Goal: Task Accomplishment & Management: Use online tool/utility

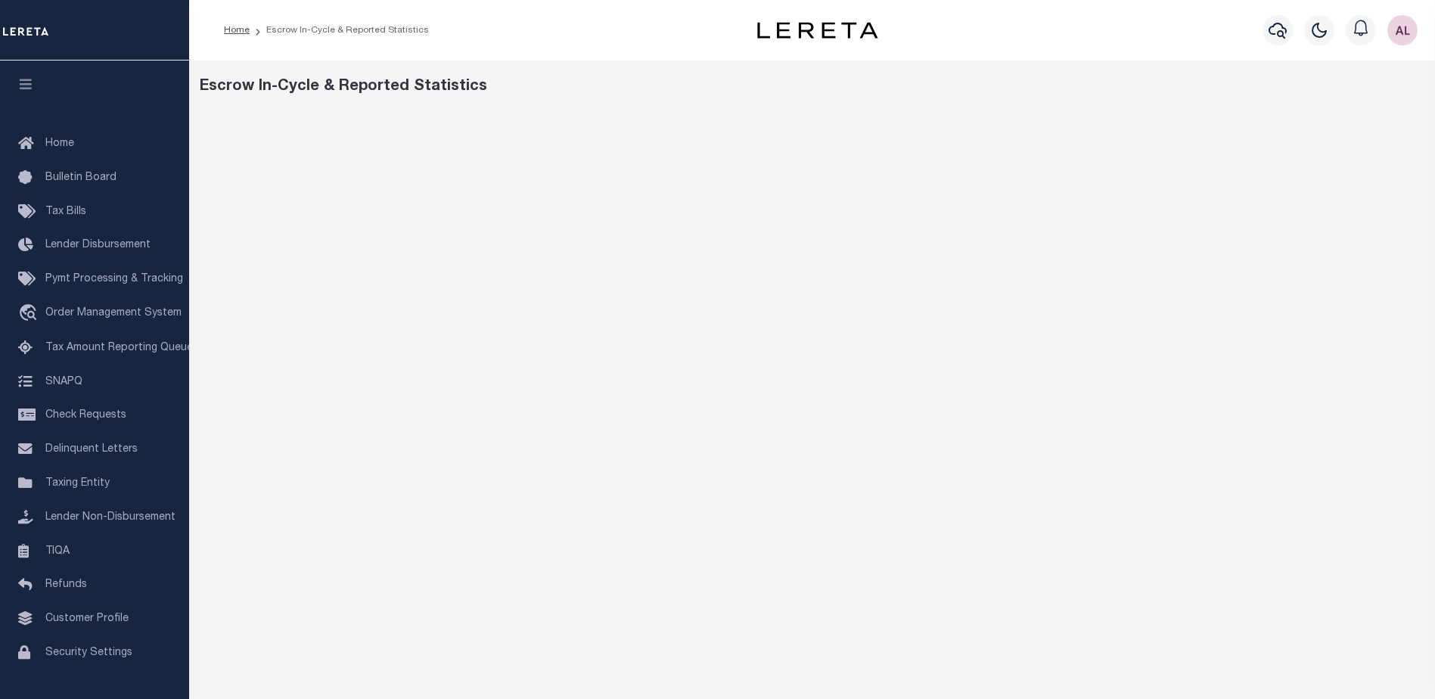
scroll to position [8, 0]
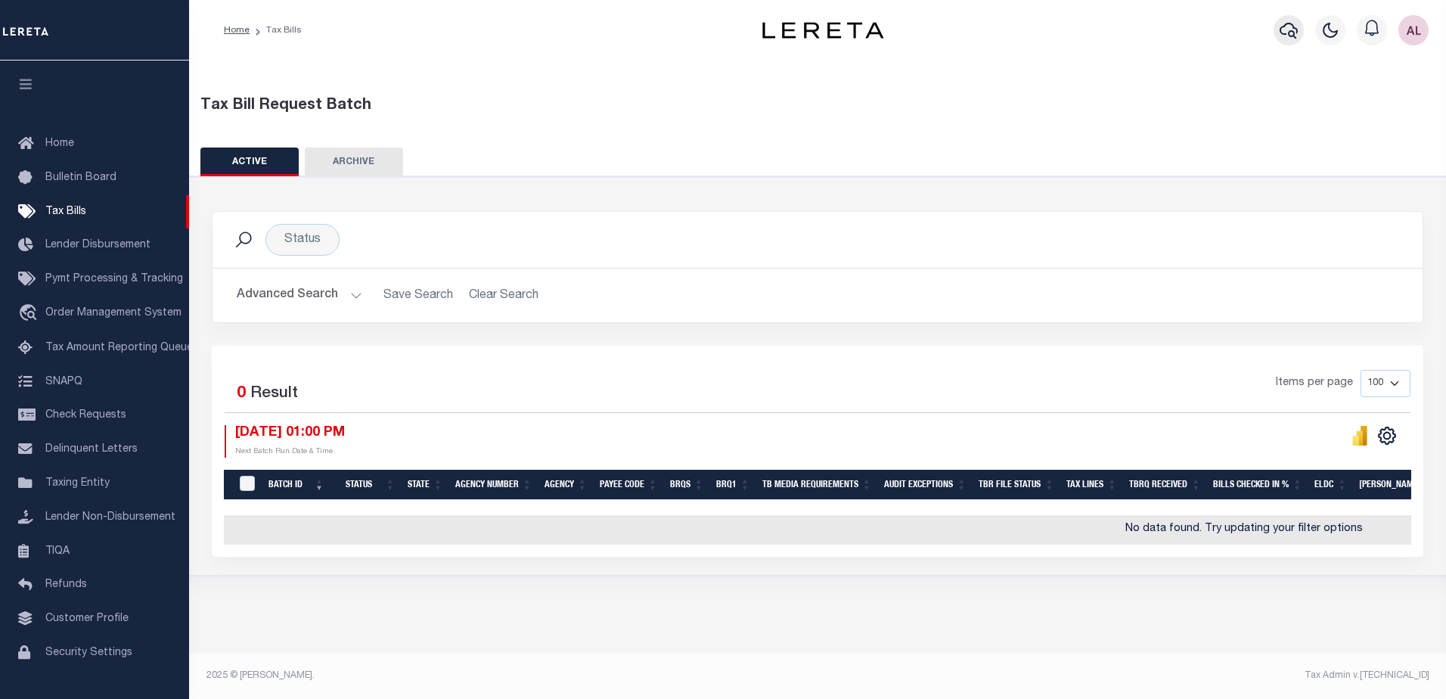
click at [1281, 24] on icon "button" at bounding box center [1289, 30] width 18 height 18
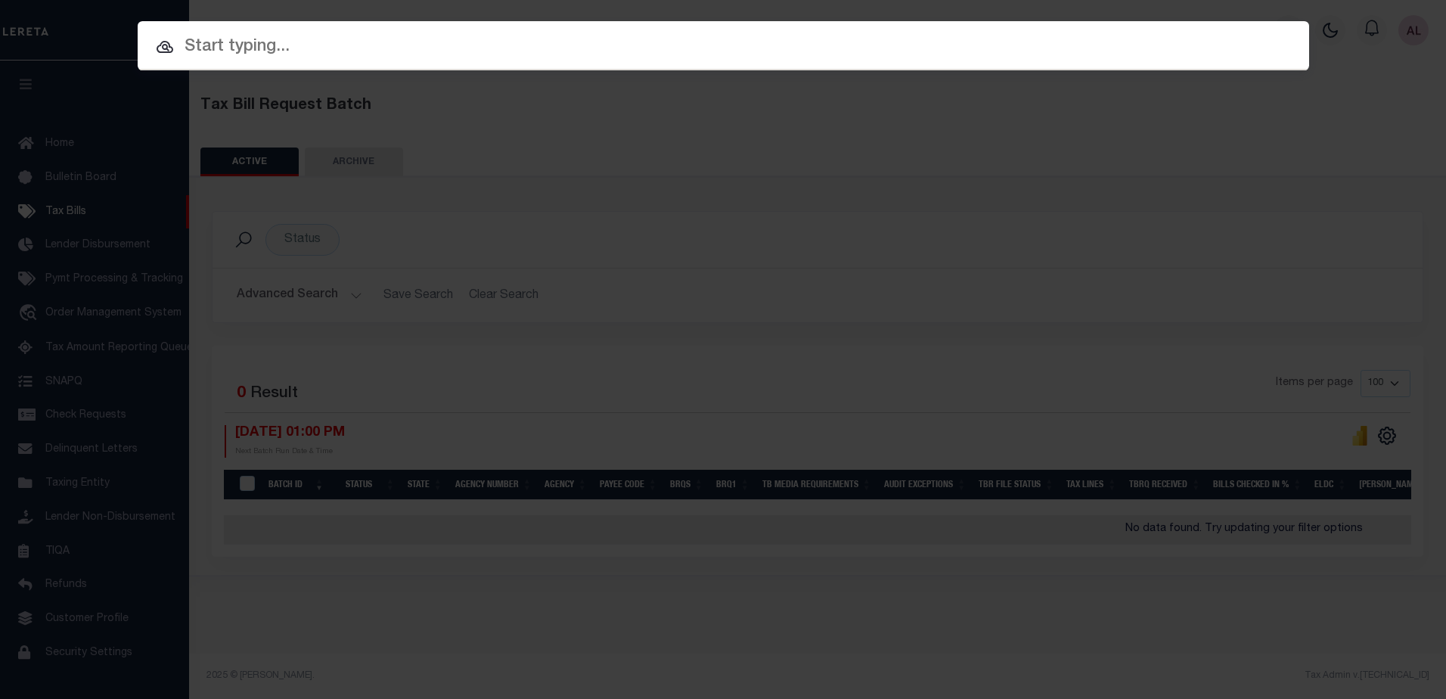
click at [246, 45] on input "text" at bounding box center [724, 47] width 1172 height 26
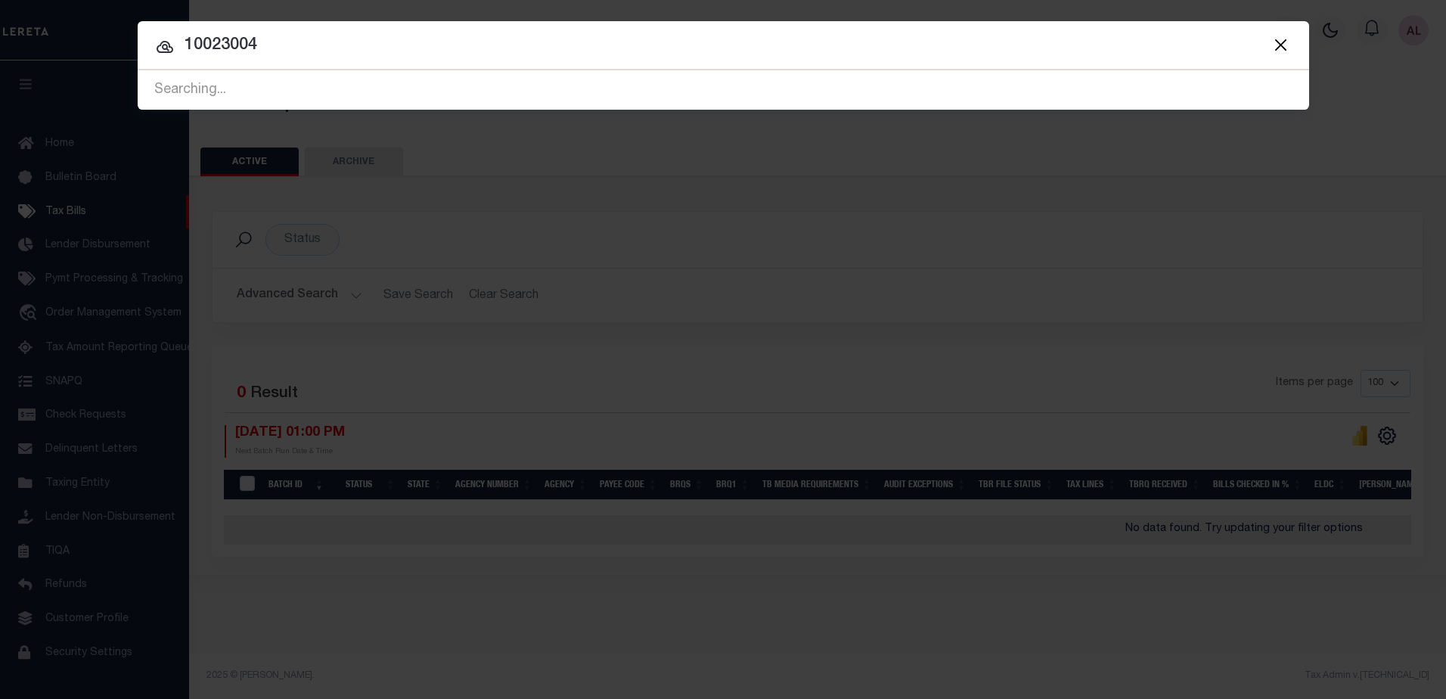
type input "10023004"
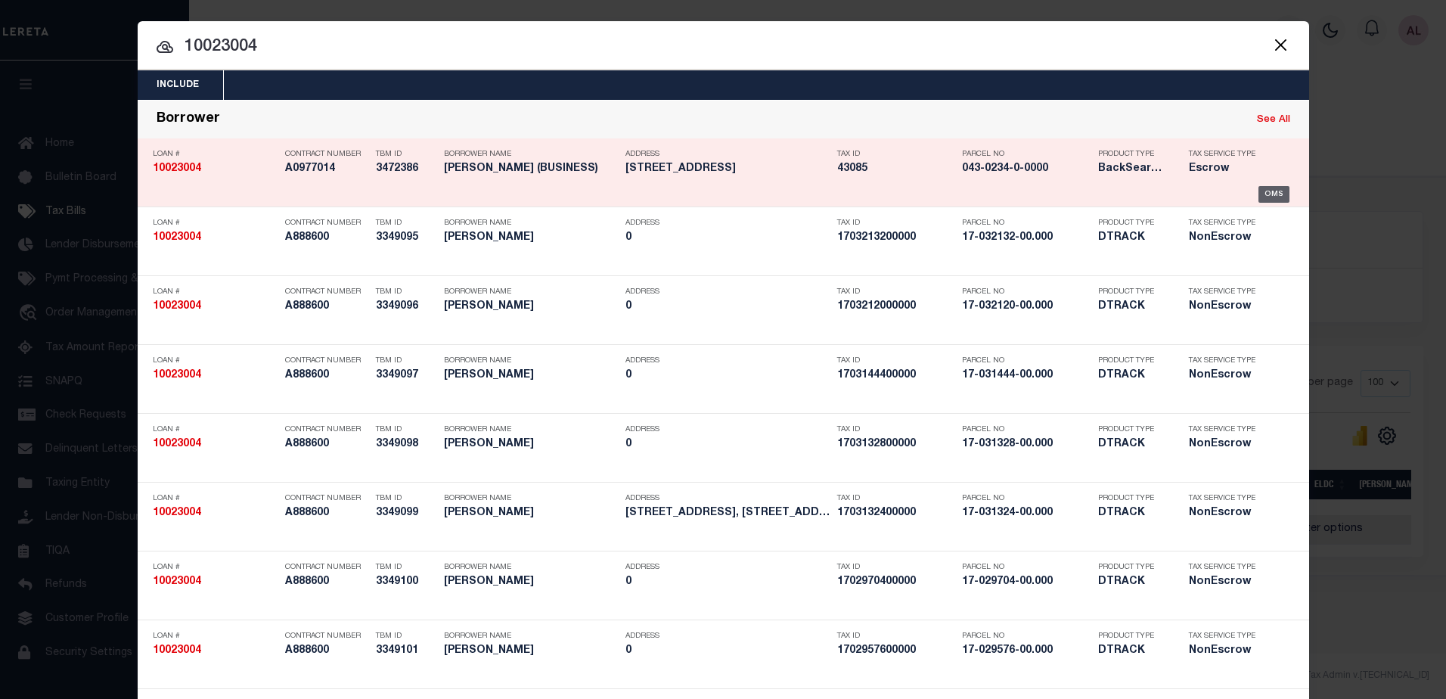
click at [1258, 193] on div "OMS" at bounding box center [1273, 194] width 31 height 17
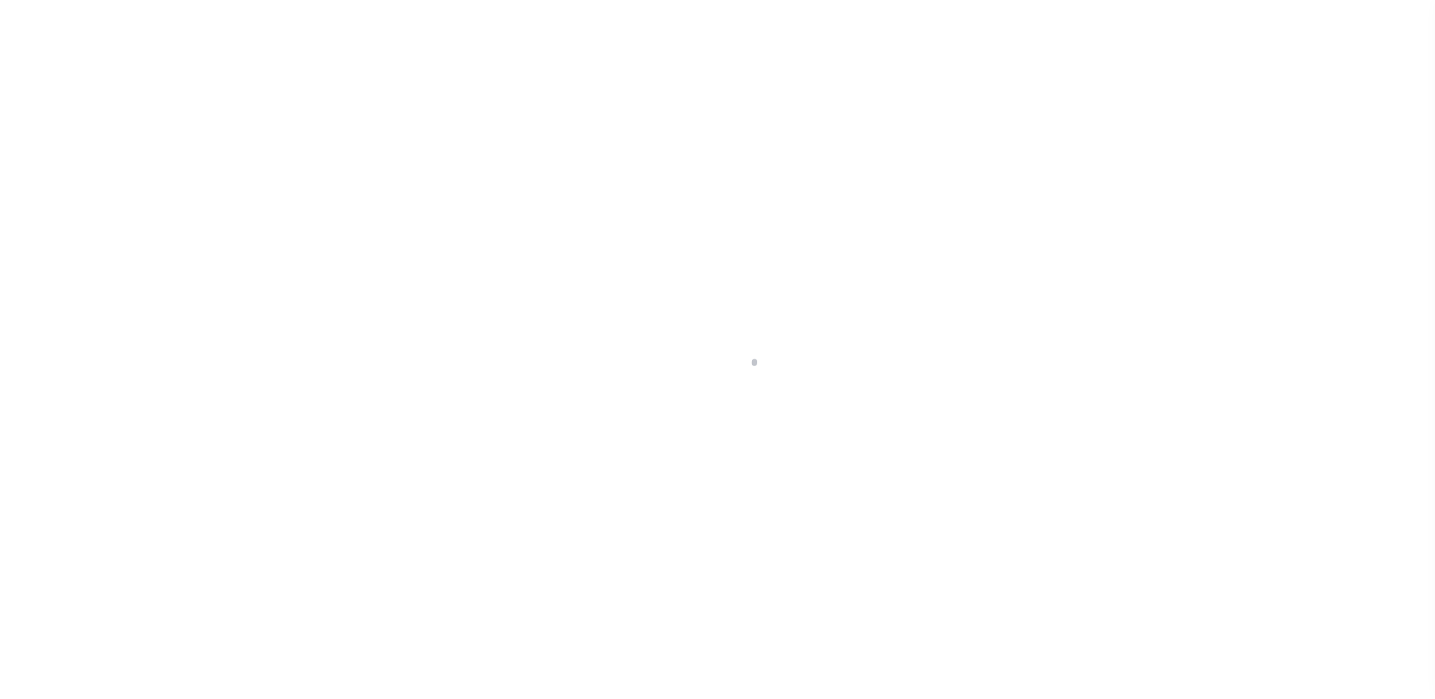
select select "400"
select select "Escrow"
type input "[STREET_ADDRESS]"
type input "West Haven, CT 06516"
type input "a0kUS00000CO2L7"
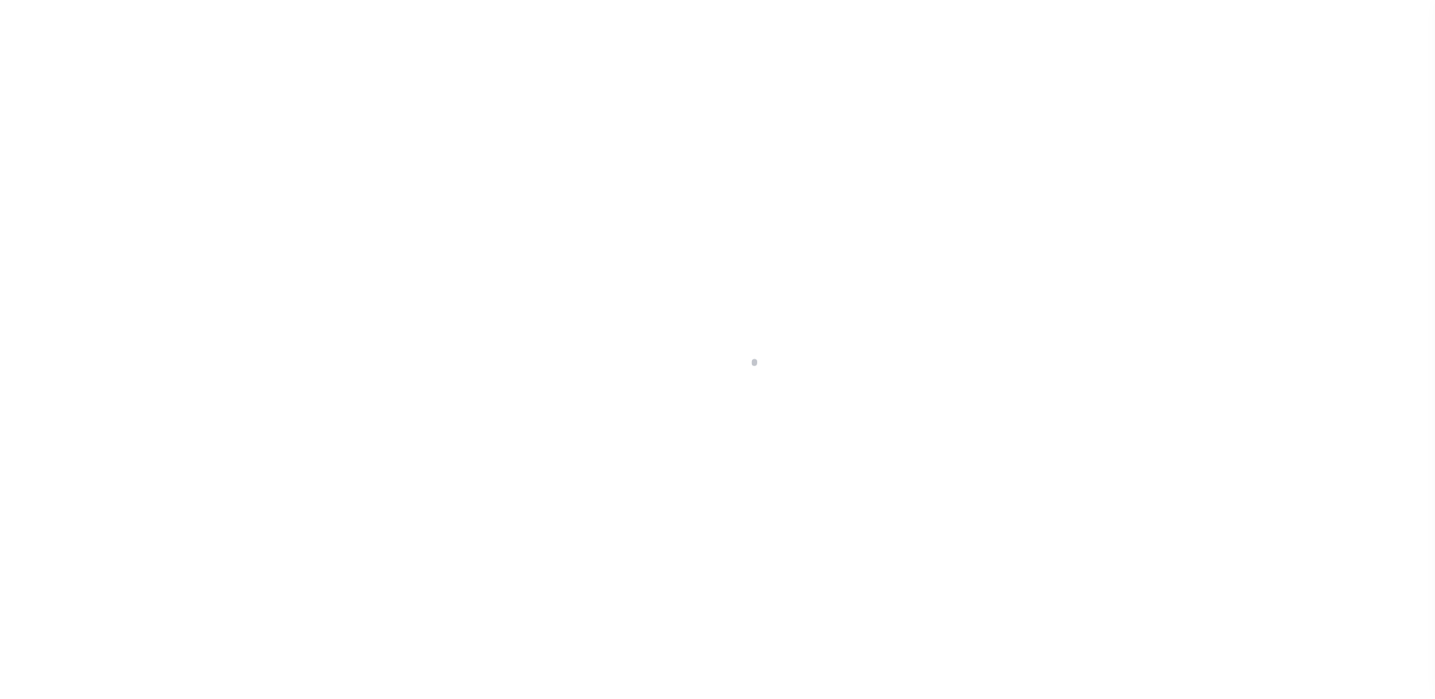
type input "CT"
select select
select select "25067"
select select "2"
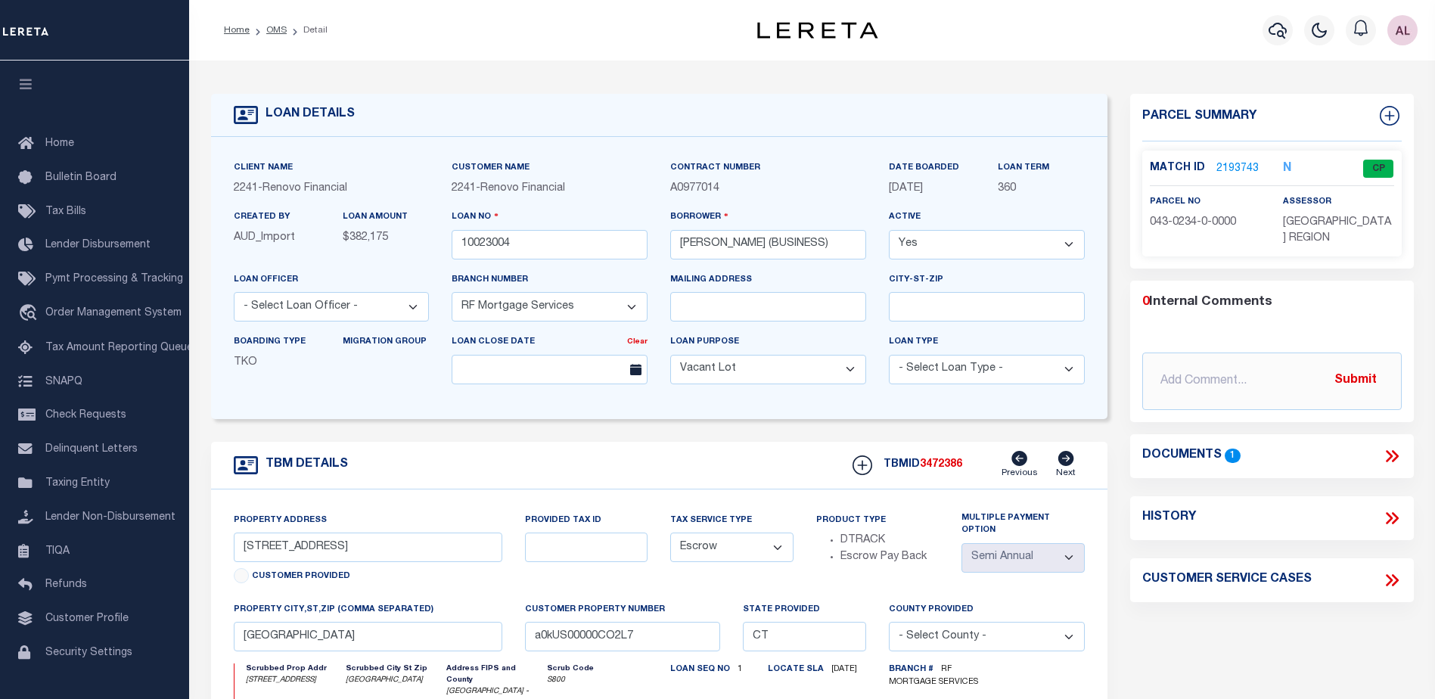
click at [1248, 166] on link "2193743" at bounding box center [1237, 169] width 42 height 16
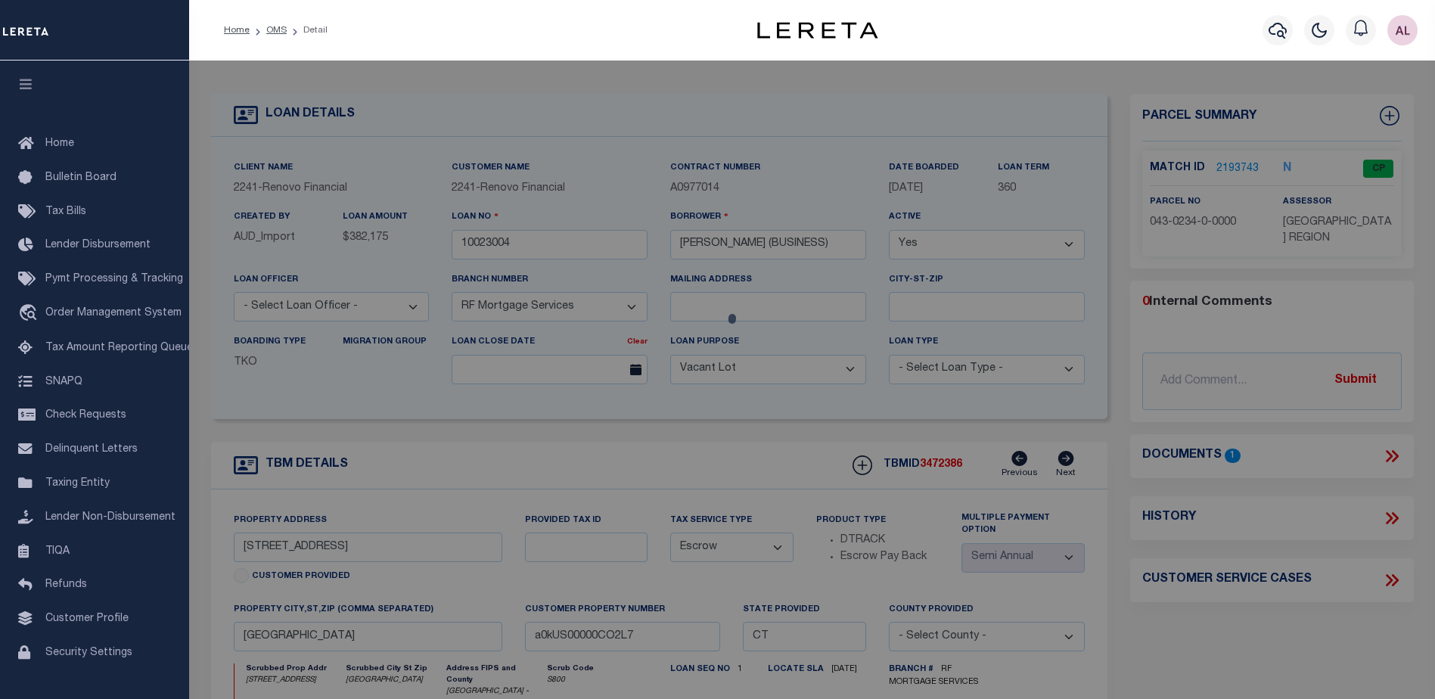
checkbox input "false"
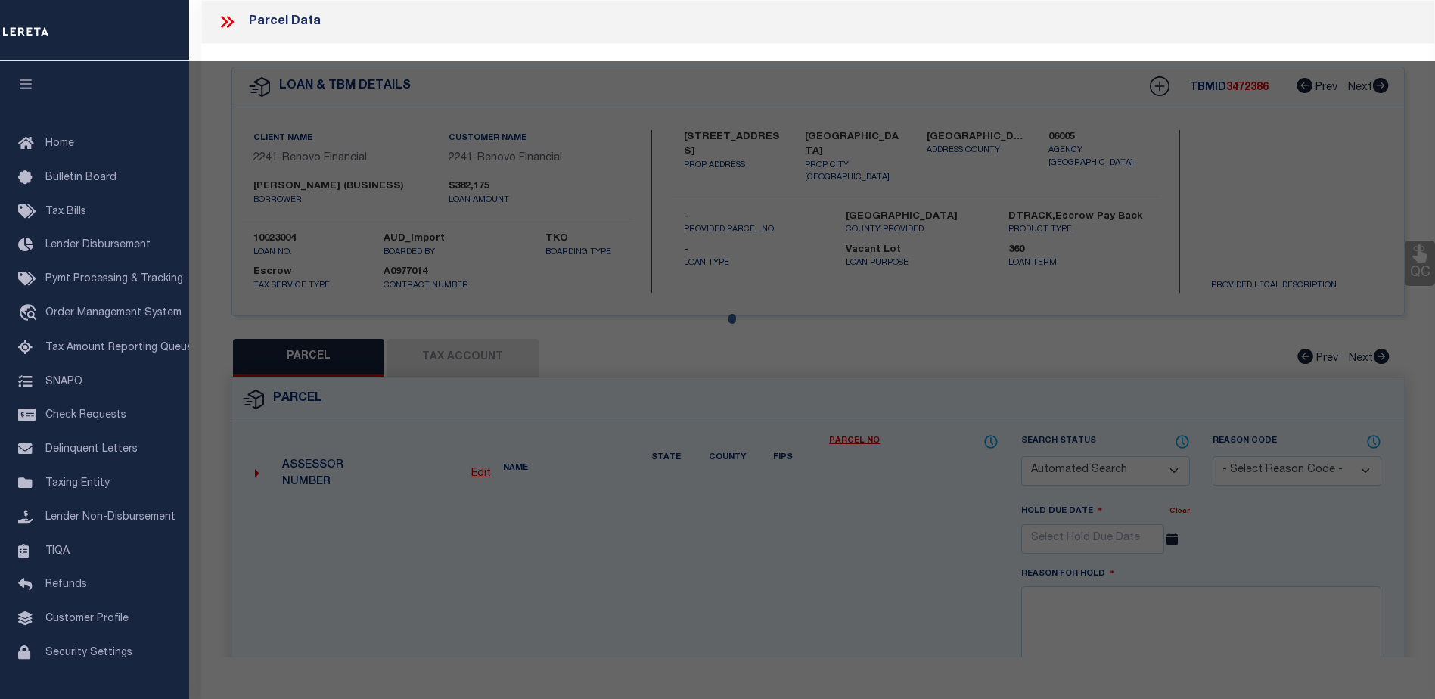
select select "CP"
type input "LOZADO WALTER M & NORMA ANGELES & SV"
select select "AGW"
select select
type input "366 UNION AV"
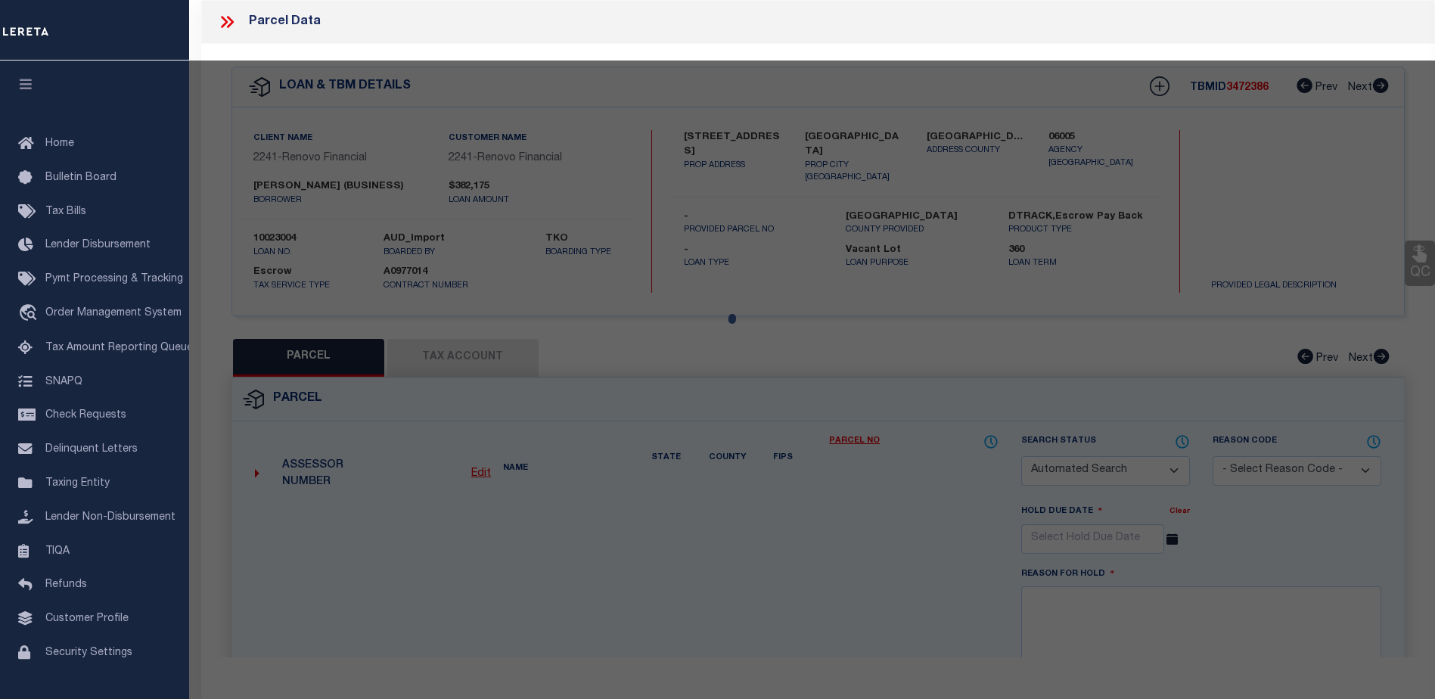
checkbox input "false"
type input "West Haven, CT 06516"
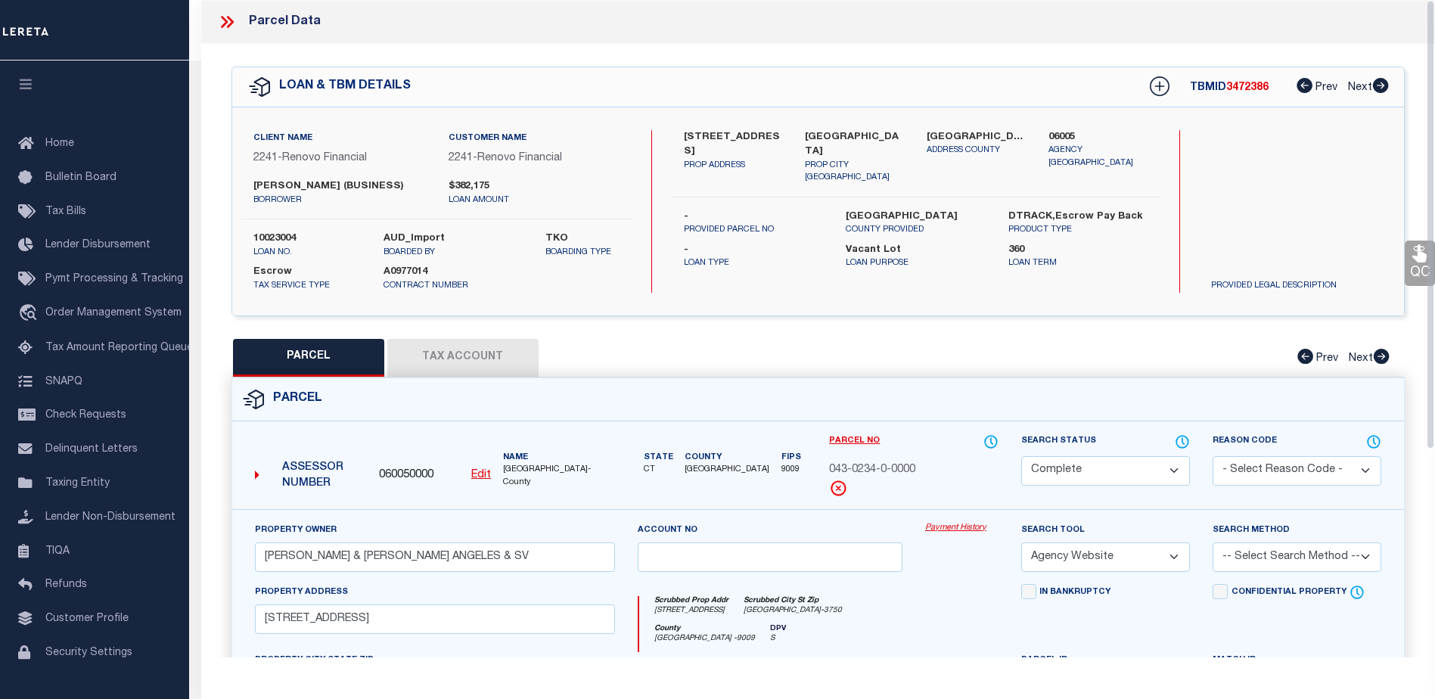
click at [960, 525] on link "Payment History" at bounding box center [961, 528] width 73 height 13
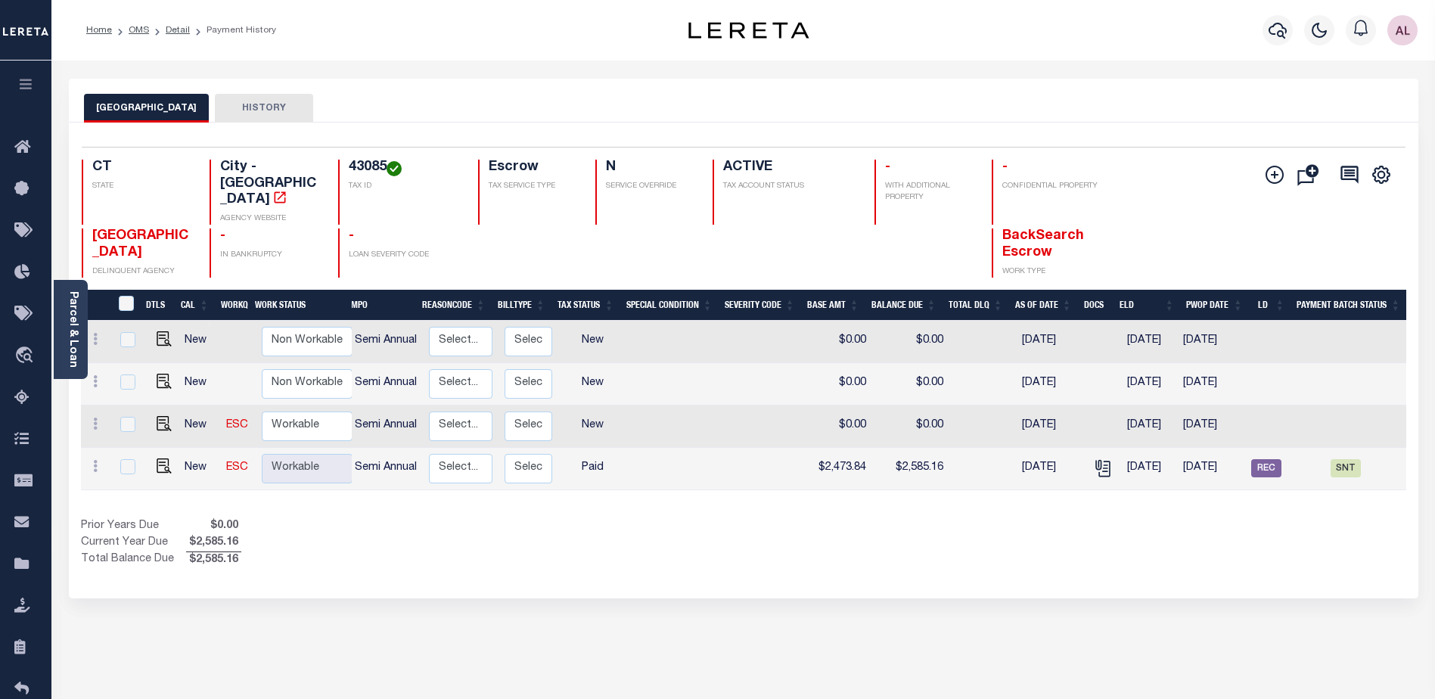
scroll to position [0, 191]
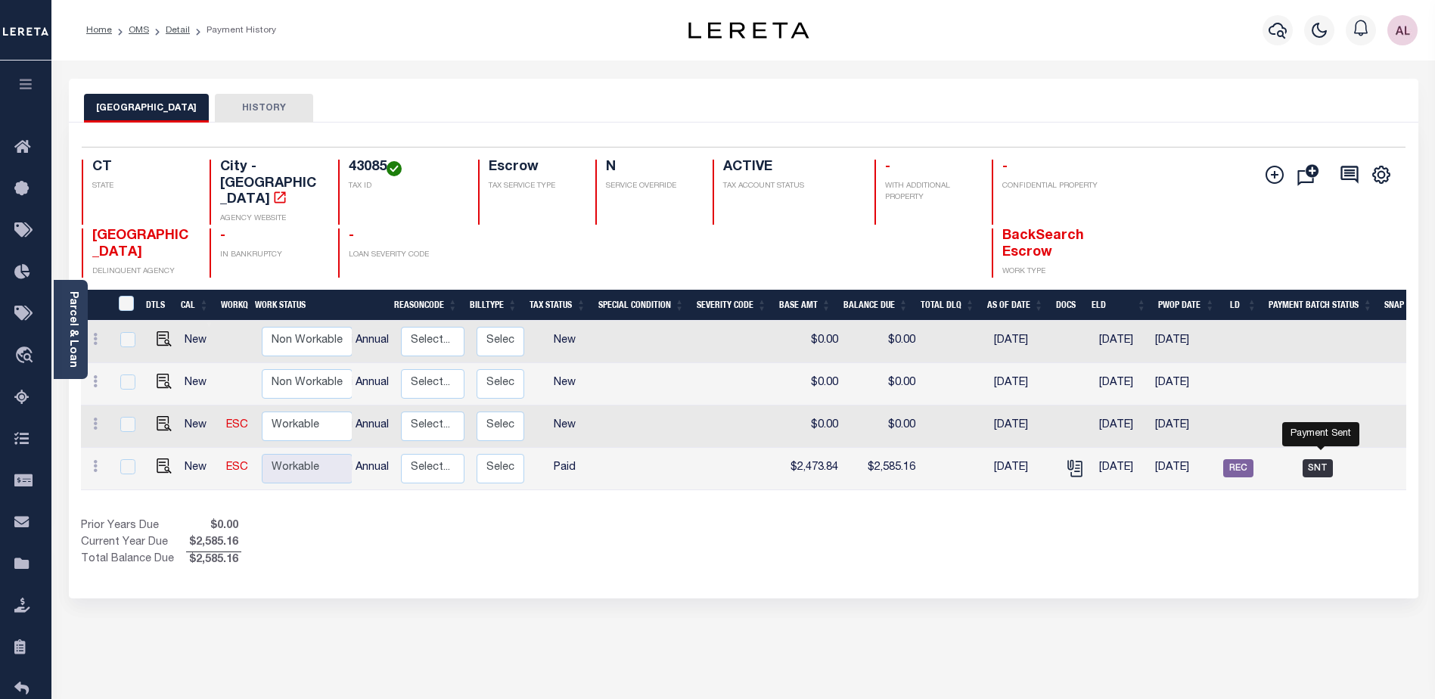
click at [1317, 459] on span "SNT" at bounding box center [1317, 468] width 30 height 18
checkbox input "true"
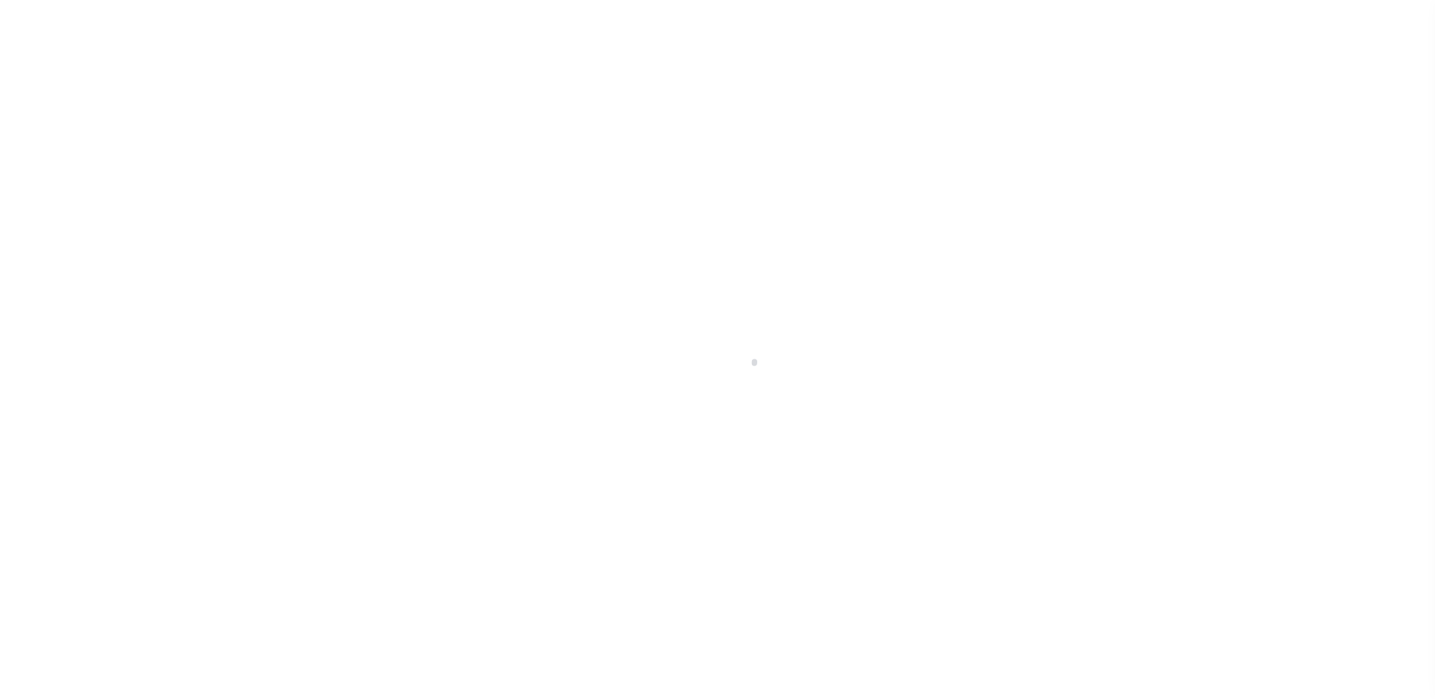
select select "SNT"
type input "[DATE]"
type input "$2,585.16"
select select "CHK"
type input "54089"
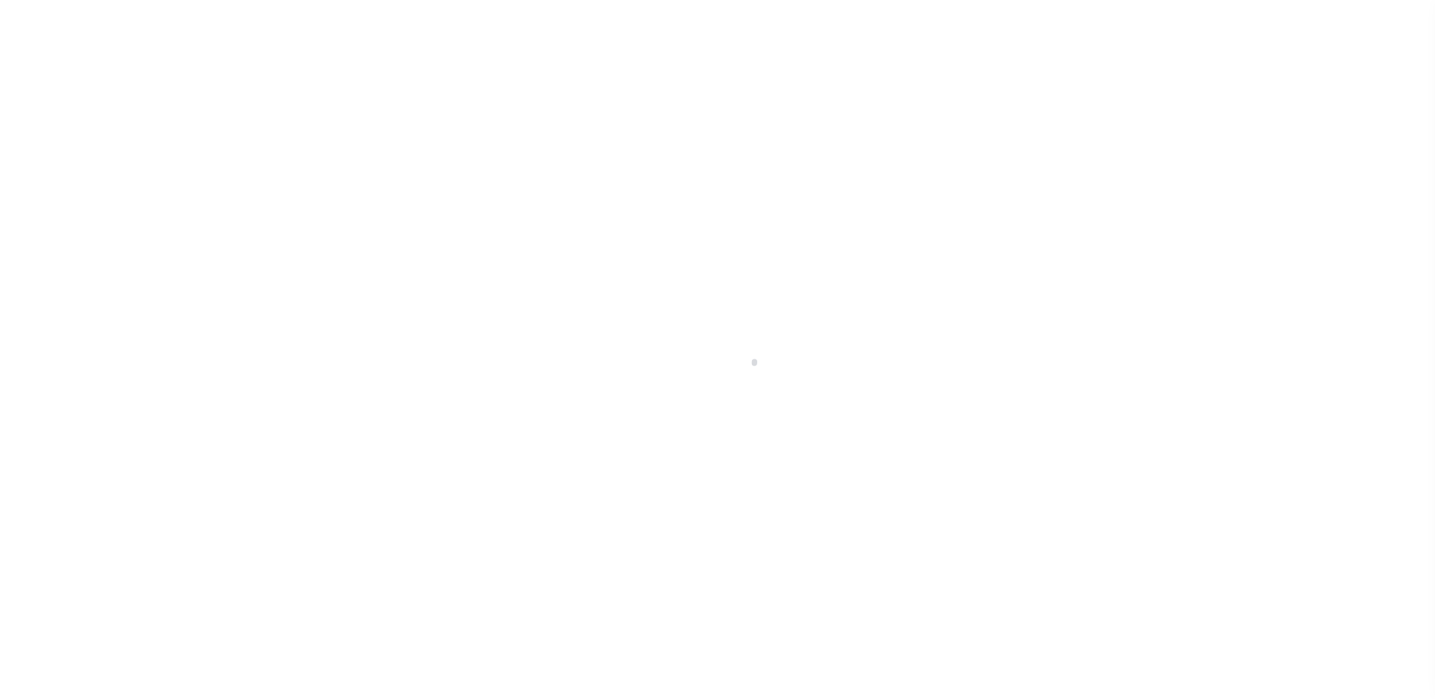
select select "[PERSON_NAME]"
checkbox input "true"
select select "USS"
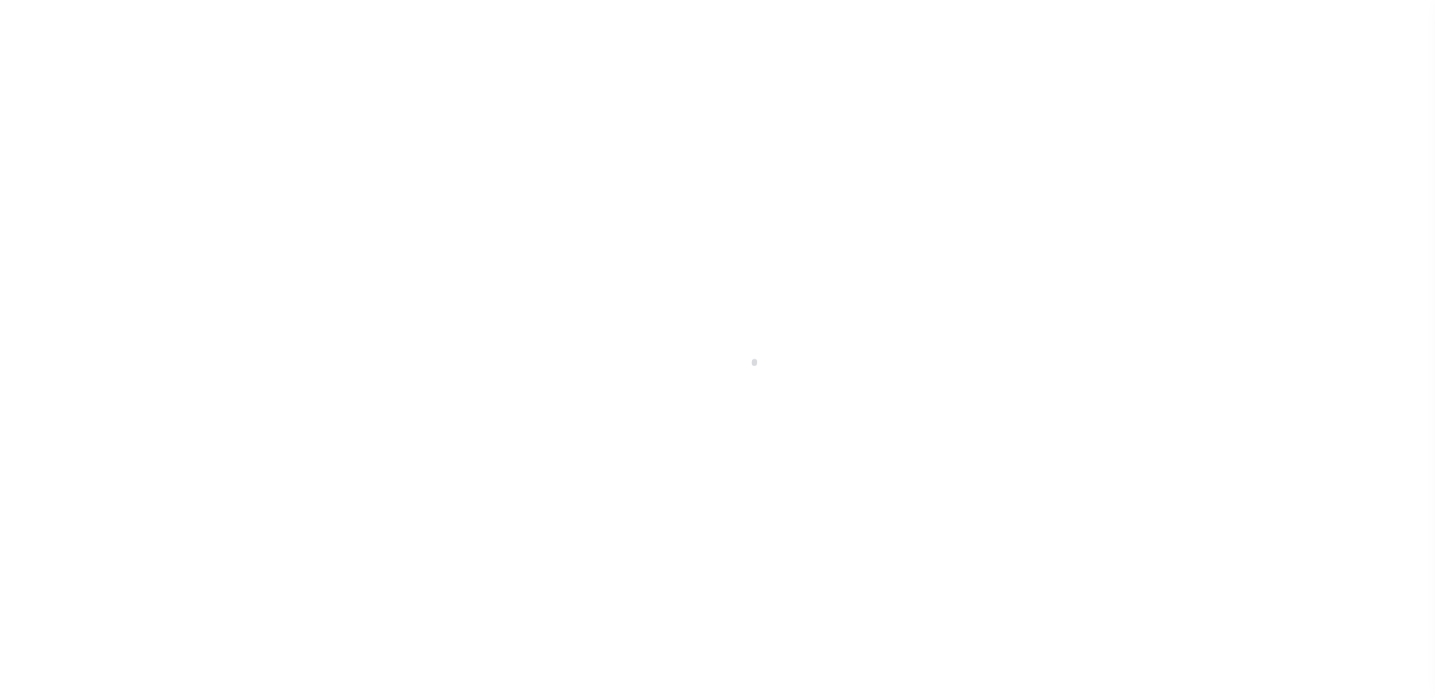
type input "[DATE]"
type input "420065169405540109627008604945"
type input "N"
radio input "true"
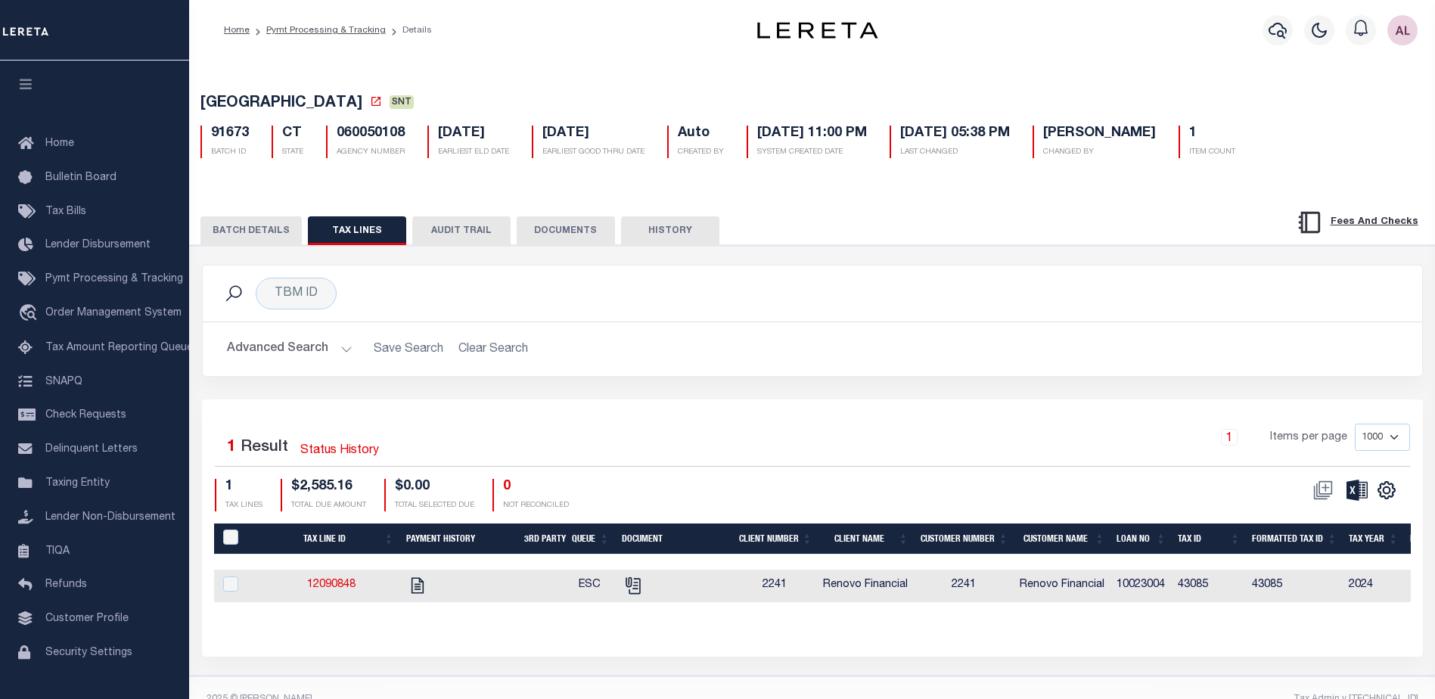
click at [270, 220] on button "BATCH DETAILS" at bounding box center [250, 230] width 101 height 29
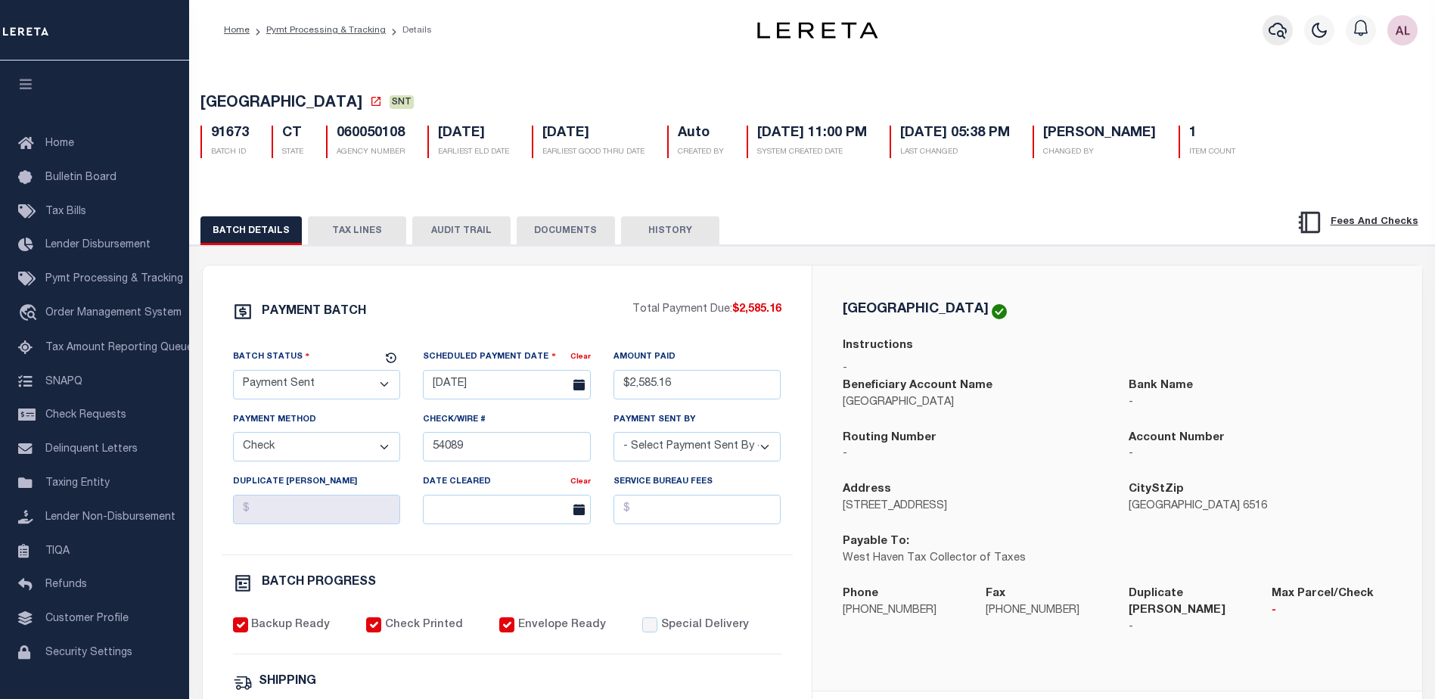
click at [1274, 31] on icon "button" at bounding box center [1277, 30] width 18 height 18
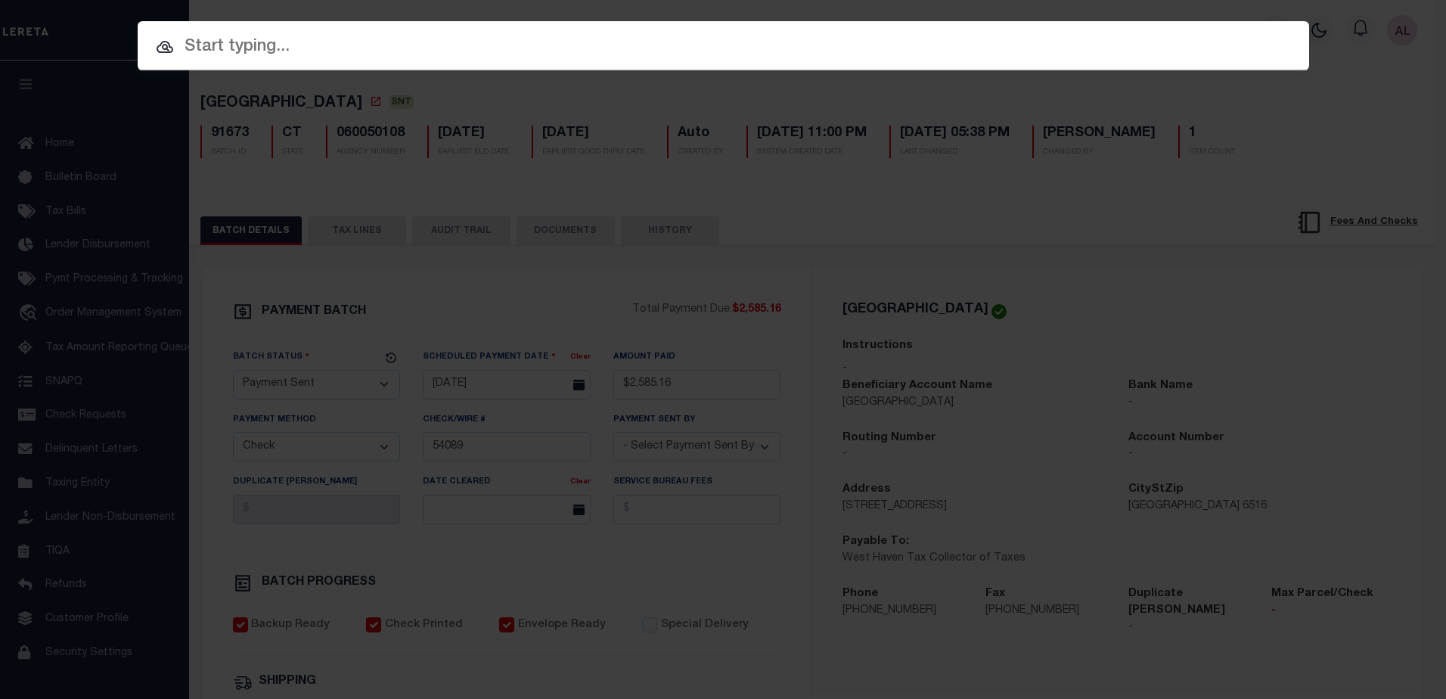
click at [230, 49] on input "text" at bounding box center [724, 47] width 1172 height 26
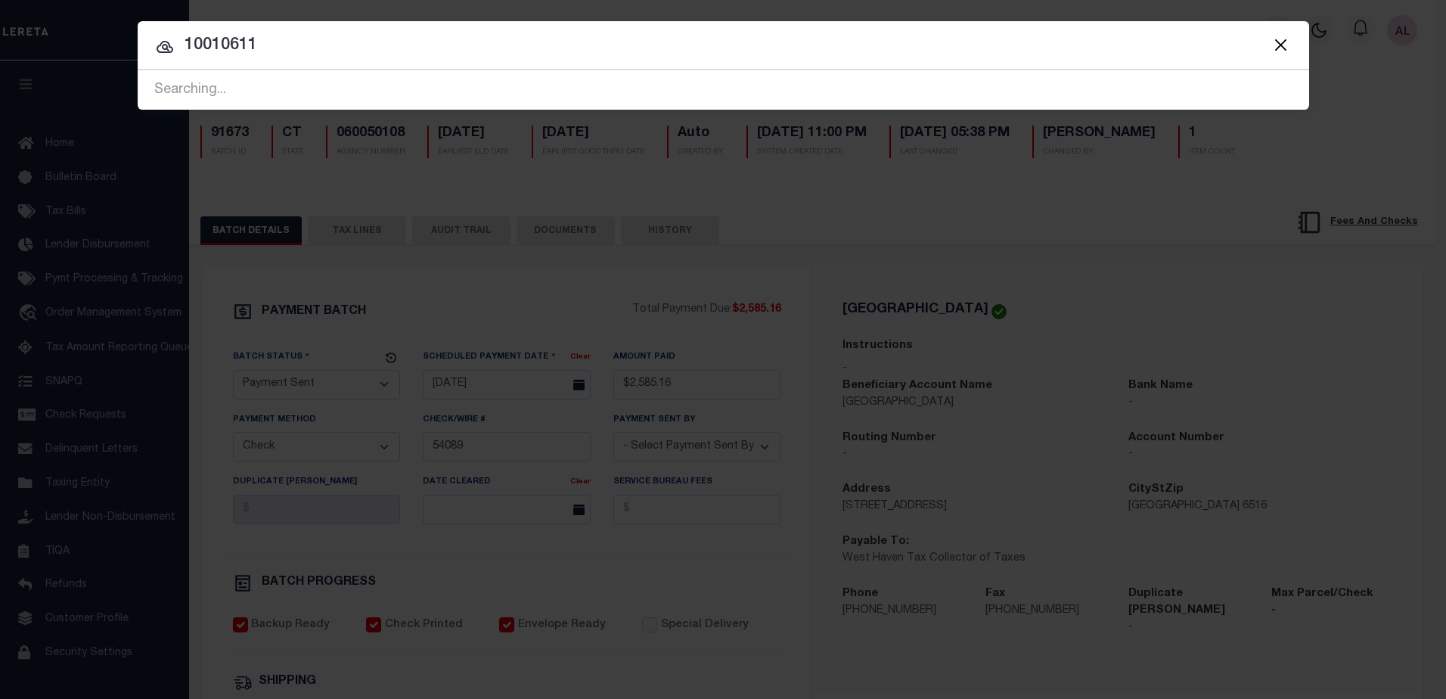
type input "10010611"
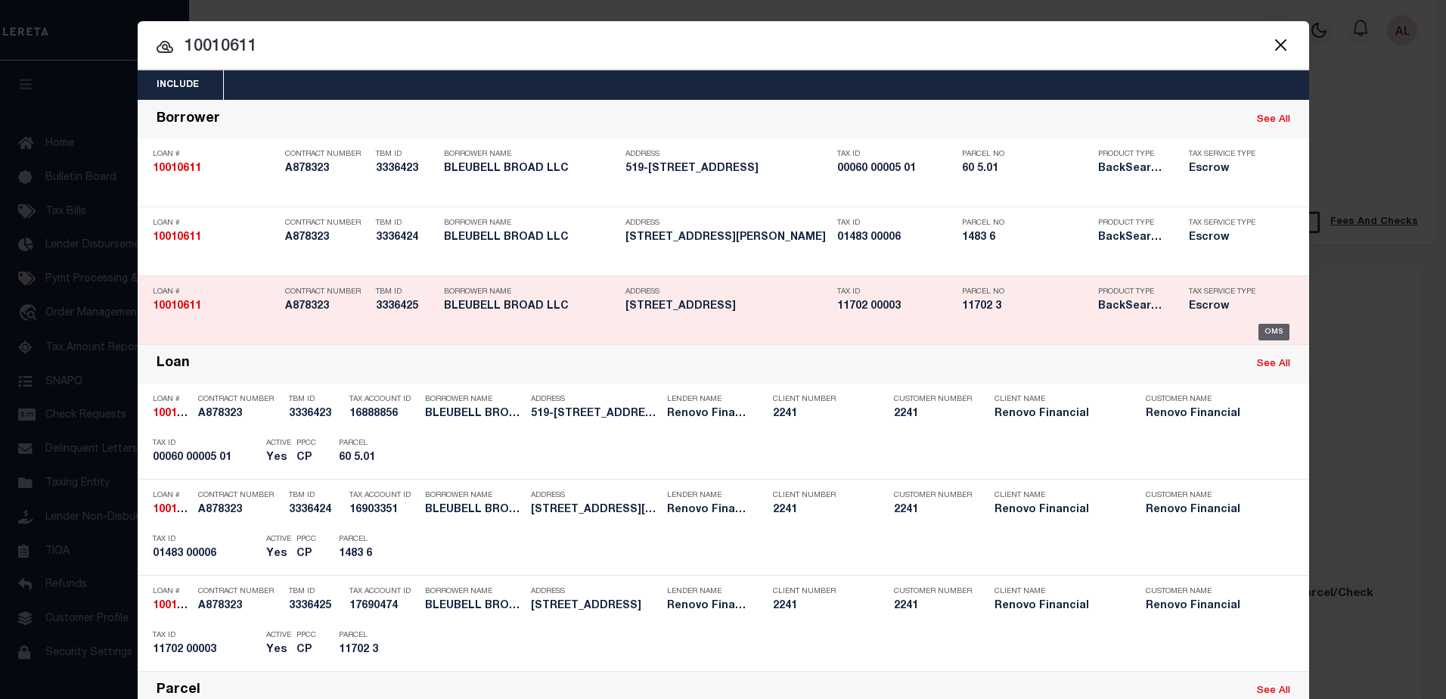
click at [1263, 330] on div "OMS" at bounding box center [1273, 332] width 31 height 17
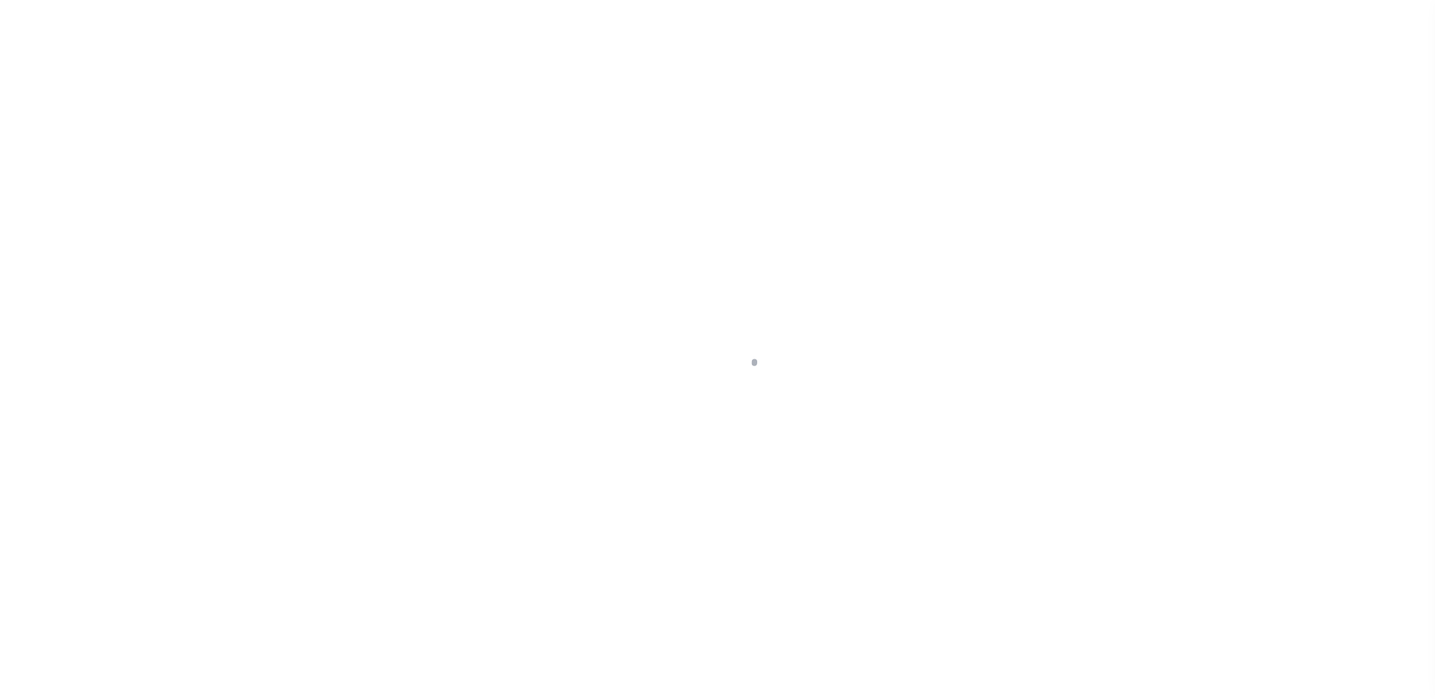
select select "10"
select select "Escrow"
type input "320 BLUE"
type input "11702 00003"
select select
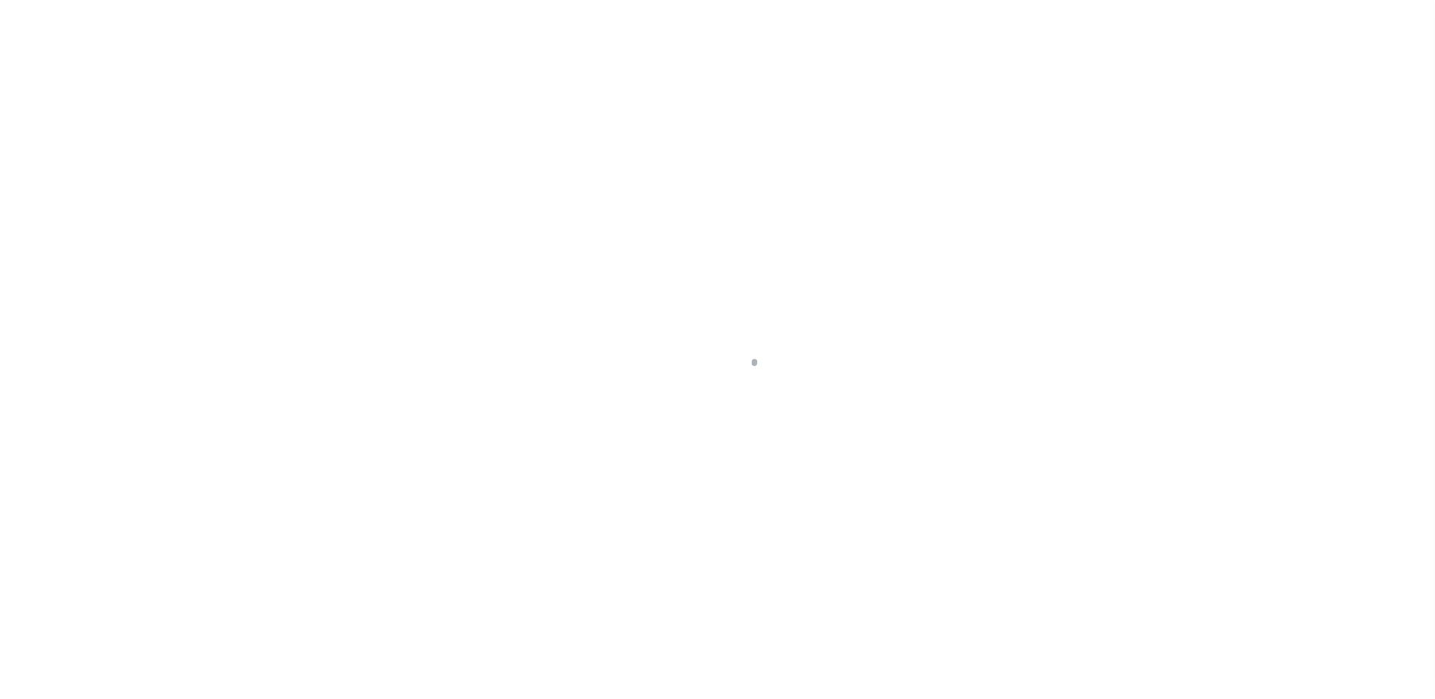
type input "[GEOGRAPHIC_DATA] [GEOGRAPHIC_DATA] 08094"
type input "a0kUS0000018A1h"
type input "NJ"
select select
select select "25067"
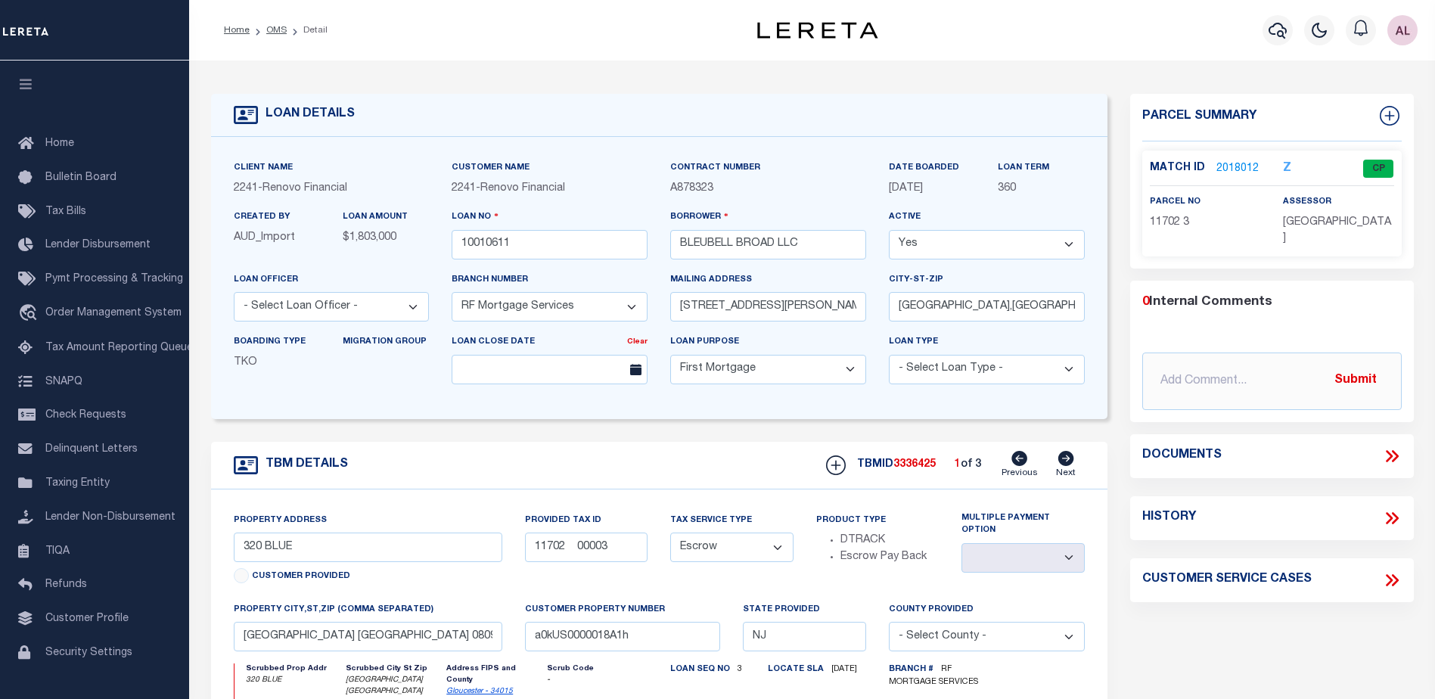
click at [1224, 167] on link "2018012" at bounding box center [1237, 169] width 42 height 16
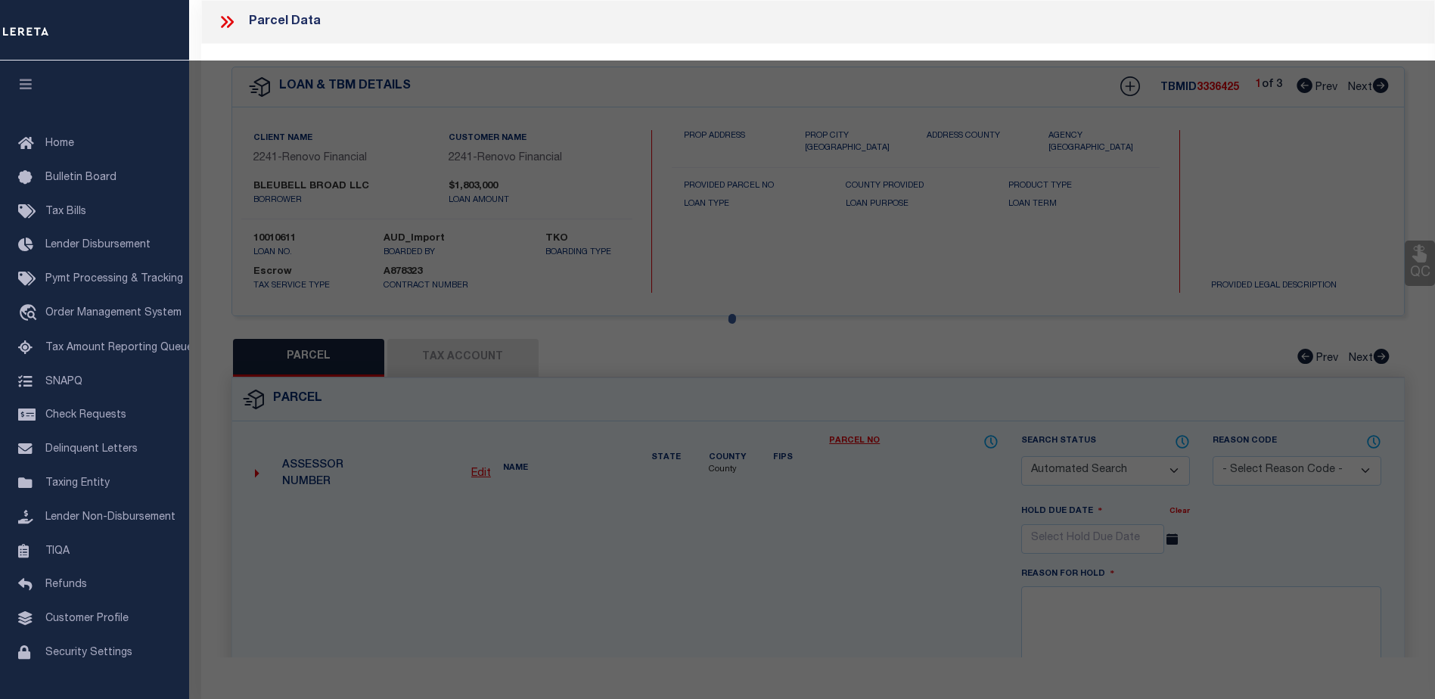
checkbox input "false"
select select "CP"
type input "BLEUBELL BROAD LLC"
select select
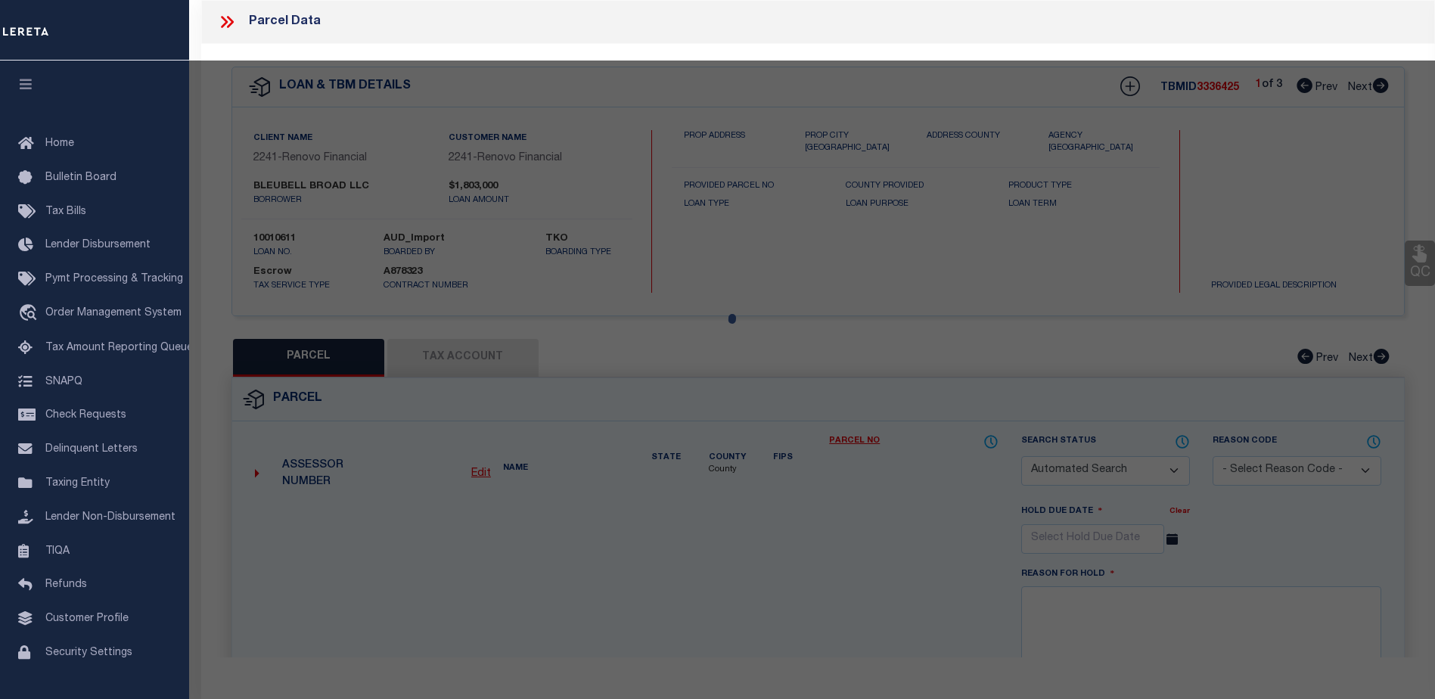
type input "357 S MAIN ST"
checkbox input "false"
type input "WILLIAMSTOWN NJ 08094"
type textarea ".099AC"
type textarea "TaxID Special Project"
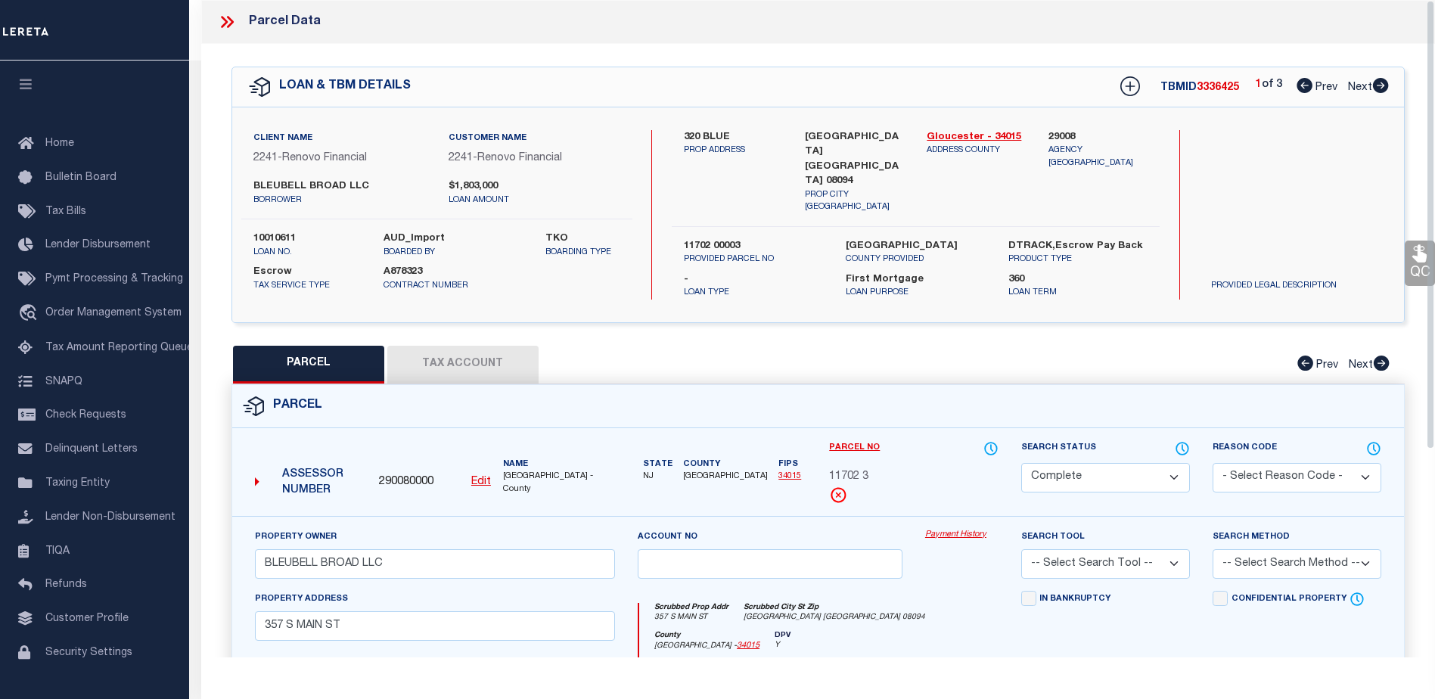
click at [970, 529] on link "Payment History" at bounding box center [961, 535] width 73 height 13
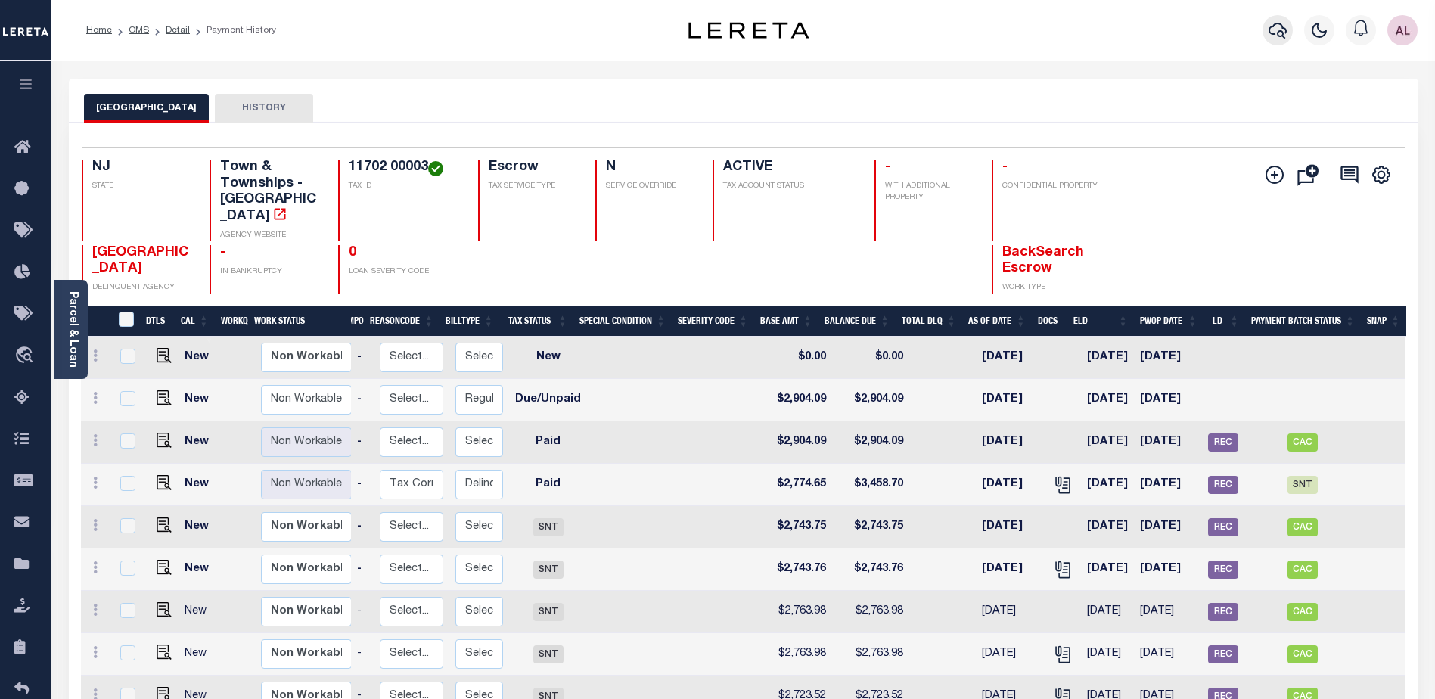
click at [1280, 29] on icon "button" at bounding box center [1277, 30] width 18 height 18
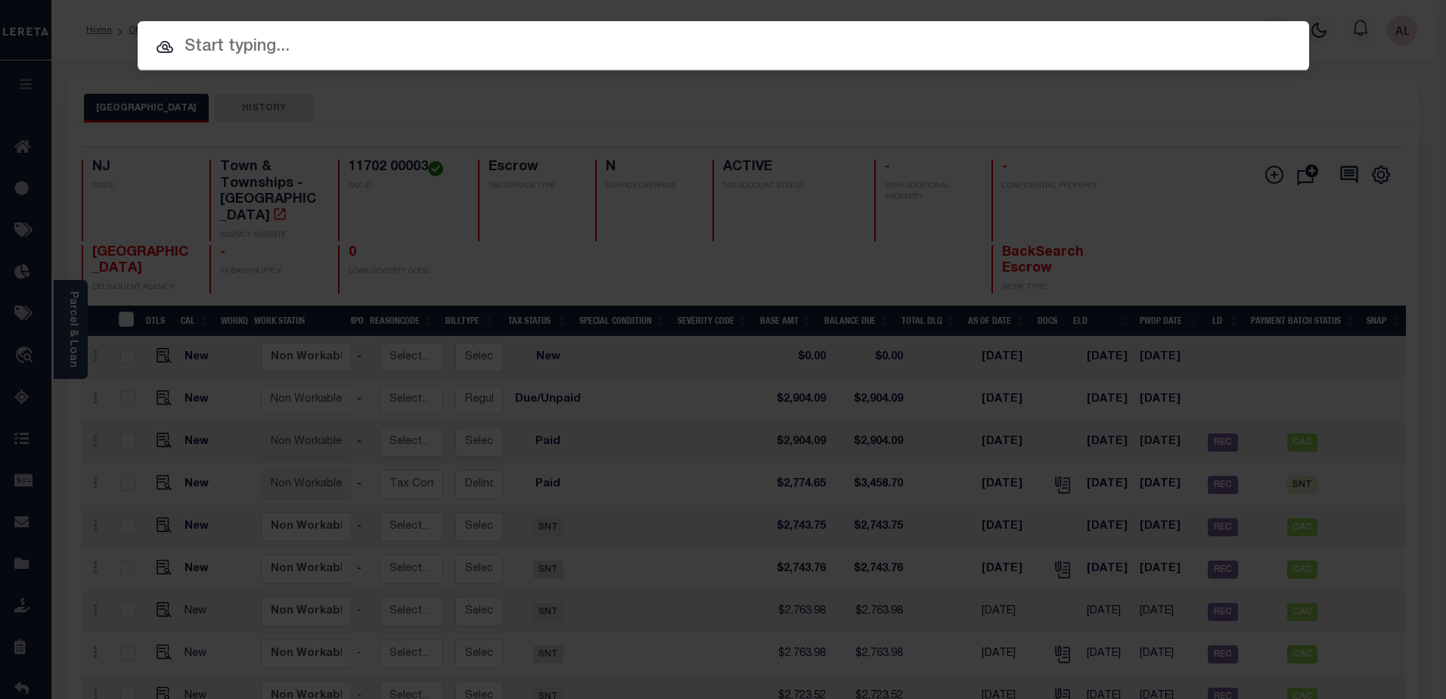
scroll to position [0, 153]
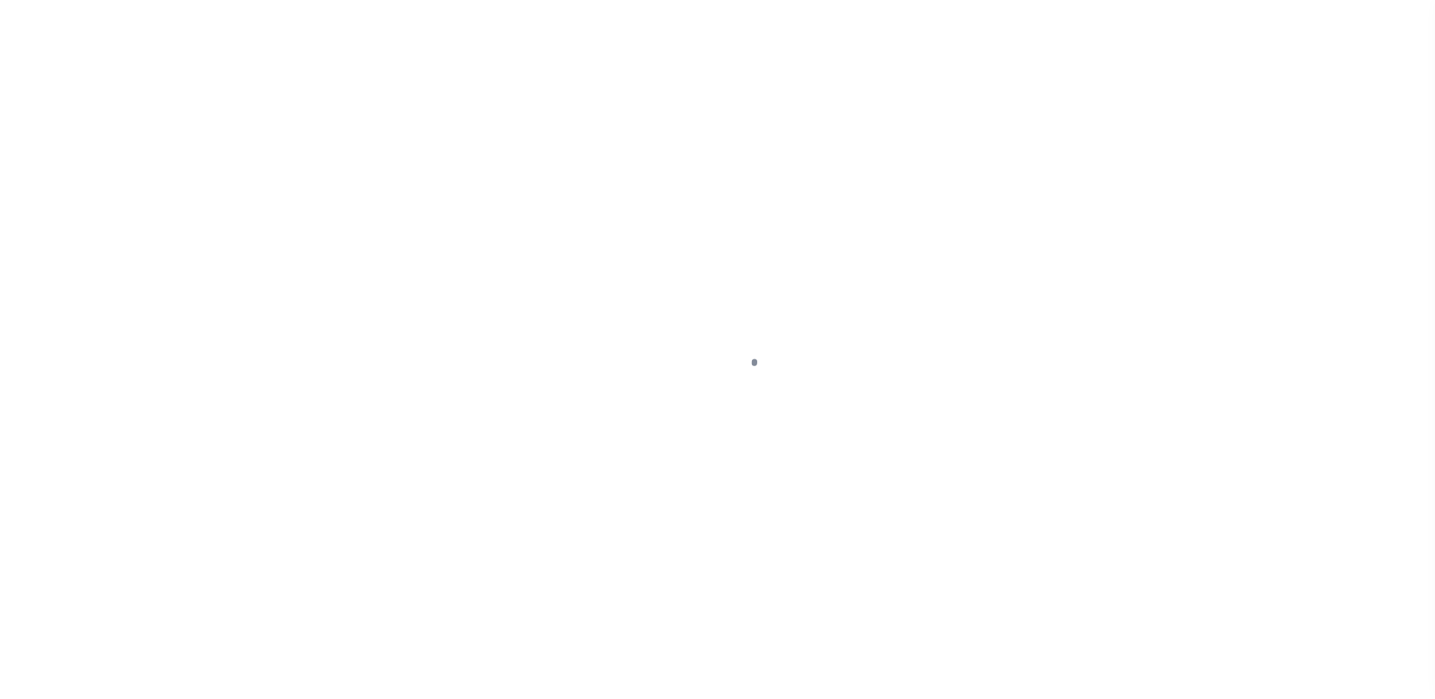
select select "400"
select select "Escrow"
type input "[STREET_ADDRESS][PERSON_NAME]"
select select
type input "[GEOGRAPHIC_DATA]"
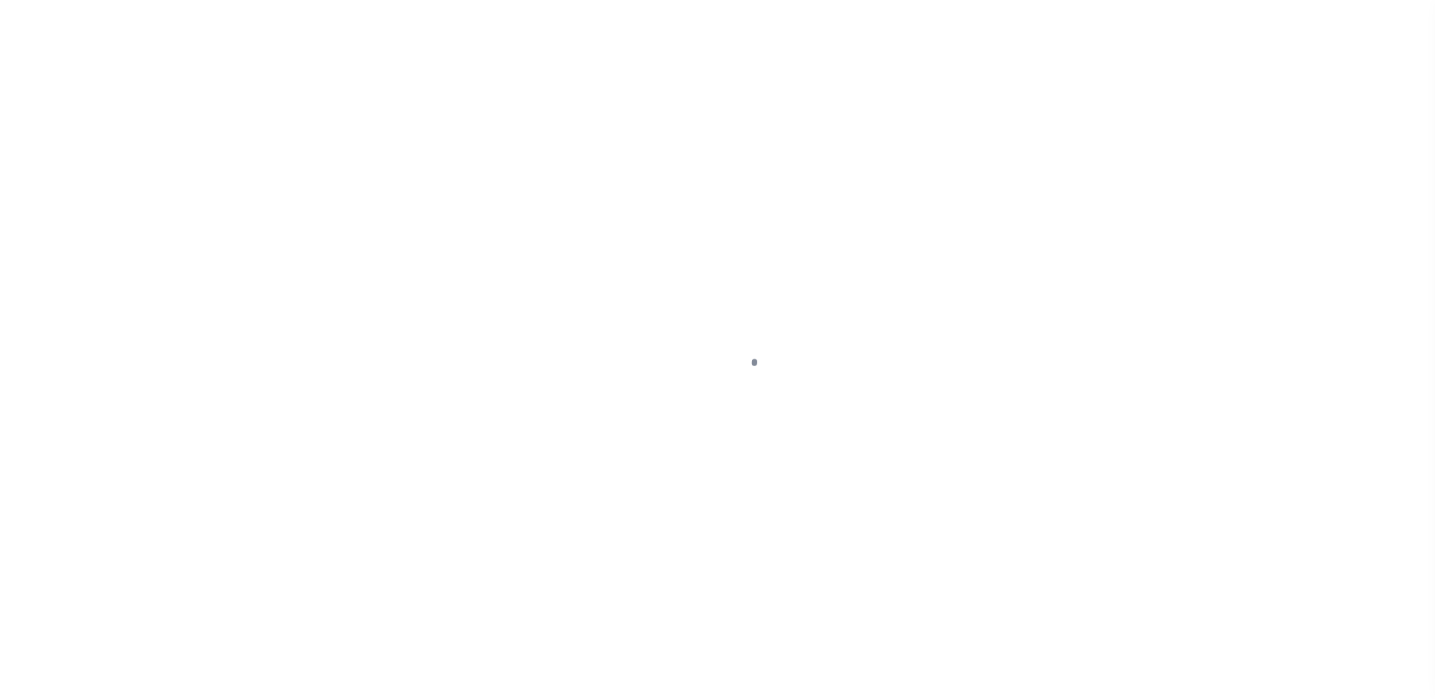
type input "a0kUS00000BoWhV"
type input "OH"
select select
select select "25067"
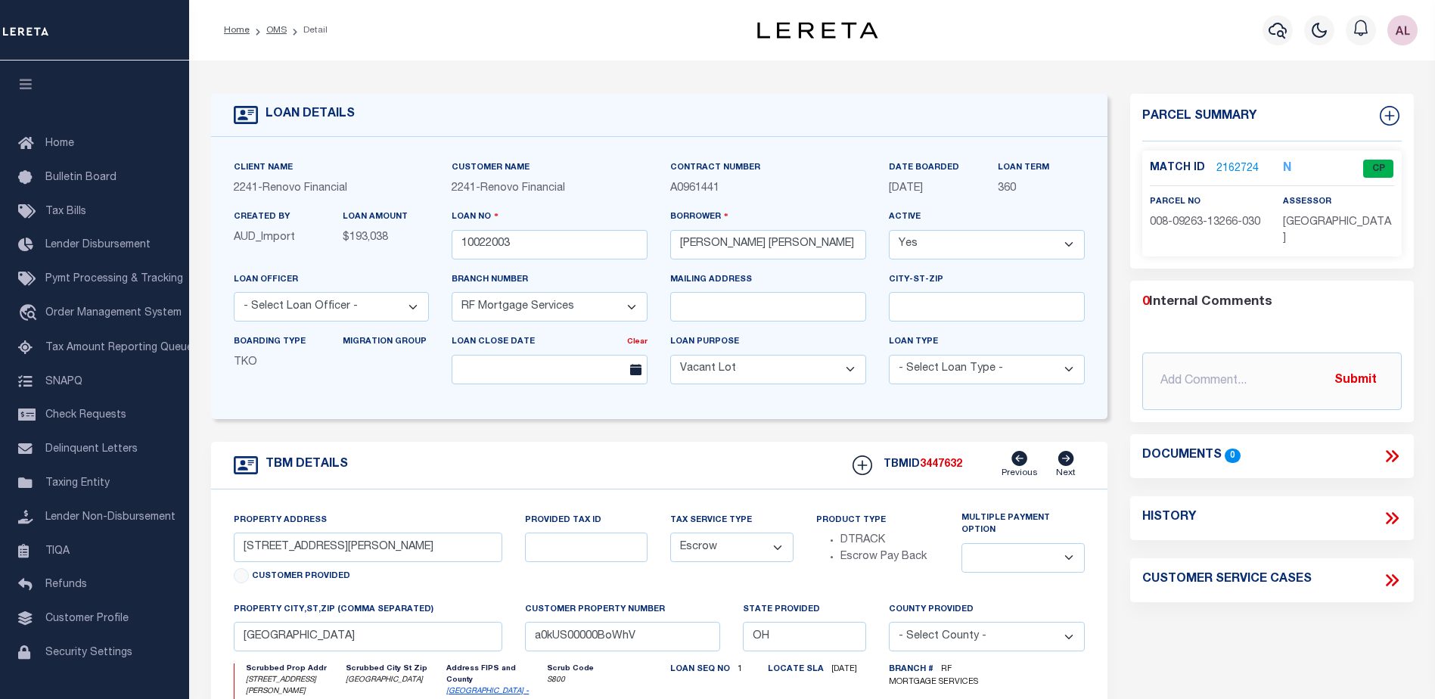
click at [1231, 165] on link "2162724" at bounding box center [1237, 169] width 42 height 16
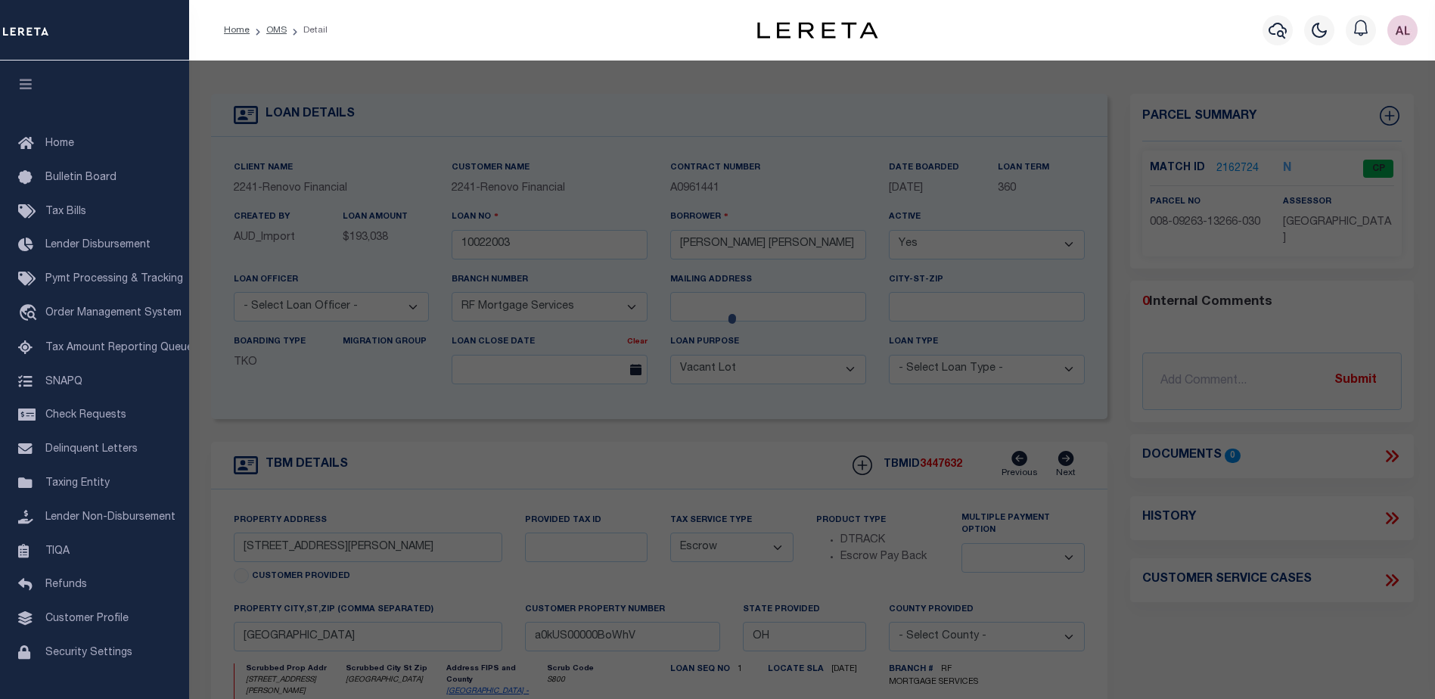
checkbox input "false"
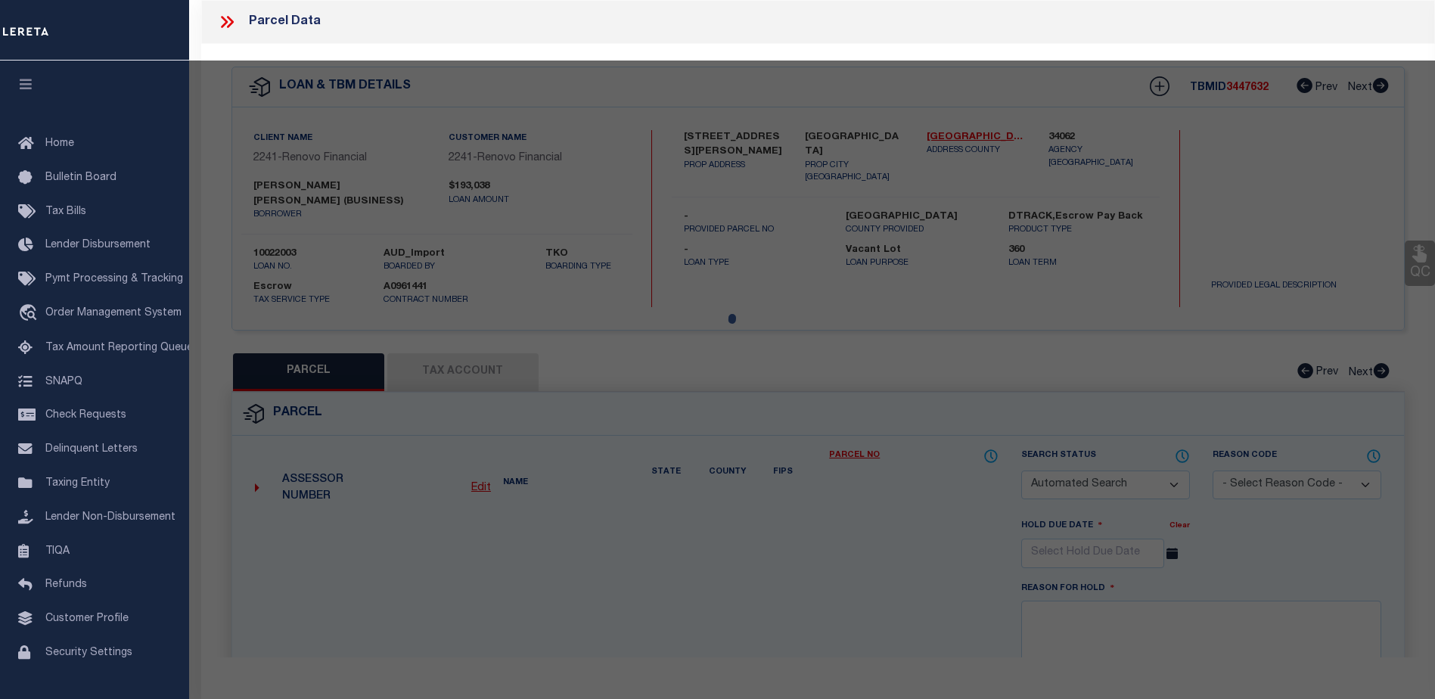
select select "CP"
type input "[PERSON_NAME] [PERSON_NAME]"
select select "ATL"
select select "ADD"
type input "[STREET_ADDRESS][PERSON_NAME]"
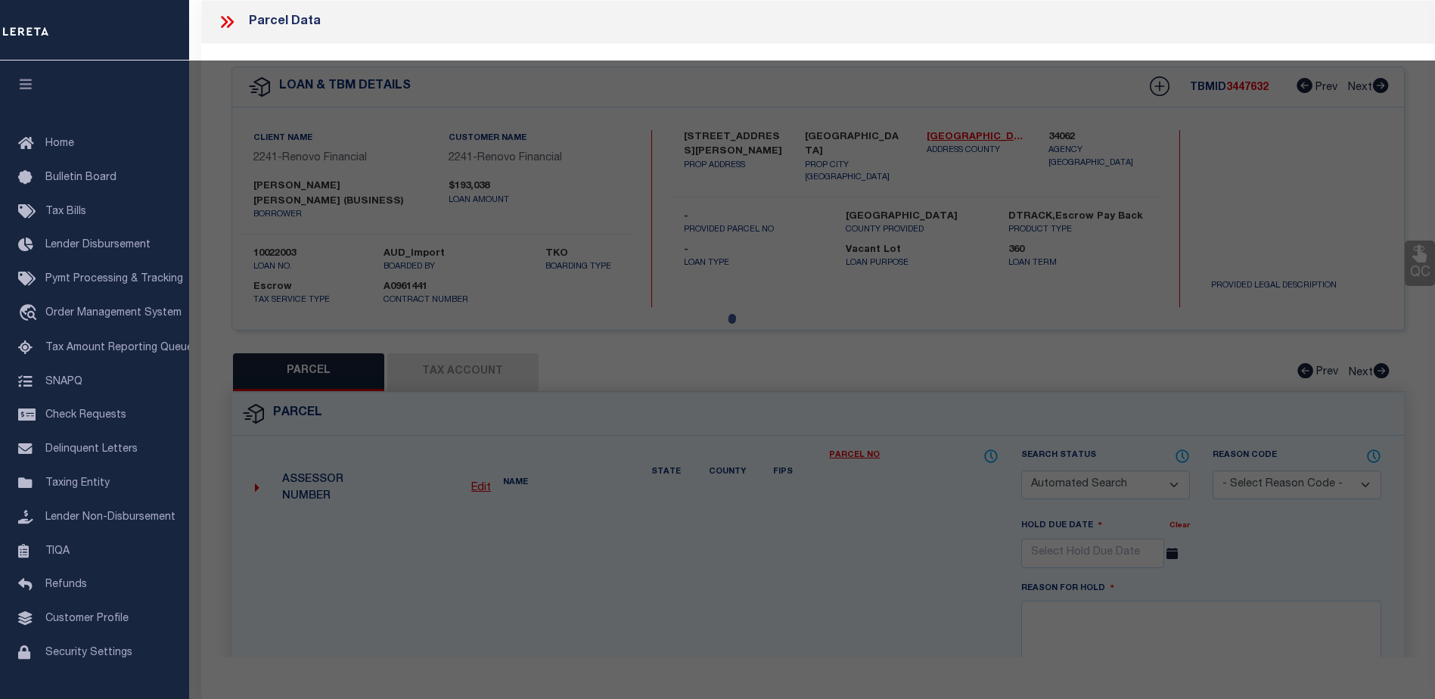
checkbox input "false"
type input "OAK HARBOR, OH 43449"
type textarea "UNIT 6516HH BLDG 103-105 GREEN COVE CONDOMINIUM I 2ND AMENDMENT 1987"
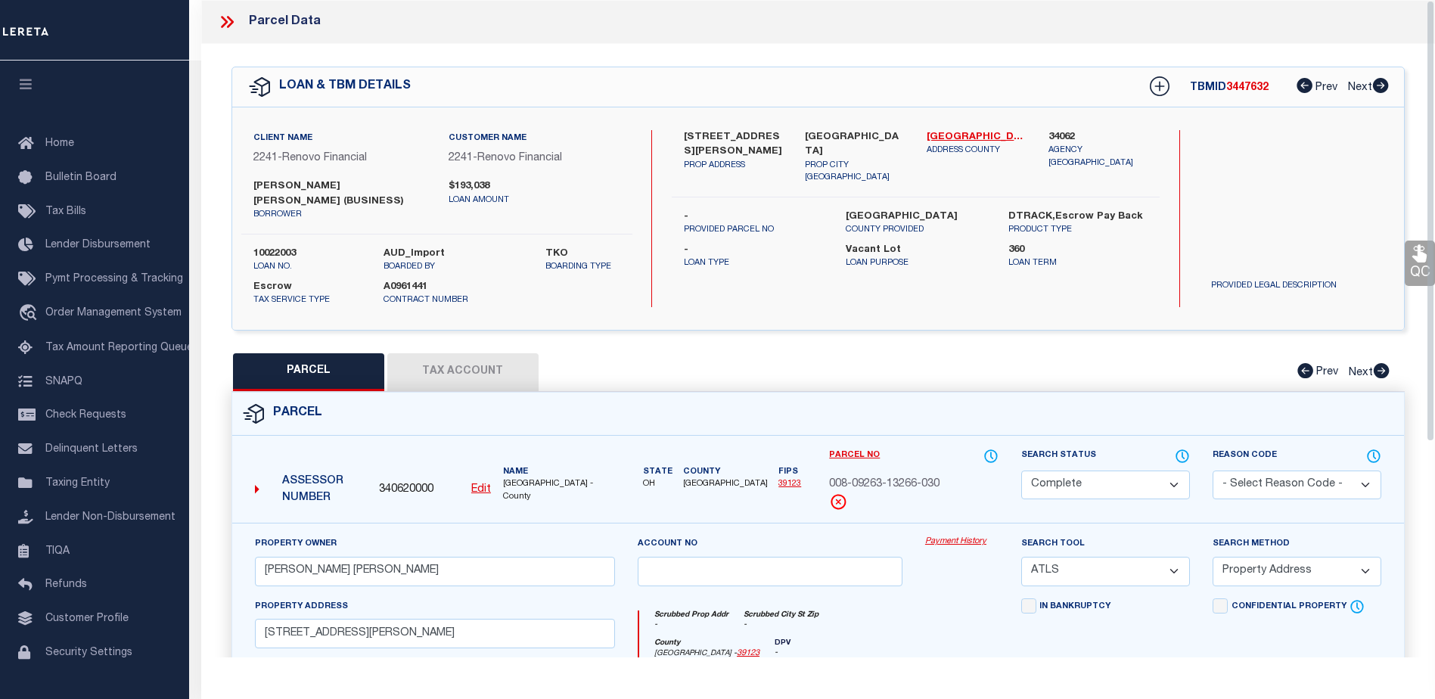
click at [953, 544] on link "Payment History" at bounding box center [961, 541] width 73 height 13
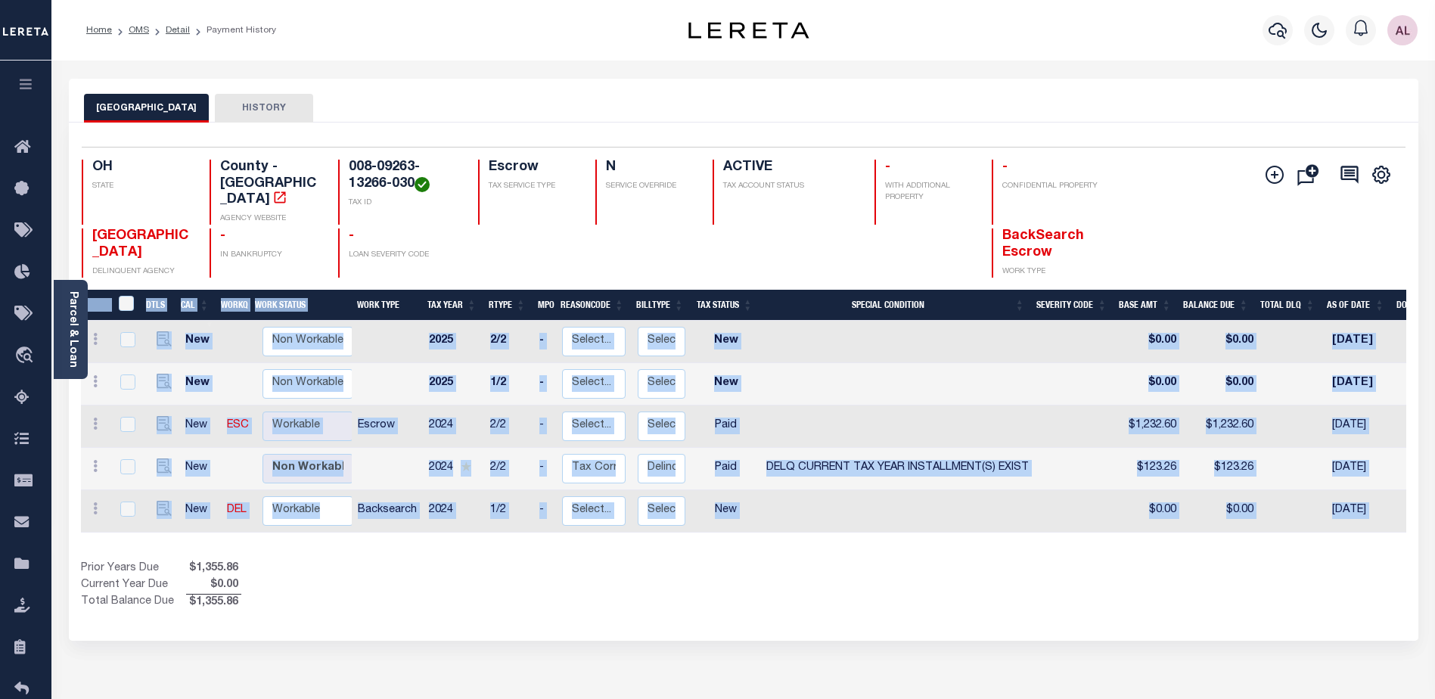
drag, startPoint x: 1071, startPoint y: 530, endPoint x: 1226, endPoint y: 522, distance: 155.3
click at [1226, 522] on div "DTLS CAL WorkQ Work Status Work Type Tax Year RType MPO ReasonCode BillType Tax…" at bounding box center [743, 450] width 1325 height 321
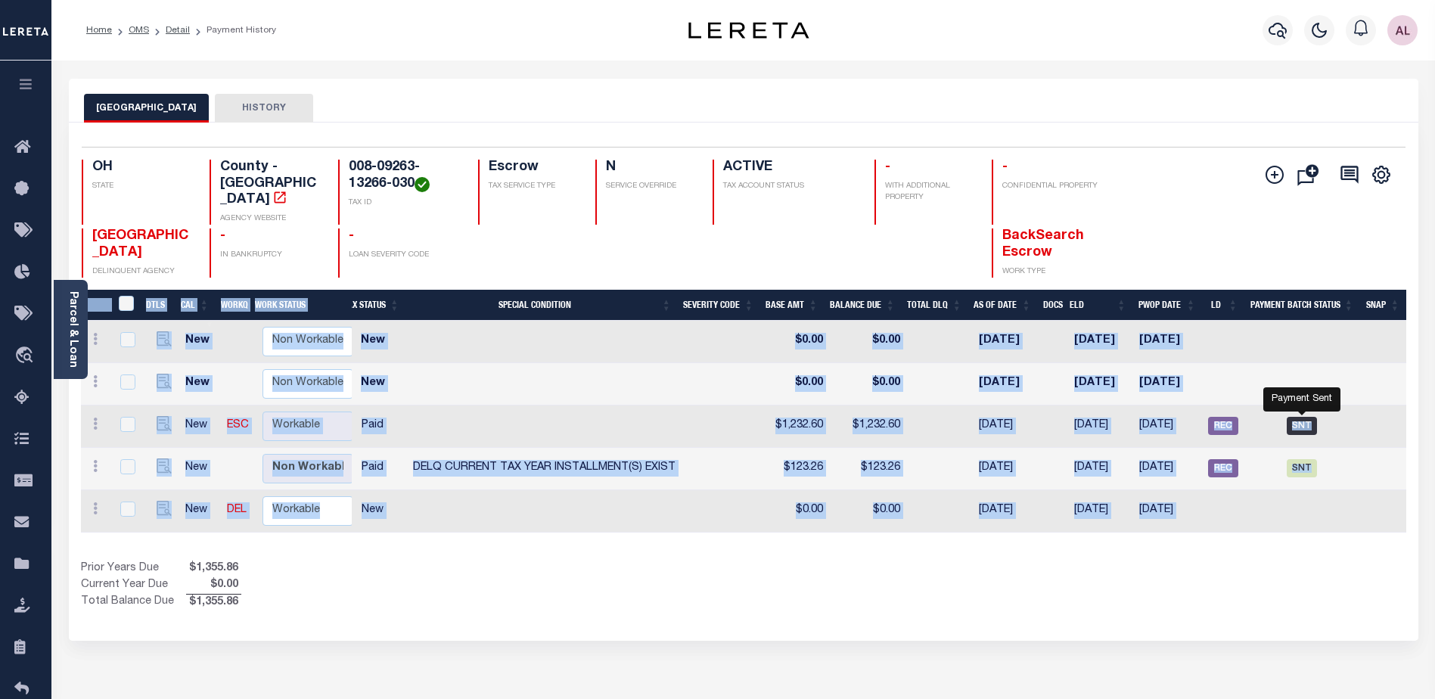
click at [1303, 417] on span "SNT" at bounding box center [1301, 426] width 30 height 18
checkbox input "true"
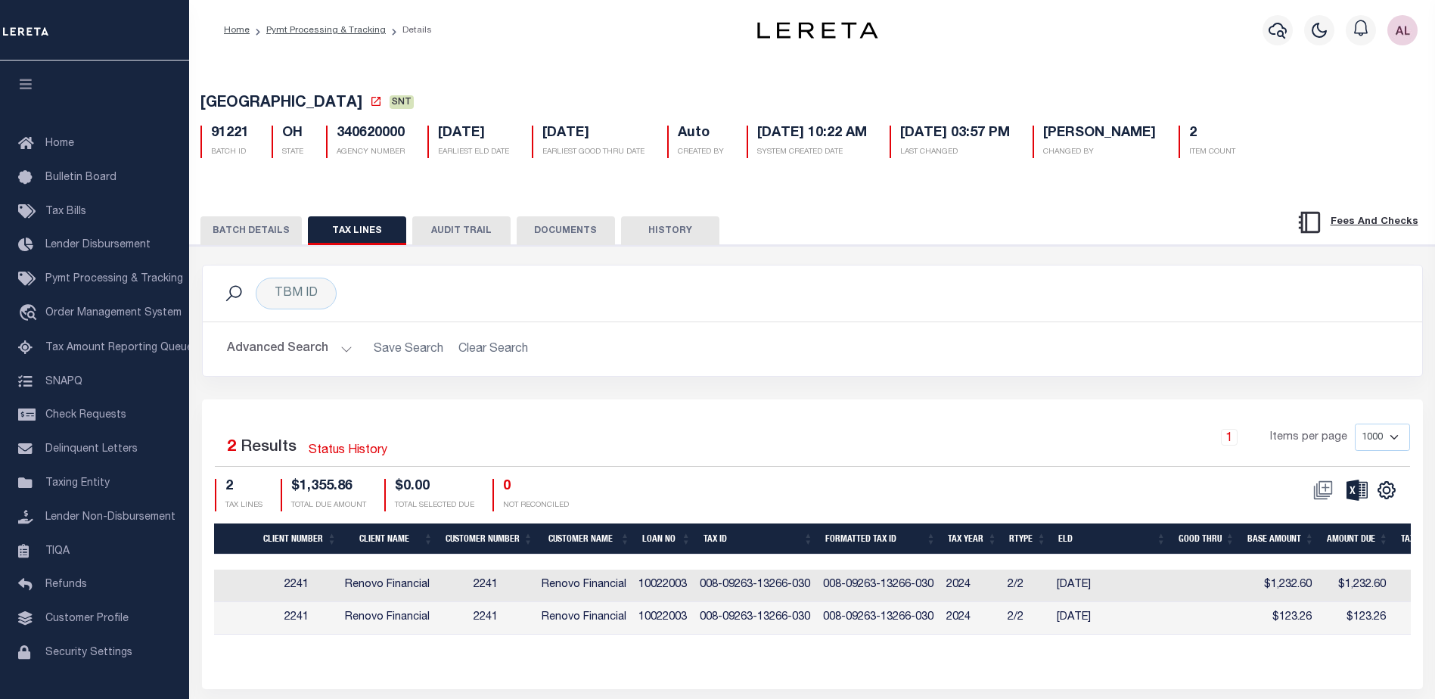
scroll to position [0, 443]
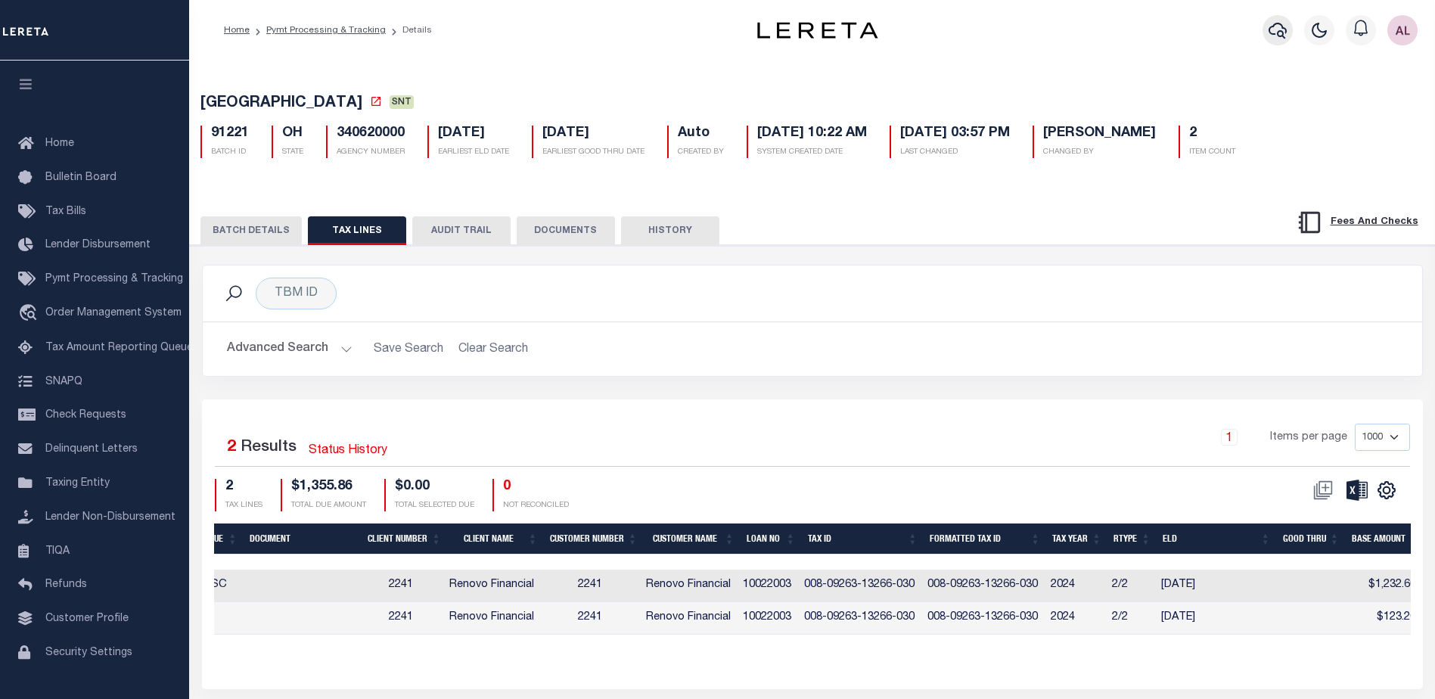
click at [1277, 28] on icon "button" at bounding box center [1277, 30] width 18 height 18
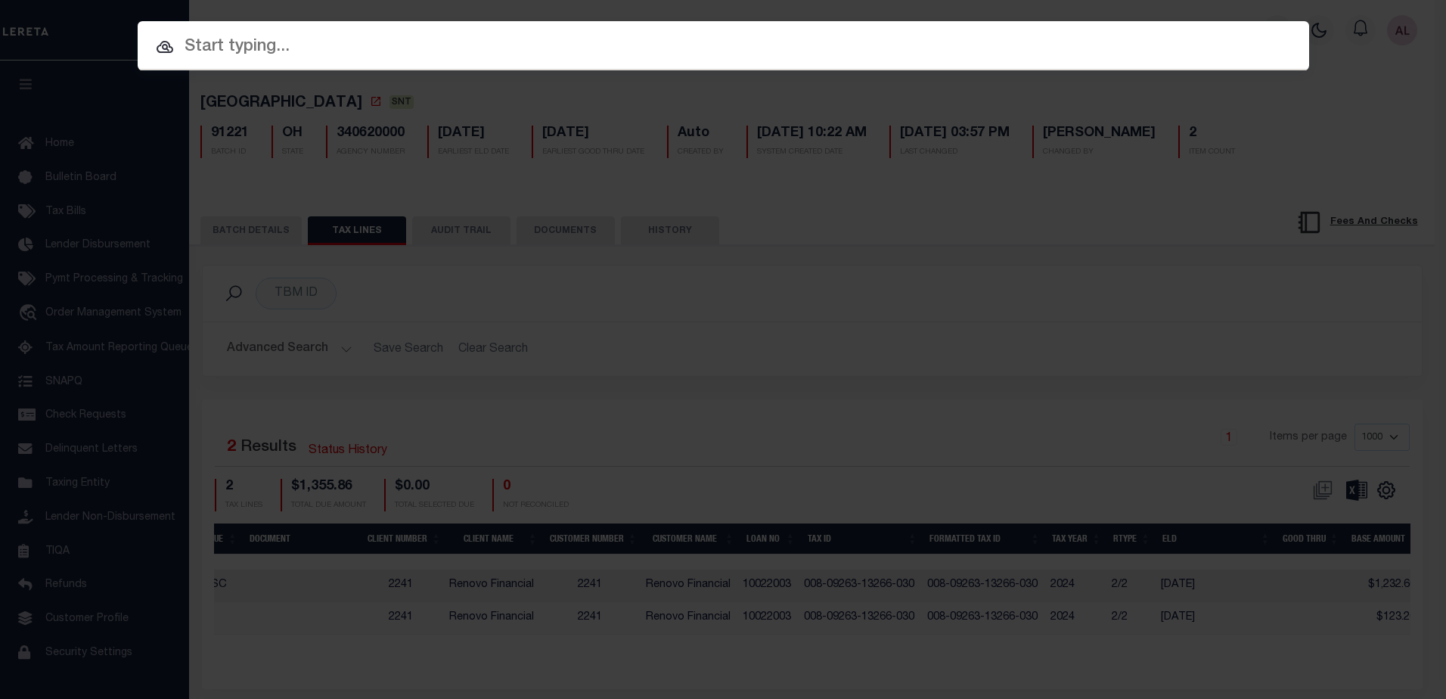
click at [215, 46] on input "text" at bounding box center [724, 47] width 1172 height 26
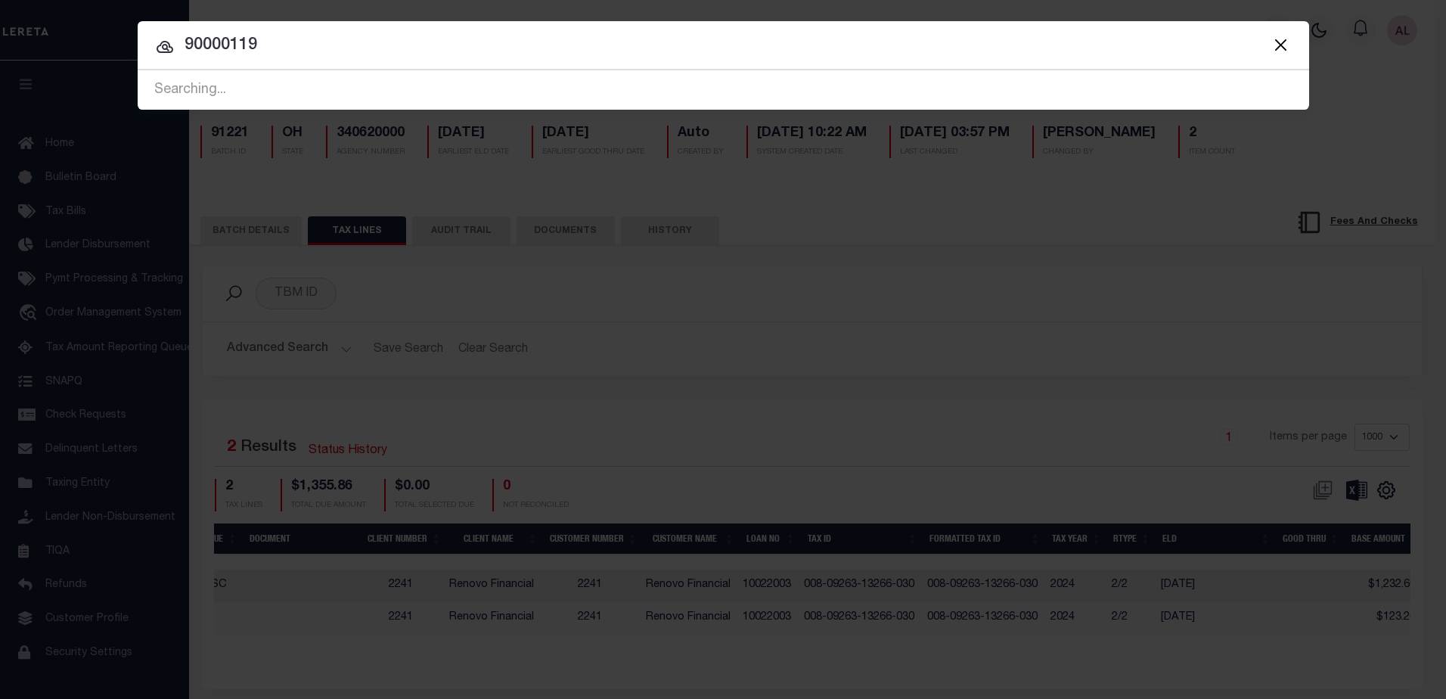
type input "90000119"
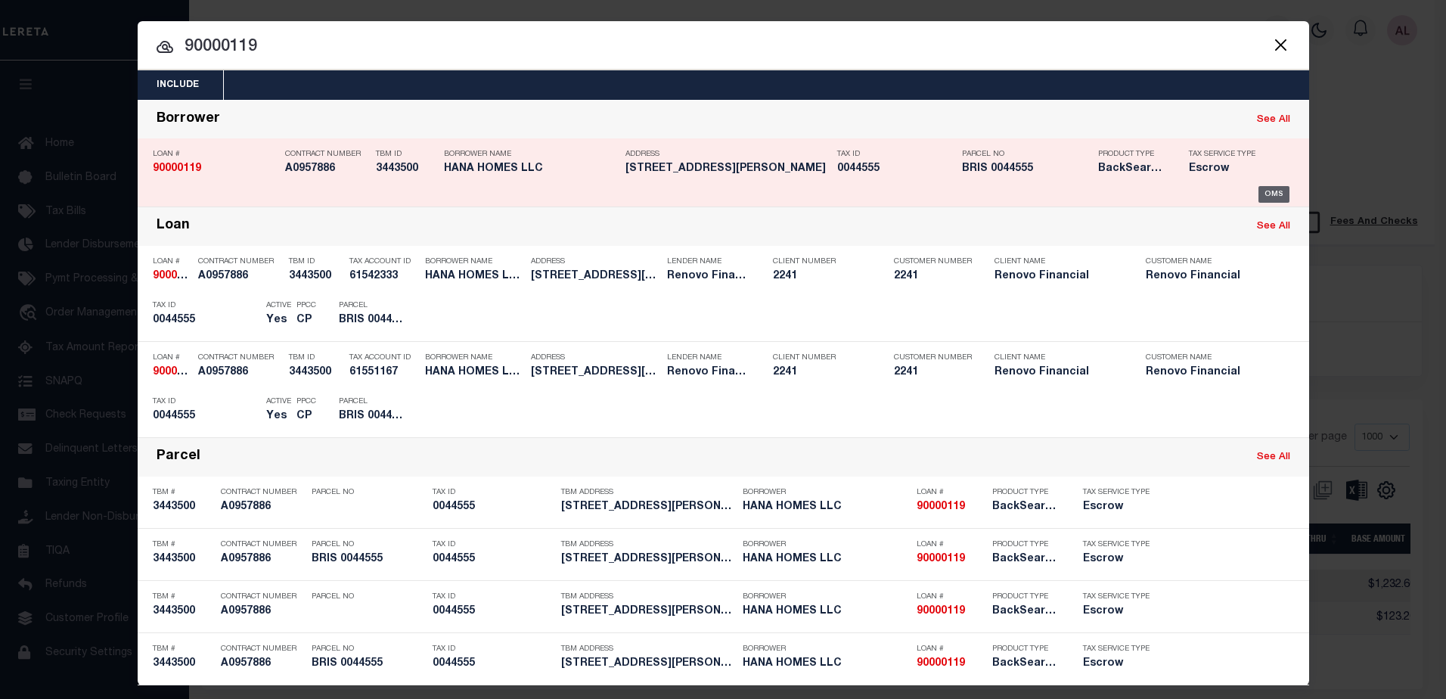
click at [1276, 194] on div "OMS" at bounding box center [1273, 194] width 31 height 17
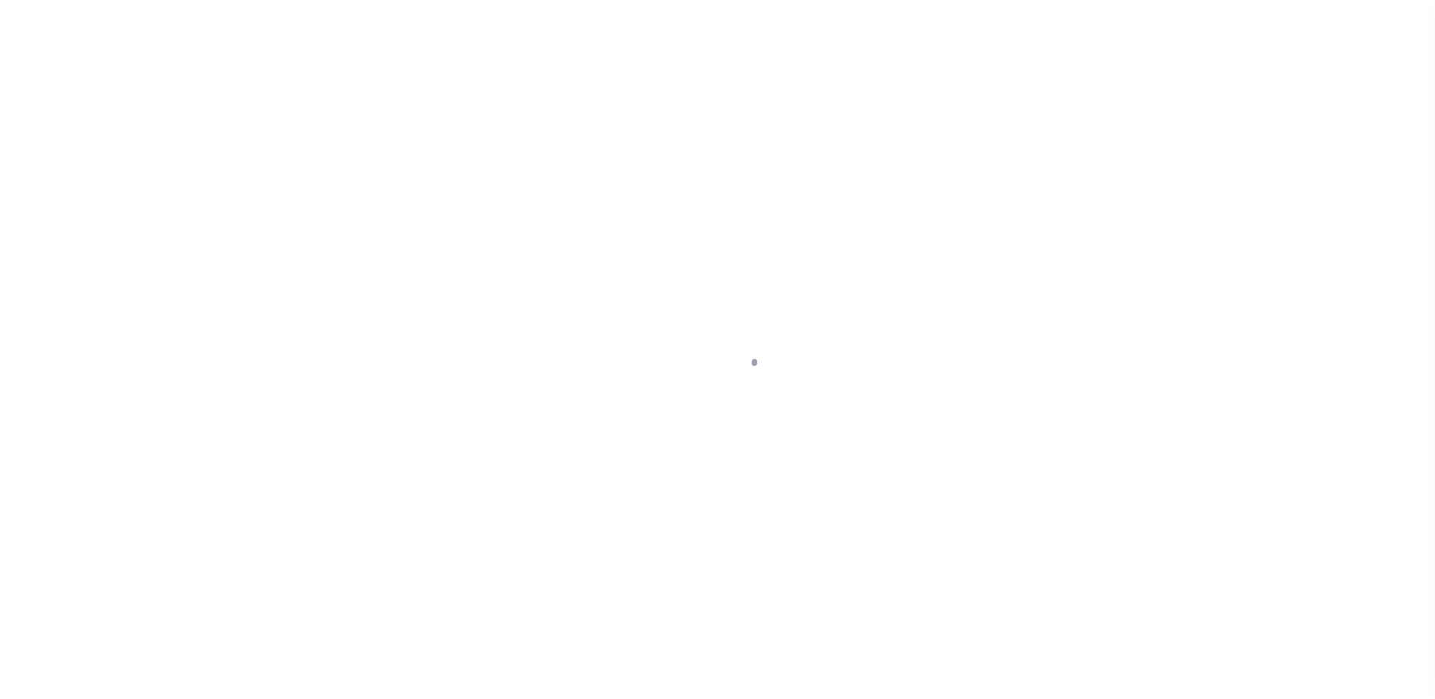
select select "25067"
select select "10"
select select "Escrow"
select select "2"
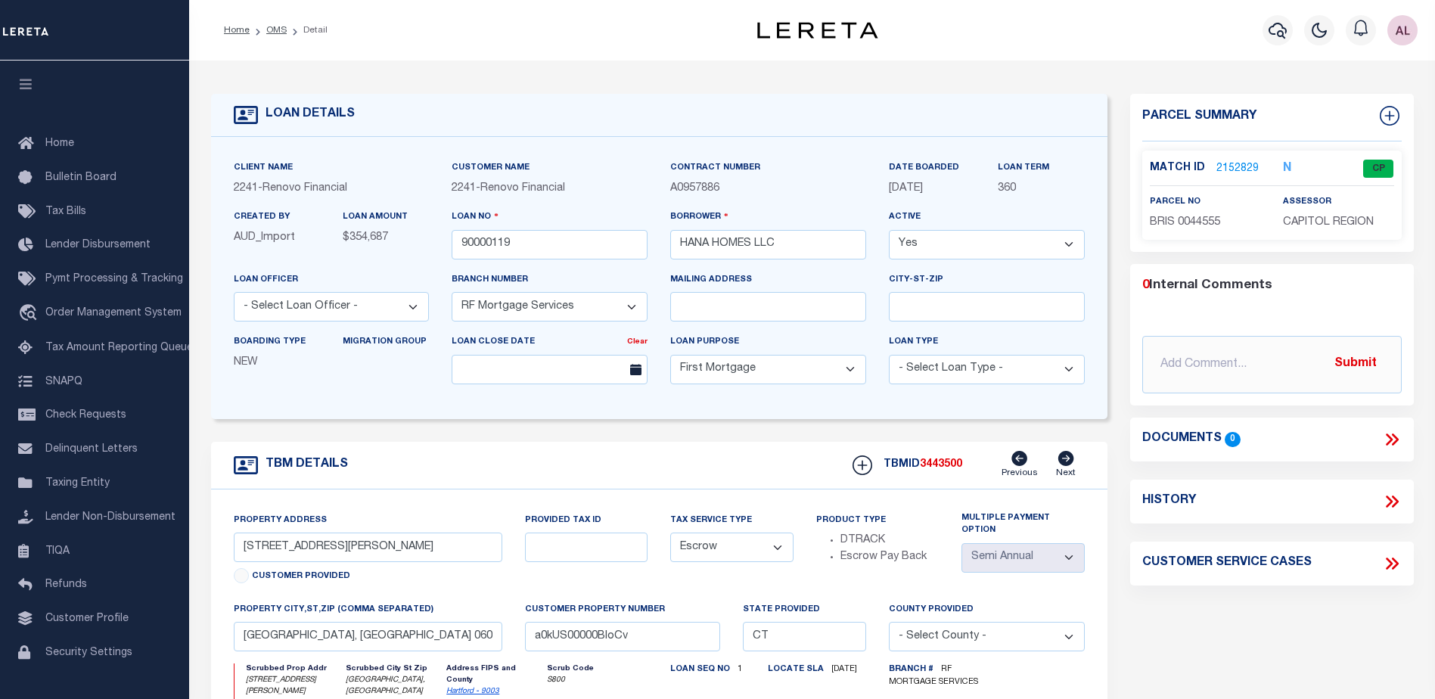
click at [1247, 166] on link "2152829" at bounding box center [1237, 169] width 42 height 16
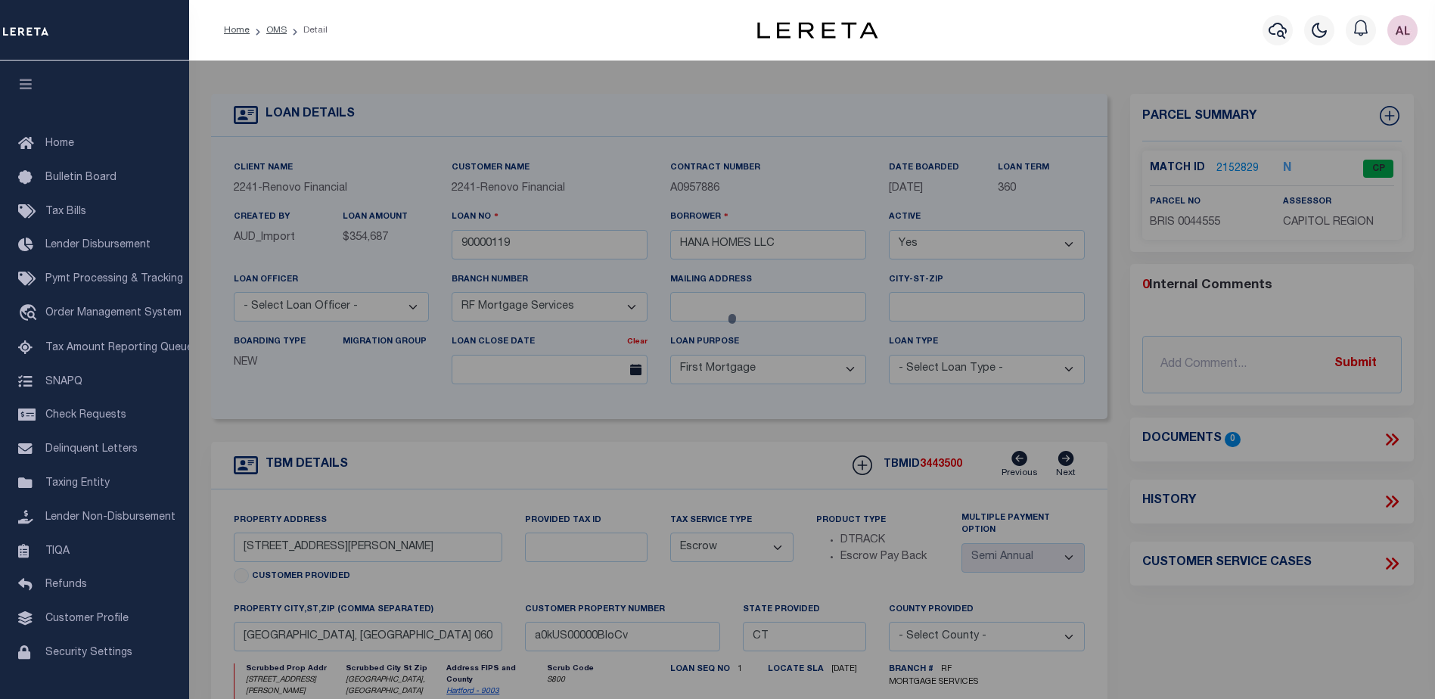
checkbox input "false"
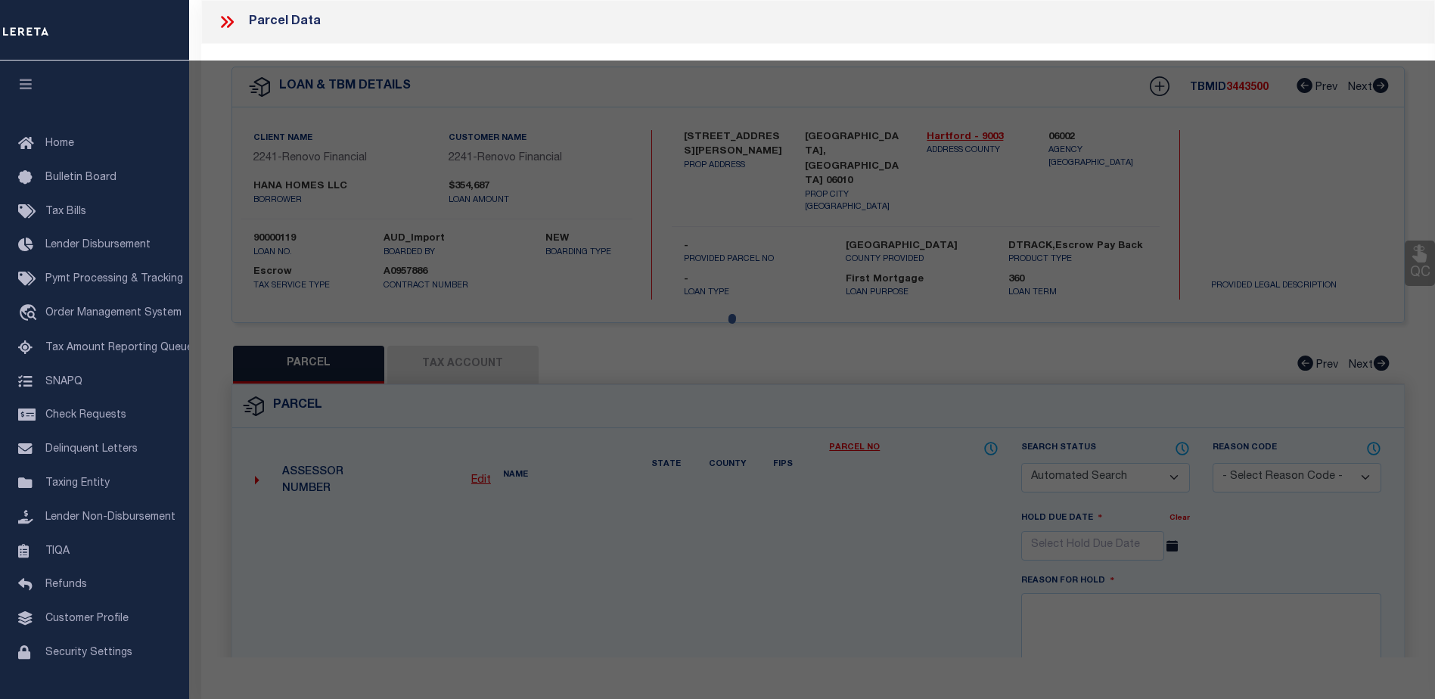
select select "CP"
type input "ZAIN,BARNWELL"
select select "ATL"
select select "ADD"
type input "318 EMMETT ST"
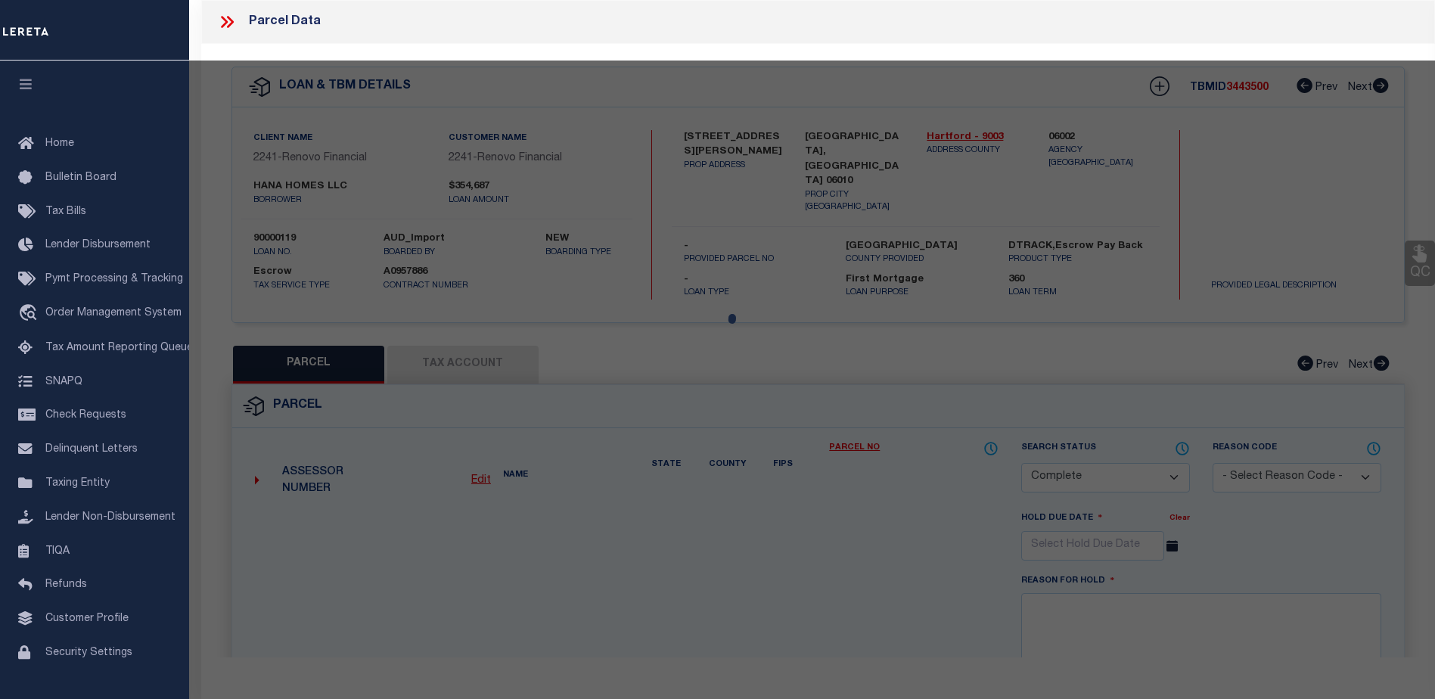
checkbox input "false"
type input "BRISTOL, CT 06010"
type textarea "LOT:3-44555 CITY/MUNI/TWP:BRISTOL"
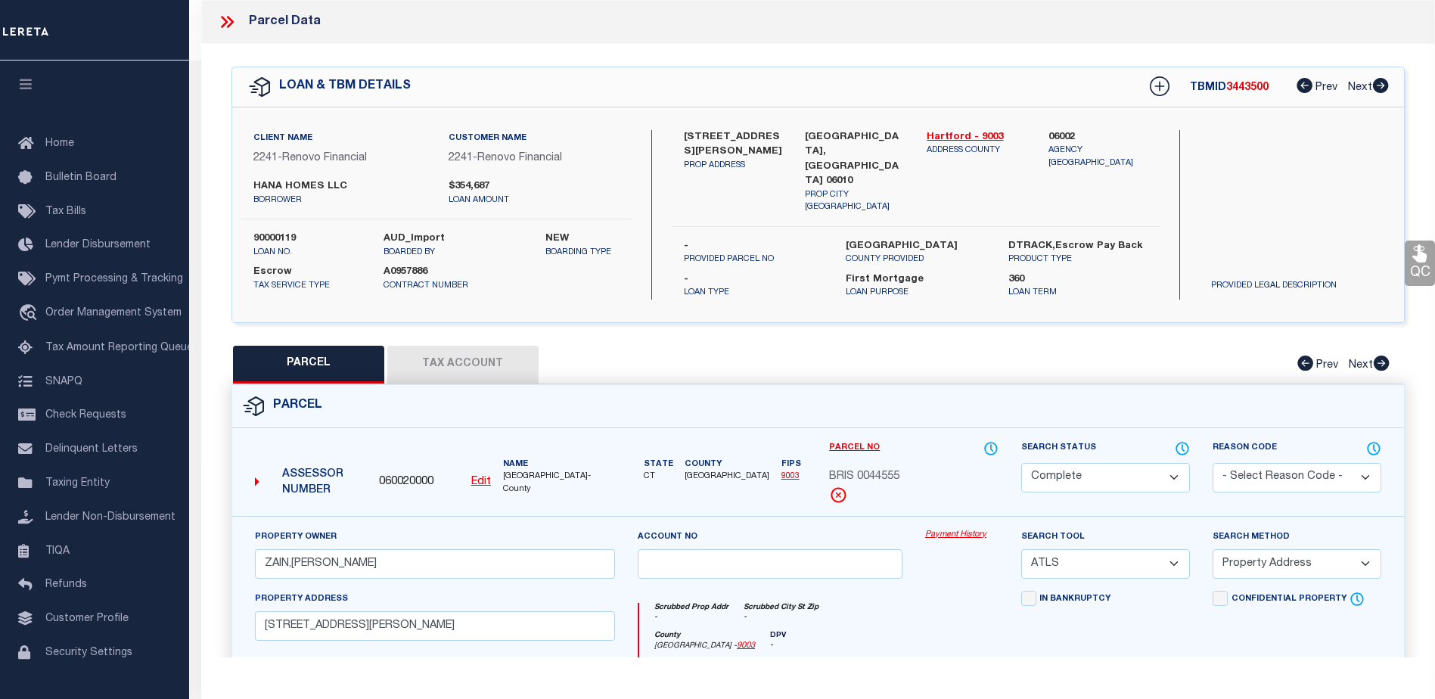
click at [964, 529] on link "Payment History" at bounding box center [961, 535] width 73 height 13
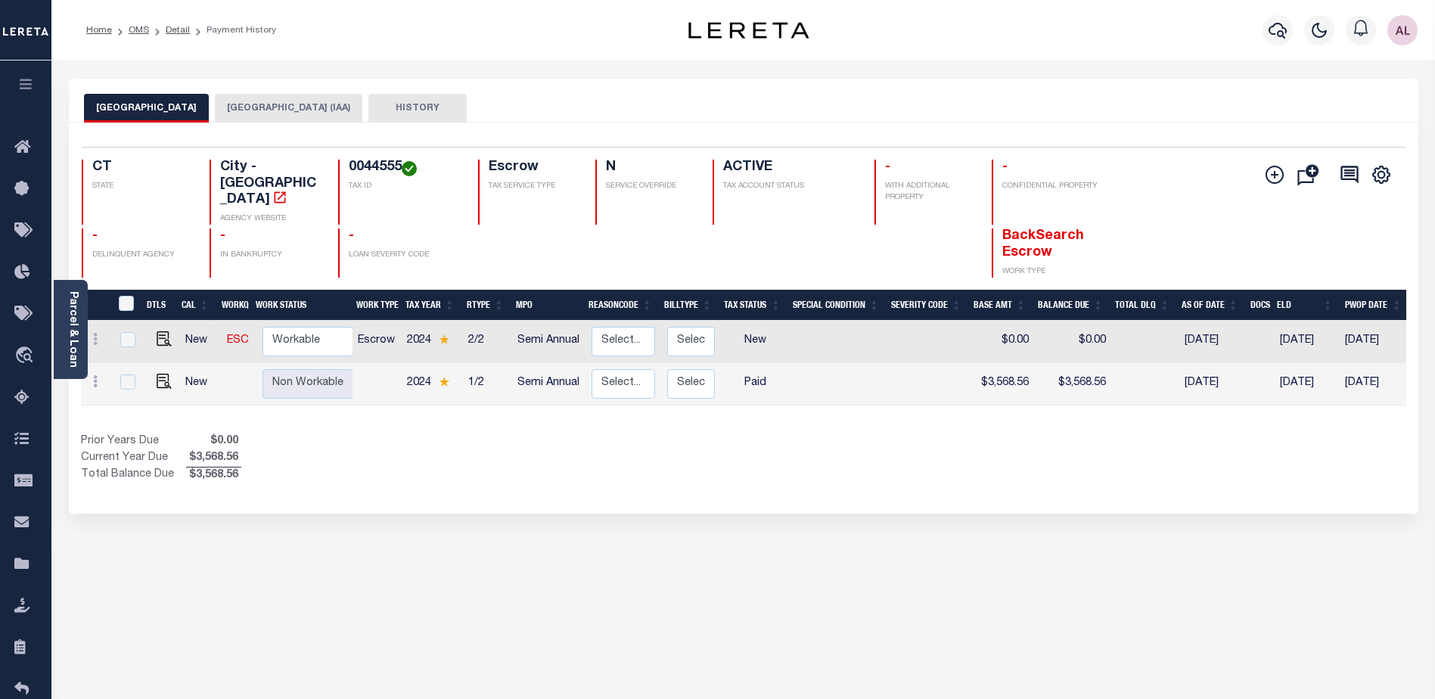
drag, startPoint x: 1085, startPoint y: 380, endPoint x: 1230, endPoint y: 392, distance: 145.7
click at [1243, 381] on tr "New Non Workable Workable 2024 1/2 Semi Annual Select... Payment Reversal Taxab…" at bounding box center [846, 384] width 1531 height 42
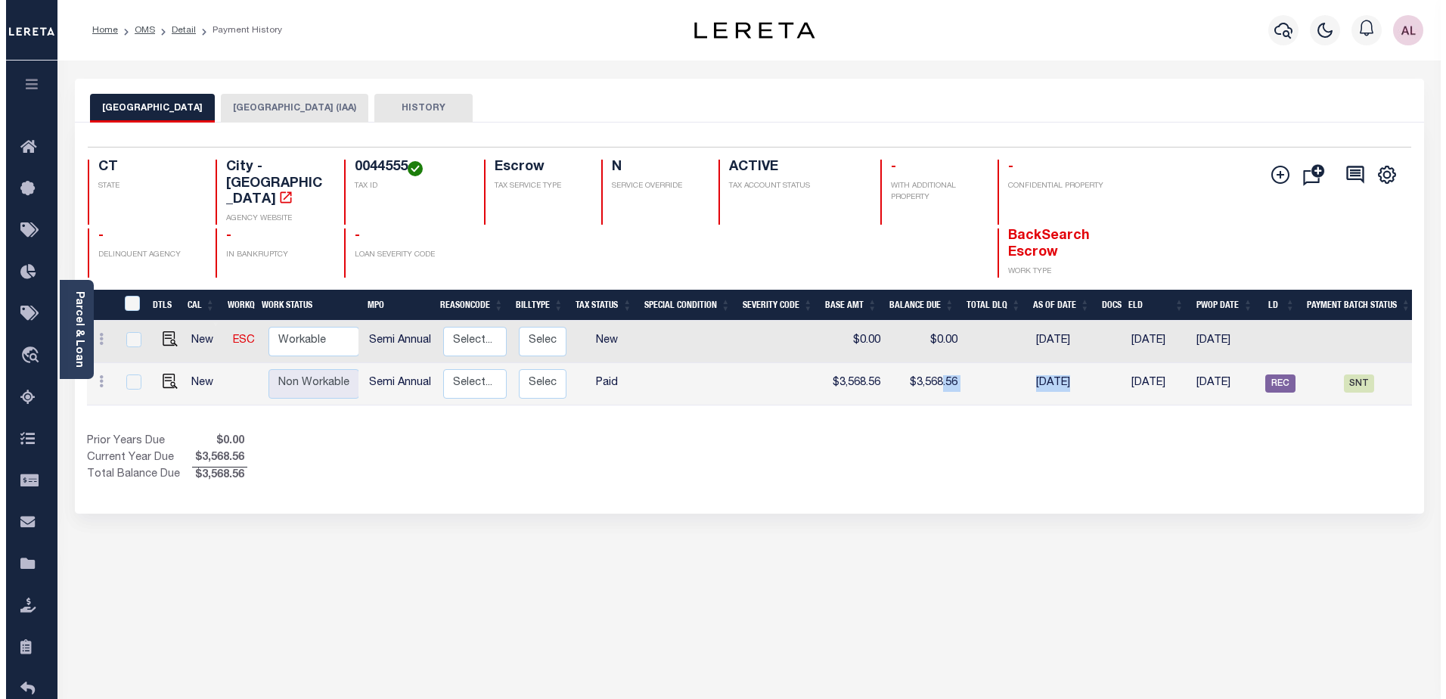
scroll to position [0, 160]
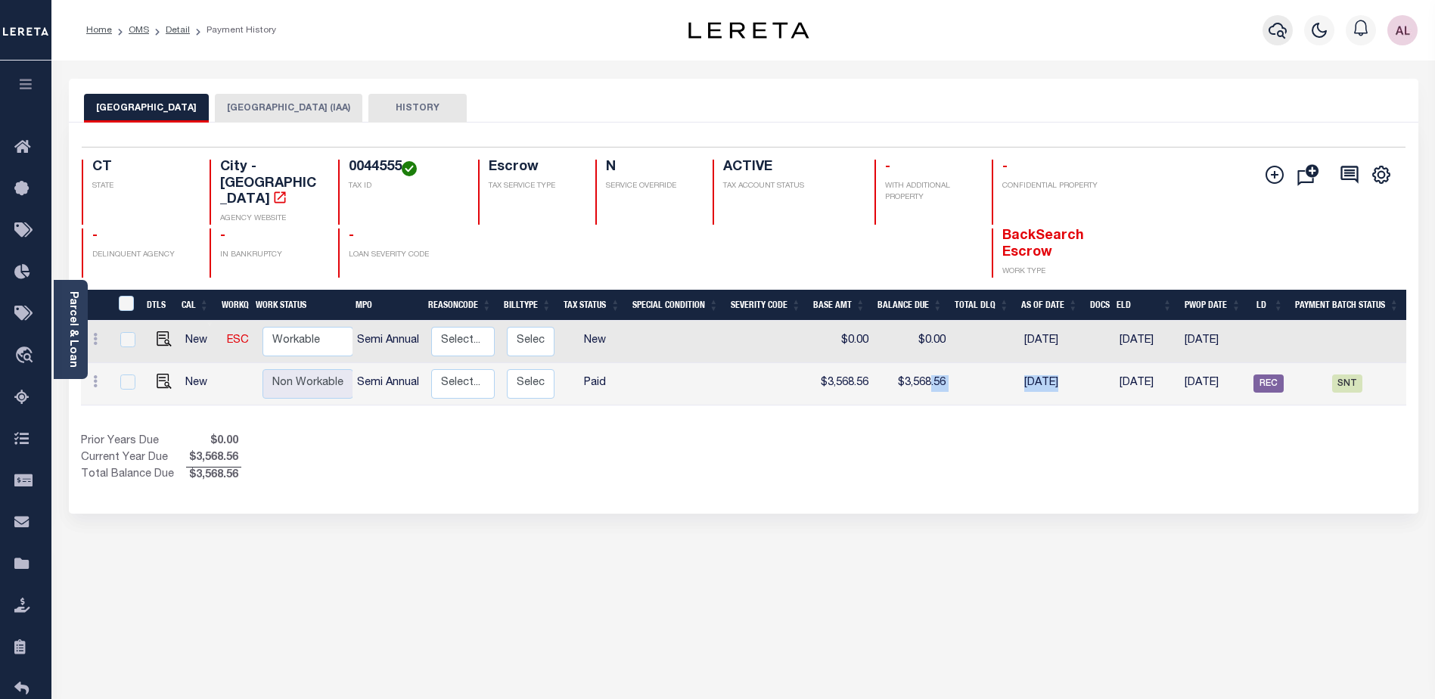
click at [1280, 34] on icon "button" at bounding box center [1277, 30] width 18 height 18
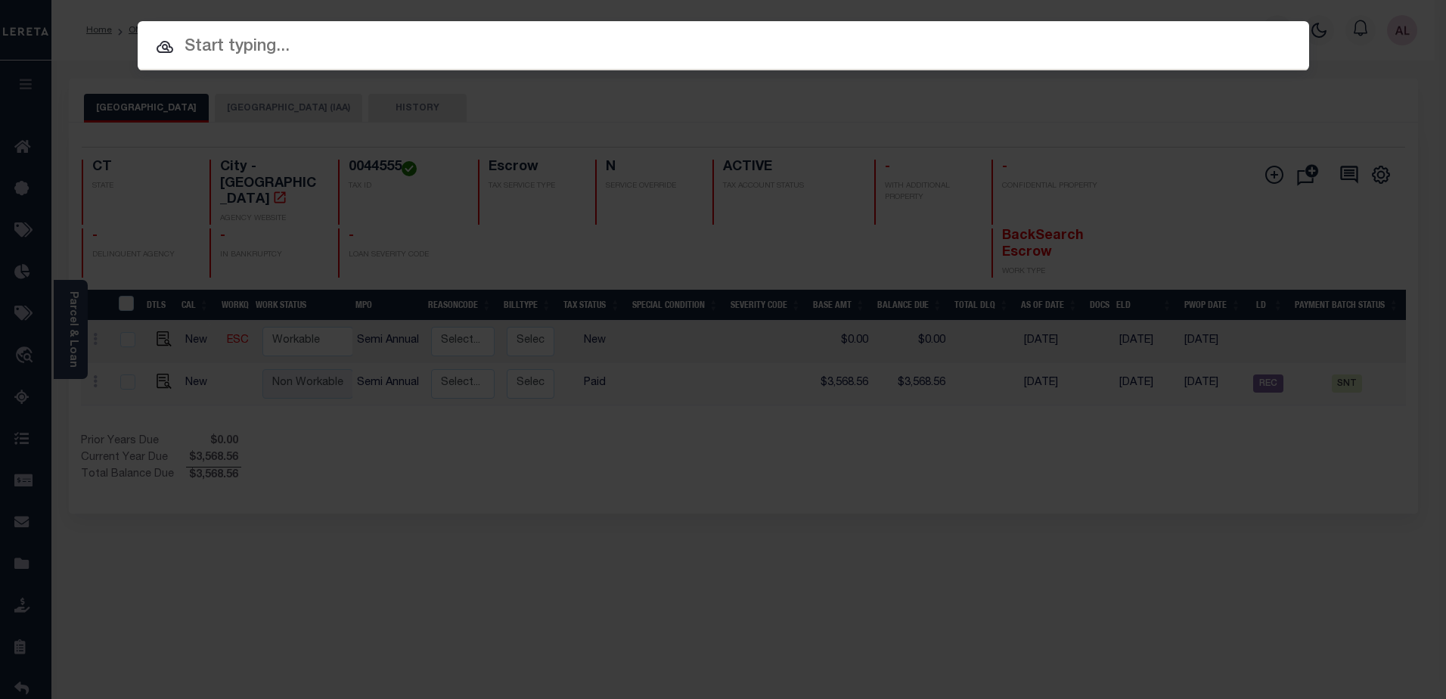
click at [178, 48] on input "text" at bounding box center [724, 47] width 1172 height 26
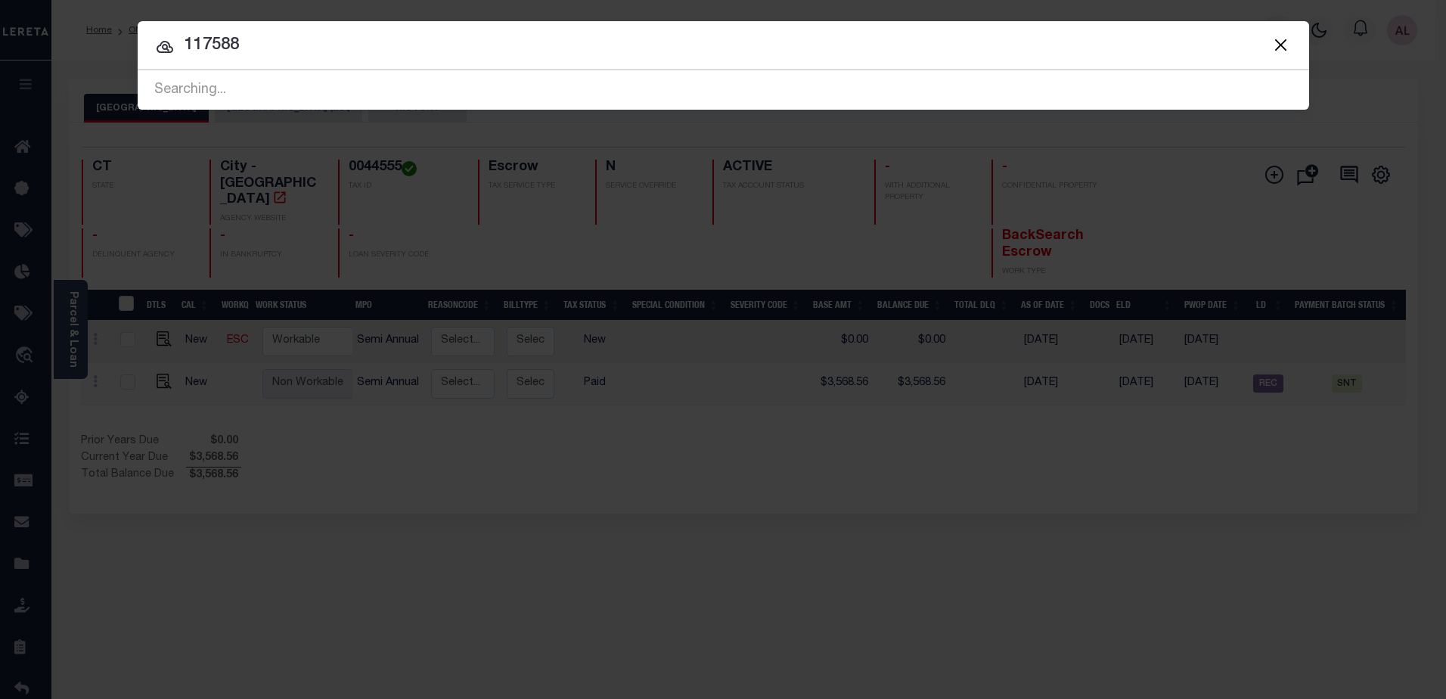
type input "117588"
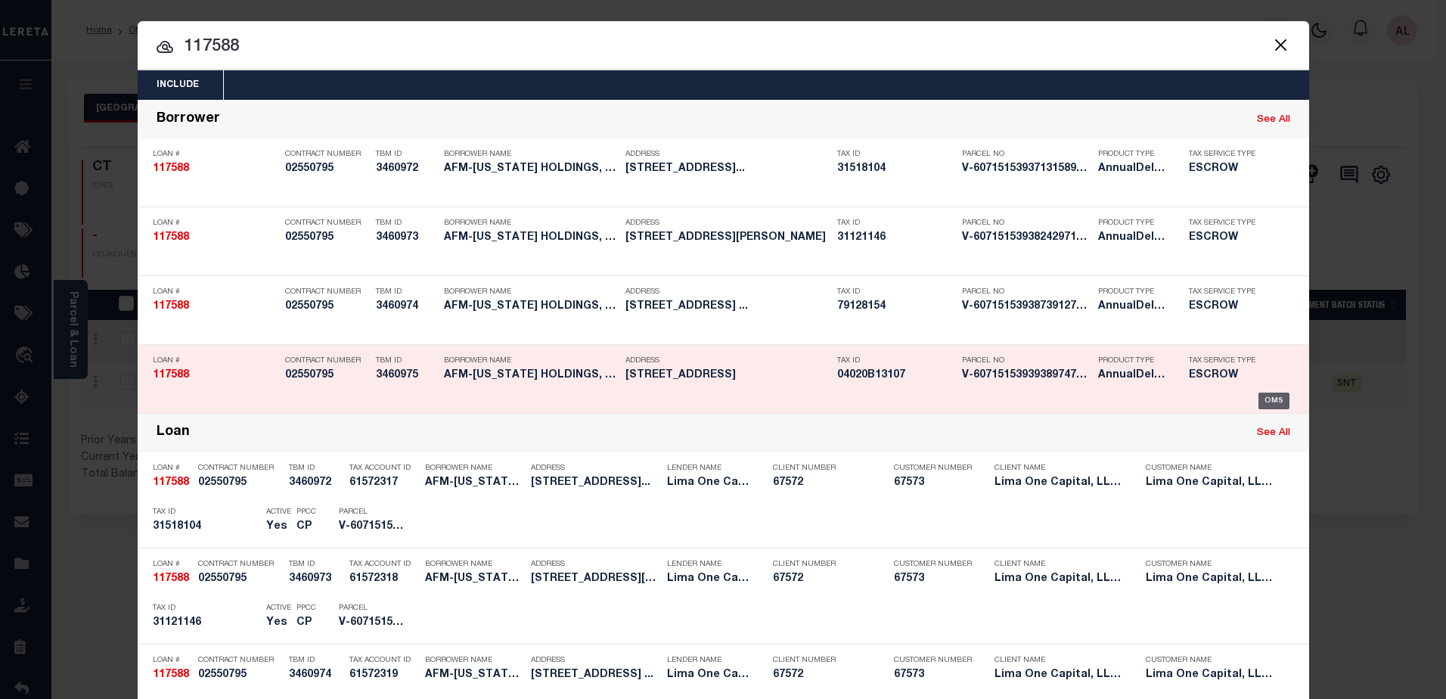
click at [1268, 403] on div "OMS" at bounding box center [1273, 401] width 31 height 17
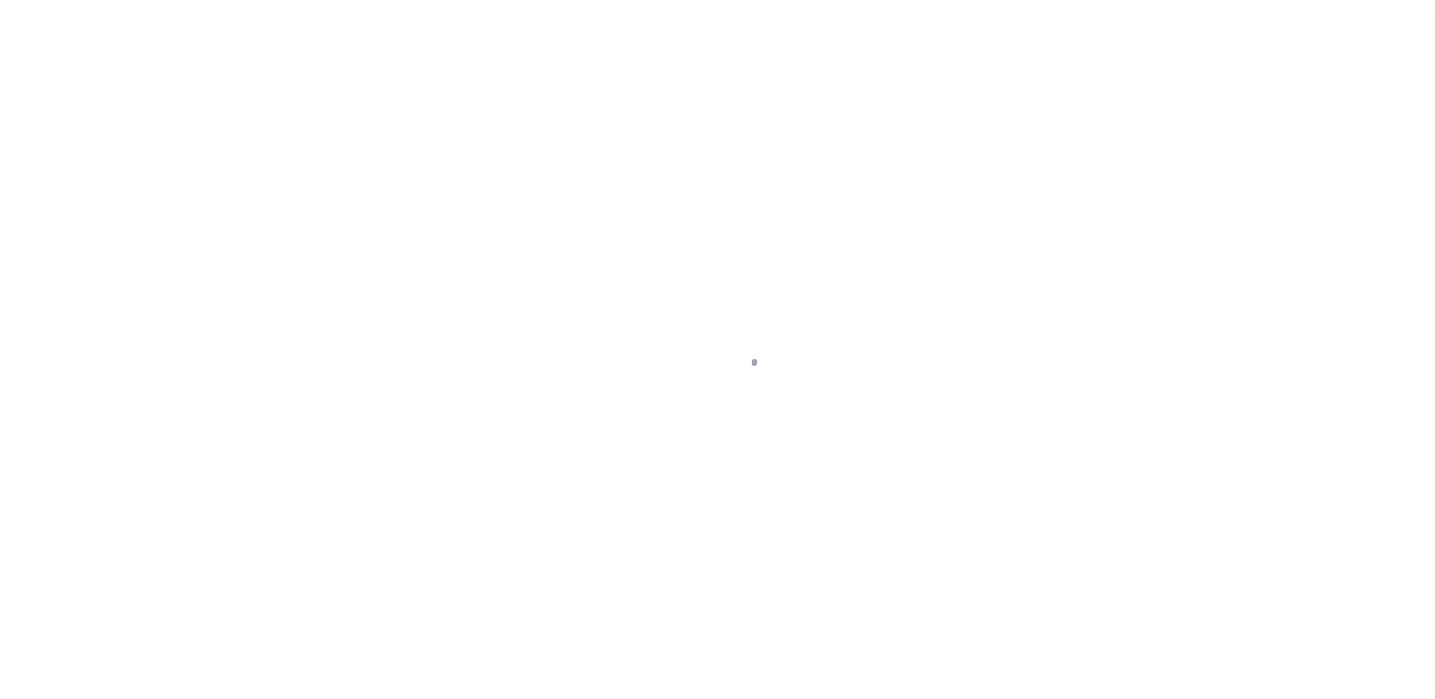
type input "[STREET_ADDRESS]"
select select "Escrow"
select select
type input "WADSWORTH OH 44281"
type input "117588-4"
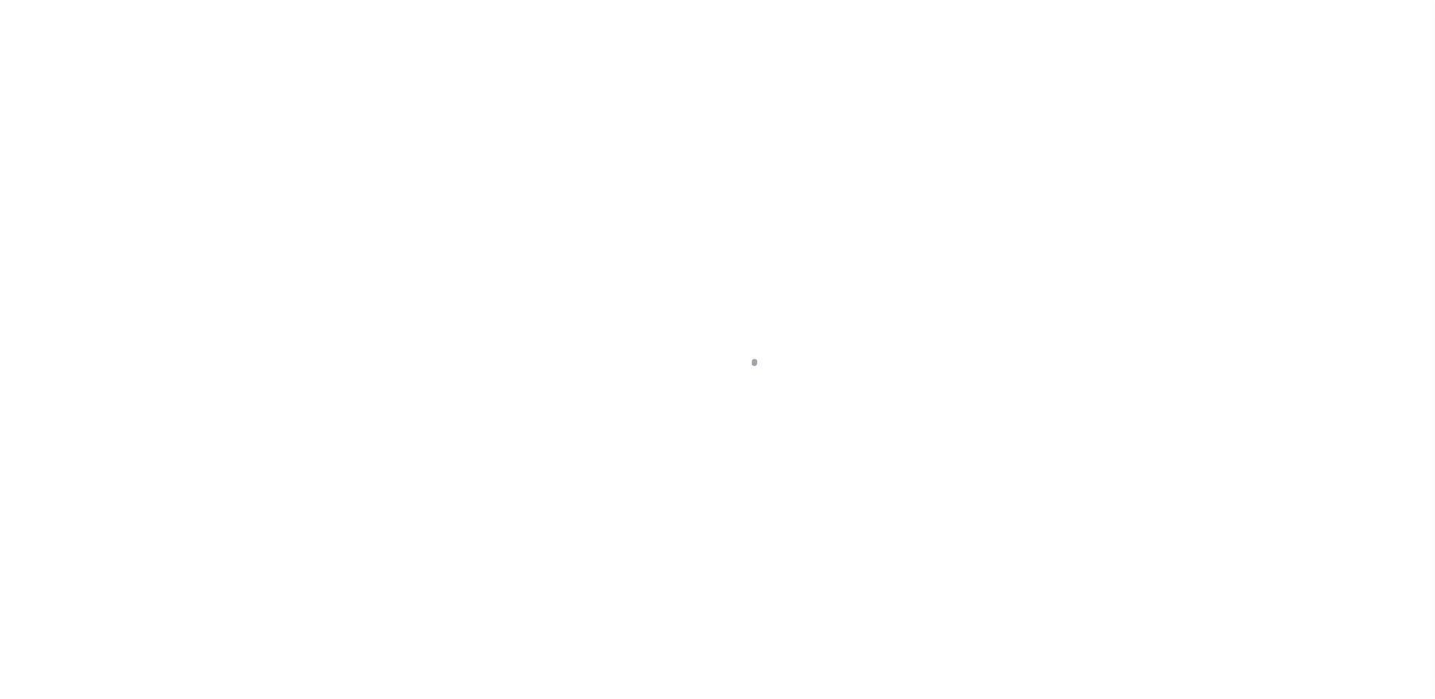
type input "OH"
type textarea "COLLECTOR: ENTITY: PARCEL: 31518104"
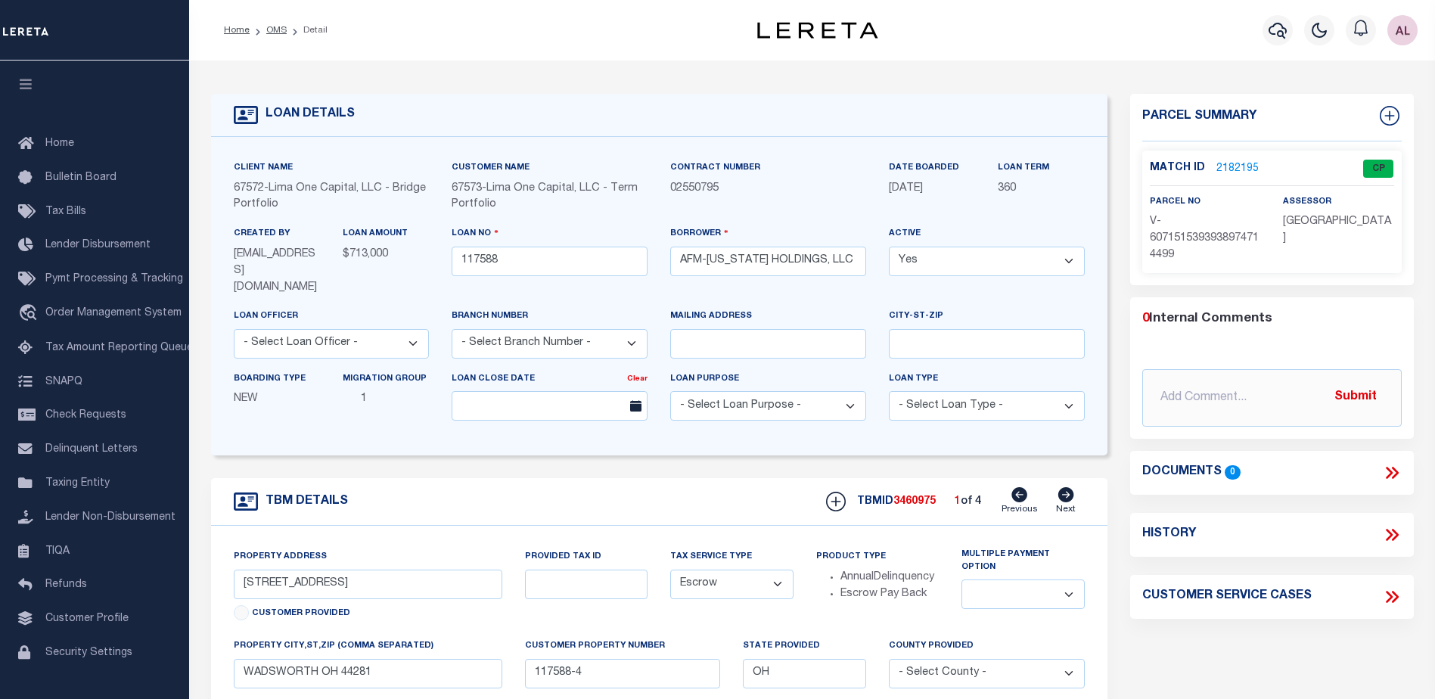
click at [1224, 169] on link "2182195" at bounding box center [1237, 169] width 42 height 16
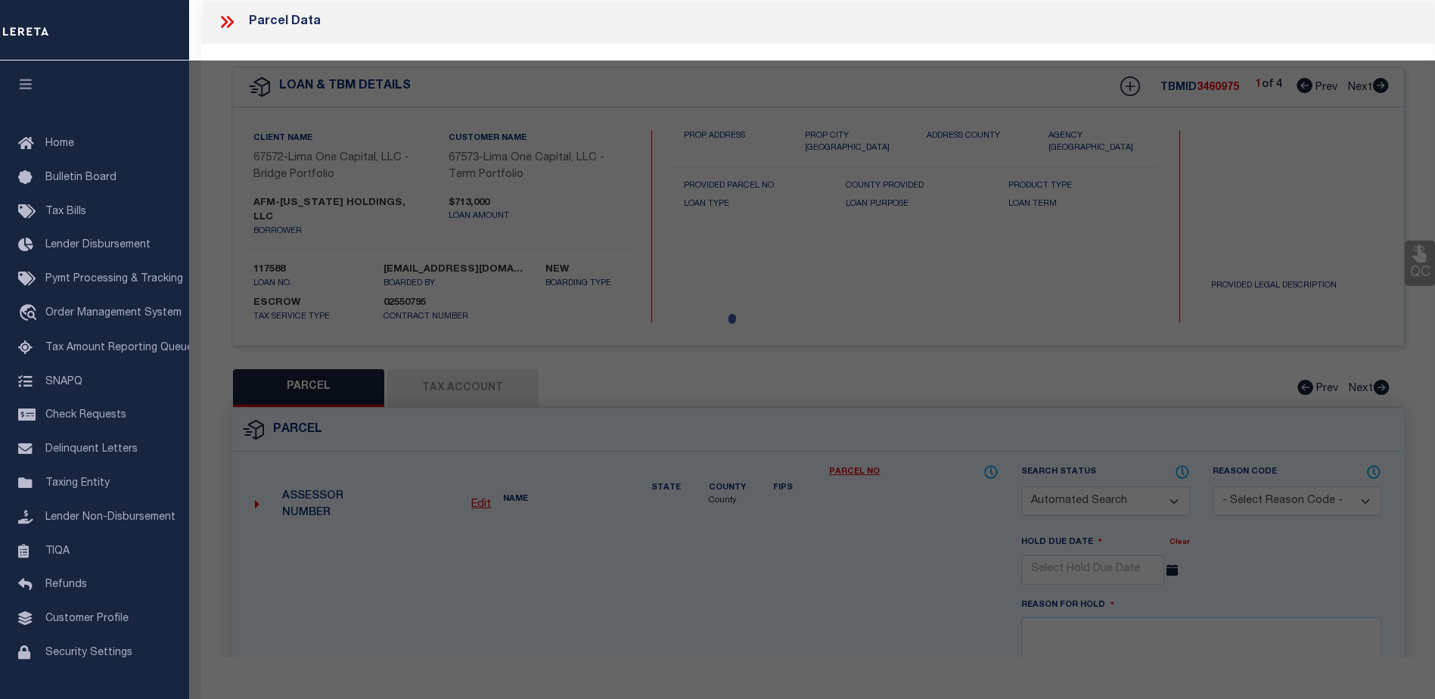
checkbox input "false"
select select "CP"
select select "AGW"
select select
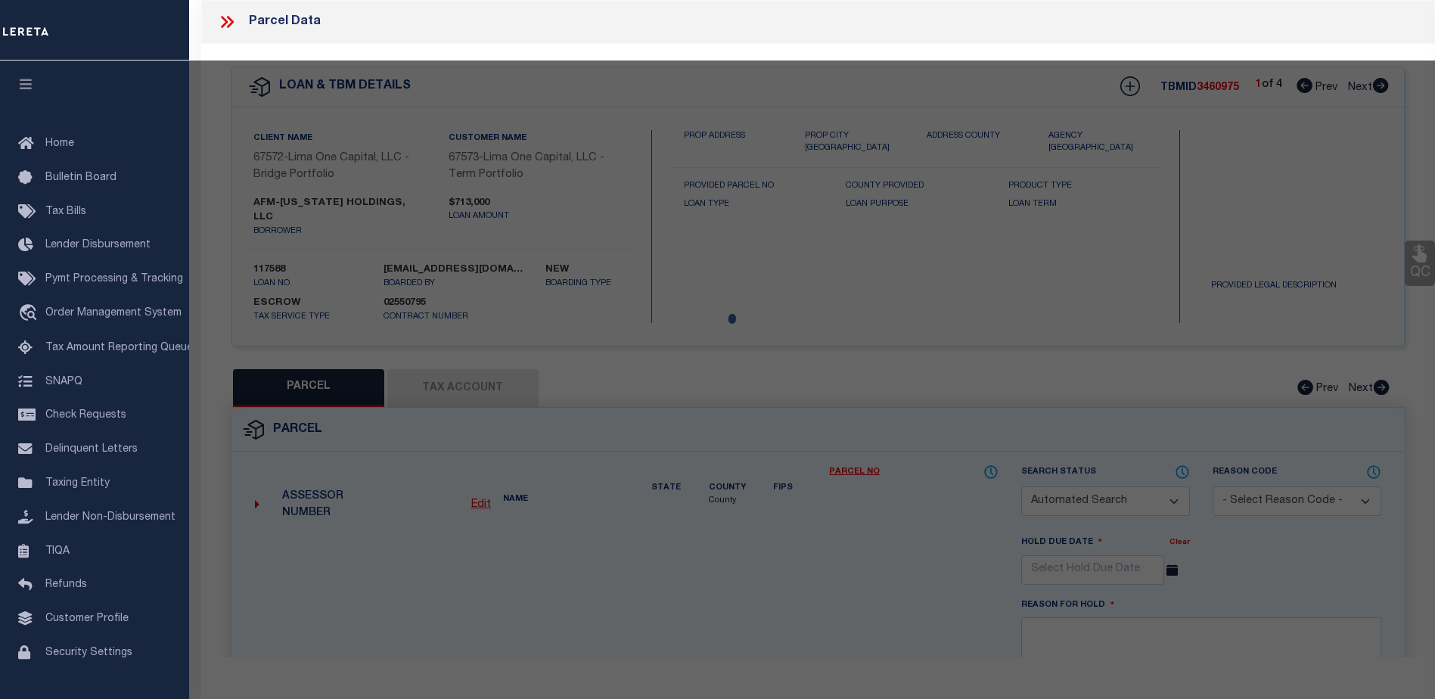
type input "[STREET_ADDRESS]"
checkbox input "false"
type input "WADSWORTH OH 44281"
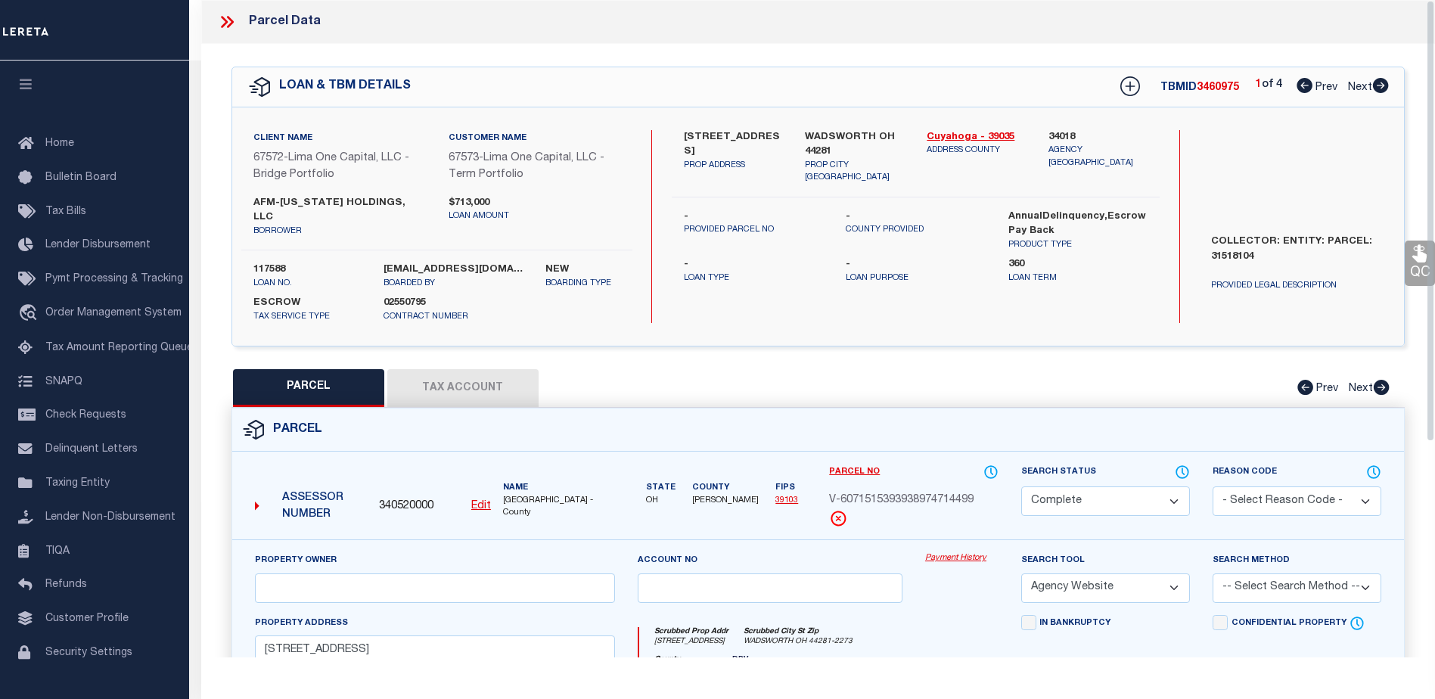
click at [951, 552] on link "Payment History" at bounding box center [961, 558] width 73 height 13
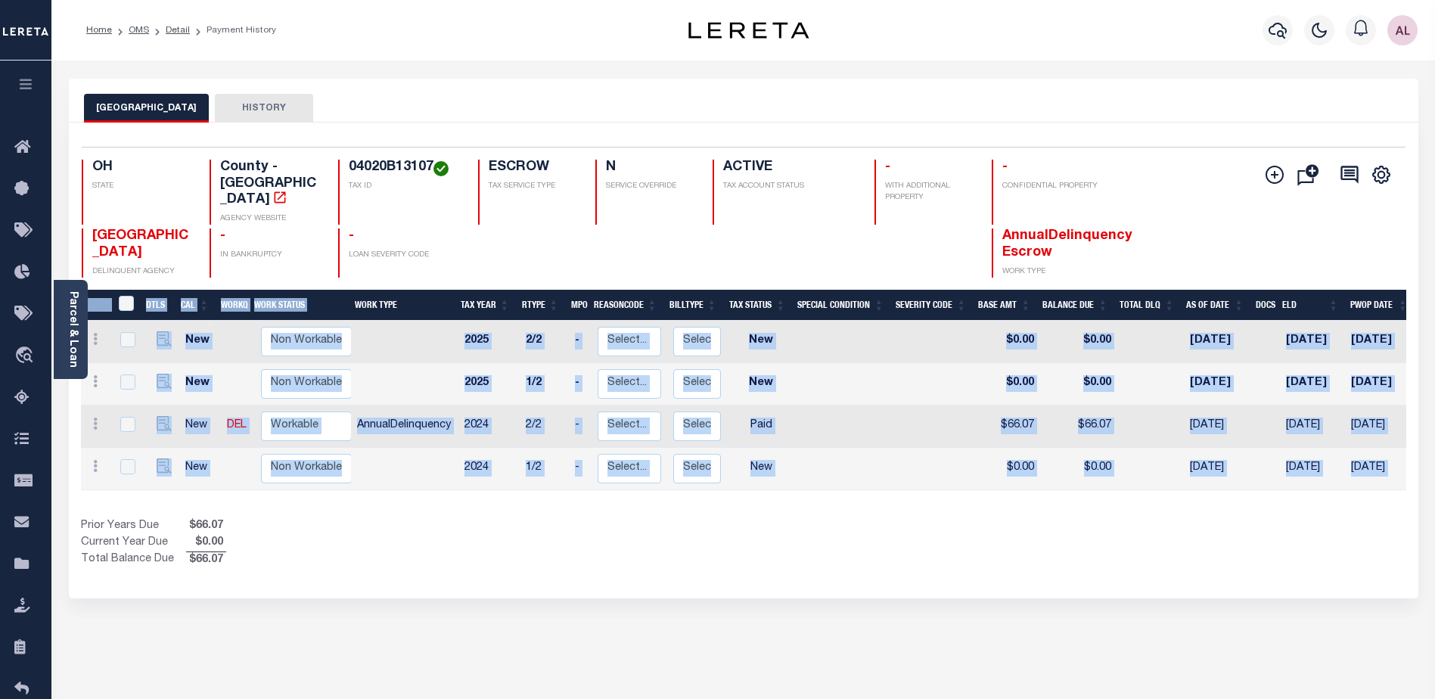
drag, startPoint x: 1106, startPoint y: 484, endPoint x: 1288, endPoint y: 476, distance: 182.4
click at [1288, 476] on div "DTLS CAL WorkQ Work Status Work Type Tax Year RType MPO ReasonCode BillType Tax…" at bounding box center [743, 429] width 1325 height 279
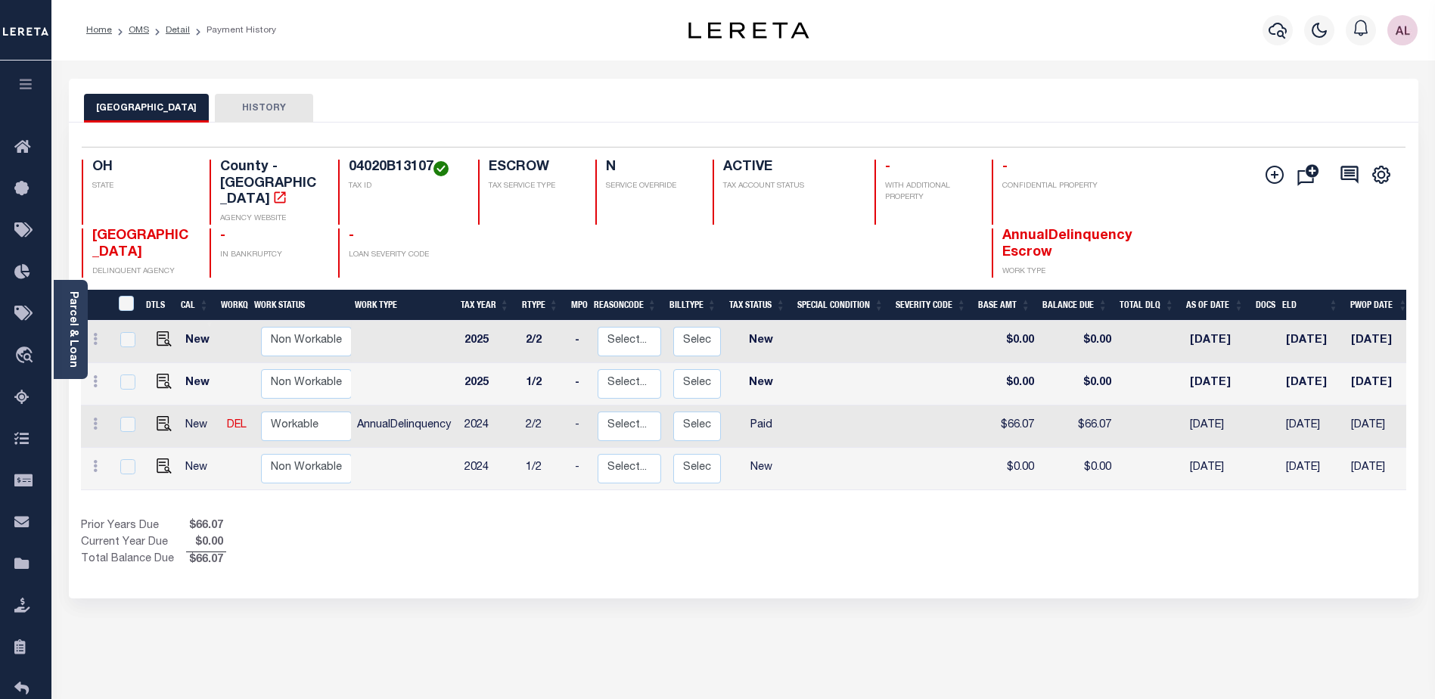
drag, startPoint x: 1214, startPoint y: 483, endPoint x: 1143, endPoint y: 492, distance: 71.6
click at [1330, 484] on div "DTLS CAL WorkQ Work Status Work Type Tax Year RType MPO ReasonCode BillType Tax…" at bounding box center [743, 429] width 1325 height 279
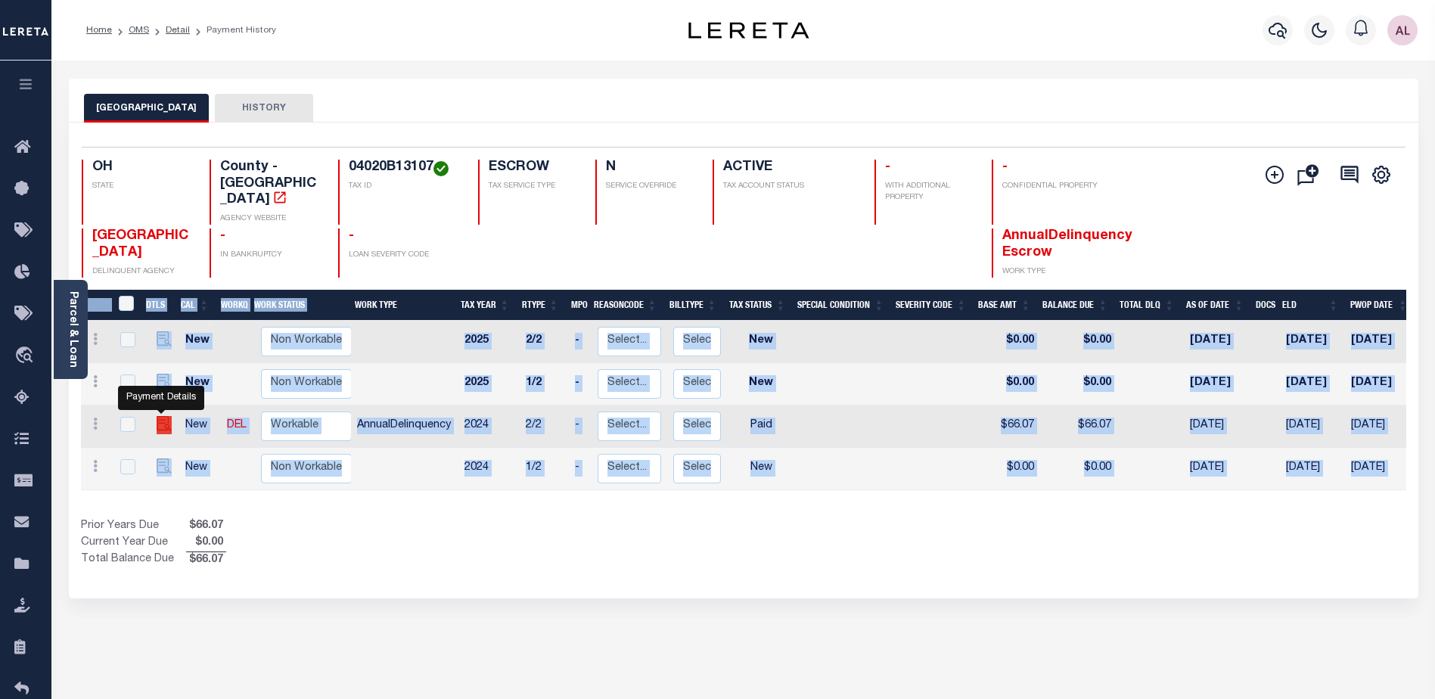
click at [160, 416] on img "" at bounding box center [164, 423] width 15 height 15
checkbox input "true"
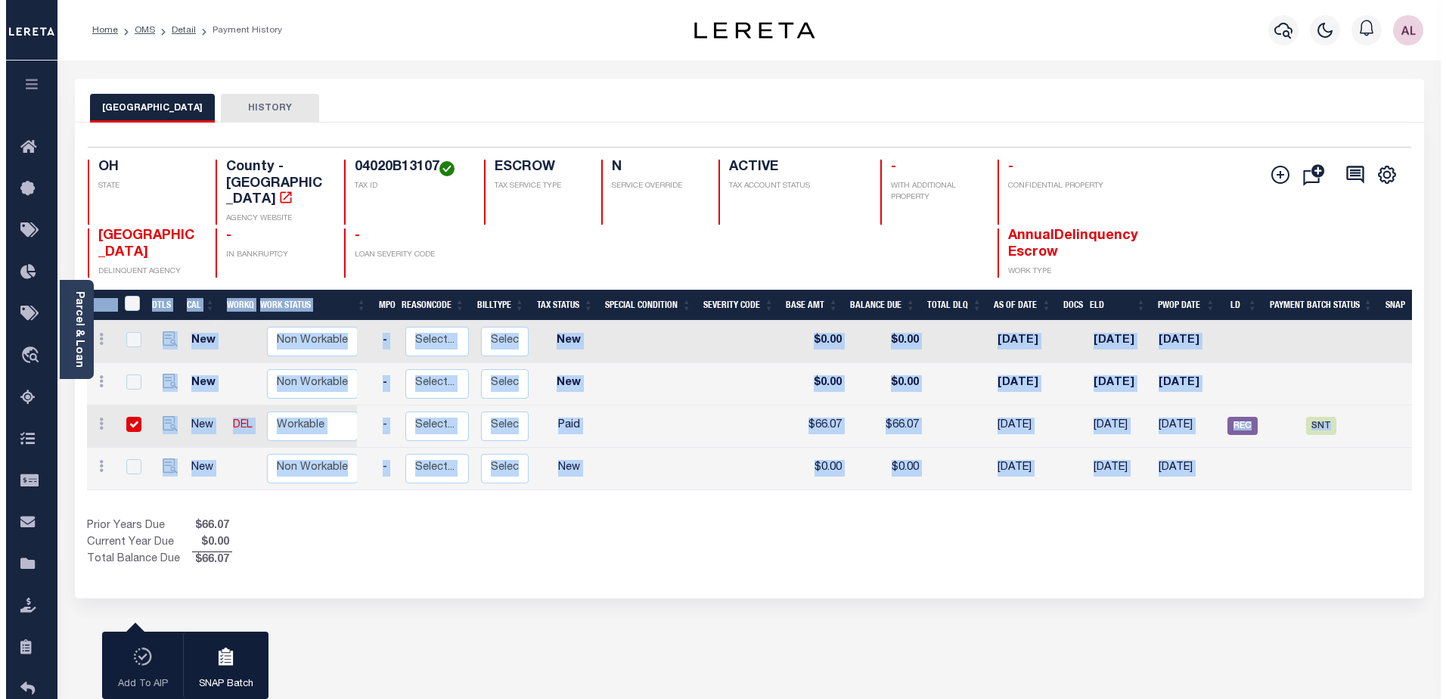
scroll to position [0, 212]
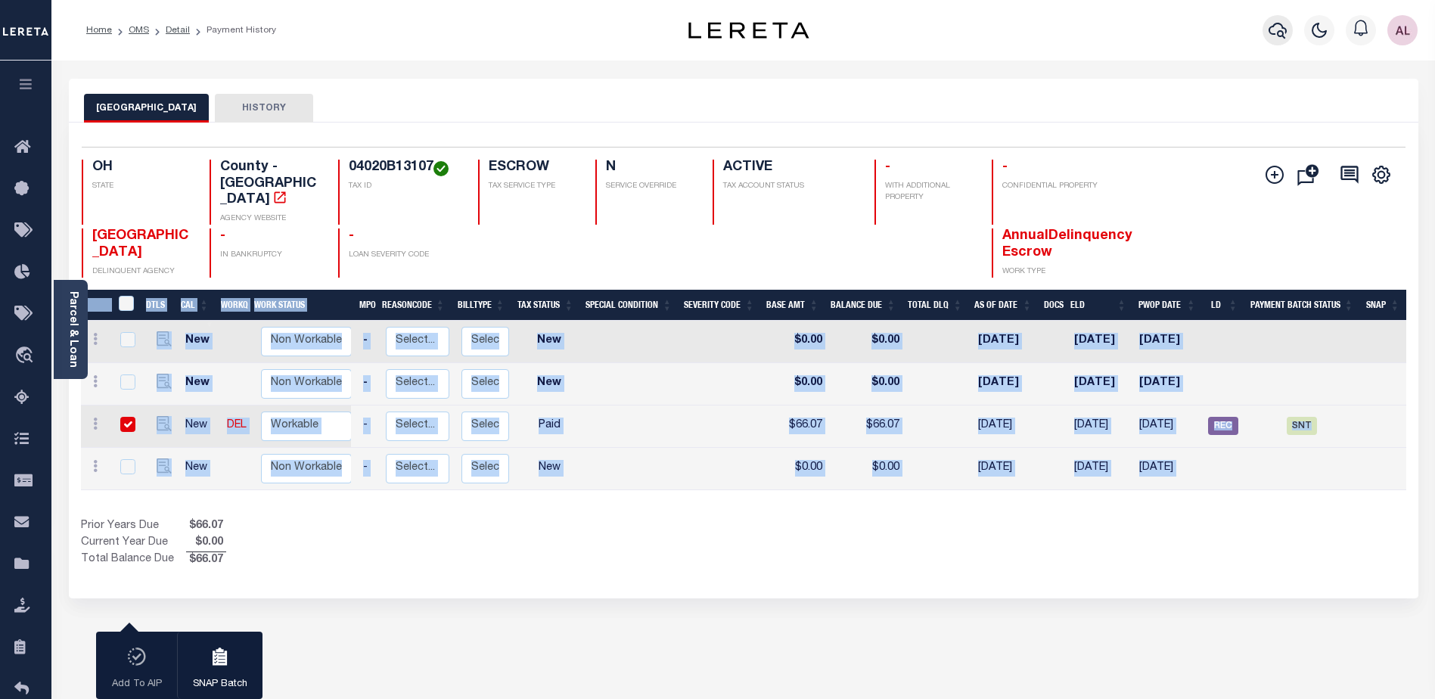
click at [1274, 31] on icon "button" at bounding box center [1277, 30] width 18 height 18
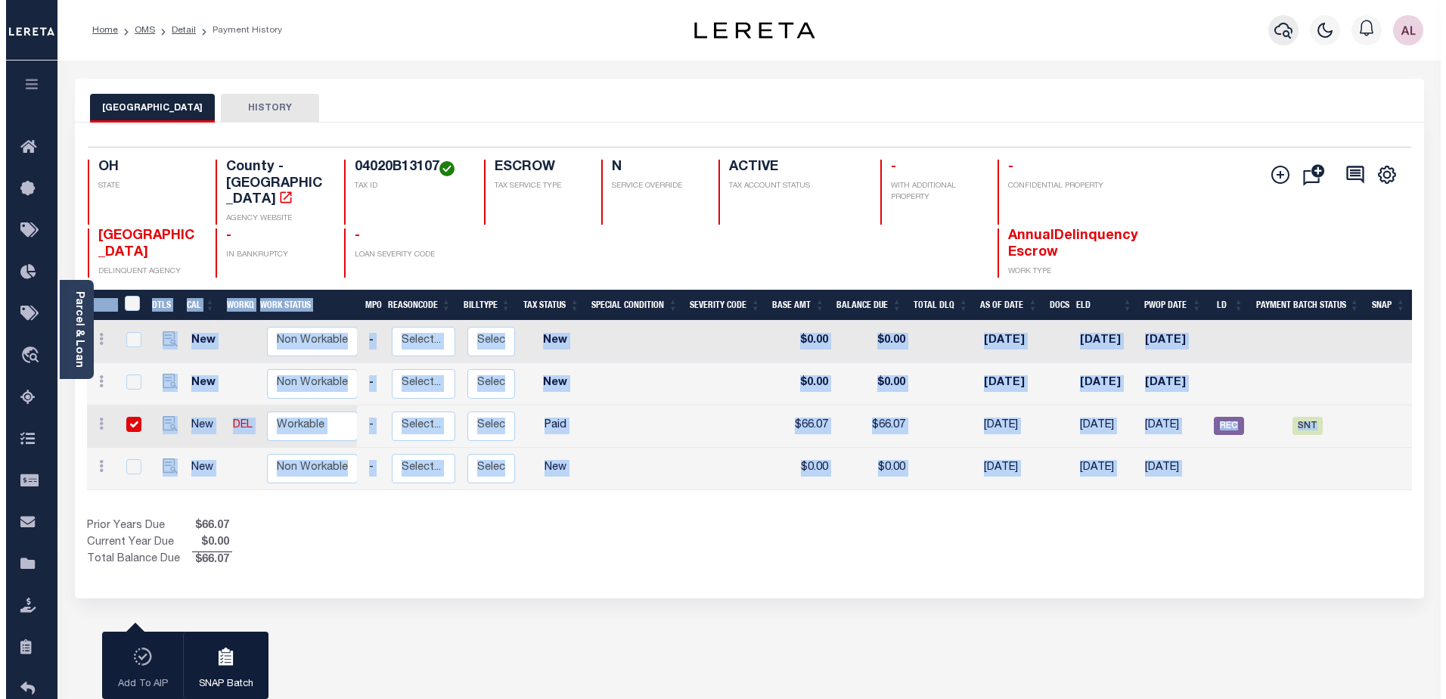
scroll to position [0, 200]
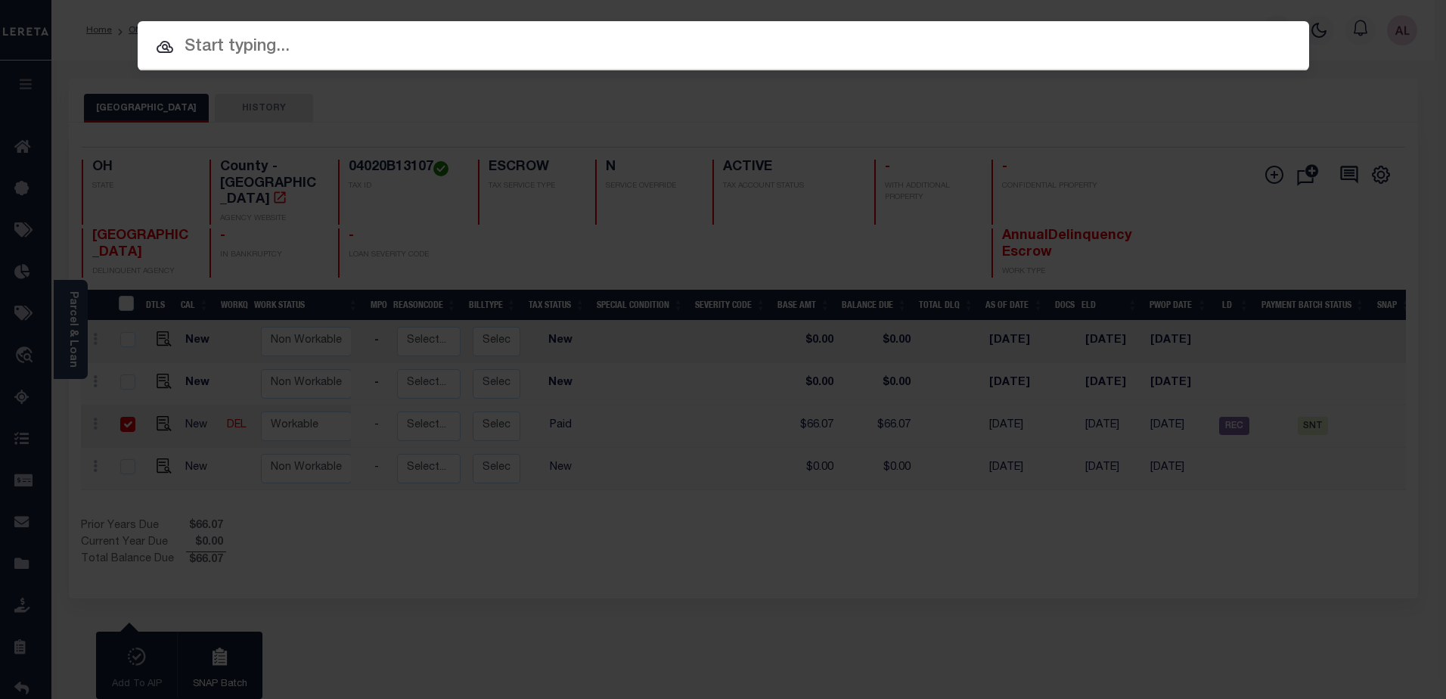
click at [222, 61] on div at bounding box center [724, 45] width 1172 height 48
click at [324, 51] on input "text" at bounding box center [724, 47] width 1172 height 26
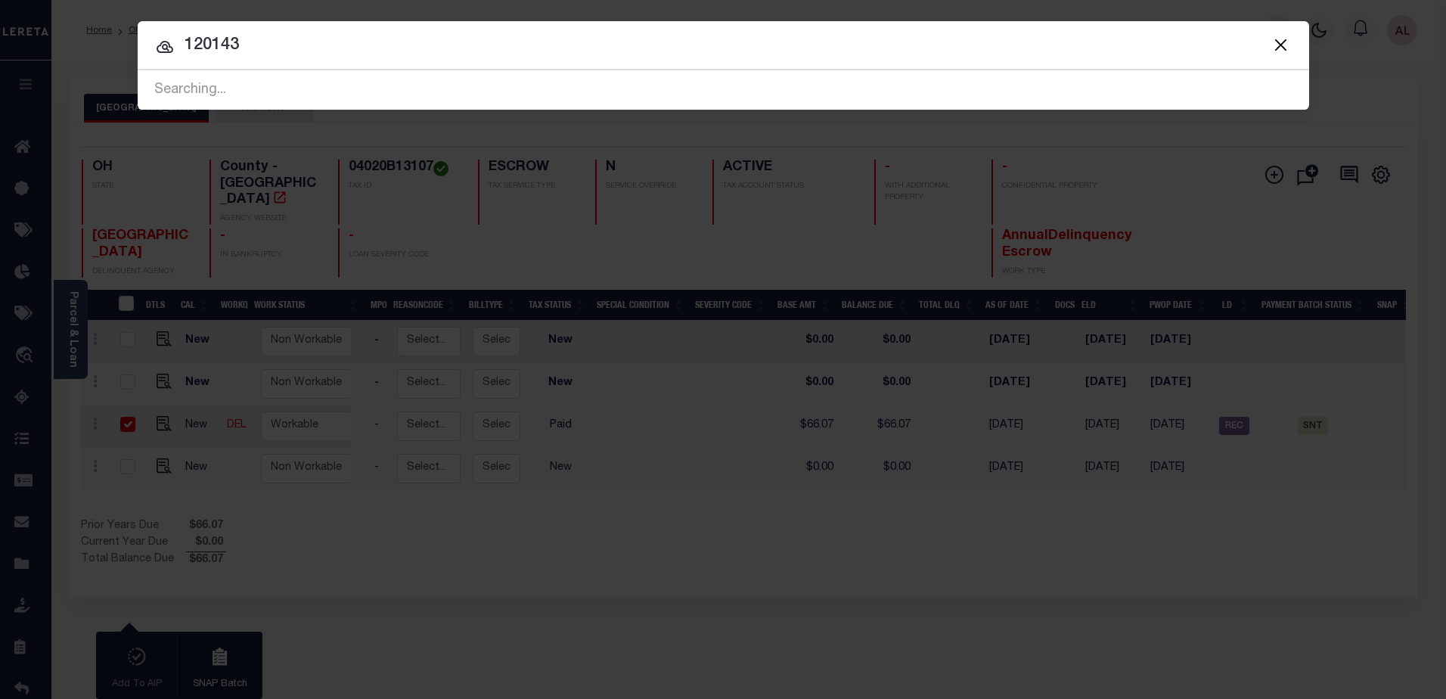
type input "120143"
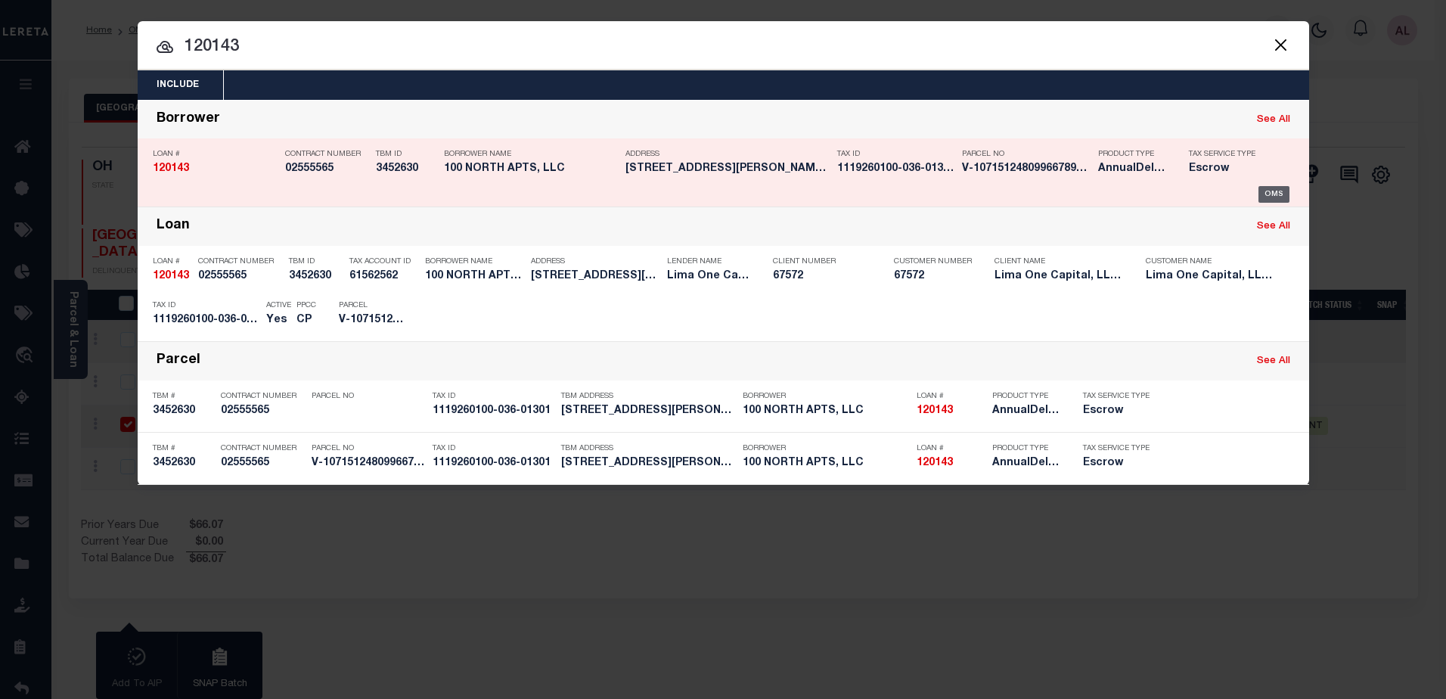
click at [1273, 194] on div "OMS" at bounding box center [1273, 194] width 31 height 17
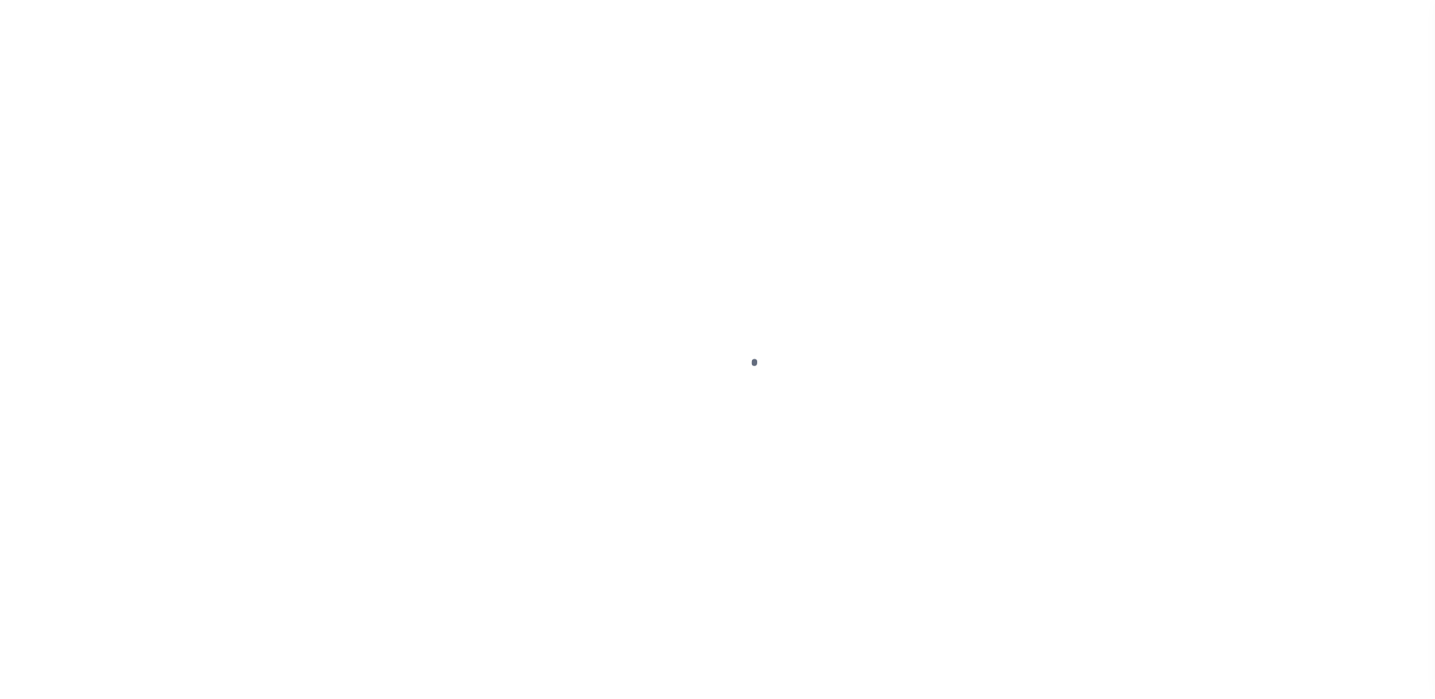
select select "PYD"
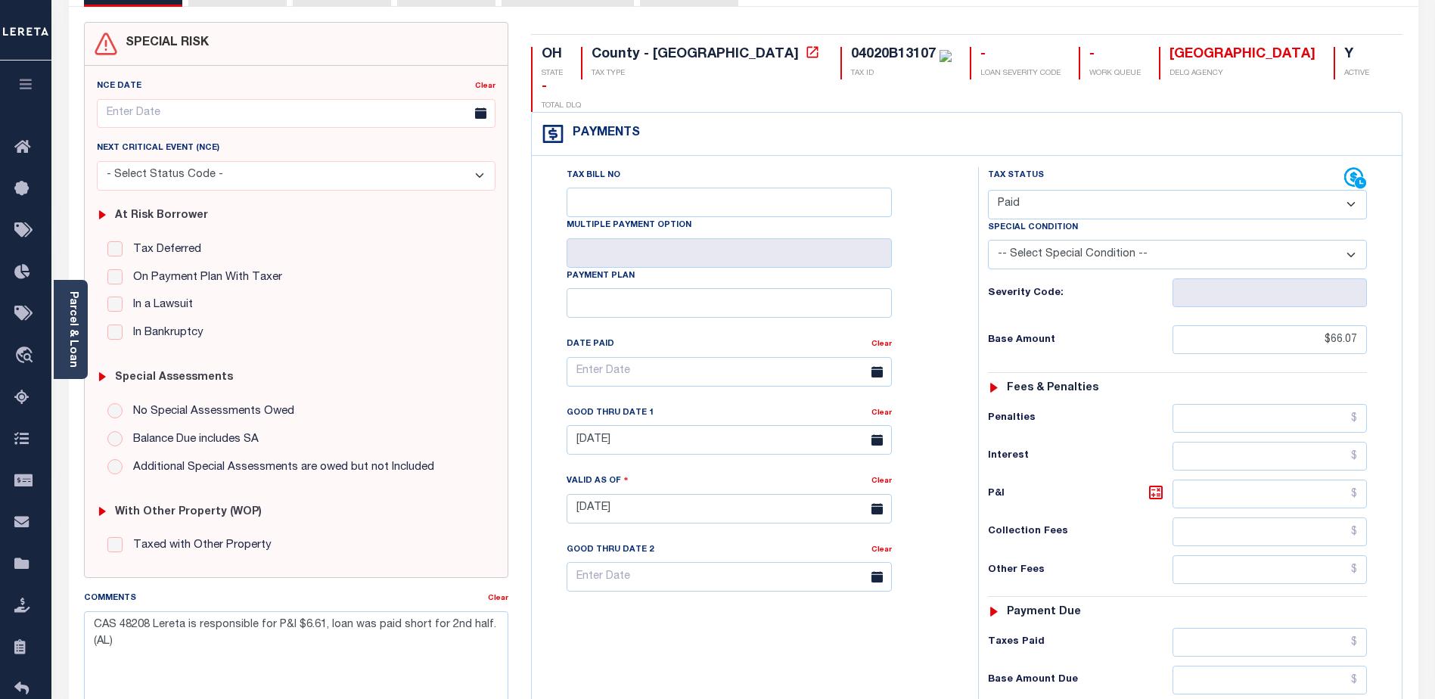
scroll to position [303, 0]
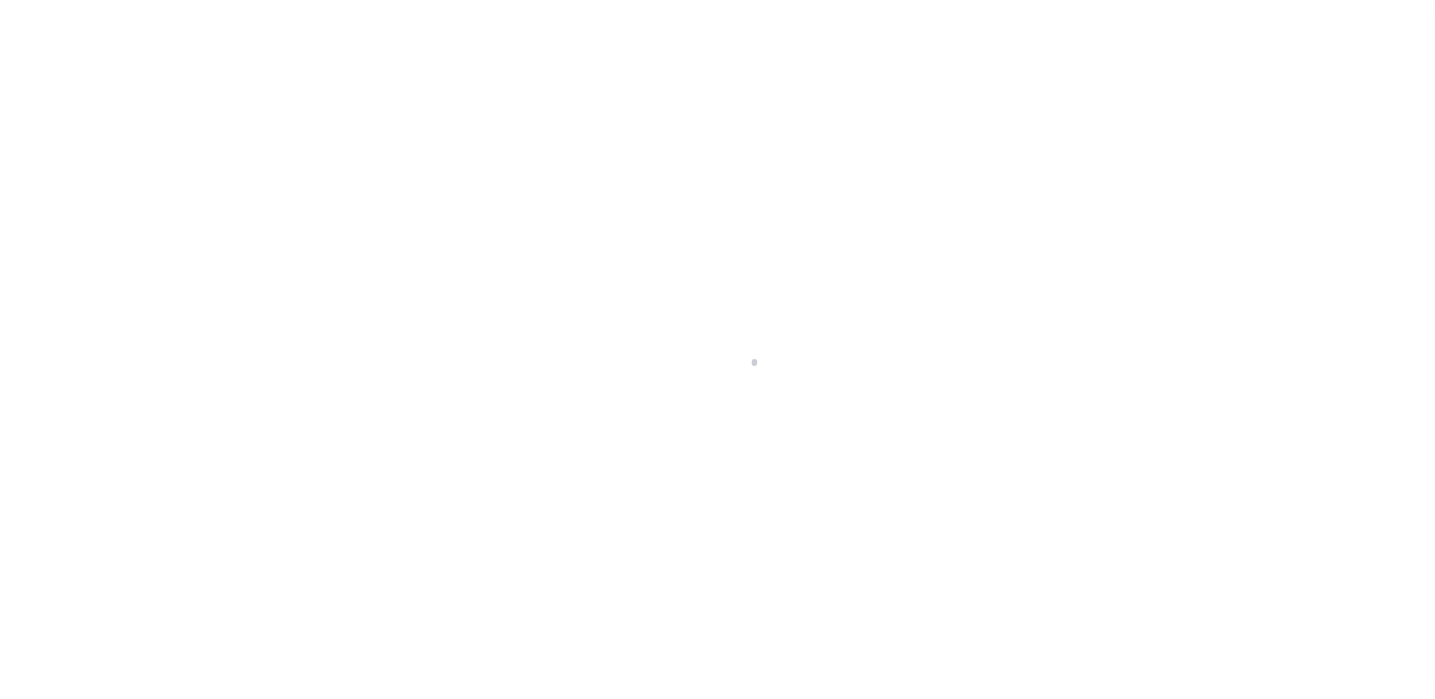
select select "26298"
select select "Escrow"
type input "[STREET_ADDRESS][PERSON_NAME]"
radio input "true"
select select
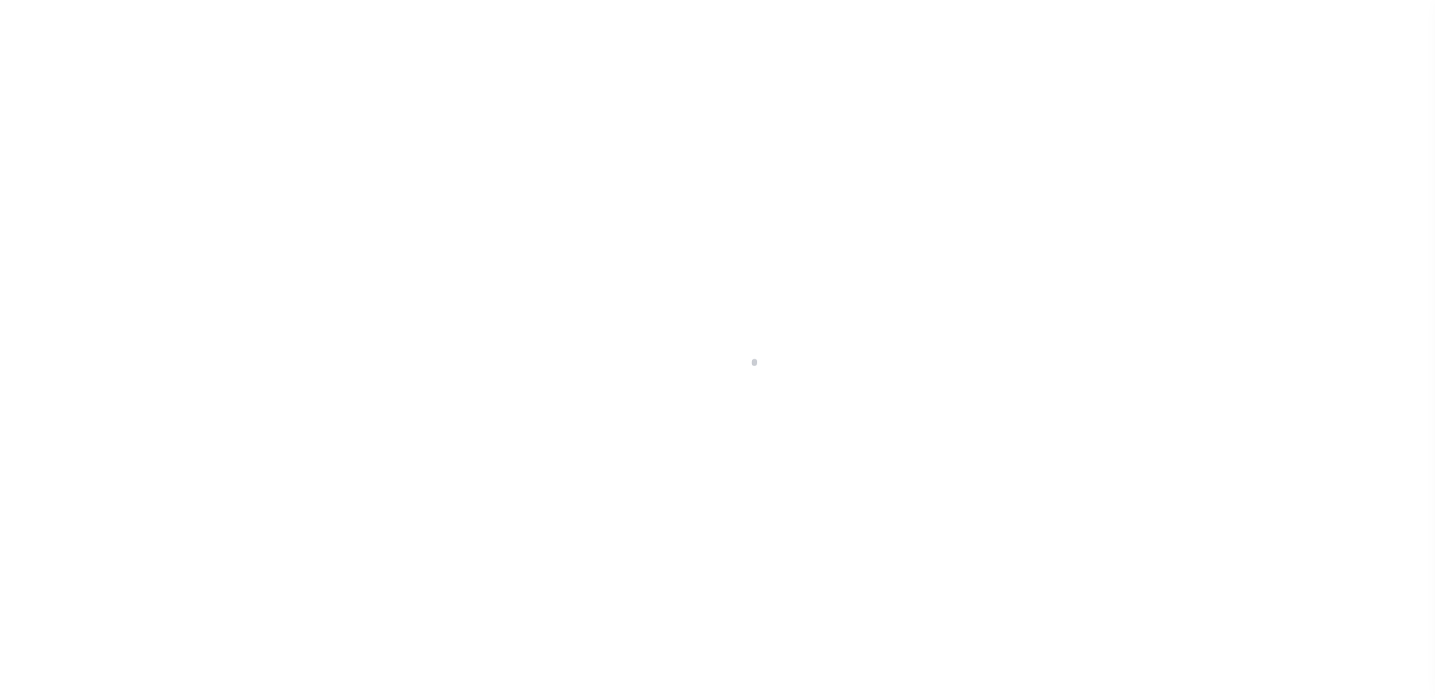
type input "EUSTIS FL 32726"
type input "120143-1"
type input "FL"
type textarea "COLLECTOR: ENTITY: PARCEL: 1"
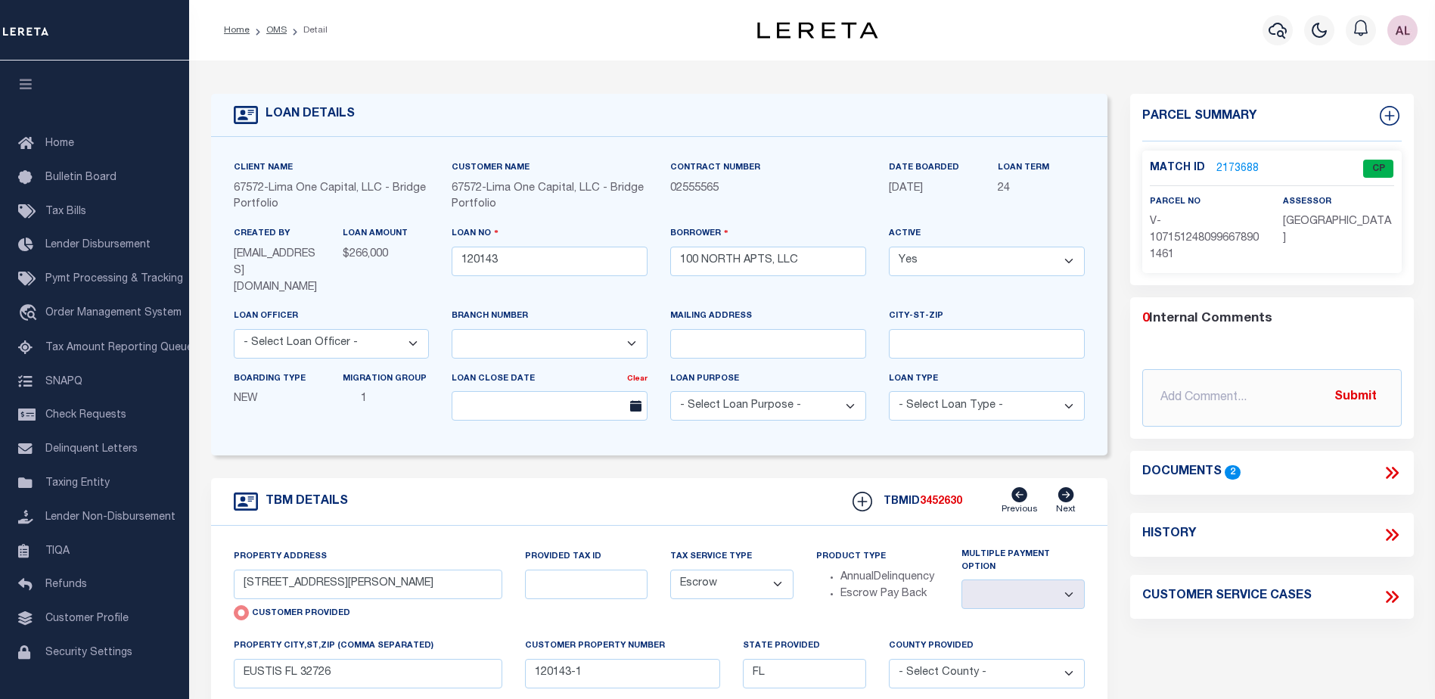
click at [1228, 166] on link "2173688" at bounding box center [1237, 169] width 42 height 16
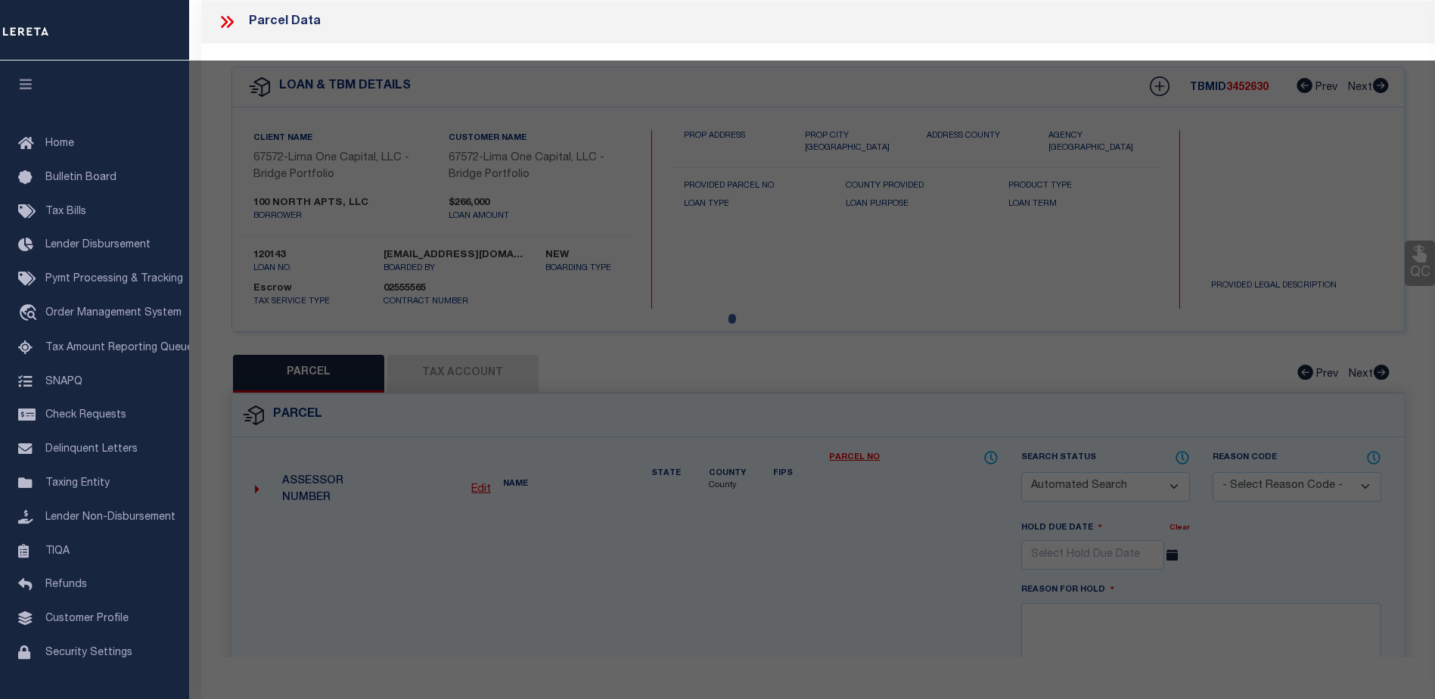
checkbox input "false"
select select "CP"
select select "AGW"
select select
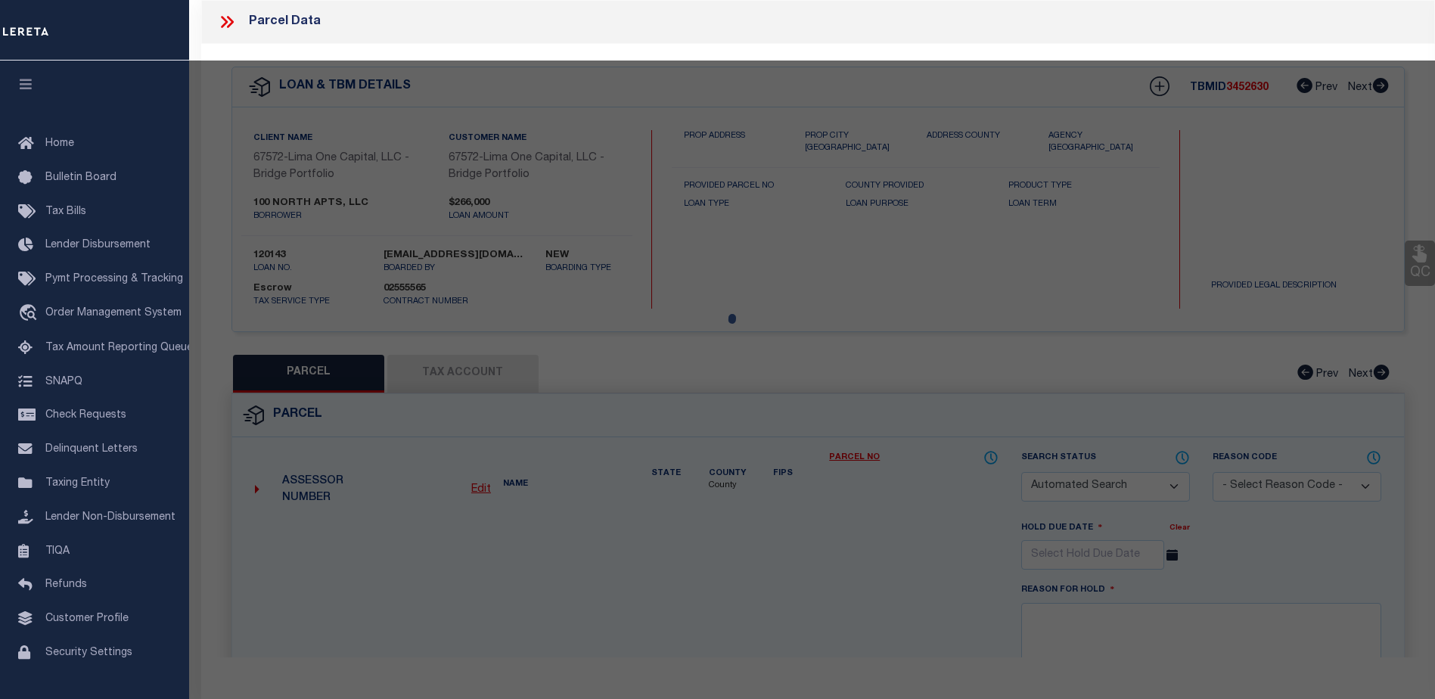
type input "[STREET_ADDRESS][PERSON_NAME]"
checkbox input "false"
type input "EUSTIS FL 32726"
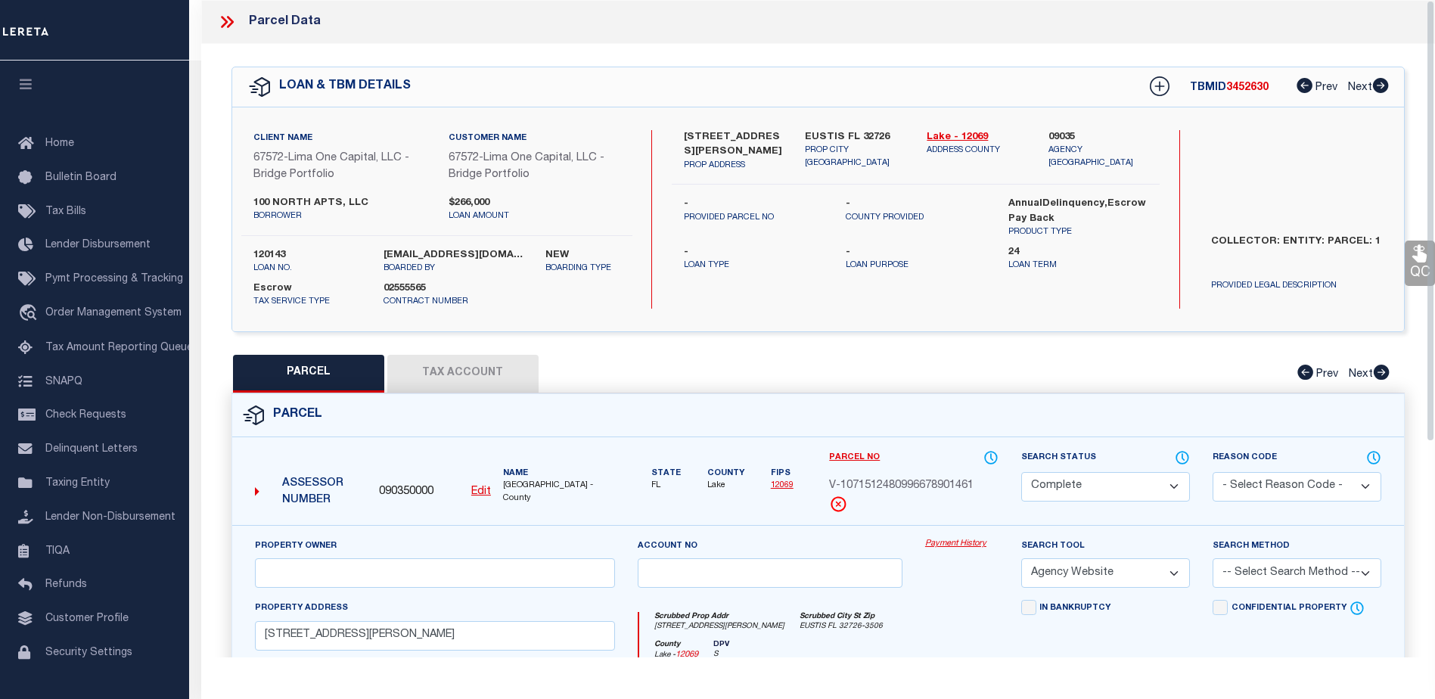
click at [946, 545] on link "Payment History" at bounding box center [961, 544] width 73 height 13
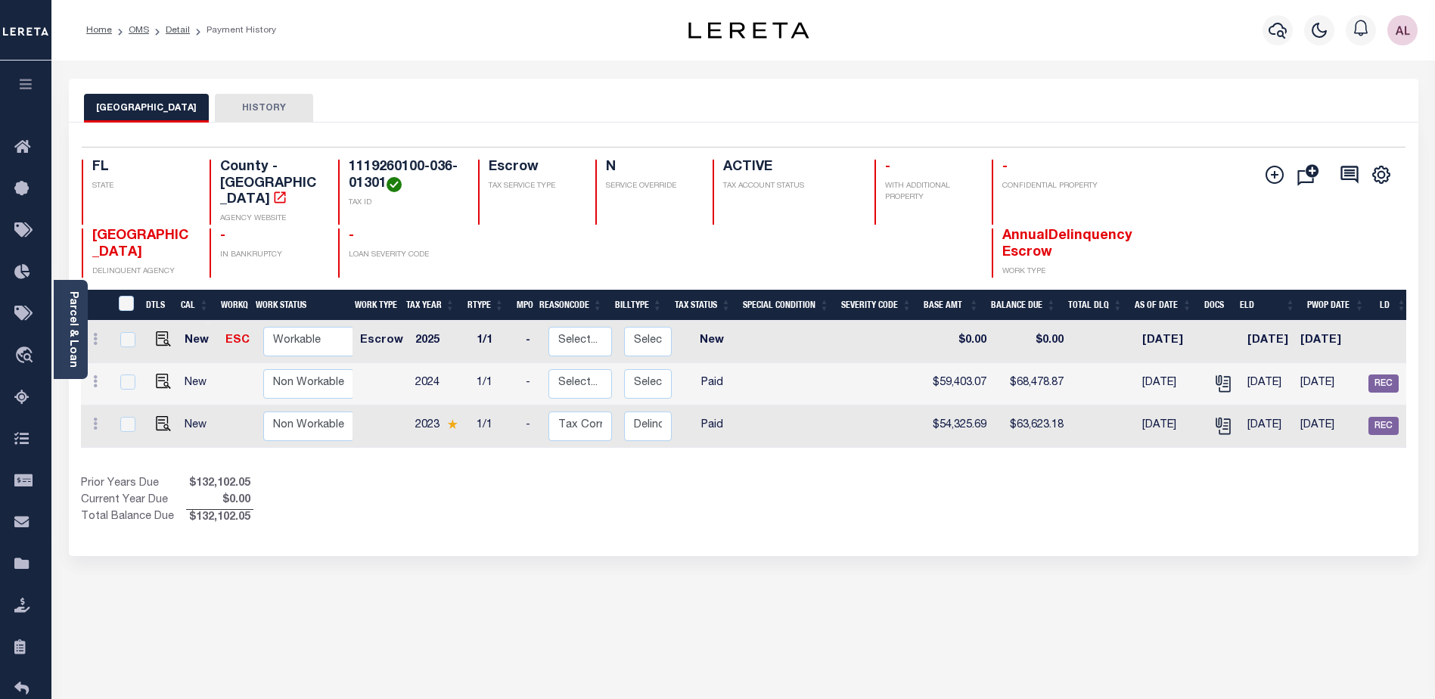
drag, startPoint x: 977, startPoint y: 431, endPoint x: 1184, endPoint y: 433, distance: 207.2
click at [1184, 433] on div "DTLS CAL WorkQ Work Status Work Type Tax Year RType MPO ReasonCode BillType Tax…" at bounding box center [743, 384] width 1325 height 127
drag, startPoint x: 1170, startPoint y: 443, endPoint x: 1360, endPoint y: 442, distance: 189.8
click at [1360, 442] on div "DTLS CAL WorkQ Work Status Work Type Tax Year RType MPO ReasonCode BillType Tax…" at bounding box center [743, 384] width 1325 height 127
click at [162, 374] on img "" at bounding box center [163, 381] width 15 height 15
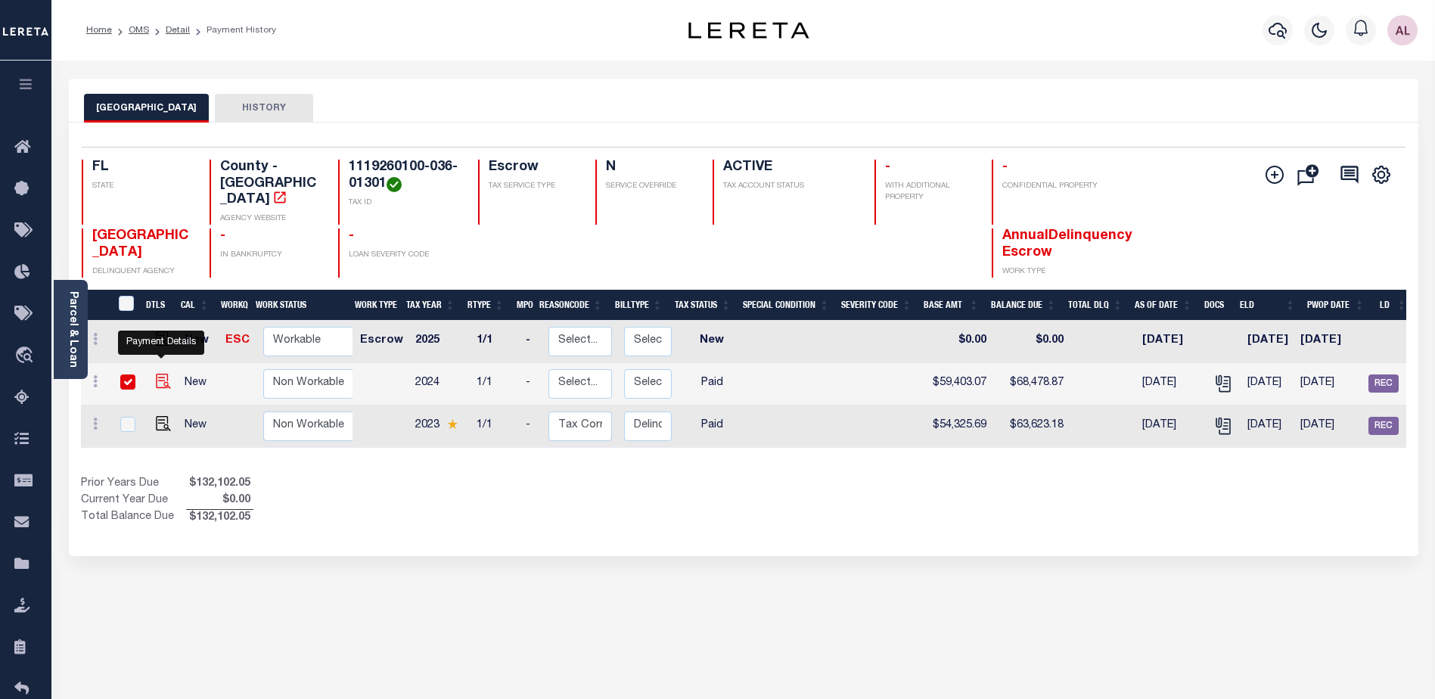
checkbox input "true"
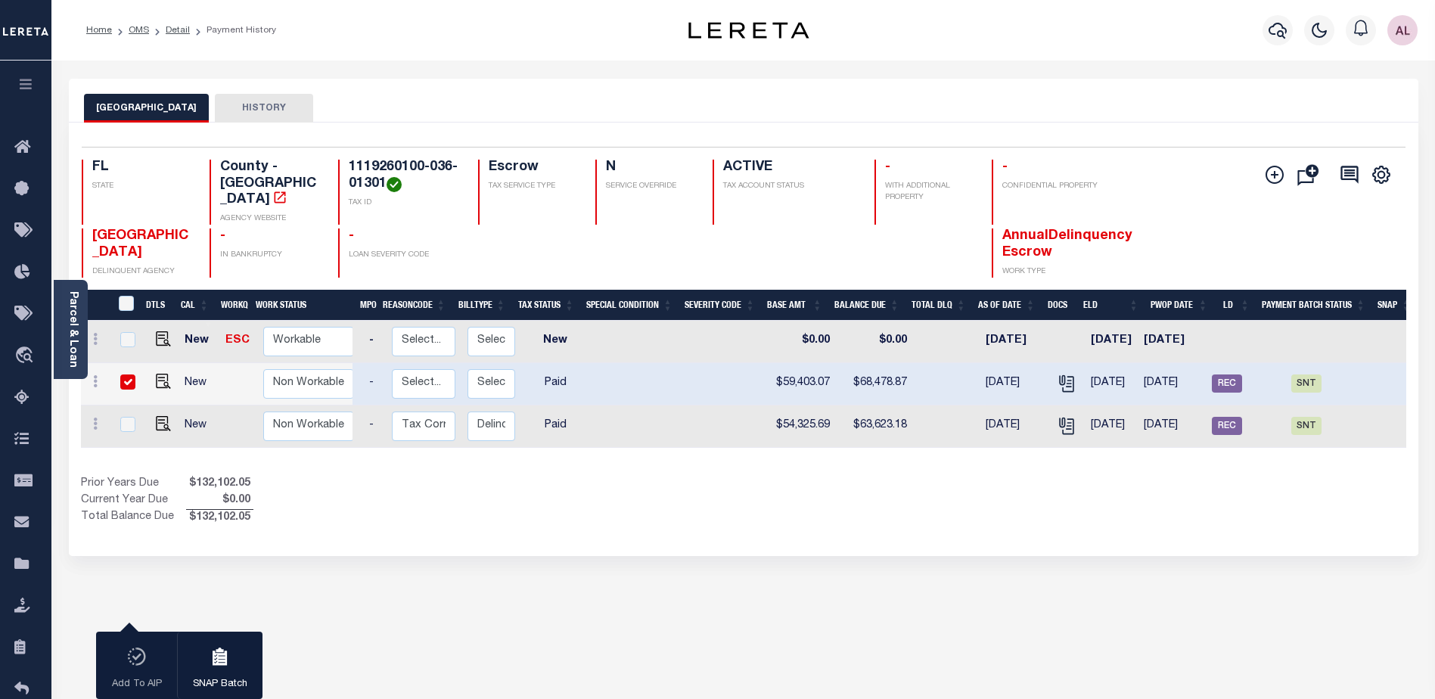
scroll to position [0, 167]
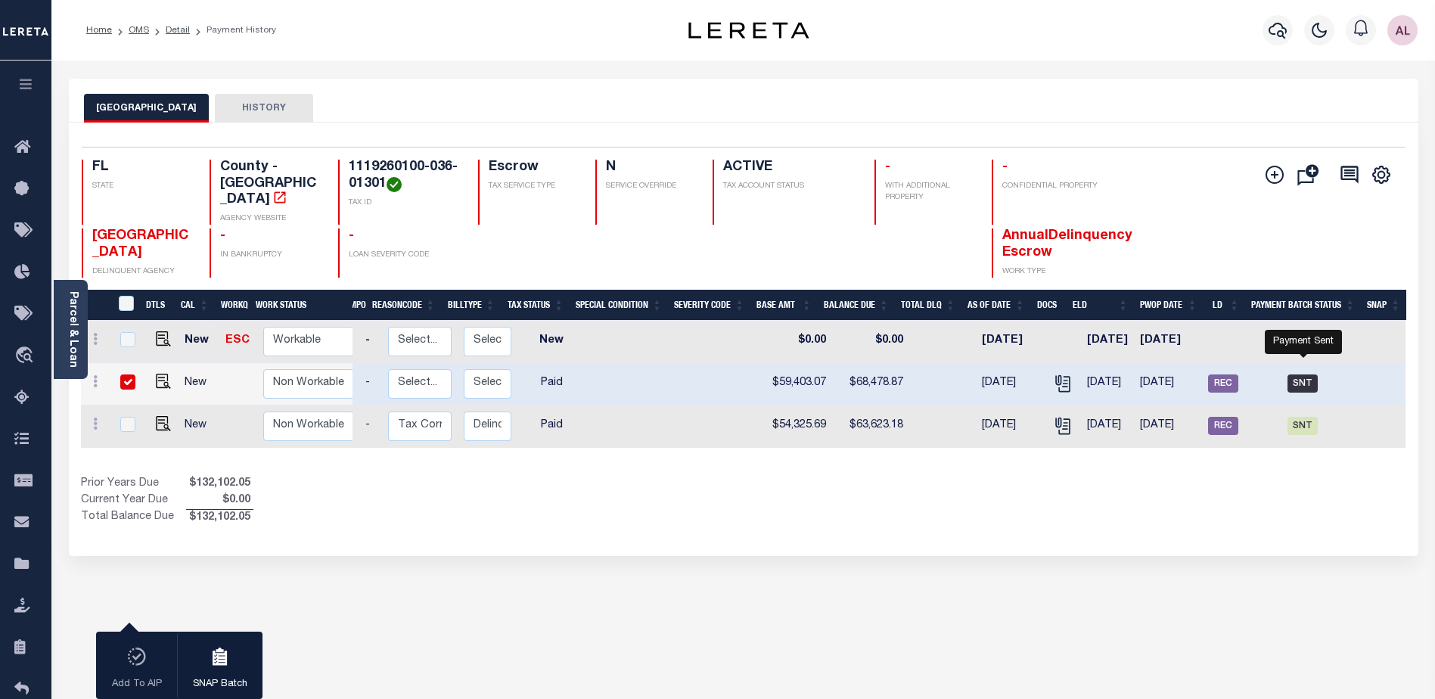
click at [1296, 374] on span "SNT" at bounding box center [1302, 383] width 30 height 18
checkbox input "false"
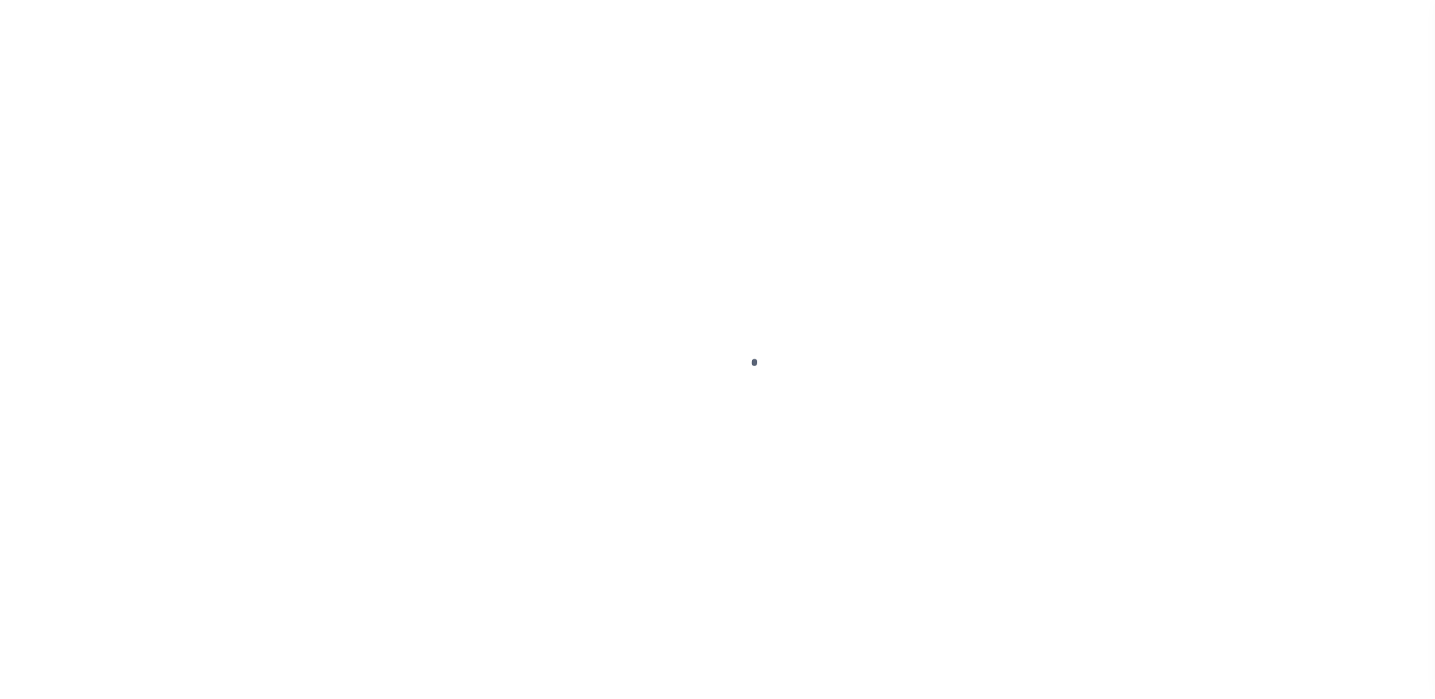
select select "PYD"
select select "SNT"
select select "CCK"
select select "Urbina, Matthew"
select select "FDX"
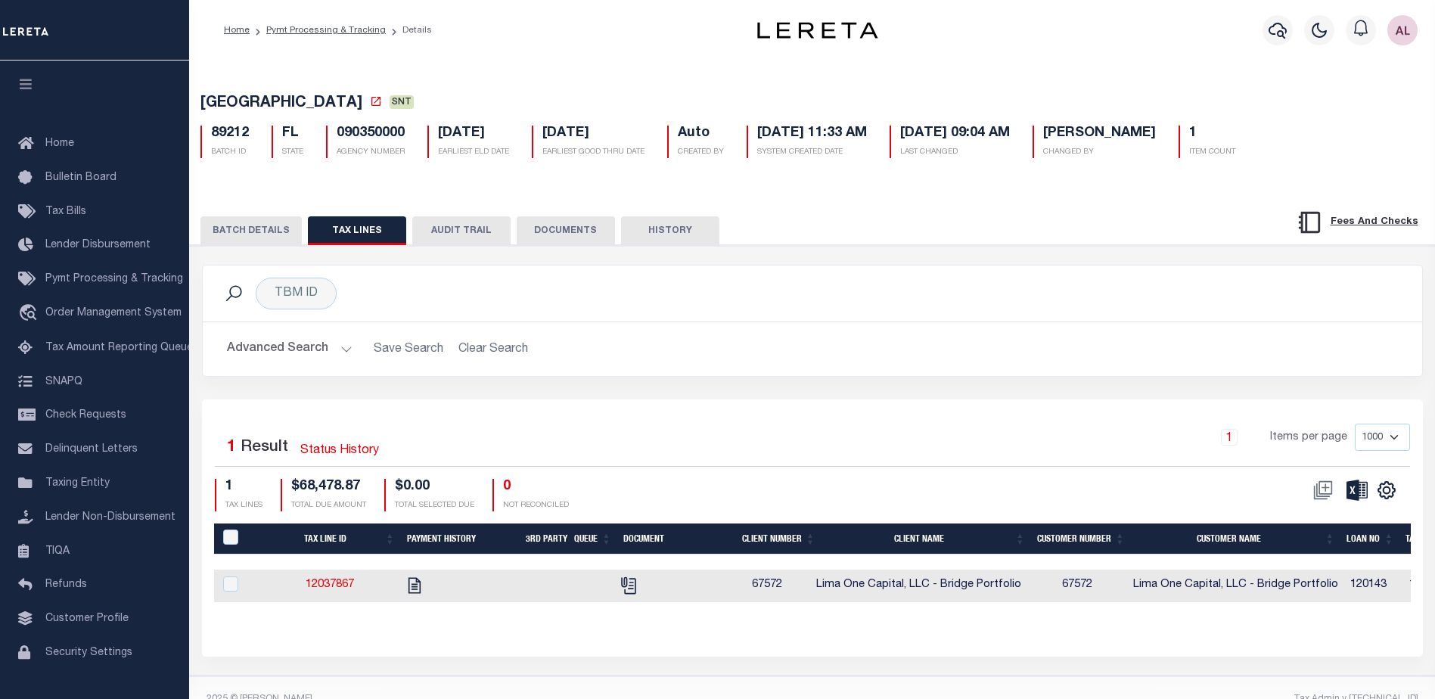
click at [255, 234] on button "BATCH DETAILS" at bounding box center [250, 230] width 101 height 29
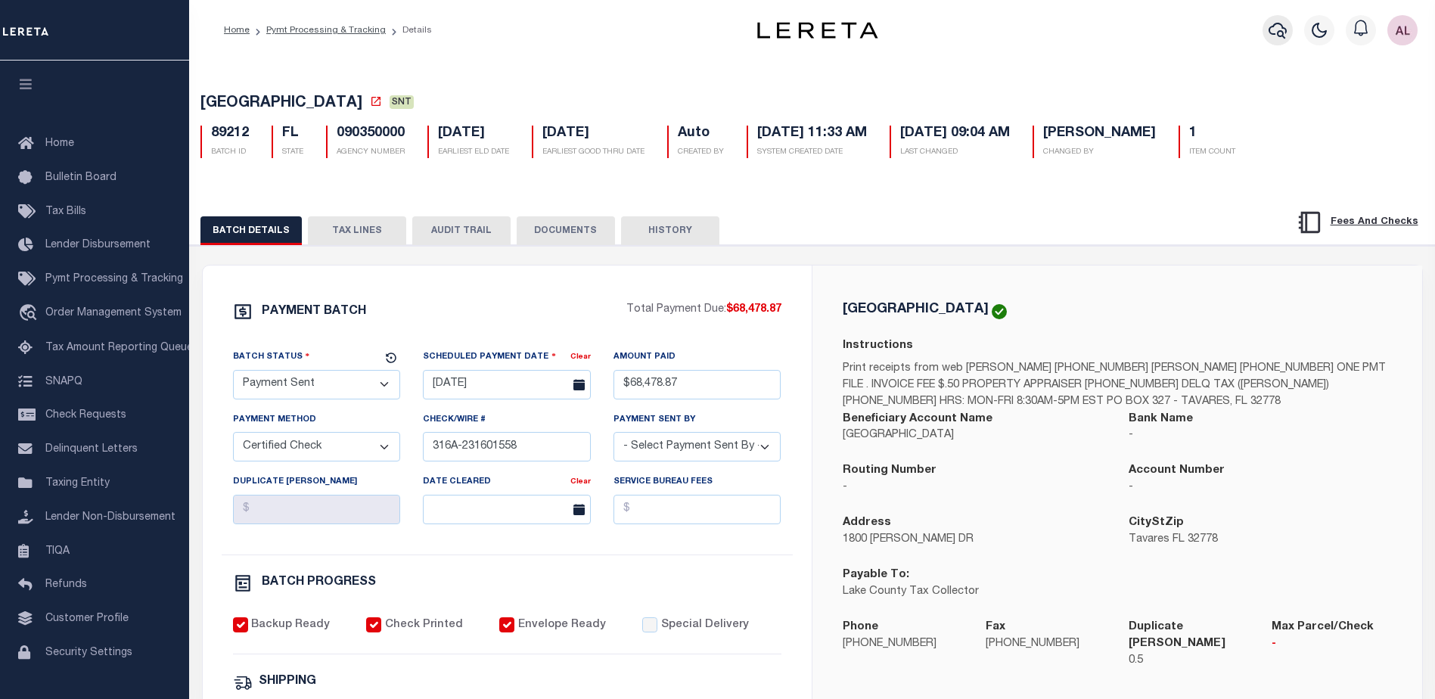
click at [1281, 30] on icon "button" at bounding box center [1277, 30] width 18 height 18
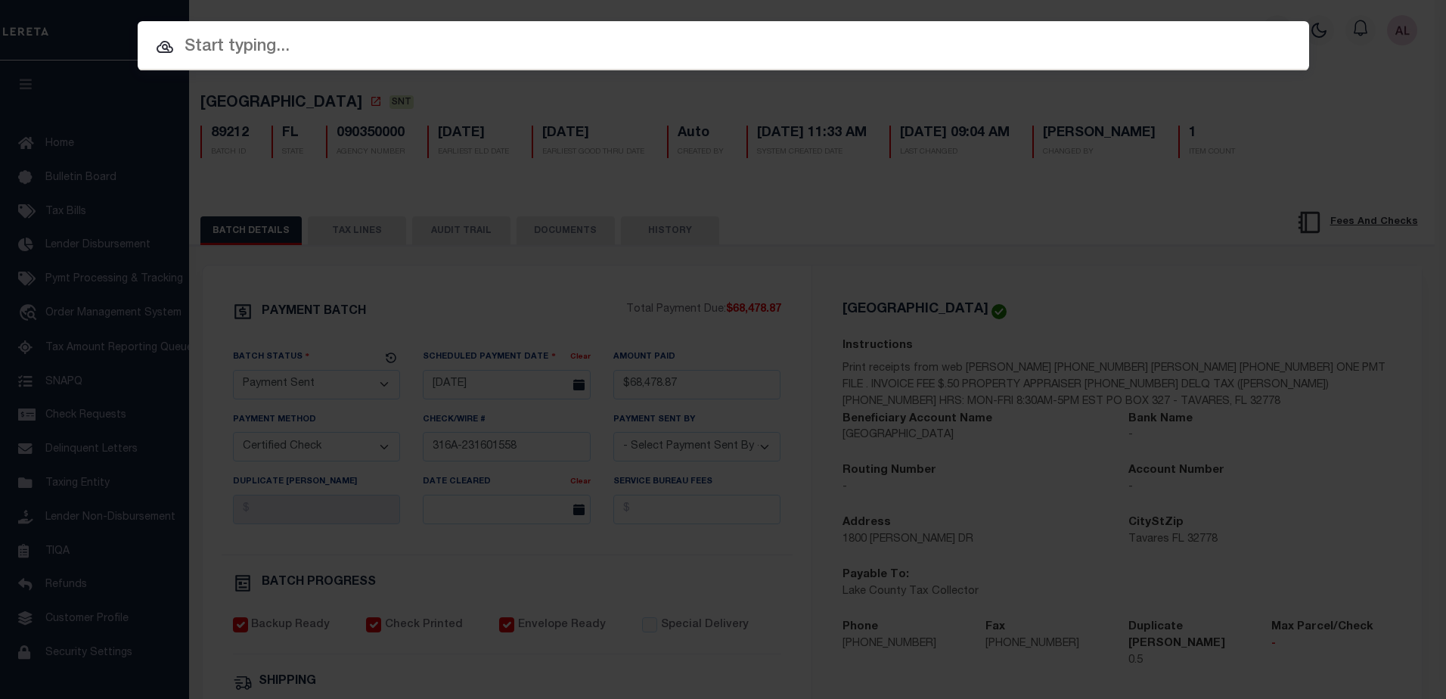
click at [244, 48] on input "text" at bounding box center [724, 47] width 1172 height 26
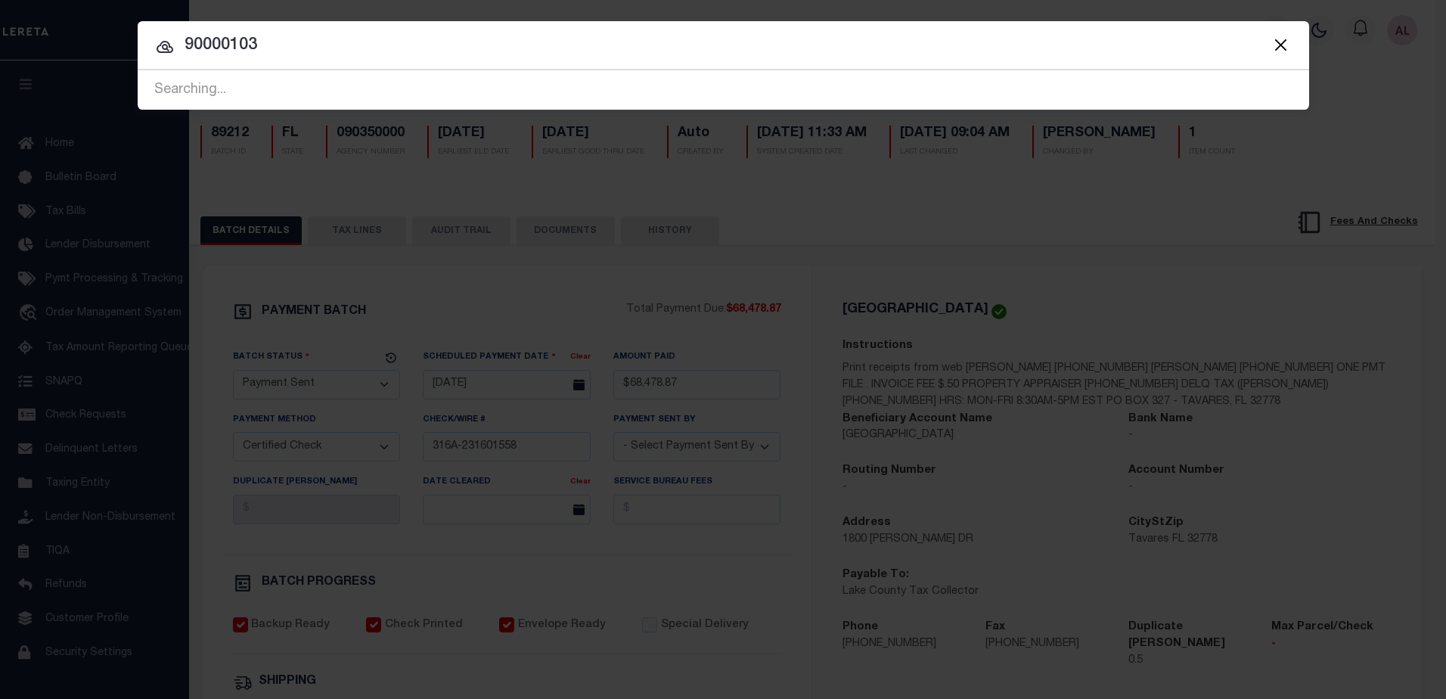
type input "90000103"
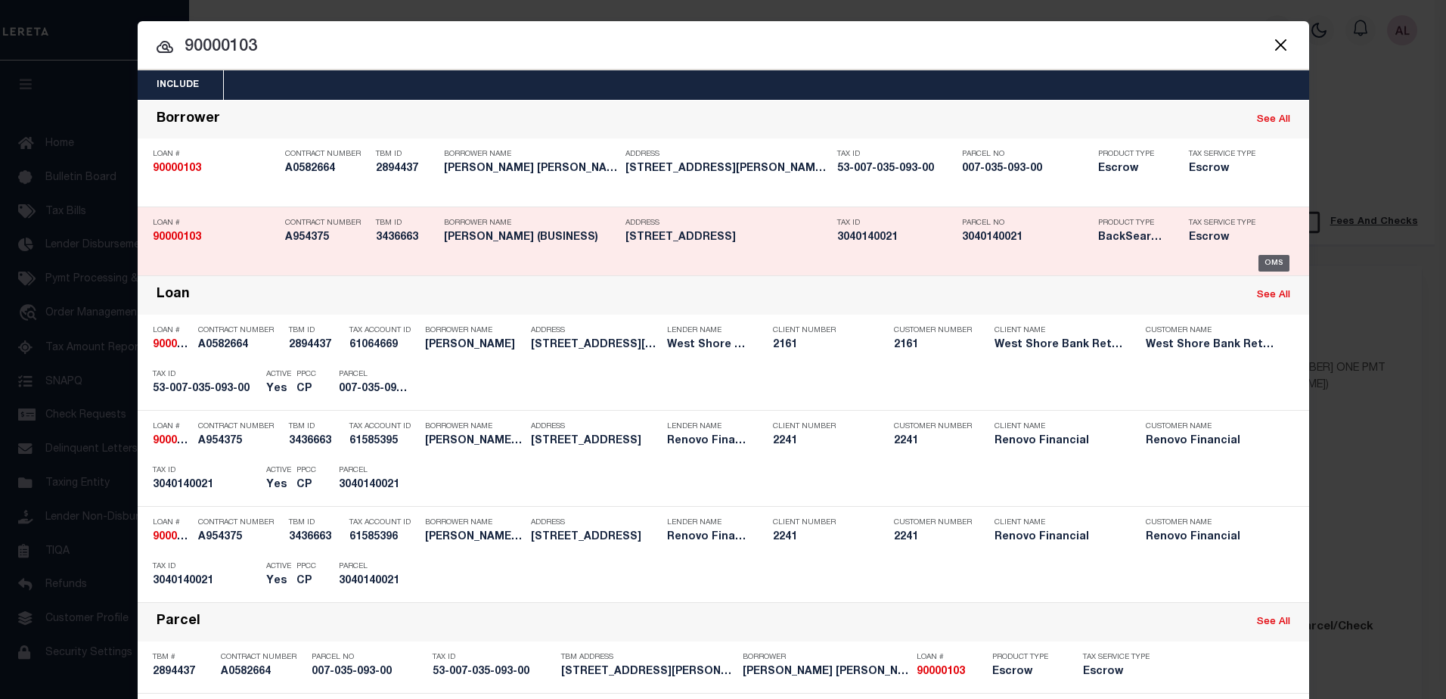
click at [1269, 263] on div "OMS" at bounding box center [1273, 263] width 31 height 17
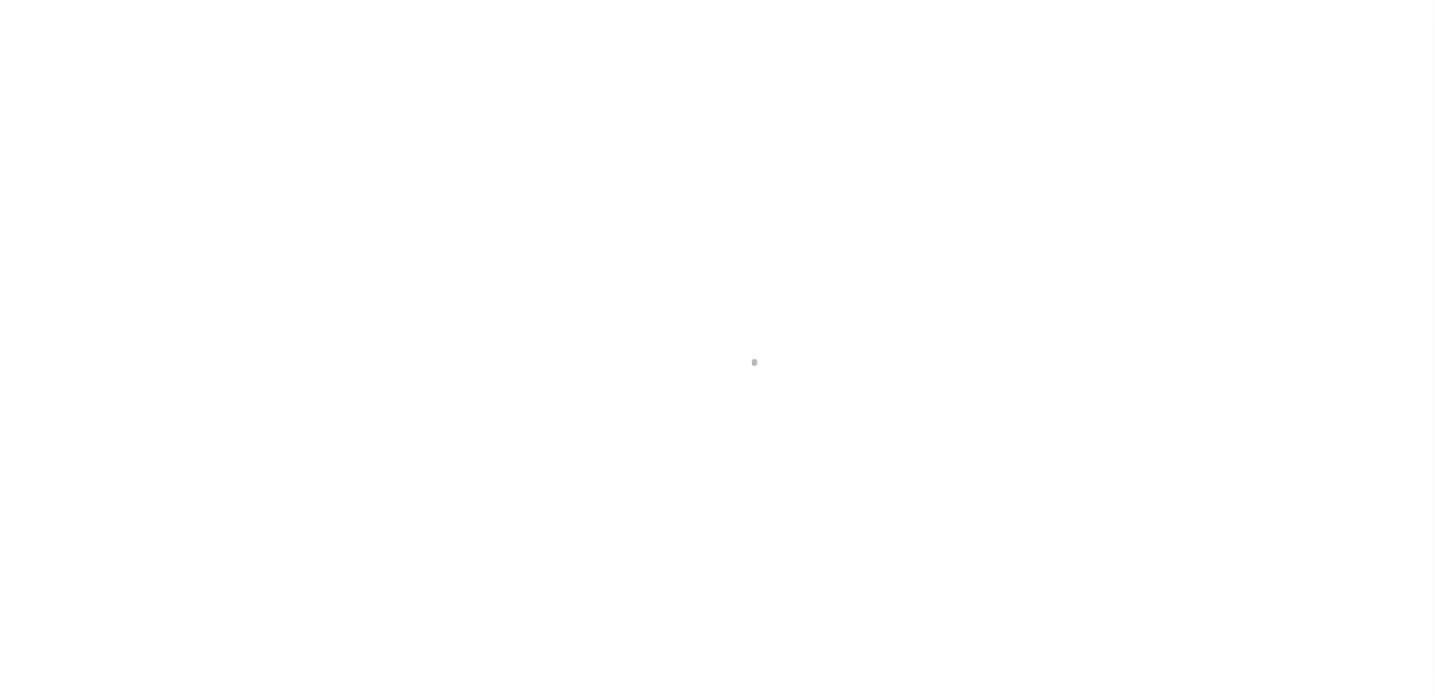
select select "25067"
select select "10"
select select "Escrow"
select select
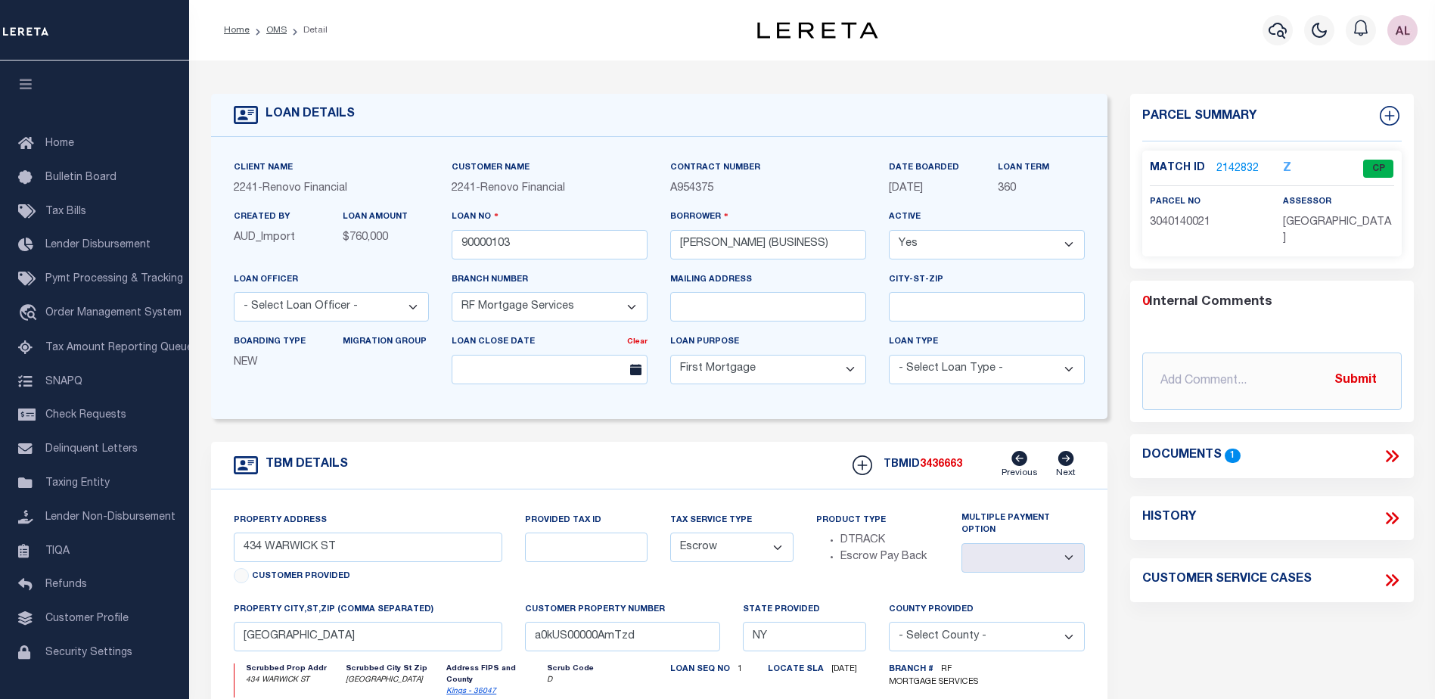
click at [1232, 163] on link "2142832" at bounding box center [1237, 169] width 42 height 16
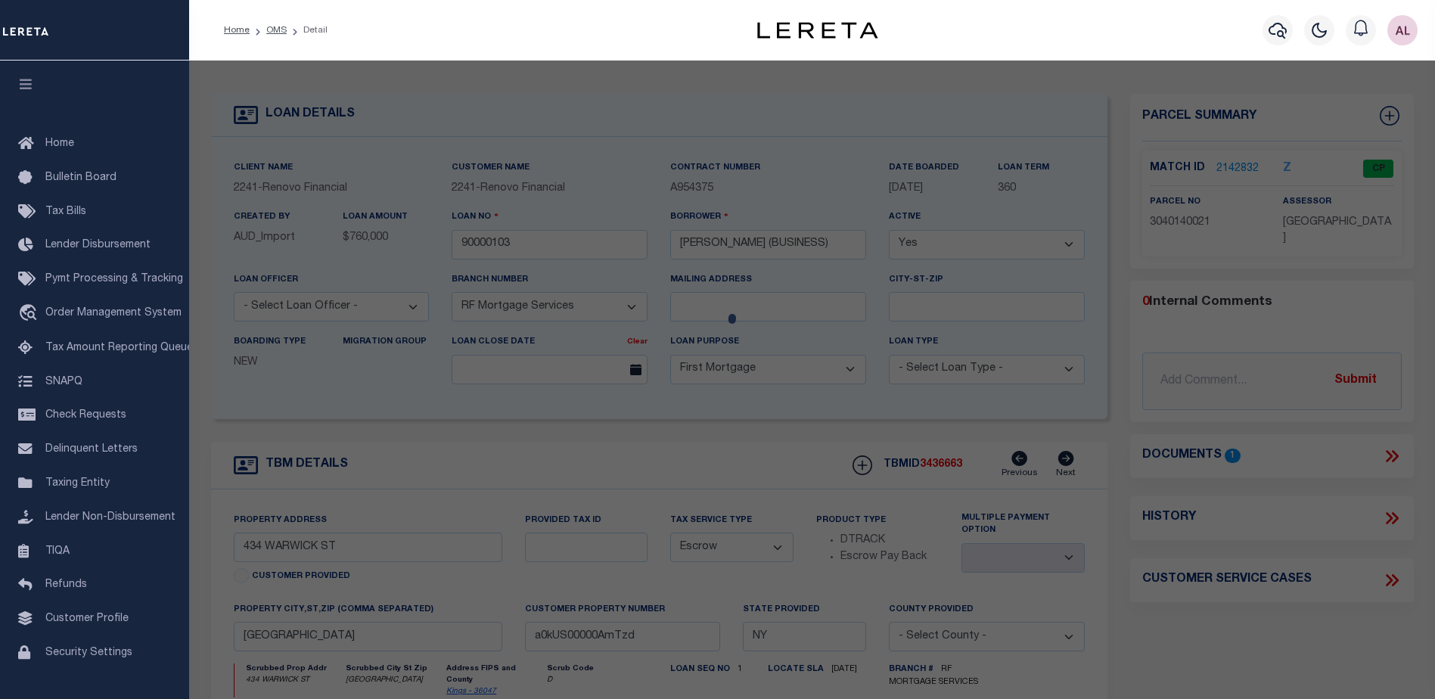
checkbox input "false"
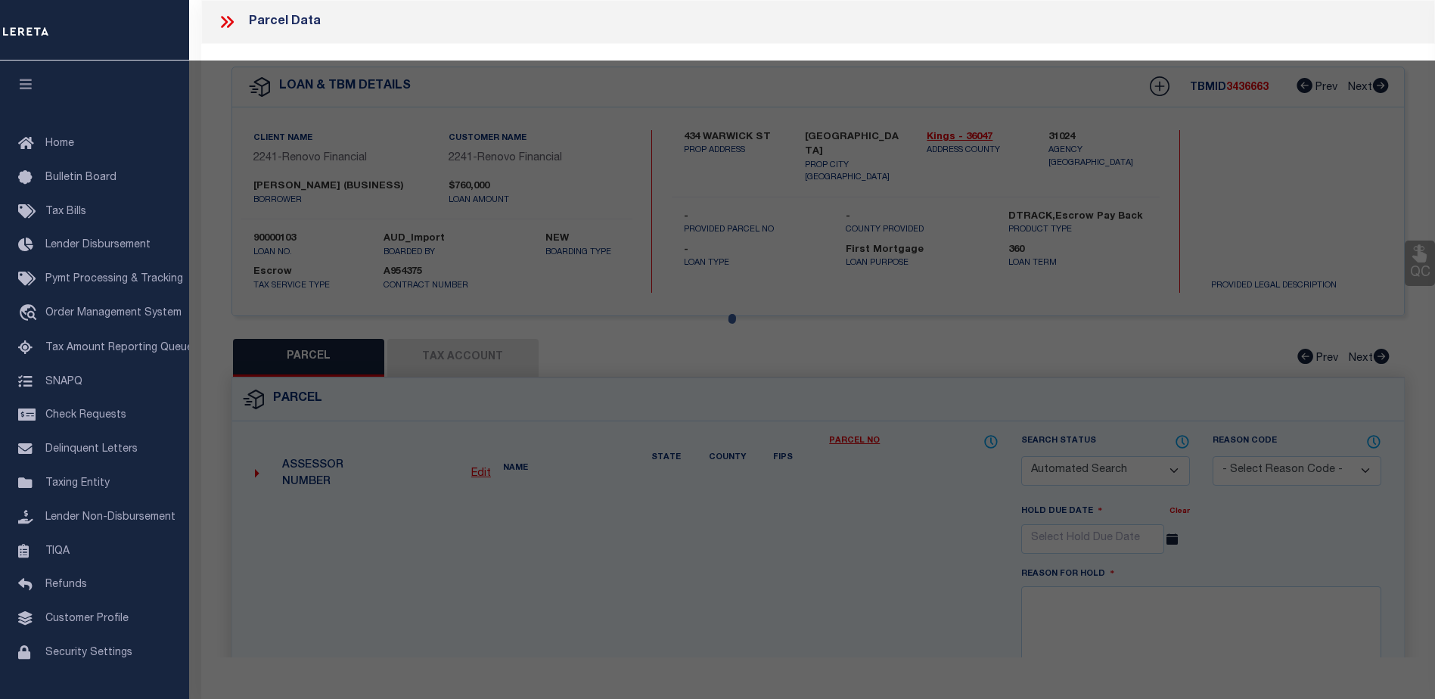
select select "CP"
type input "[PERSON_NAME][DEMOGRAPHIC_DATA]"
select select "AGW"
select select "ADD"
type input "[GEOGRAPHIC_DATA]"
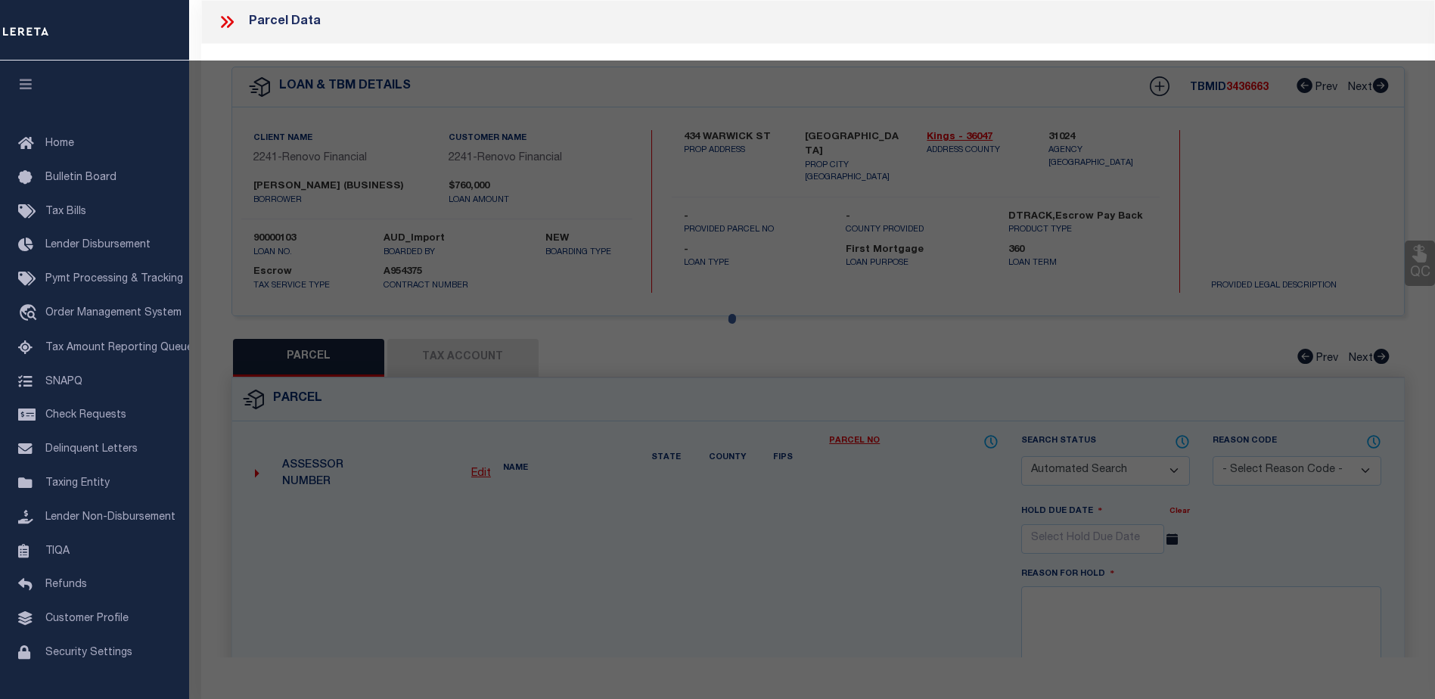
type input "Brooklyn, NY 11207"
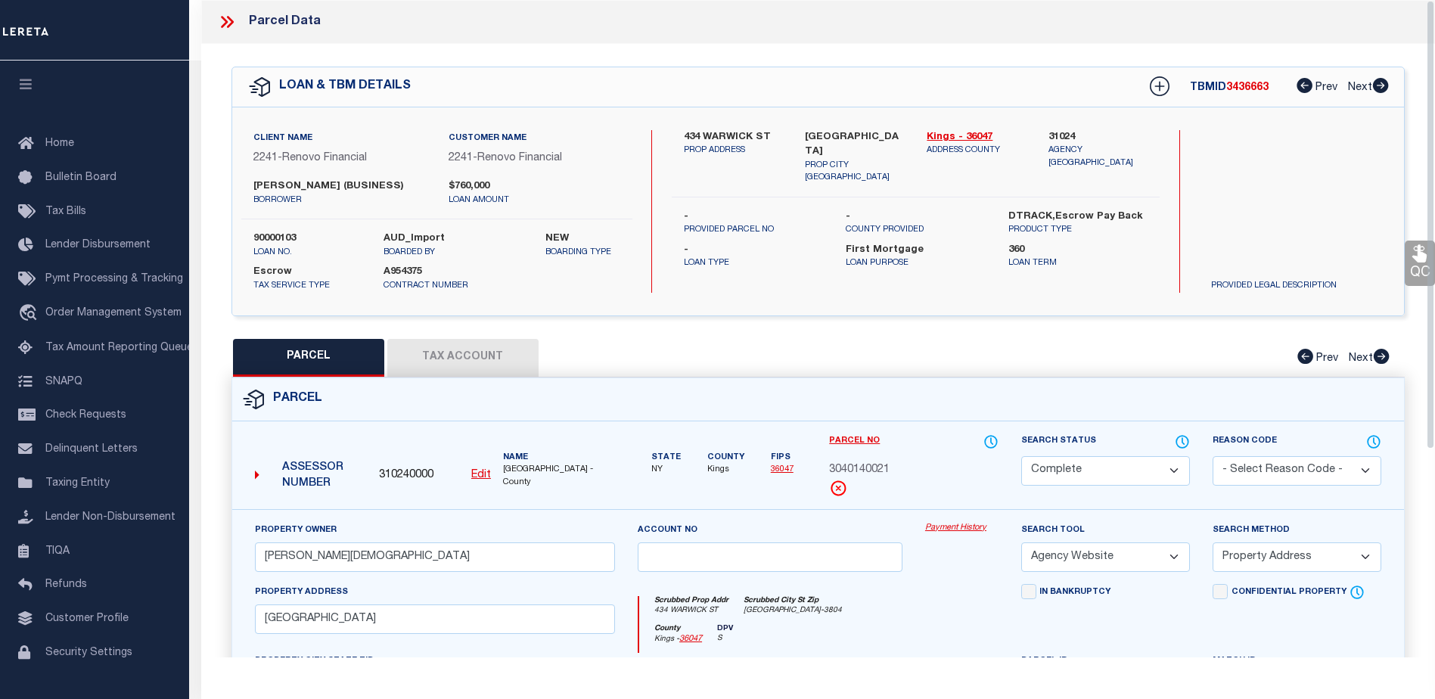
click at [959, 527] on link "Payment History" at bounding box center [961, 528] width 73 height 13
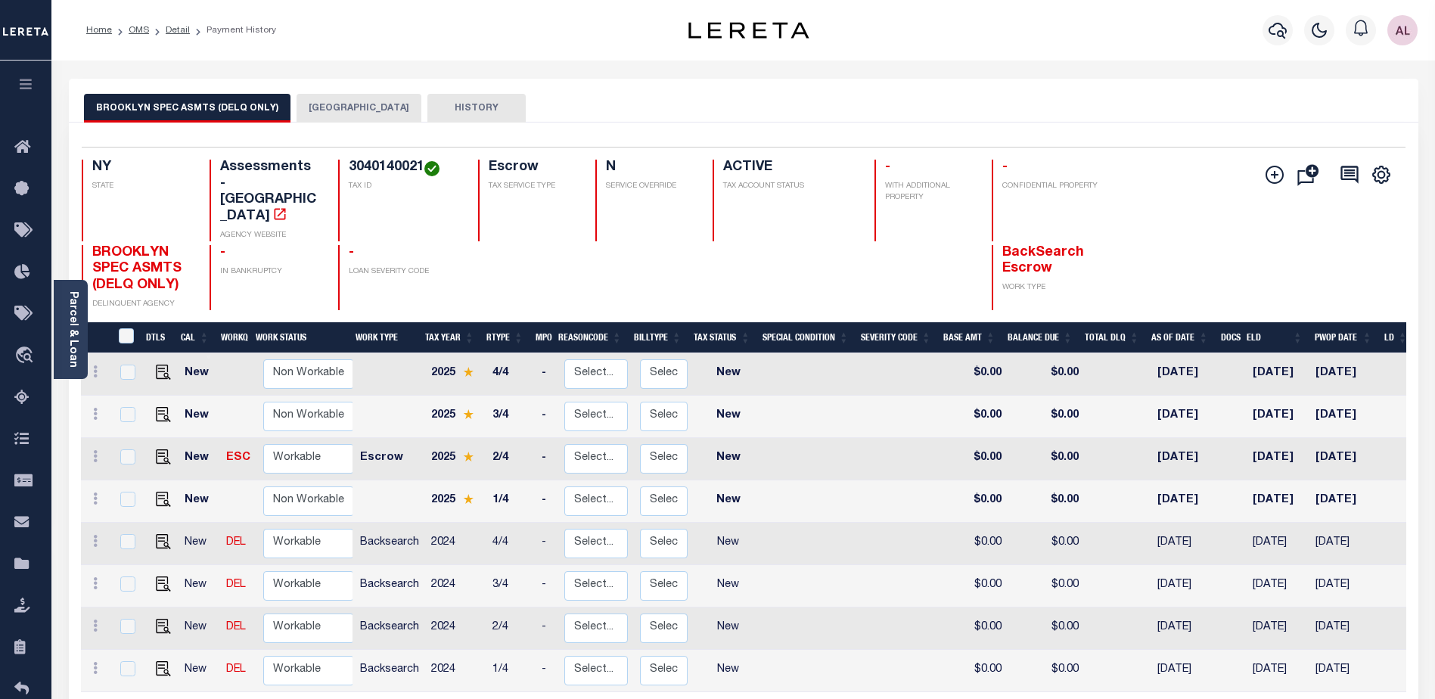
click at [343, 104] on button "[GEOGRAPHIC_DATA]" at bounding box center [358, 108] width 125 height 29
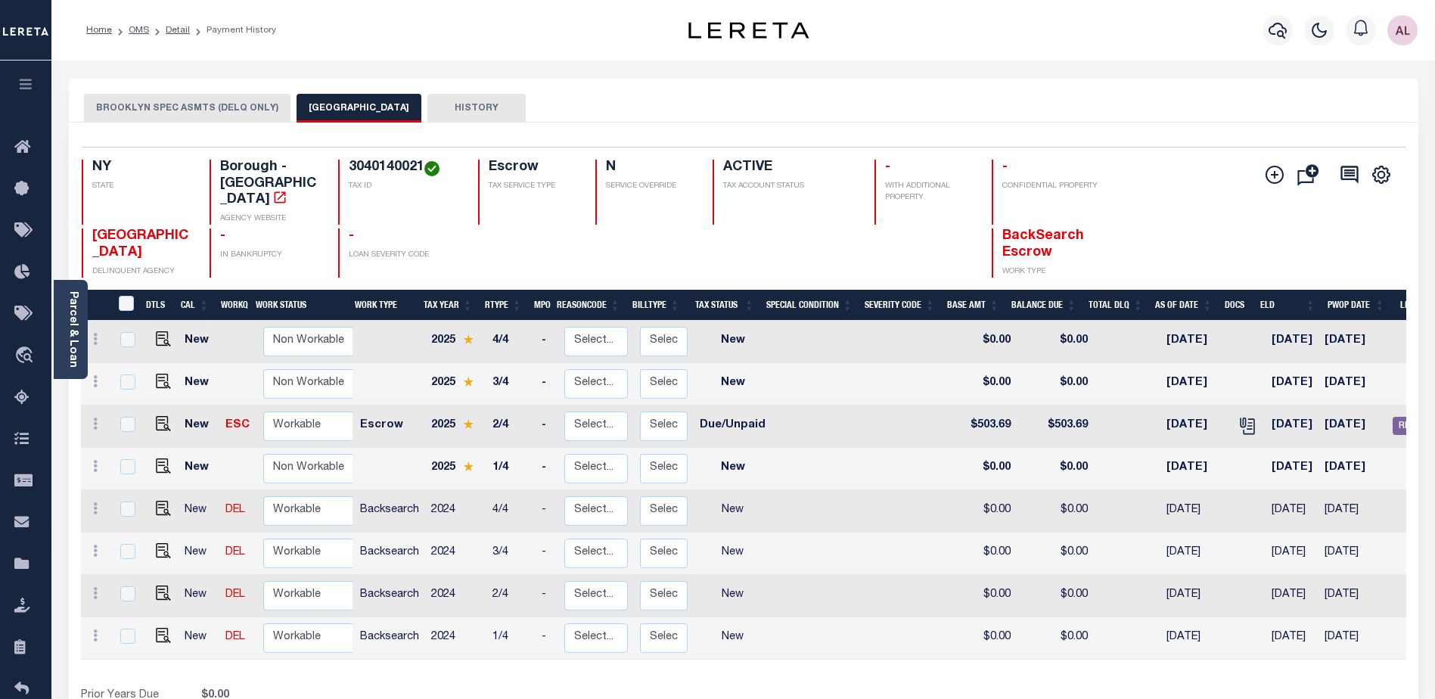
scroll to position [0, 188]
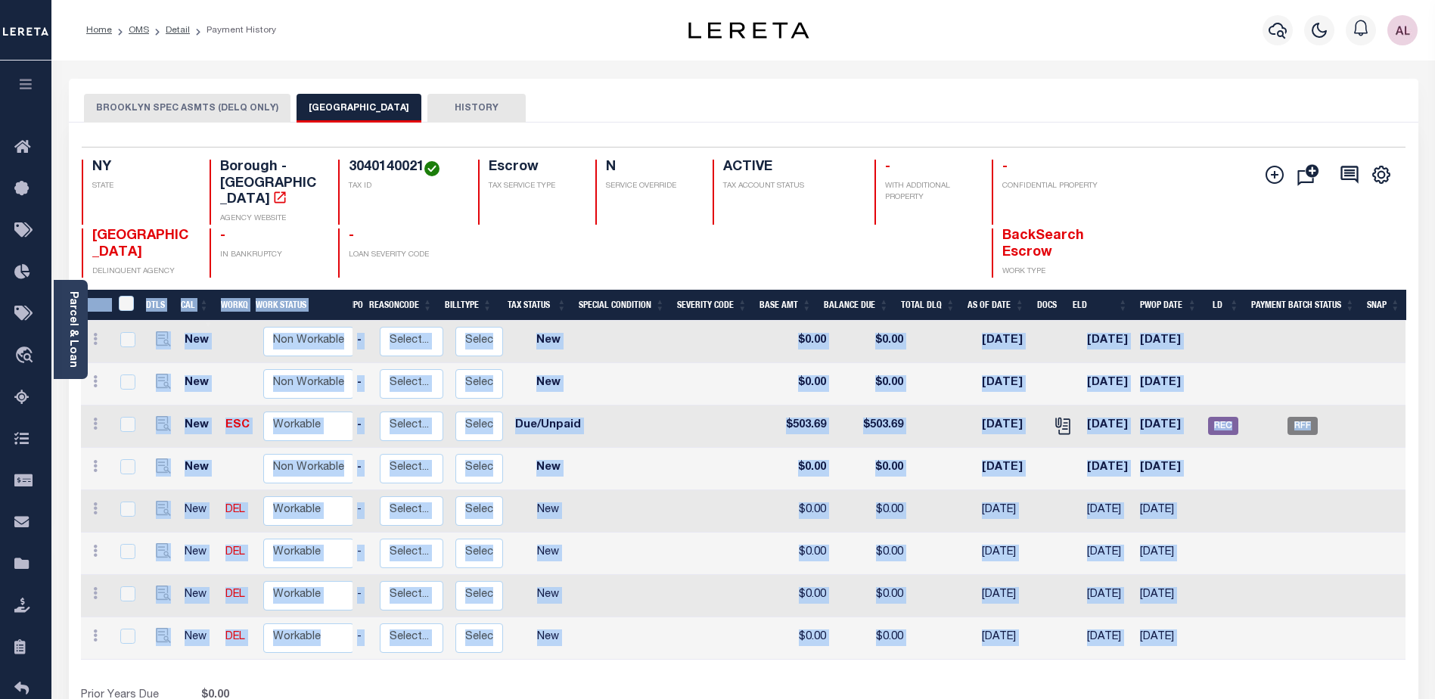
drag, startPoint x: 1050, startPoint y: 653, endPoint x: 780, endPoint y: 653, distance: 270.8
click at [780, 653] on div "DTLS CAL WorkQ Work Status Work Type Tax Year RType MPO ReasonCode BillType Tax…" at bounding box center [743, 514] width 1325 height 448
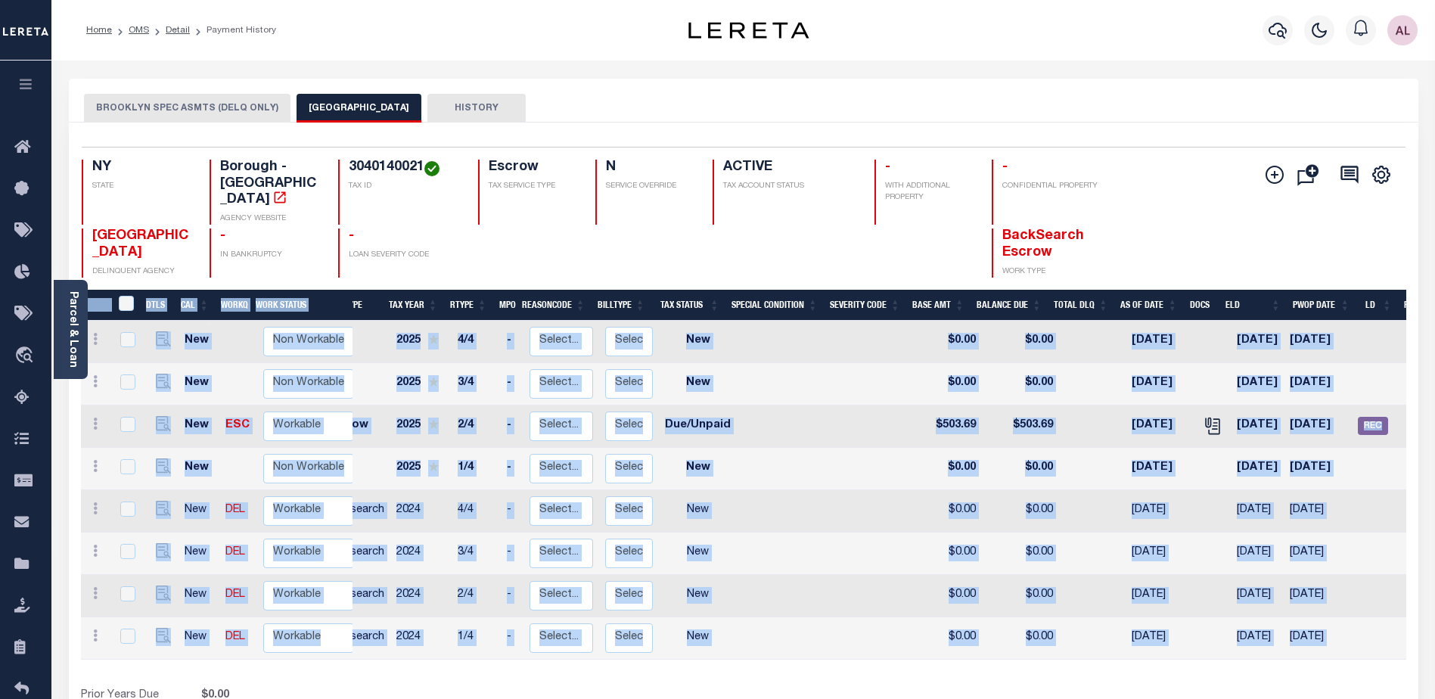
scroll to position [0, 0]
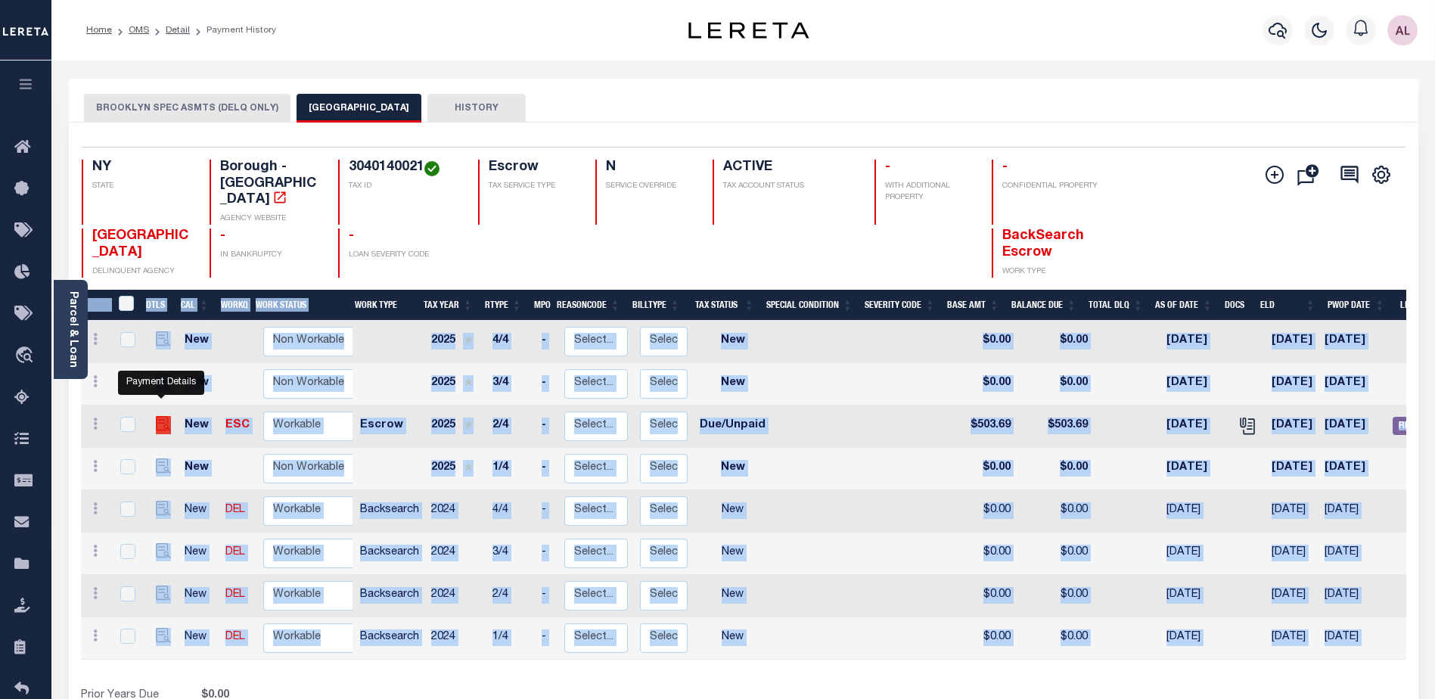
click at [164, 416] on img "" at bounding box center [163, 423] width 15 height 15
checkbox input "true"
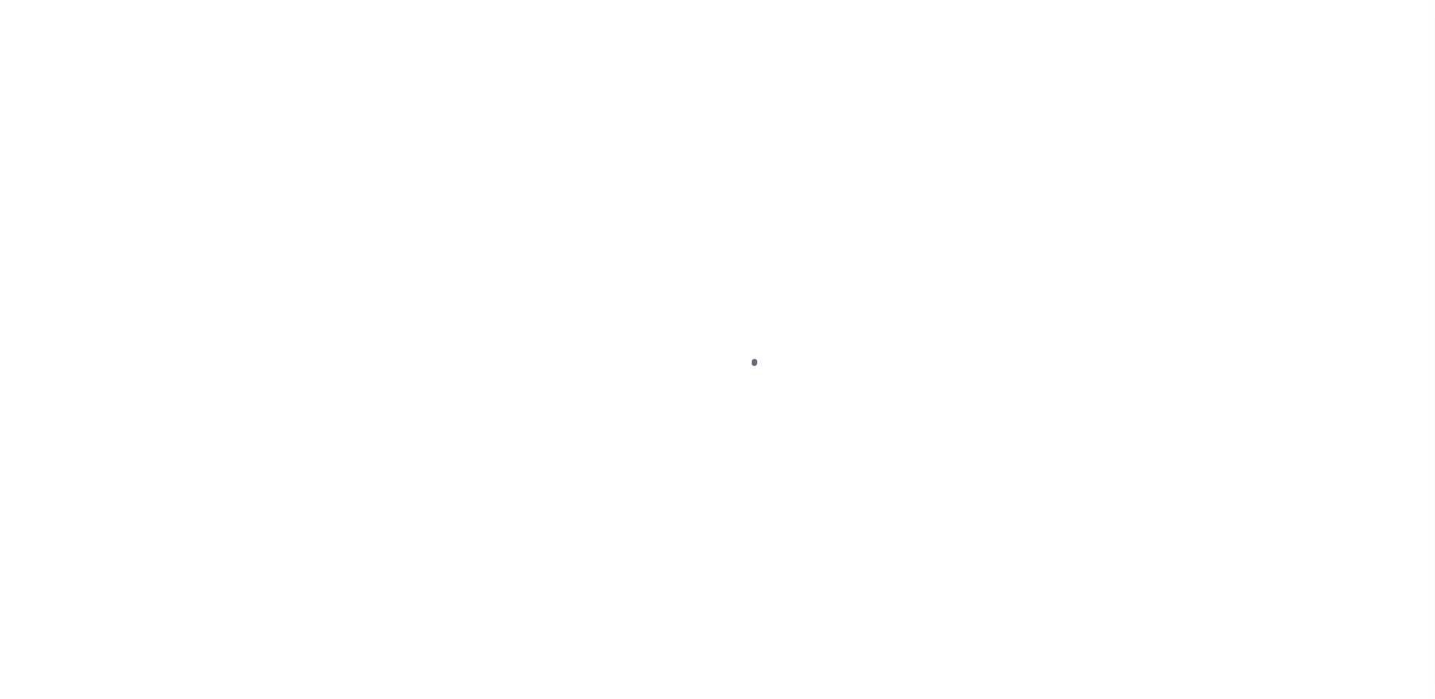
select select "DUE"
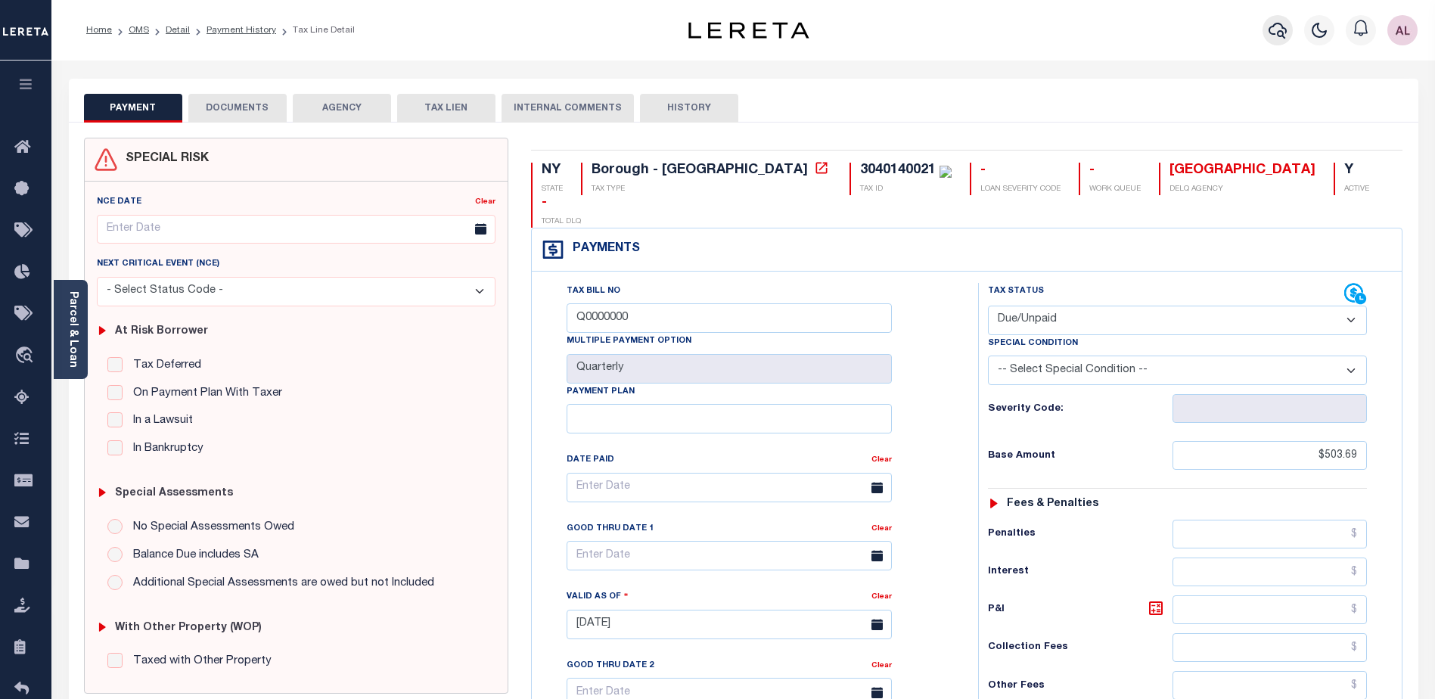
click at [1275, 30] on icon "button" at bounding box center [1277, 30] width 18 height 18
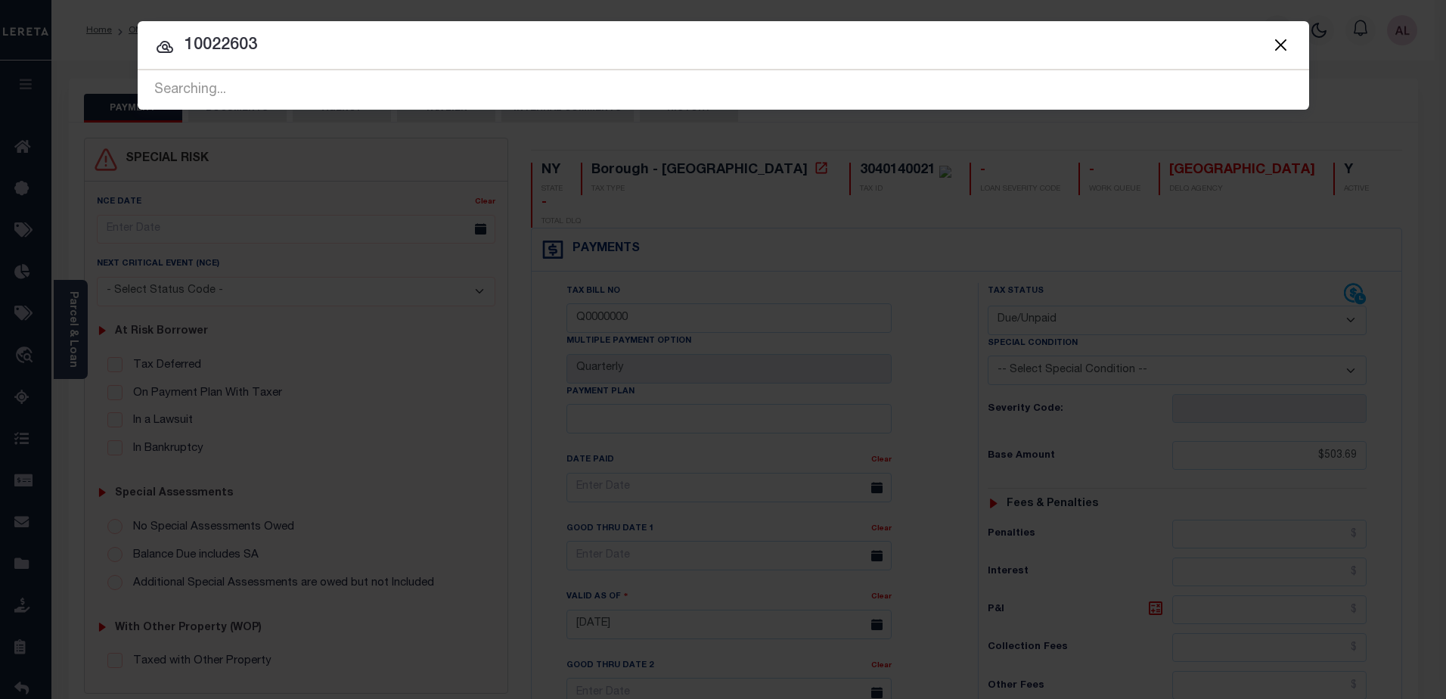
type input "10022603"
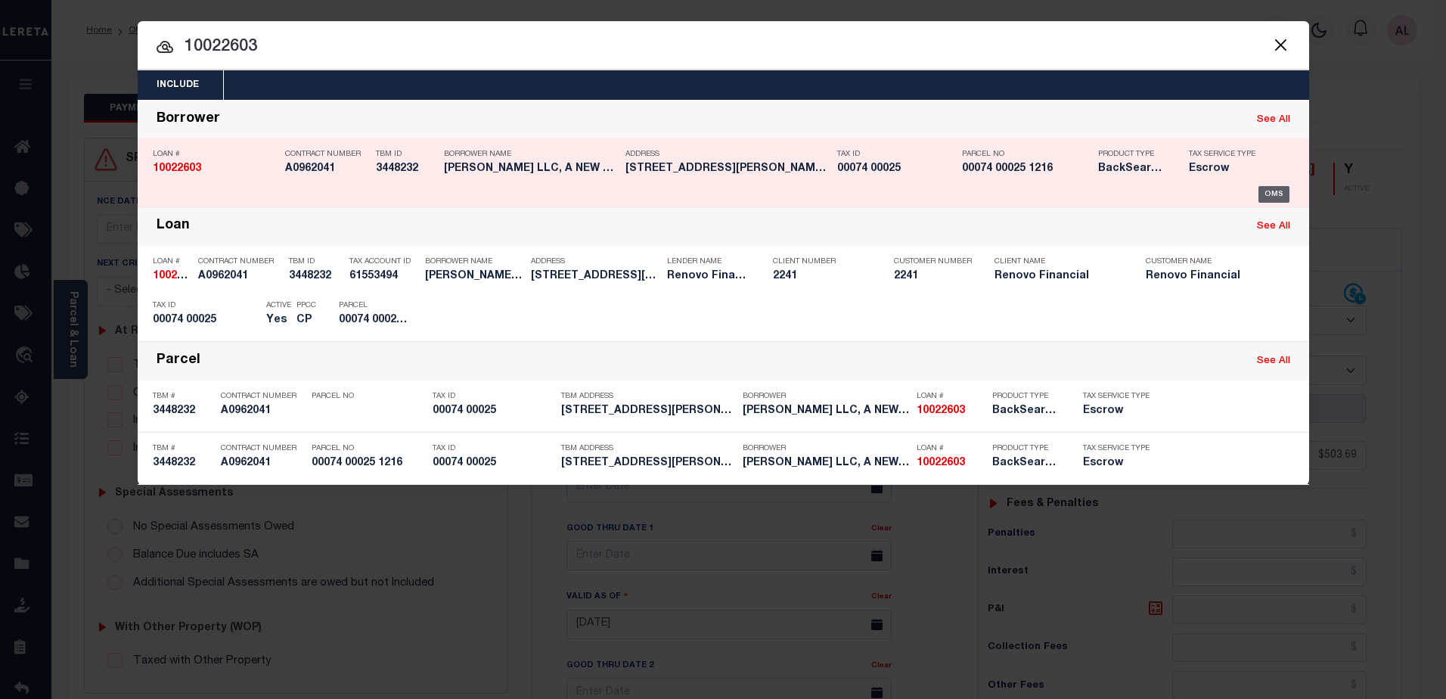
click at [1276, 196] on div "OMS" at bounding box center [1273, 194] width 31 height 17
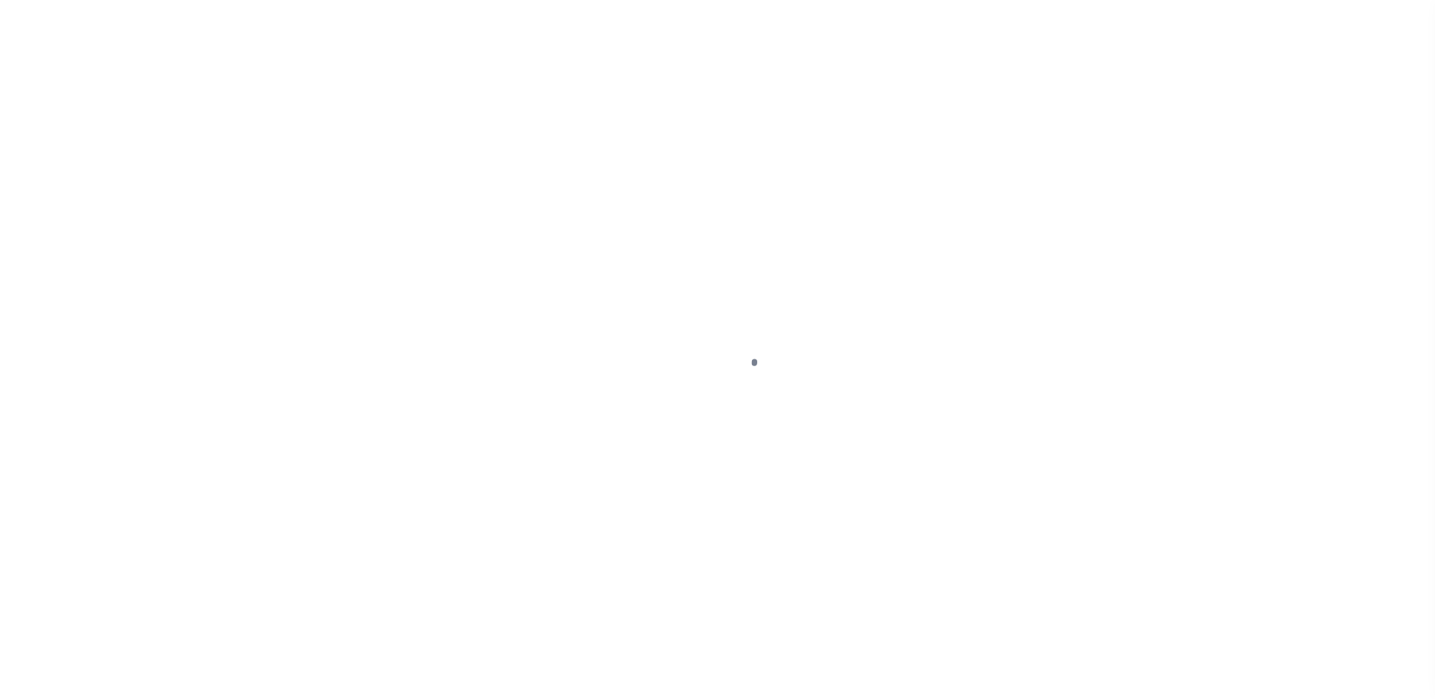
select select "400"
select select "Escrow"
type input "285 BERTRAND AVE"
select select
type input "PERTH AMBOY, NJ 08861"
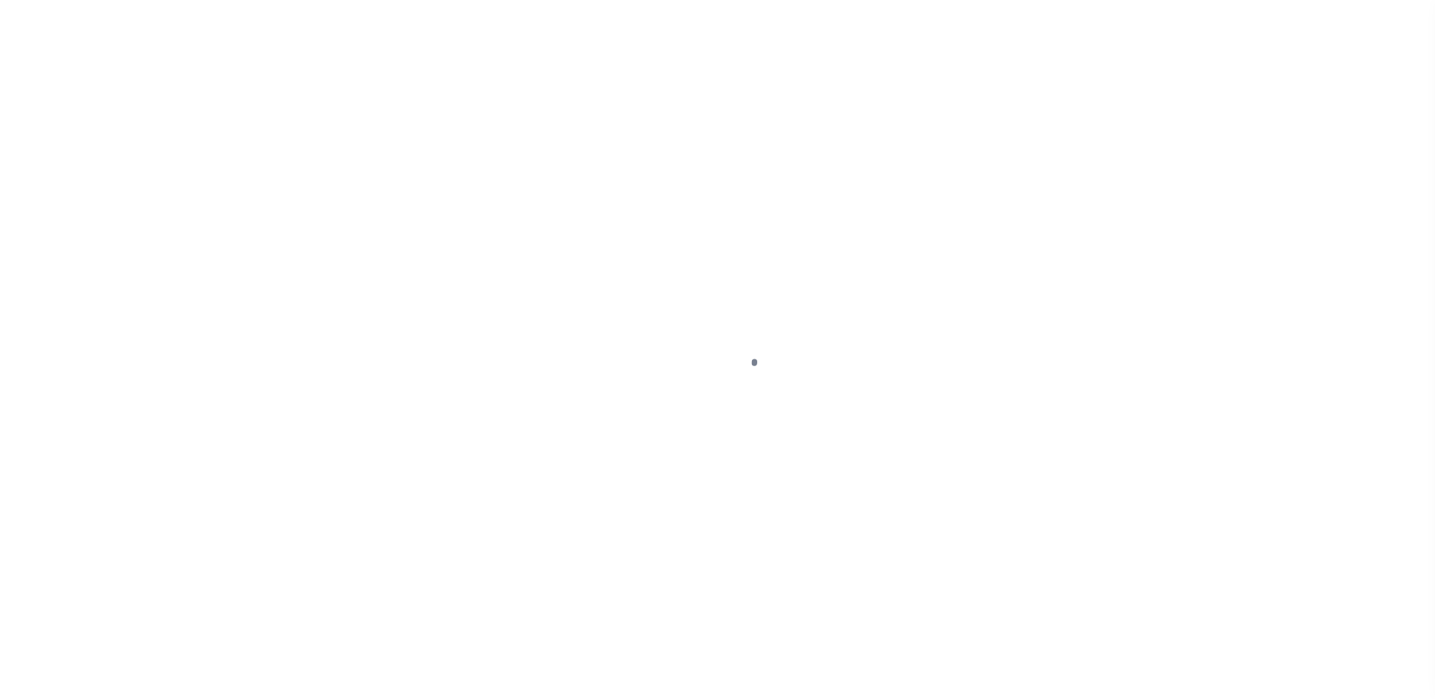
type input "a0kUS00000Bow8v"
type input "NJ"
select select
select select "25067"
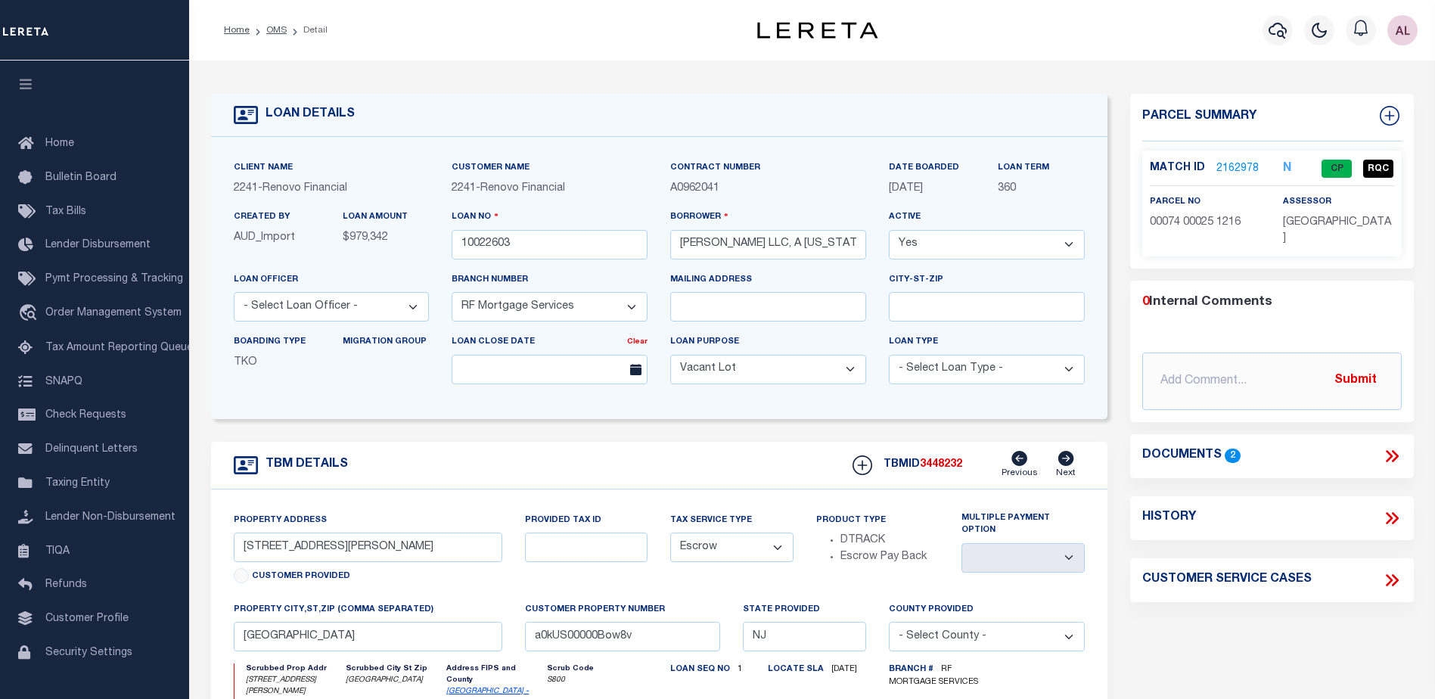
click at [1234, 163] on link "2162978" at bounding box center [1237, 169] width 42 height 16
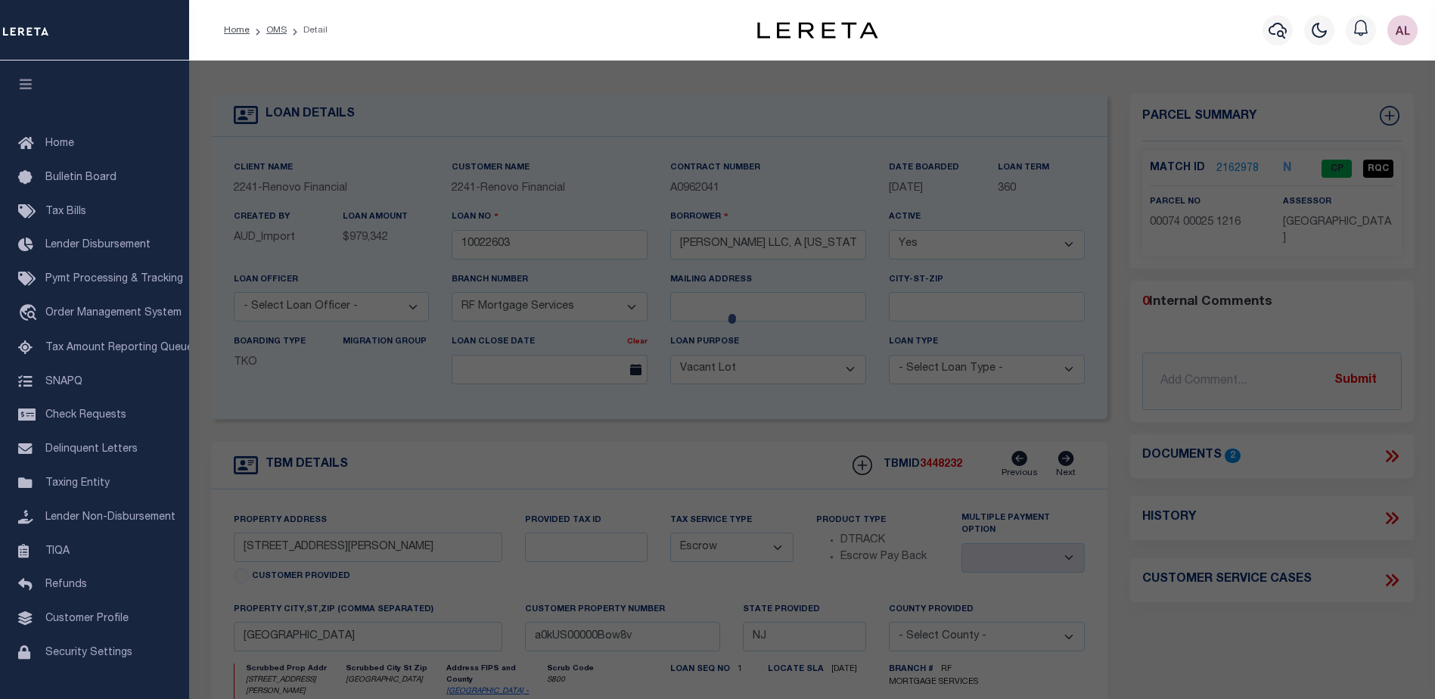
checkbox input "false"
select select "CP"
type input "BERTRAND WOODS LLC"
select select "AGW"
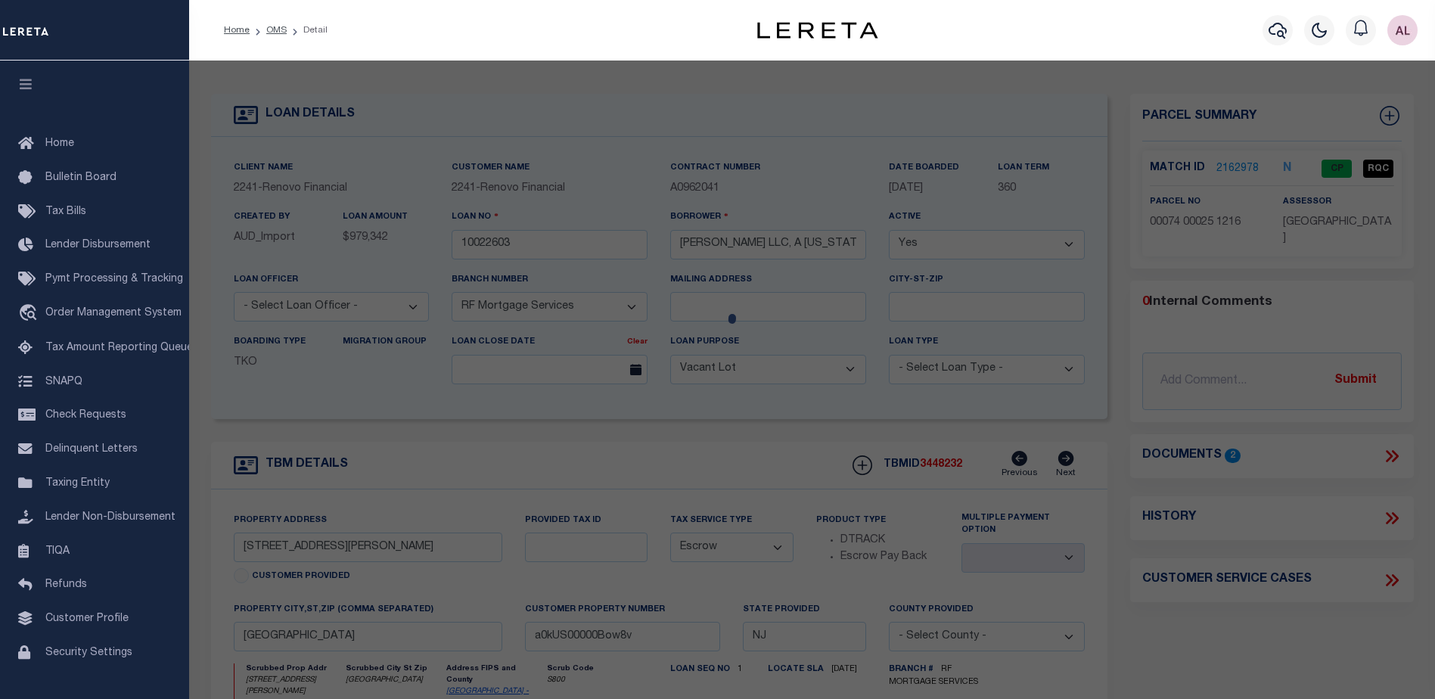
select select "ADD"
type input "285 BERTRAND AVE"
checkbox input "false"
type input "PERTH AMBOY, NJ 08861"
type textarea "LOT:25 BLK:74 DIST:16 CITY/MUNI/TWP:PERTH AMBOY CITY MAP REF:TAX MAP 20"
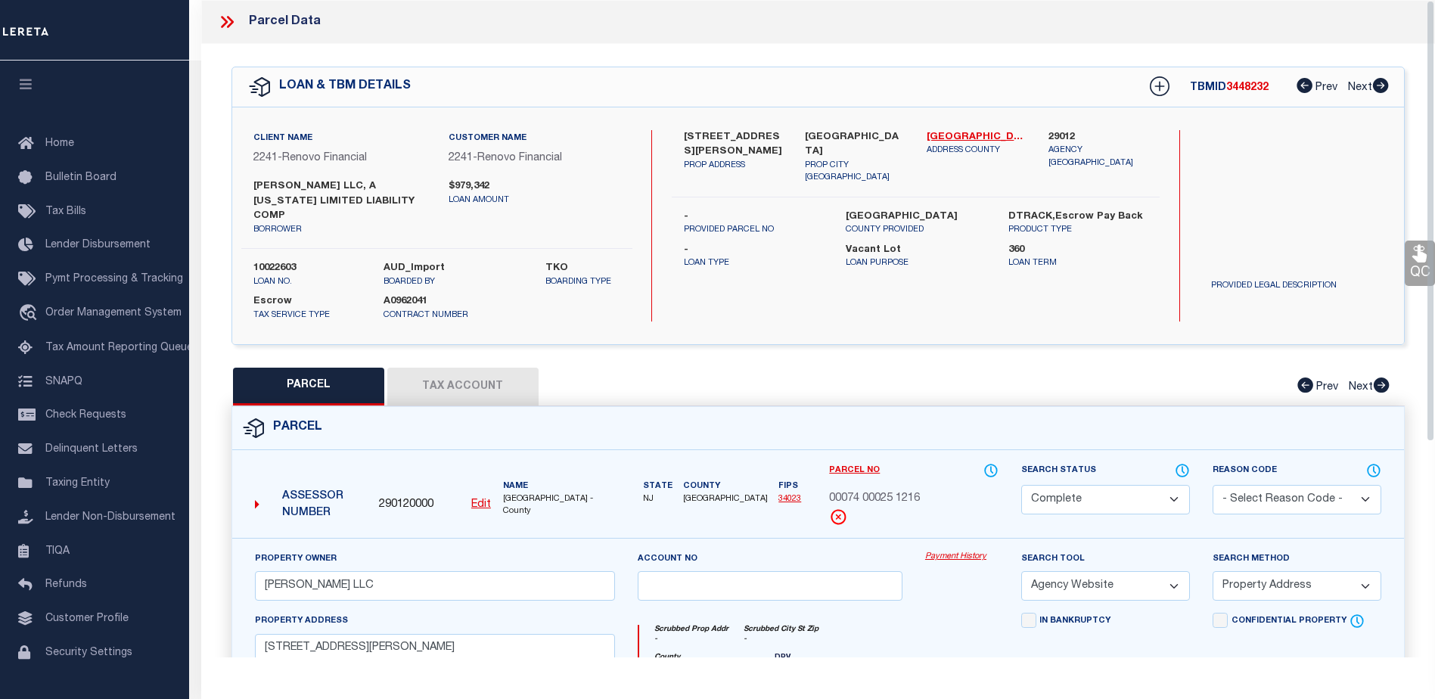
click at [962, 551] on link "Payment History" at bounding box center [961, 557] width 73 height 13
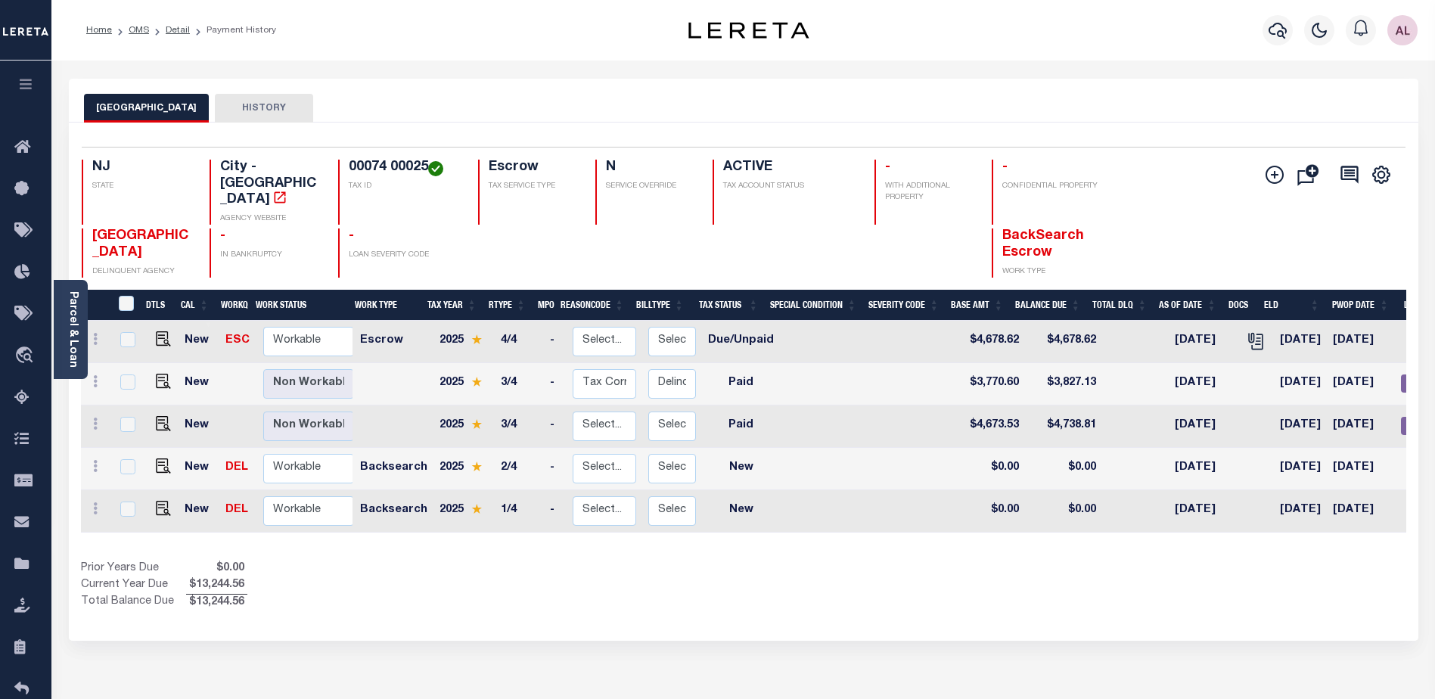
drag, startPoint x: 968, startPoint y: 521, endPoint x: 1106, endPoint y: 521, distance: 137.6
click at [1106, 521] on div "DTLS CAL WorkQ Work Status Work Type Tax Year RType MPO ReasonCode BillType Tax…" at bounding box center [743, 450] width 1325 height 321
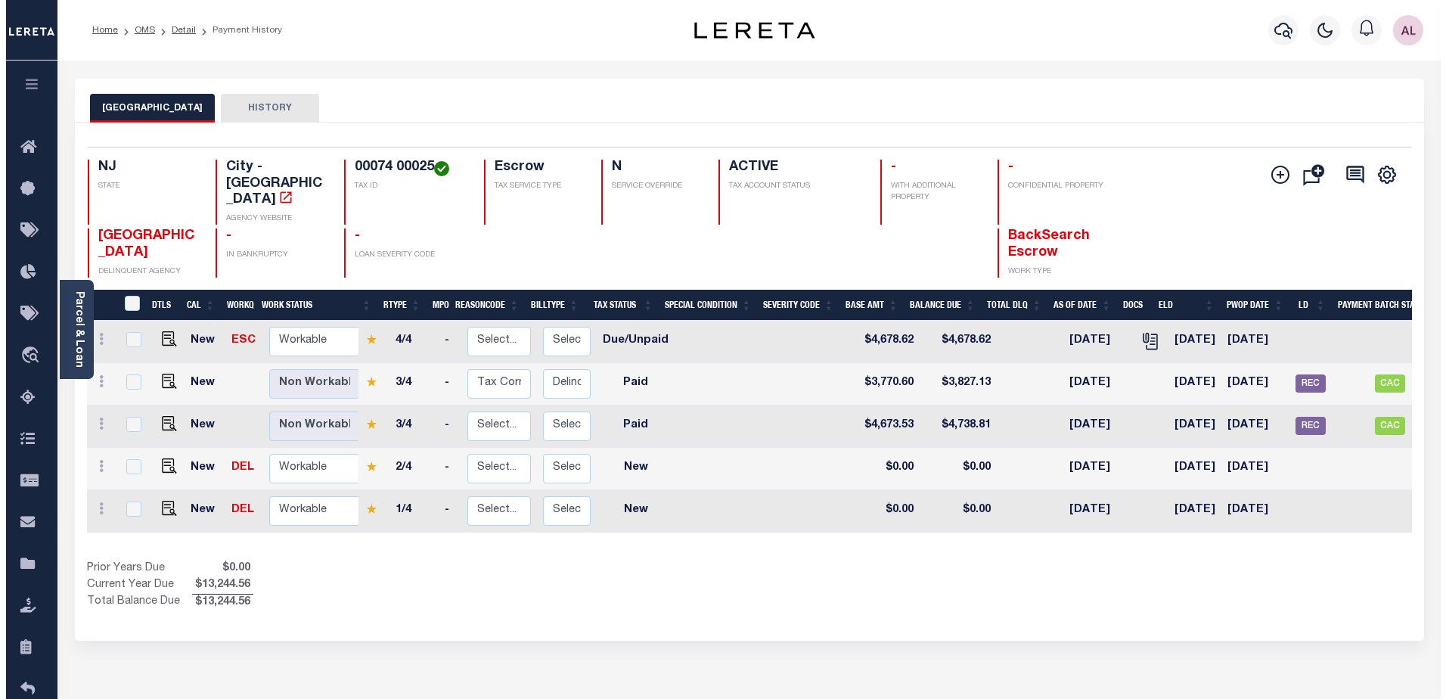
scroll to position [0, 79]
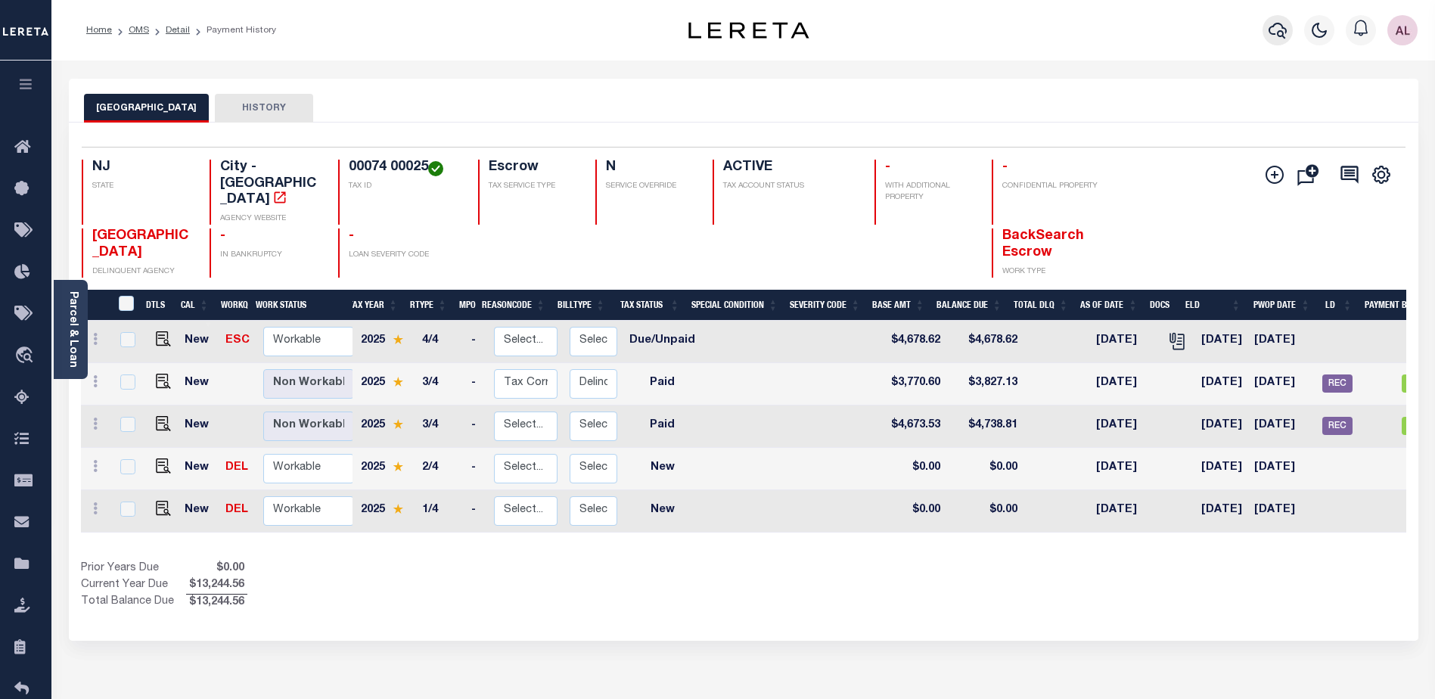
click at [1281, 32] on icon "button" at bounding box center [1277, 31] width 18 height 16
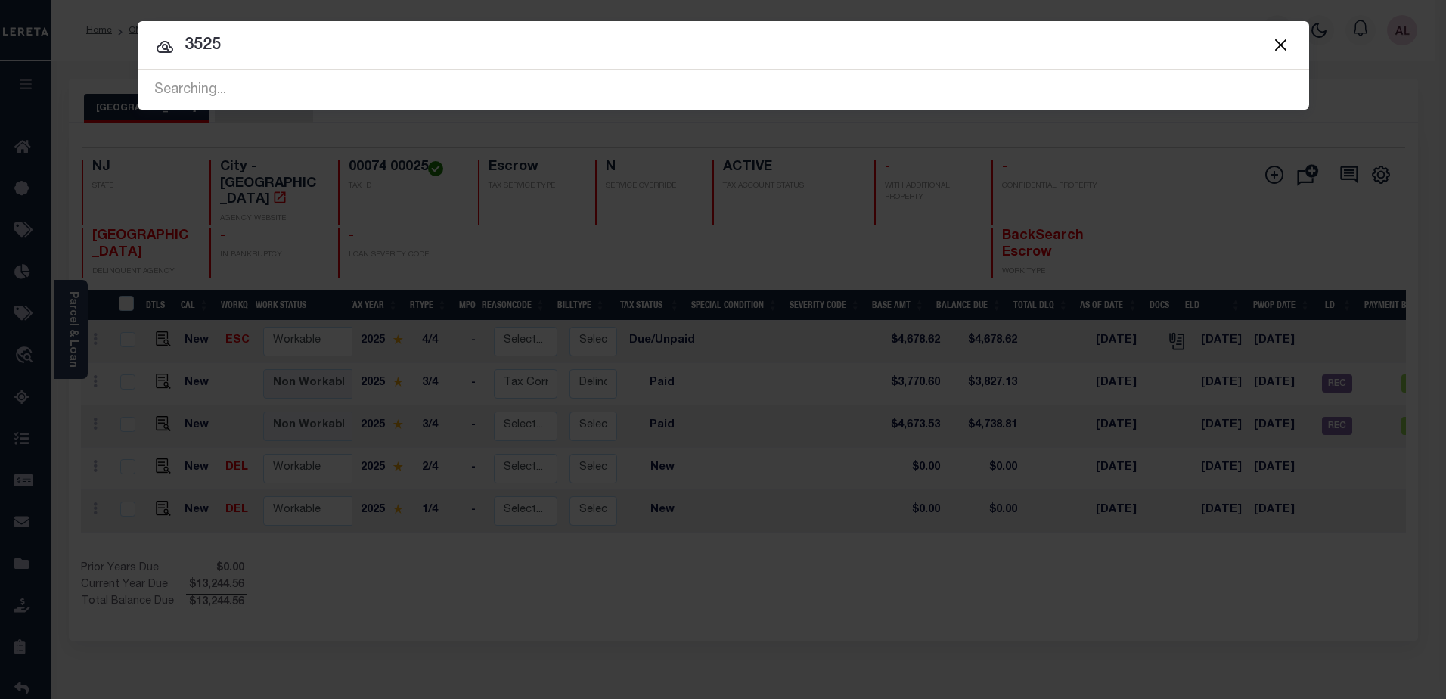
type input "3525"
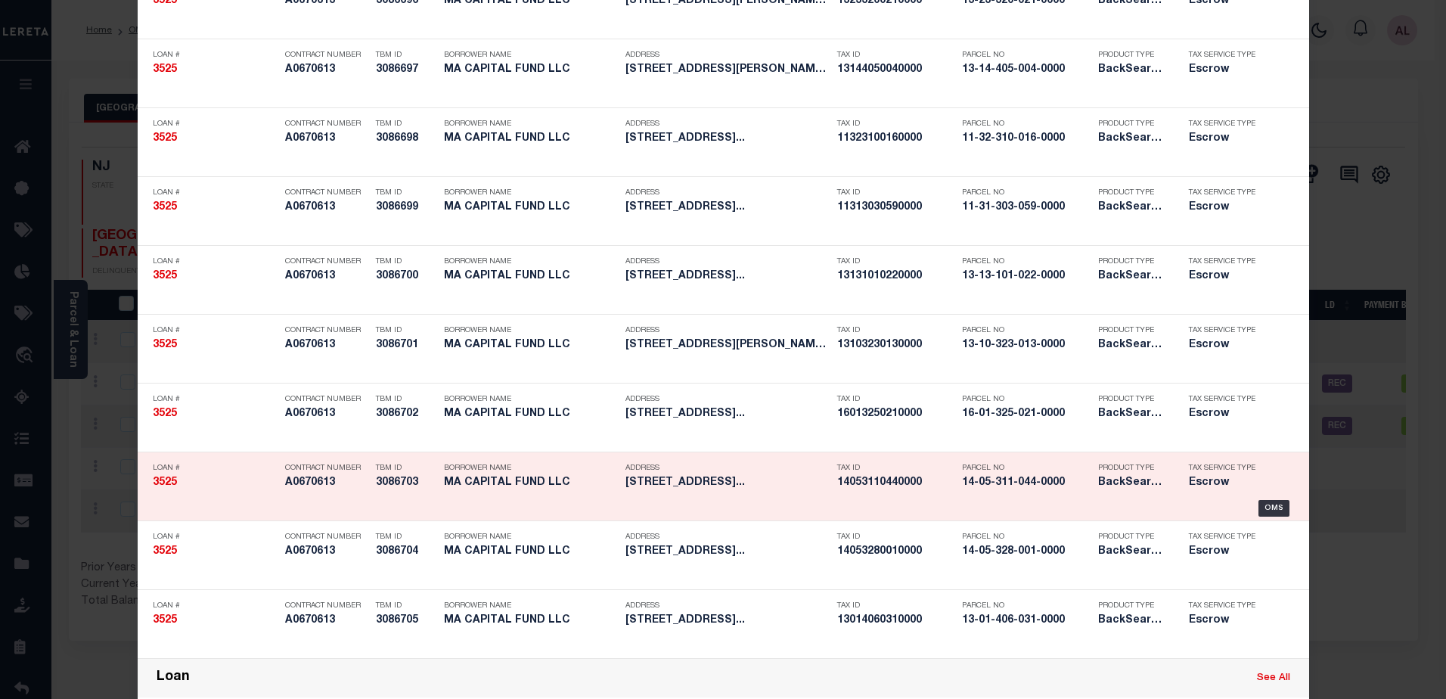
scroll to position [378, 0]
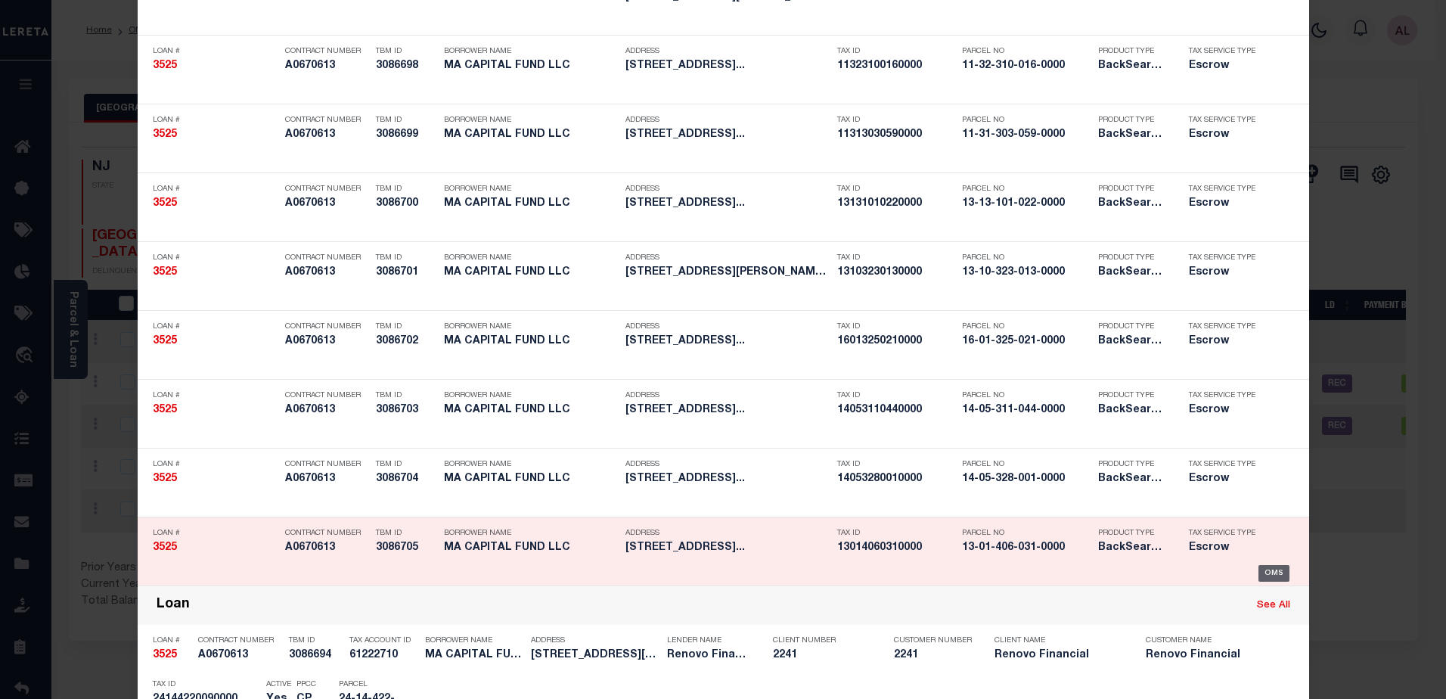
click at [1265, 572] on div "OMS" at bounding box center [1273, 573] width 31 height 17
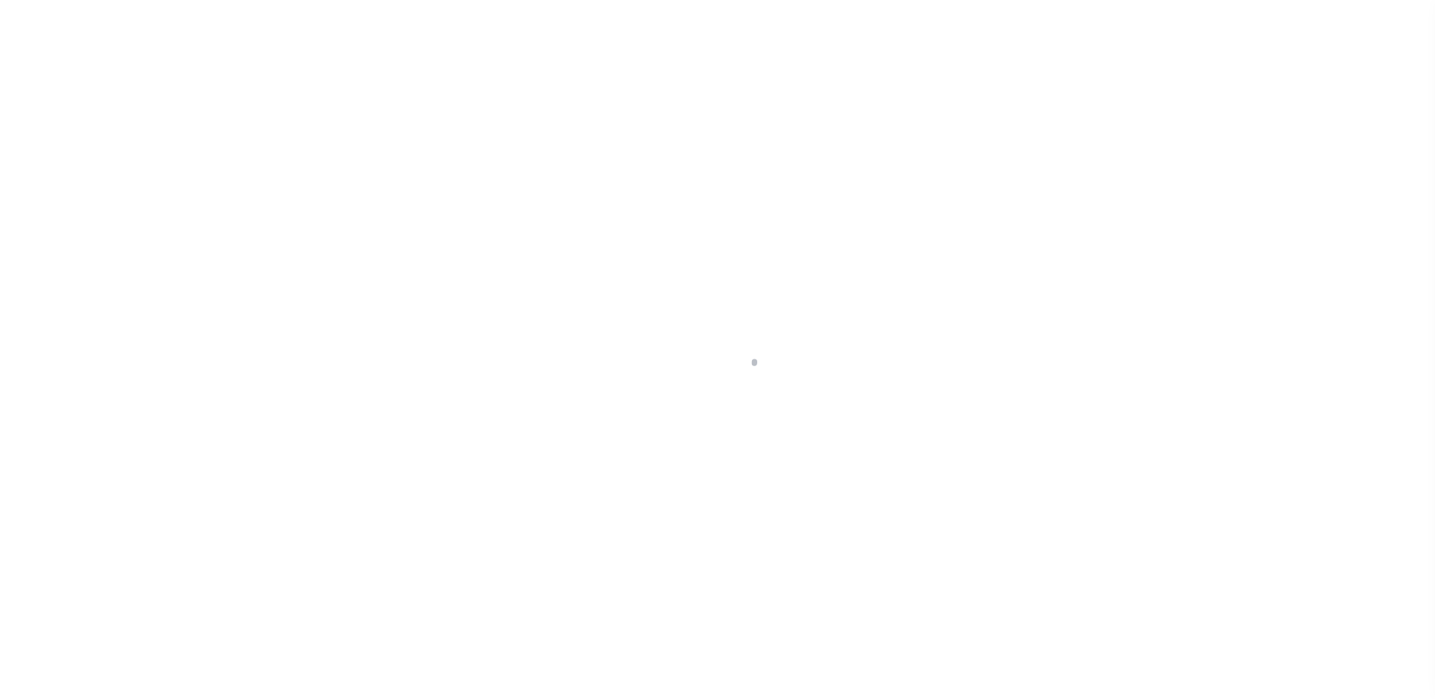
select select "25066"
select select "Escrow"
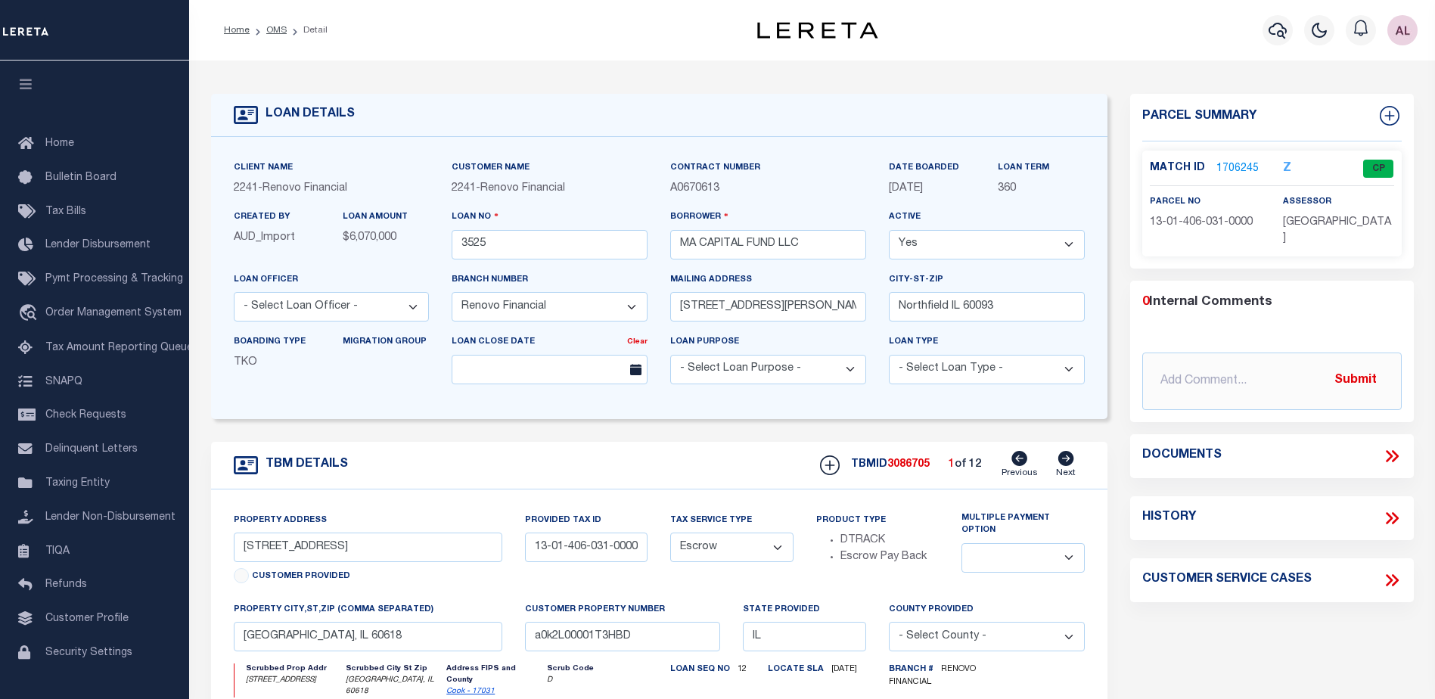
click at [1242, 164] on link "1706245" at bounding box center [1237, 169] width 42 height 16
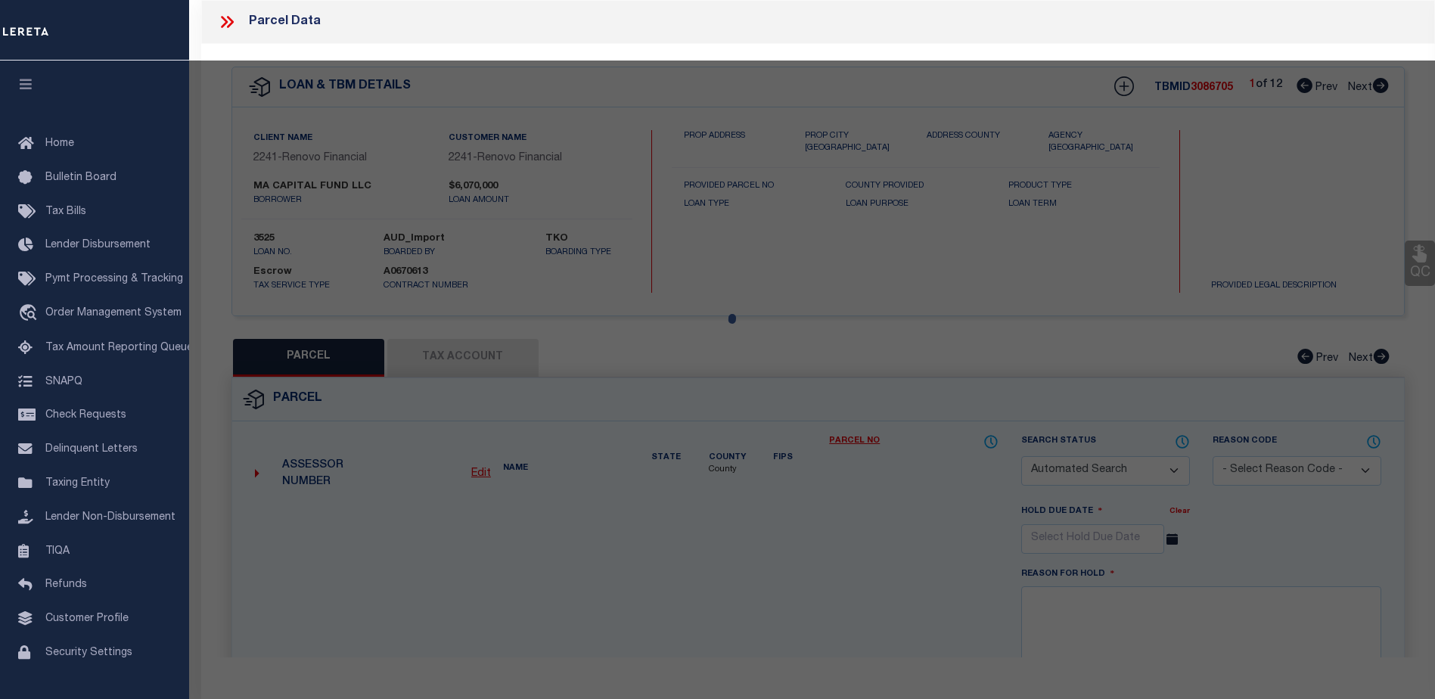
checkbox input "false"
select select "CP"
type input "MA CAPITAL FUND LLC"
select select
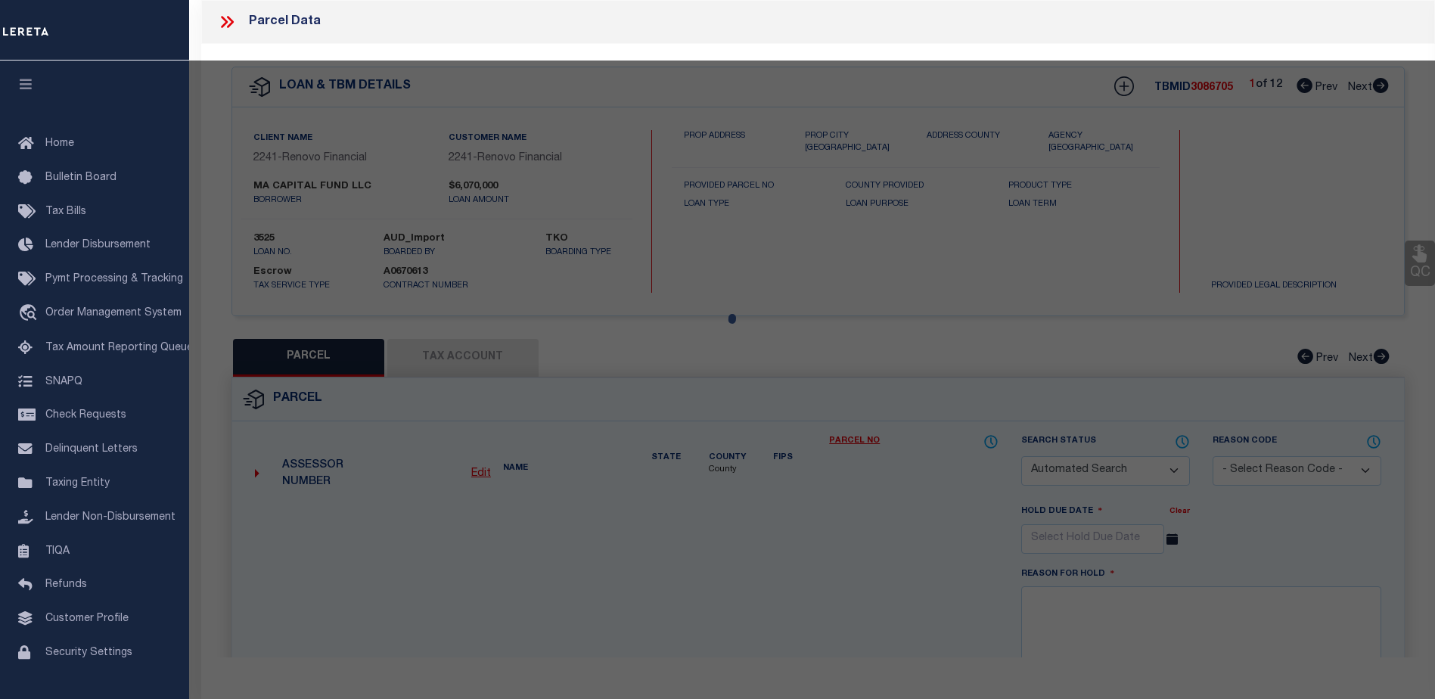
type input "5920 N ARTESIAN AVE,"
checkbox input "false"
type input "CHICAGO, IL 60659"
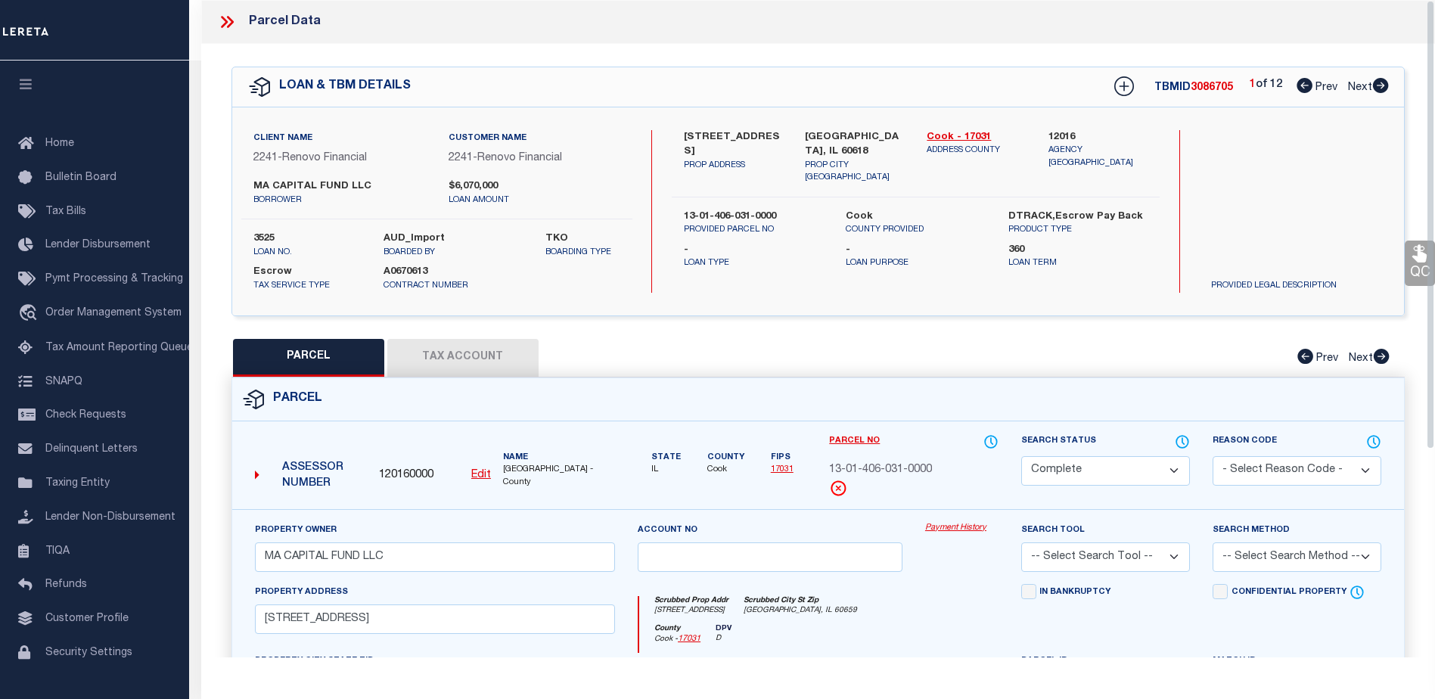
click at [960, 527] on link "Payment History" at bounding box center [961, 528] width 73 height 13
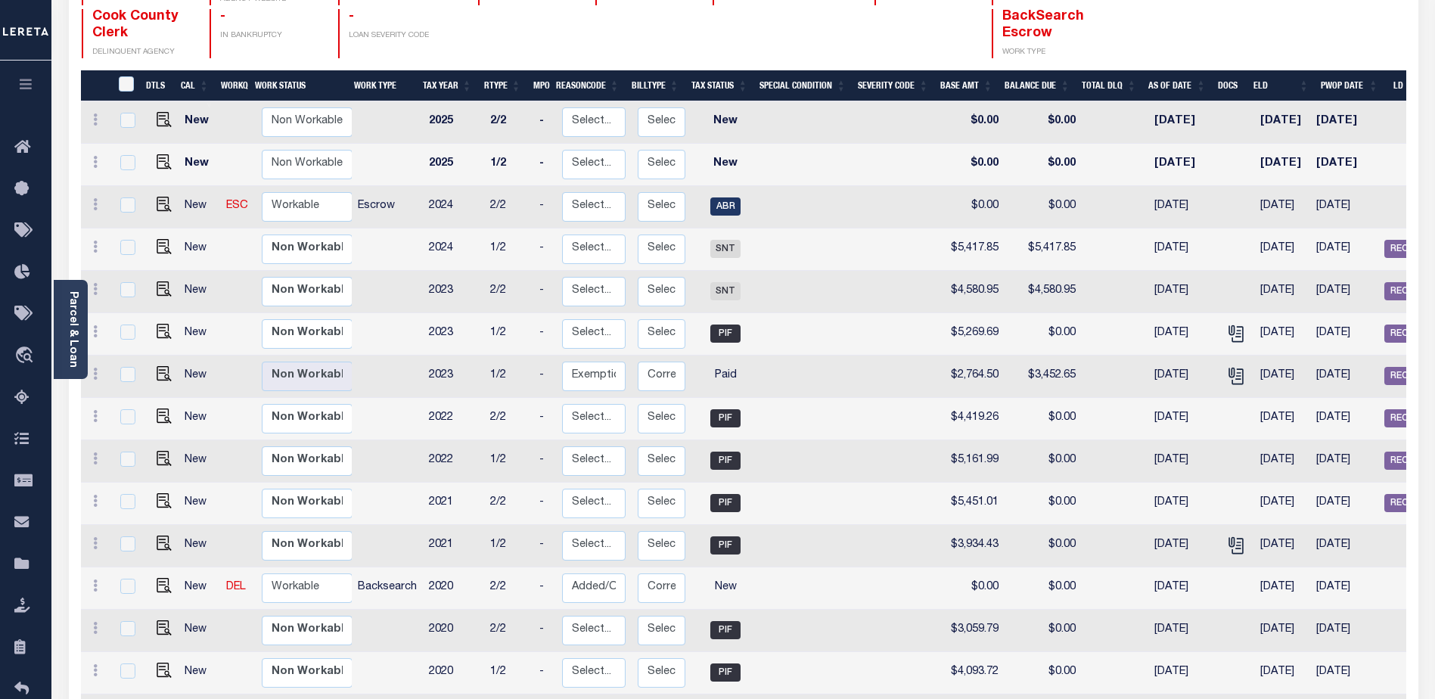
scroll to position [223, 0]
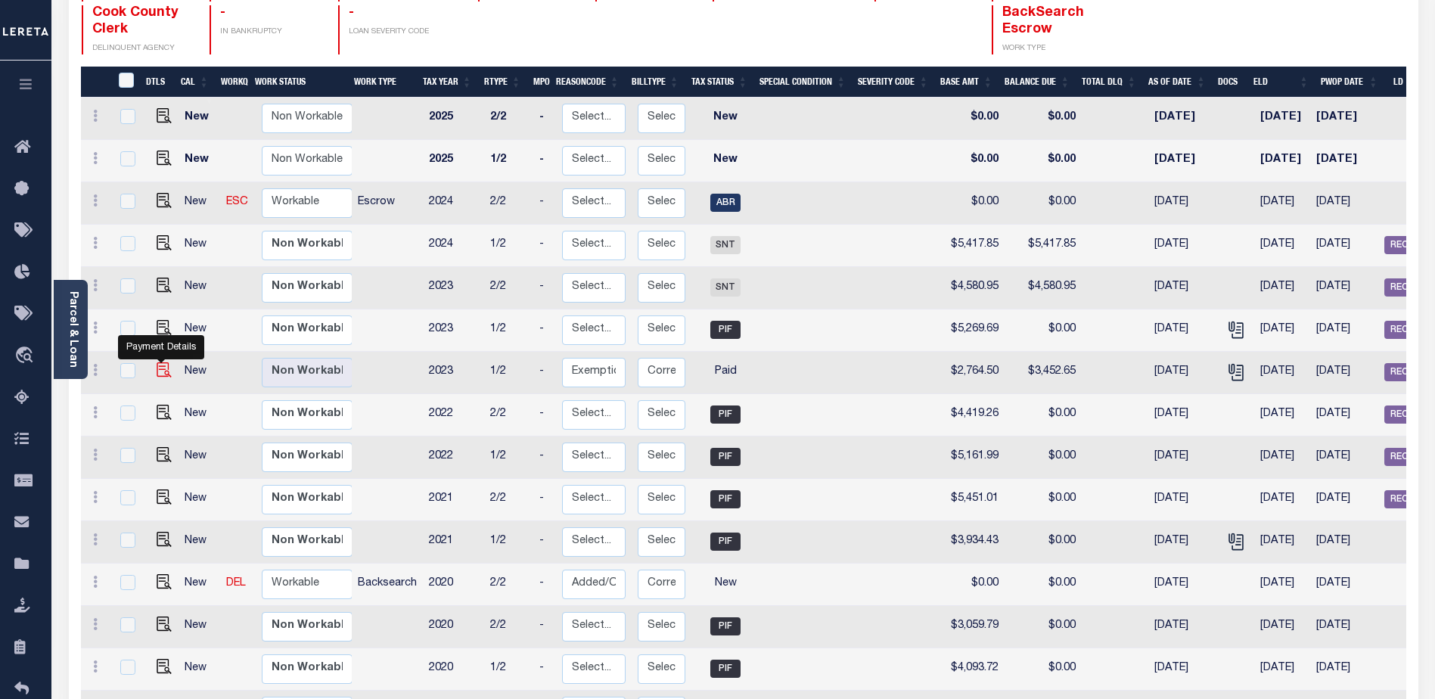
click at [162, 362] on img "" at bounding box center [164, 369] width 15 height 15
checkbox input "true"
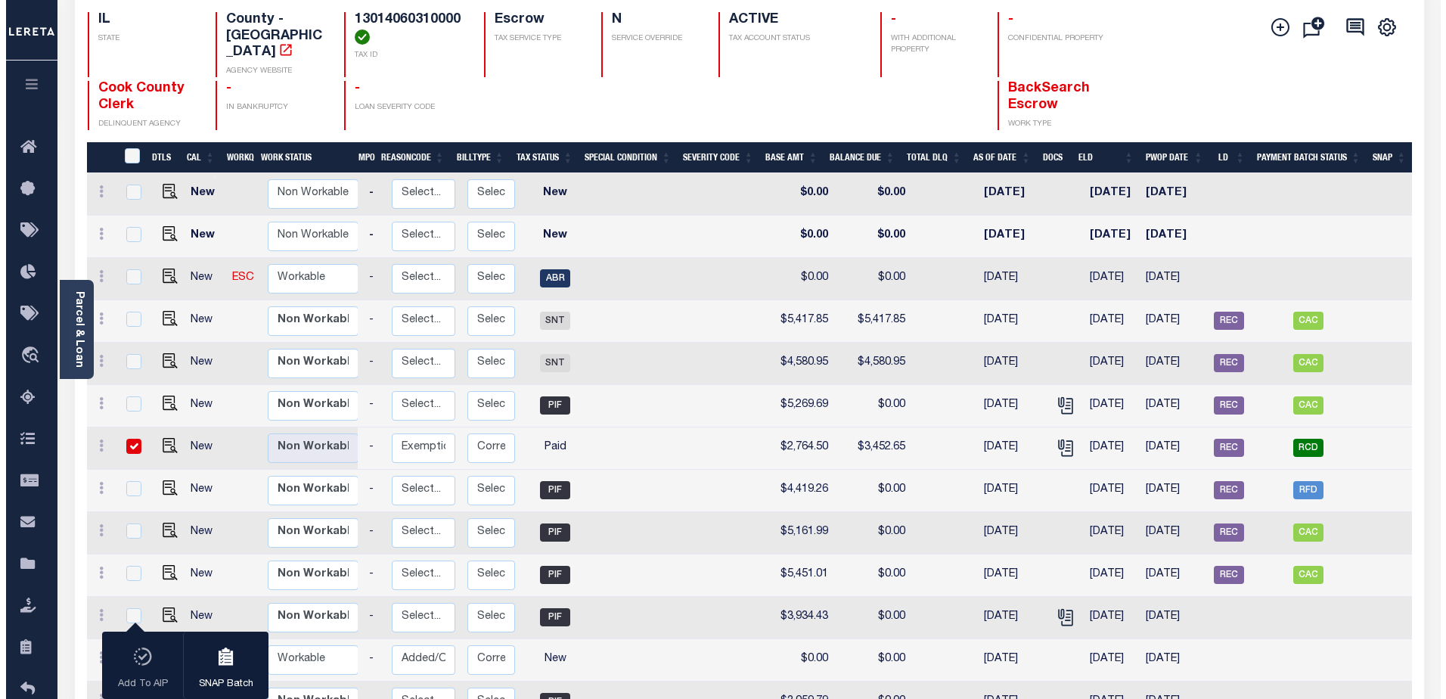
scroll to position [0, 0]
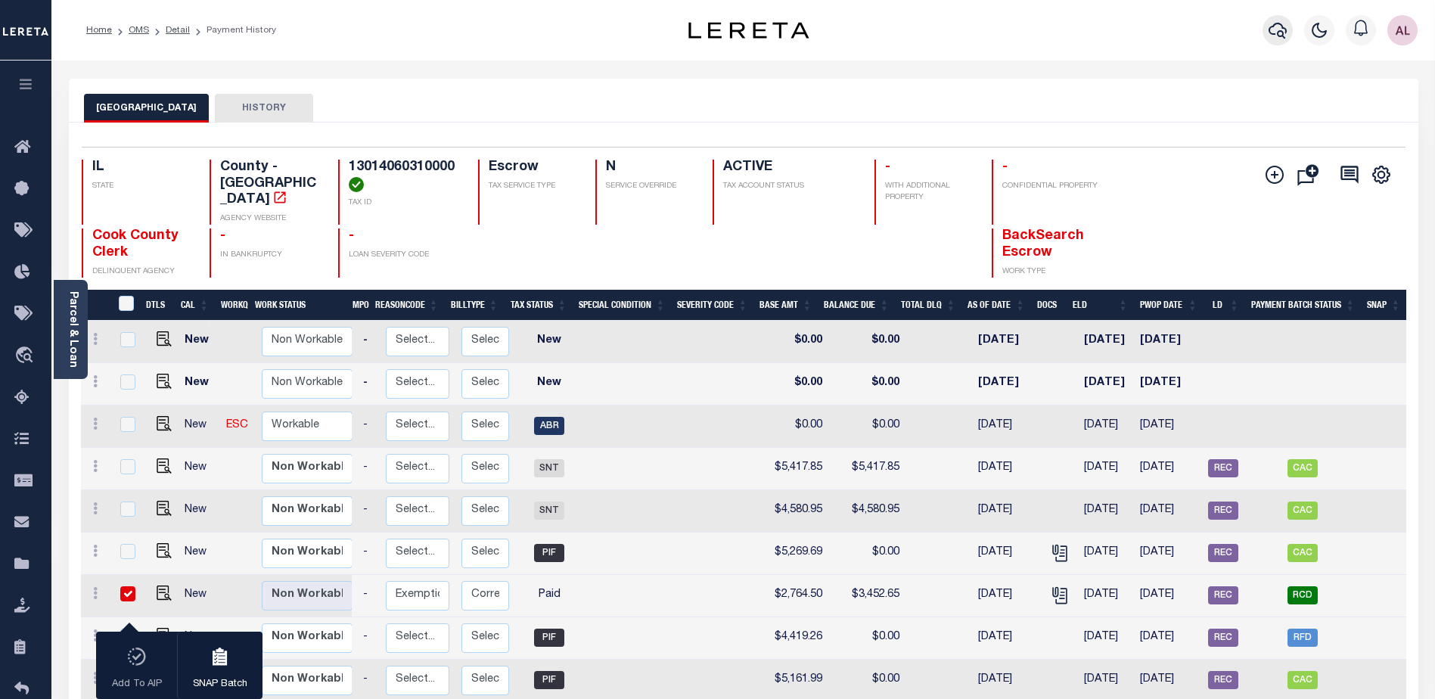
click at [1280, 33] on icon "button" at bounding box center [1277, 31] width 18 height 16
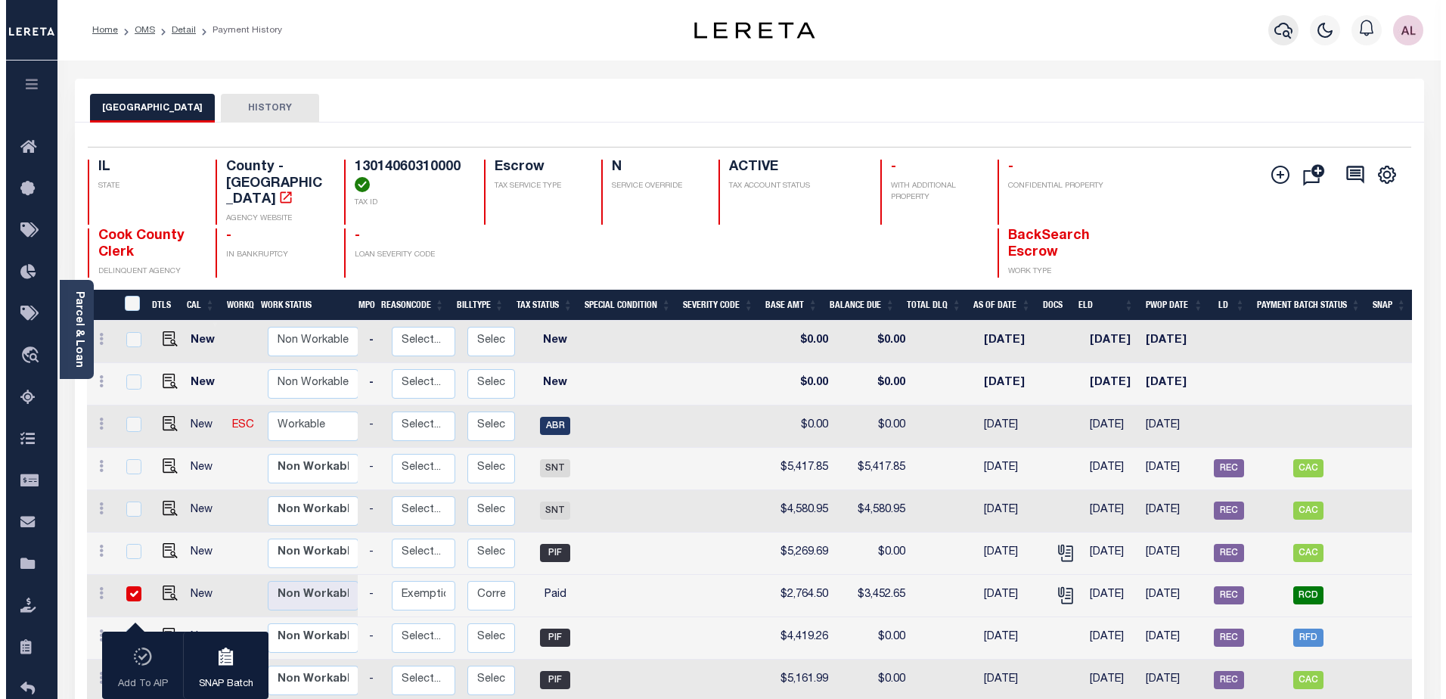
scroll to position [0, 170]
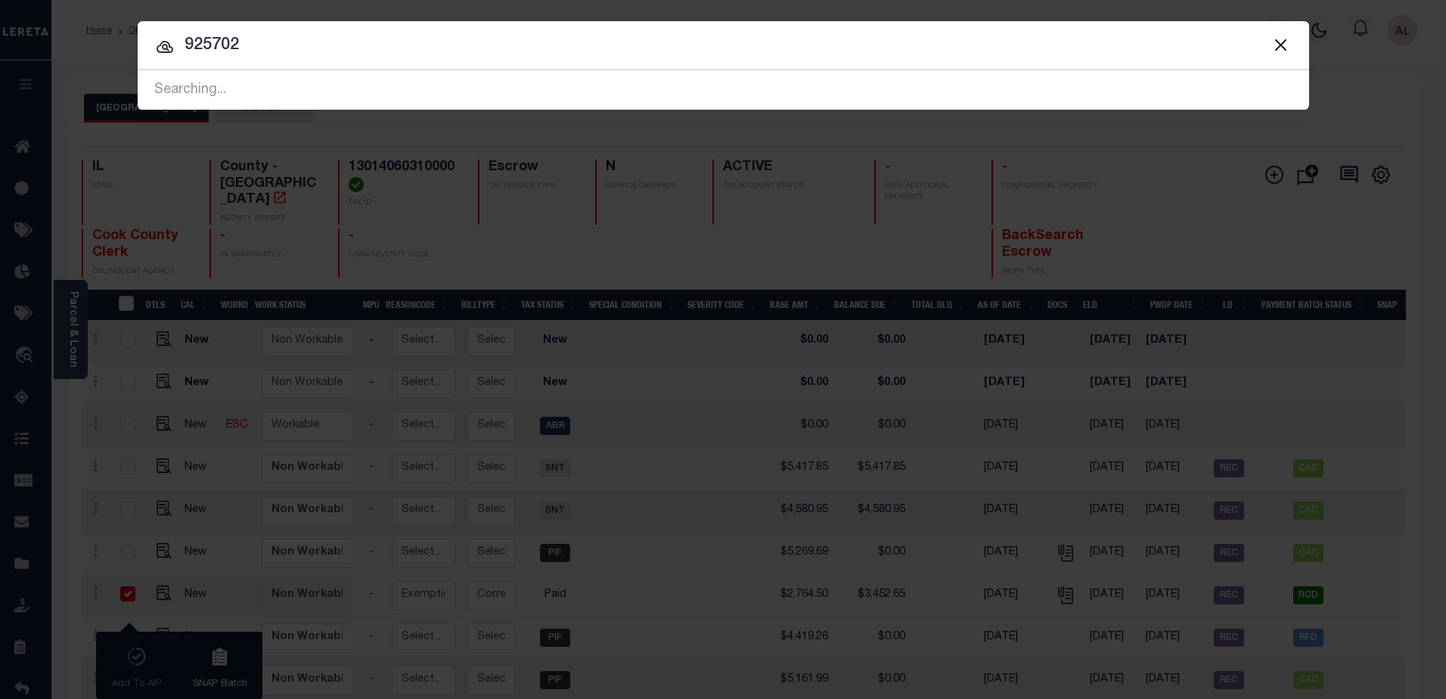
type input "925702"
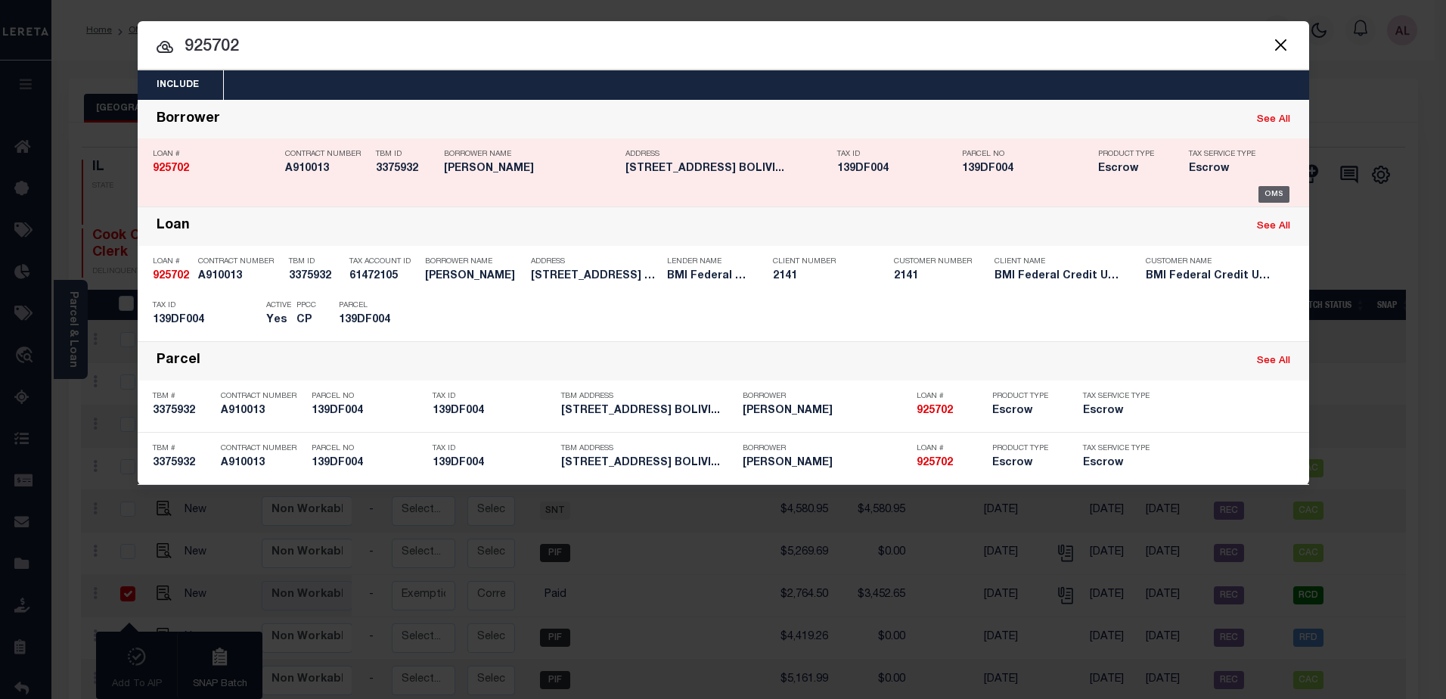
click at [1268, 196] on div "OMS" at bounding box center [1273, 194] width 31 height 17
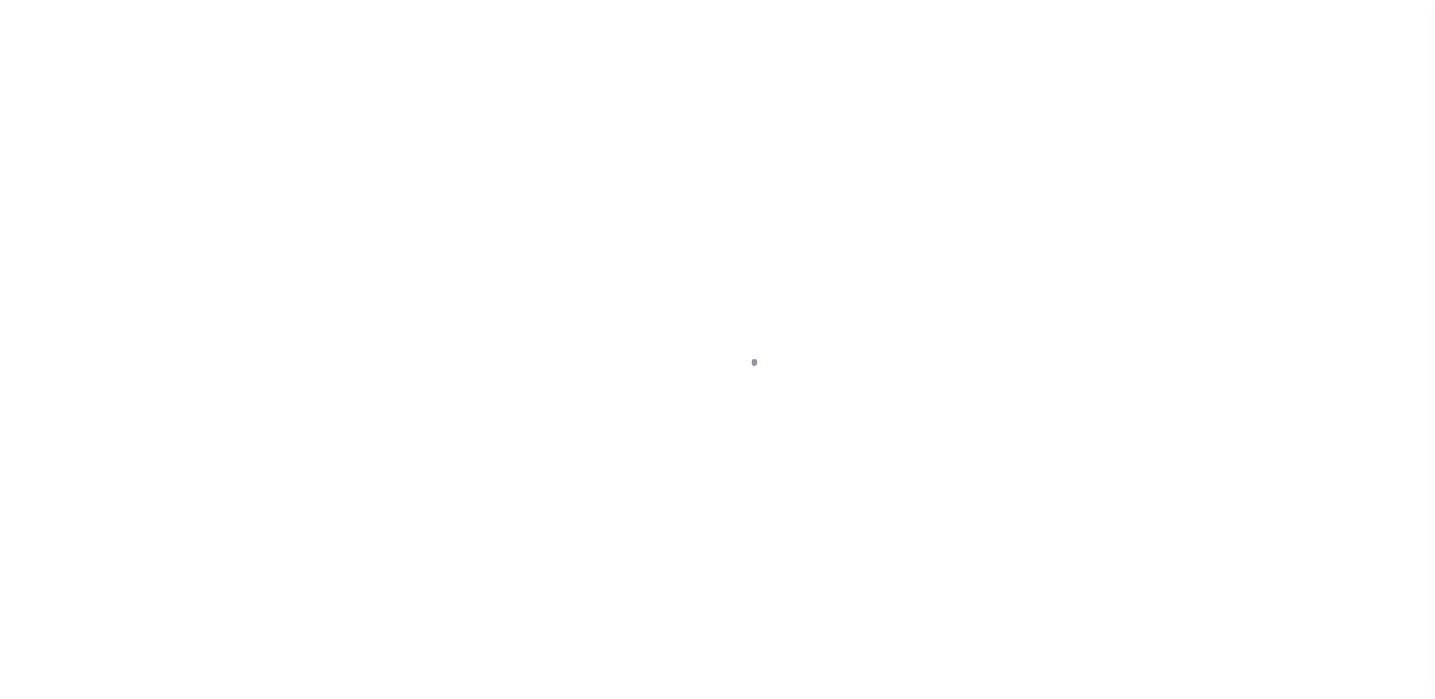
select select "PYD"
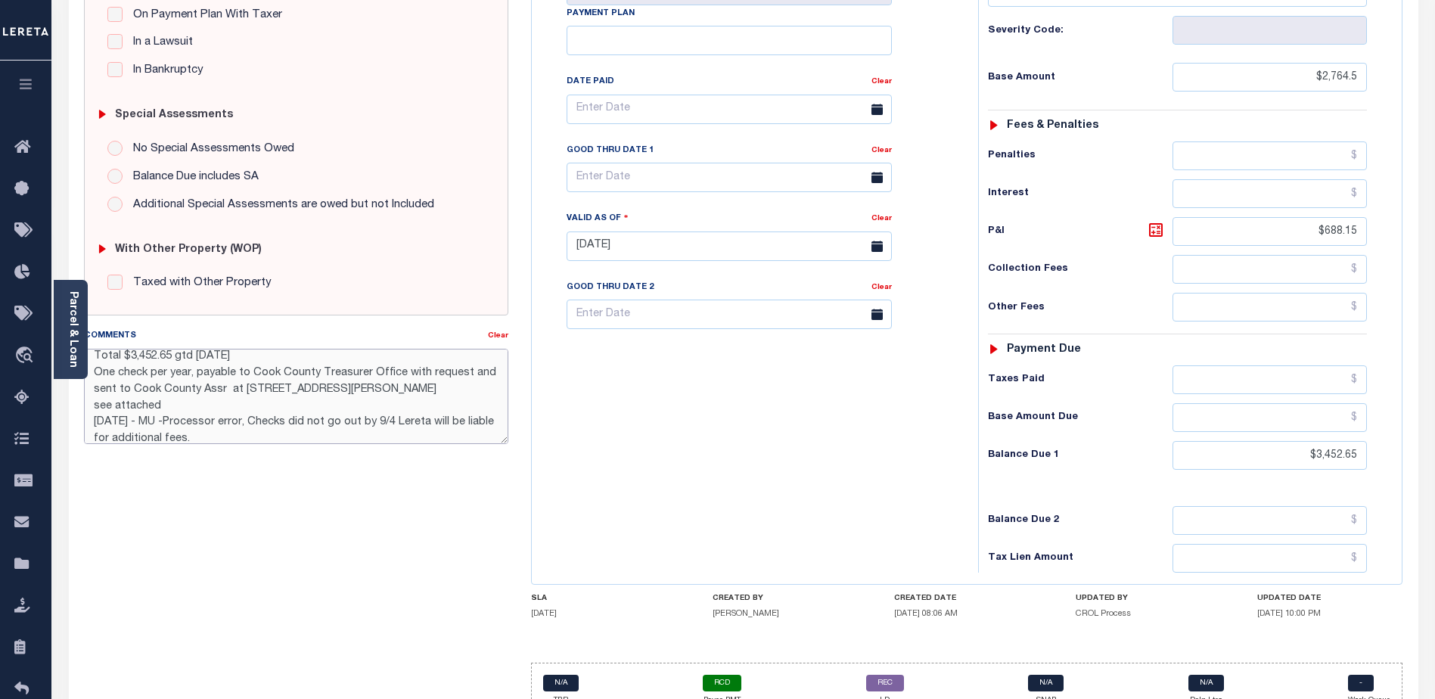
scroll to position [116, 0]
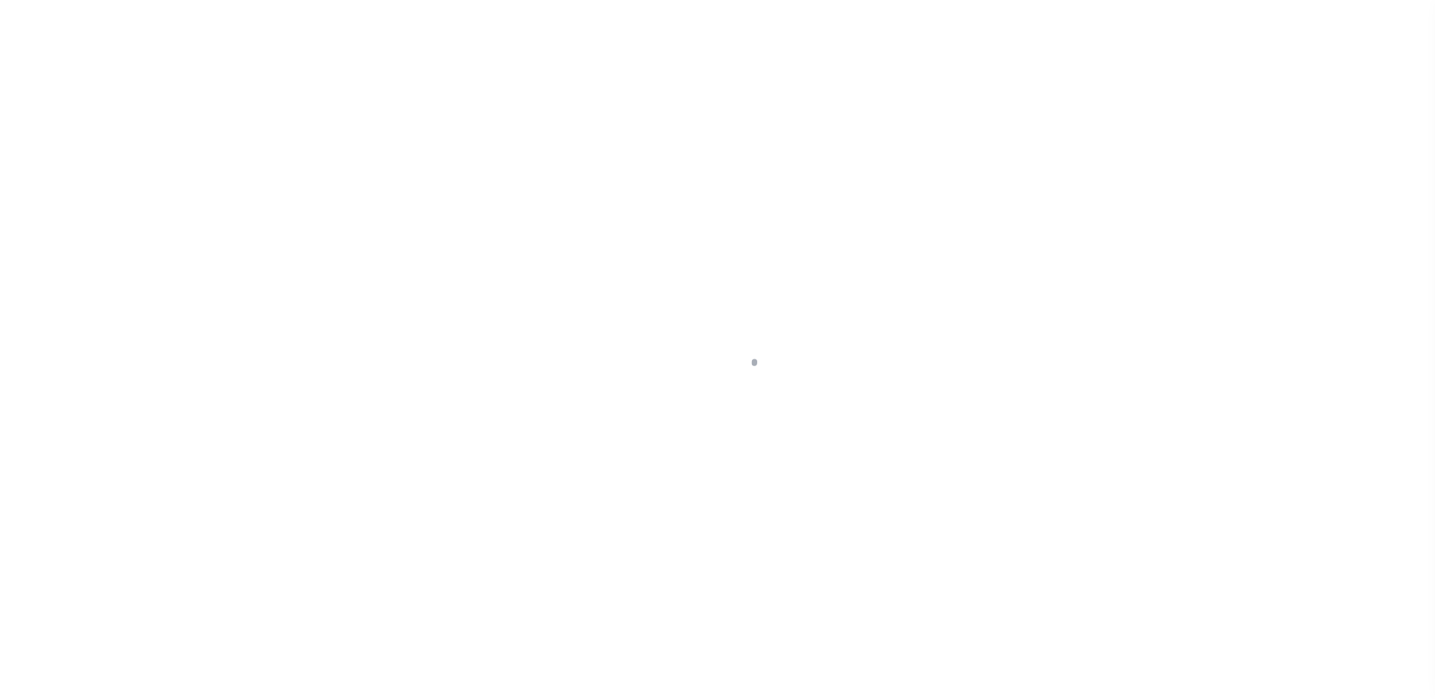
select select "3700"
select select "10"
select select "Escrow"
type input "[STREET_ADDRESS]"
type input "139DF004"
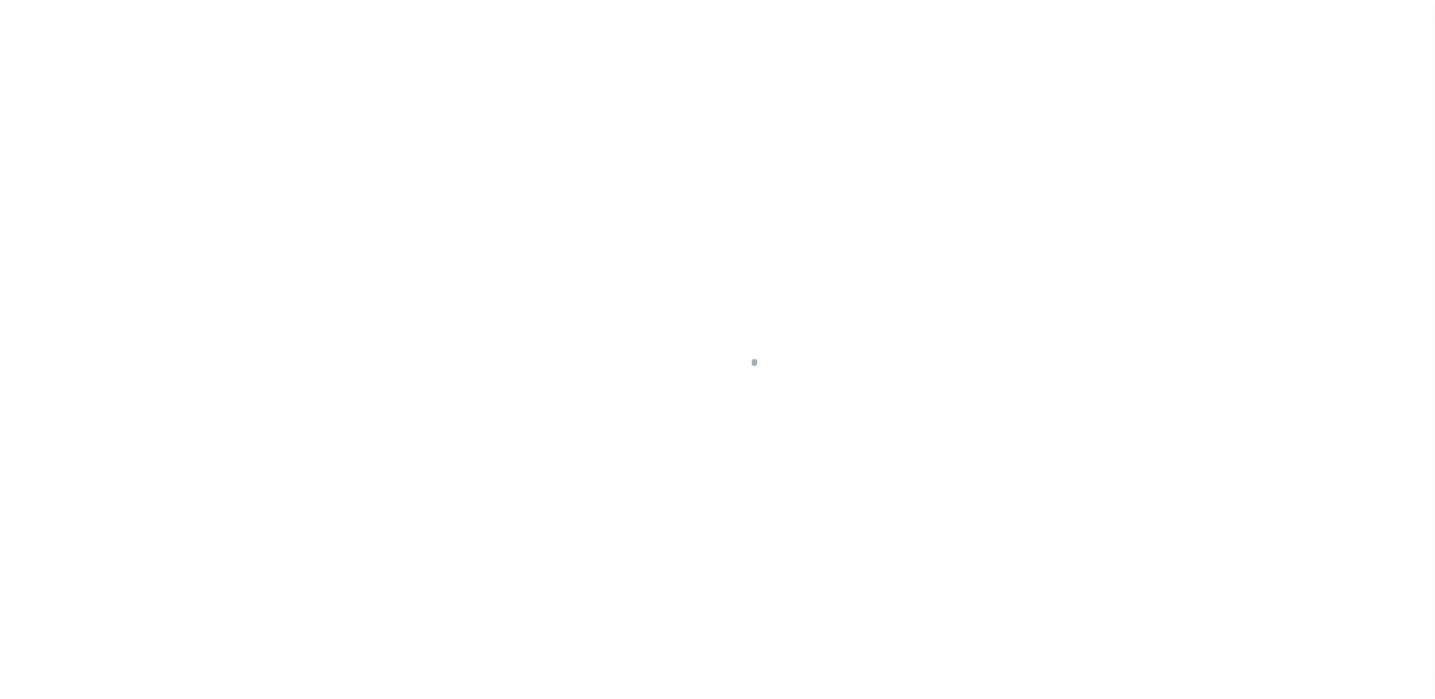
select select
type input "[GEOGRAPHIC_DATA] NC 28422"
type input "NC"
select select
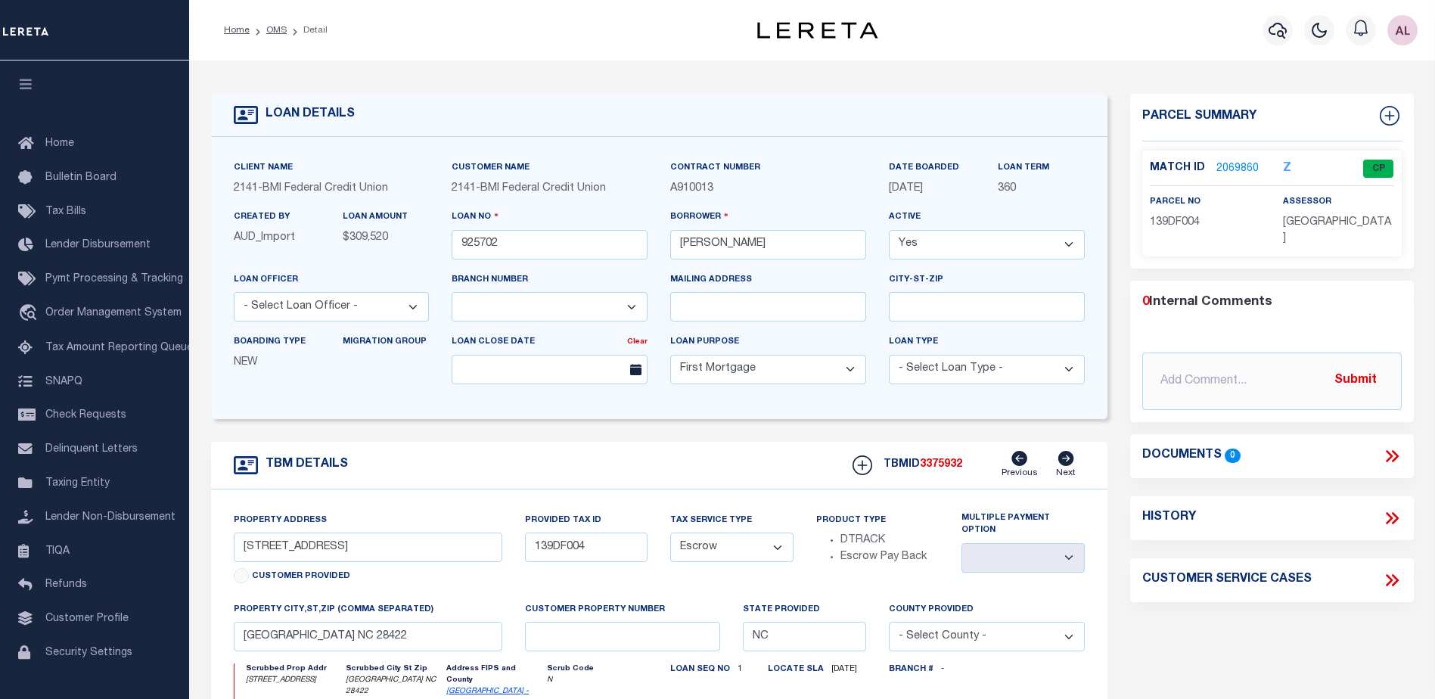
click at [1241, 161] on link "2069860" at bounding box center [1237, 169] width 42 height 16
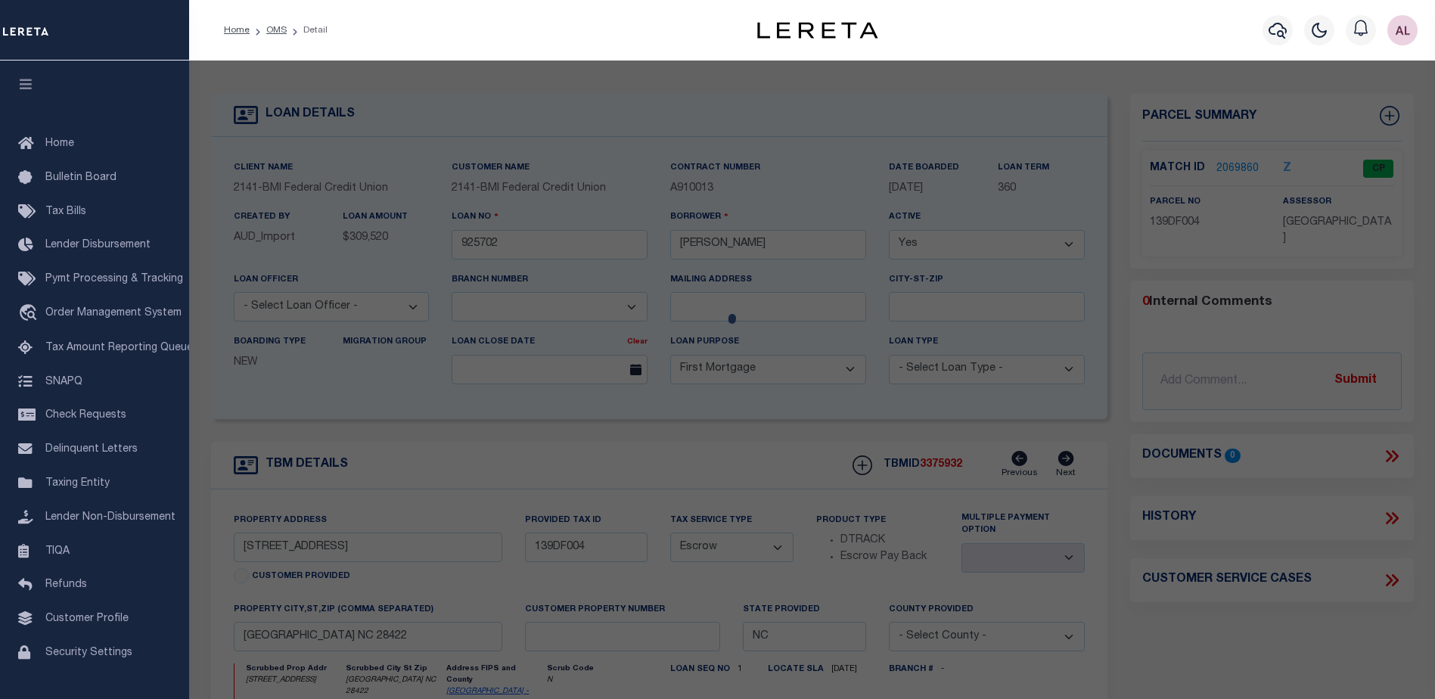
checkbox input "false"
select select "CP"
type input "VASE INCORPORATED"
select select "AGW"
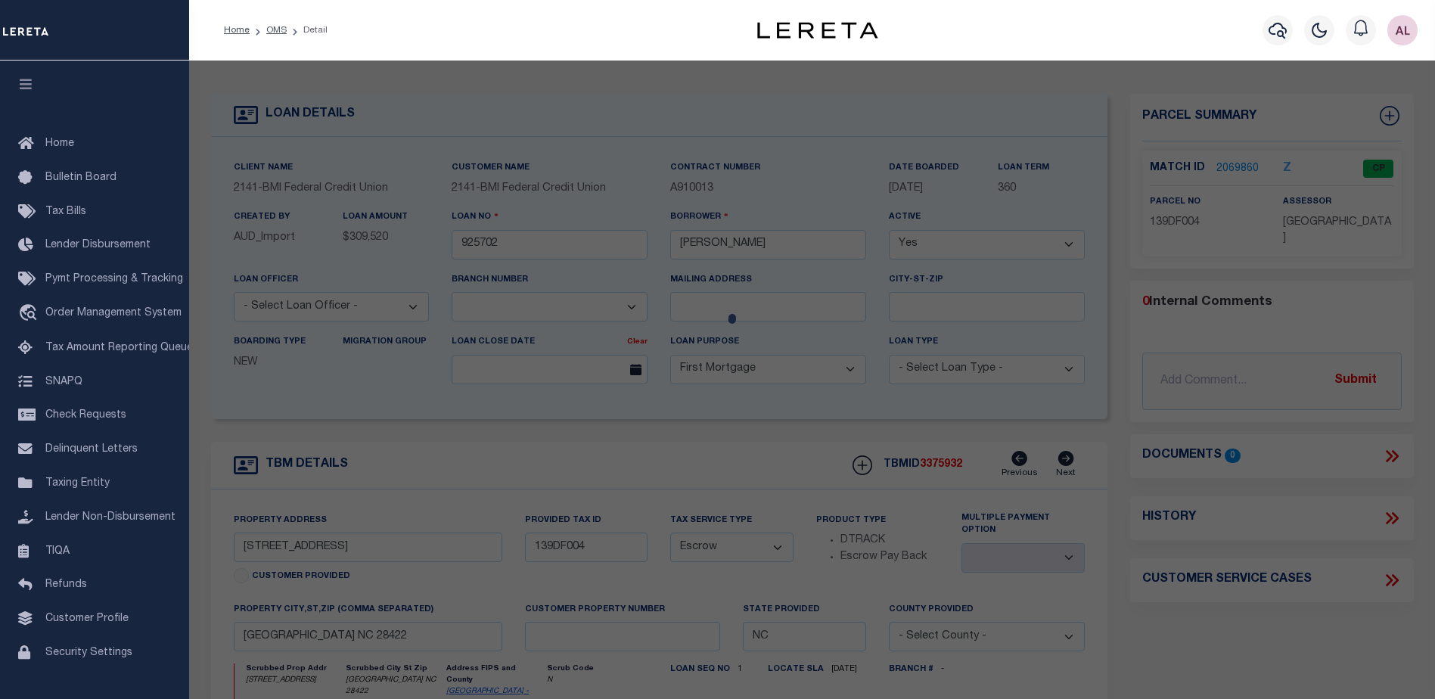
select select
type input "[STREET_ADDRESS]"
checkbox input "false"
type input "[GEOGRAPHIC_DATA] NC 28422"
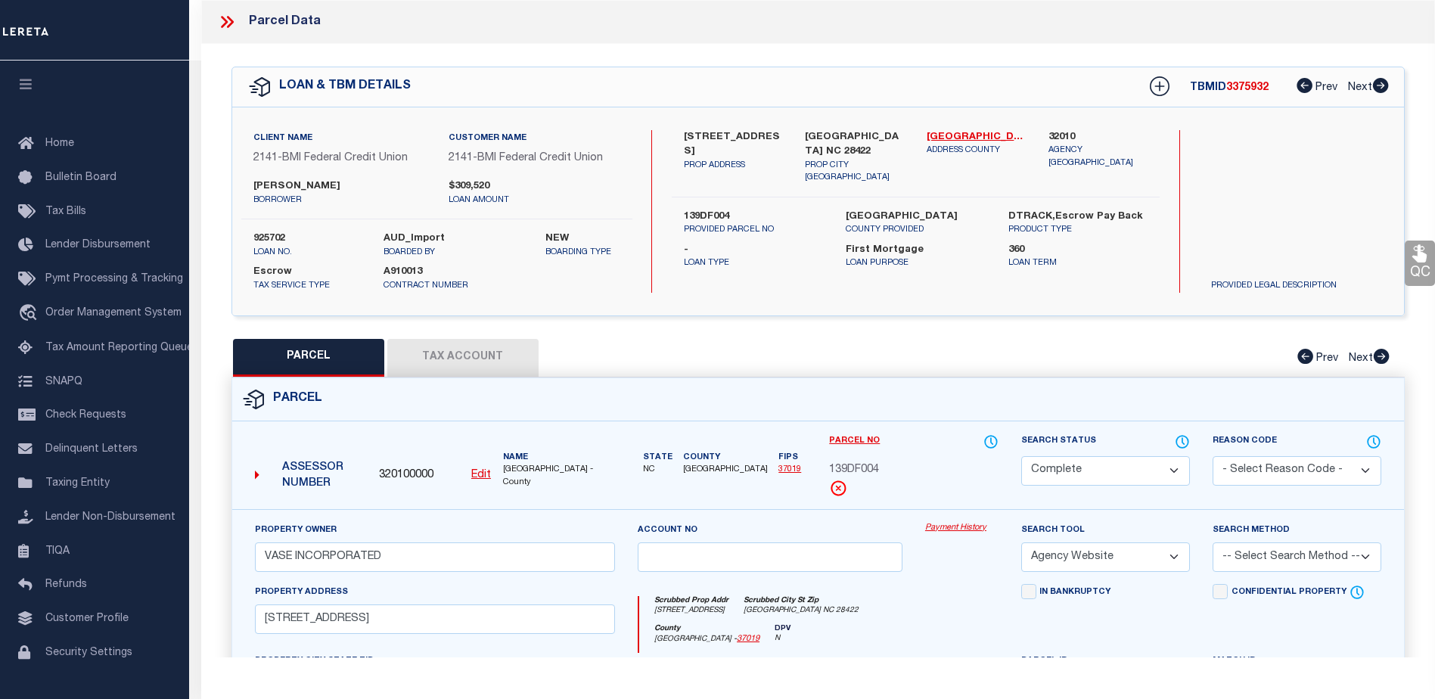
click at [963, 526] on link "Payment History" at bounding box center [961, 528] width 73 height 13
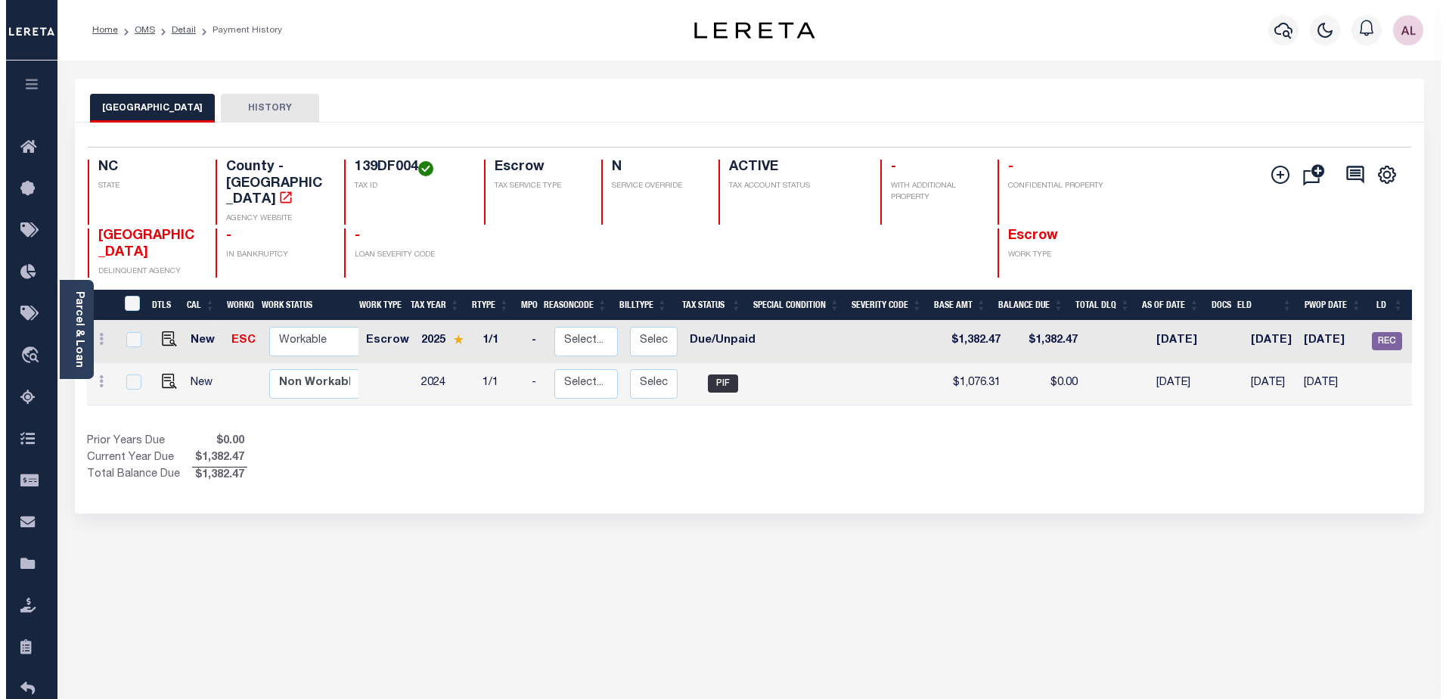
scroll to position [0, 158]
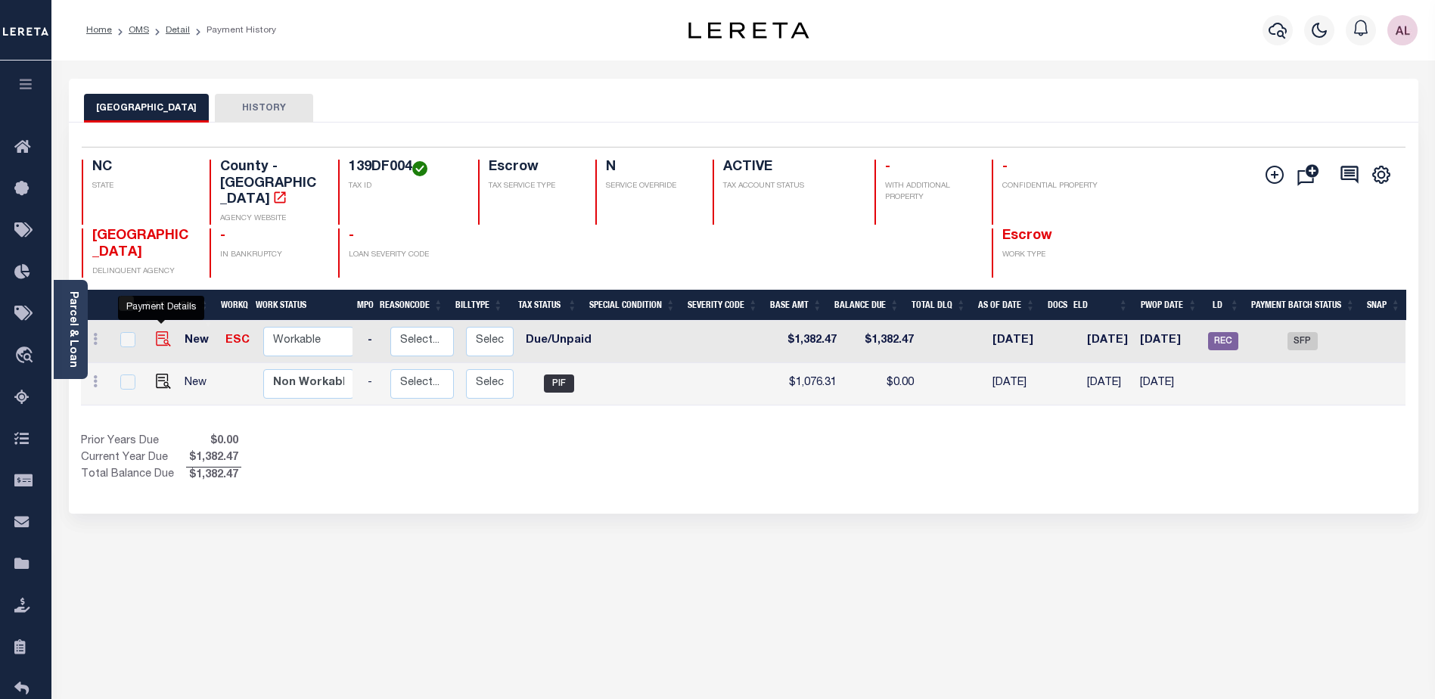
click at [160, 331] on img "" at bounding box center [163, 338] width 15 height 15
checkbox input "true"
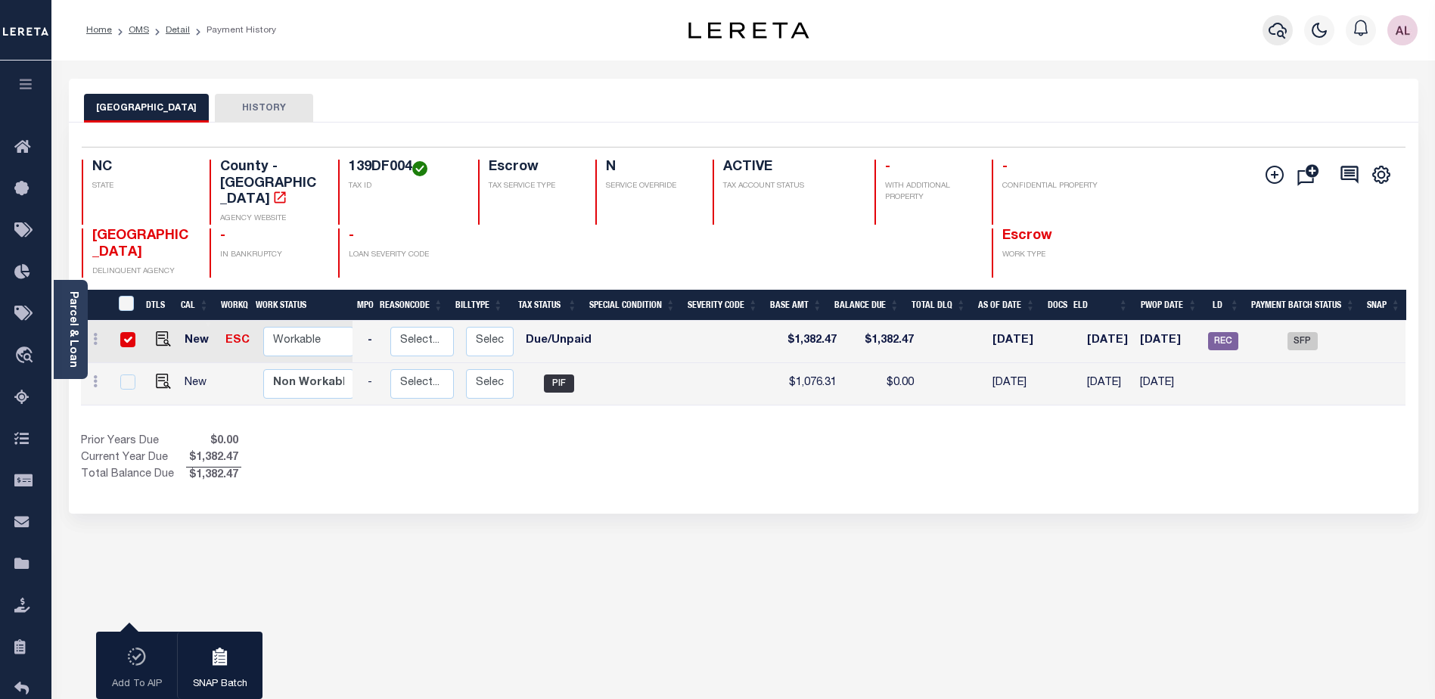
click at [1276, 29] on icon "button" at bounding box center [1277, 30] width 18 height 18
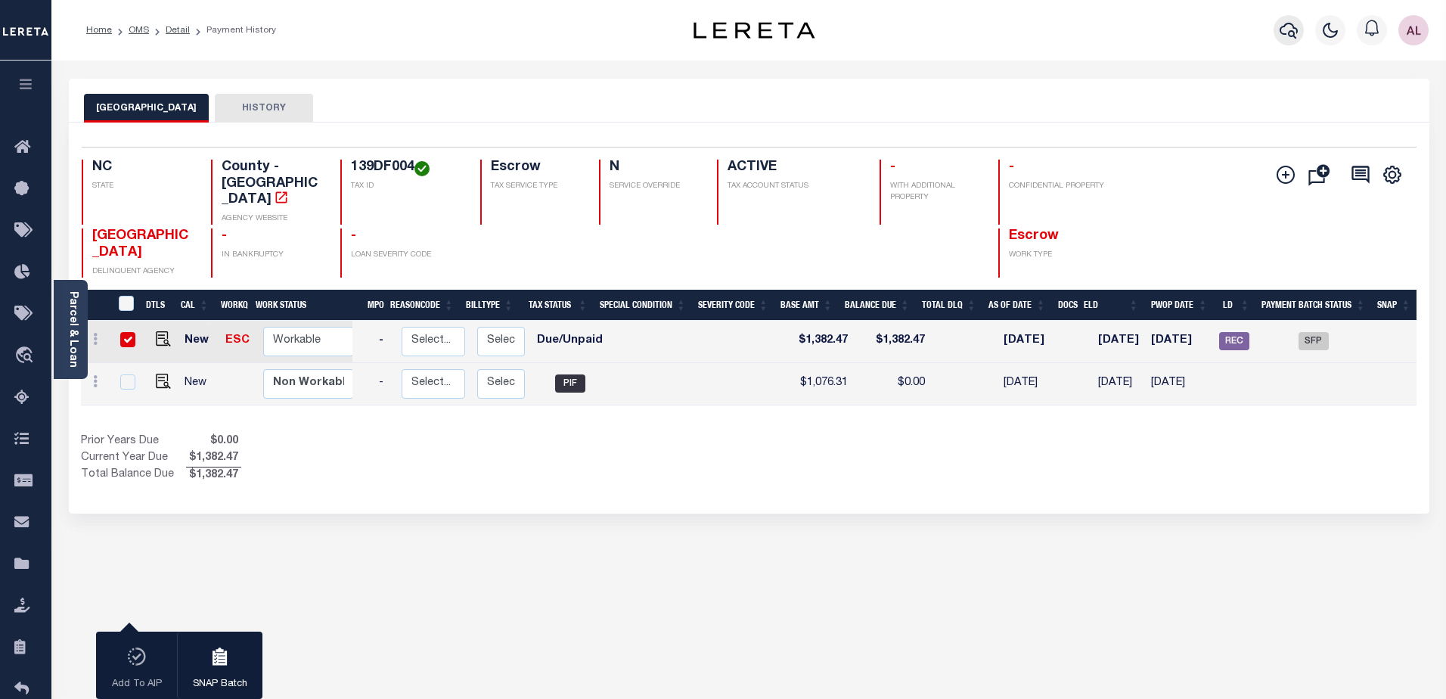
scroll to position [0, 0]
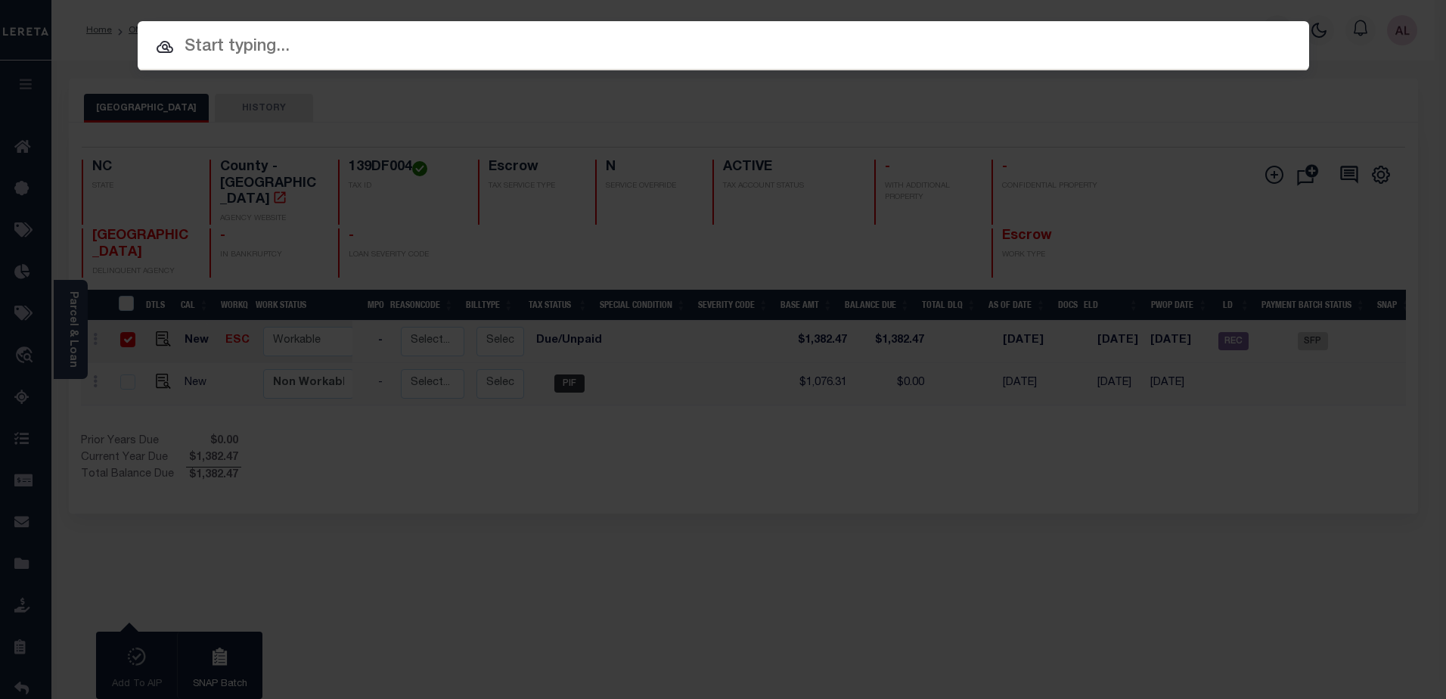
click at [222, 54] on input "text" at bounding box center [724, 47] width 1172 height 26
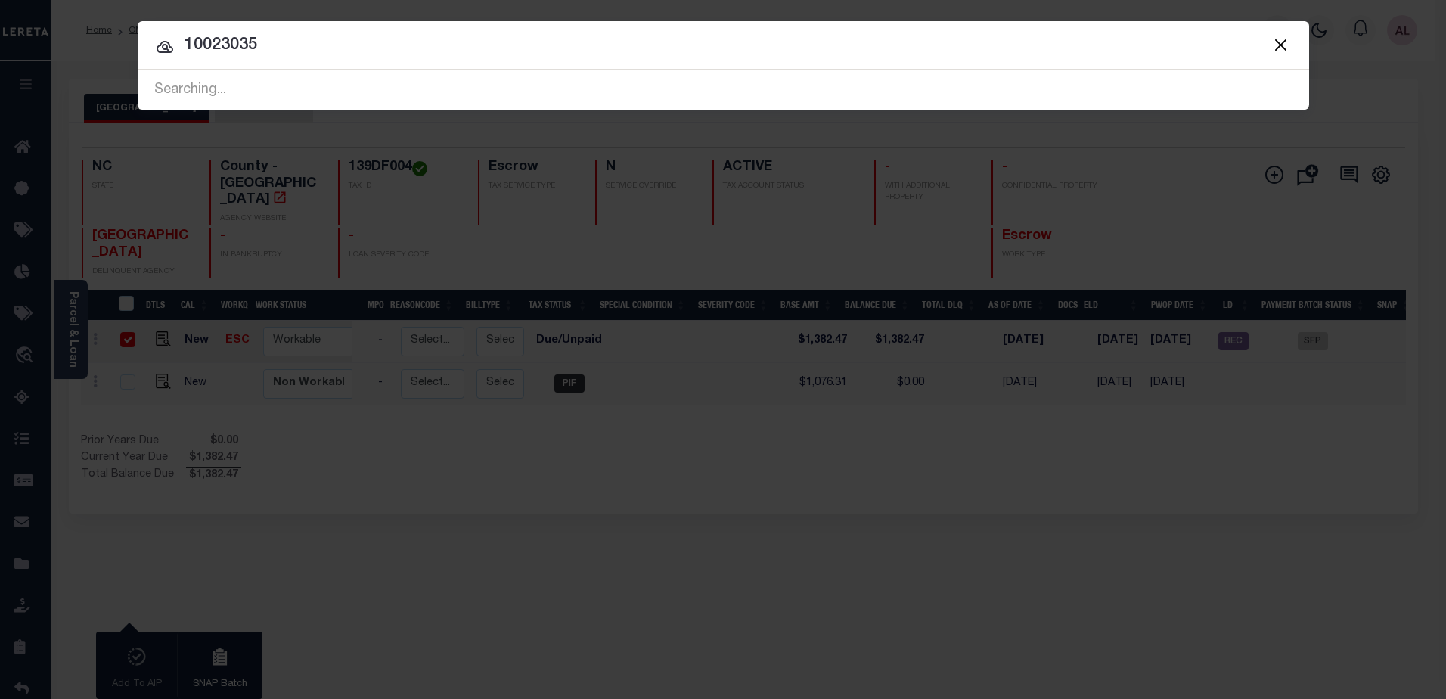
type input "10023035"
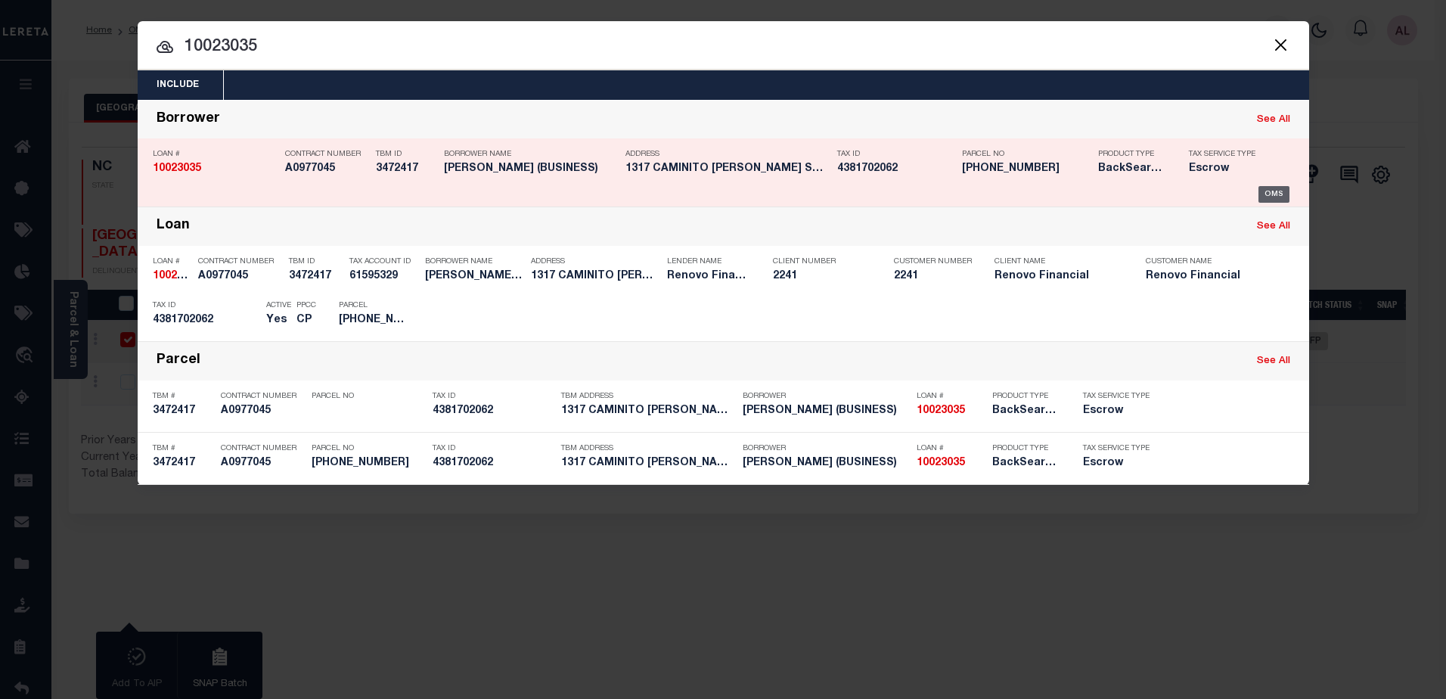
click at [1280, 189] on div "OMS" at bounding box center [1273, 194] width 31 height 17
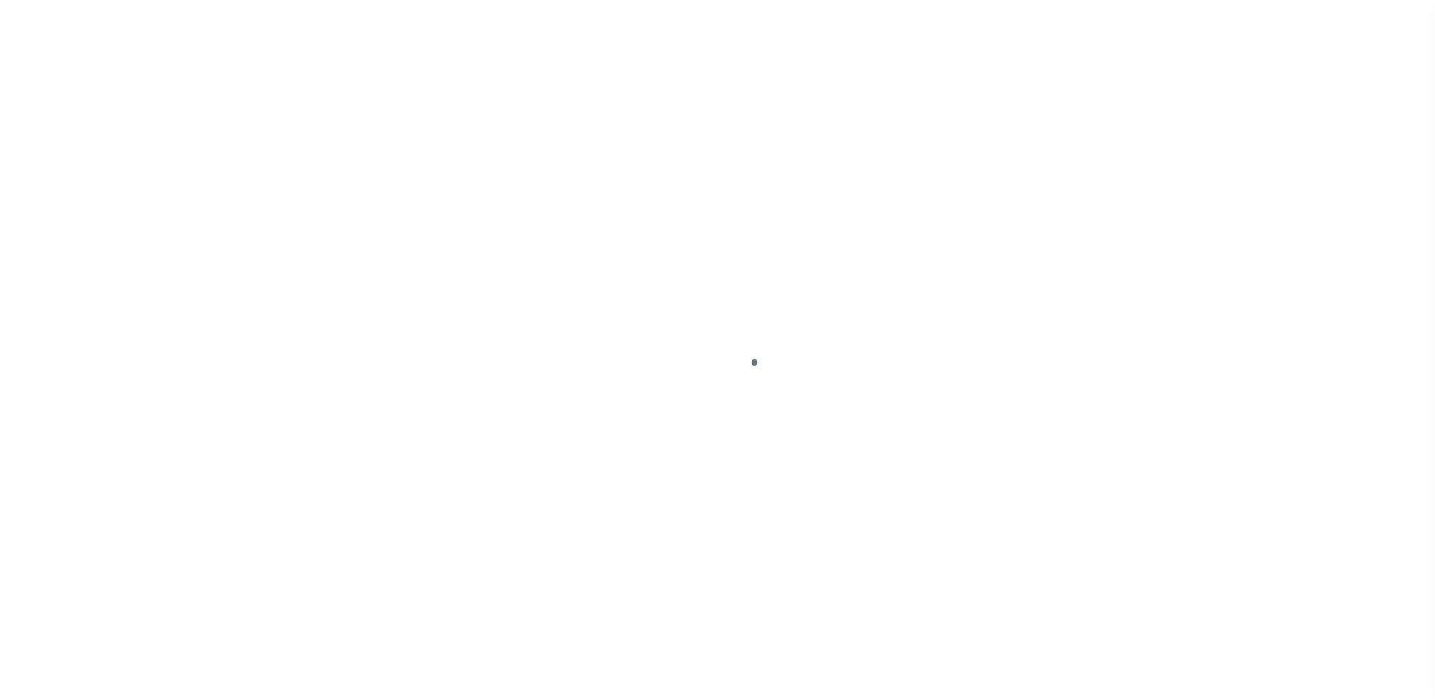
select select "DUE"
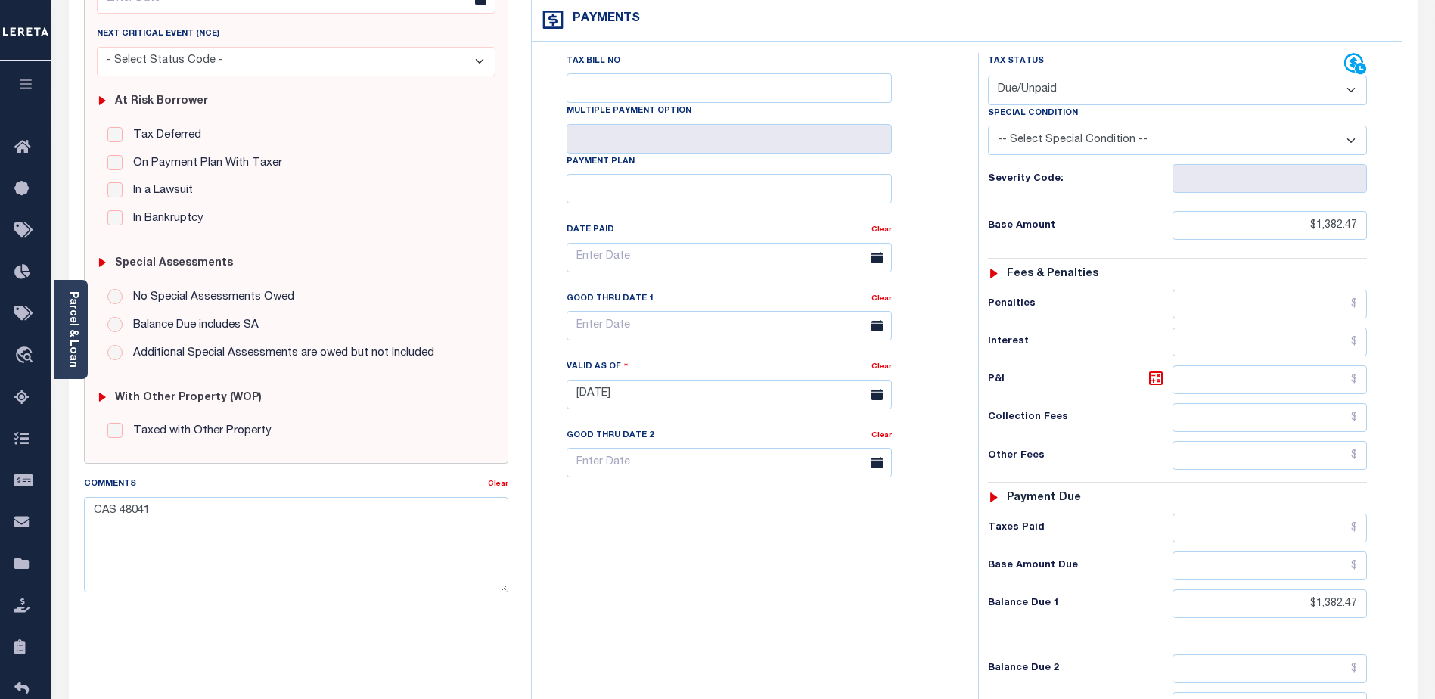
scroll to position [227, 0]
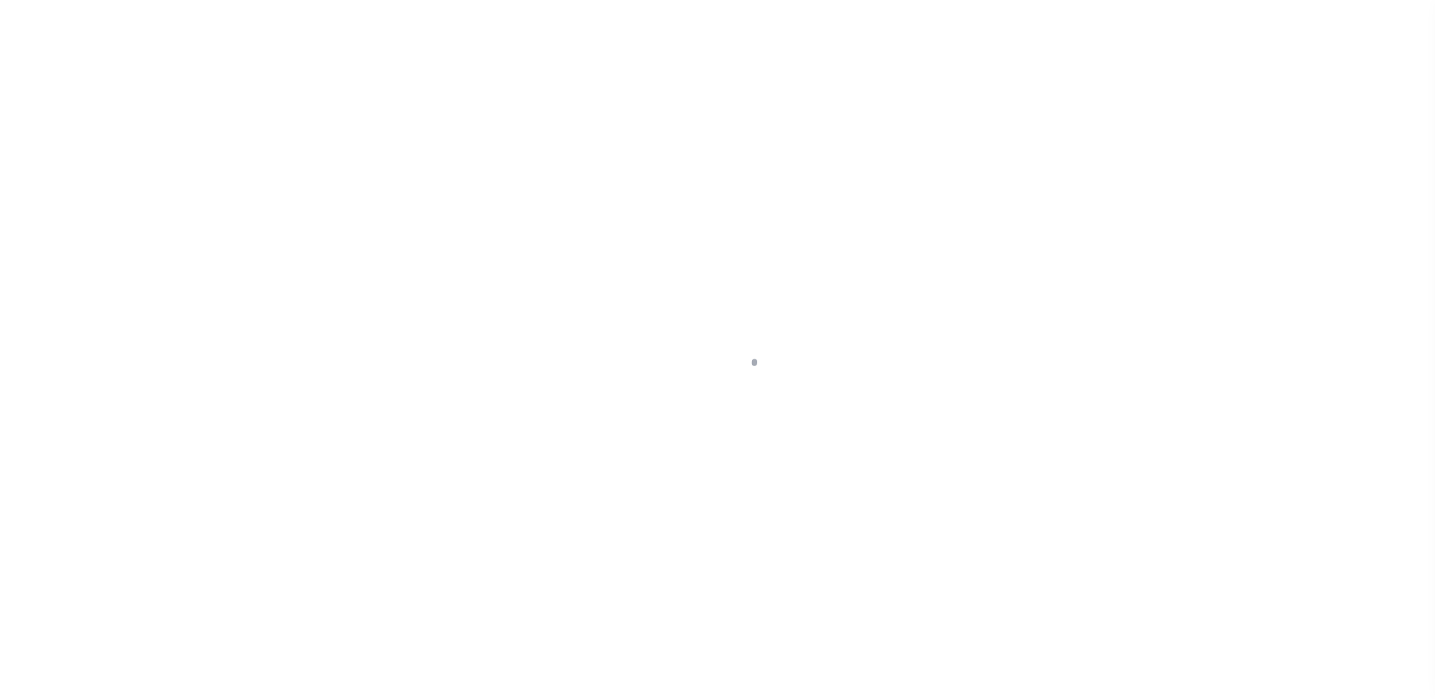
select select "25067"
select select "400"
select select "Escrow"
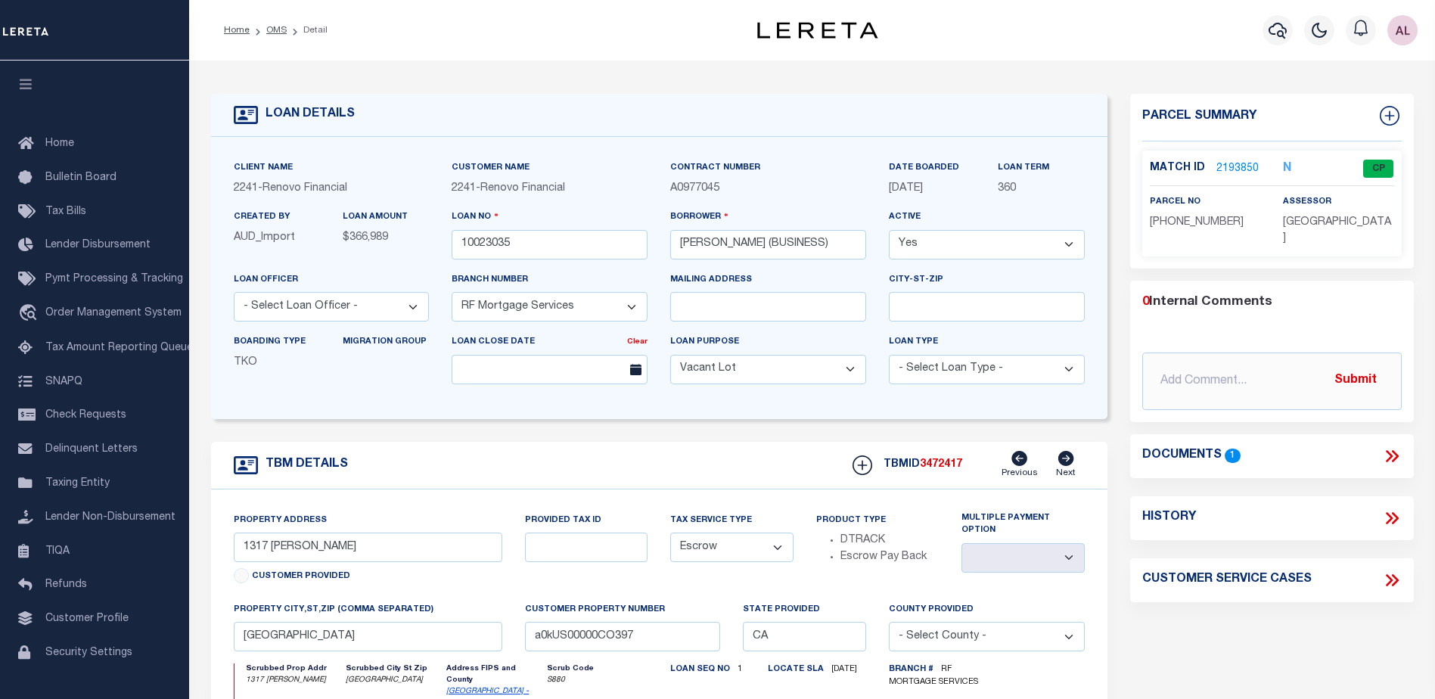
click at [1229, 163] on link "2193850" at bounding box center [1237, 169] width 42 height 16
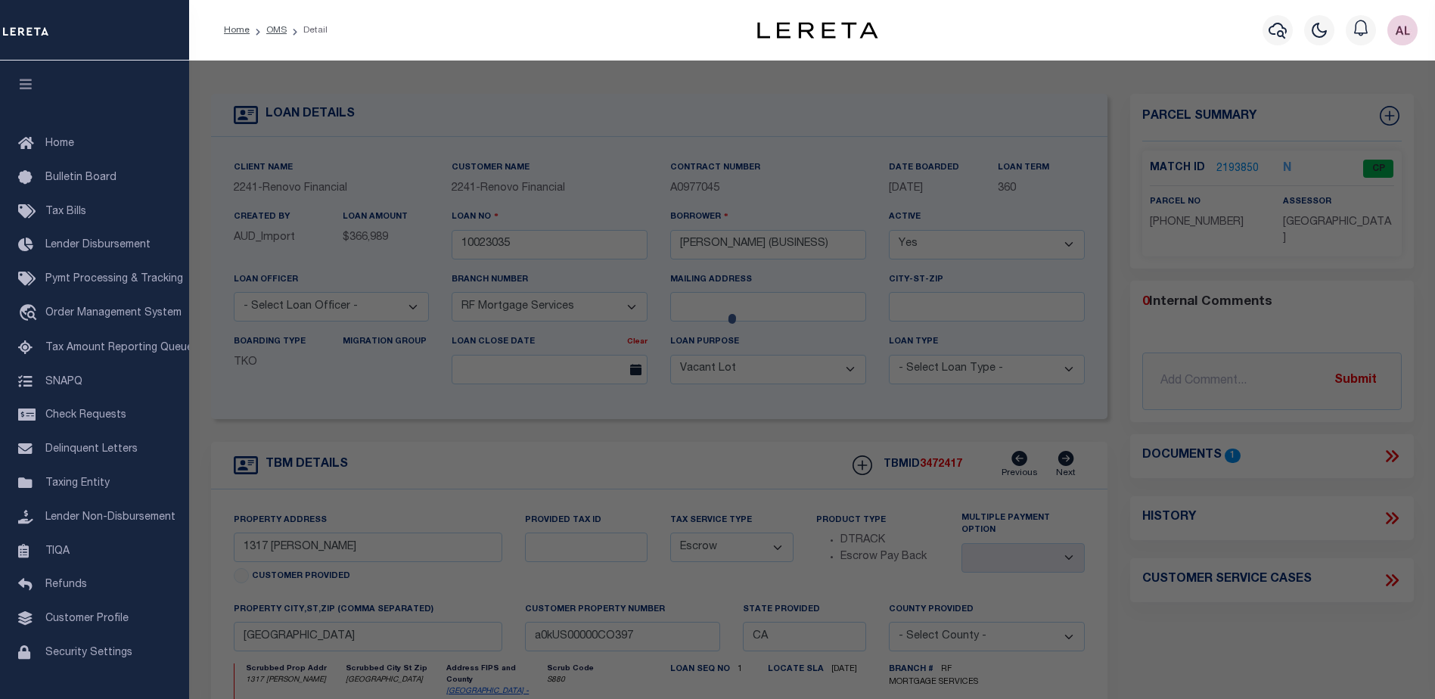
checkbox input "false"
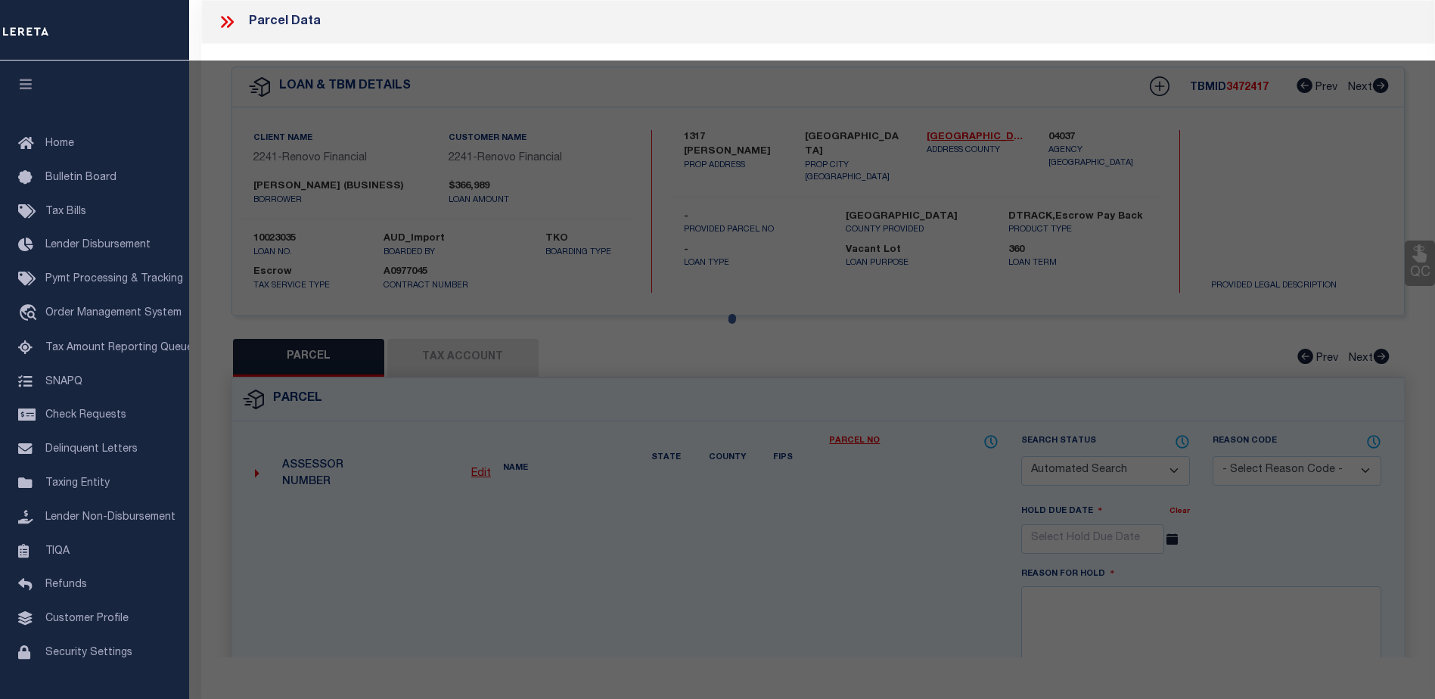
select select "CP"
select select "AGW"
select select
type input "1317 [PERSON_NAME] #J"
checkbox input "false"
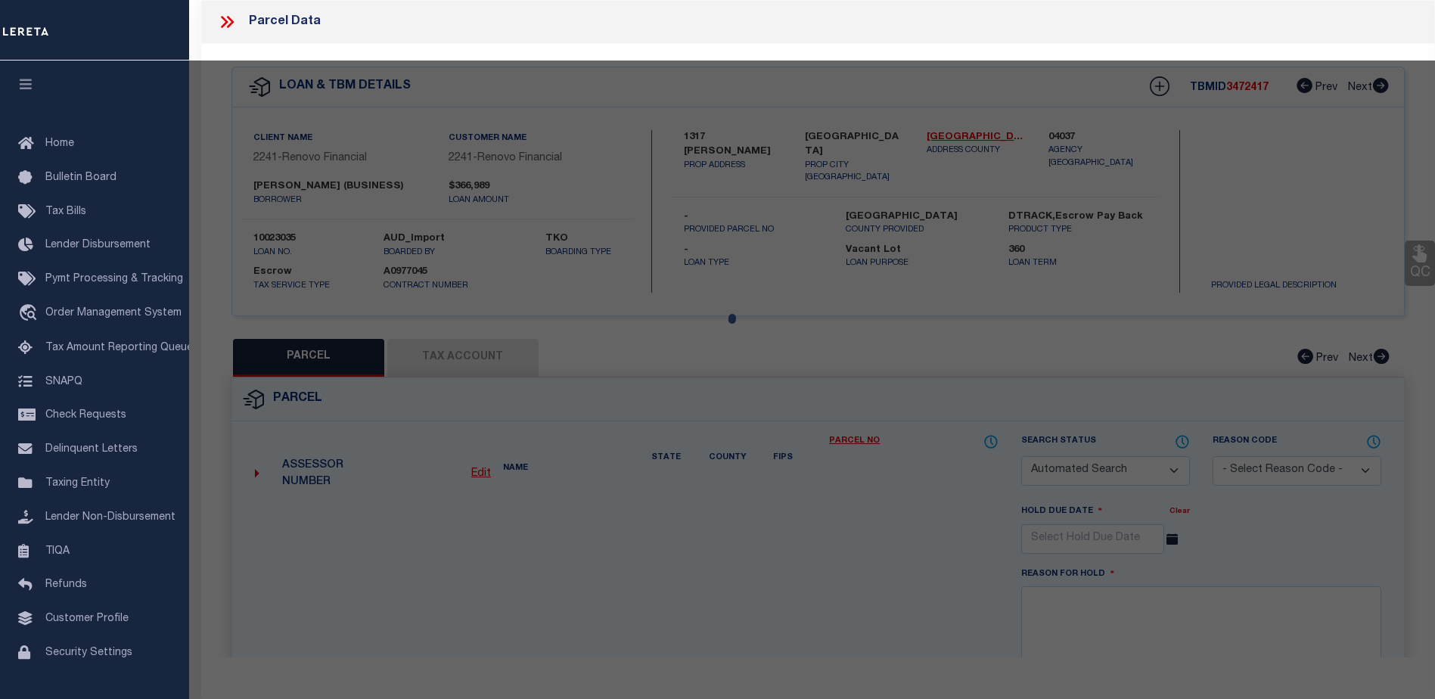
type input "[GEOGRAPHIC_DATA]-1476"
type textarea "TR 9605 LOT 1*US212PER DOC80-119371&UND INT IN"
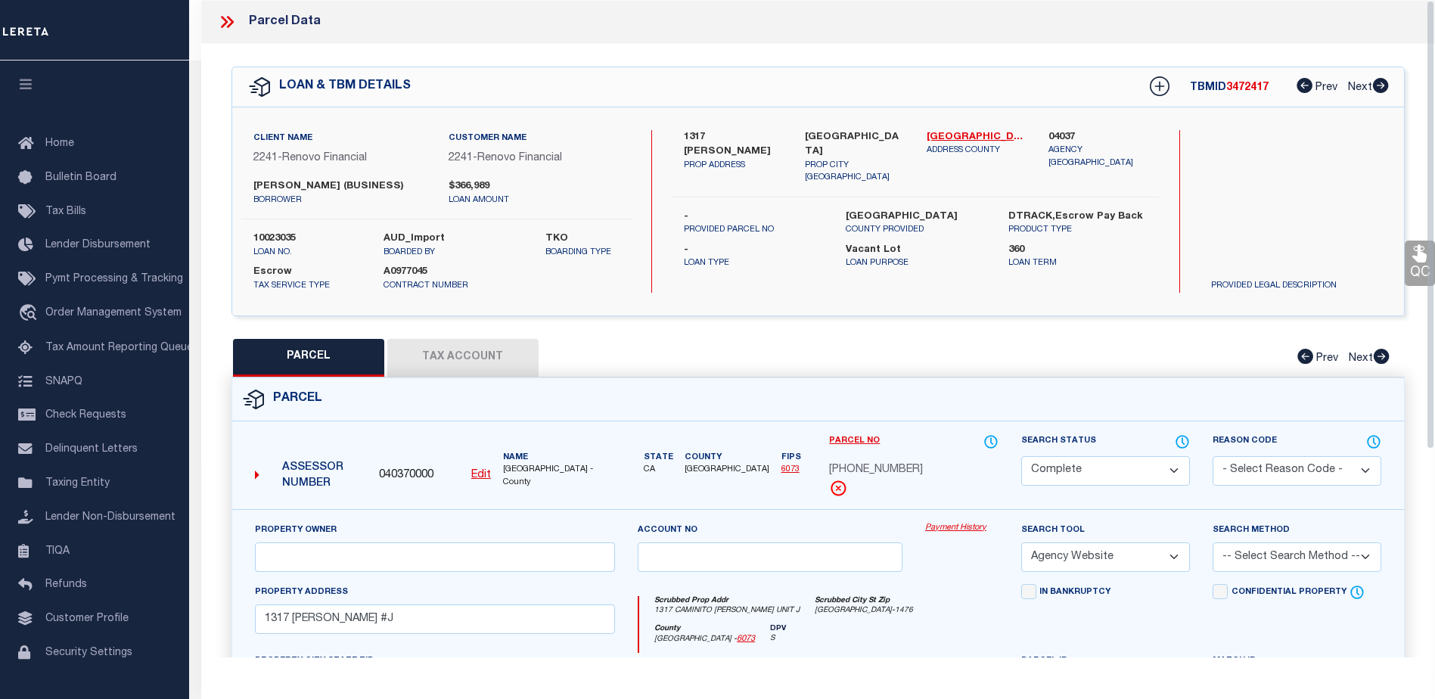
click at [967, 528] on link "Payment History" at bounding box center [961, 528] width 73 height 13
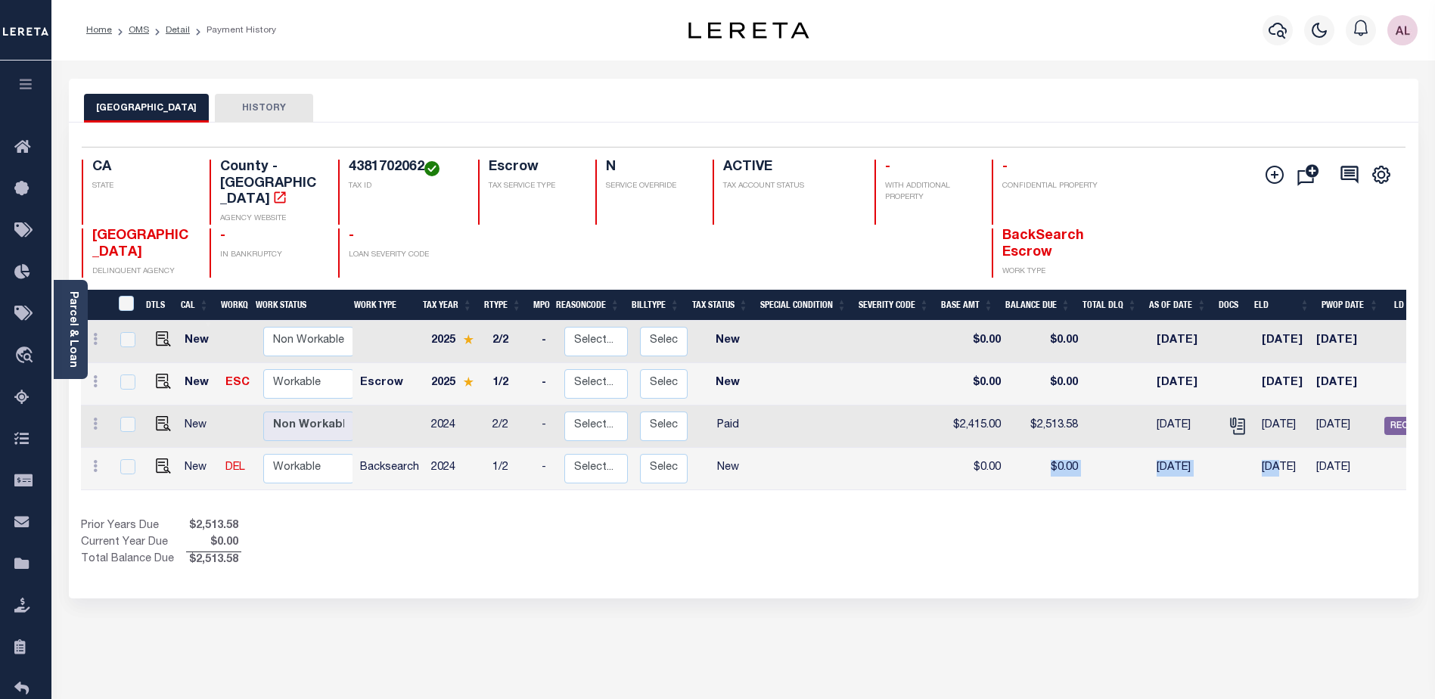
drag, startPoint x: 1023, startPoint y: 467, endPoint x: 1266, endPoint y: 467, distance: 243.5
click at [1266, 467] on tr "New DEL Non Workable Workable Backsearch 2024 1/2 - Select... Payment Reversal …" at bounding box center [831, 469] width 1501 height 42
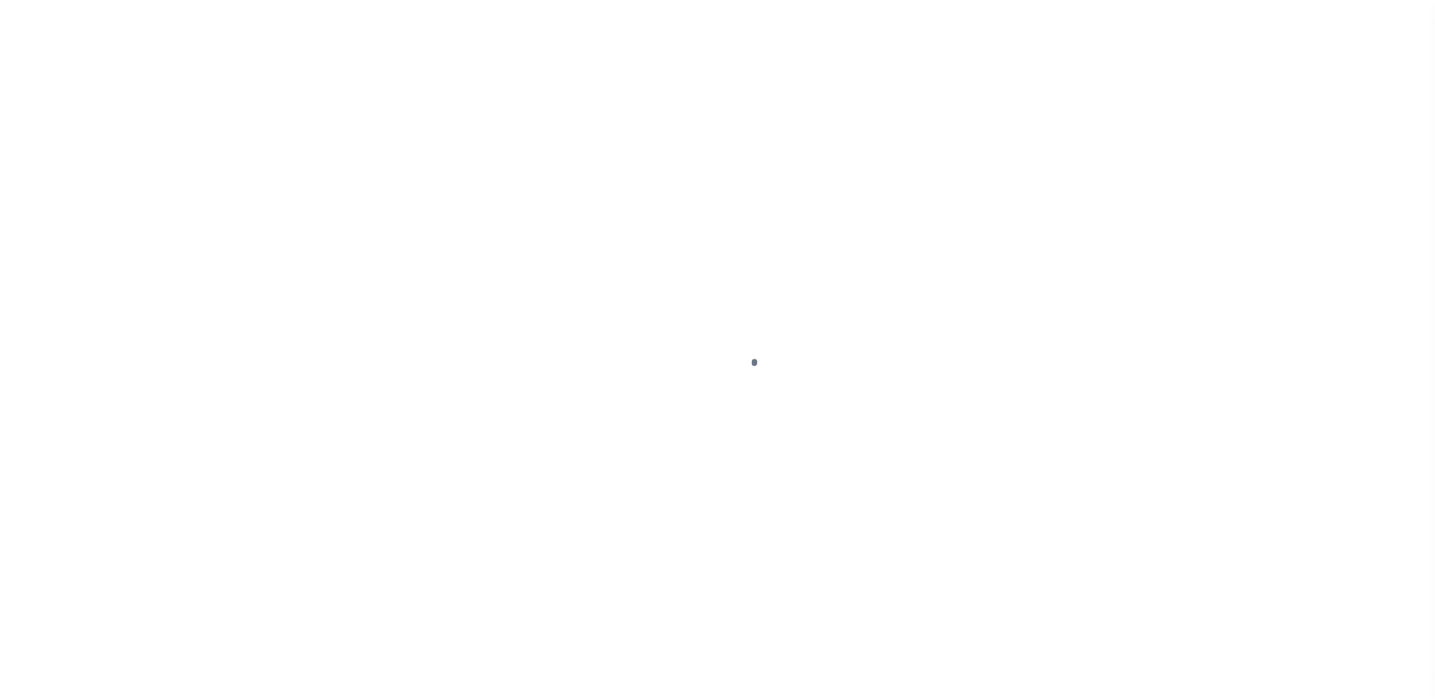
select select "Escrow"
type input "[STREET_ADDRESS]"
type input "[PHONE_NUMBER]"
type input "[GEOGRAPHIC_DATA], RI 02908"
type input "a0k2L00001VJm4Z"
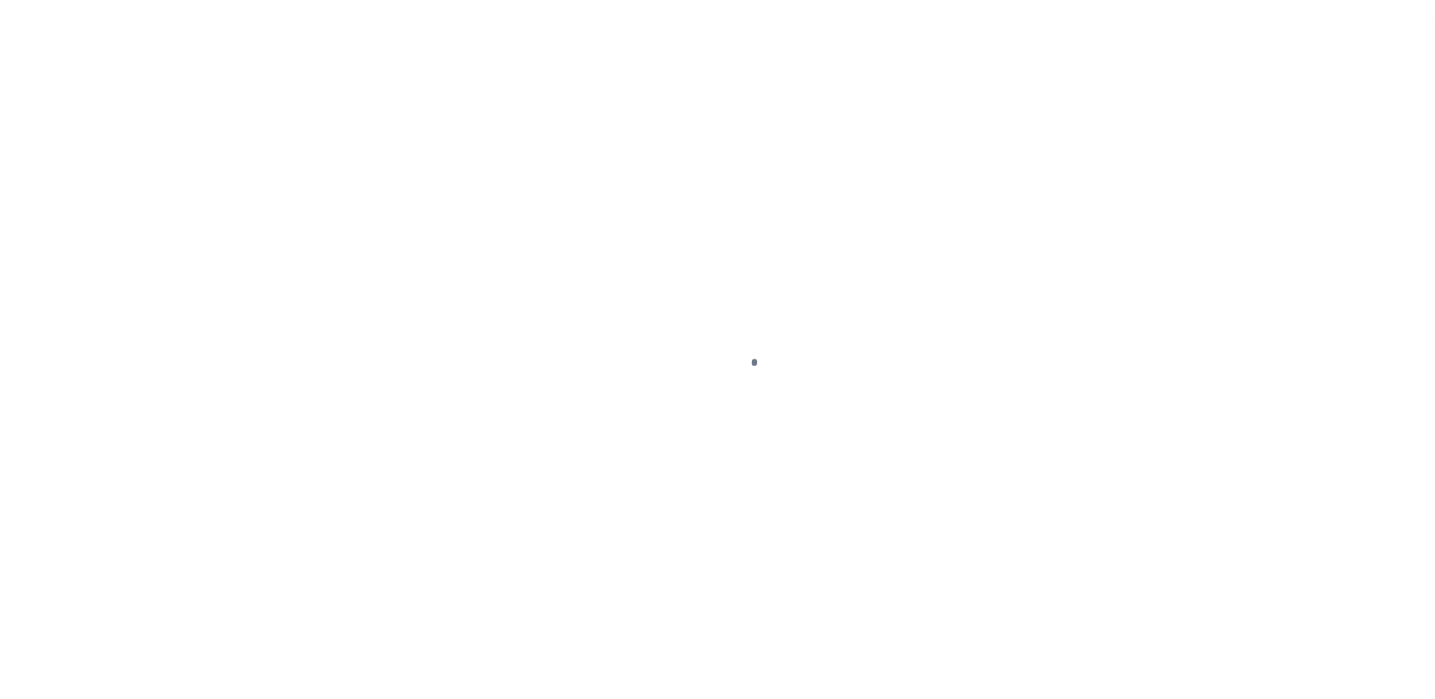
type input "RI"
select select
select select "25066"
select select
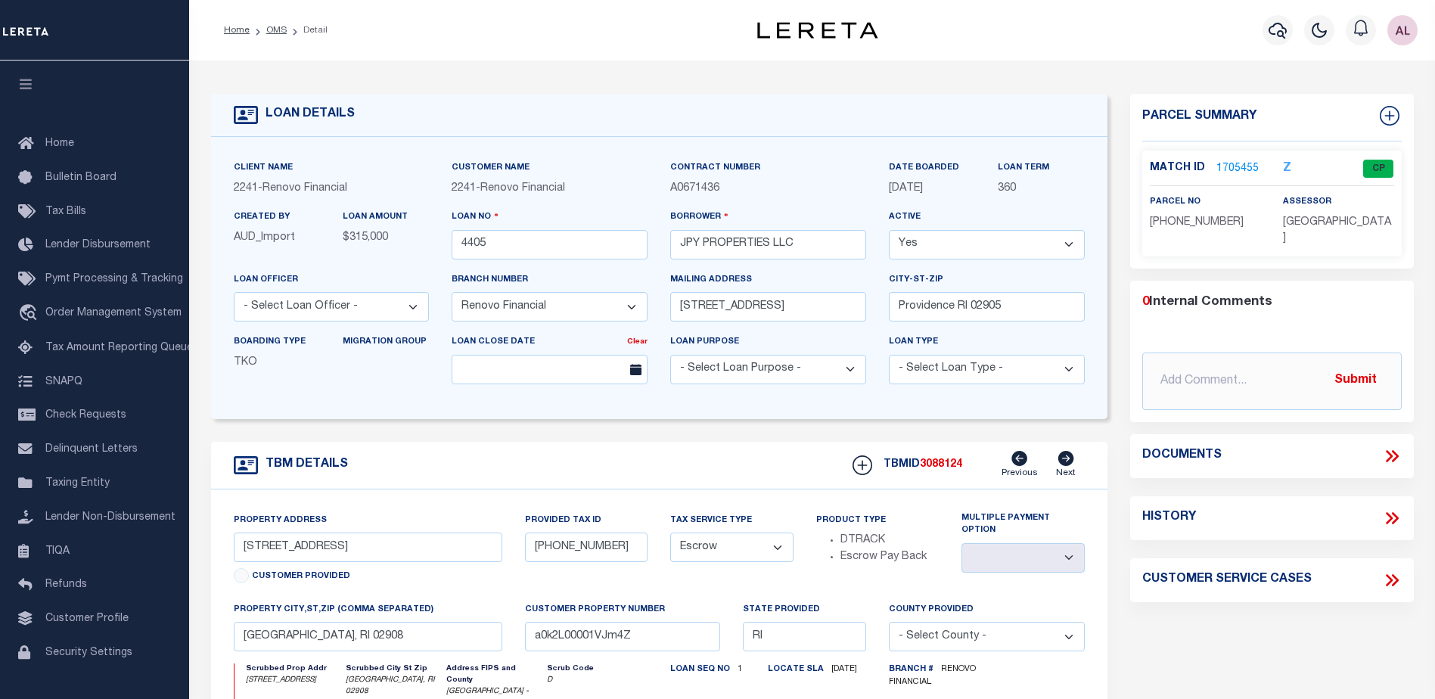
click at [1234, 169] on link "1705455" at bounding box center [1237, 169] width 42 height 16
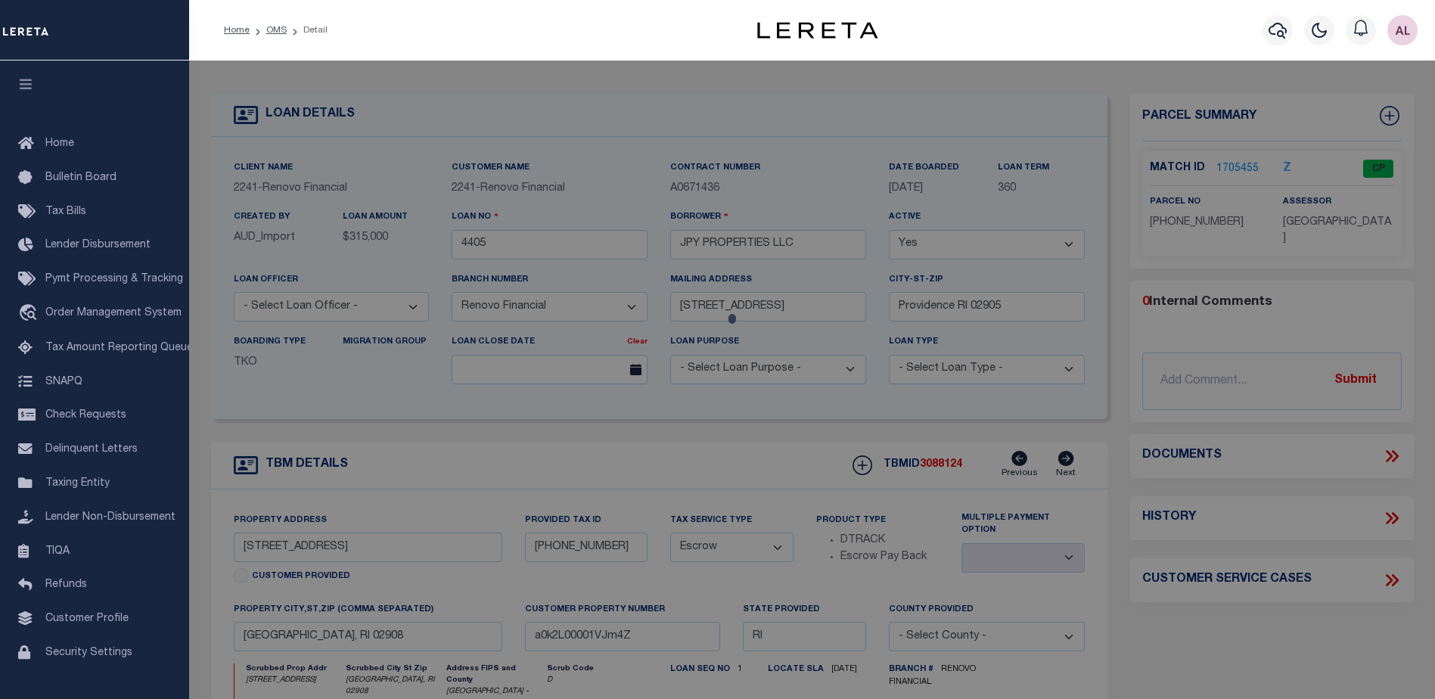
checkbox input "false"
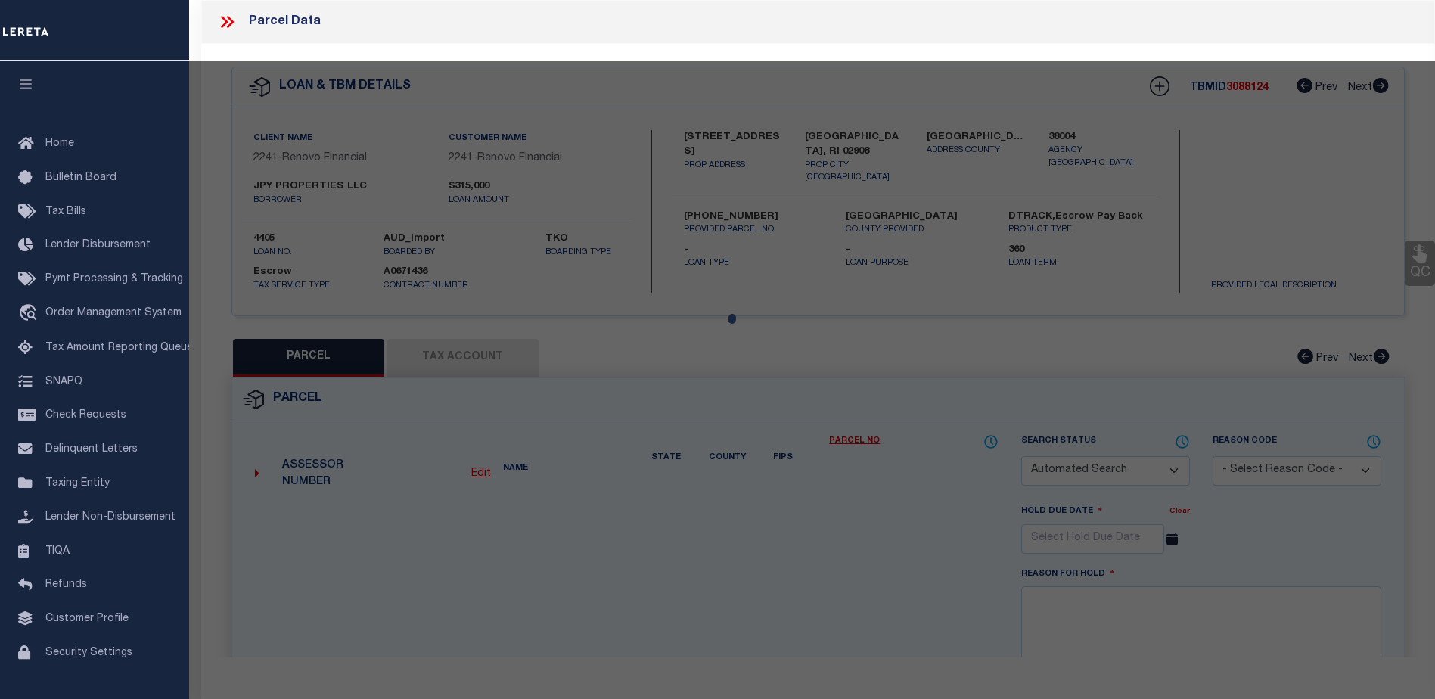
select select "CP"
type input "JPY PROPERTIES LLC"
select select
type input "41 YALE AVE"
checkbox input "false"
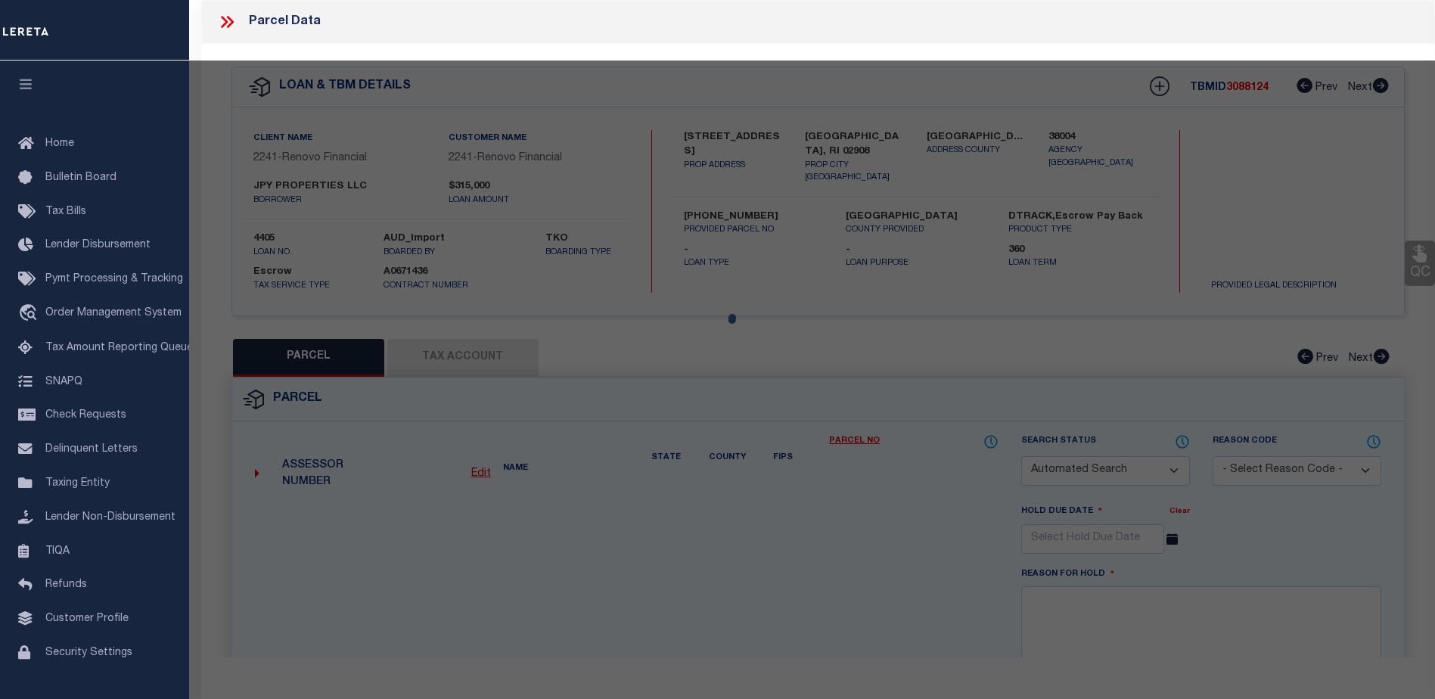
type input "RI"
type textarea "Tax ID Special Project"
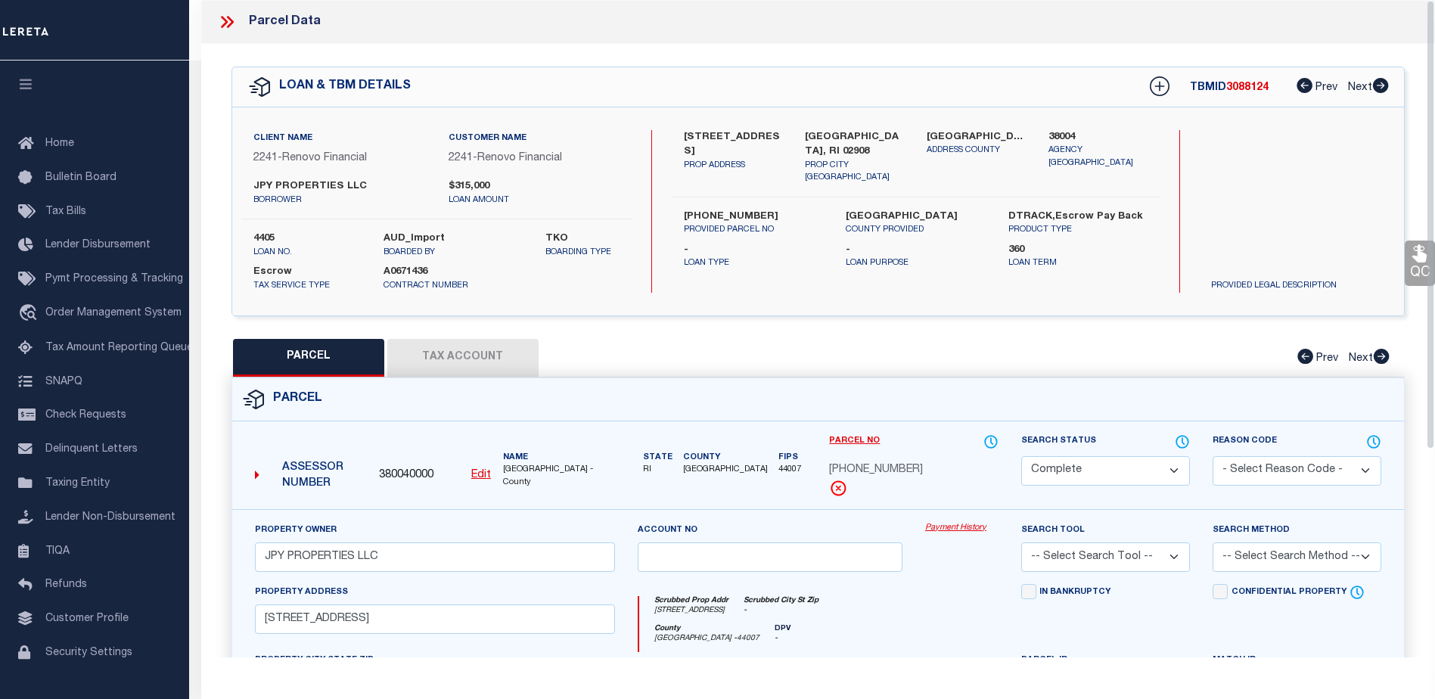
click at [945, 523] on link "Payment History" at bounding box center [961, 528] width 73 height 13
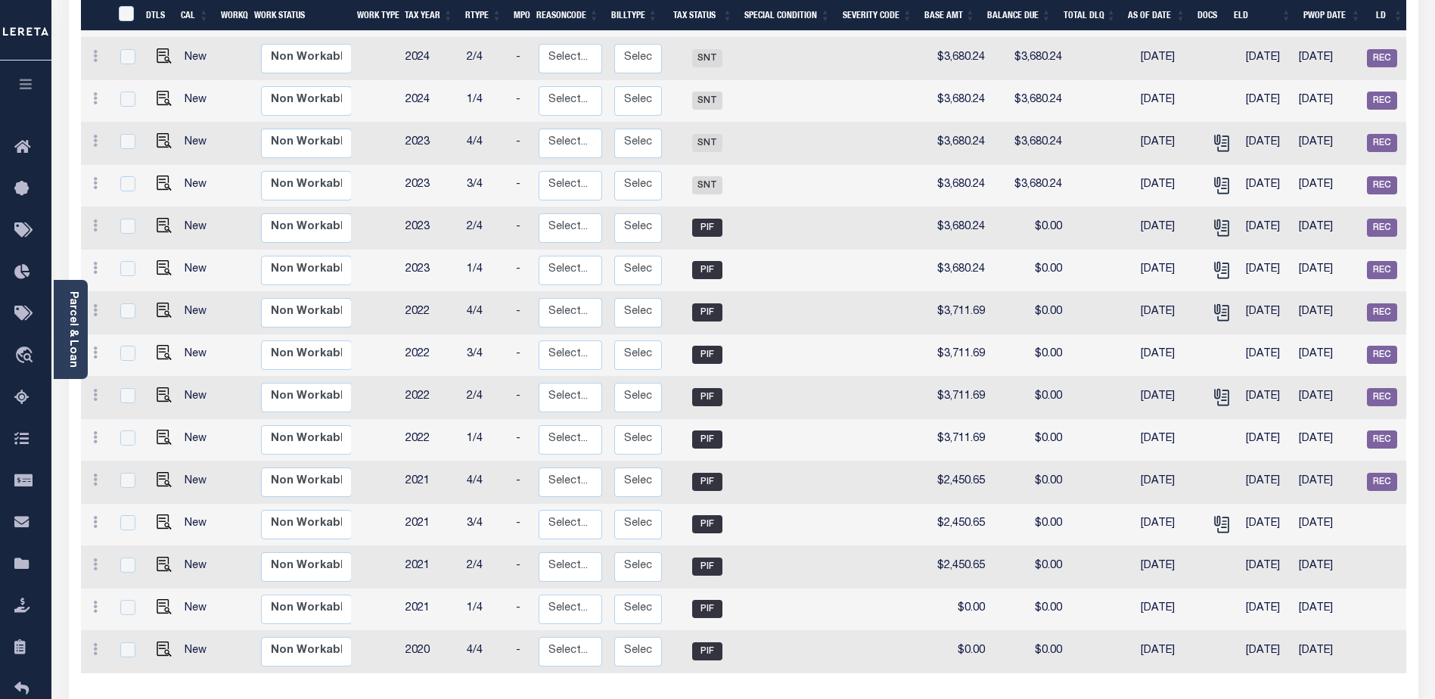
scroll to position [621, 0]
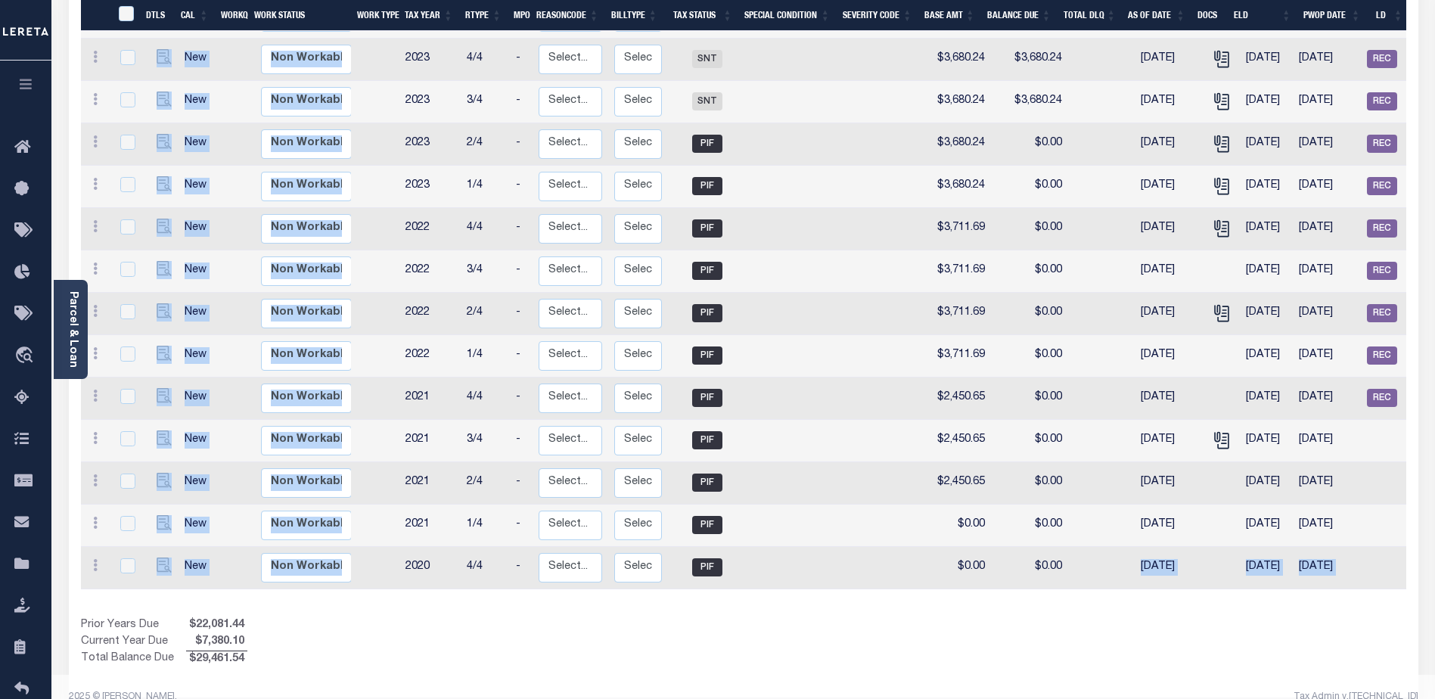
drag, startPoint x: 1065, startPoint y: 567, endPoint x: 1208, endPoint y: 579, distance: 143.5
click at [1208, 579] on div "DTLS CAL WorkQ Work Status Work Type Tax Year RType MPO ReasonCode BillType Tax…" at bounding box center [743, 168] width 1325 height 999
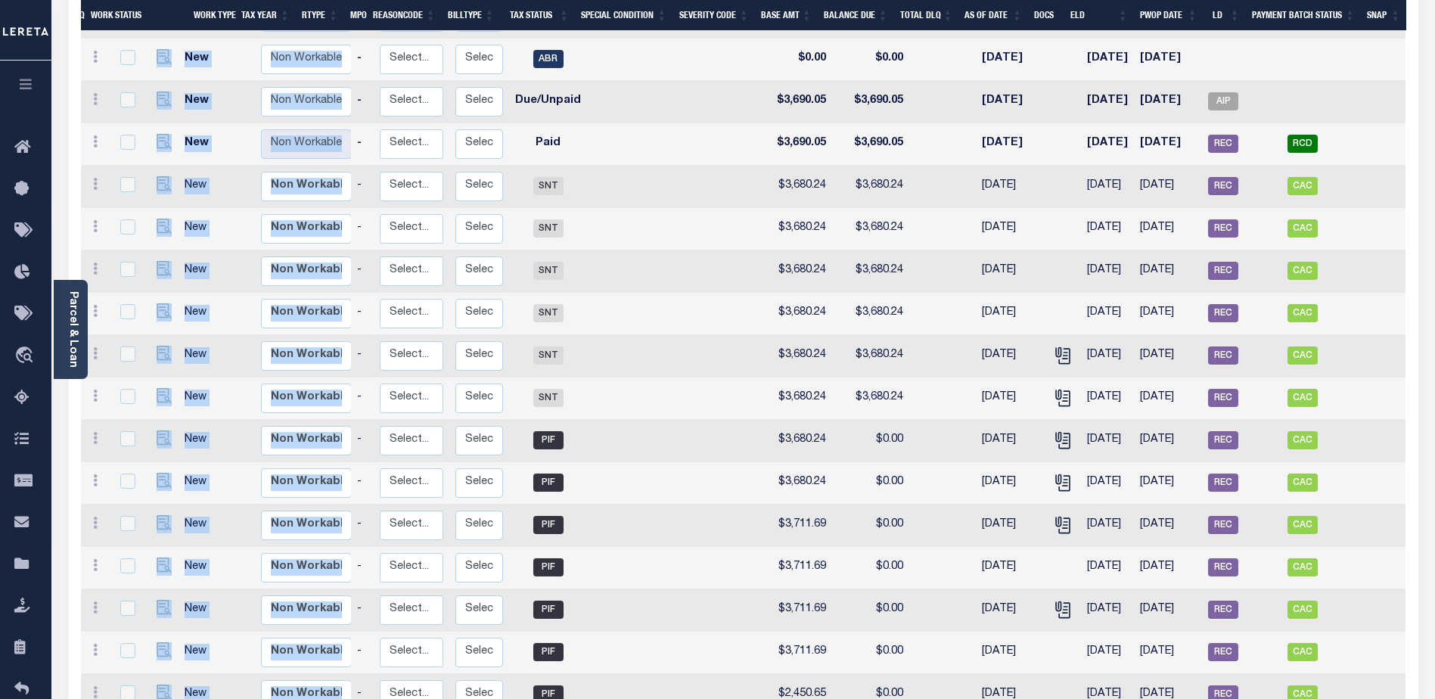
scroll to position [243, 0]
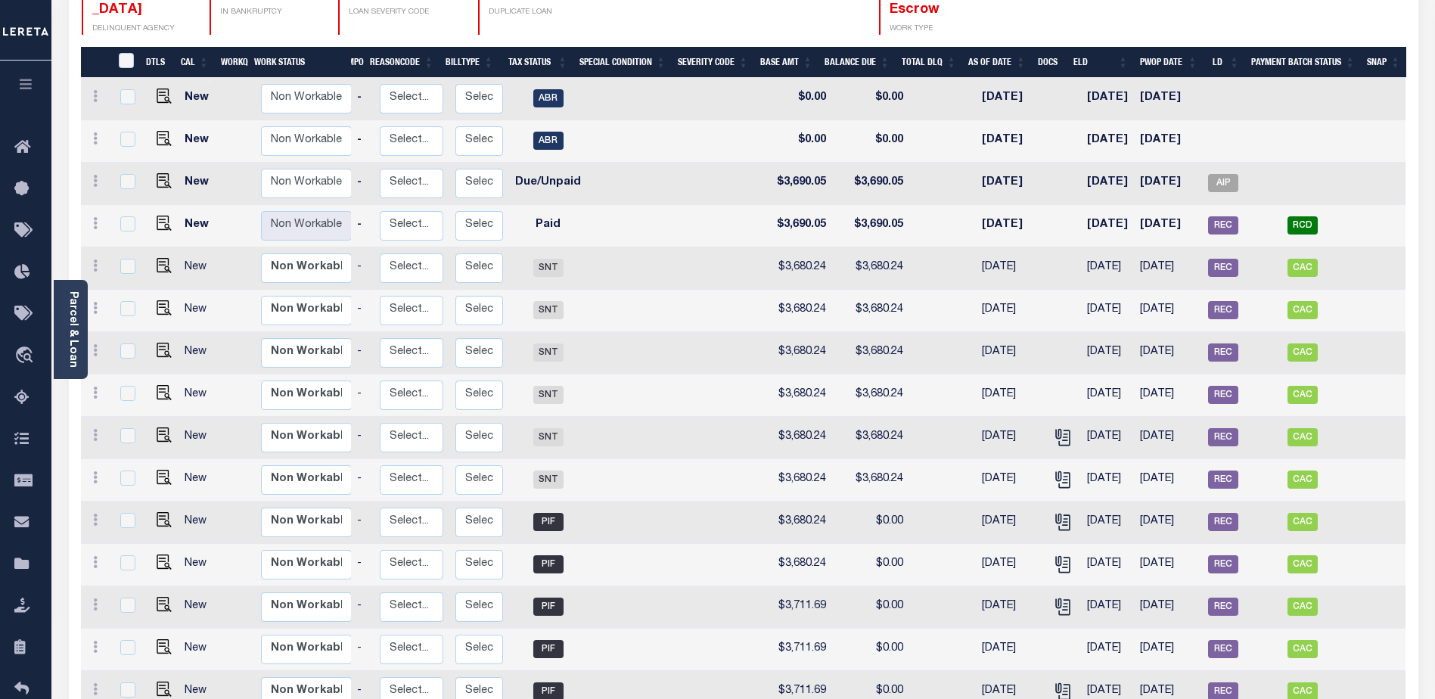
click at [1335, 163] on td at bounding box center [1302, 184] width 116 height 42
checkbox input "true"
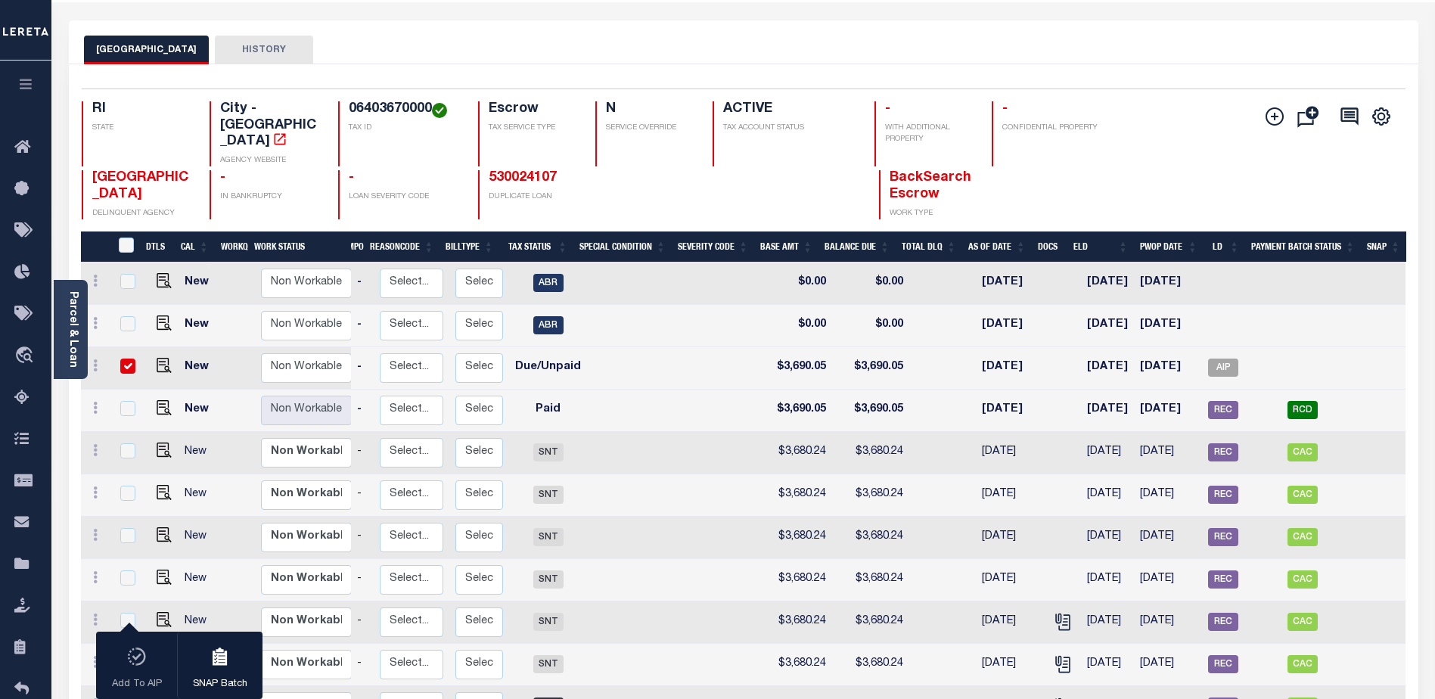
scroll to position [16, 0]
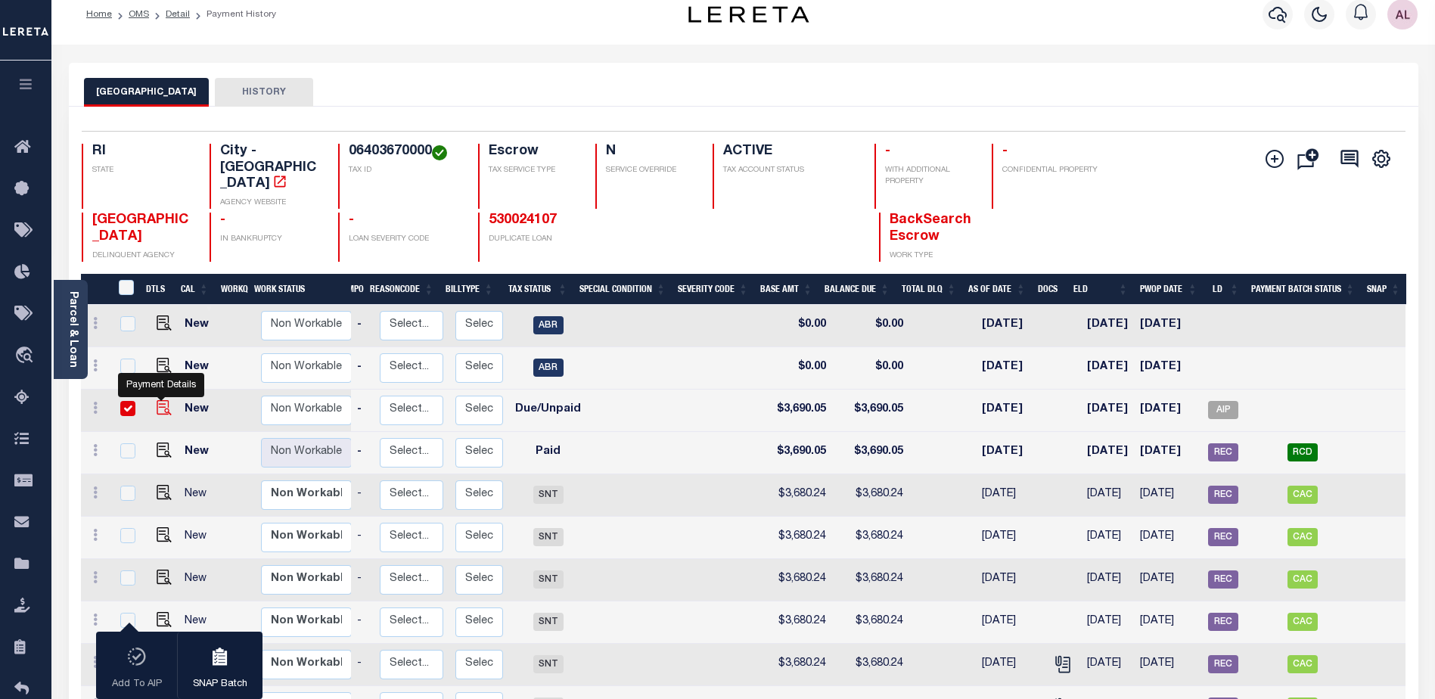
click at [160, 400] on img "" at bounding box center [164, 407] width 15 height 15
checkbox input "false"
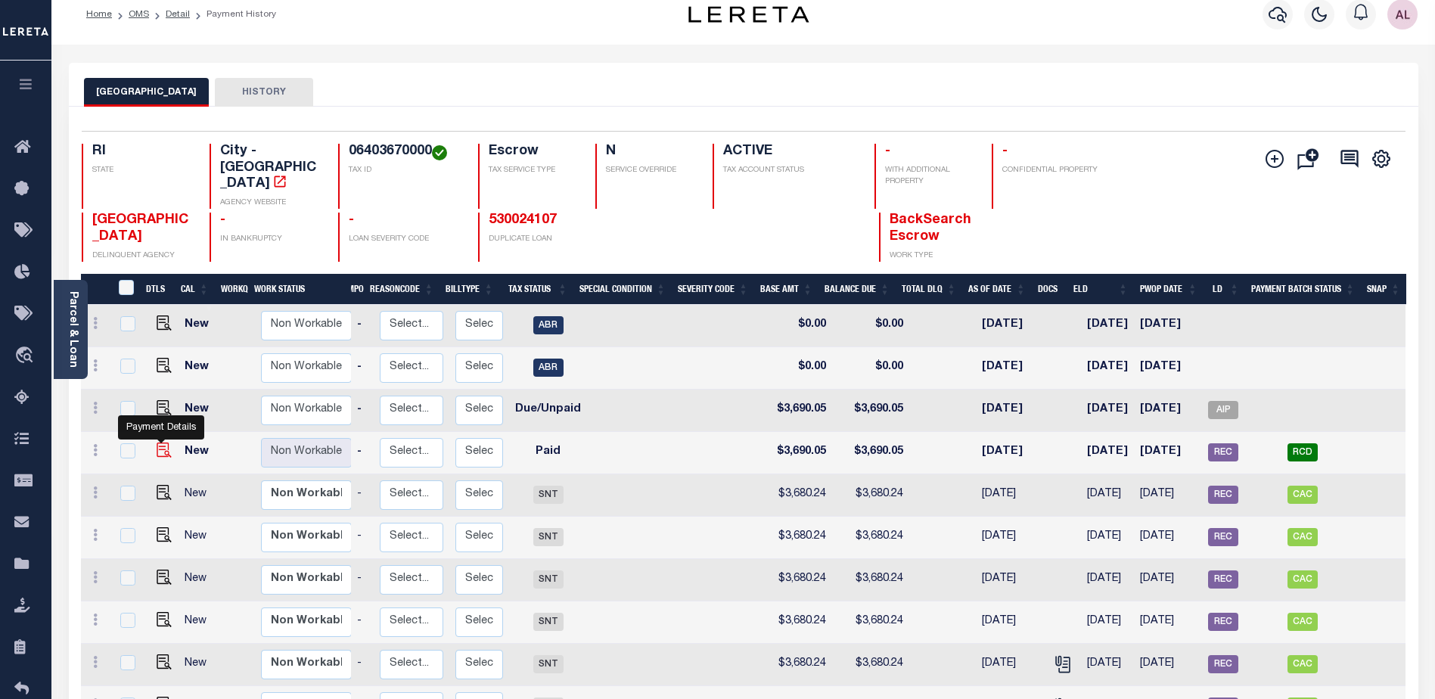
click at [163, 442] on img "" at bounding box center [164, 449] width 15 height 15
checkbox input "true"
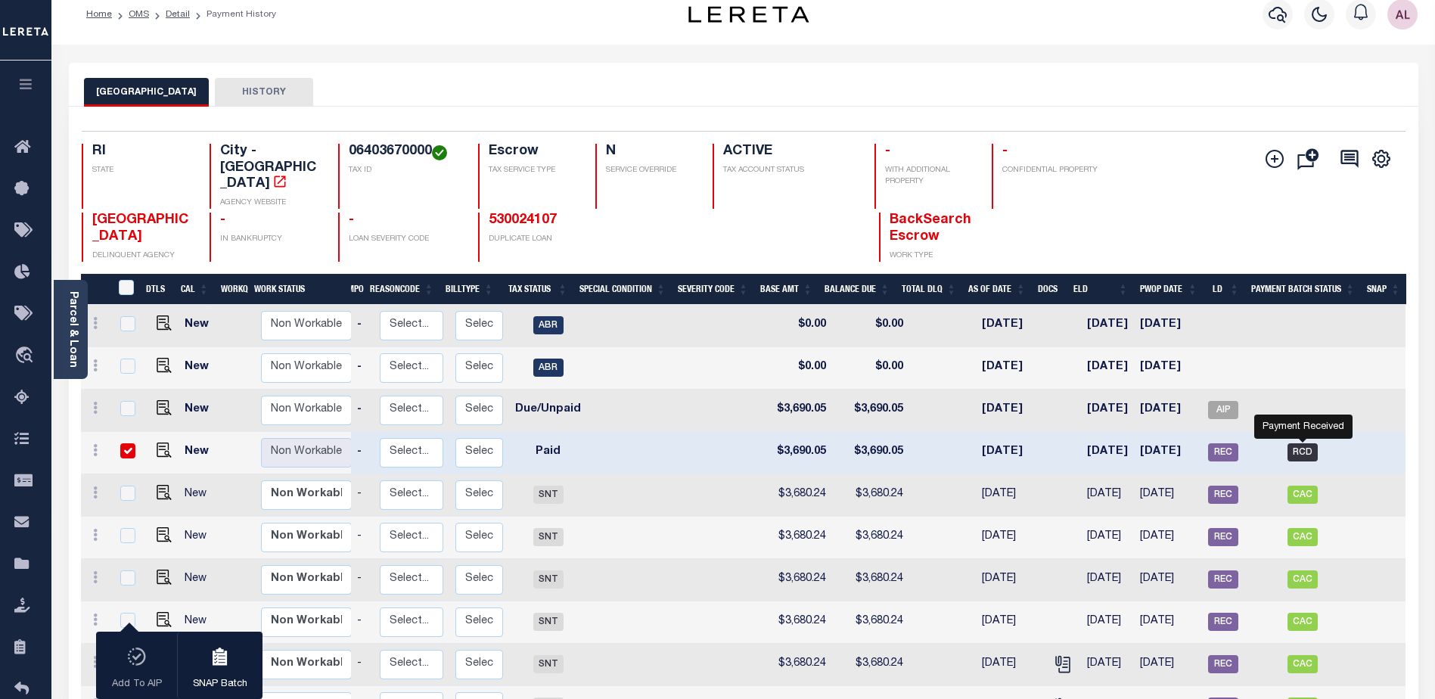
click at [1300, 443] on span "RCD" at bounding box center [1302, 452] width 30 height 18
checkbox input "false"
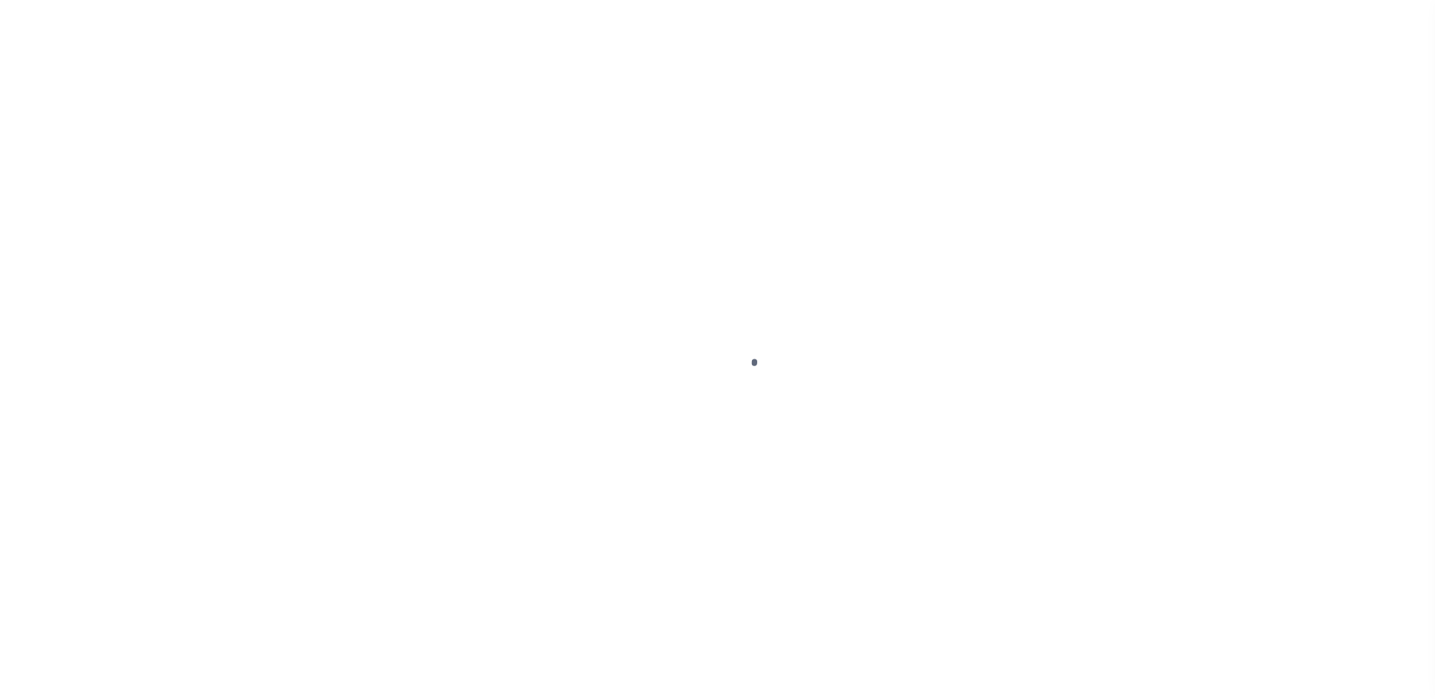
select select "DUE"
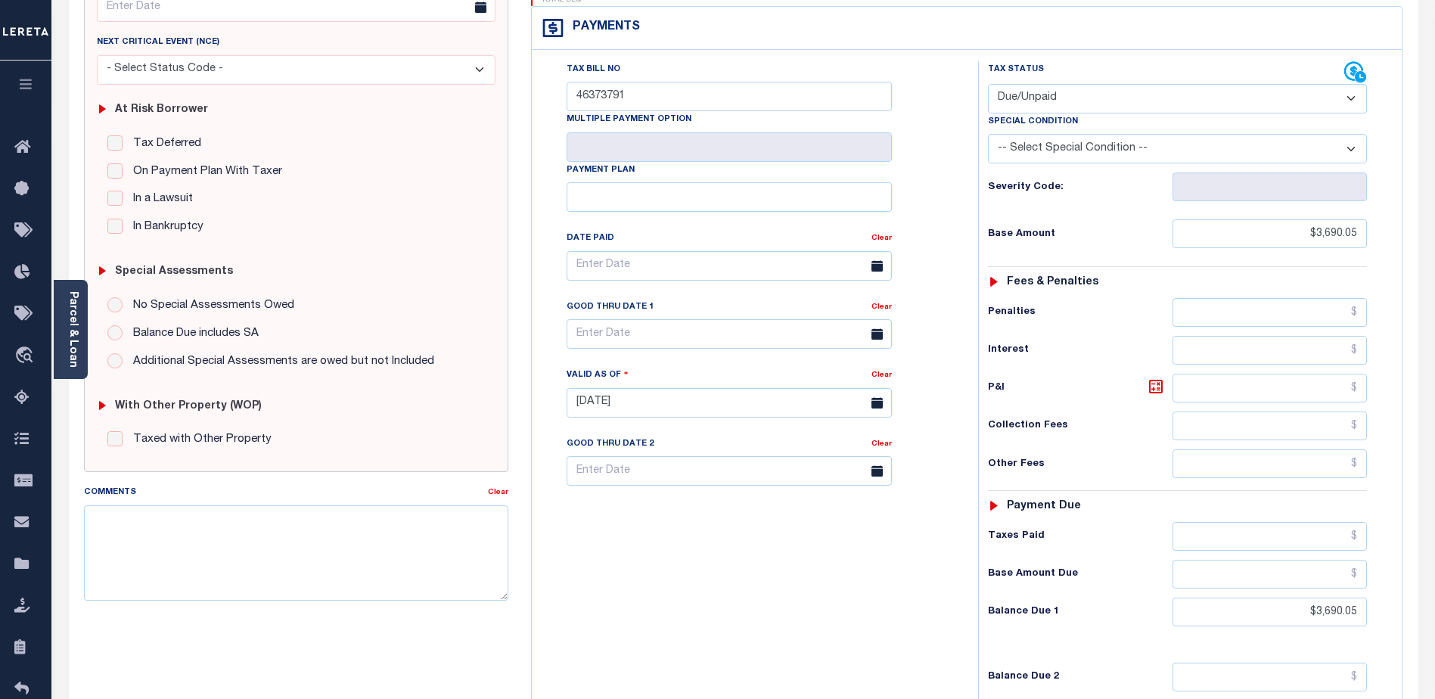
scroll to position [151, 0]
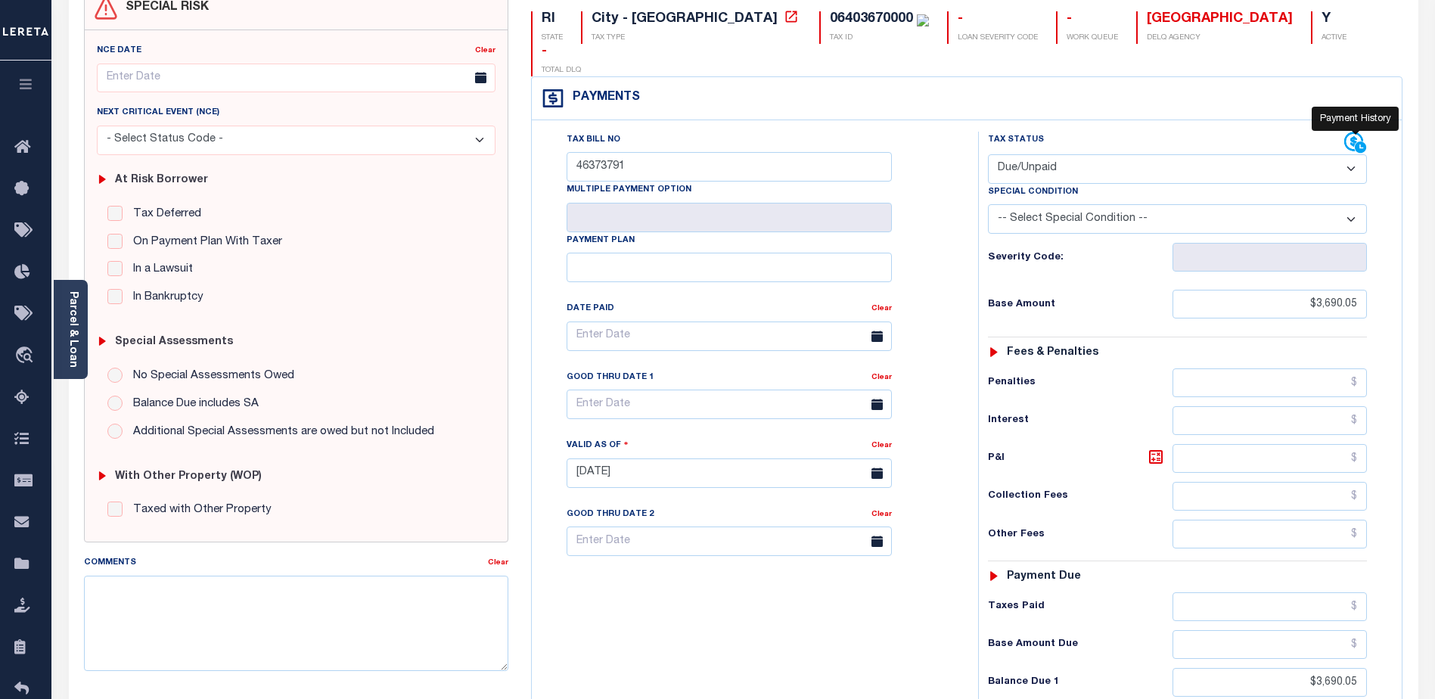
click at [1358, 132] on icon at bounding box center [1355, 143] width 23 height 23
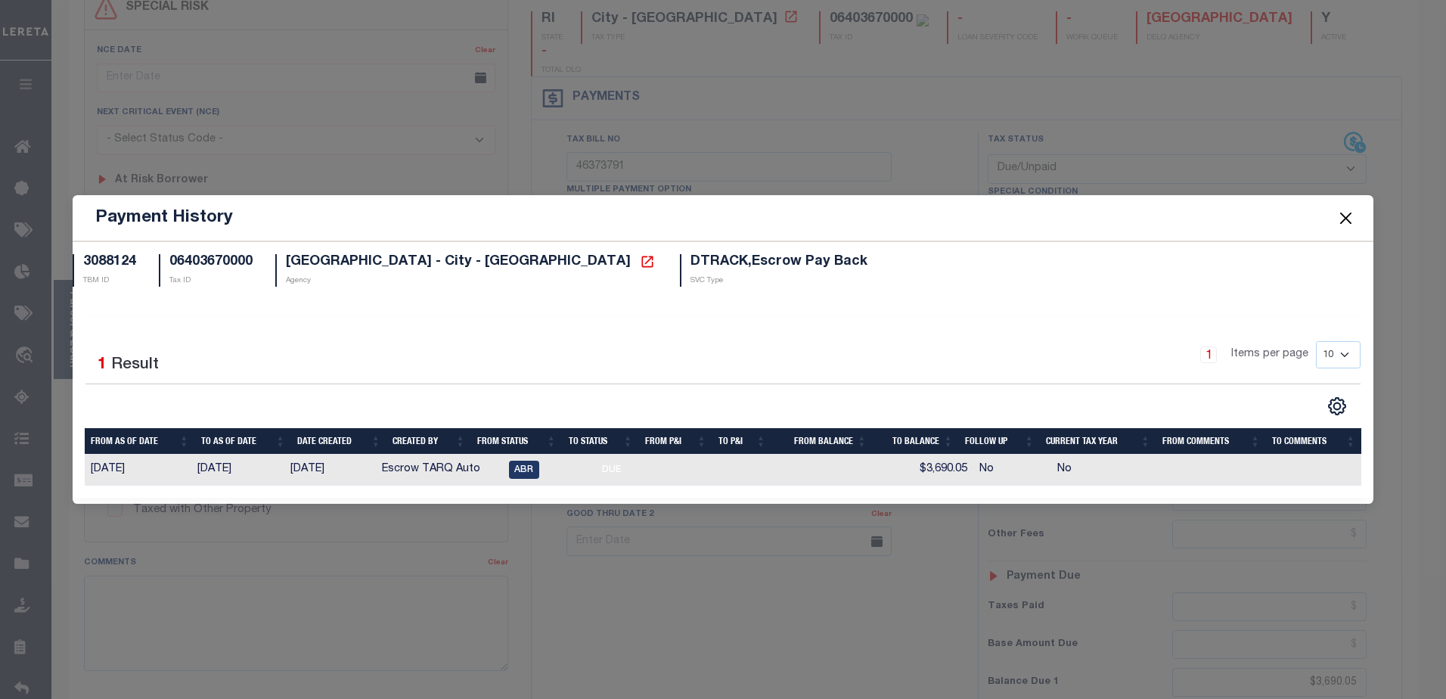
click at [1348, 219] on button "Close" at bounding box center [1346, 218] width 20 height 20
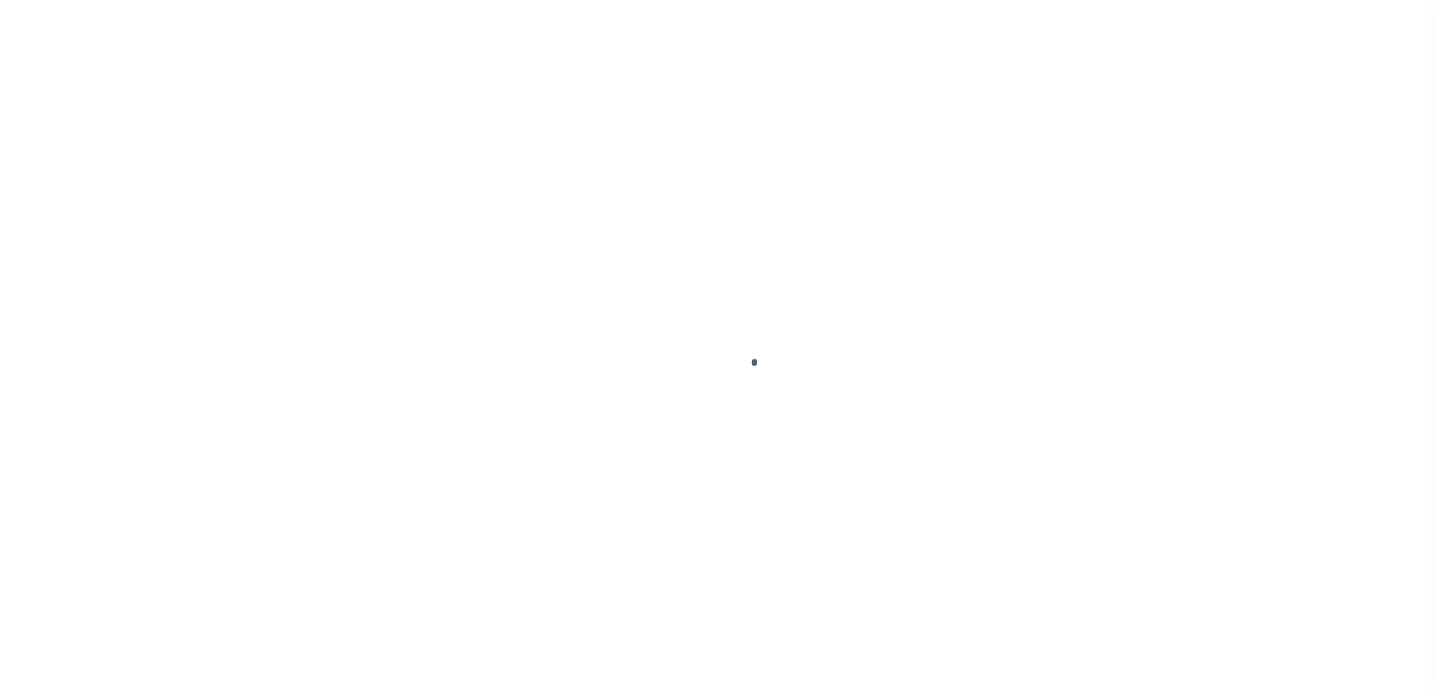
select select "PYD"
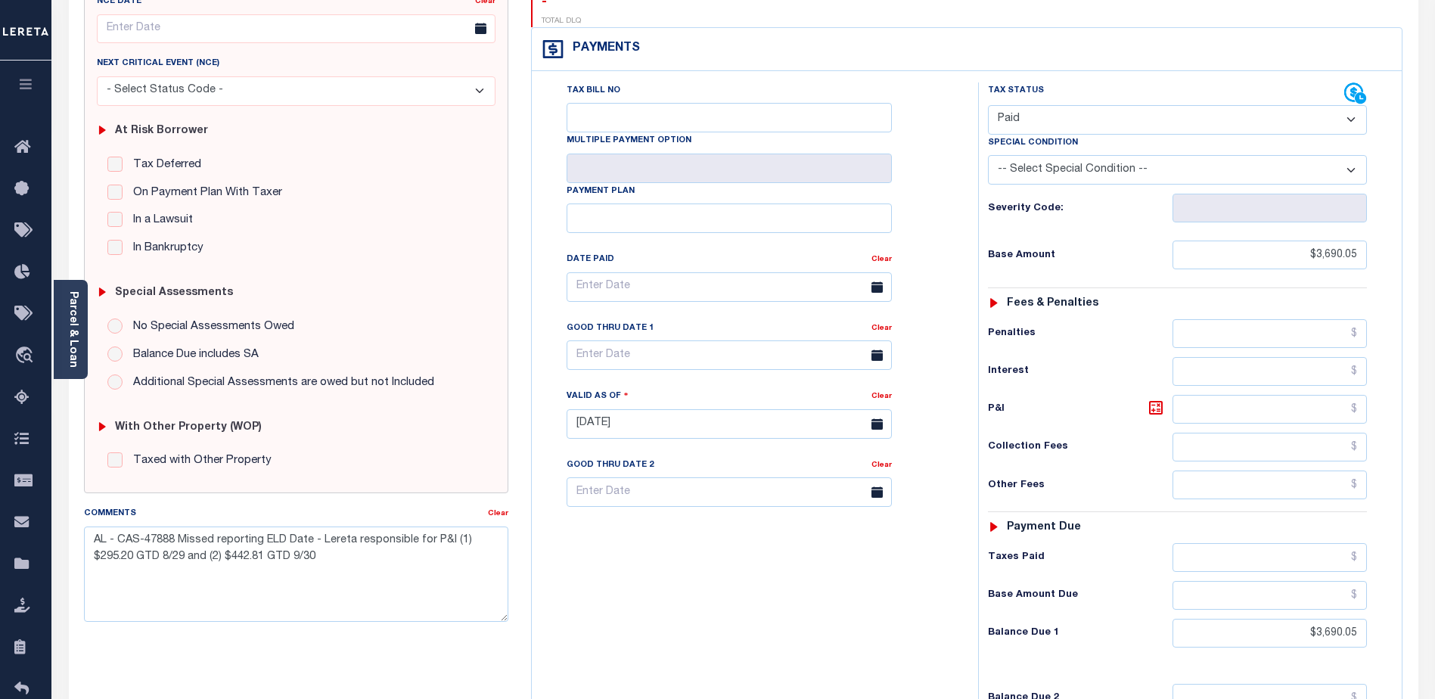
scroll to position [303, 0]
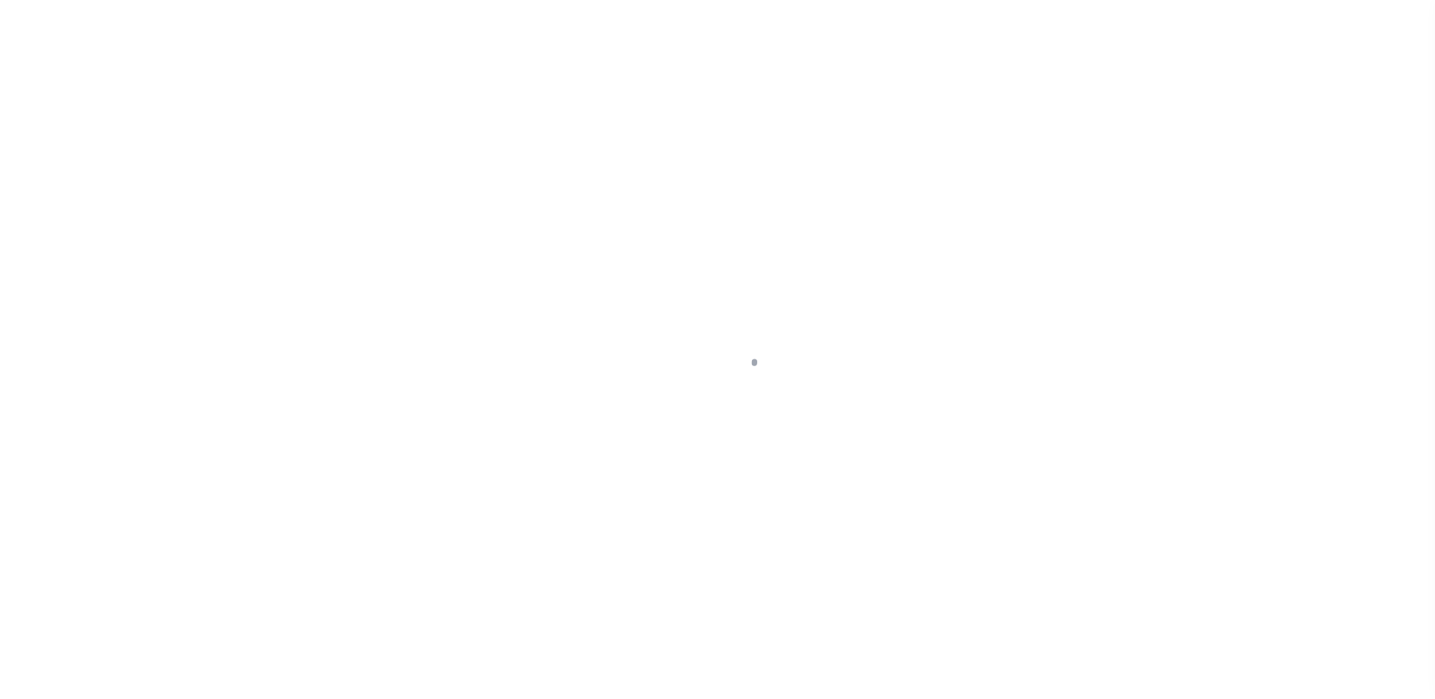
select select "RCD"
select select "CHK"
select select "[PERSON_NAME]"
select select "FDX"
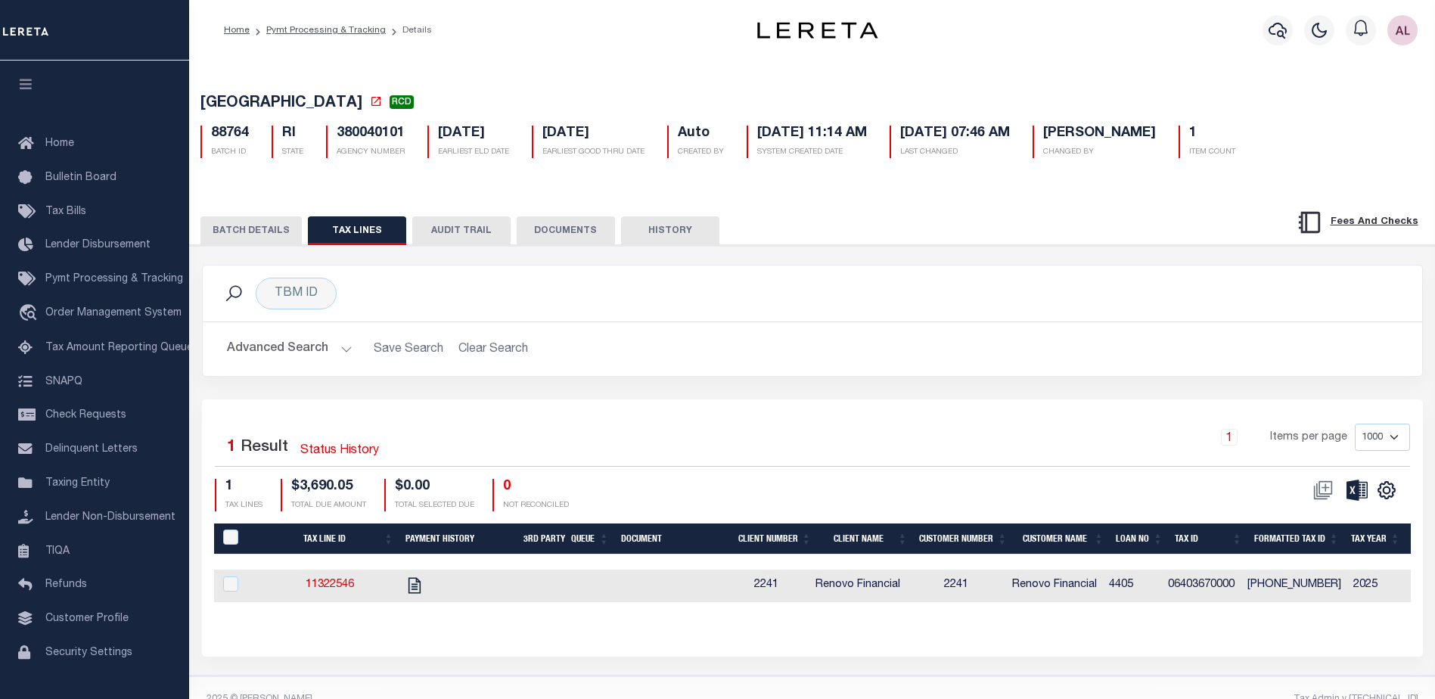
click at [250, 234] on button "BATCH DETAILS" at bounding box center [250, 230] width 101 height 29
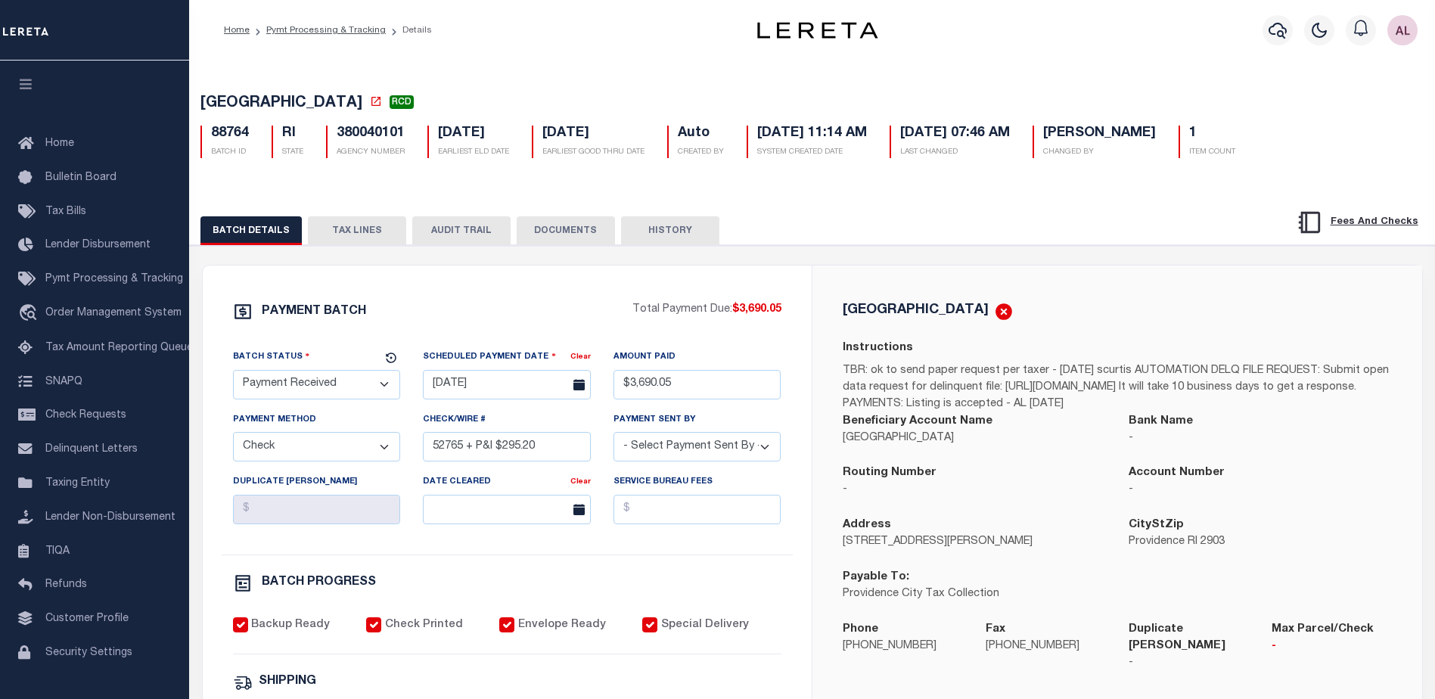
click at [358, 226] on button "TAX LINES" at bounding box center [357, 230] width 98 height 29
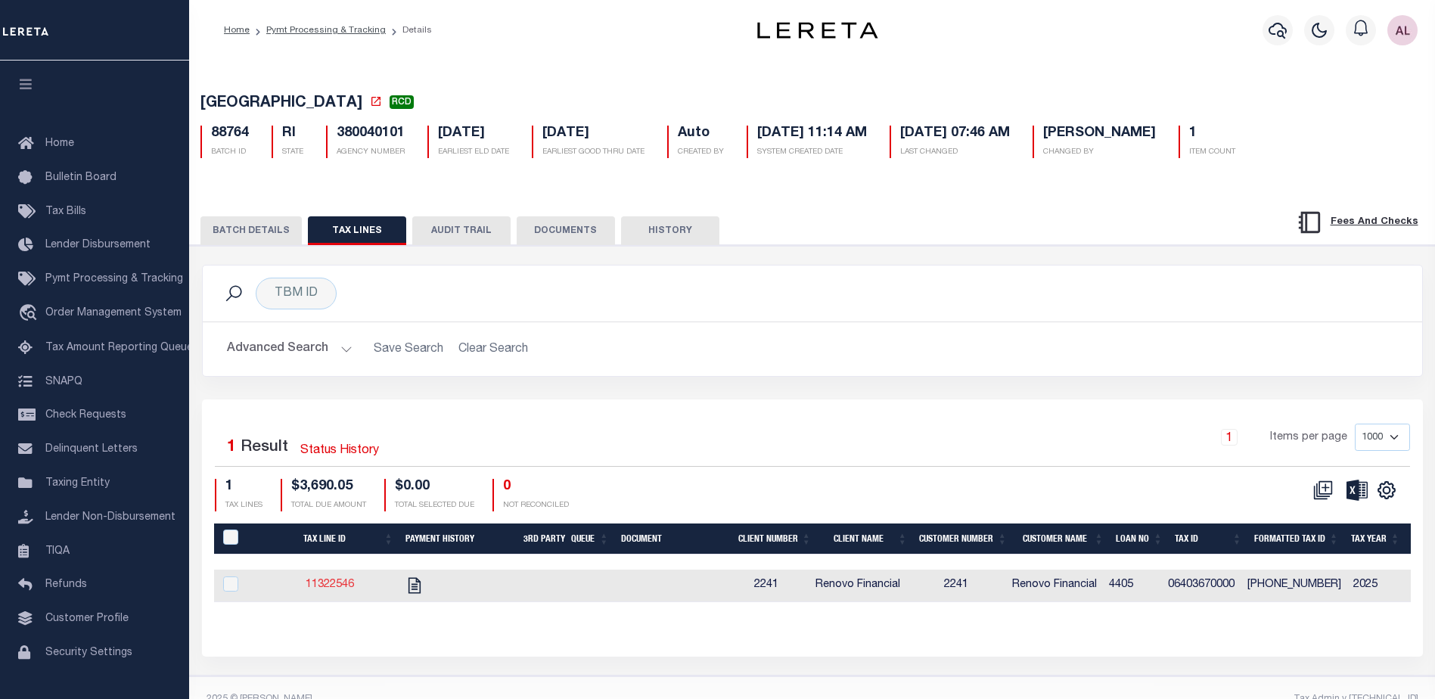
click at [344, 584] on link "11322546" at bounding box center [330, 584] width 48 height 11
checkbox input "true"
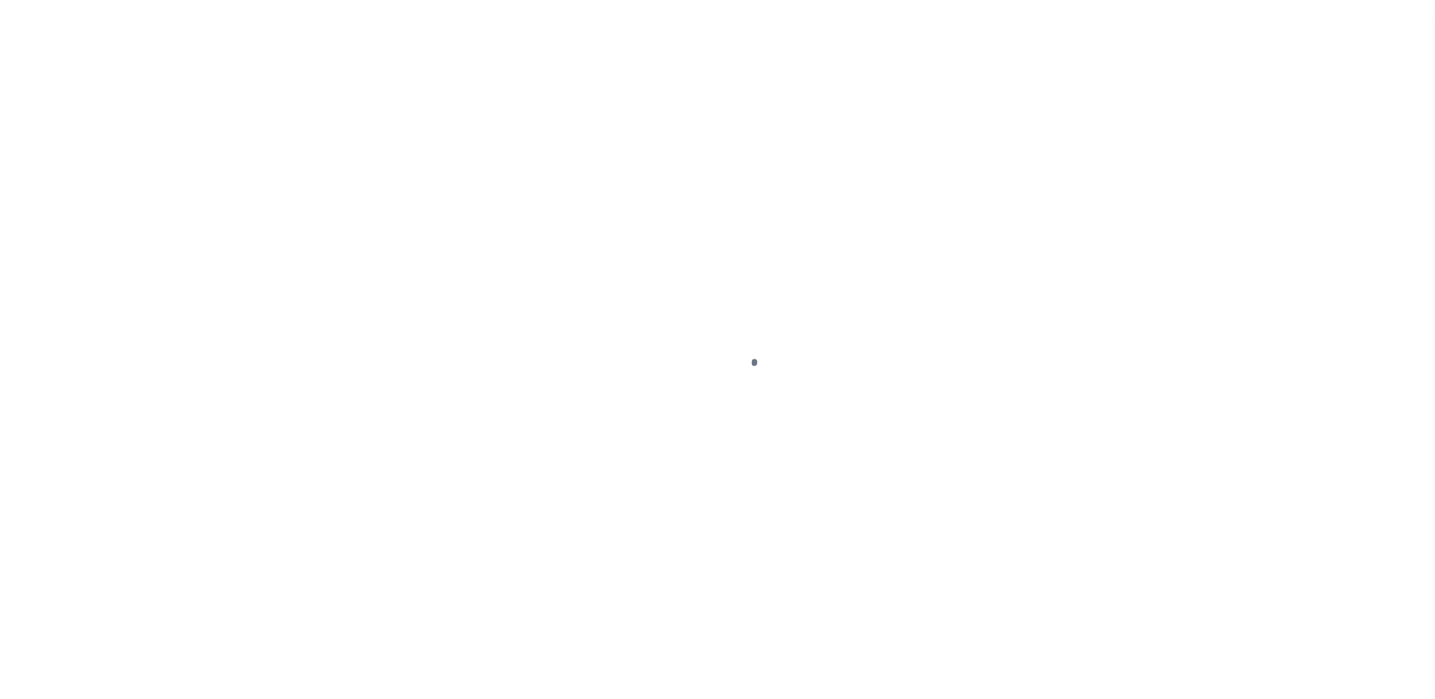
select select "PYD"
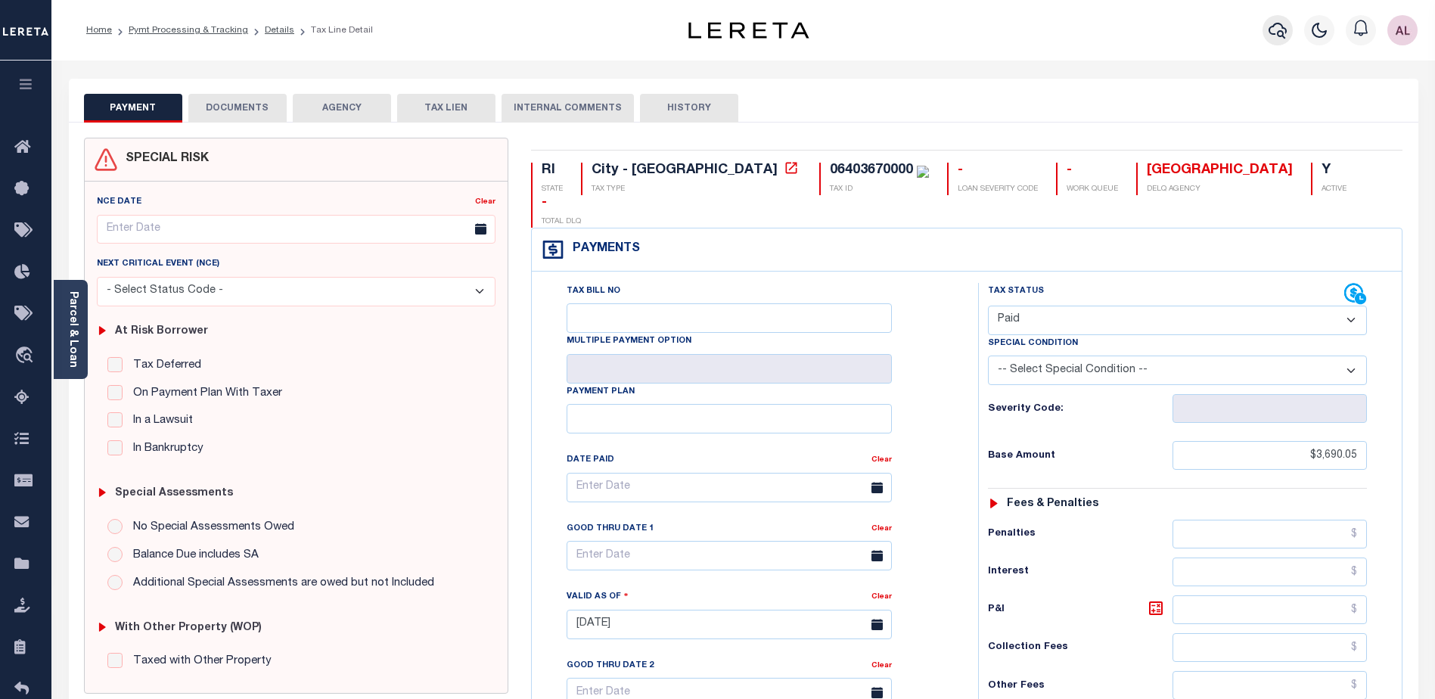
click at [1275, 33] on icon "button" at bounding box center [1277, 30] width 18 height 18
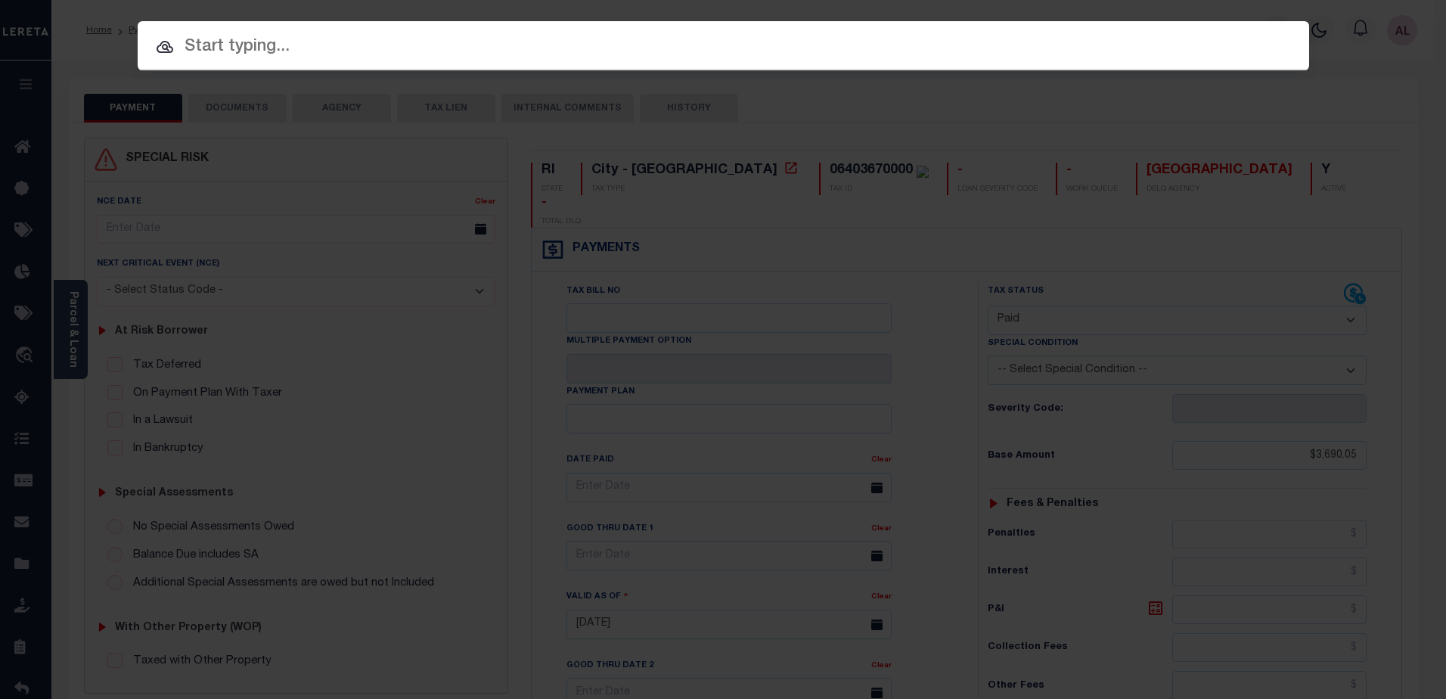
click at [219, 54] on input "text" at bounding box center [724, 47] width 1172 height 26
click at [873, 31] on div at bounding box center [724, 45] width 1172 height 48
click at [241, 30] on div at bounding box center [724, 45] width 1172 height 48
click at [199, 41] on input "text" at bounding box center [724, 47] width 1172 height 26
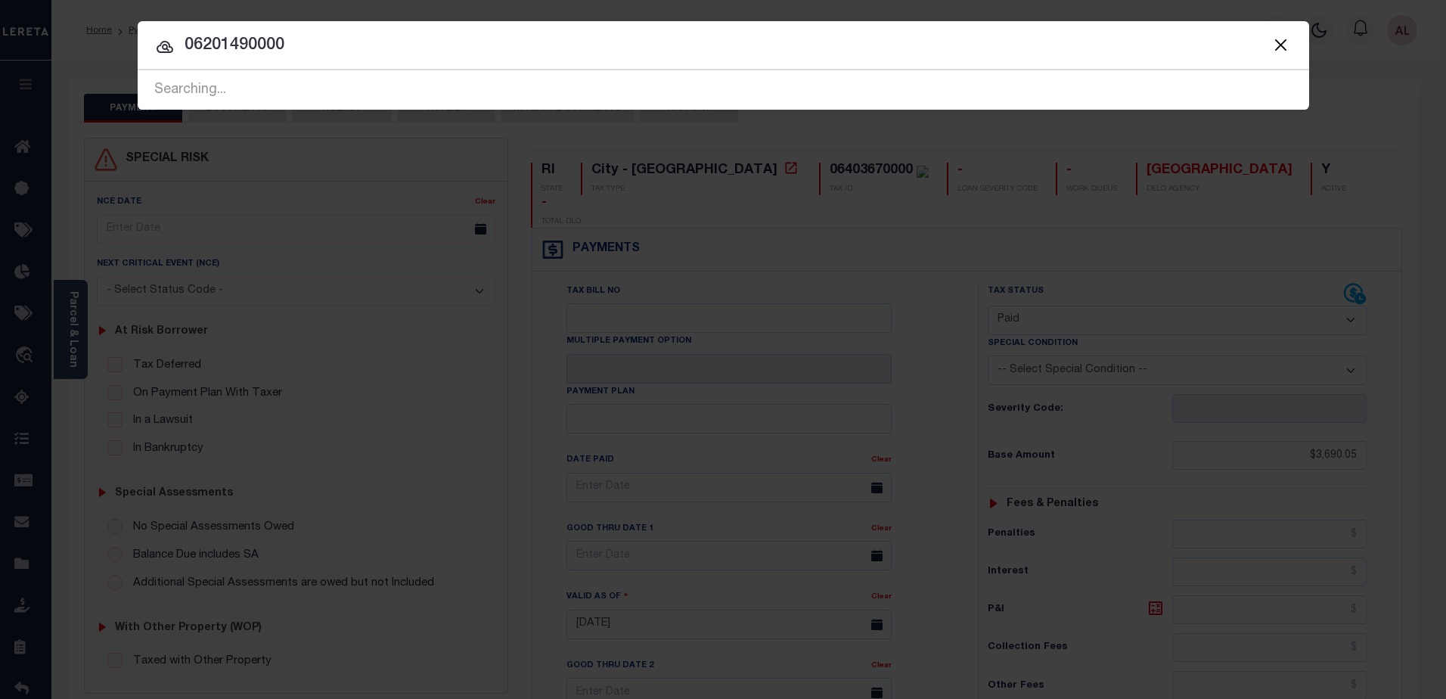
type input "06201490000"
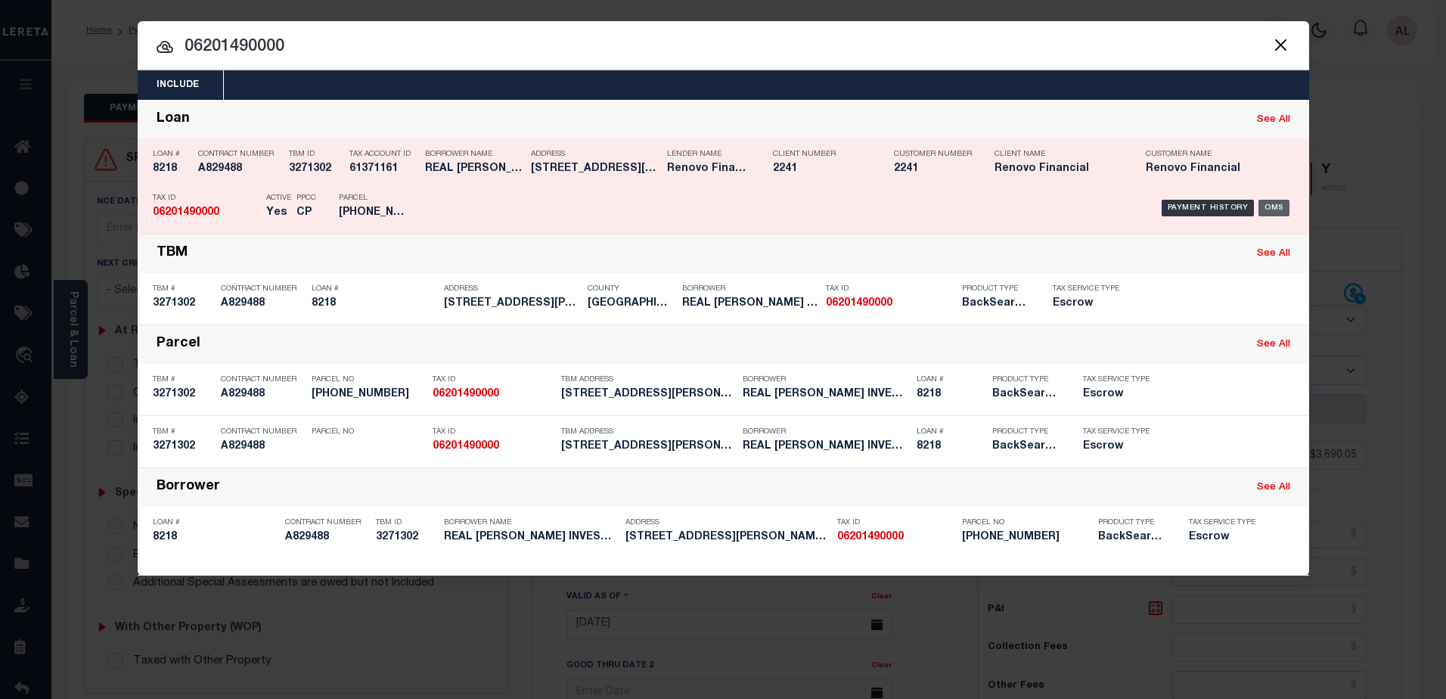
click at [1273, 205] on div "OMS" at bounding box center [1273, 208] width 31 height 17
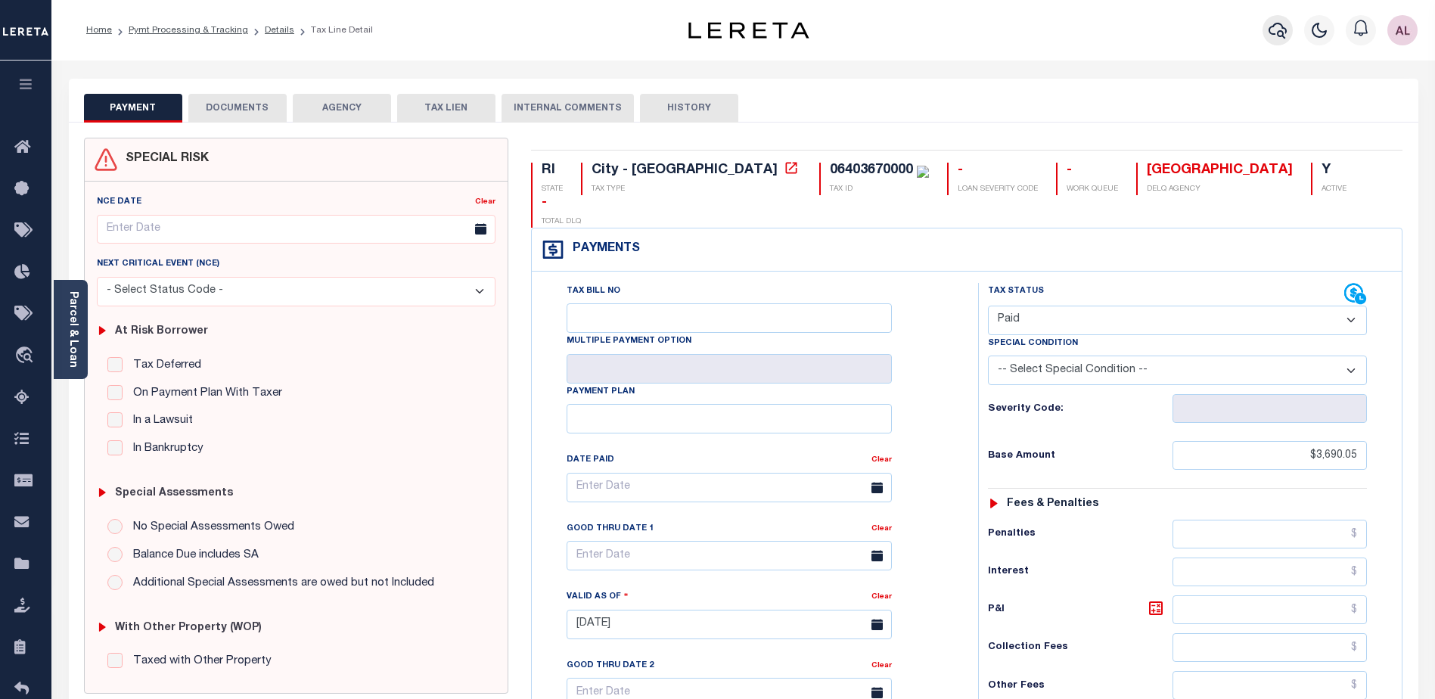
click at [1273, 36] on icon "button" at bounding box center [1277, 31] width 18 height 16
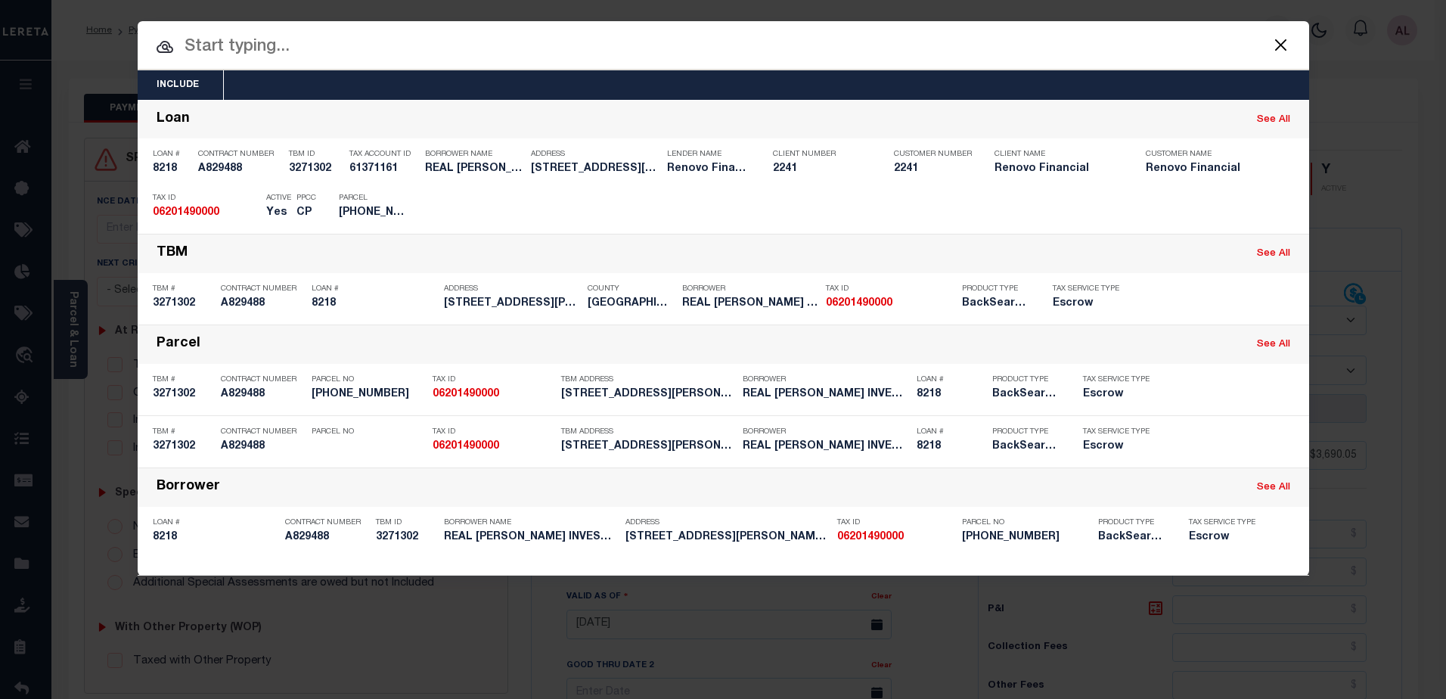
click at [320, 40] on input "text" at bounding box center [724, 47] width 1172 height 26
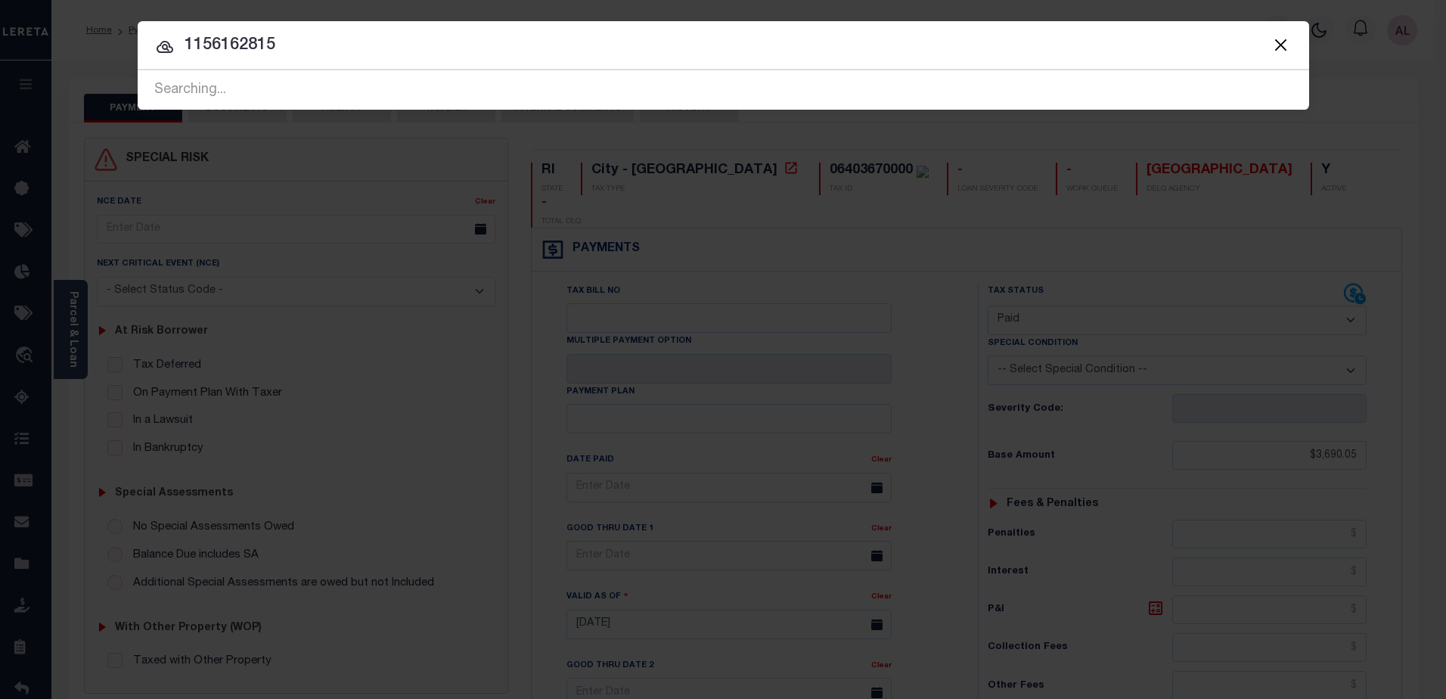
type input "1156162815"
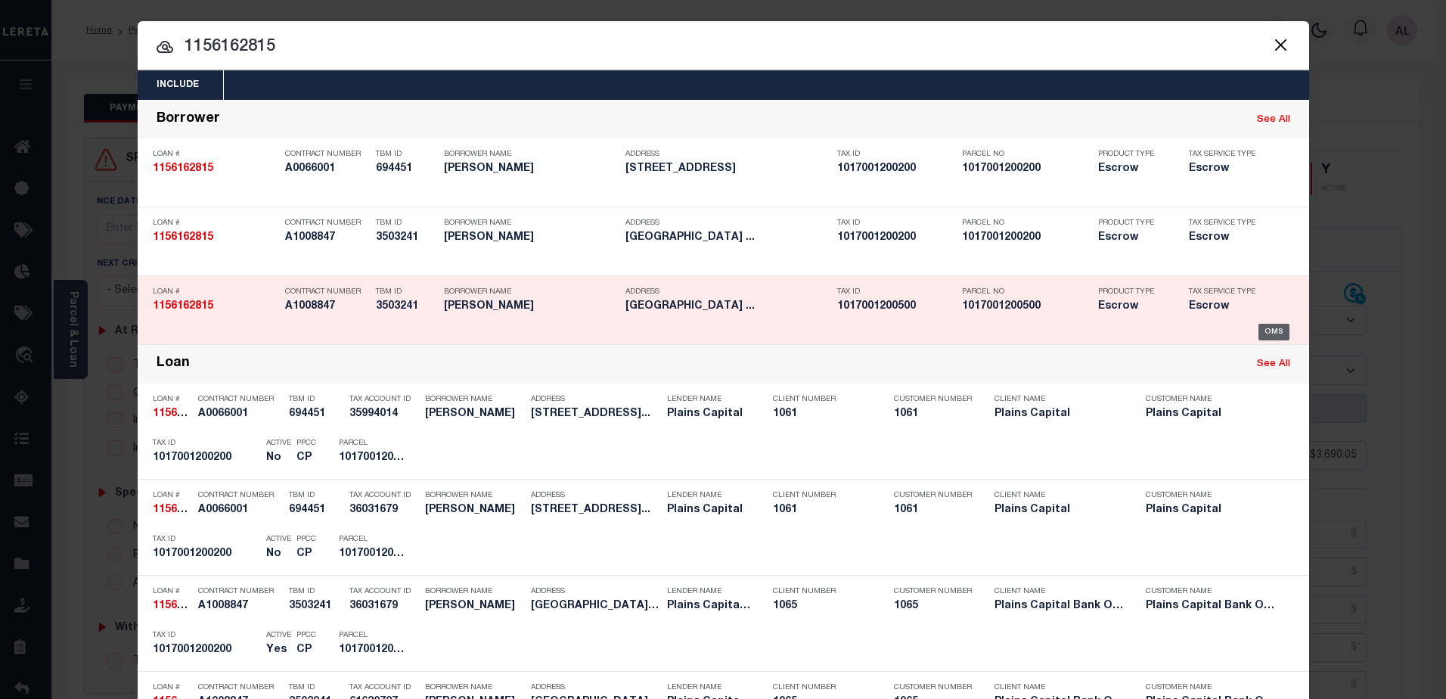
click at [1275, 332] on div "OMS" at bounding box center [1273, 332] width 31 height 17
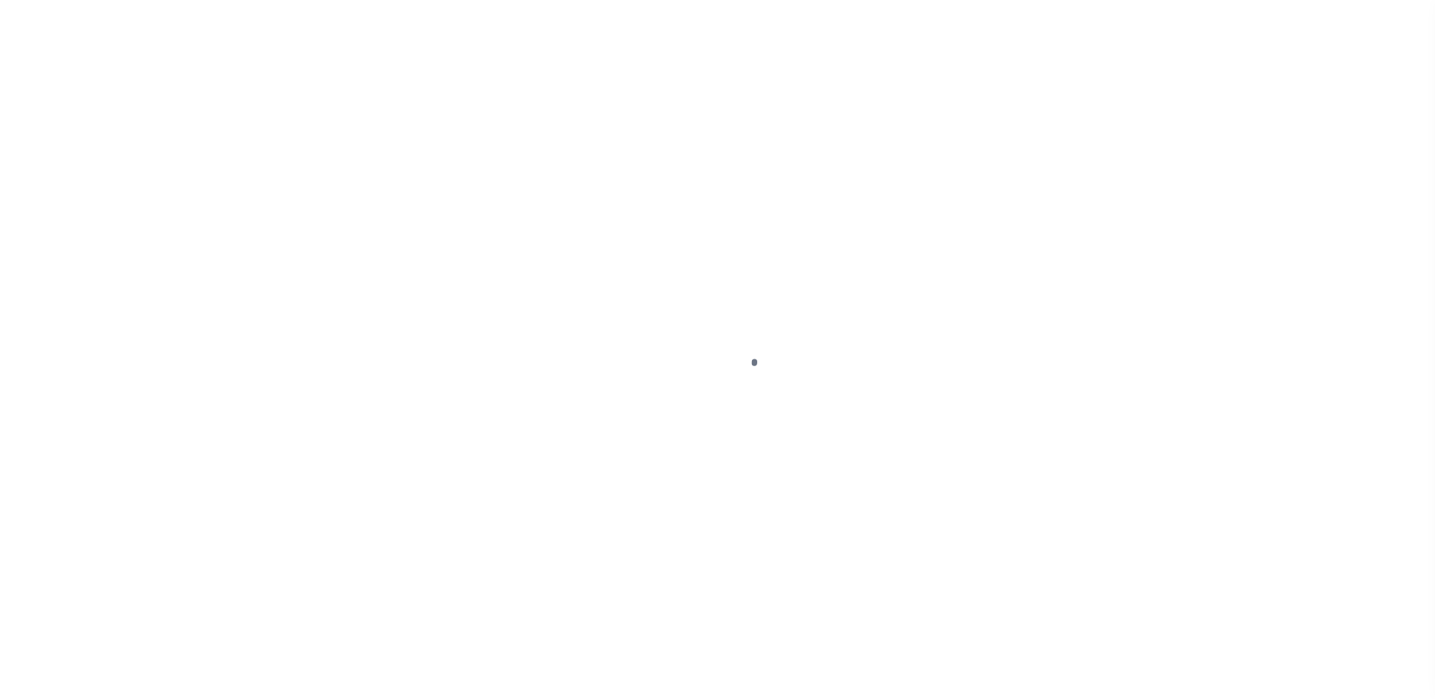
select select "25066"
select select "Escrow"
type input "[STREET_ADDRESS][PERSON_NAME]"
type input "[GEOGRAPHIC_DATA]"
type input "a0k8Y00000d1nRN"
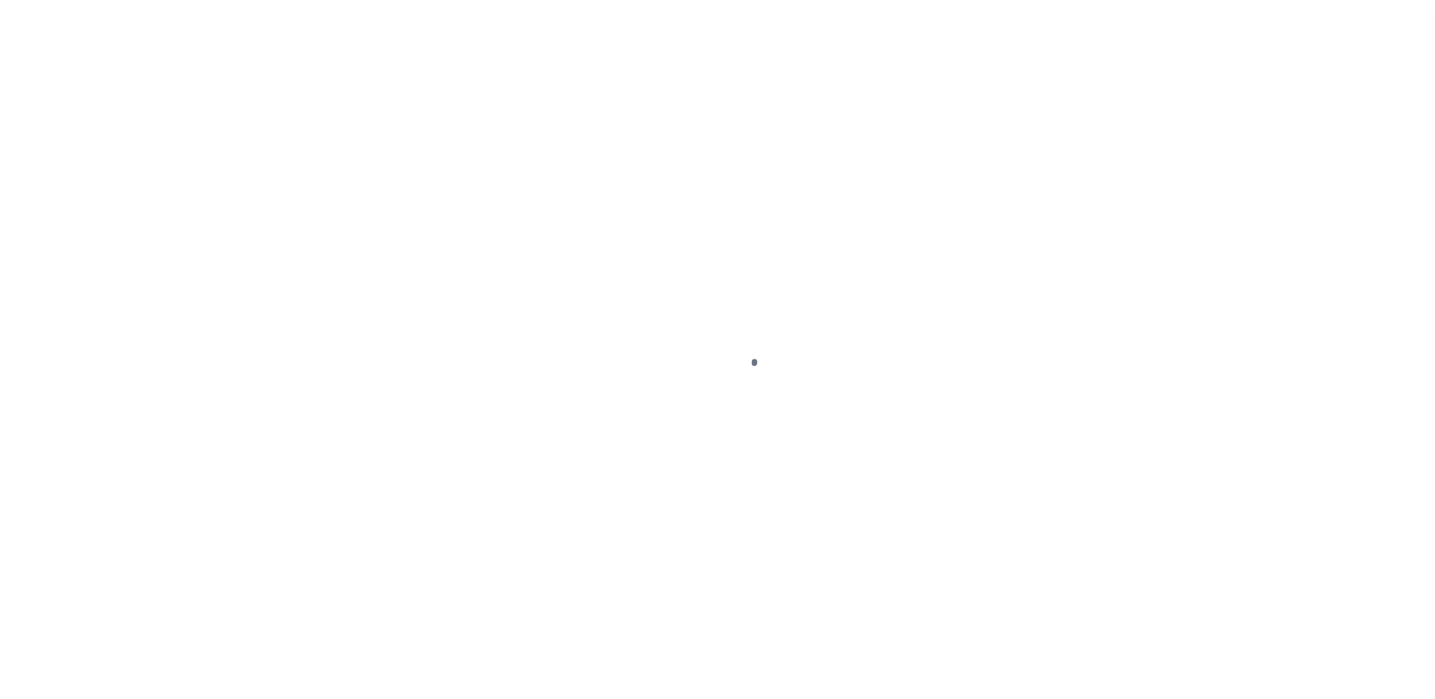
type input "RI"
select select
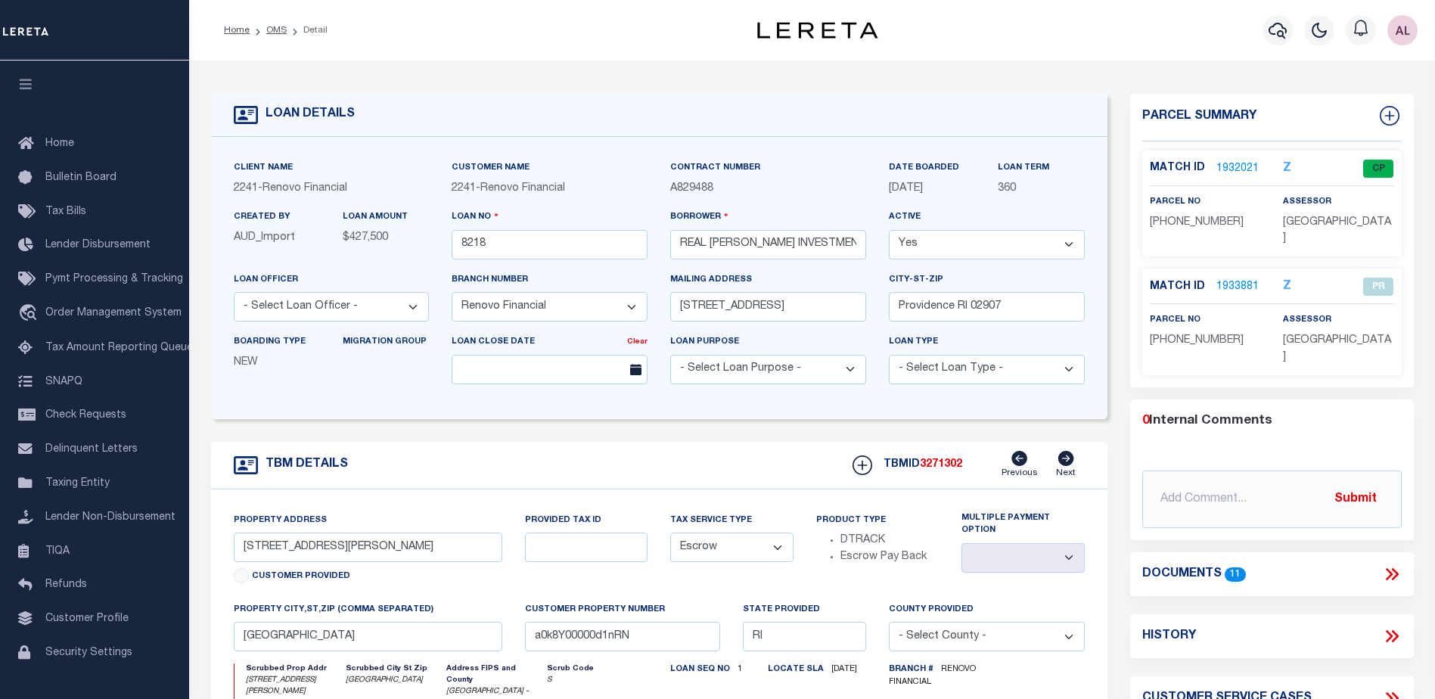
click at [1237, 166] on link "1932021" at bounding box center [1237, 169] width 42 height 16
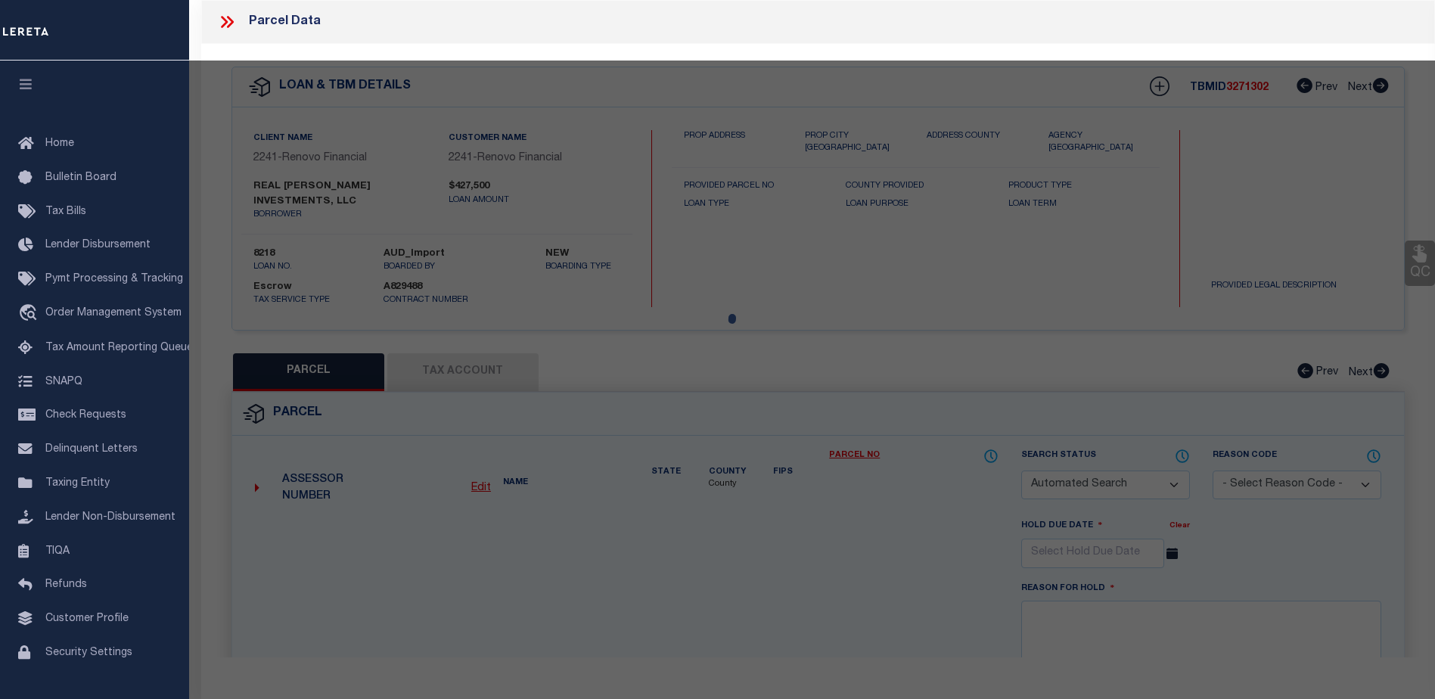
checkbox input "false"
select select "CP"
type input "Real Vasquez Investments LLC"
select select
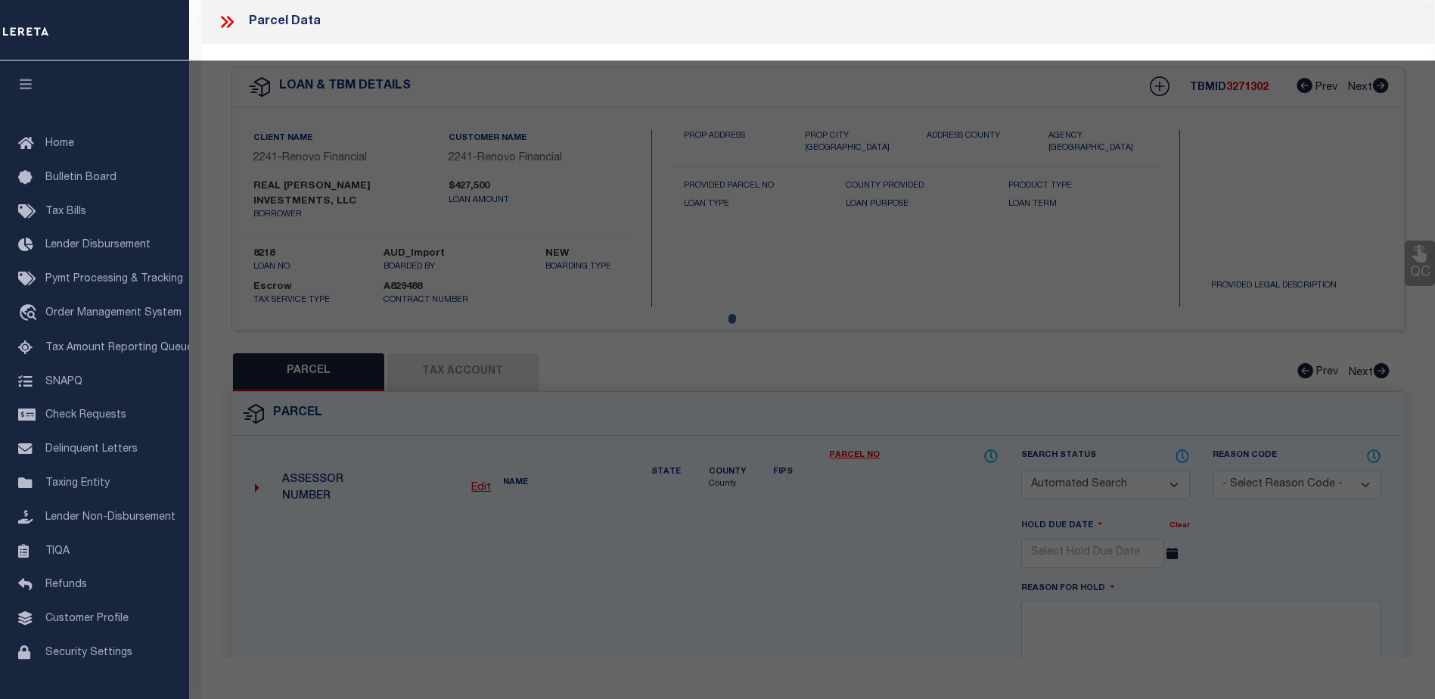
type input "33 PUTNAM ST"
checkbox input "false"
type input "[GEOGRAPHIC_DATA]"
type textarea "3,800 SF"
type textarea "Tax ID Special Project"
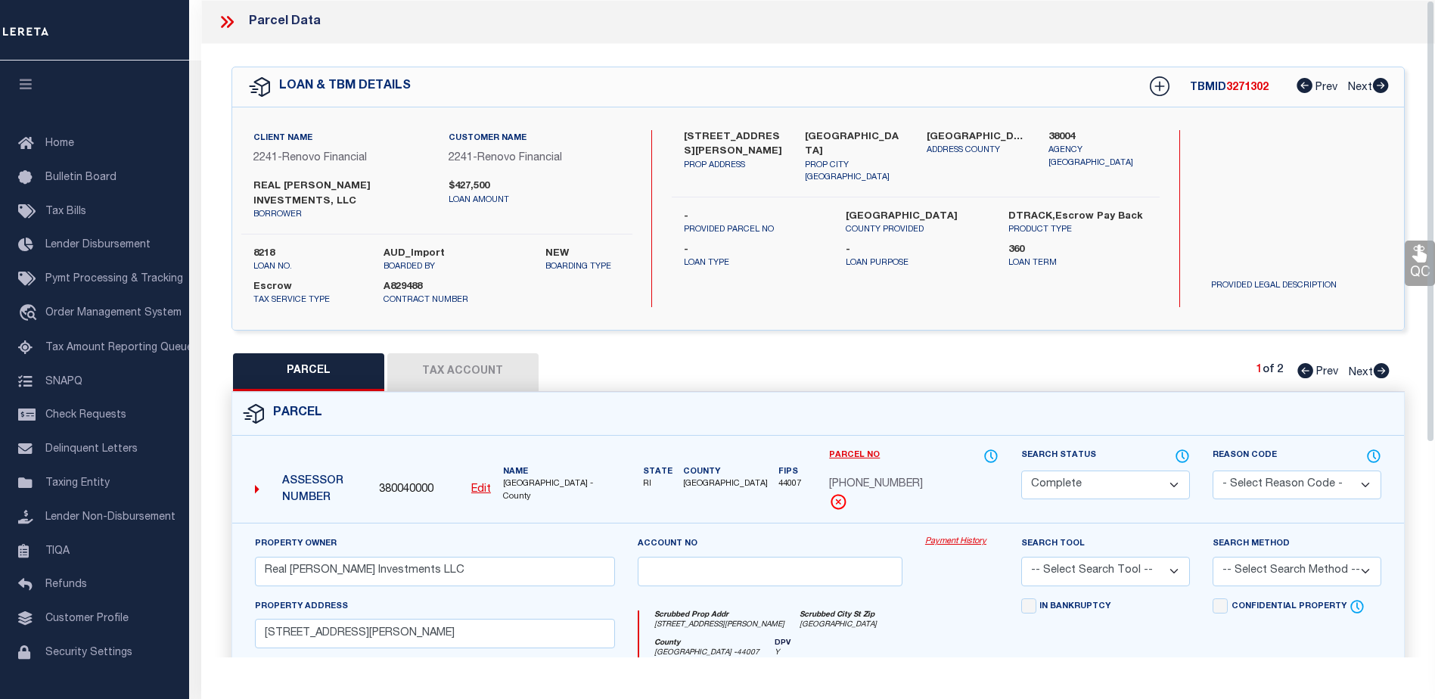
click at [951, 539] on link "Payment History" at bounding box center [961, 541] width 73 height 13
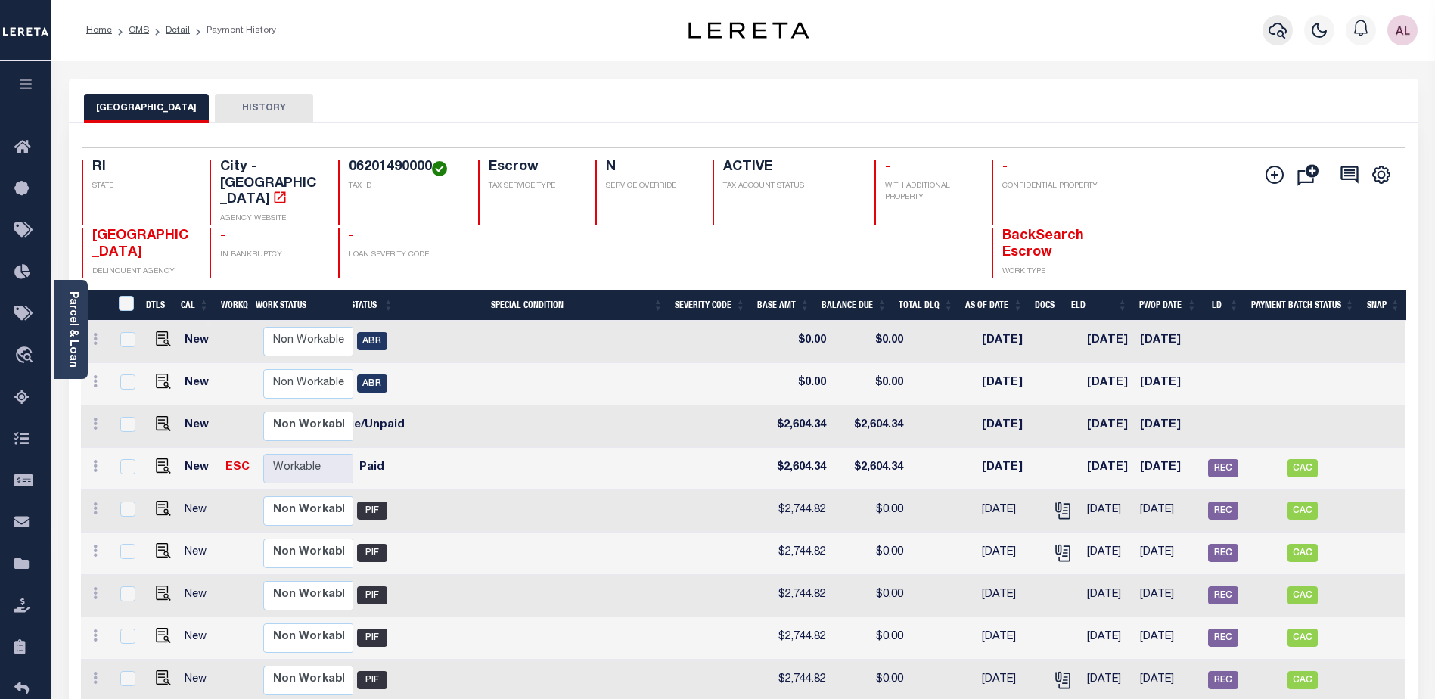
click at [1277, 35] on icon "button" at bounding box center [1277, 30] width 18 height 18
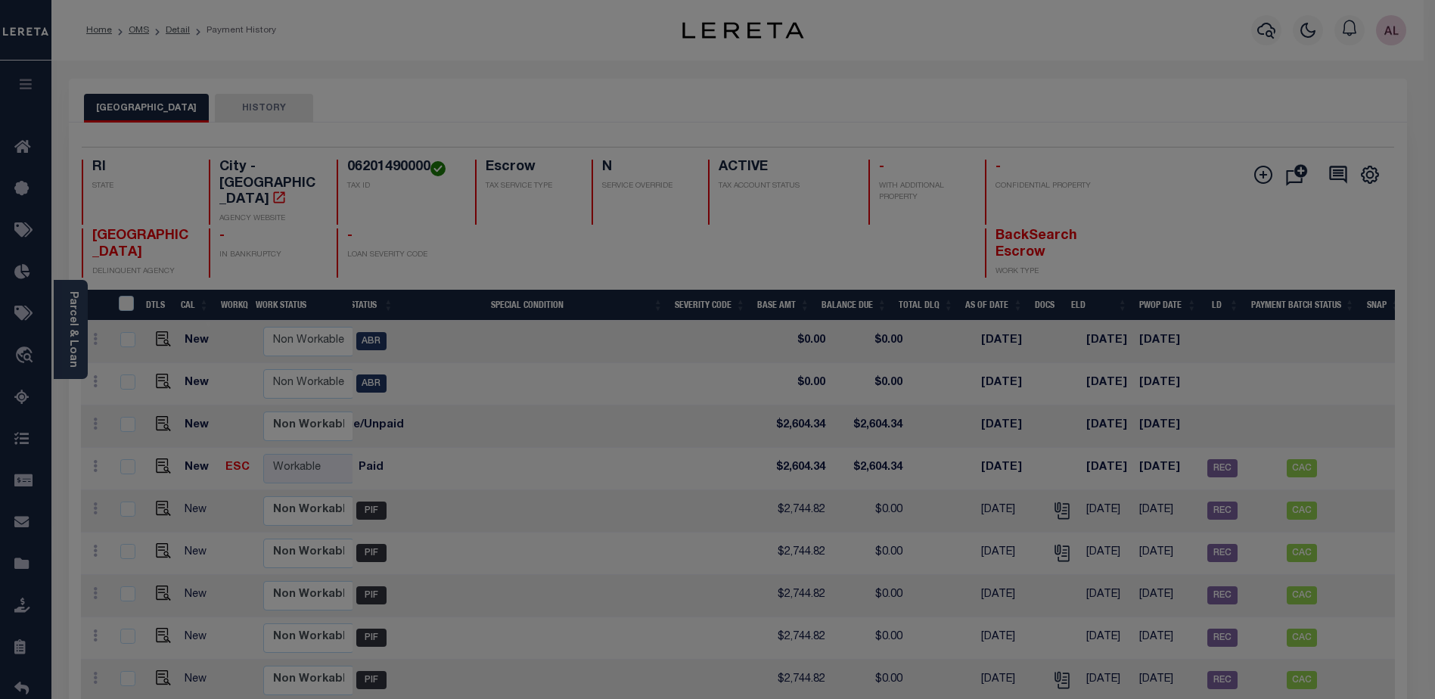
scroll to position [0, 334]
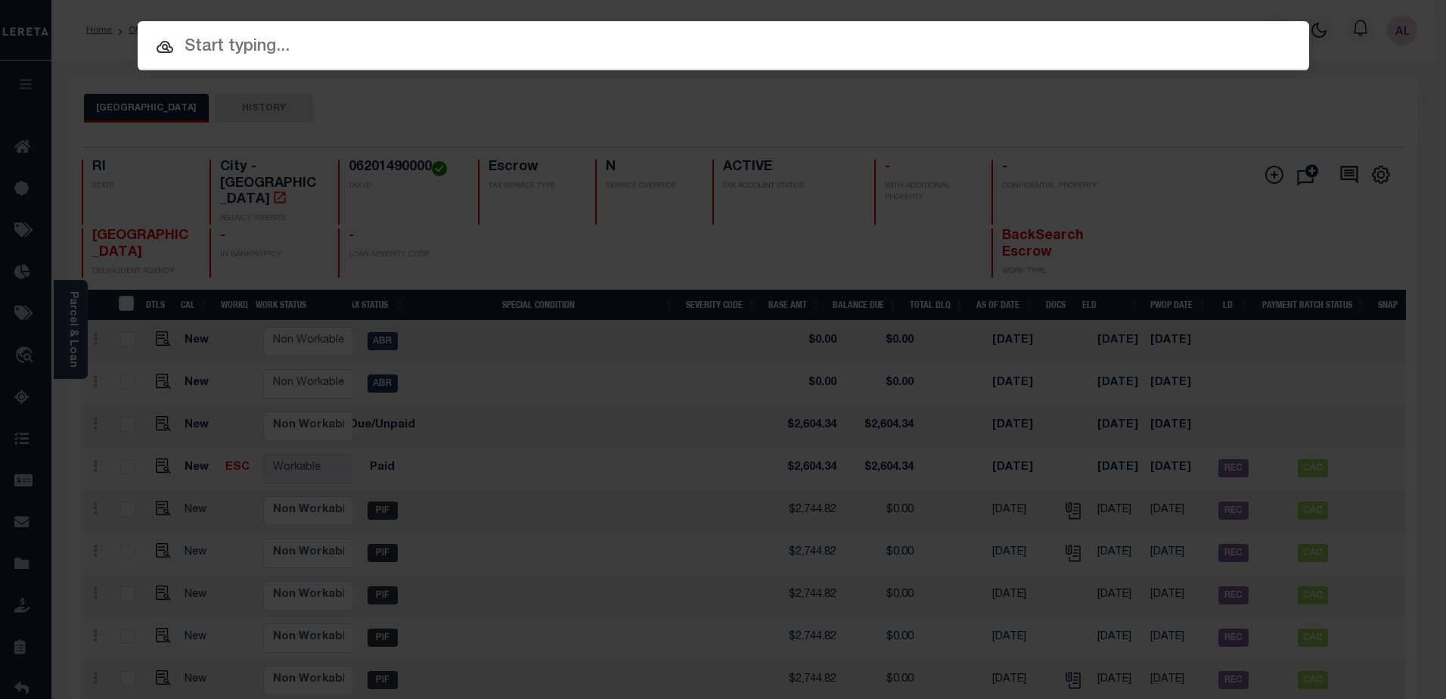
click at [262, 61] on div at bounding box center [724, 45] width 1172 height 48
drag, startPoint x: 739, startPoint y: 54, endPoint x: 733, endPoint y: 45, distance: 10.3
click at [734, 48] on input "text" at bounding box center [724, 47] width 1172 height 26
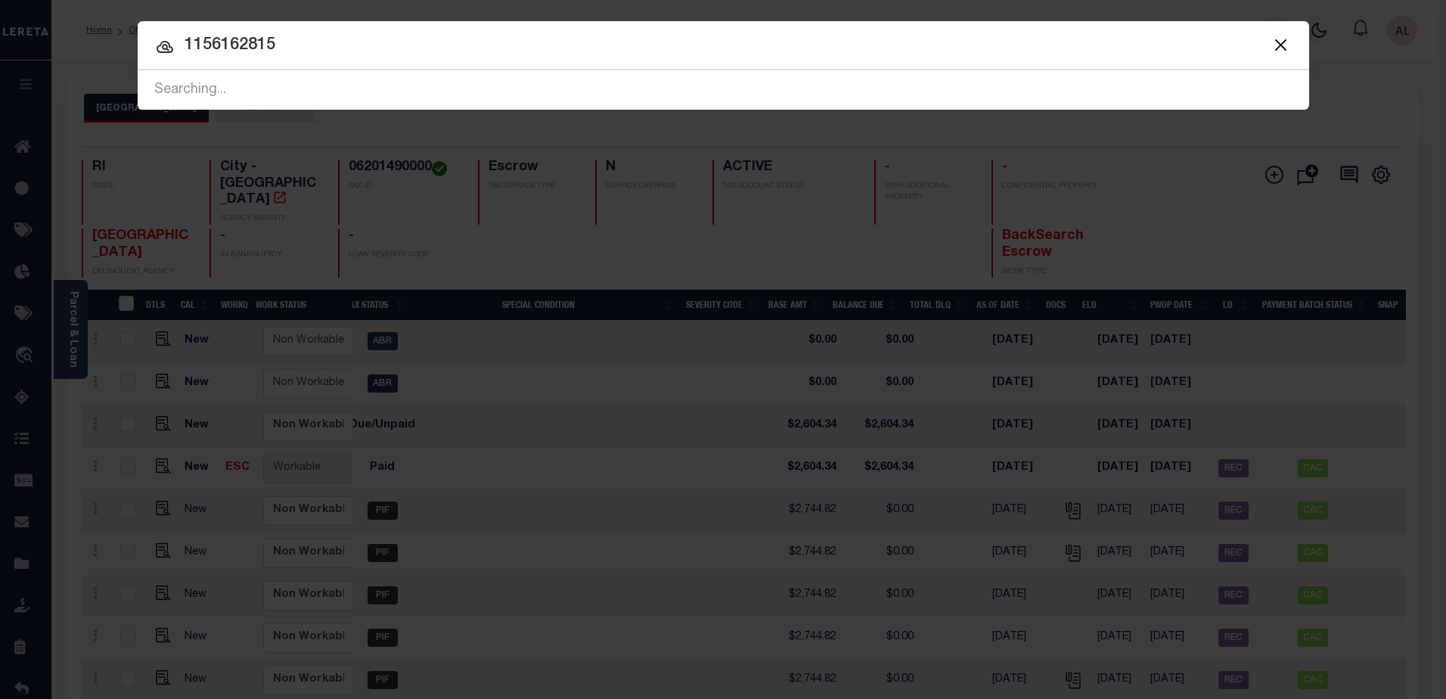
type input "1156162815"
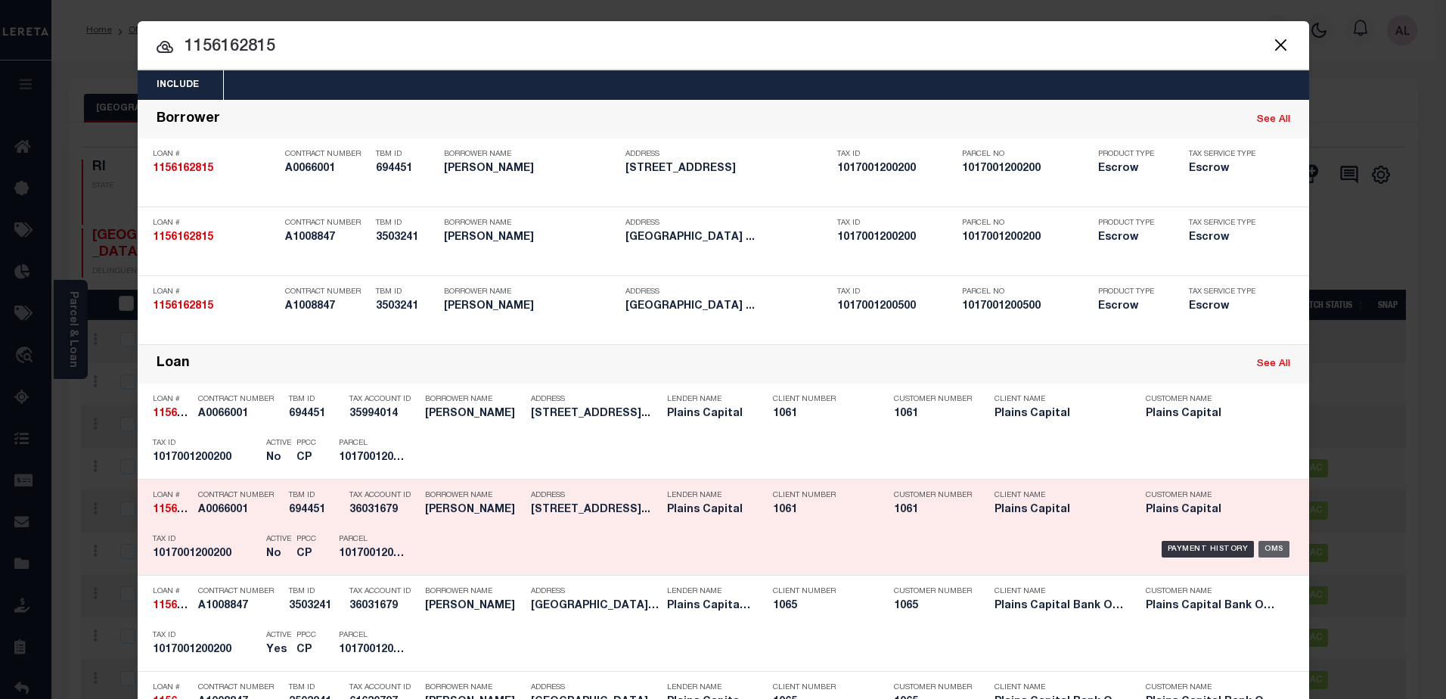
click at [1264, 556] on div "OMS" at bounding box center [1273, 549] width 31 height 17
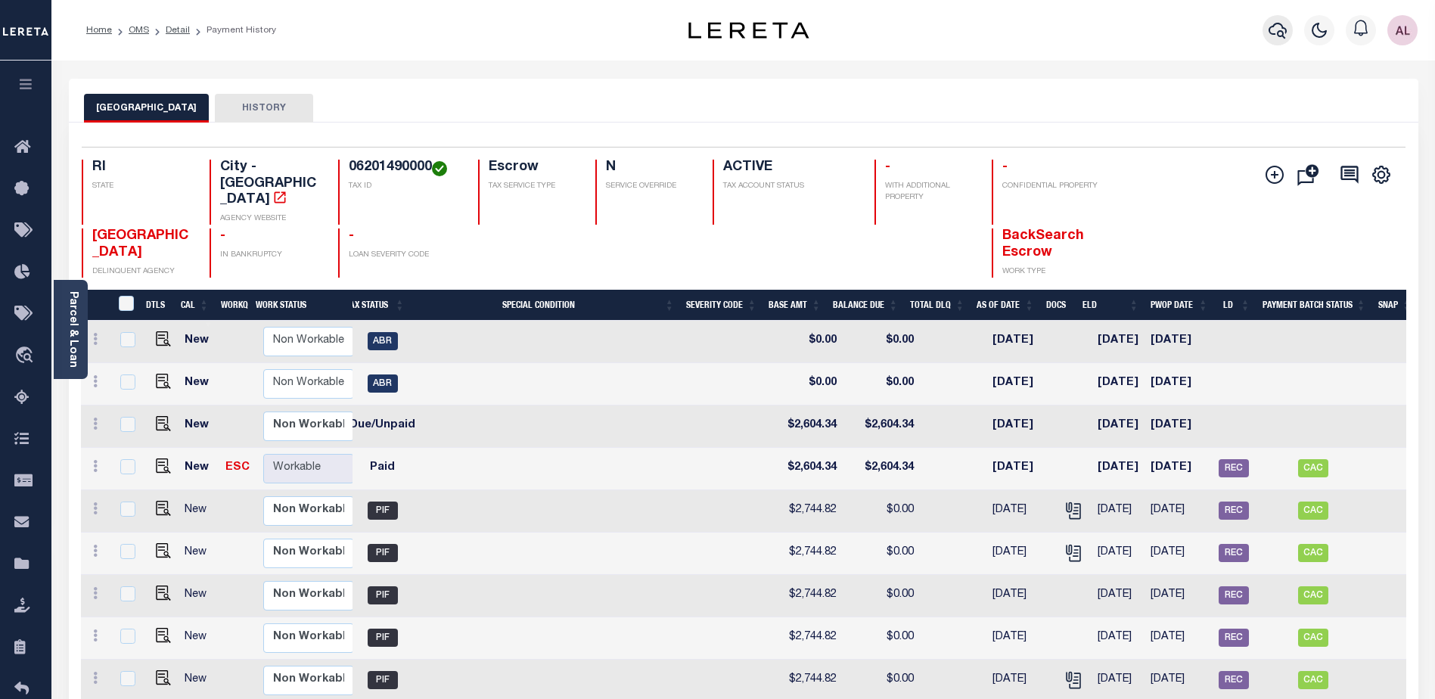
click at [1275, 30] on icon "button" at bounding box center [1277, 30] width 18 height 18
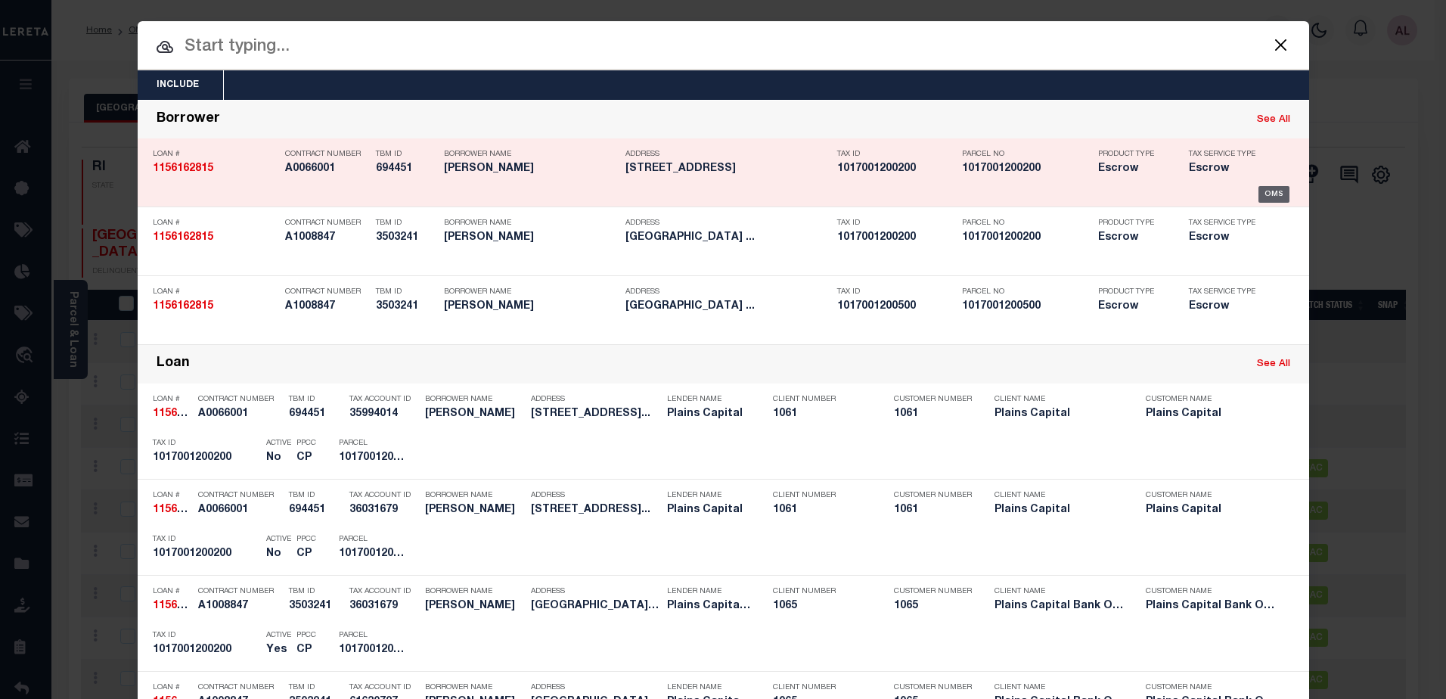
click at [1271, 191] on div "OMS" at bounding box center [1273, 194] width 31 height 17
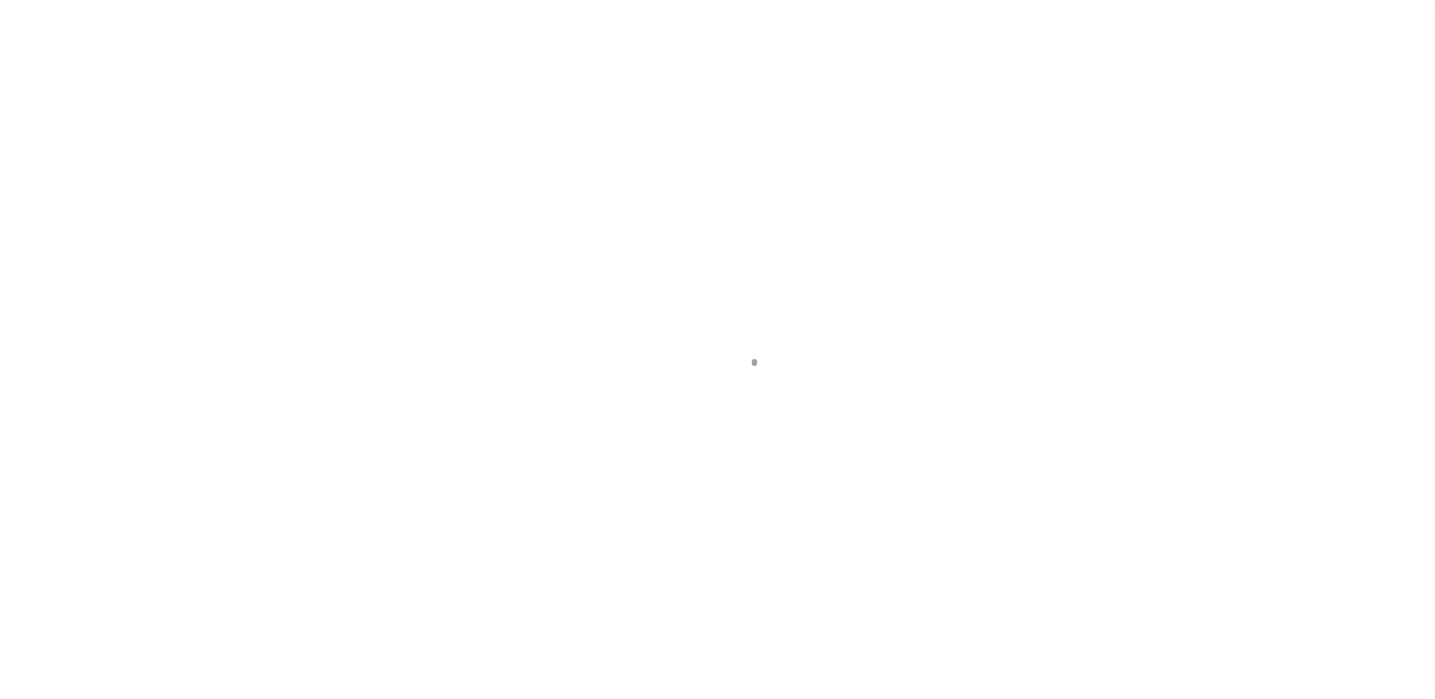
select select "False"
select select "10"
select select "Escrow"
type input "[STREET_ADDRESS]"
select select
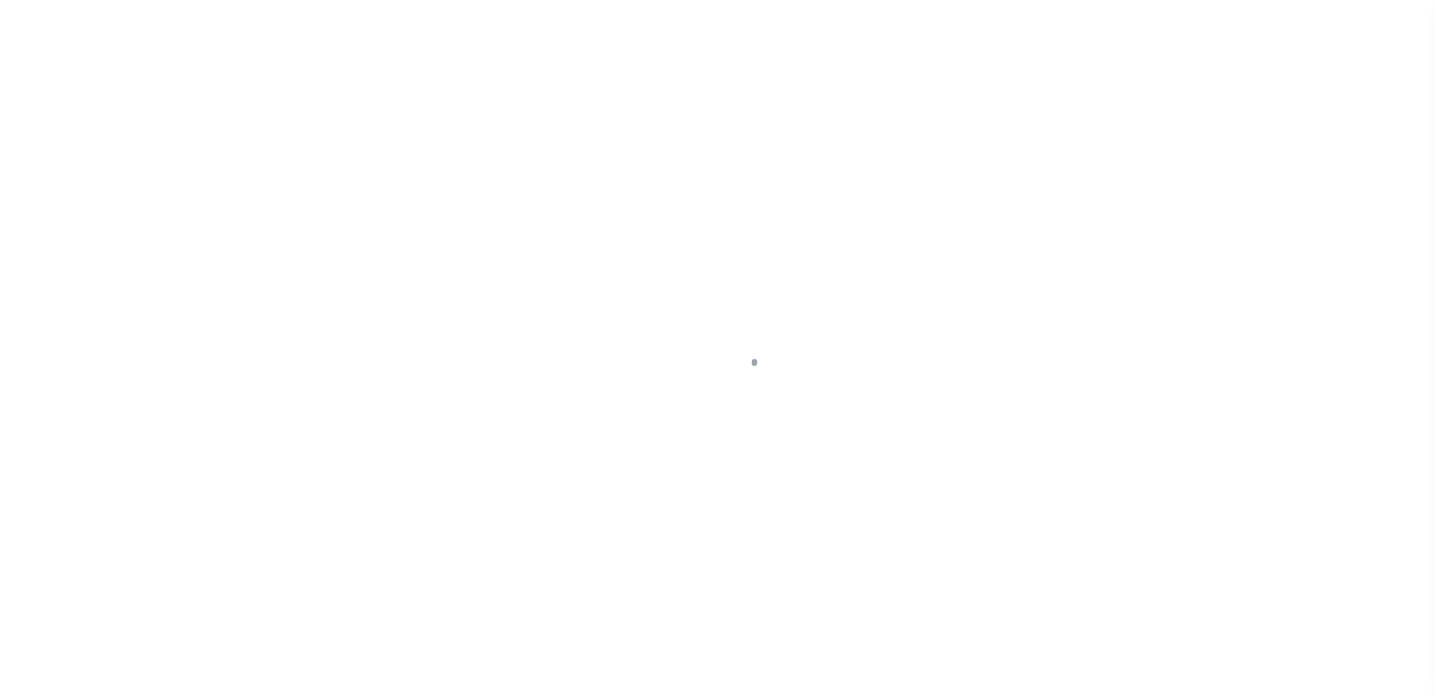
type input "FALFURRIAS TX 783555627"
type input "10488003107"
type input "[GEOGRAPHIC_DATA]"
select select
type textarea "N1/2 S1/2 TR 2 O O 33.26 [PERSON_NAME] CNTY"
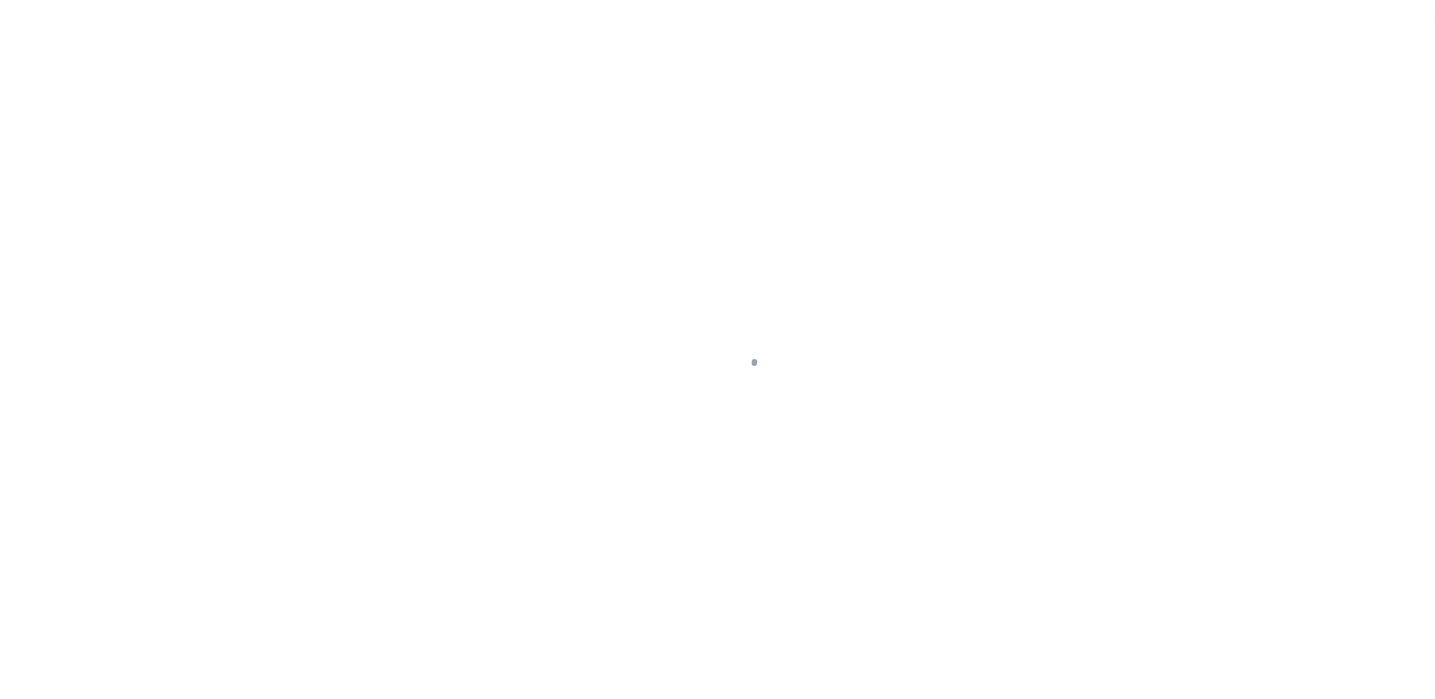
type textarea "Inactivated per [PERSON_NAME] email, re-sent by [PERSON_NAME] [DATE]"
select select "3049"
select select "166"
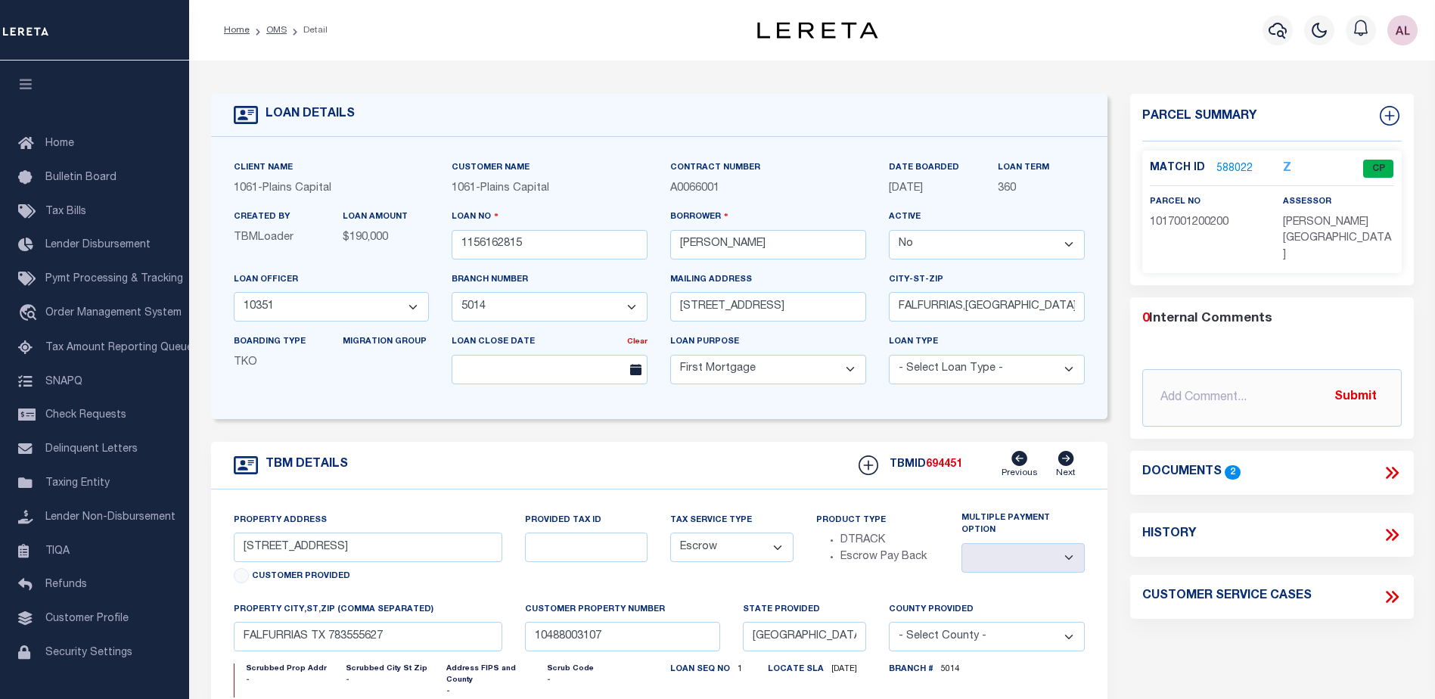
click at [1234, 166] on link "588022" at bounding box center [1234, 169] width 36 height 16
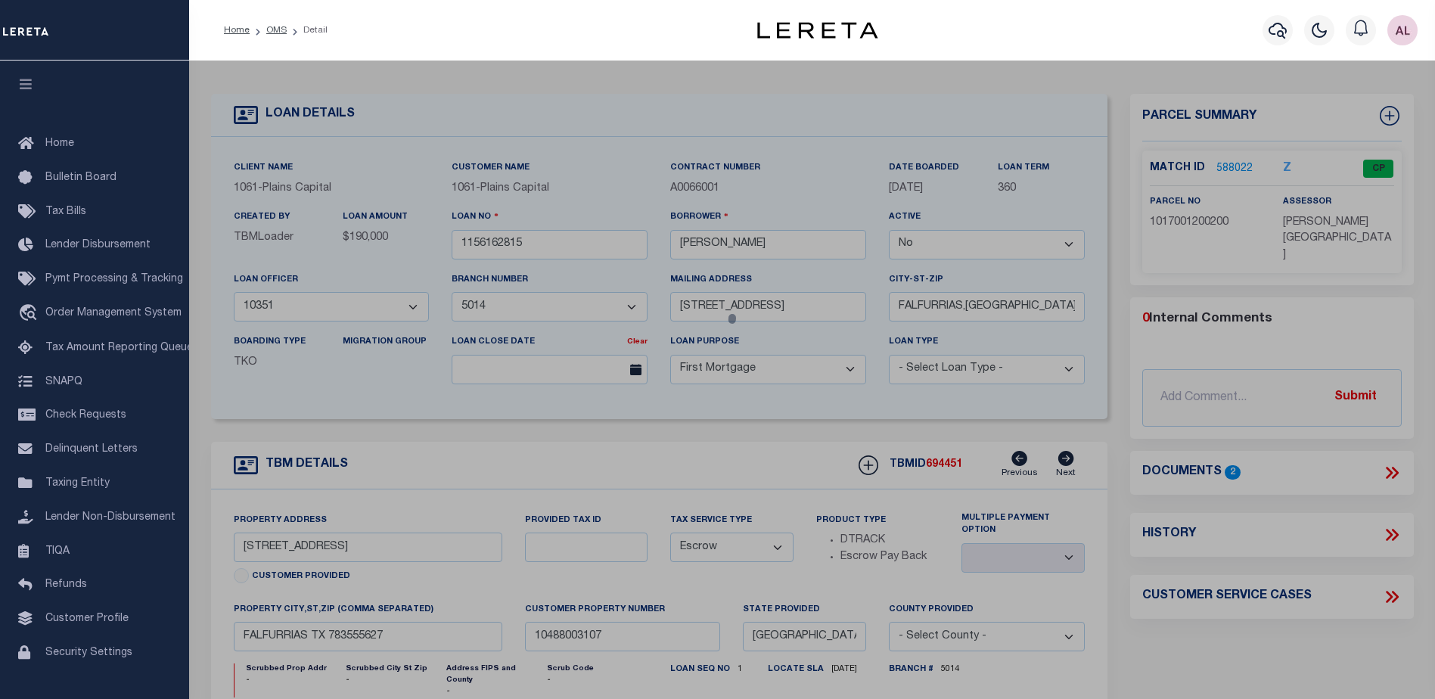
checkbox input "false"
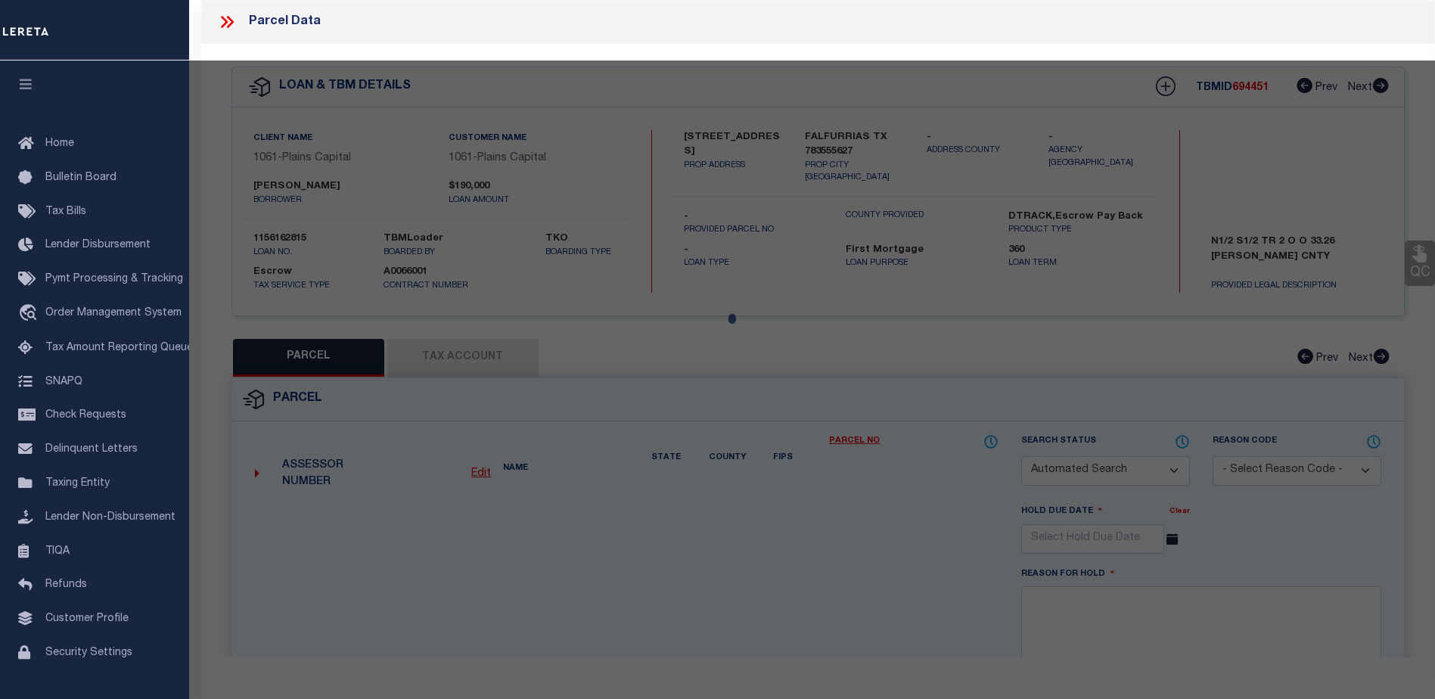
select select "CP"
type input "CANALES MICHAEL RAY"
type input "1017001200200"
type input "CR 402"
type input "FALFURRIAS"
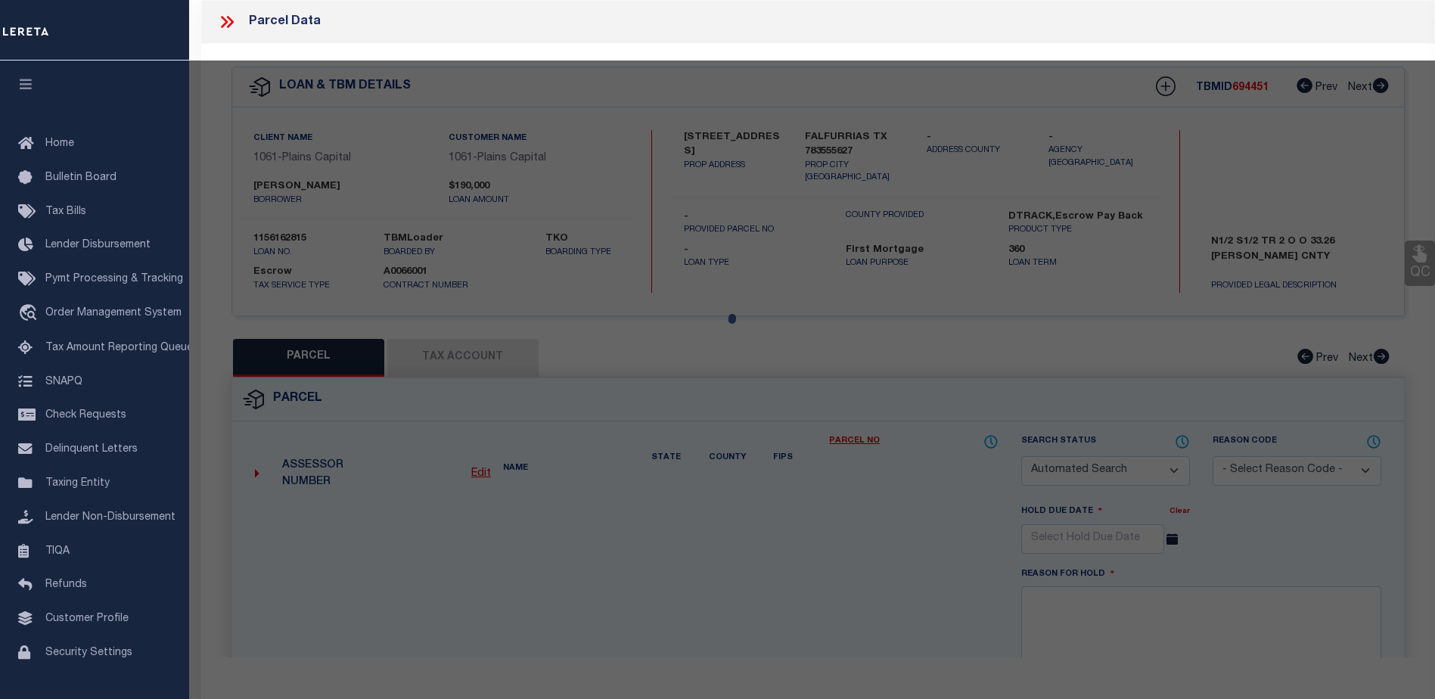
type textarea "A-170 [PERSON_NAME] DE [PERSON_NAME] N/2 OF S/2 OF ORG 33.285 AC TR 0001.000"
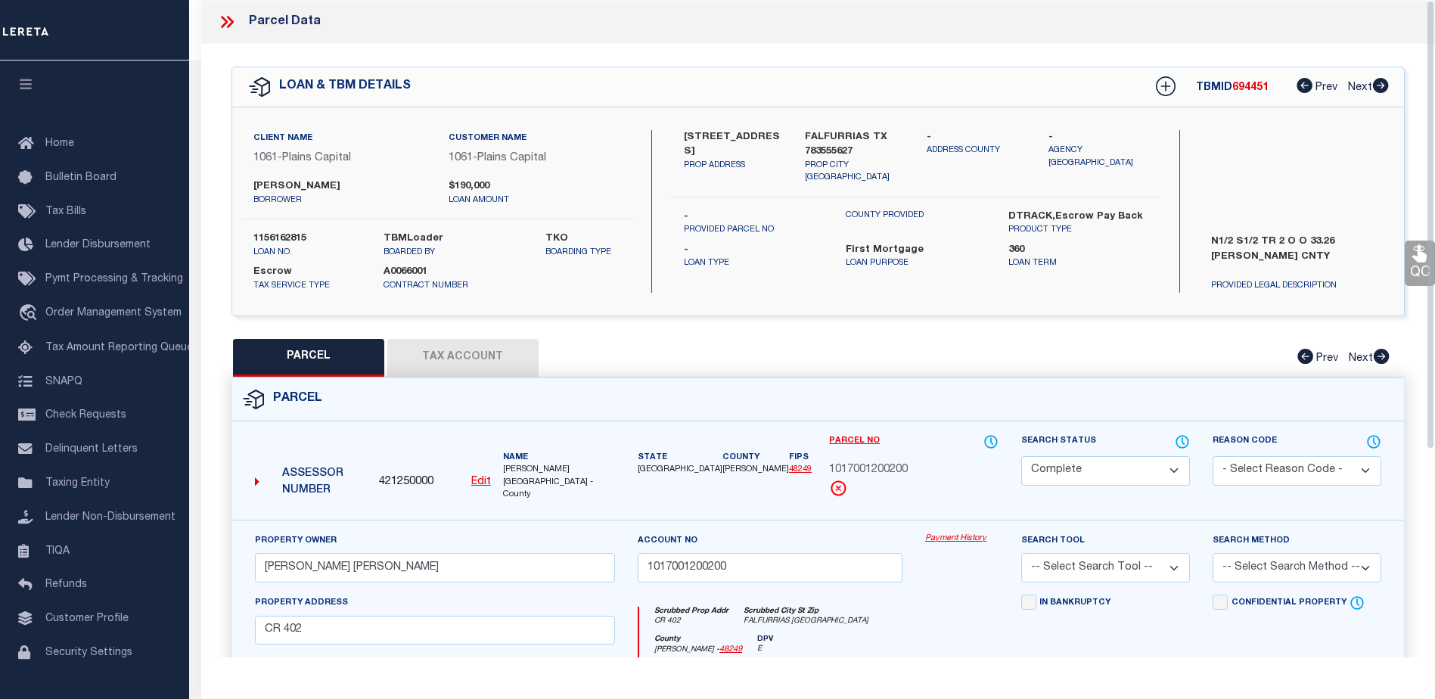
click at [933, 532] on link "Payment History" at bounding box center [961, 538] width 73 height 13
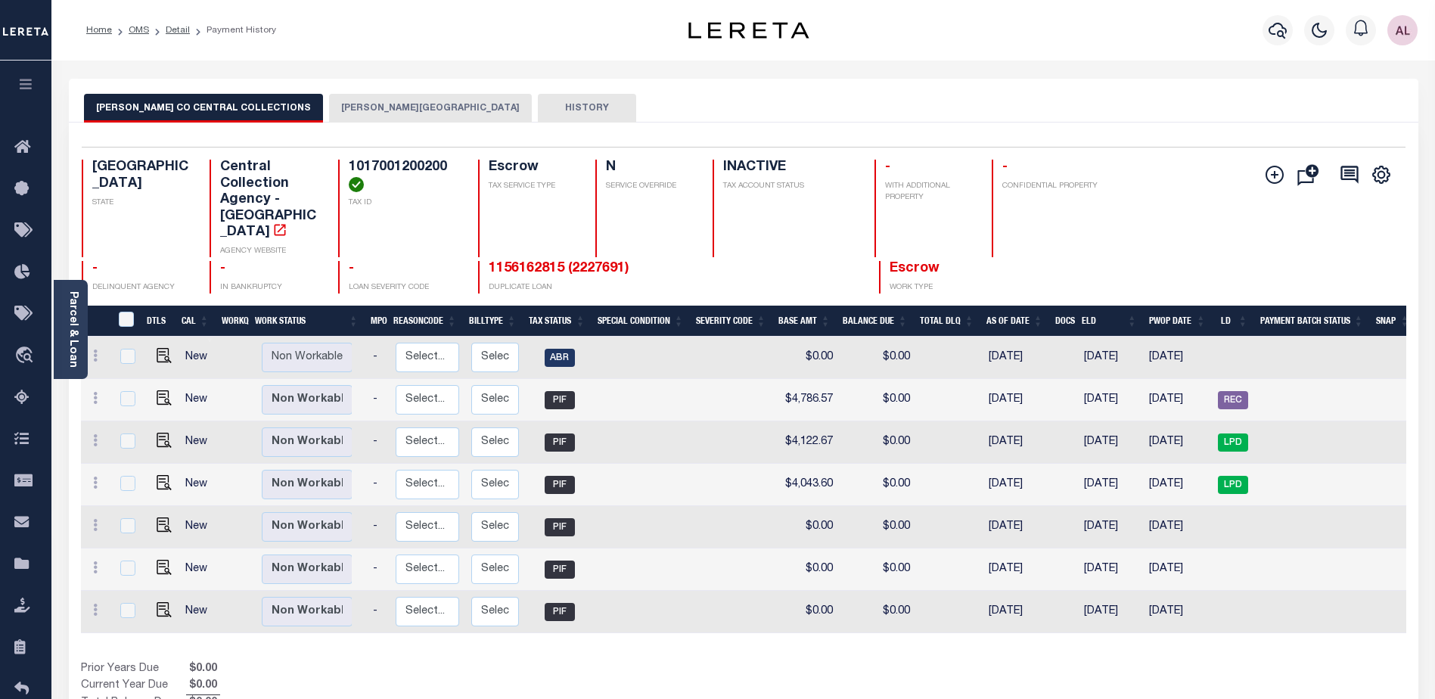
scroll to position [0, 144]
click at [368, 106] on button "[PERSON_NAME][GEOGRAPHIC_DATA]" at bounding box center [430, 108] width 203 height 29
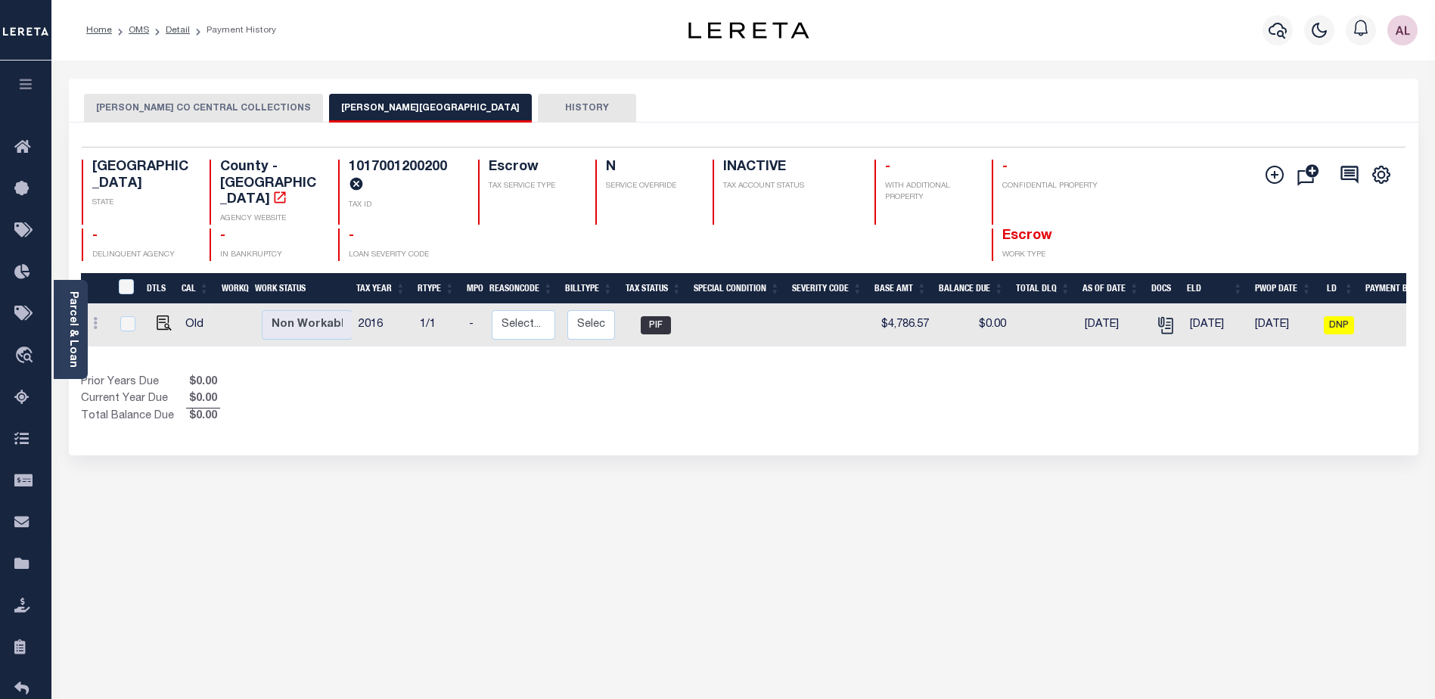
scroll to position [0, 0]
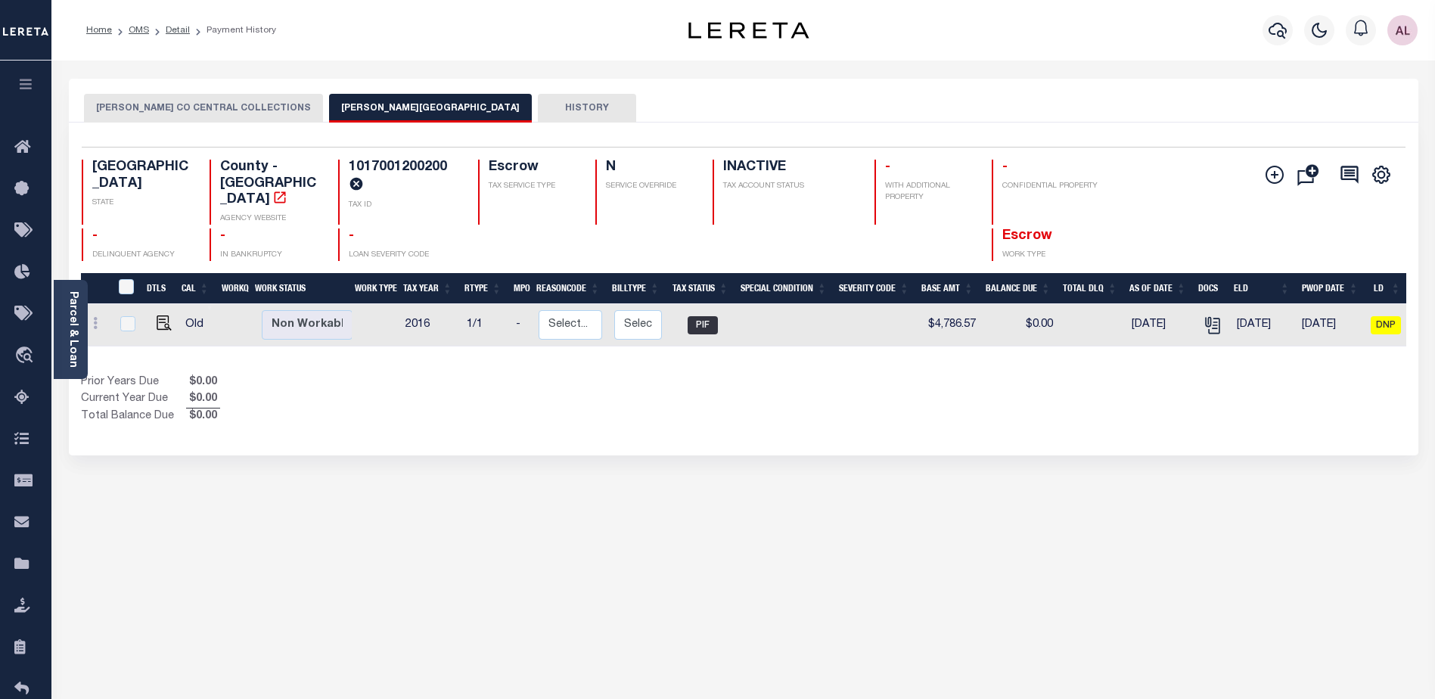
click at [207, 105] on button "JIM WELLS CO CENTRAL COLLECTIONS" at bounding box center [203, 108] width 239 height 29
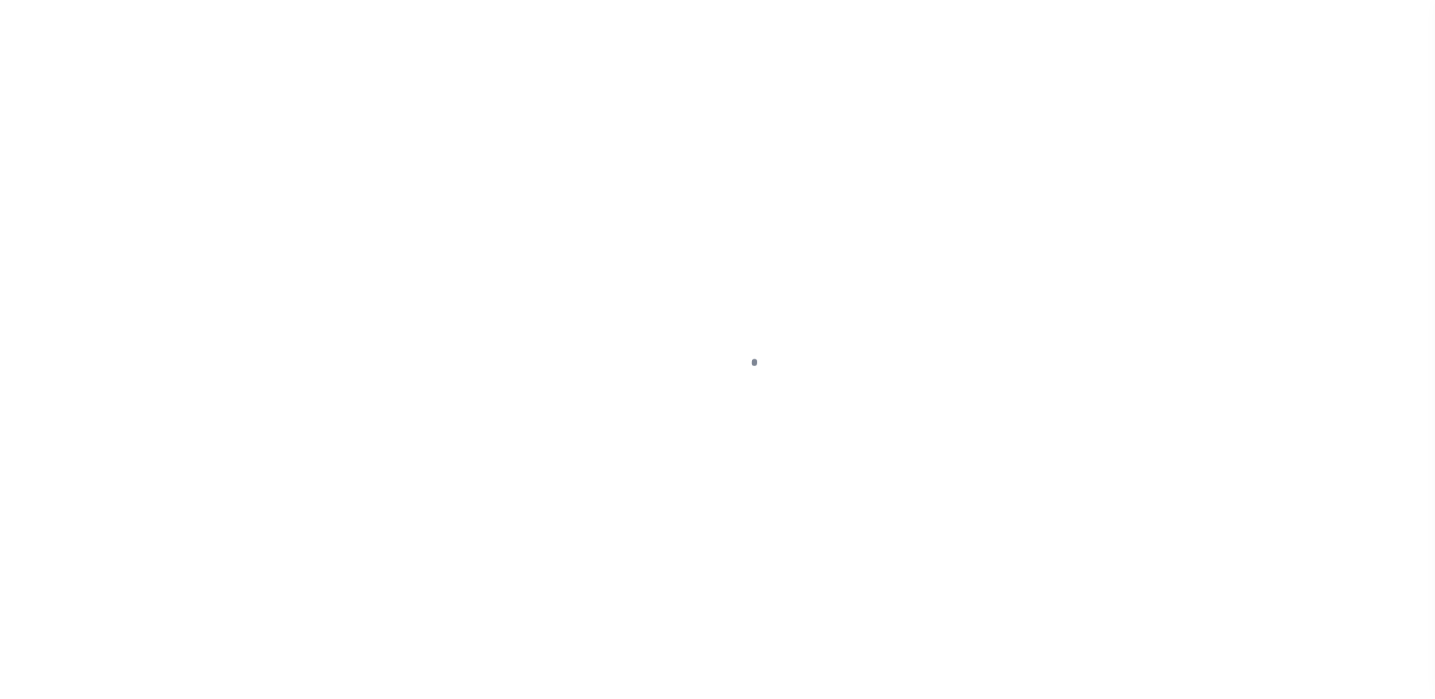
select select "False"
select select "10"
select select "Escrow"
type input "[STREET_ADDRESS]"
select select
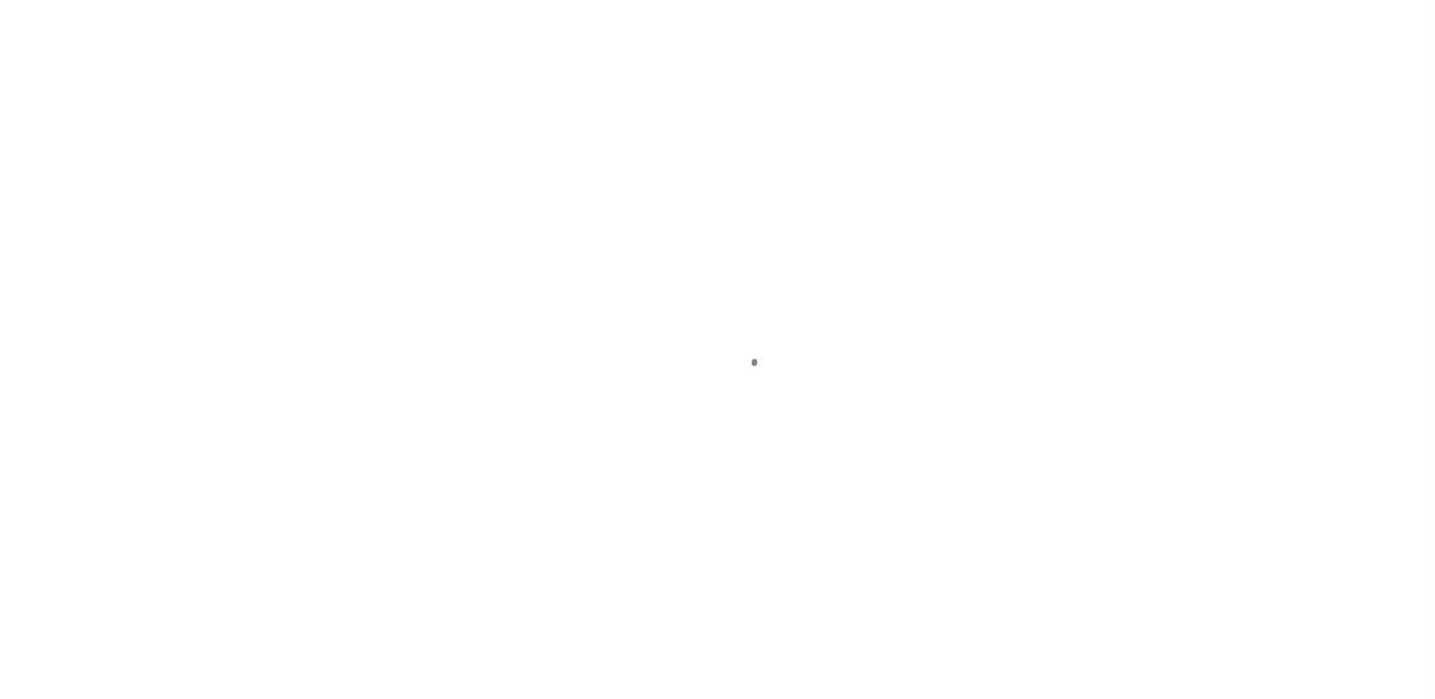
type input "FALFURRIAS TX 783555627"
type input "10488003107"
type input "[GEOGRAPHIC_DATA]"
select select
type textarea "N1/2 S1/2 TR 2 O O 33.26 [PERSON_NAME] CNTY"
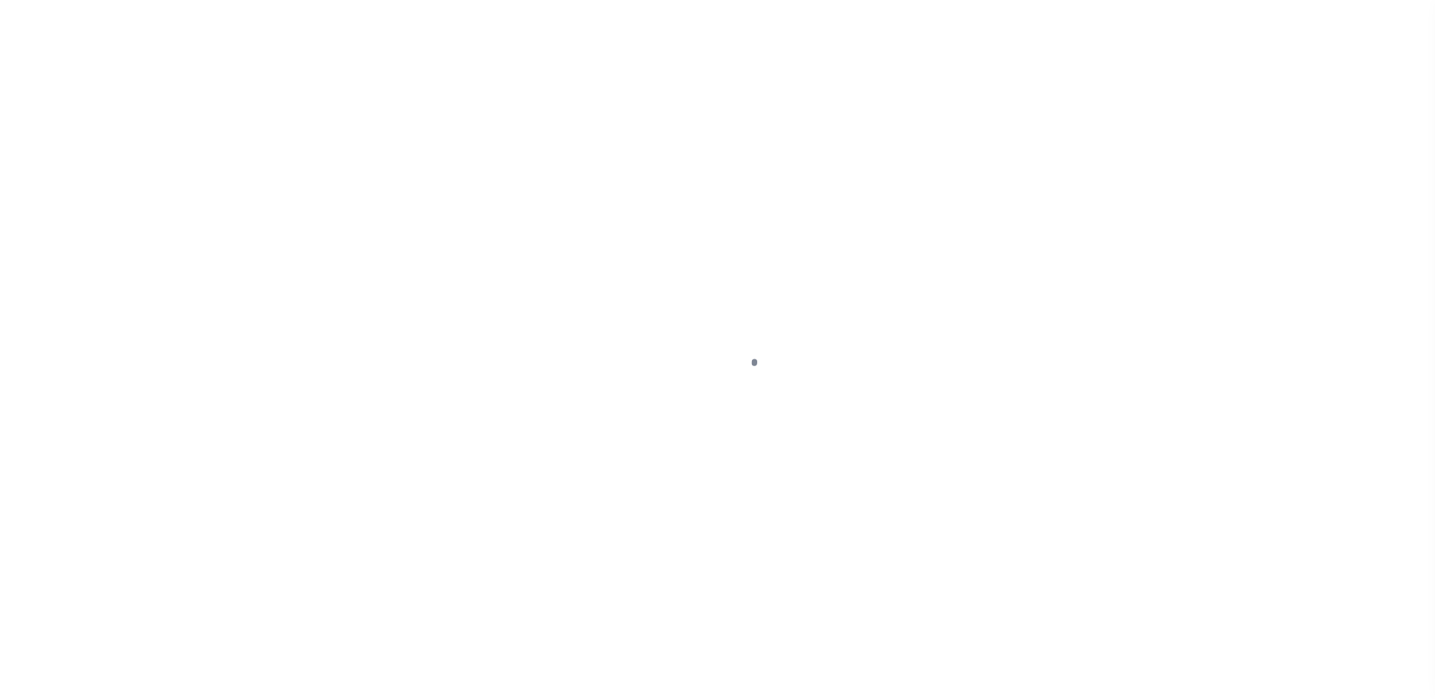
type textarea "Inactivated per [PERSON_NAME] email, re-sent by [PERSON_NAME] [DATE]"
select select "3049"
select select "166"
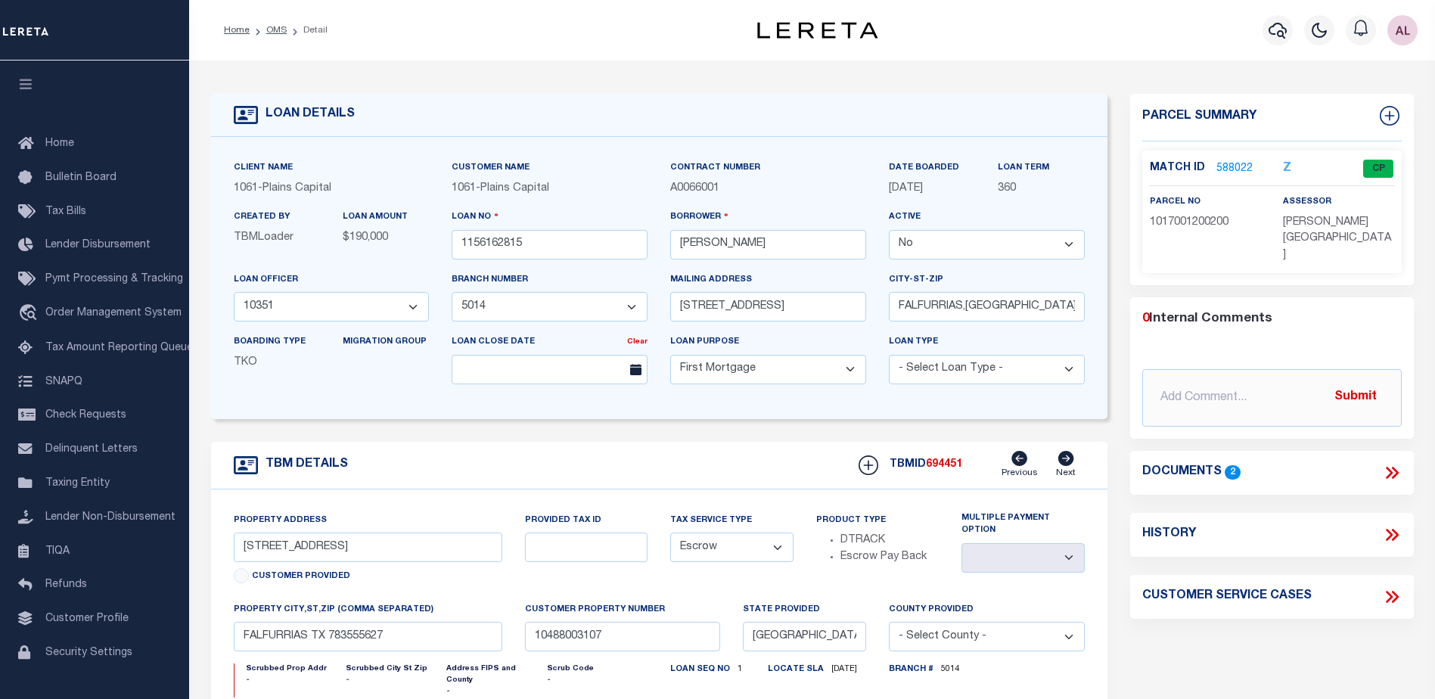
click at [1241, 171] on link "588022" at bounding box center [1234, 169] width 36 height 16
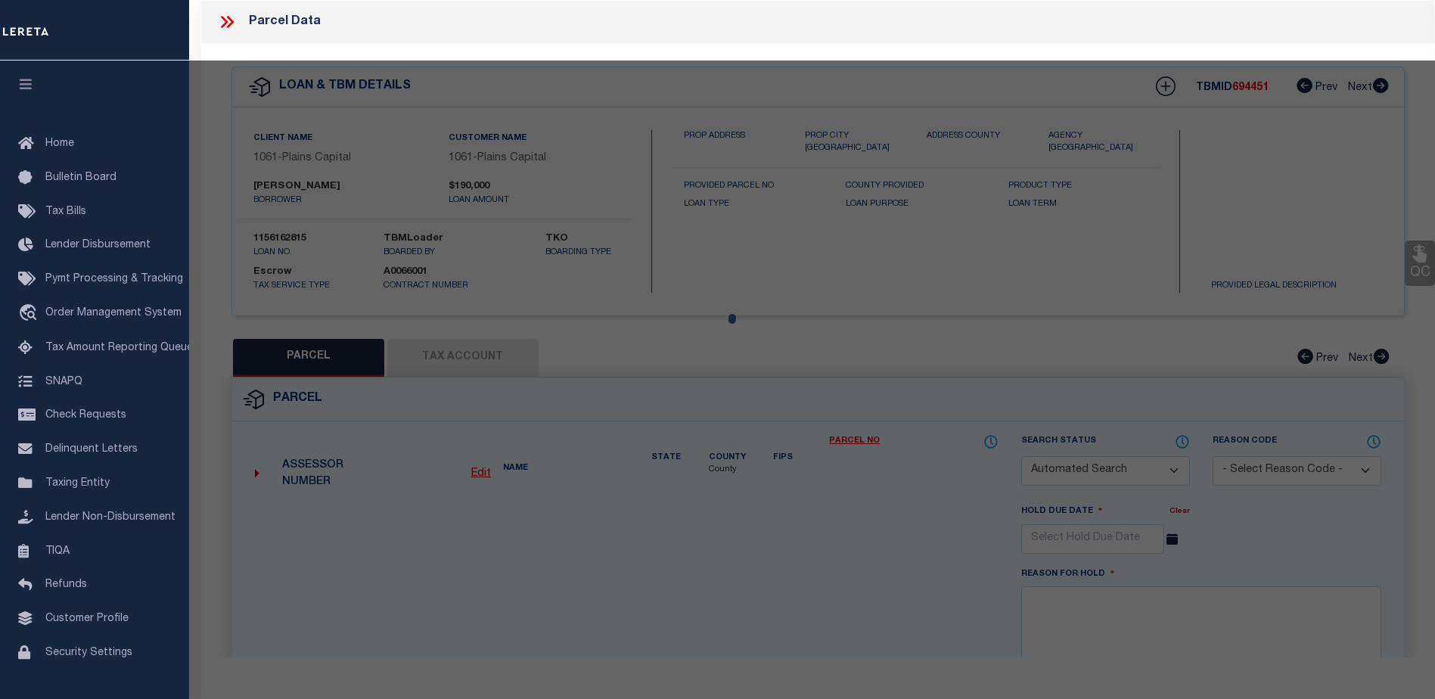
checkbox input "false"
select select "CP"
type input "[PERSON_NAME] [PERSON_NAME]"
type input "1017001200200"
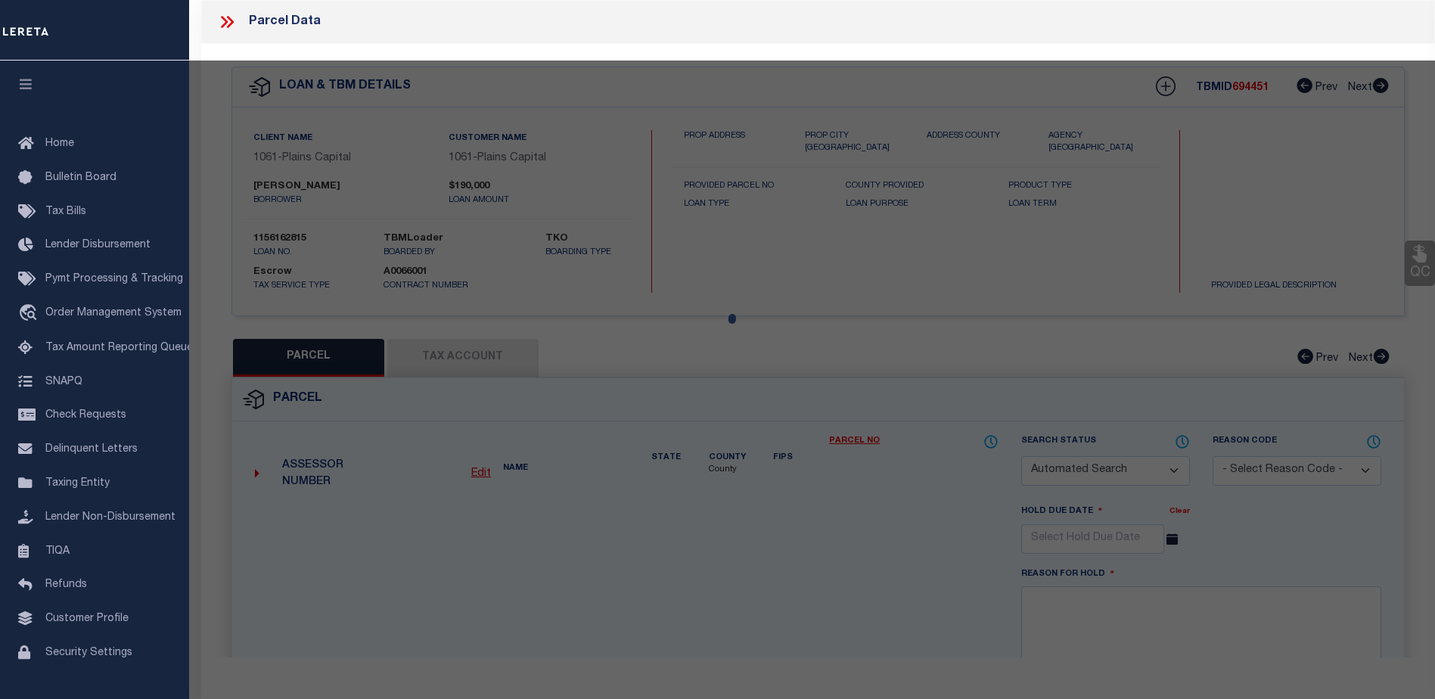
type input "CR 402"
type input "FALFURRIAS"
type textarea "A-170 [PERSON_NAME] DE [PERSON_NAME] N/2 OF S/2 OF ORG 33.285 AC TR 0001.000"
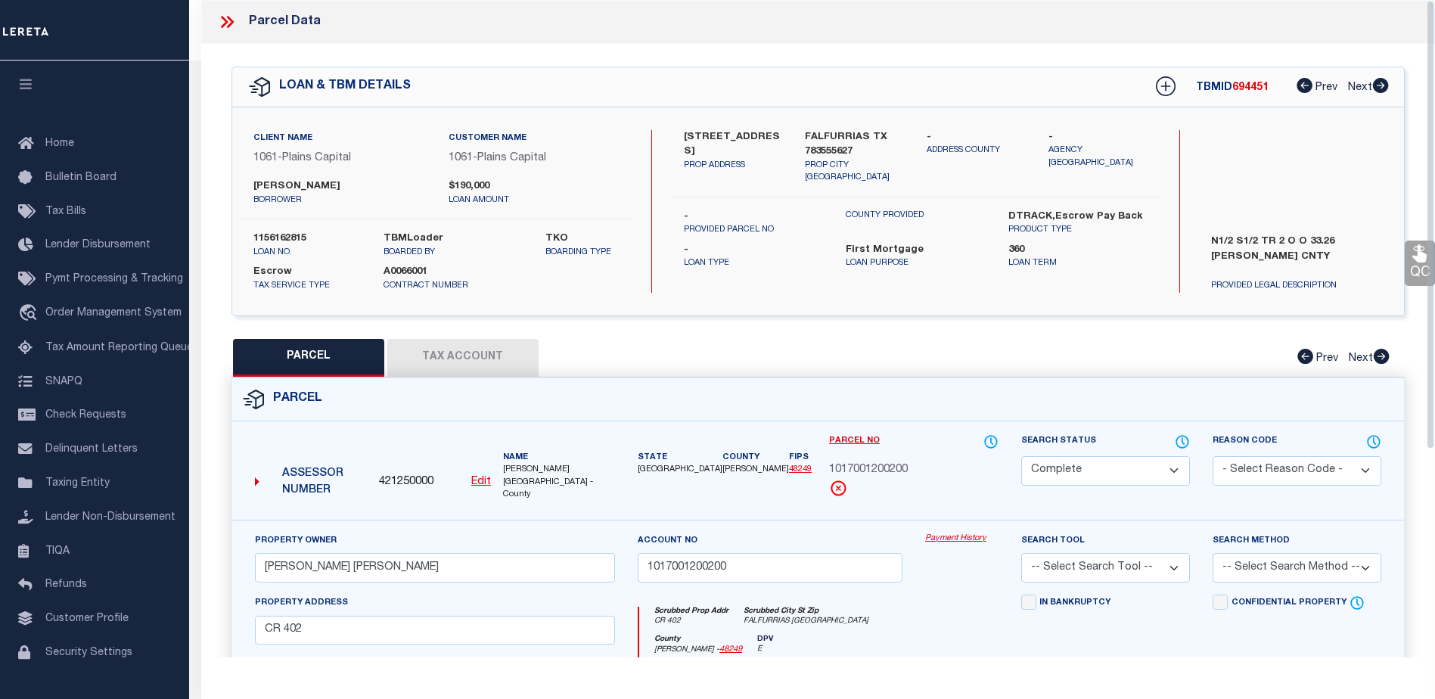
click at [959, 532] on link "Payment History" at bounding box center [961, 538] width 73 height 13
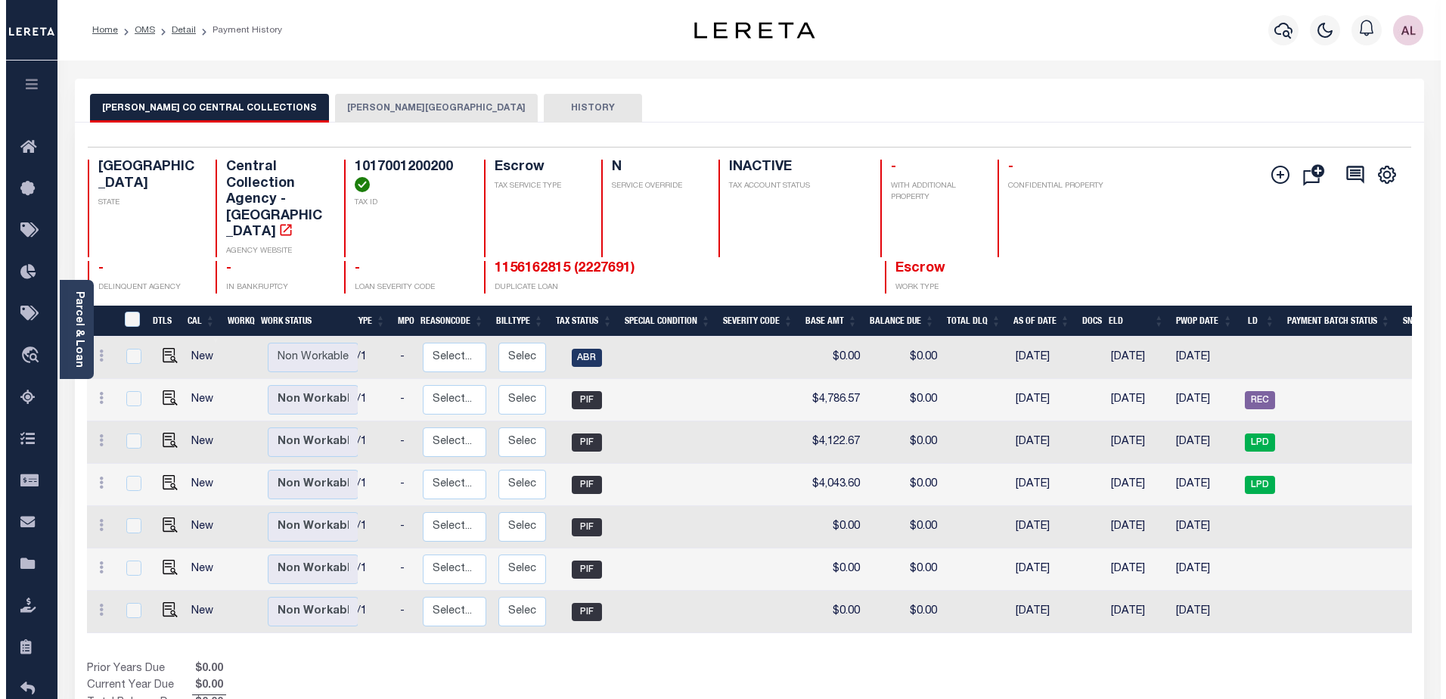
scroll to position [0, 153]
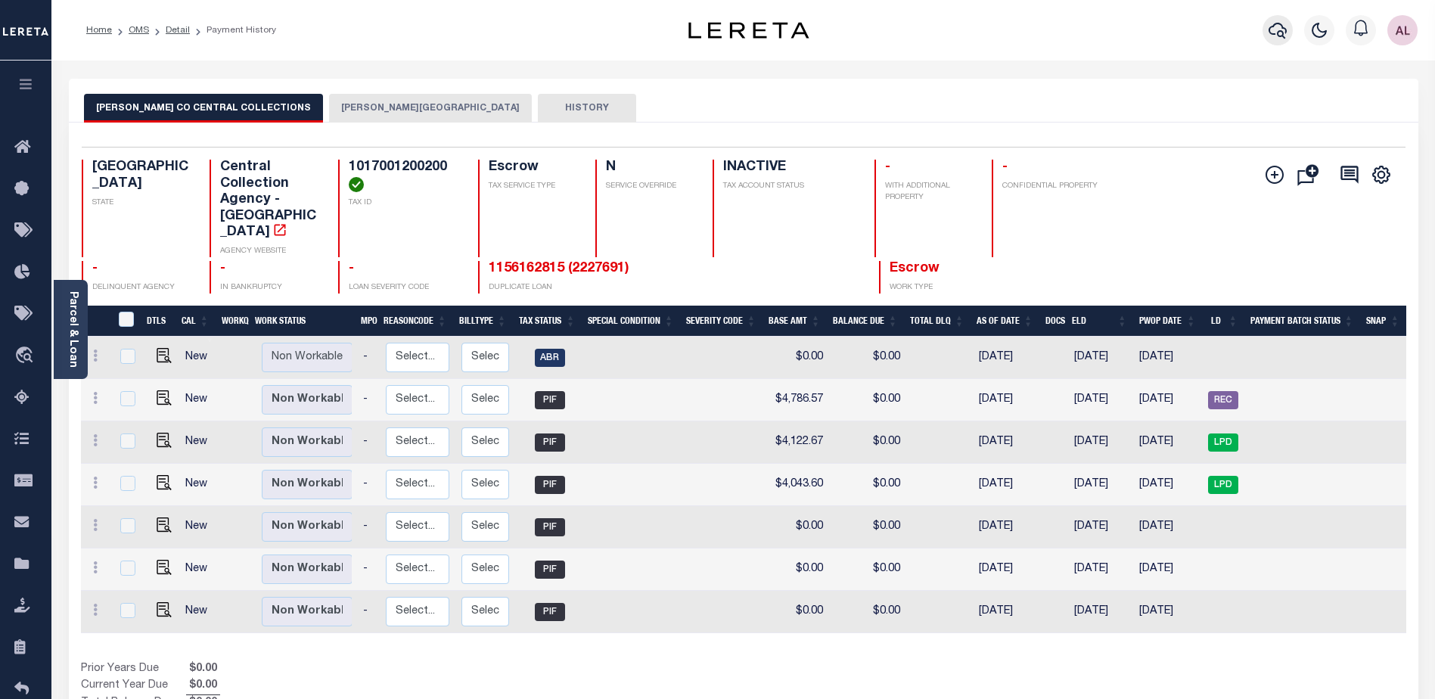
click at [1283, 29] on icon "button" at bounding box center [1277, 31] width 18 height 16
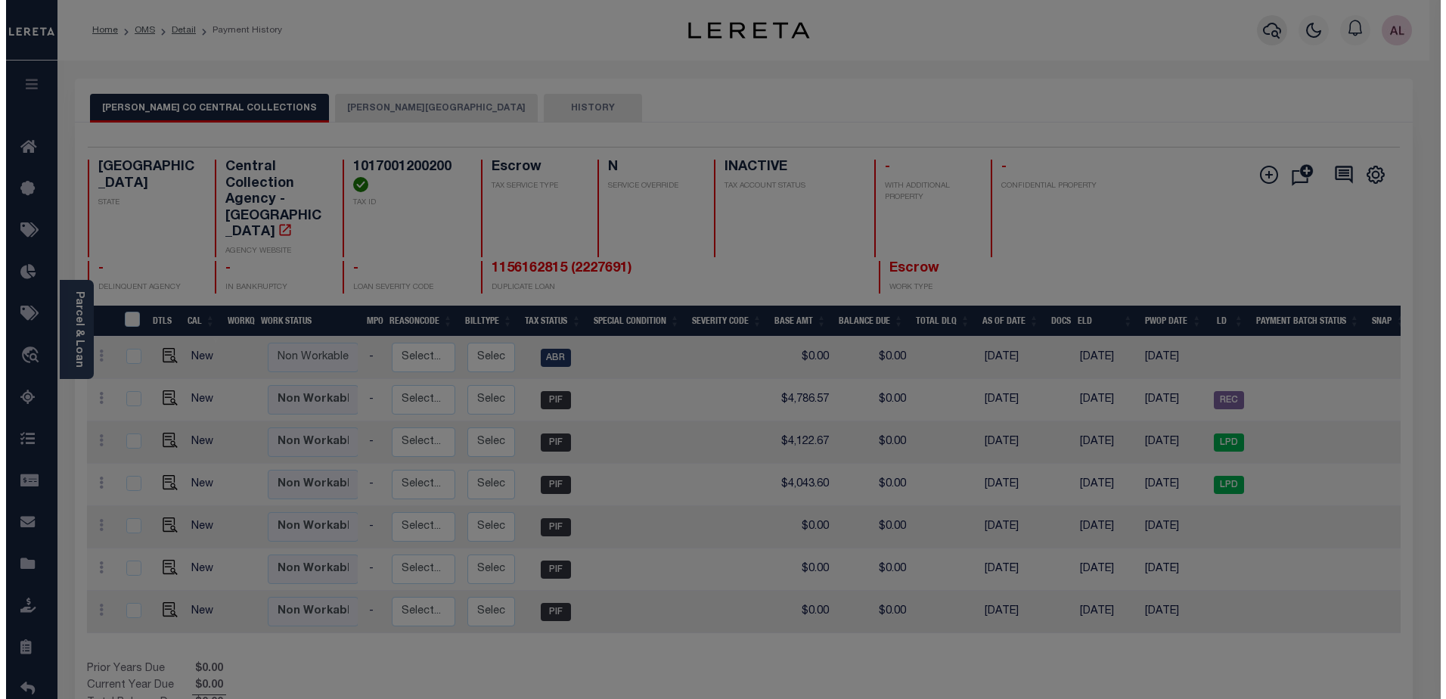
scroll to position [0, 141]
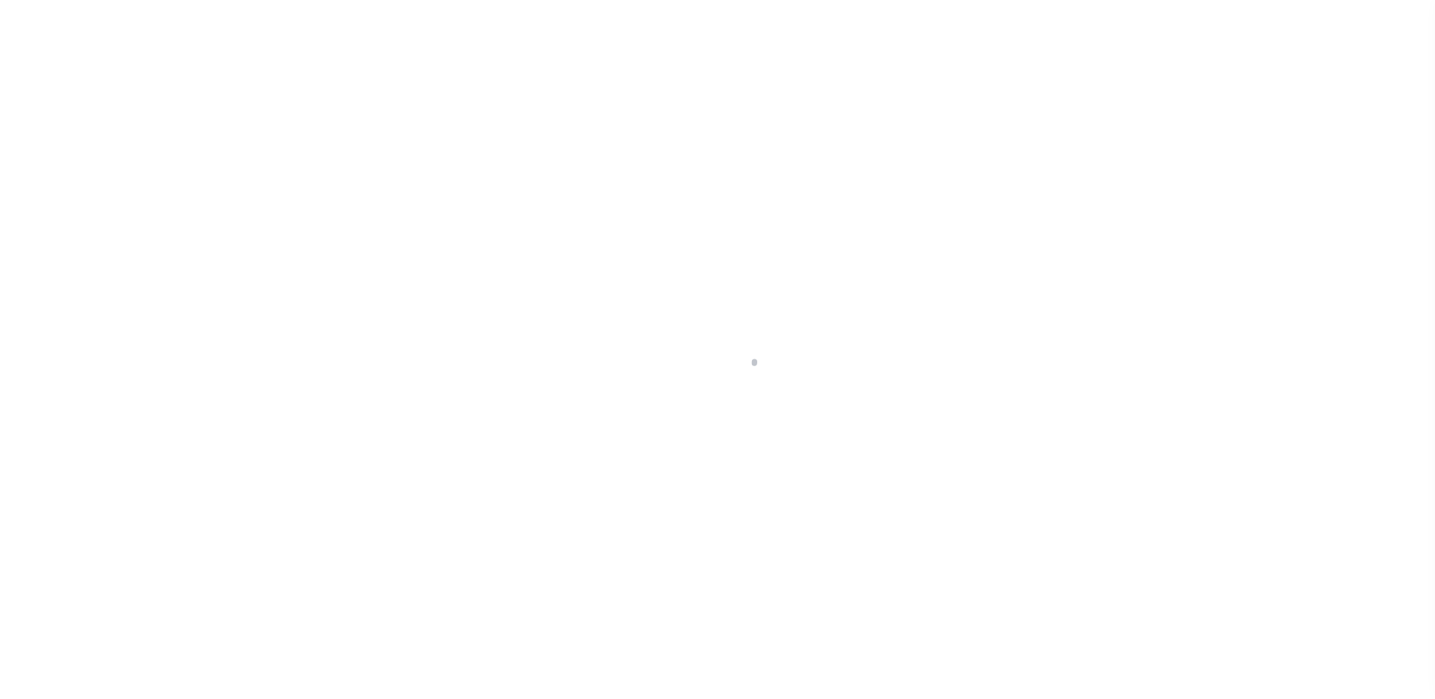
select select "10"
select select "Escrow"
type input "[STREET_ADDRESS]"
select select
type input "[GEOGRAPHIC_DATA] 78355-5627"
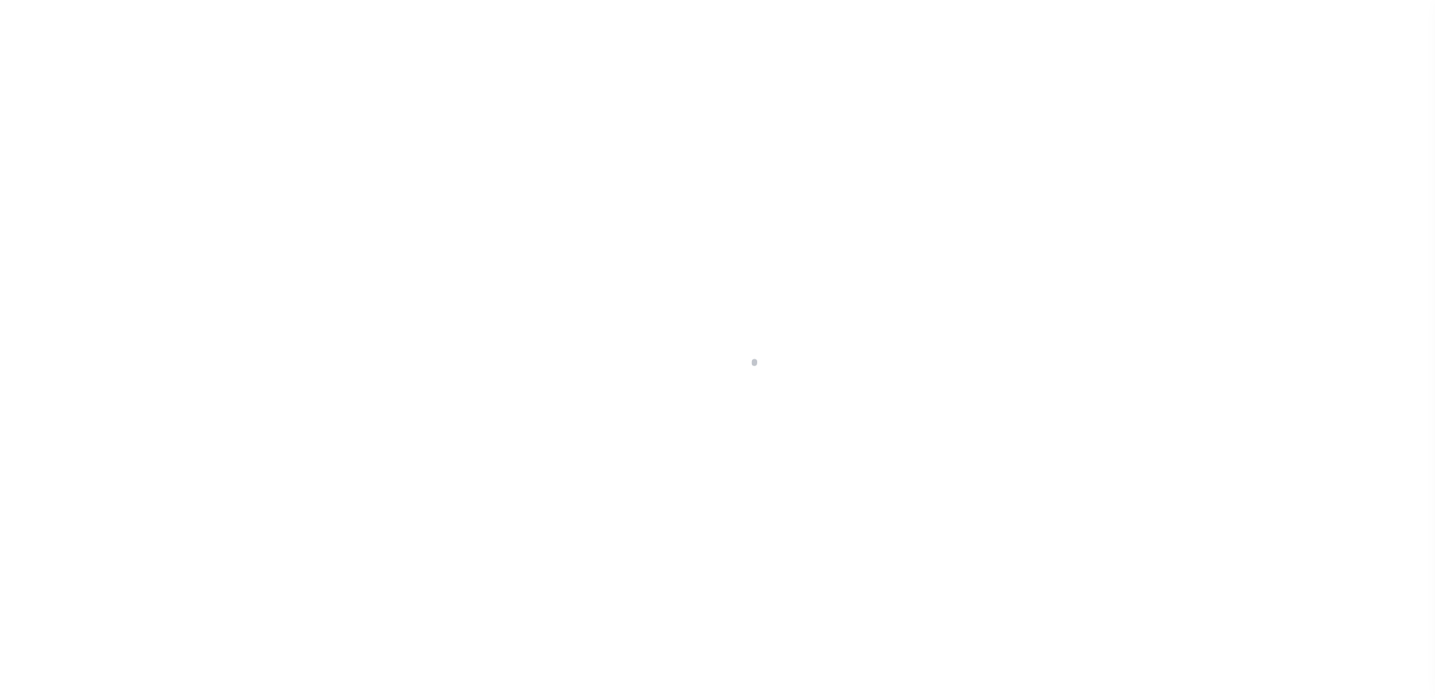
type input "[GEOGRAPHIC_DATA]"
type textarea "A-170 [PERSON_NAME] DE [PERSON_NAME] OUT OF 33 ACRE TRACT. (1 ACRE AND 7.321 AC…"
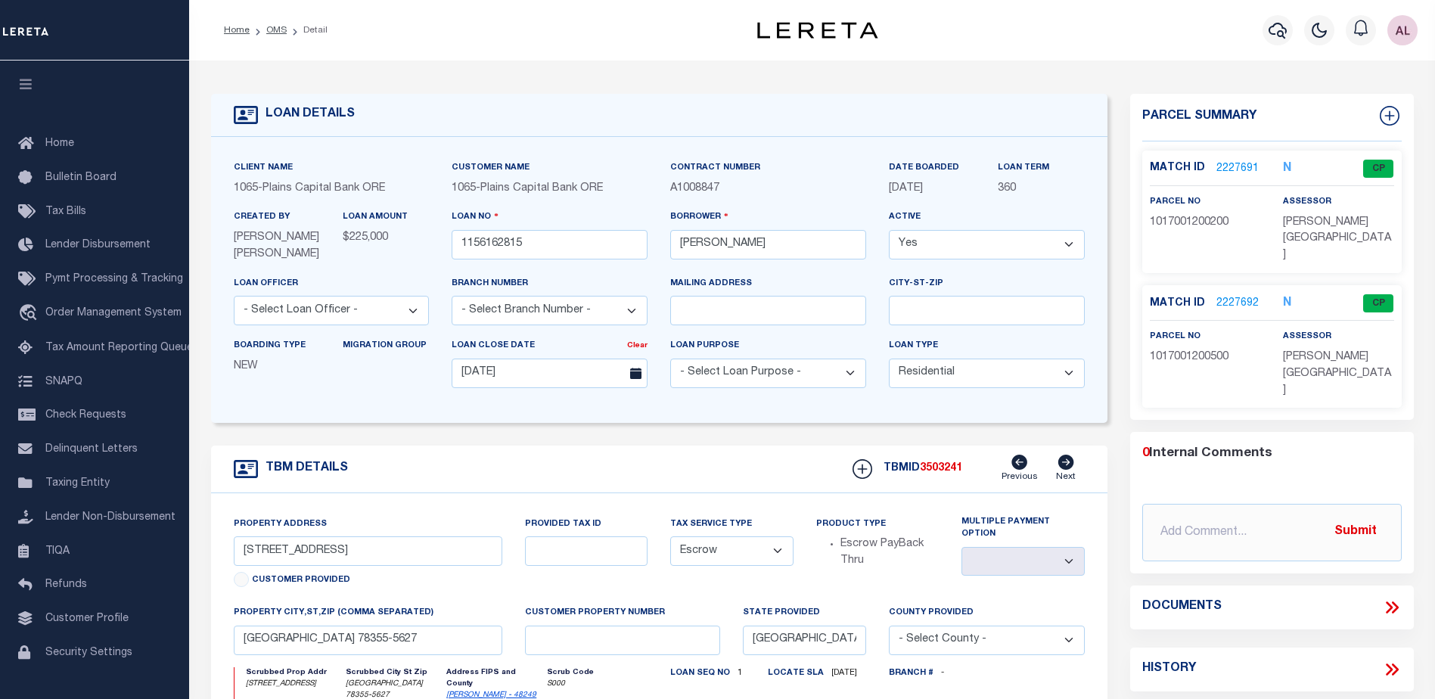
click at [1240, 296] on link "2227692" at bounding box center [1237, 304] width 42 height 16
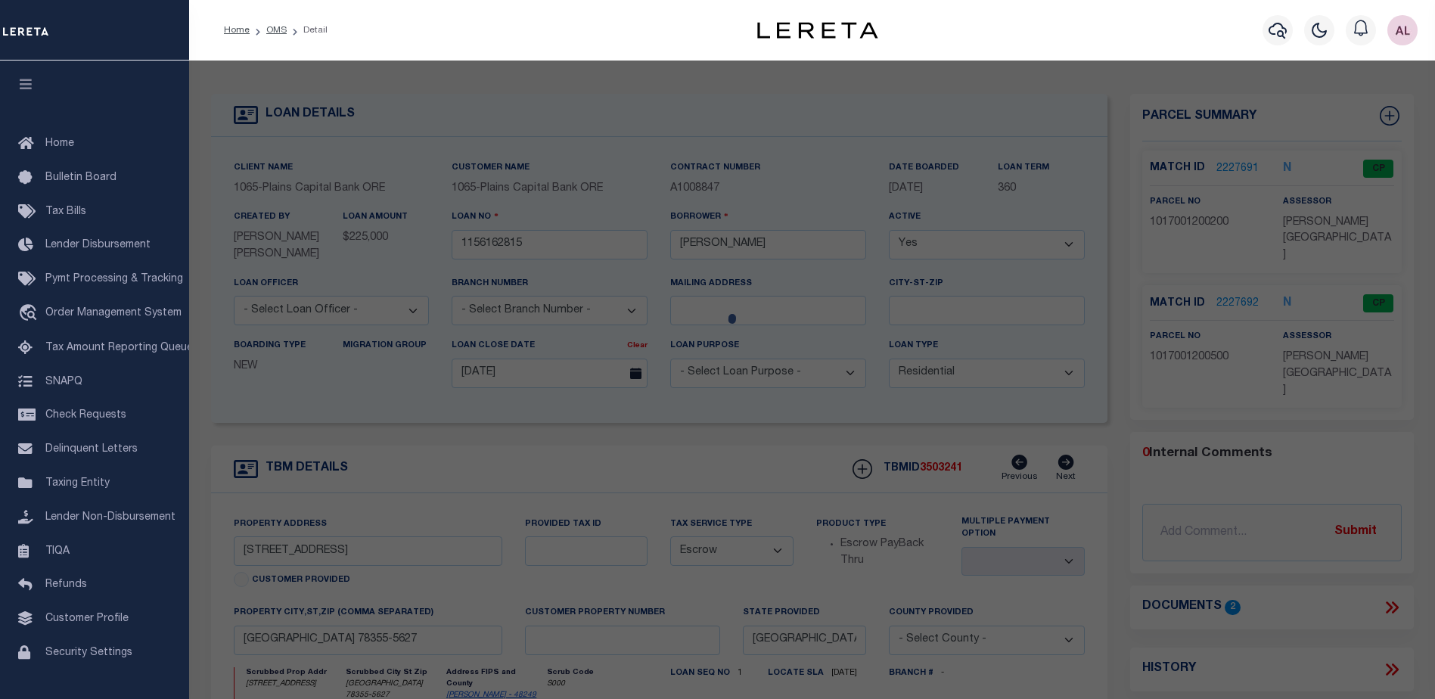
checkbox input "false"
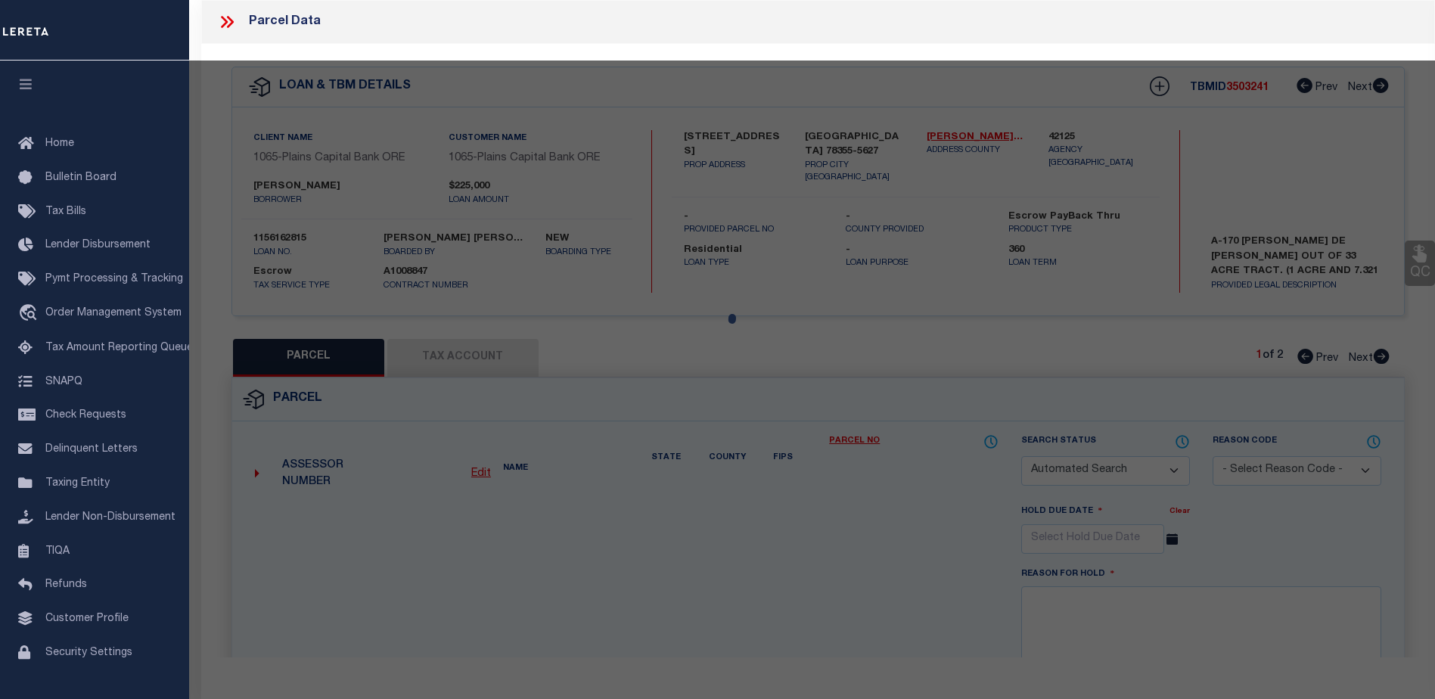
select select "CP"
type input "CANALES MICHAEL RAY"
select select "AGW"
select select
type input "CR 402"
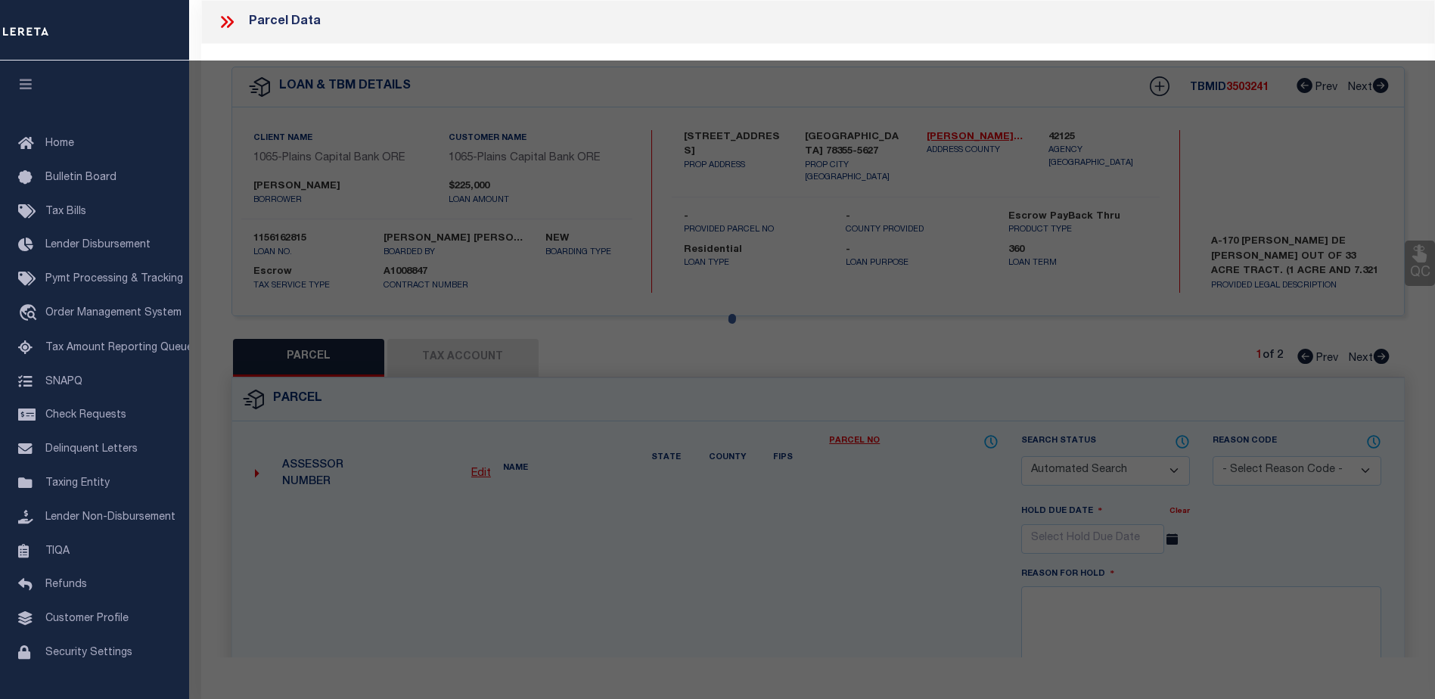
checkbox input "false"
type input "FALFURRIAS"
type textarea "A-170 RAMON DE LA GARZA N/2 OF S/2 OF ORG 33.285 AC TR 7.321"
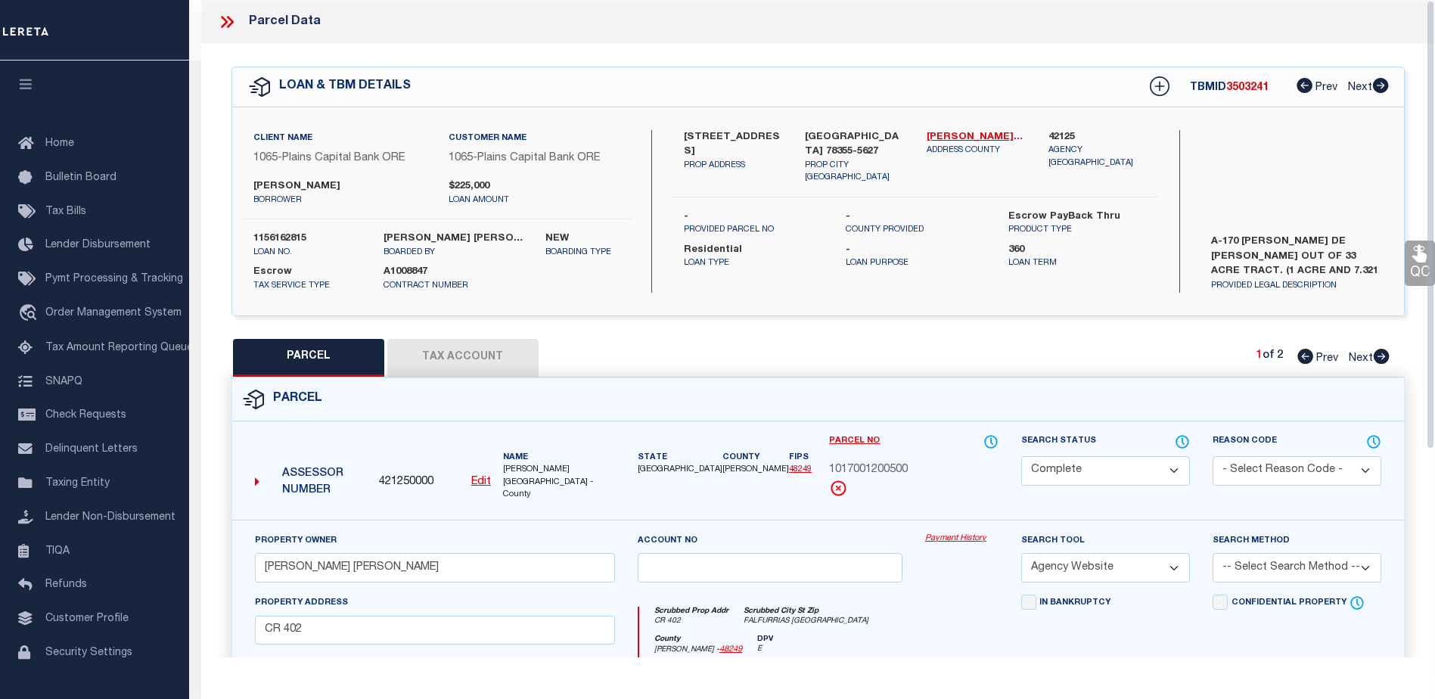
click at [957, 532] on link "Payment History" at bounding box center [961, 538] width 73 height 13
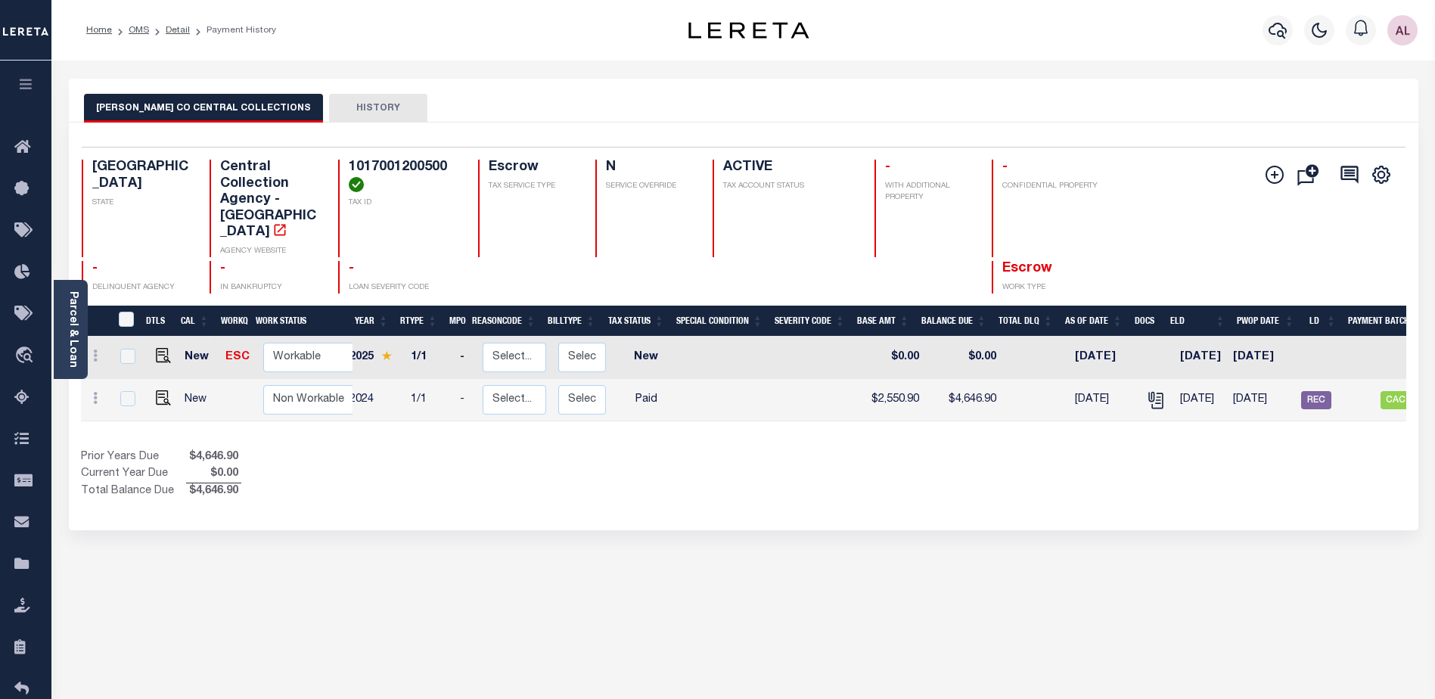
scroll to position [0, 21]
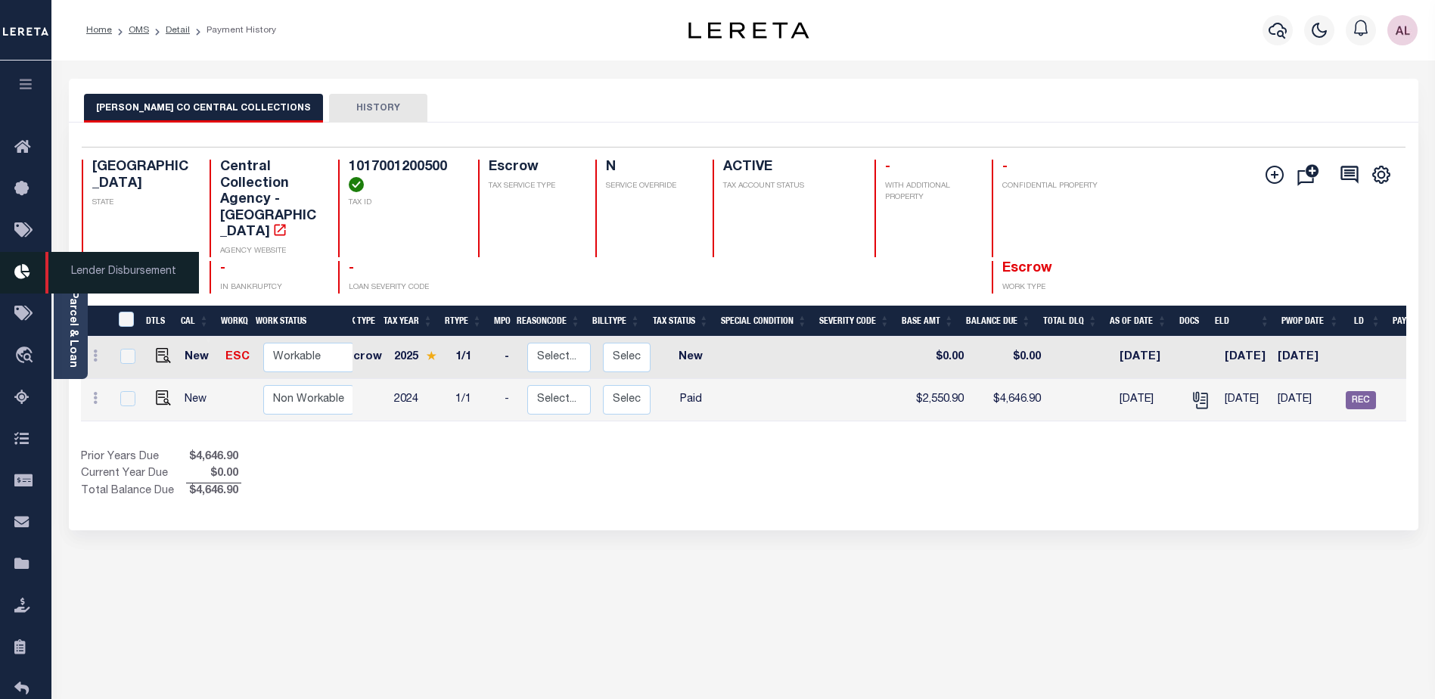
click at [25, 268] on icon at bounding box center [26, 272] width 24 height 19
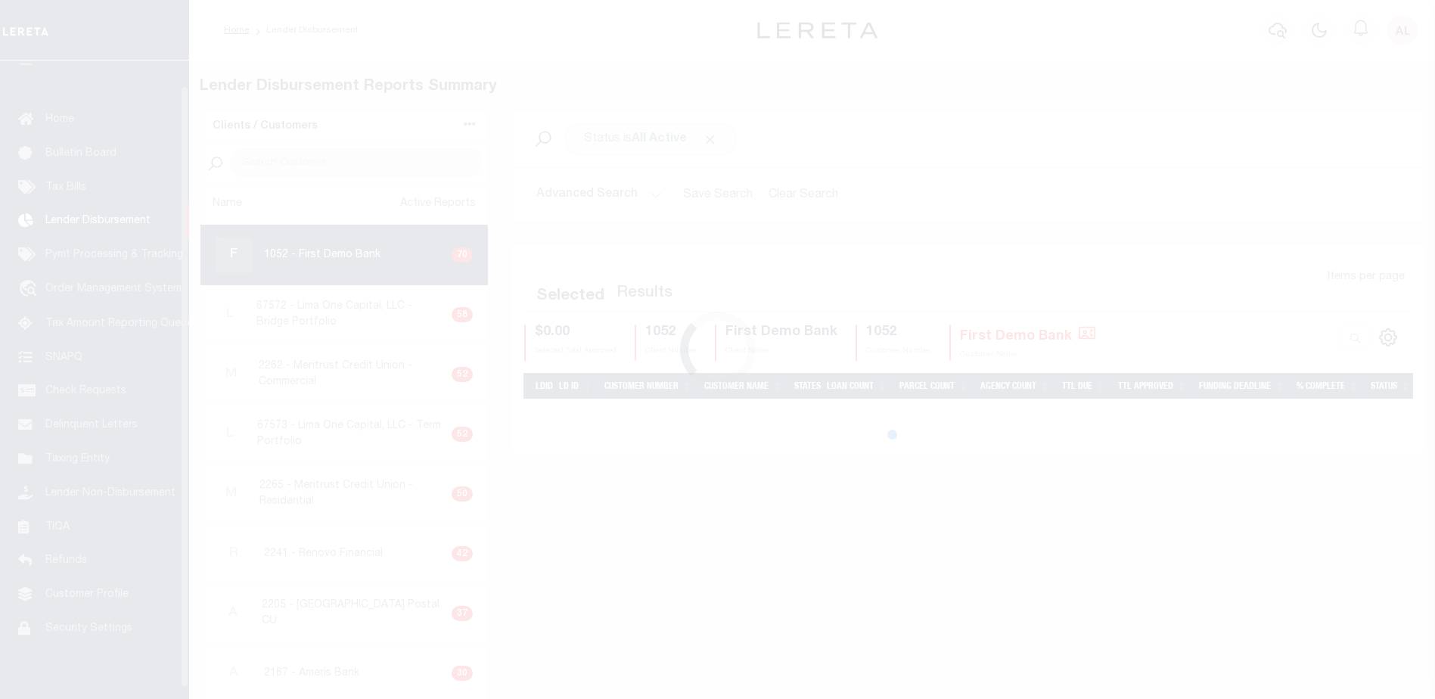
scroll to position [26, 0]
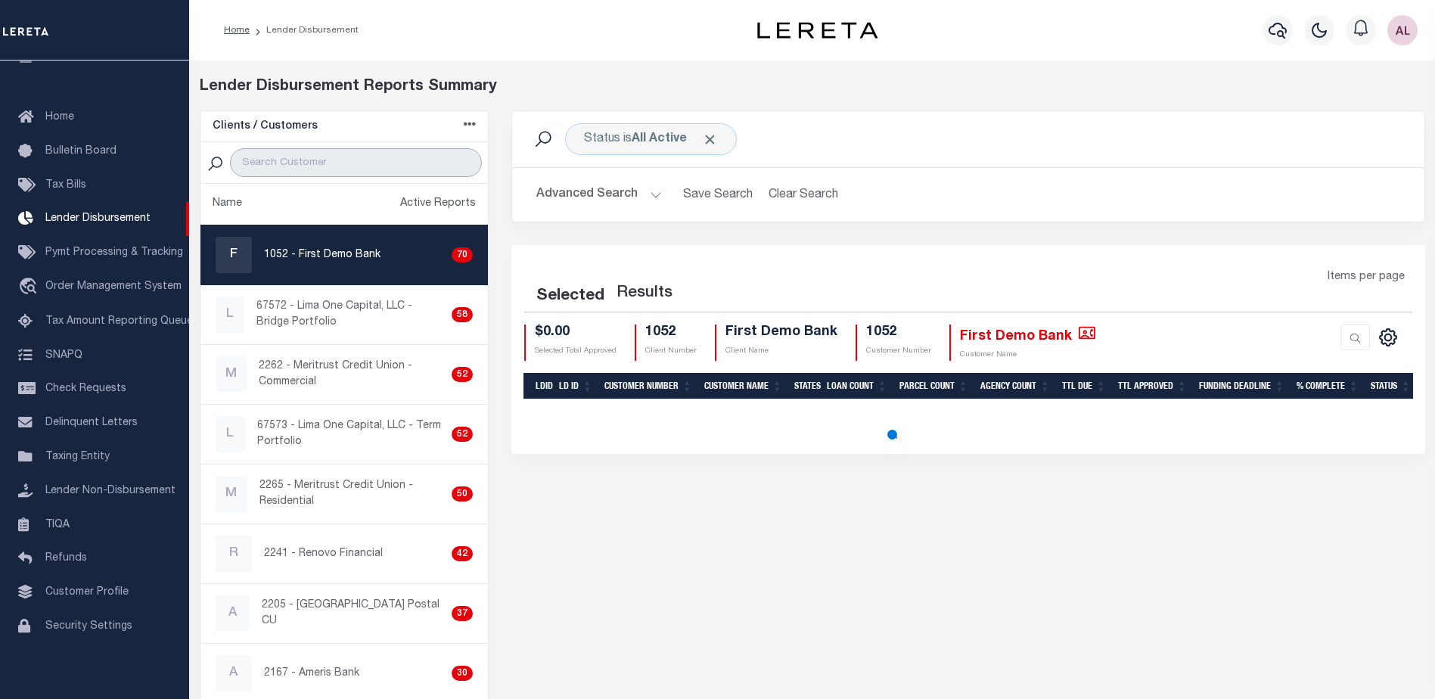
click at [293, 161] on input "search" at bounding box center [356, 162] width 252 height 29
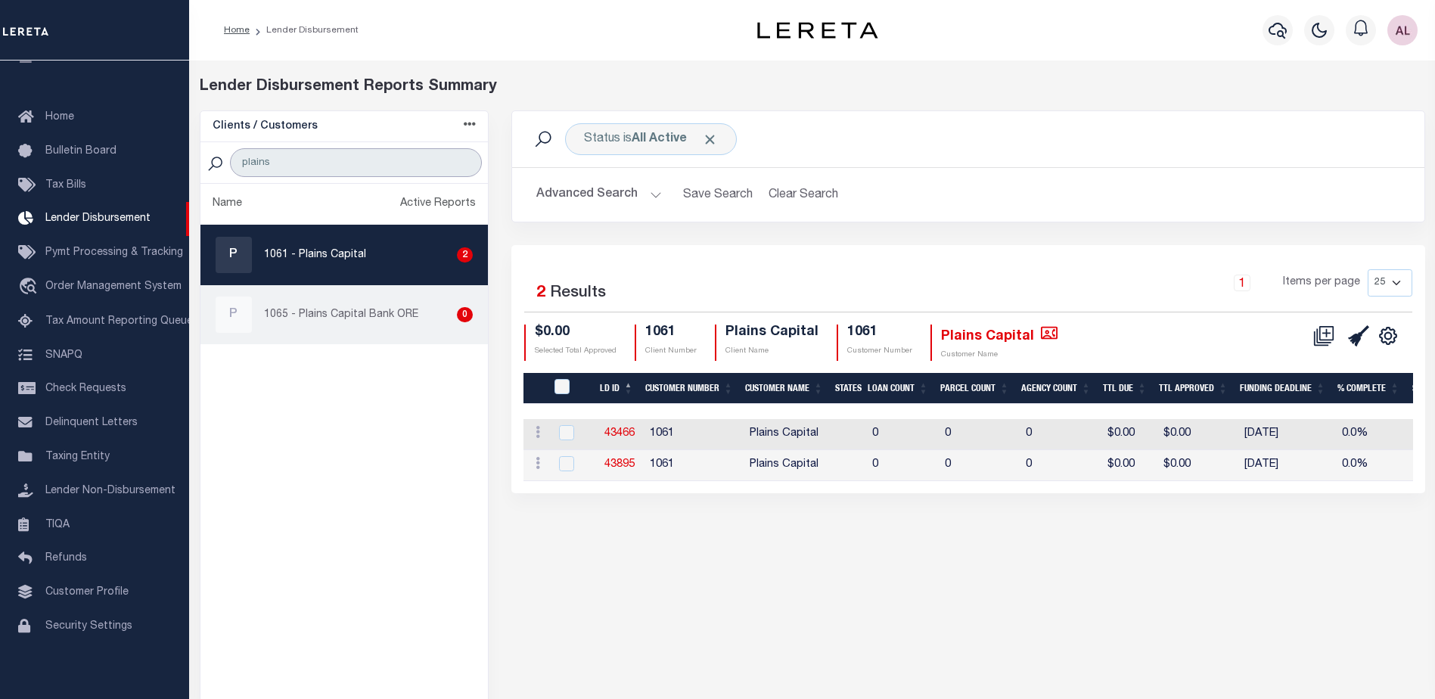
type input "plains"
click at [391, 310] on p "1065 - Plains Capital Bank ORE" at bounding box center [341, 315] width 154 height 16
checkbox input "true"
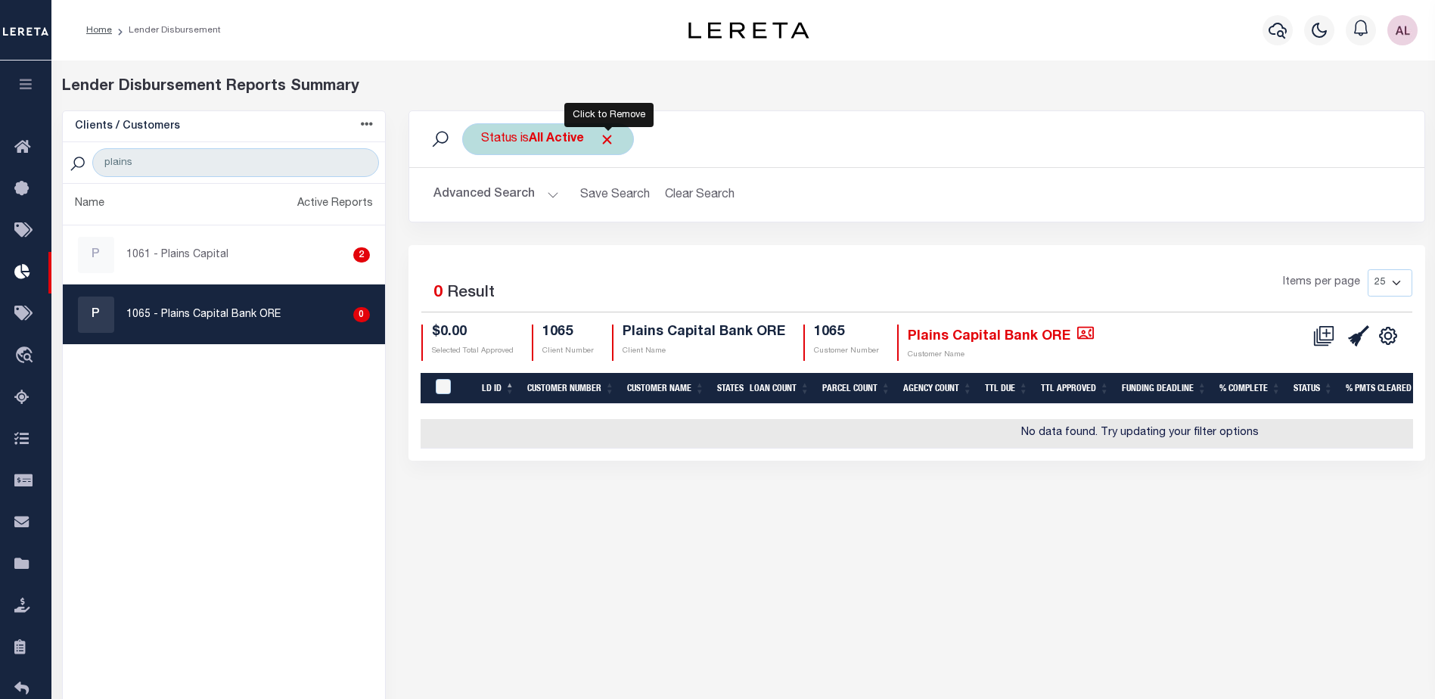
drag, startPoint x: 622, startPoint y: 138, endPoint x: 608, endPoint y: 137, distance: 13.6
click at [610, 136] on div "Status is All Active" at bounding box center [548, 139] width 172 height 32
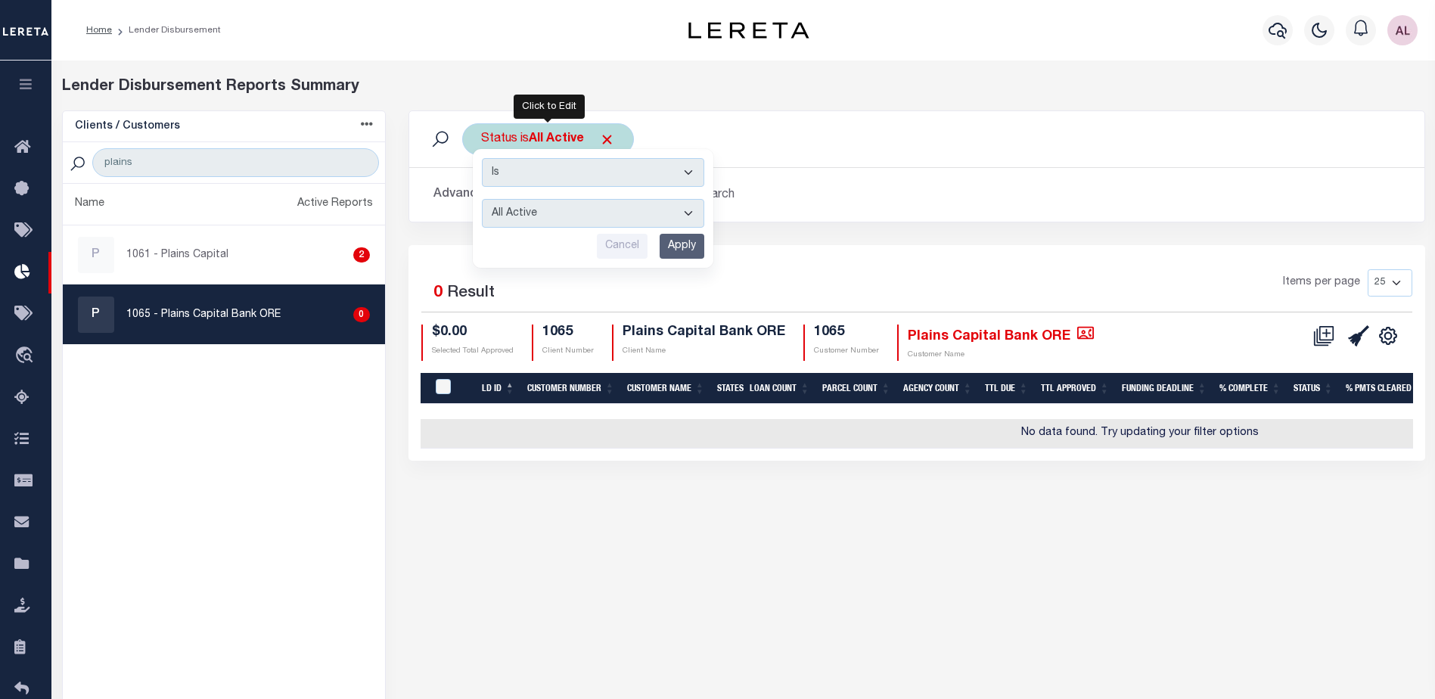
click at [564, 210] on select "All Active Approval In Progress Batching In Progress Complete Do Not Pay Escrow…" at bounding box center [593, 213] width 222 height 29
click at [839, 185] on h2 "Advanced Search Save Search Clear Search" at bounding box center [916, 194] width 991 height 29
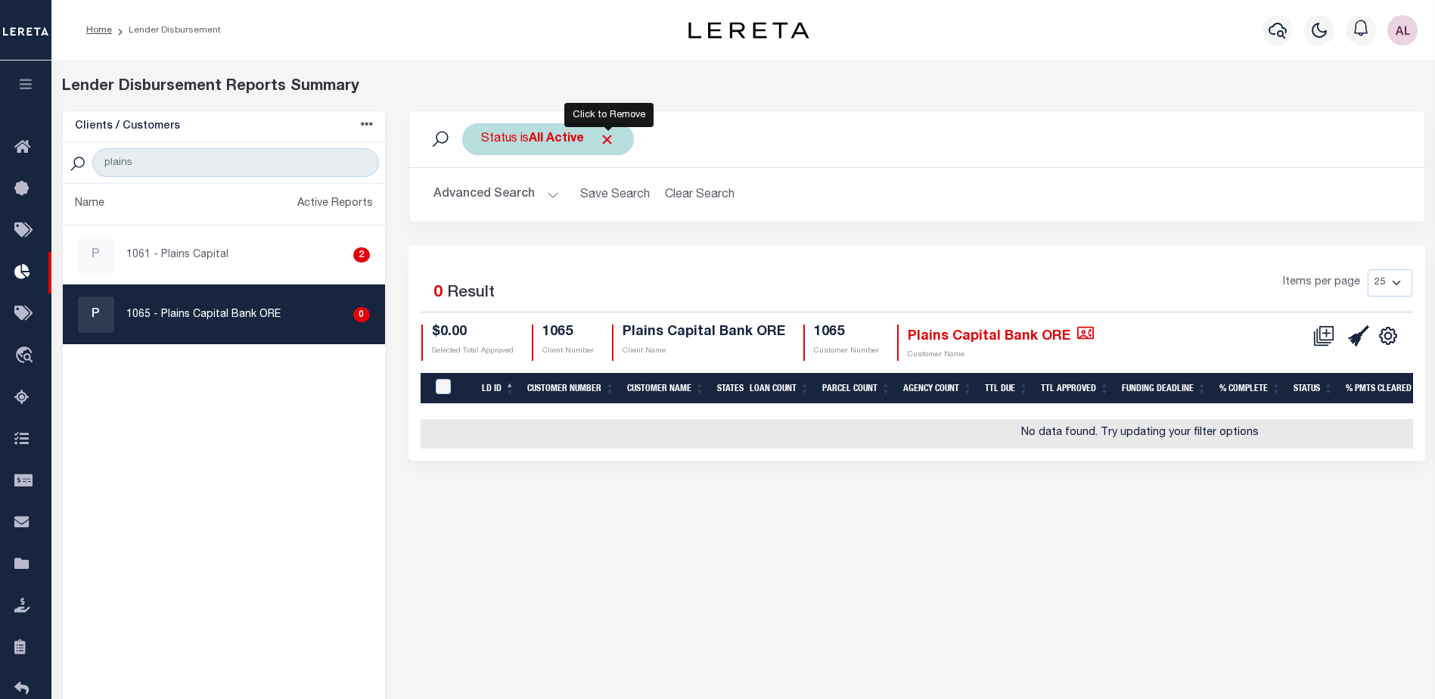
click at [610, 136] on span "Click to Remove" at bounding box center [607, 140] width 16 height 16
click at [548, 196] on button "Advanced Search" at bounding box center [496, 194] width 126 height 29
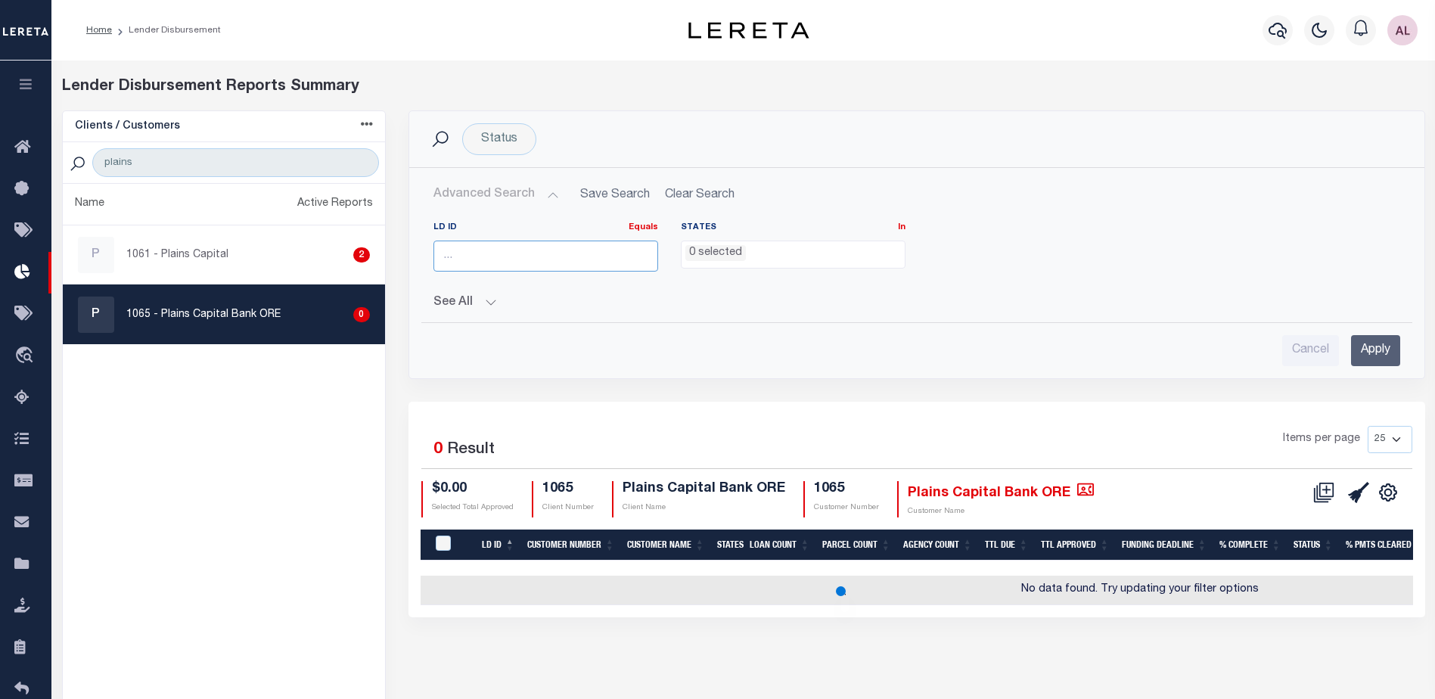
click at [522, 255] on input "number" at bounding box center [545, 256] width 225 height 31
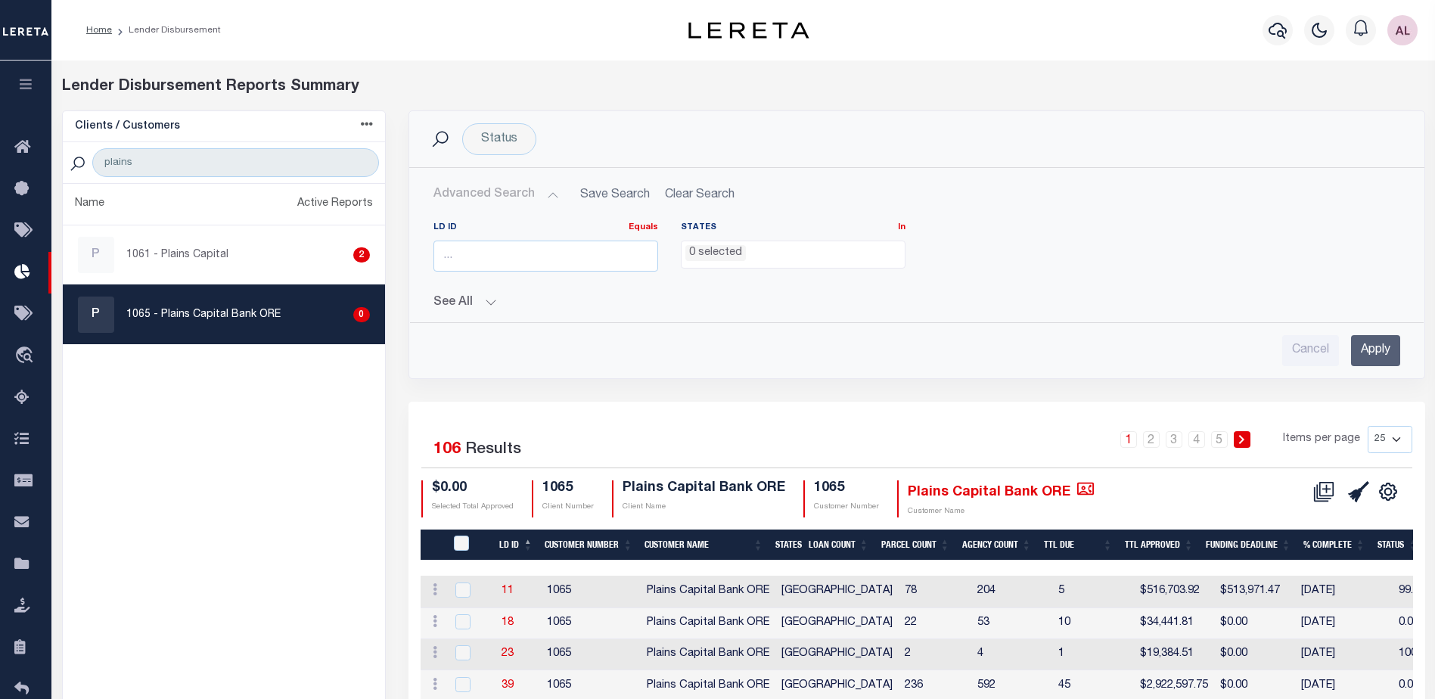
click at [1395, 442] on select "25 50 100 200" at bounding box center [1389, 439] width 45 height 27
select select "200"
click at [1367, 426] on select "25 50 100 200" at bounding box center [1389, 439] width 45 height 27
click at [1217, 251] on div "LD ID Equals Equals Is Not Equal To Is Greater Than Is Less Than States In In A…" at bounding box center [916, 253] width 989 height 62
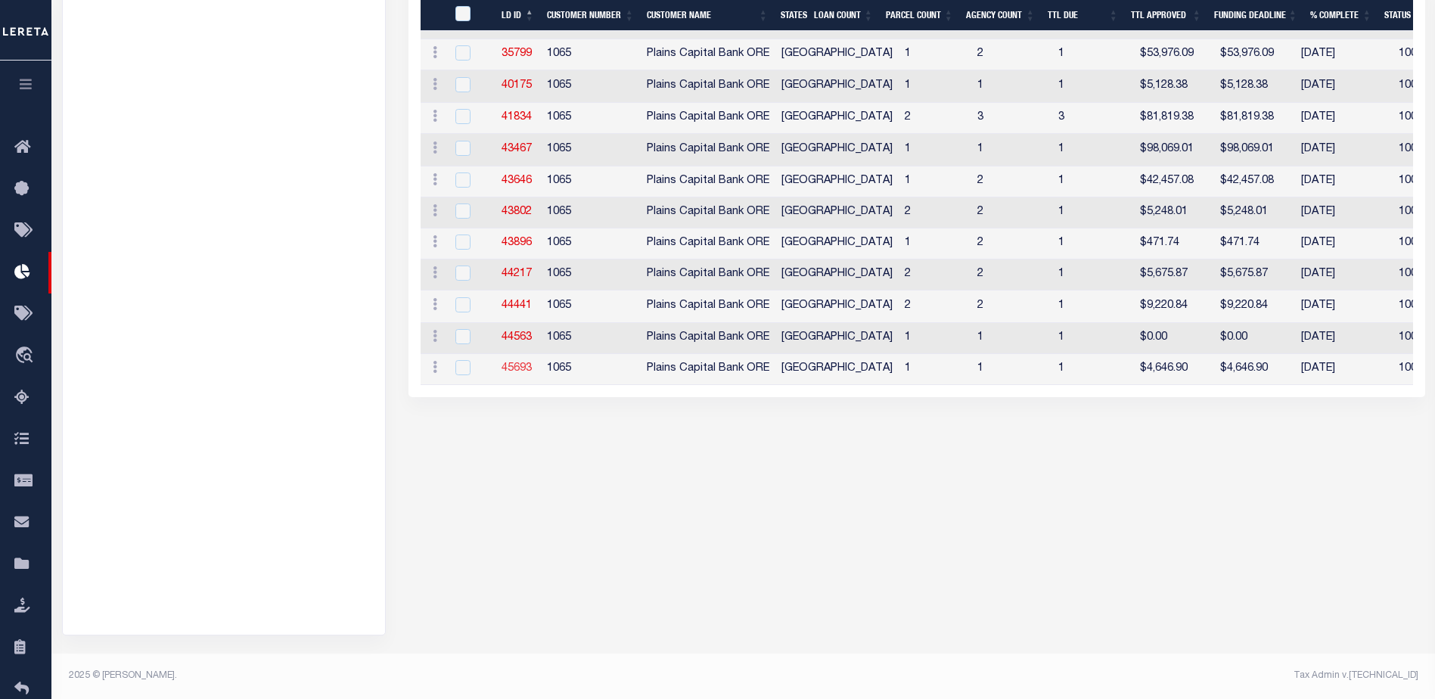
click at [520, 374] on link "45693" at bounding box center [516, 368] width 30 height 11
checkbox input "true"
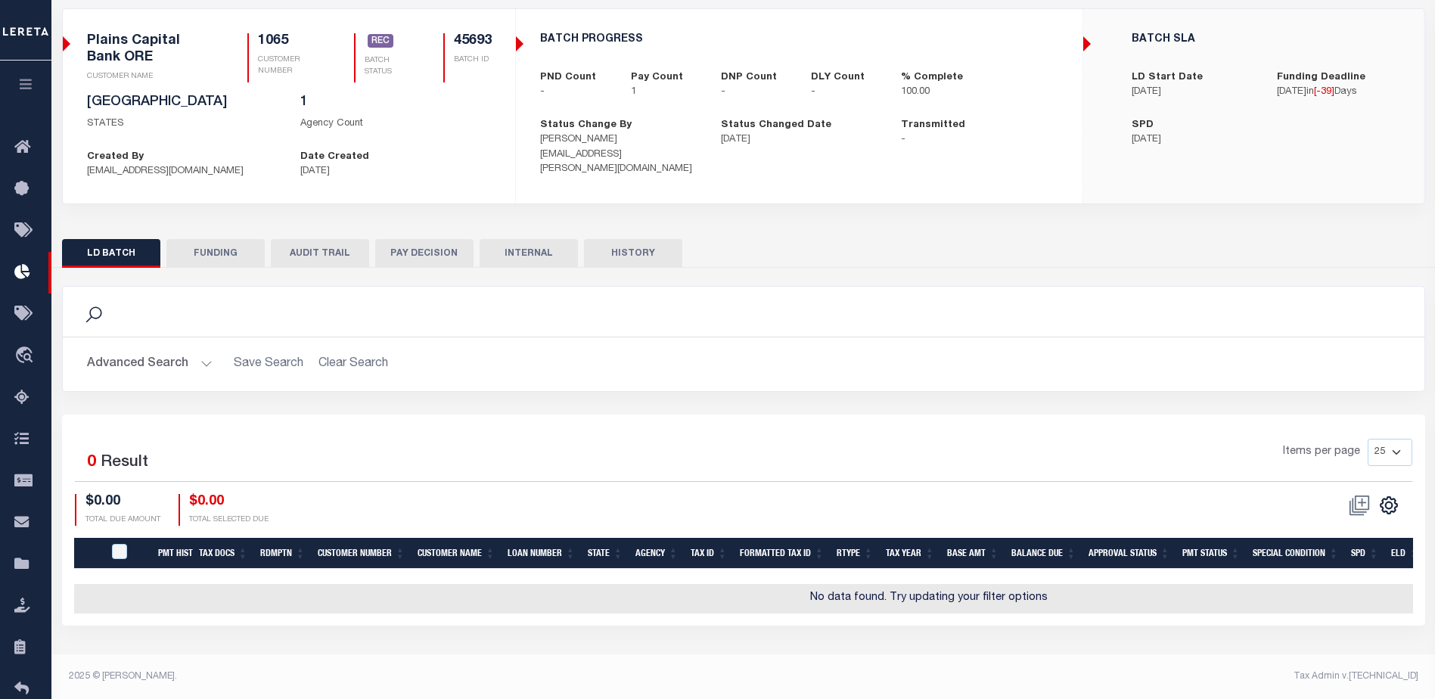
scroll to position [103, 0]
click at [219, 257] on button "FUNDING" at bounding box center [215, 252] width 98 height 29
type input "Wire in progress. Approval to pay."
type input "$4,646.9"
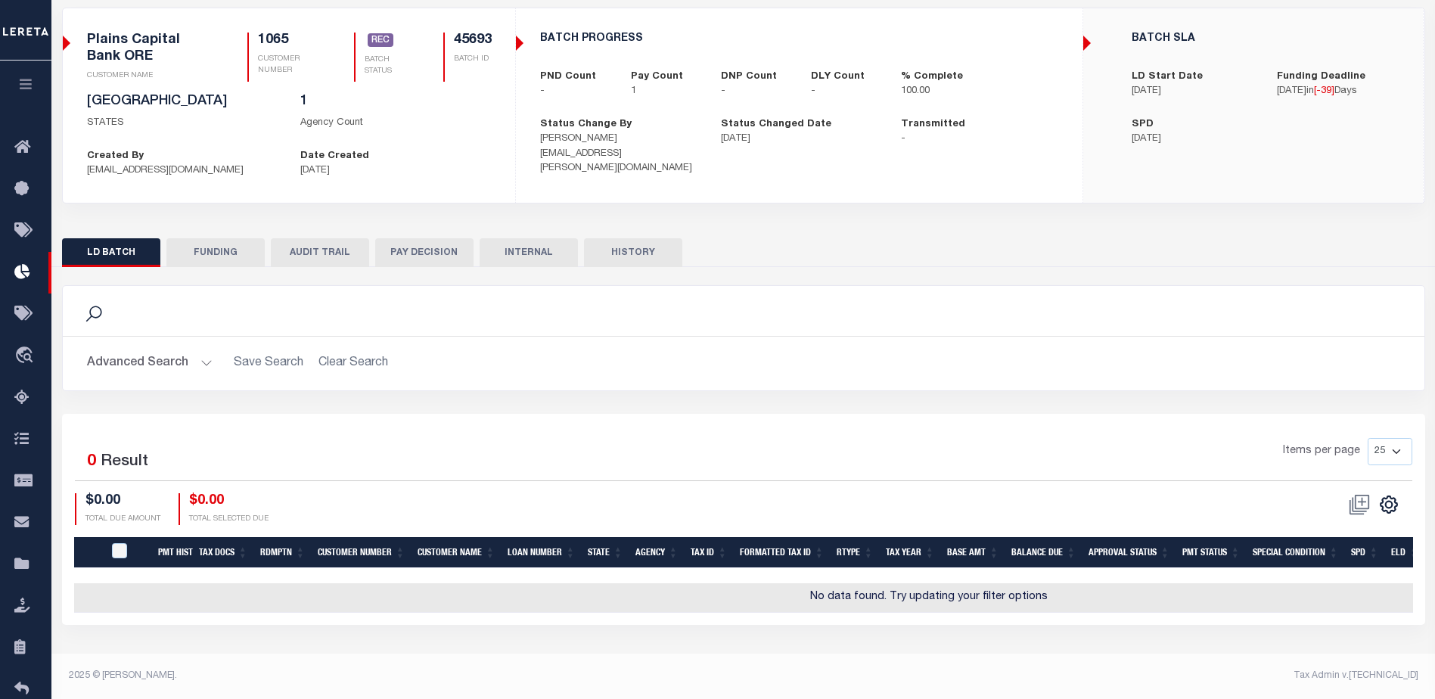
type input "$0"
type input "08/25/2025"
type input "20250825MMQFMP2700230908251050FT03"
type input "08/22/2025"
select select "100"
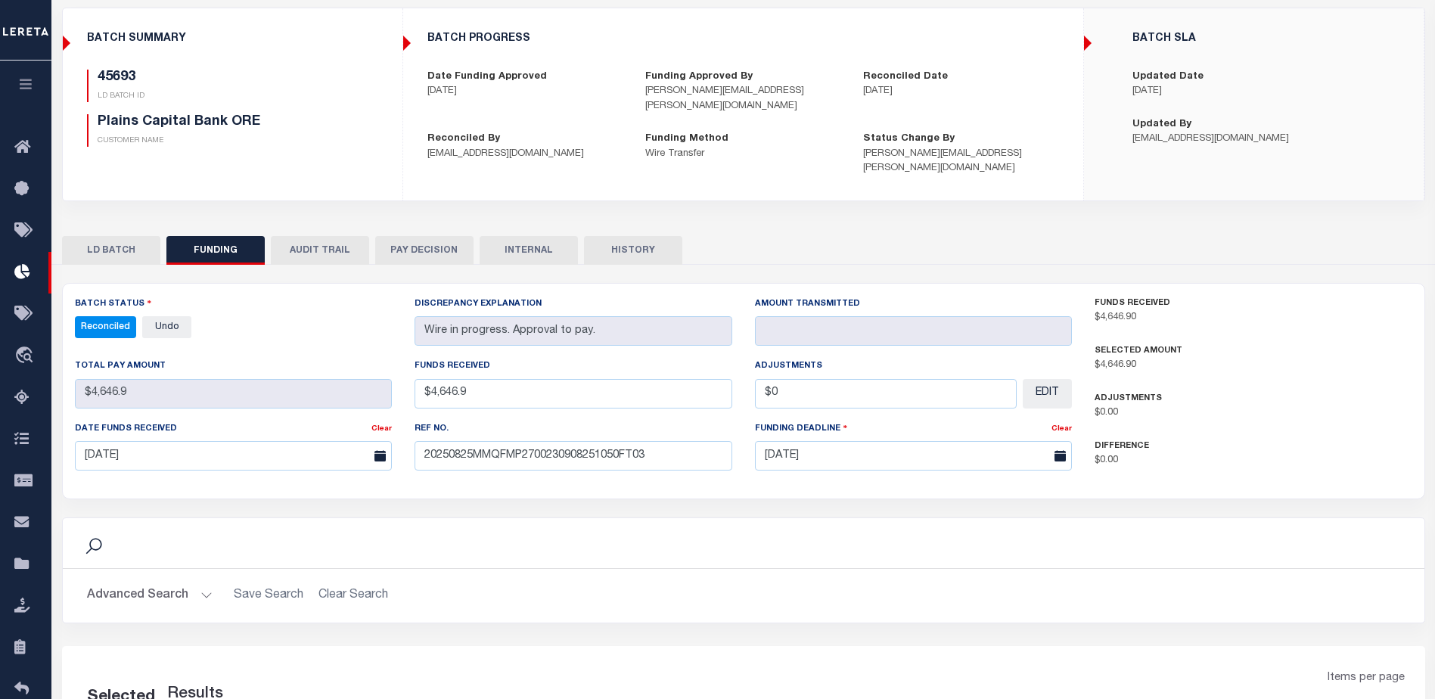
select select "100"
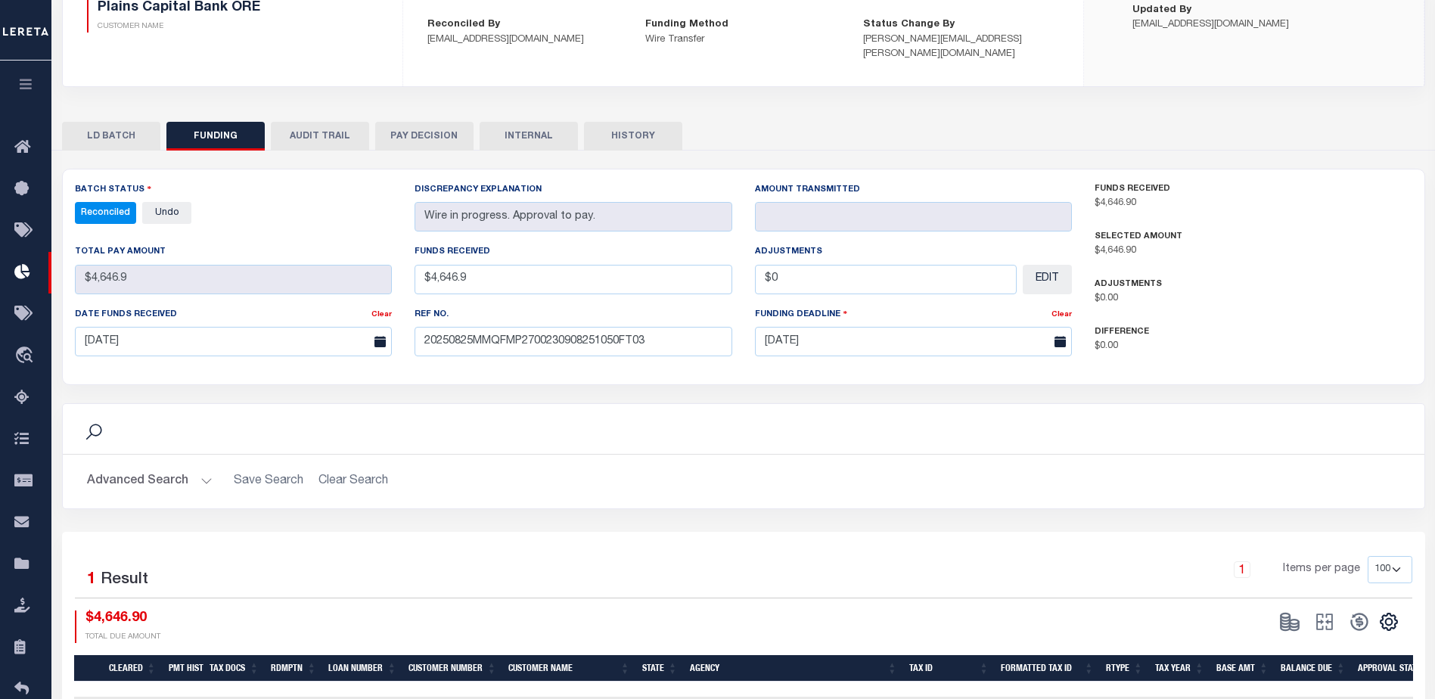
scroll to position [298, 0]
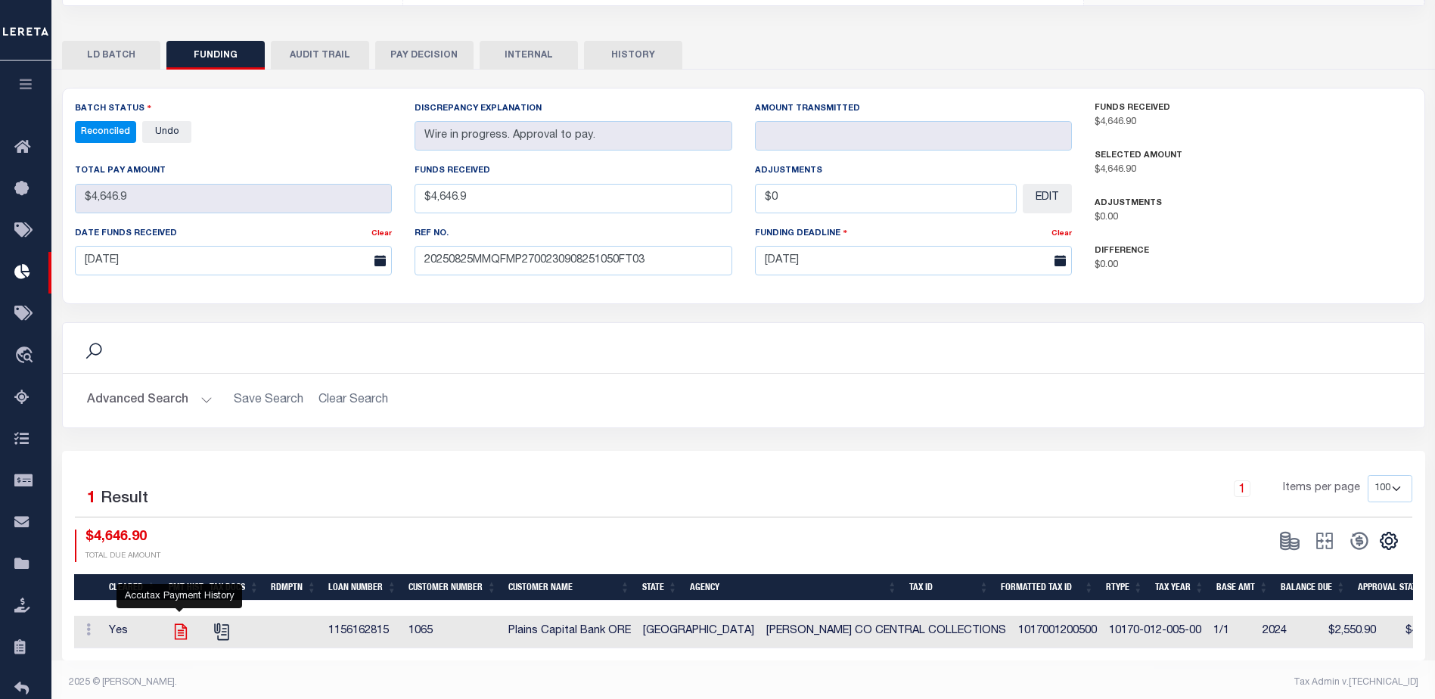
click at [188, 622] on icon "" at bounding box center [181, 632] width 20 height 20
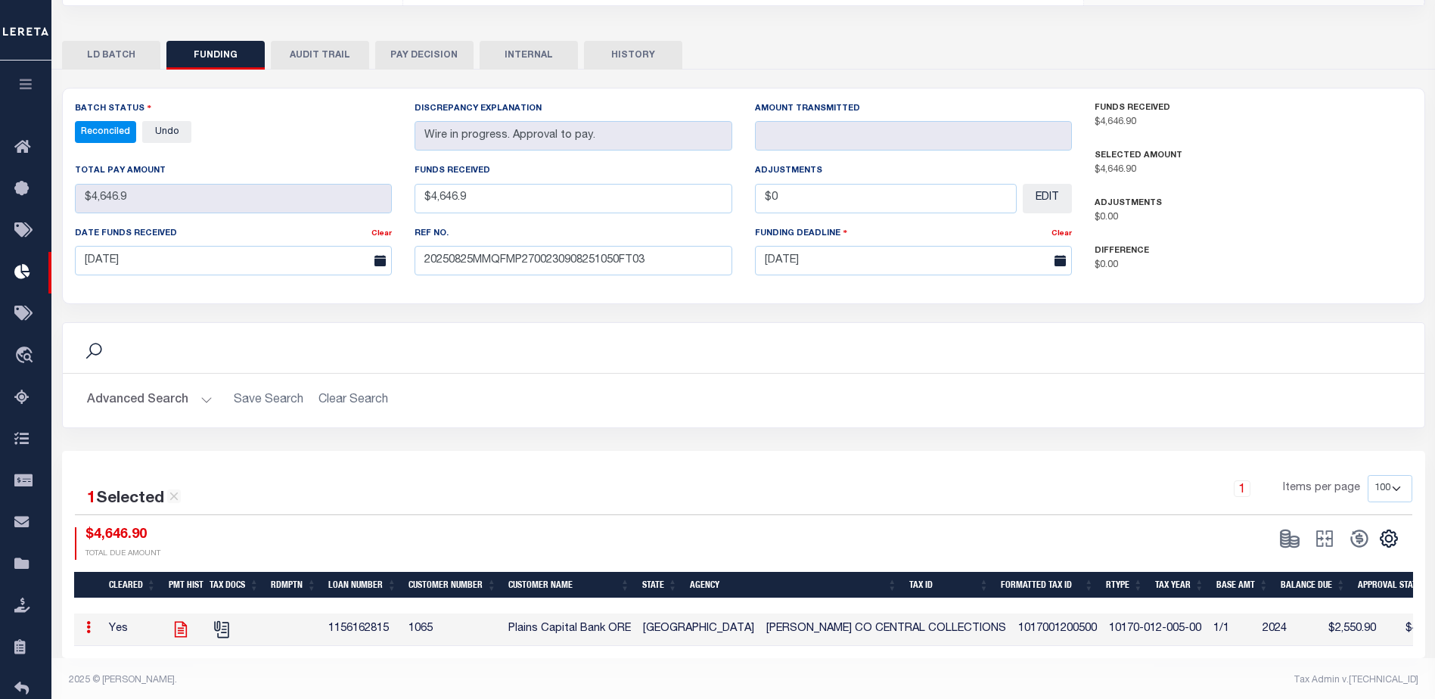
scroll to position [296, 0]
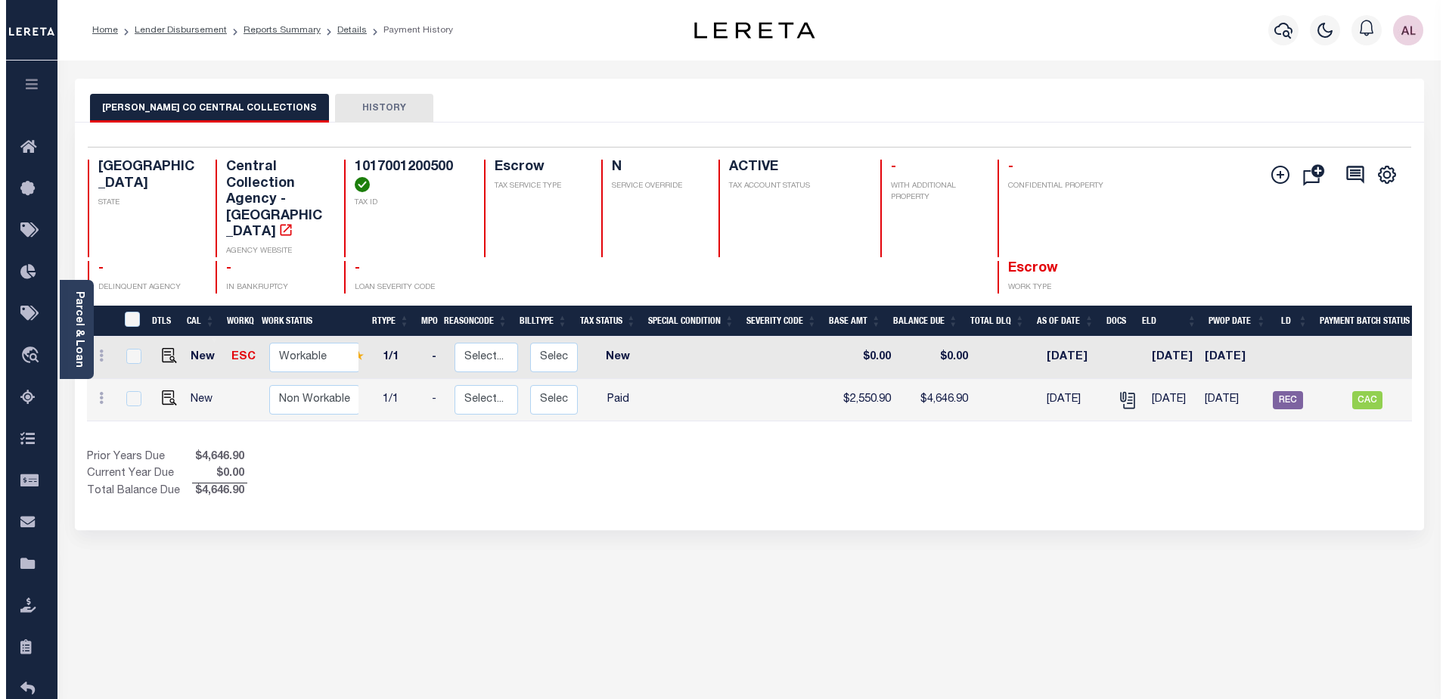
scroll to position [0, 81]
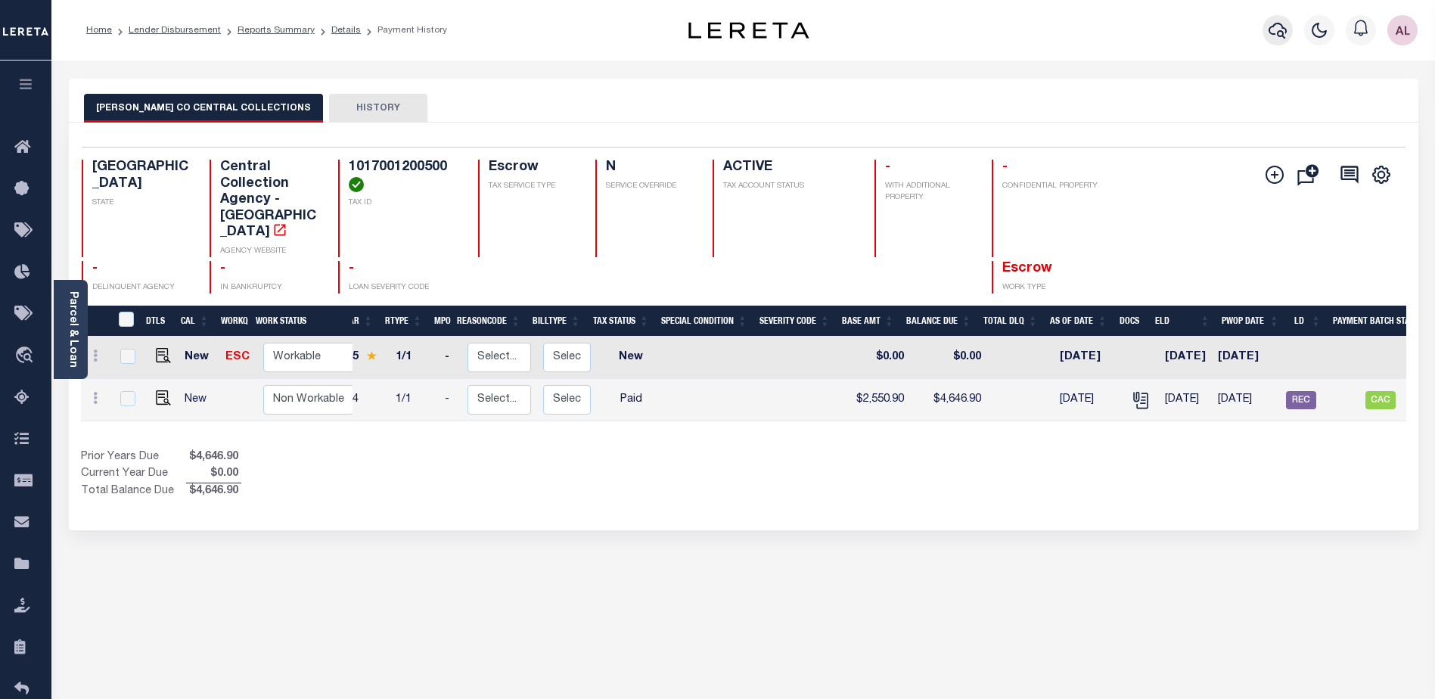
click at [1275, 30] on icon "button" at bounding box center [1277, 30] width 18 height 18
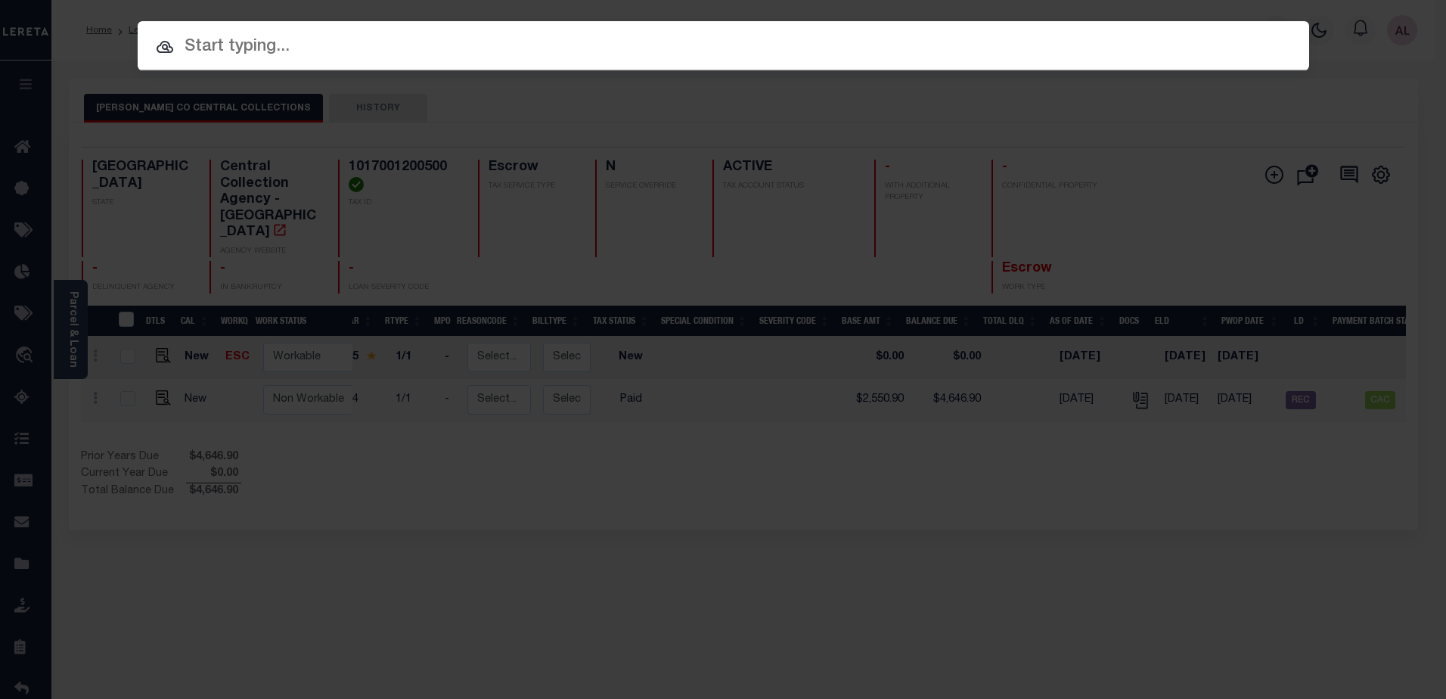
click at [289, 53] on input "text" at bounding box center [724, 47] width 1172 height 26
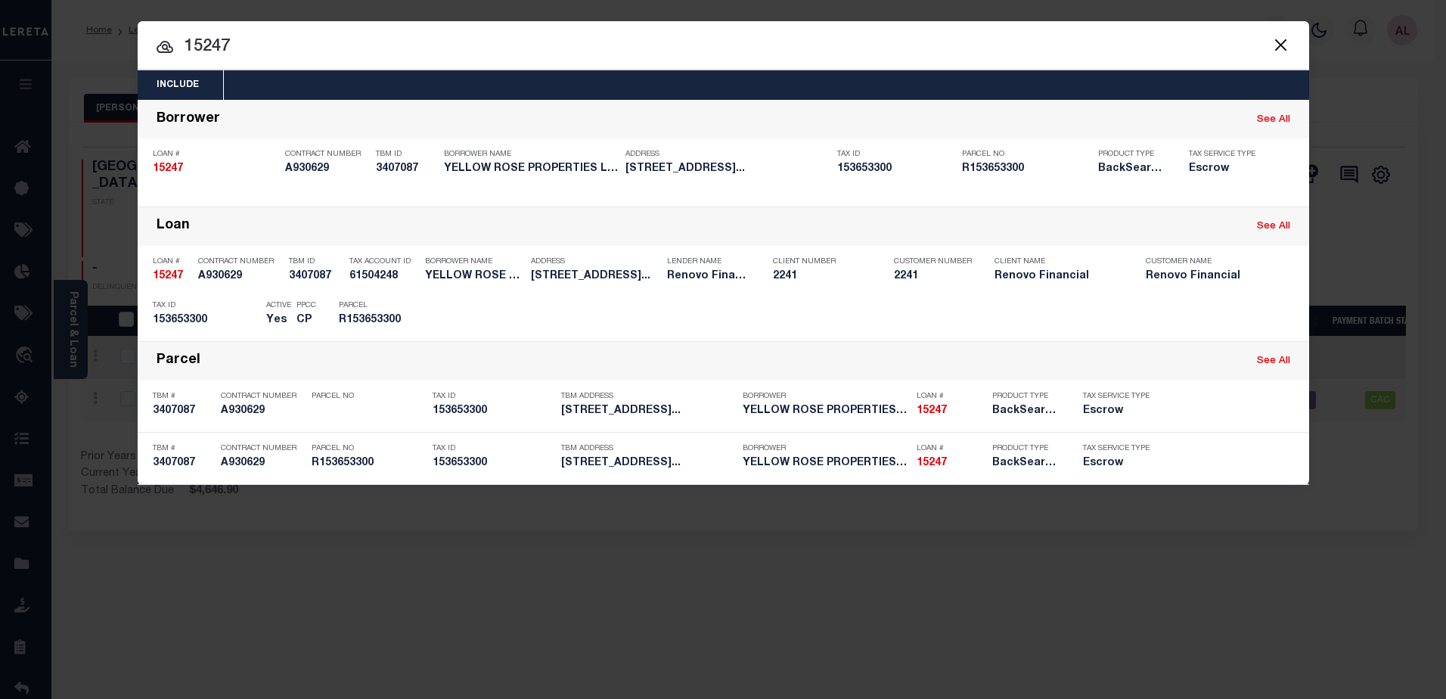
drag, startPoint x: 232, startPoint y: 41, endPoint x: 183, endPoint y: 36, distance: 49.4
click at [183, 36] on input "15247" at bounding box center [724, 47] width 1172 height 26
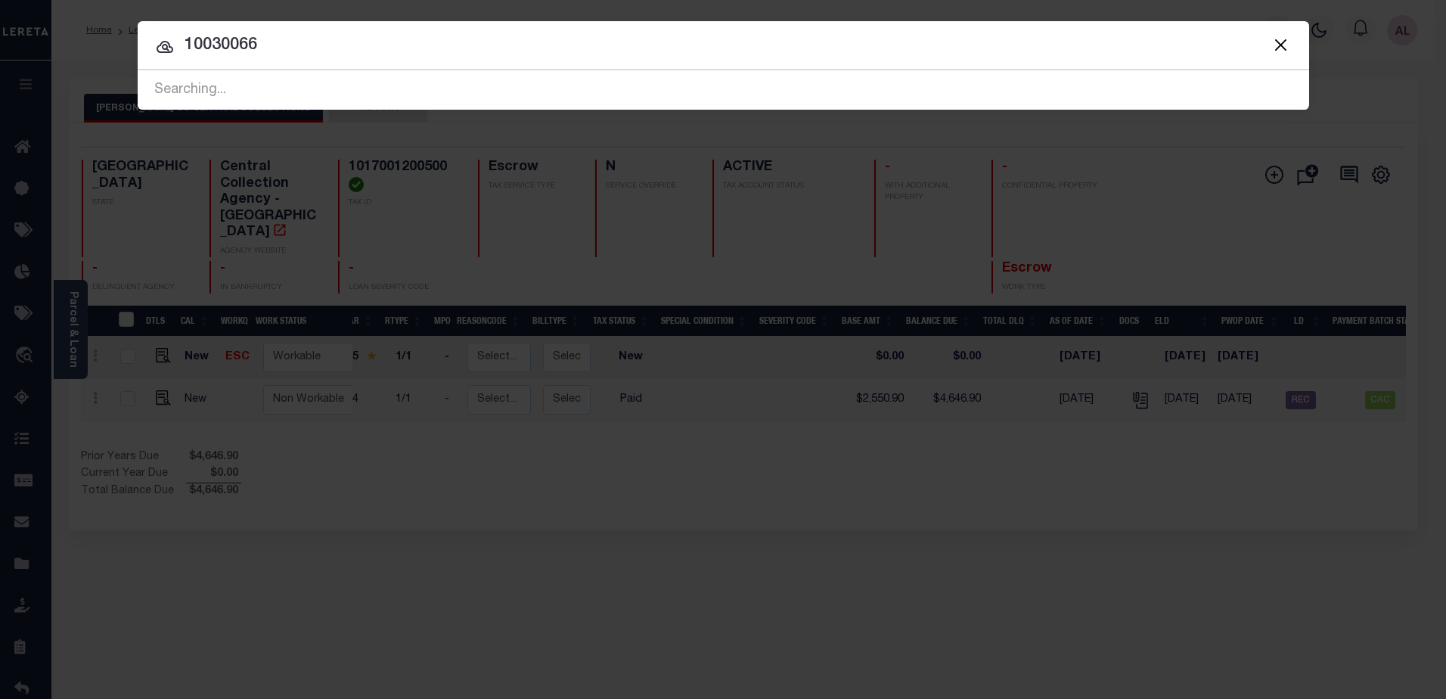
type input "10030066"
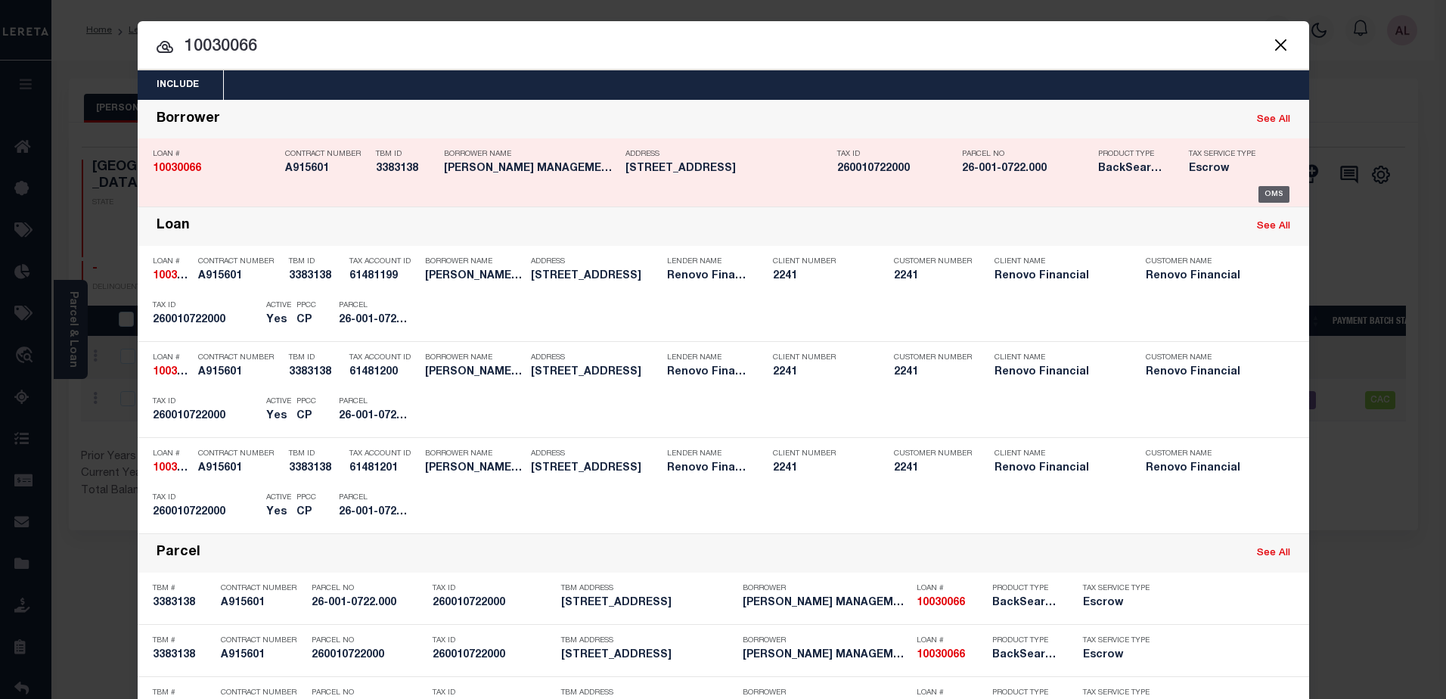
click at [1265, 195] on div "OMS" at bounding box center [1273, 194] width 31 height 17
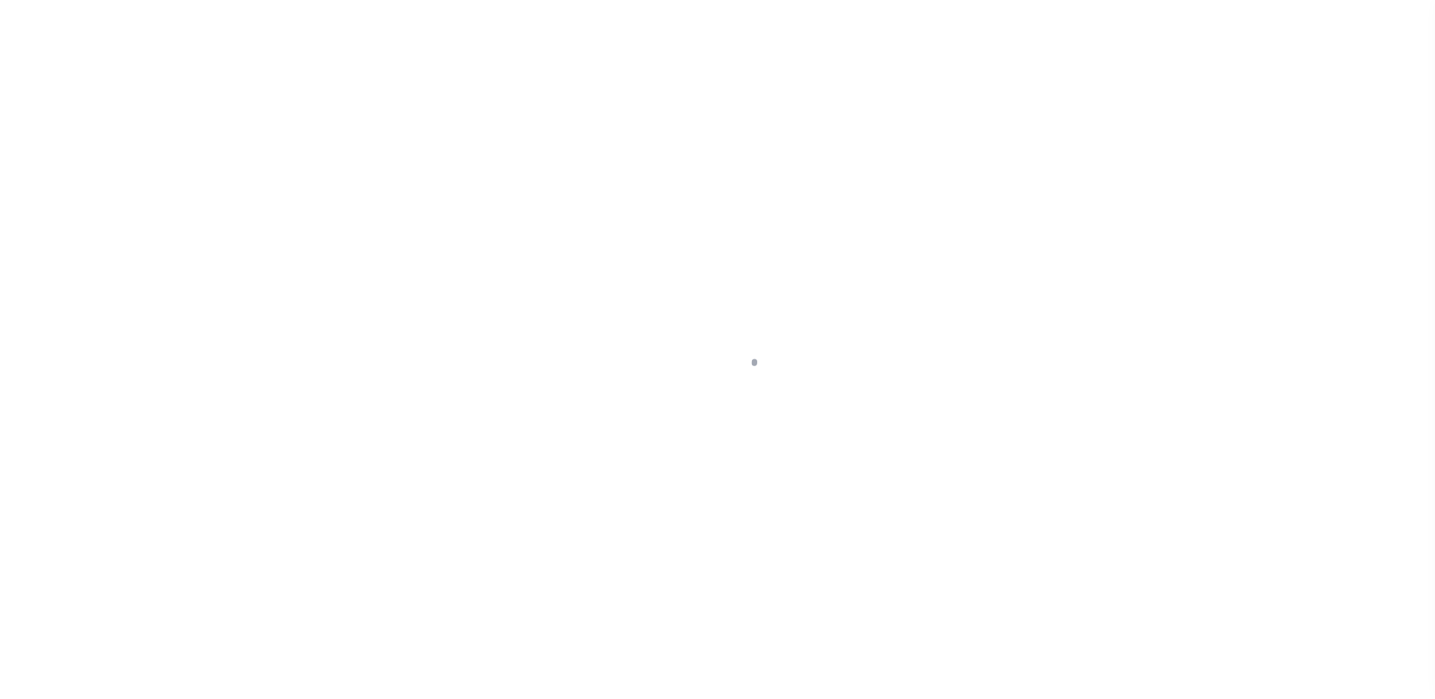
select select "25067"
select select "10"
select select "Escrow"
type input "[STREET_ADDRESS]"
type input "260010722000"
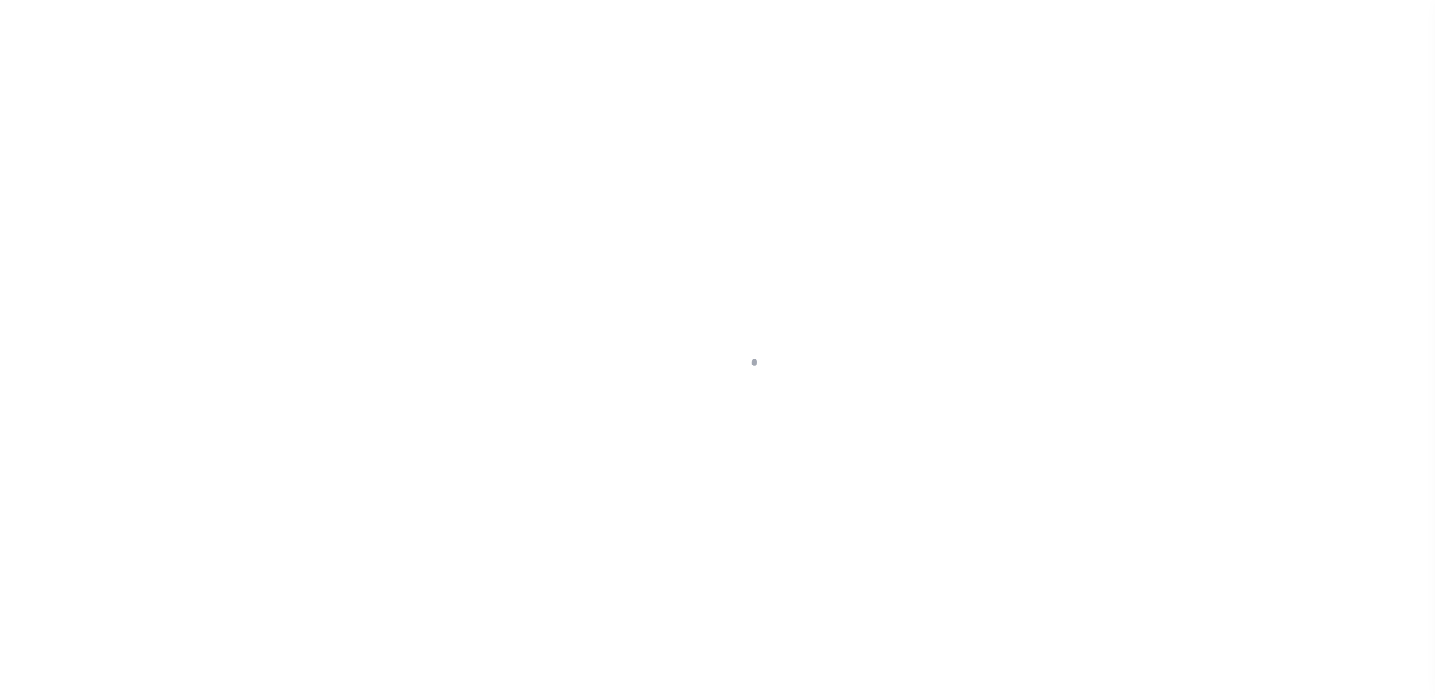
select select
type input "FREEDOM PA 15042"
type input "a0kUS000005UAIP"
type input "PA"
select select
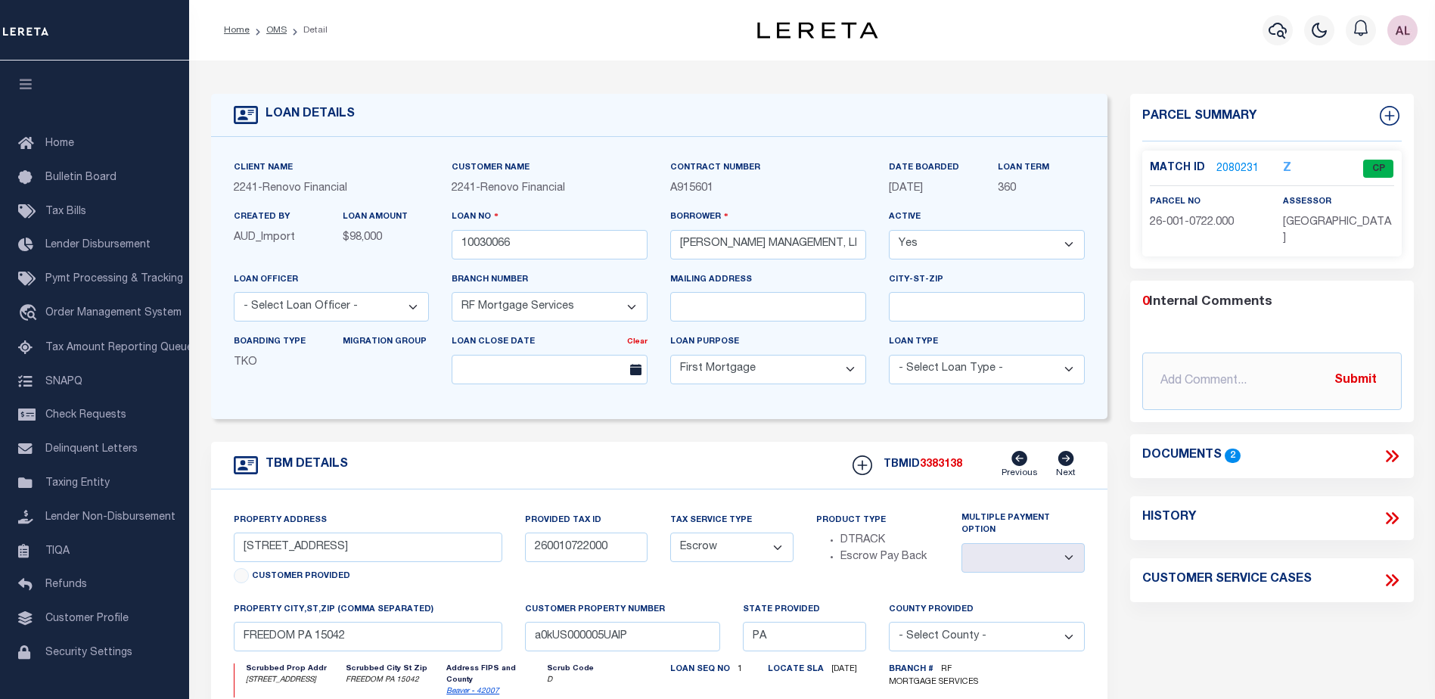
click at [1236, 168] on link "2080231" at bounding box center [1237, 169] width 42 height 16
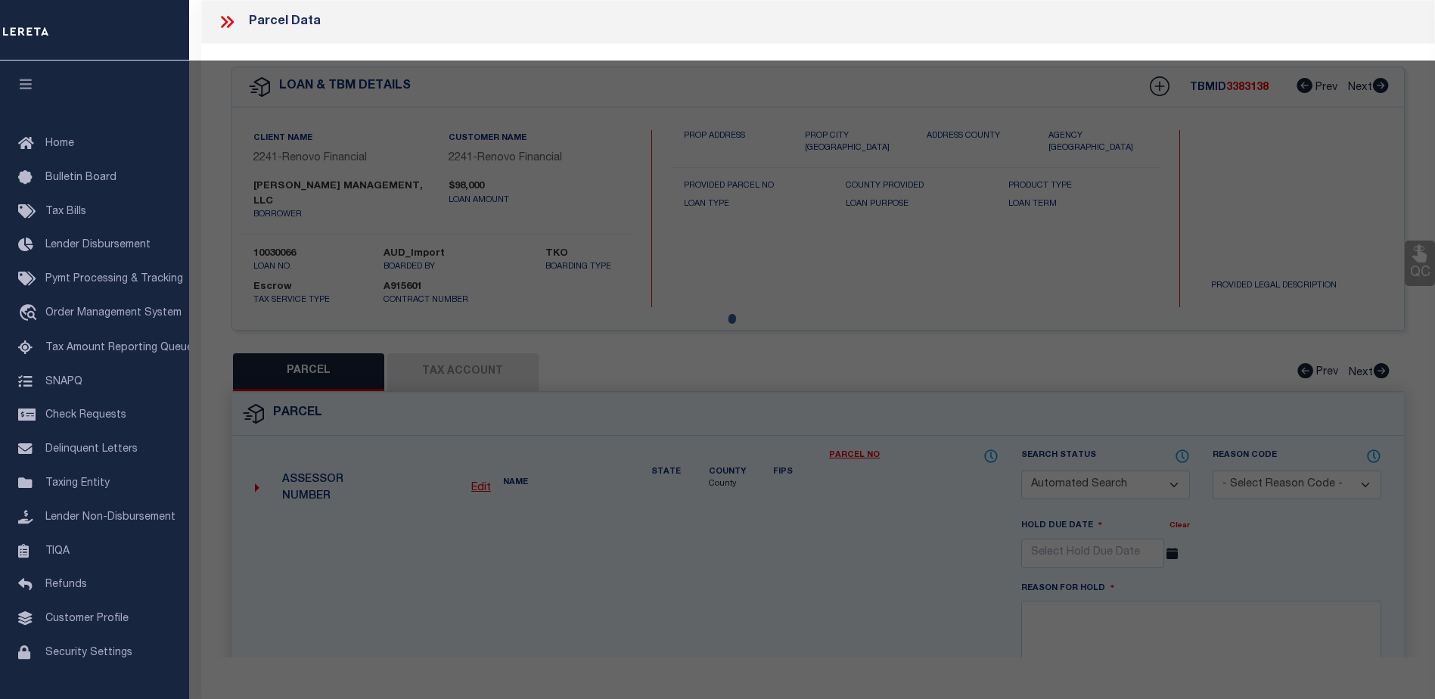
checkbox input "false"
select select "CP"
type input "[PERSON_NAME] MANAGEMENT, LLC"
select select
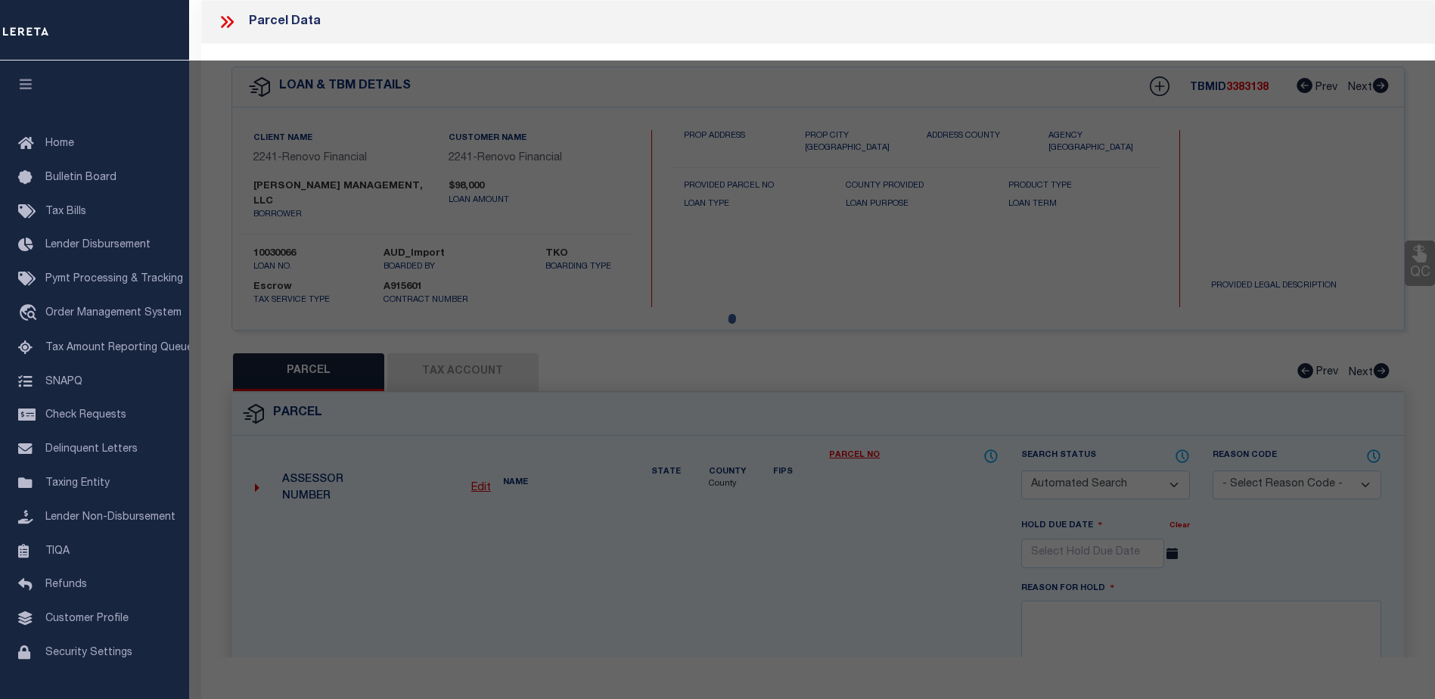
type input "[STREET_ADDRESS]"
checkbox input "false"
type input "FREEDOM PA 15042"
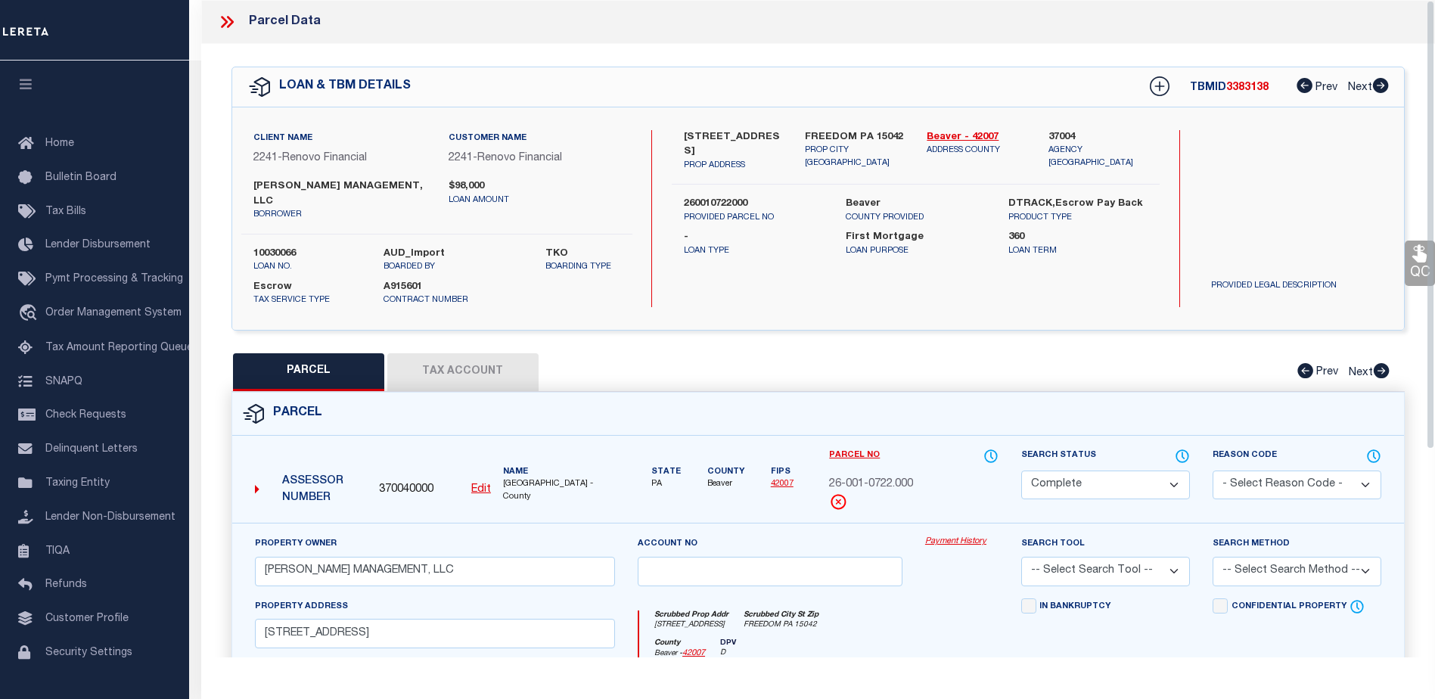
click at [955, 535] on link "Payment History" at bounding box center [961, 541] width 73 height 13
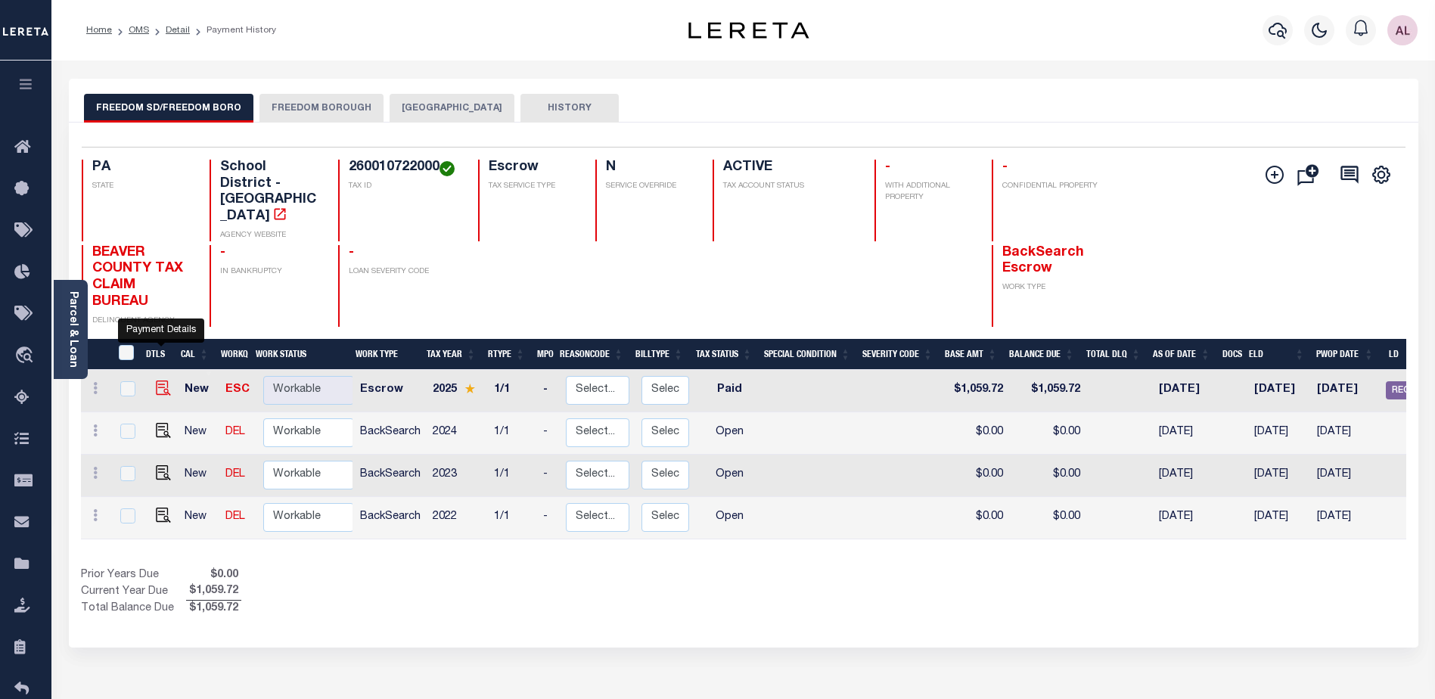
click at [159, 380] on img "" at bounding box center [163, 387] width 15 height 15
checkbox input "true"
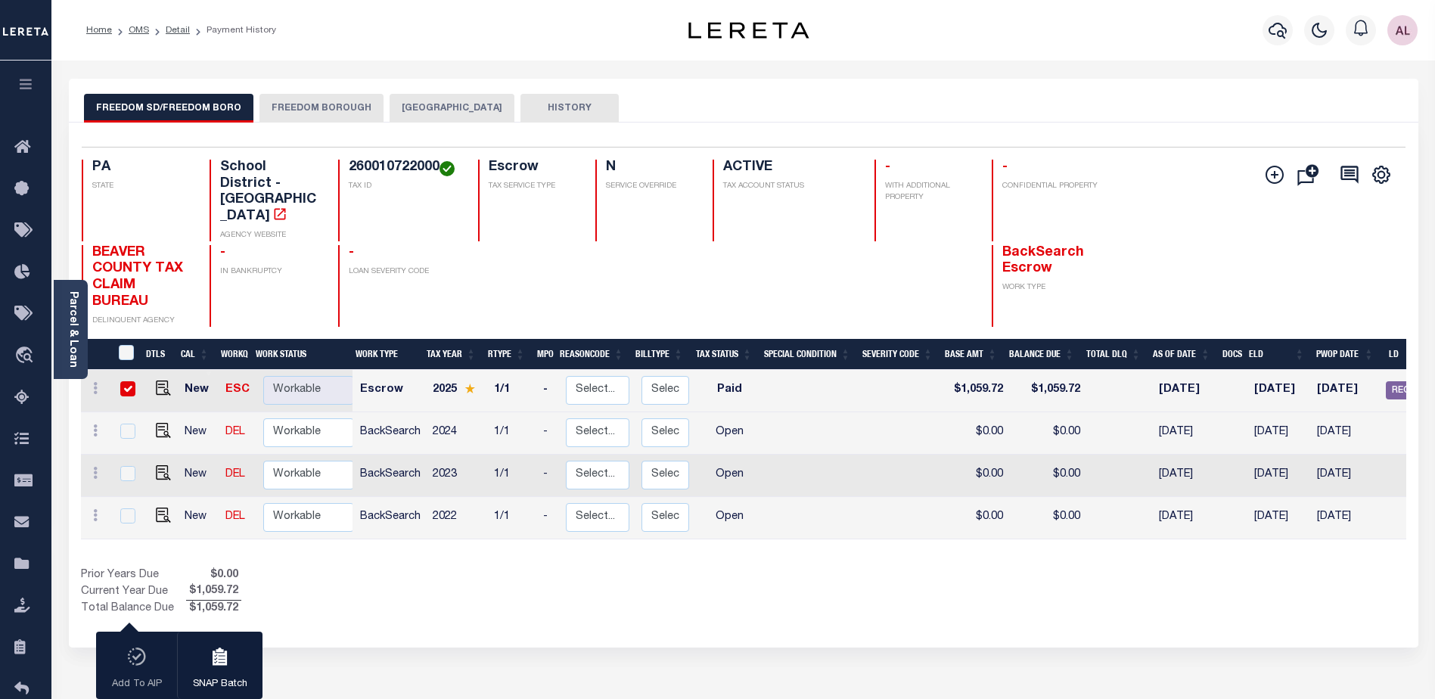
click at [334, 104] on button "FREEDOM BOROUGH" at bounding box center [321, 108] width 124 height 29
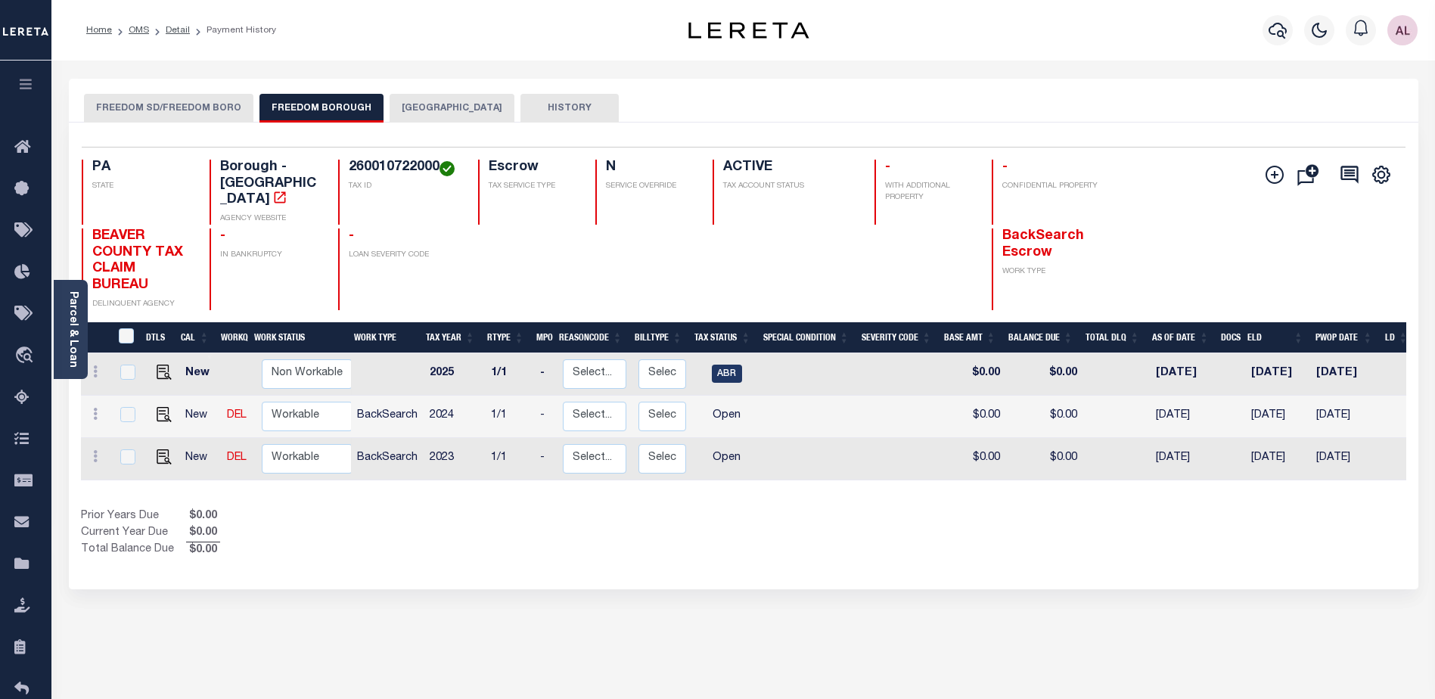
click at [429, 104] on button "[GEOGRAPHIC_DATA]" at bounding box center [451, 108] width 125 height 29
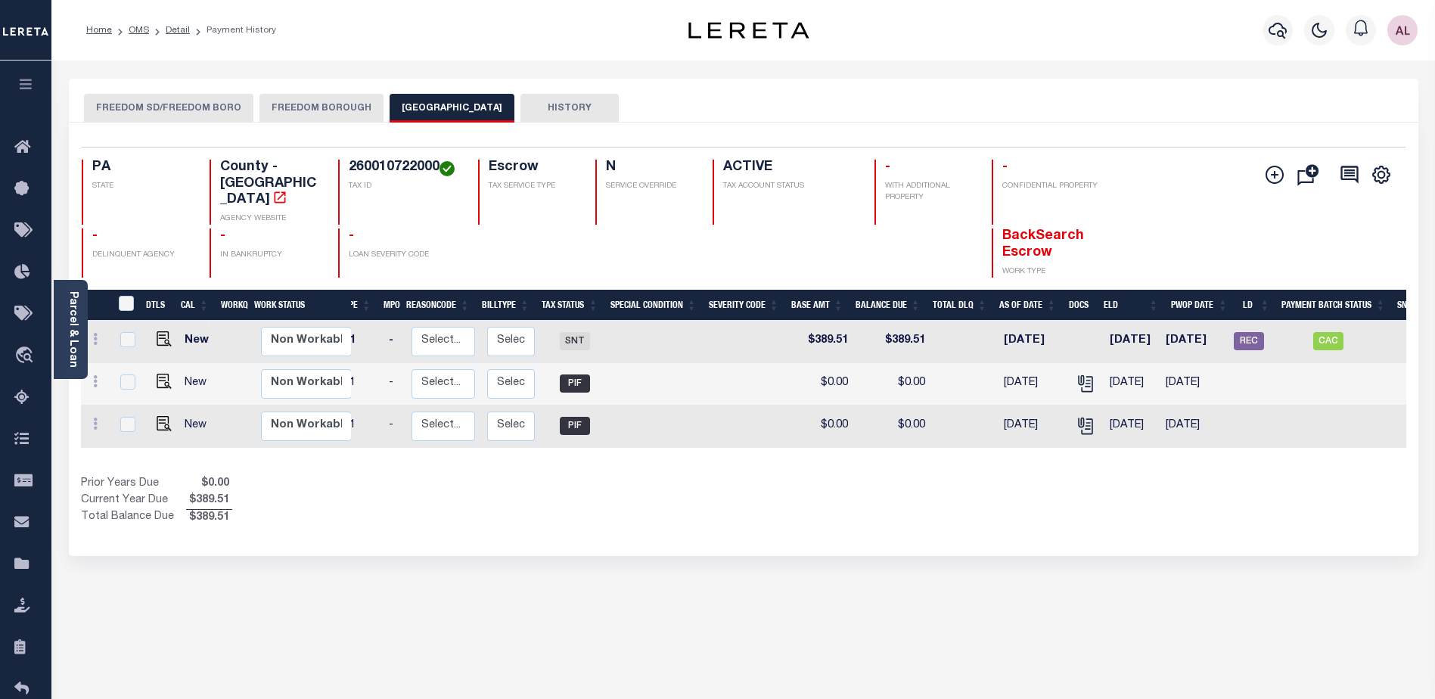
scroll to position [0, 128]
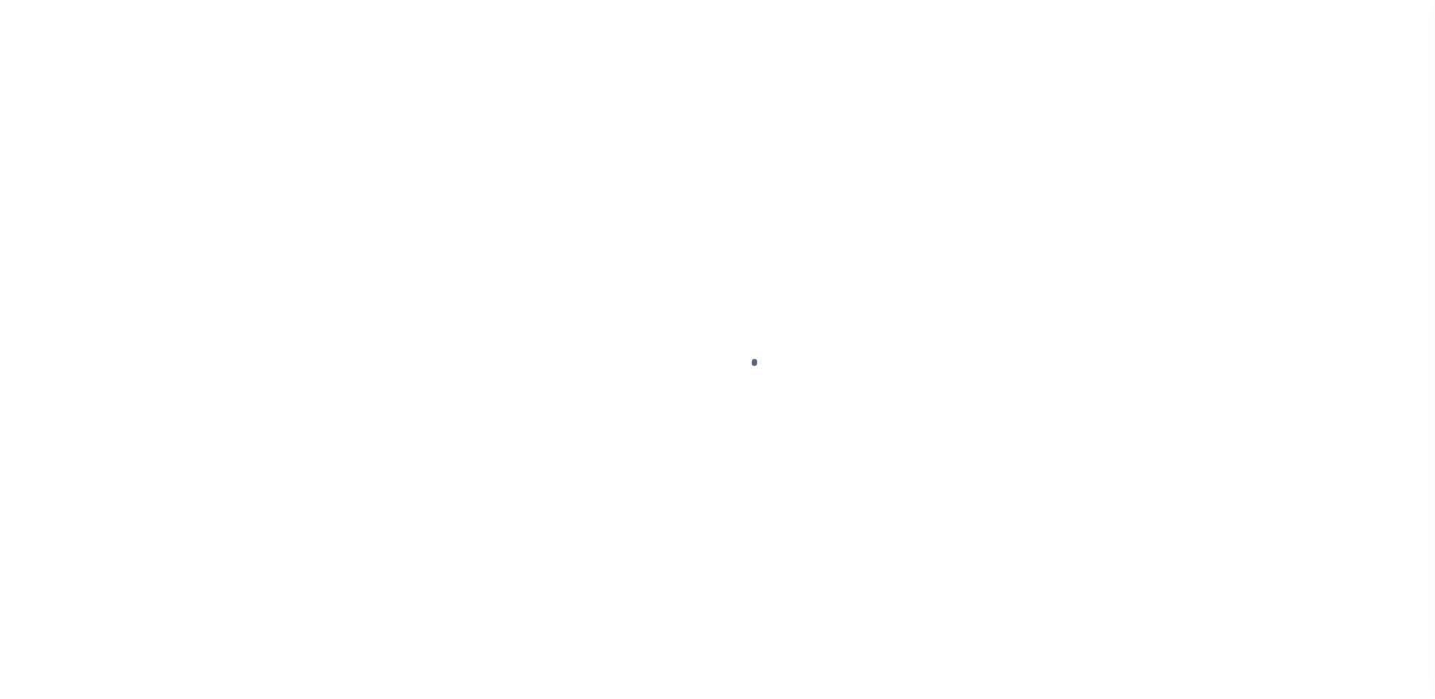
select select "PYD"
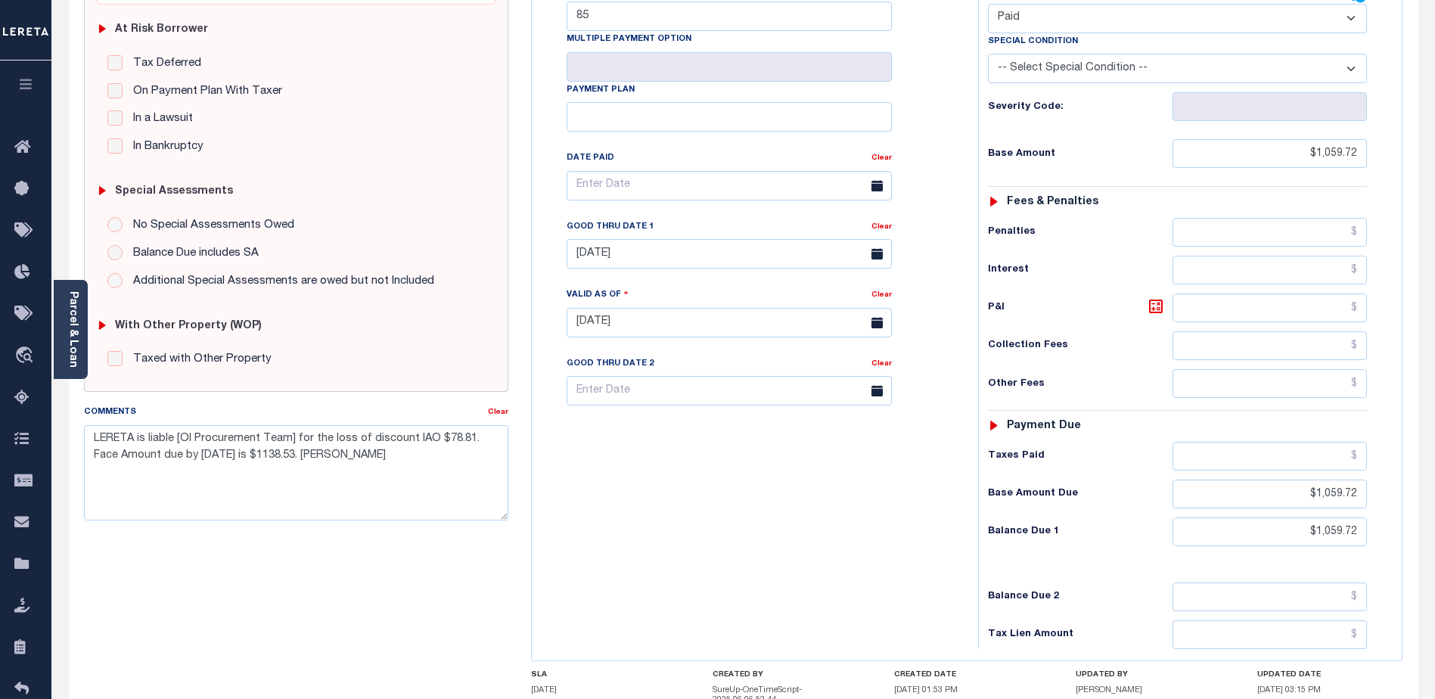
scroll to position [303, 0]
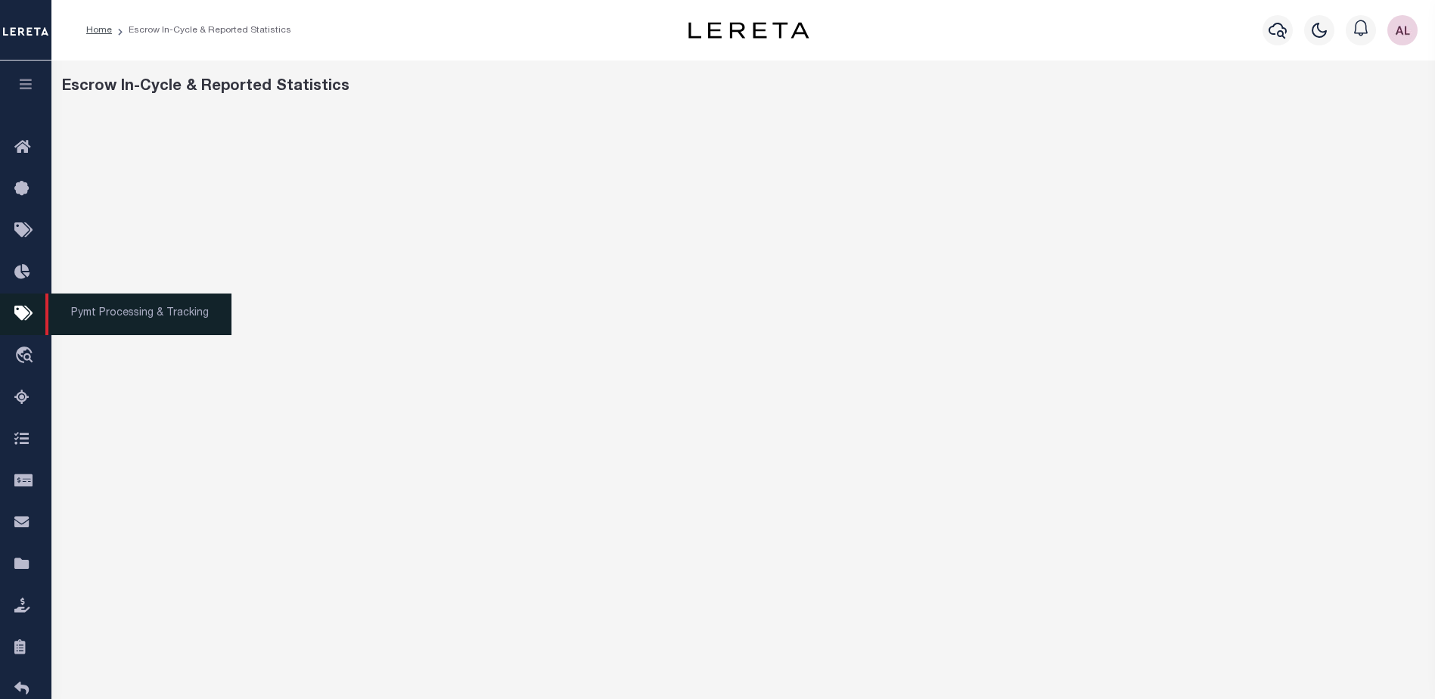
click at [30, 314] on icon at bounding box center [26, 314] width 24 height 19
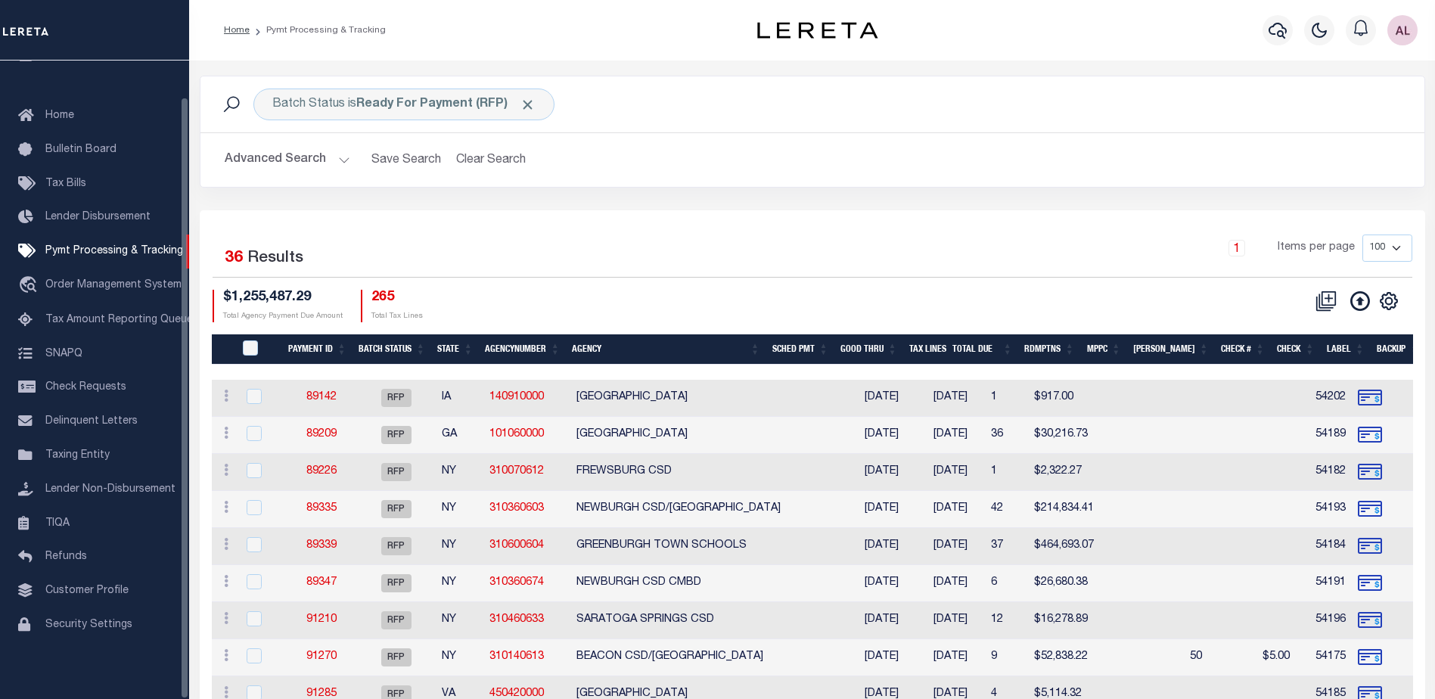
scroll to position [38, 0]
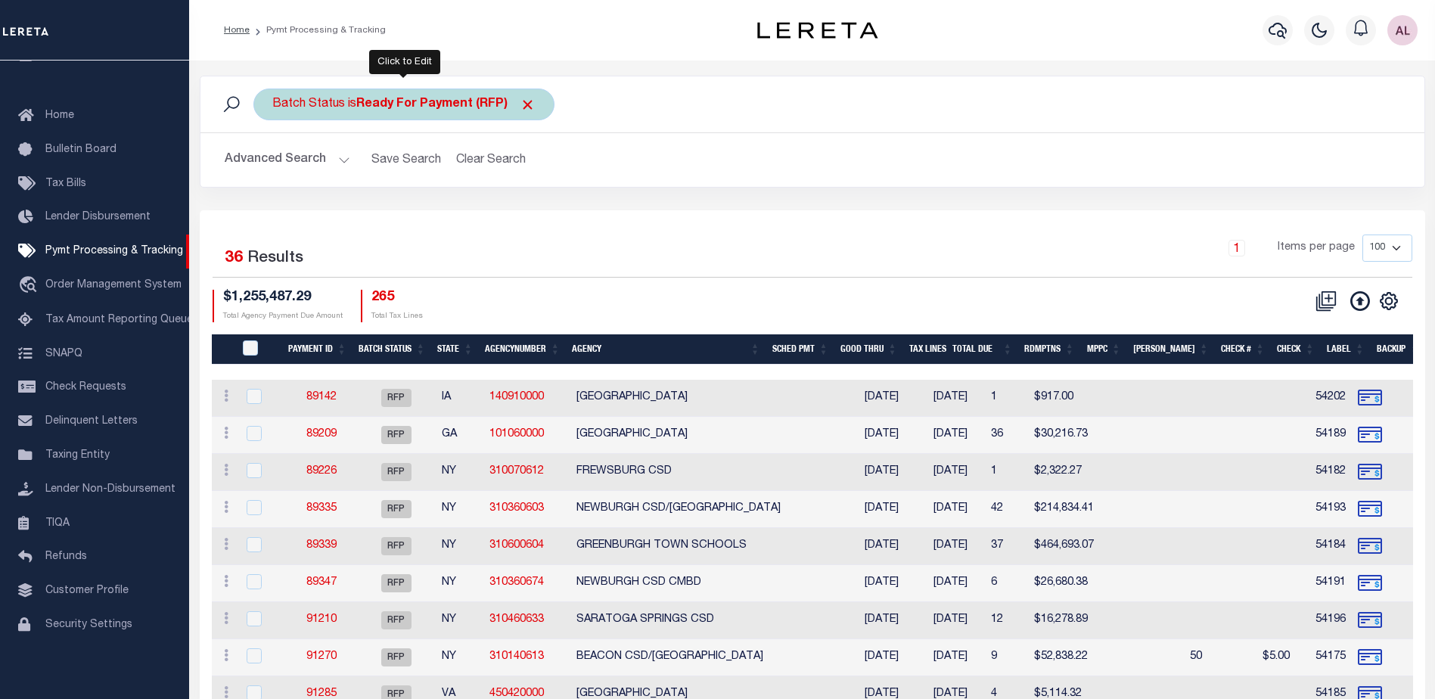
click at [445, 104] on b "Ready For Payment (RFP)" at bounding box center [445, 104] width 179 height 12
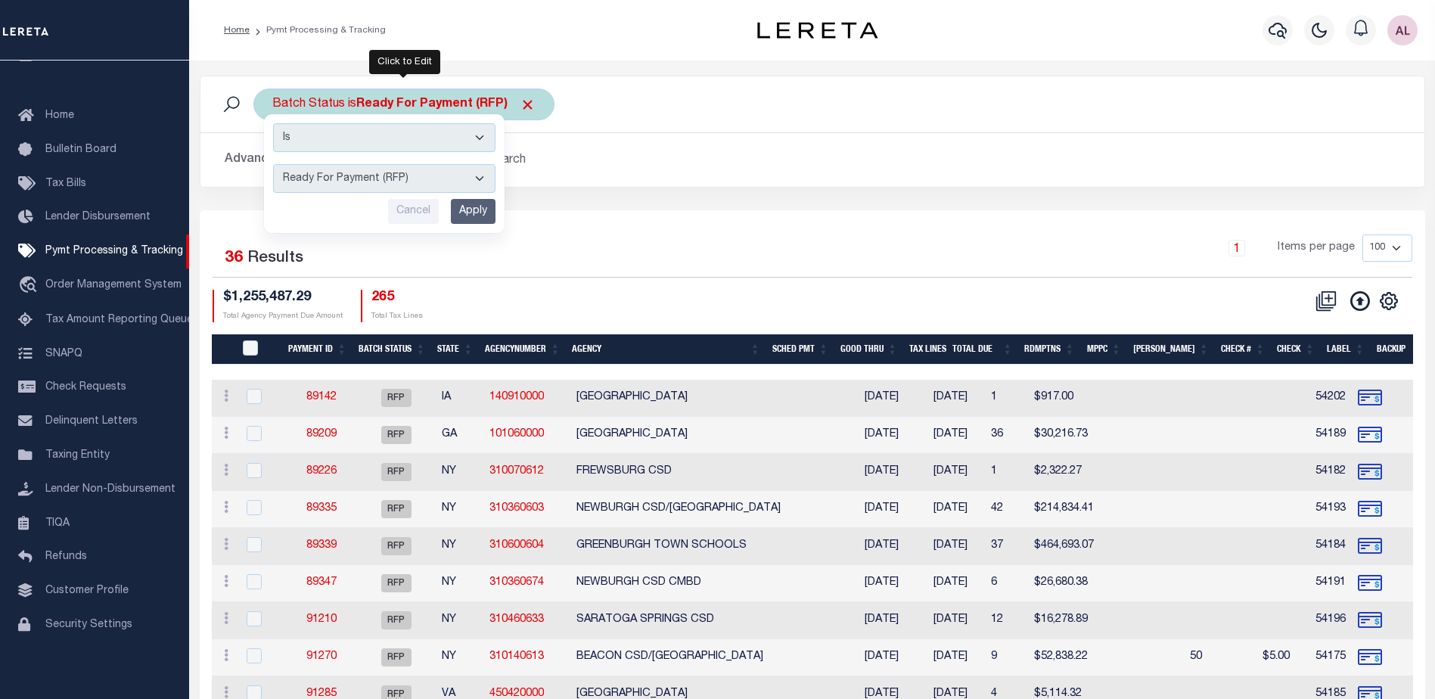
click at [354, 186] on select "Awaiting Funds (AWF) Cleared and Complete (CAC) New Check Needed (NCN) Payment …" at bounding box center [384, 178] width 222 height 29
select select "RFF"
click at [273, 164] on select "Awaiting Funds (AWF) Cleared and Complete (CAC) New Check Needed (NCN) Payment …" at bounding box center [384, 178] width 222 height 29
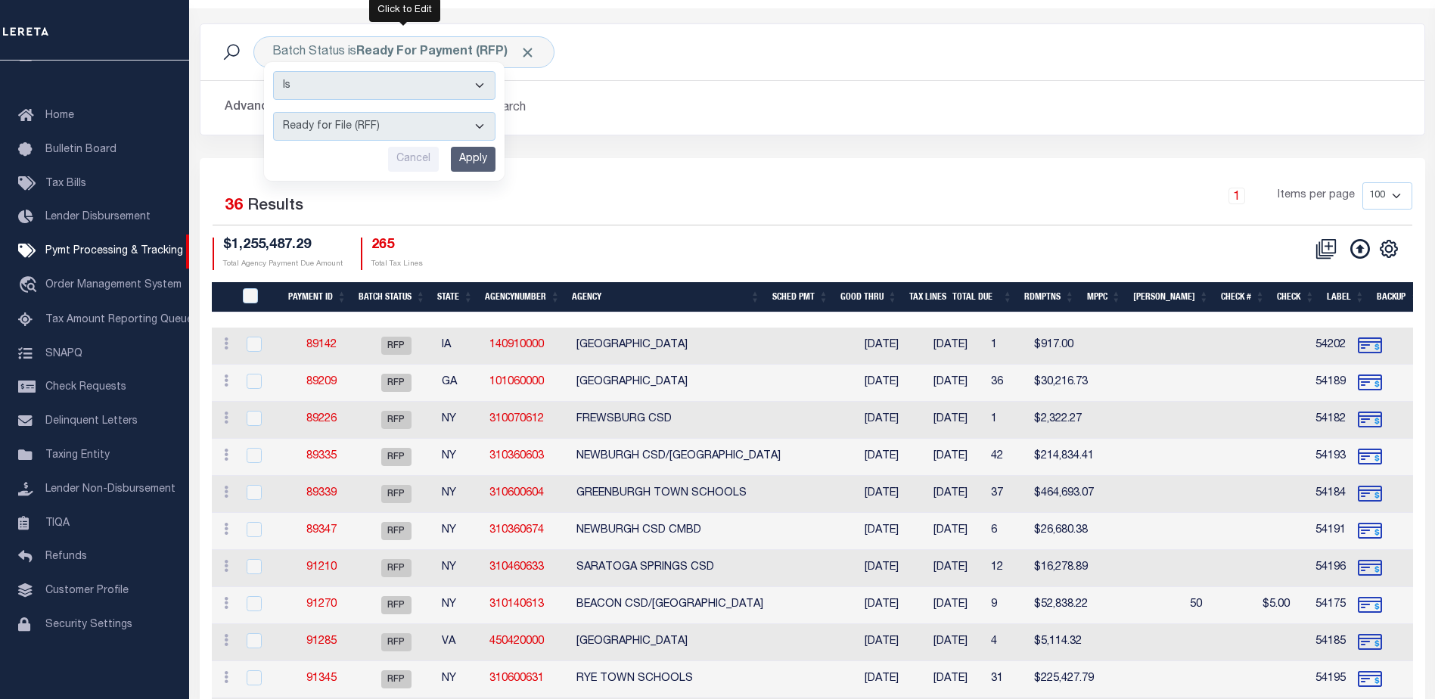
scroll to position [0, 0]
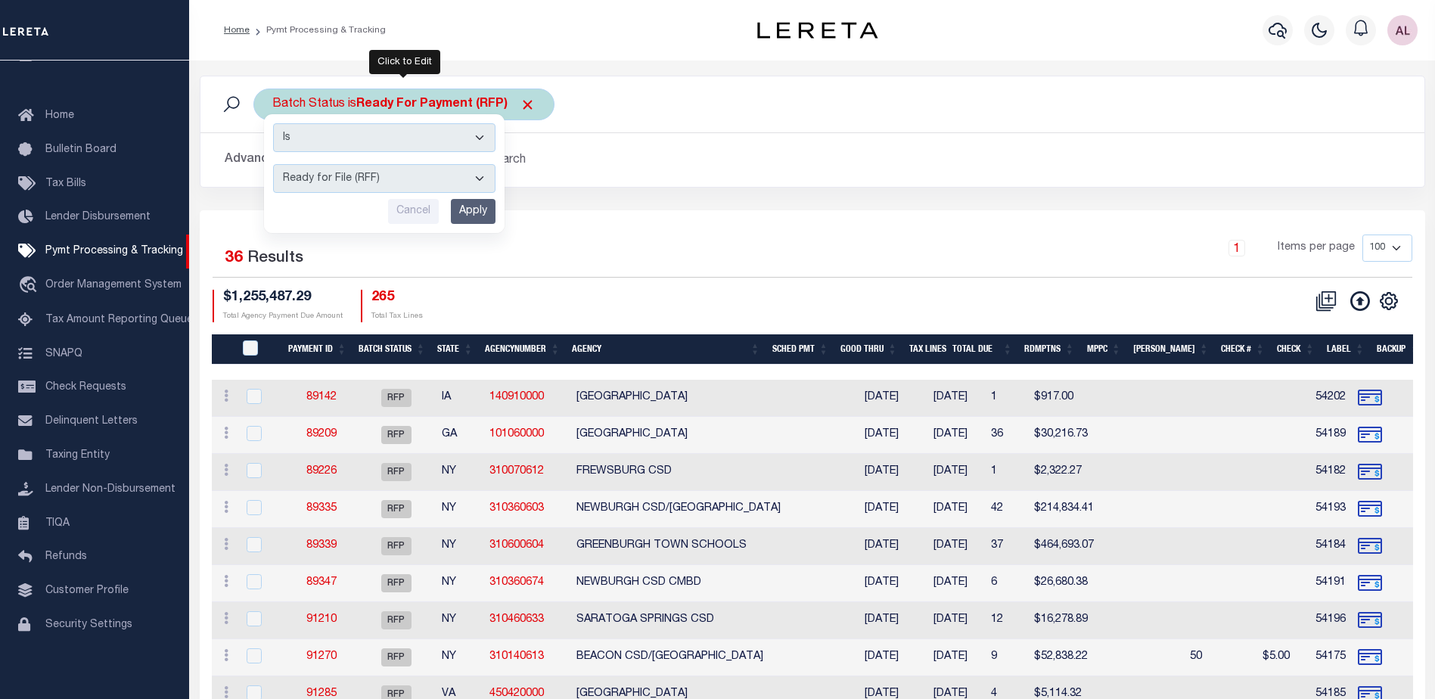
click at [466, 216] on input "Apply" at bounding box center [473, 211] width 45 height 25
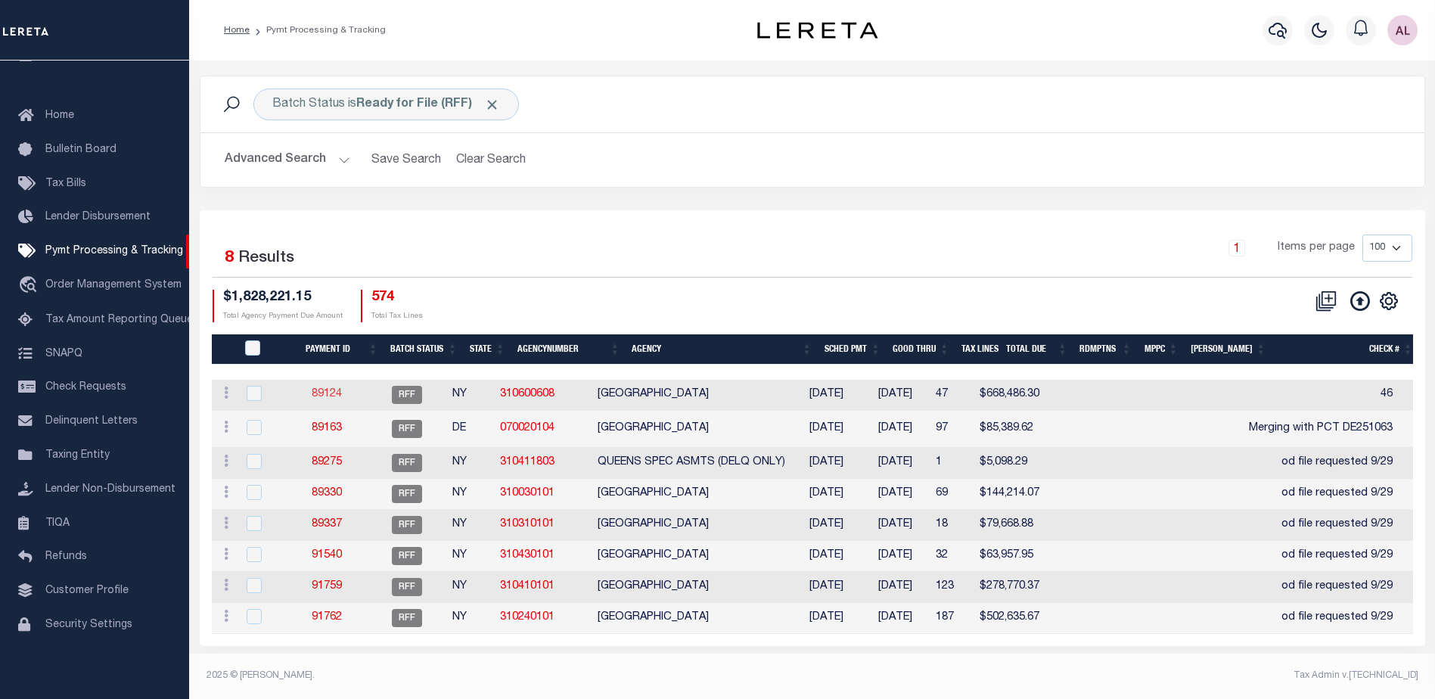
click at [334, 396] on link "89124" at bounding box center [327, 394] width 30 height 11
select select "RFF"
type input "[DATE]"
type input "46"
type input "[PERSON_NAME]"
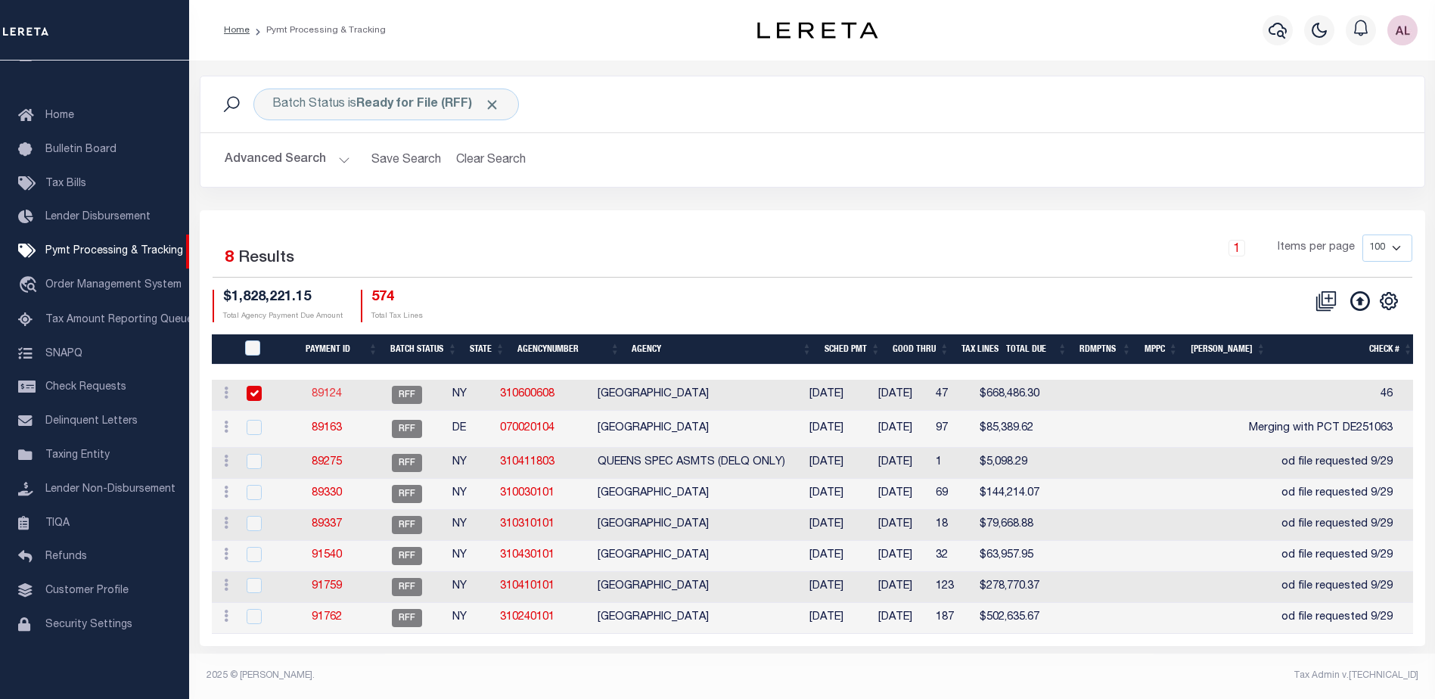
type input "N"
radio input "true"
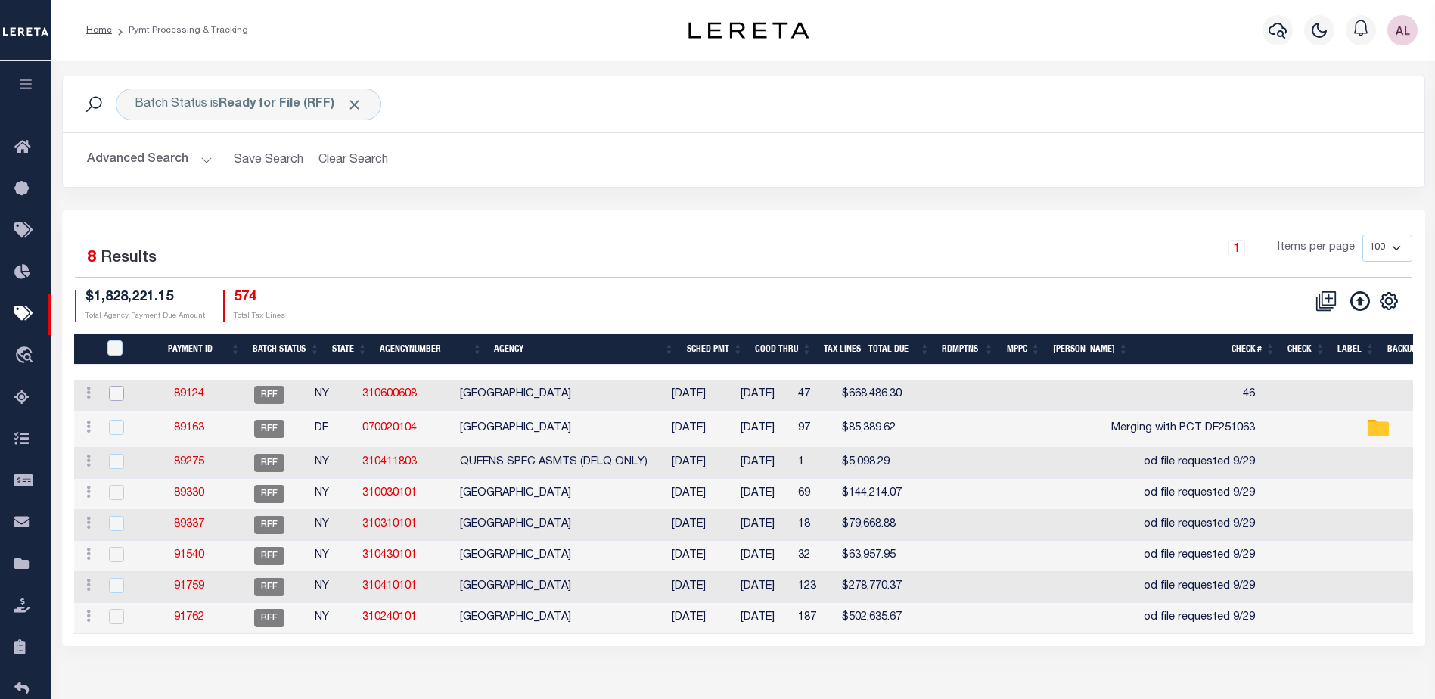
click at [113, 393] on input "checkbox" at bounding box center [116, 393] width 15 height 15
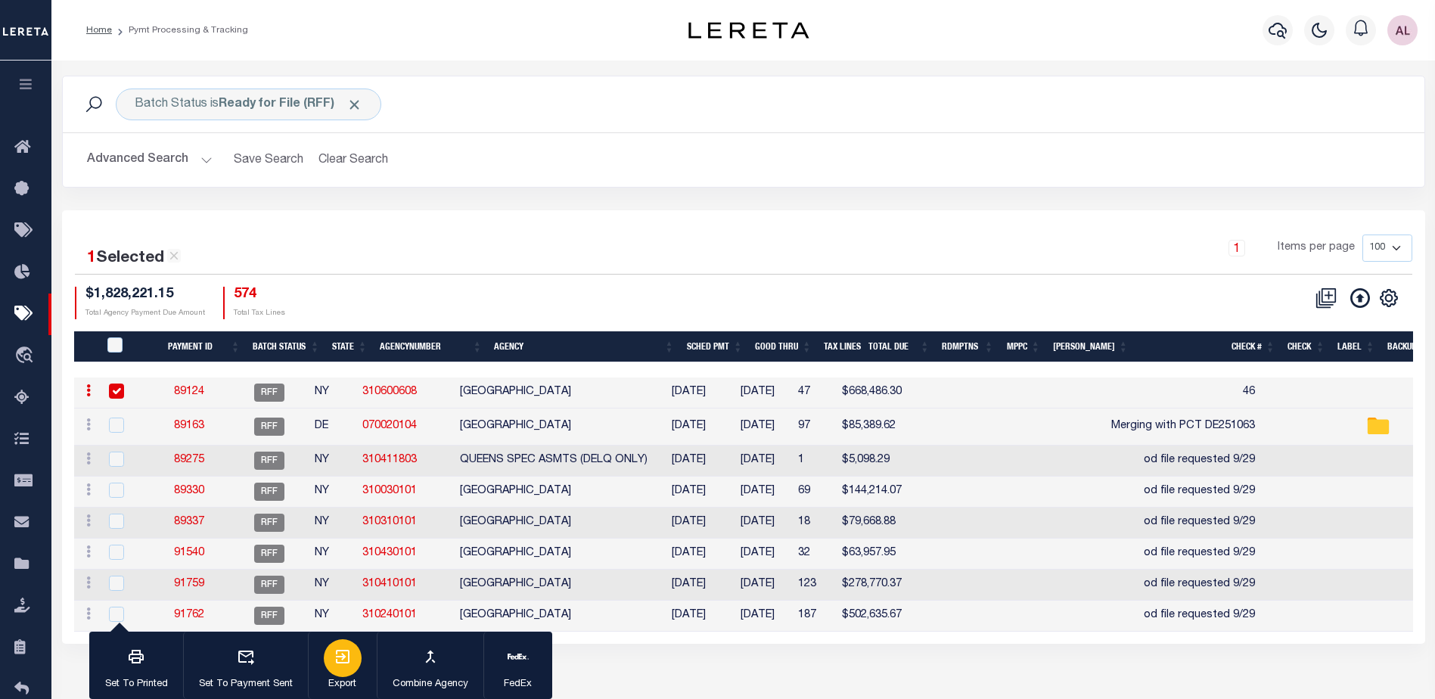
click at [344, 660] on icon "button" at bounding box center [343, 656] width 18 height 18
click at [344, 657] on icon "button" at bounding box center [343, 656] width 18 height 18
click at [151, 390] on td "89124" at bounding box center [189, 392] width 81 height 31
checkbox input "false"
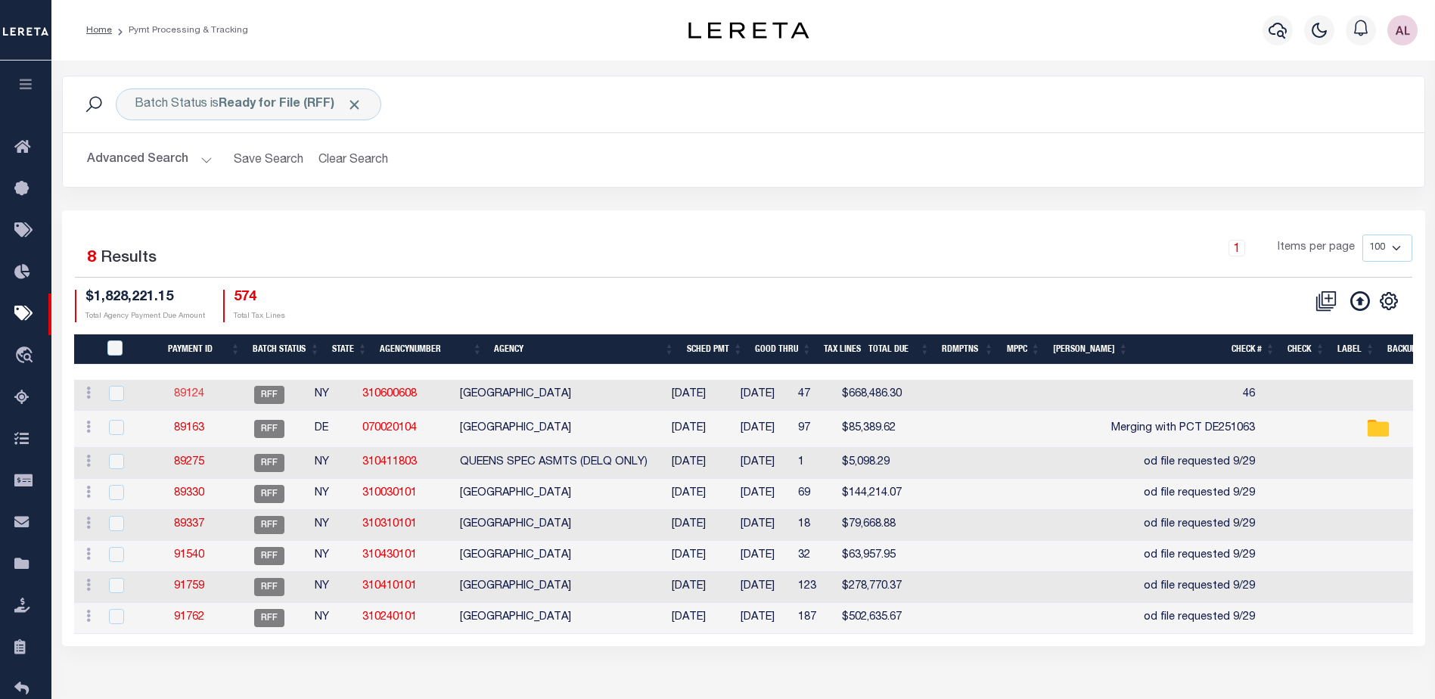
click at [197, 392] on link "89124" at bounding box center [189, 394] width 30 height 11
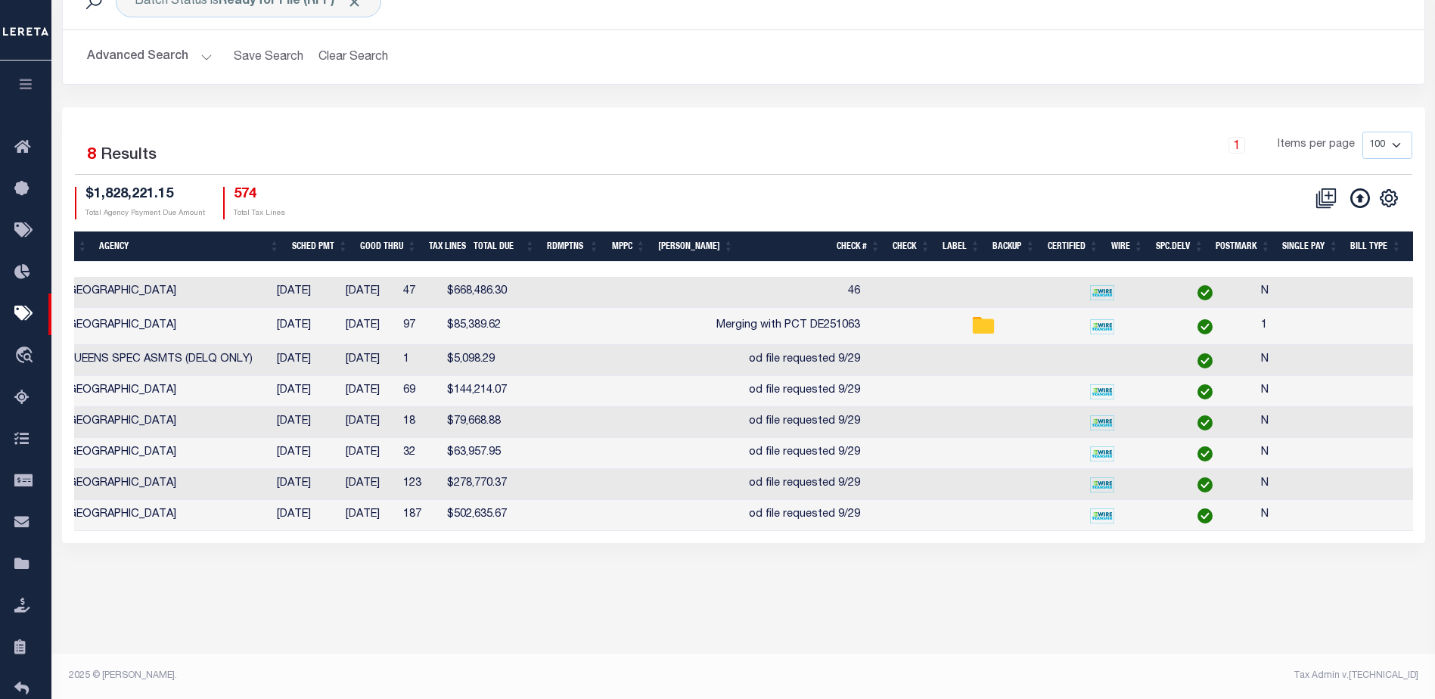
scroll to position [0, 256]
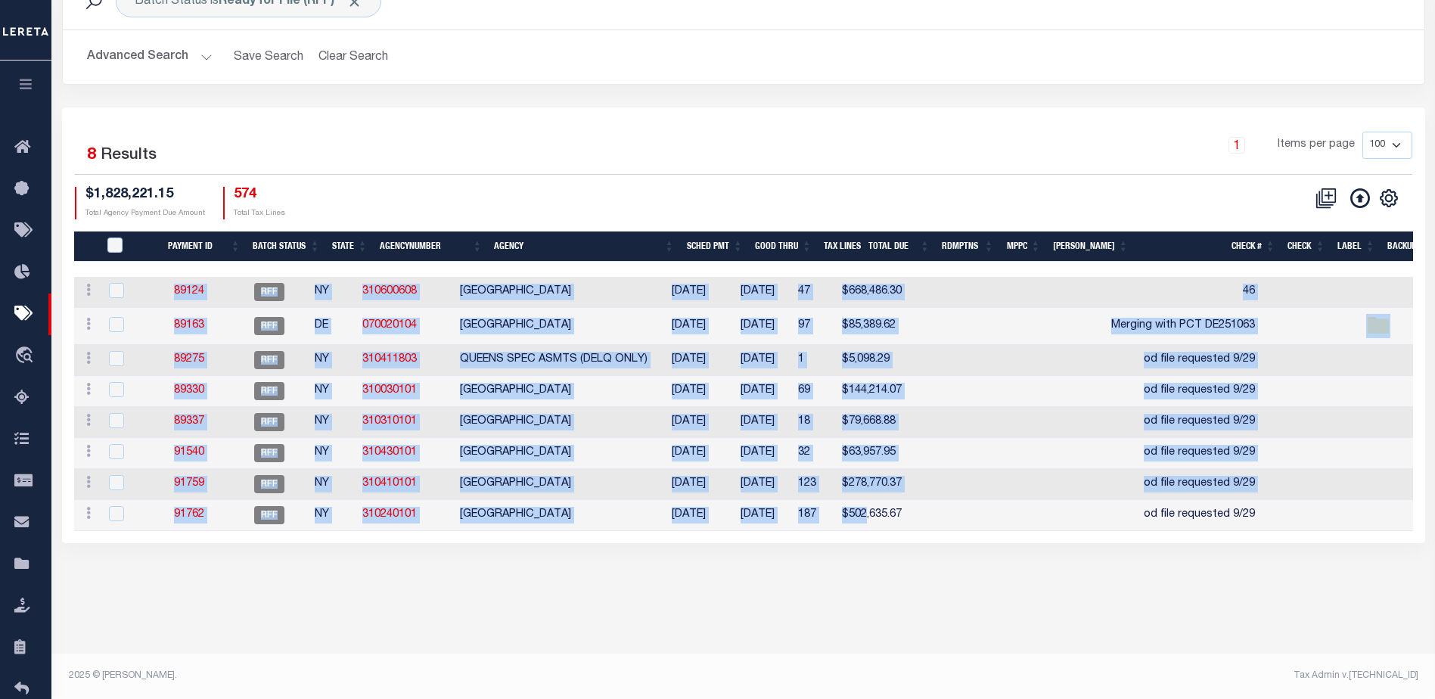
drag, startPoint x: 912, startPoint y: 528, endPoint x: 1286, endPoint y: 560, distance: 375.8
click at [1286, 560] on div "Batch Status is Ready for File (RFF) Search Advanced Search Save Search Clear S…" at bounding box center [742, 273] width 1383 height 631
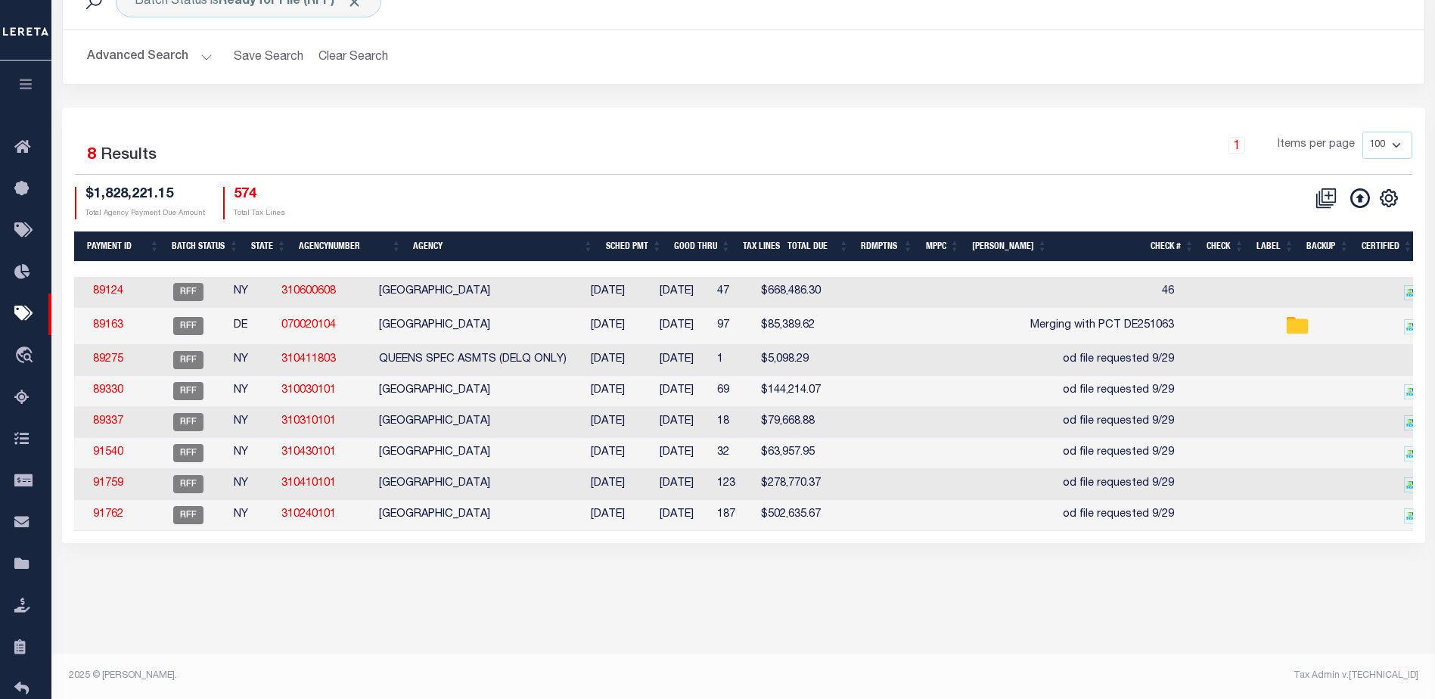
drag, startPoint x: 576, startPoint y: 545, endPoint x: 672, endPoint y: 542, distance: 96.1
click at [694, 543] on div "1 Selected 8 Results 1 Items per page 100 200 500 1000 $1,828,221.15" at bounding box center [743, 325] width 1363 height 436
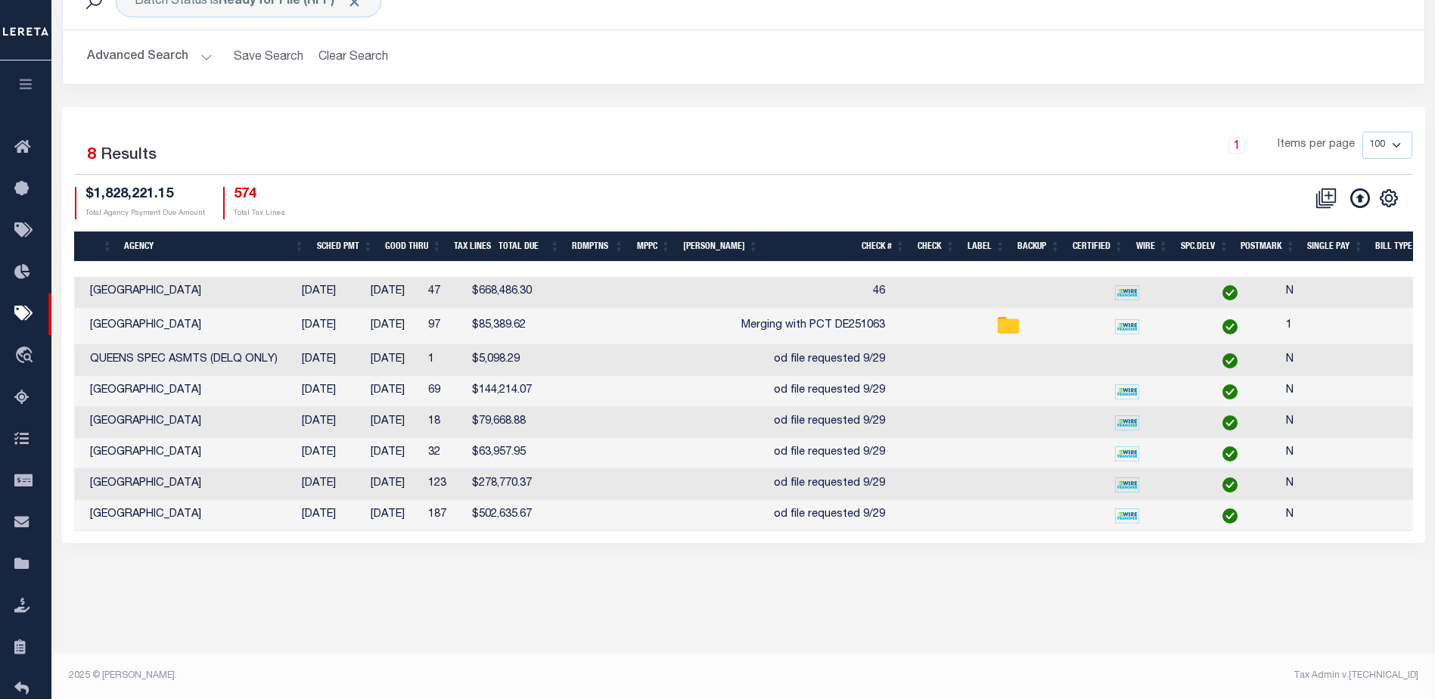
scroll to position [0, 0]
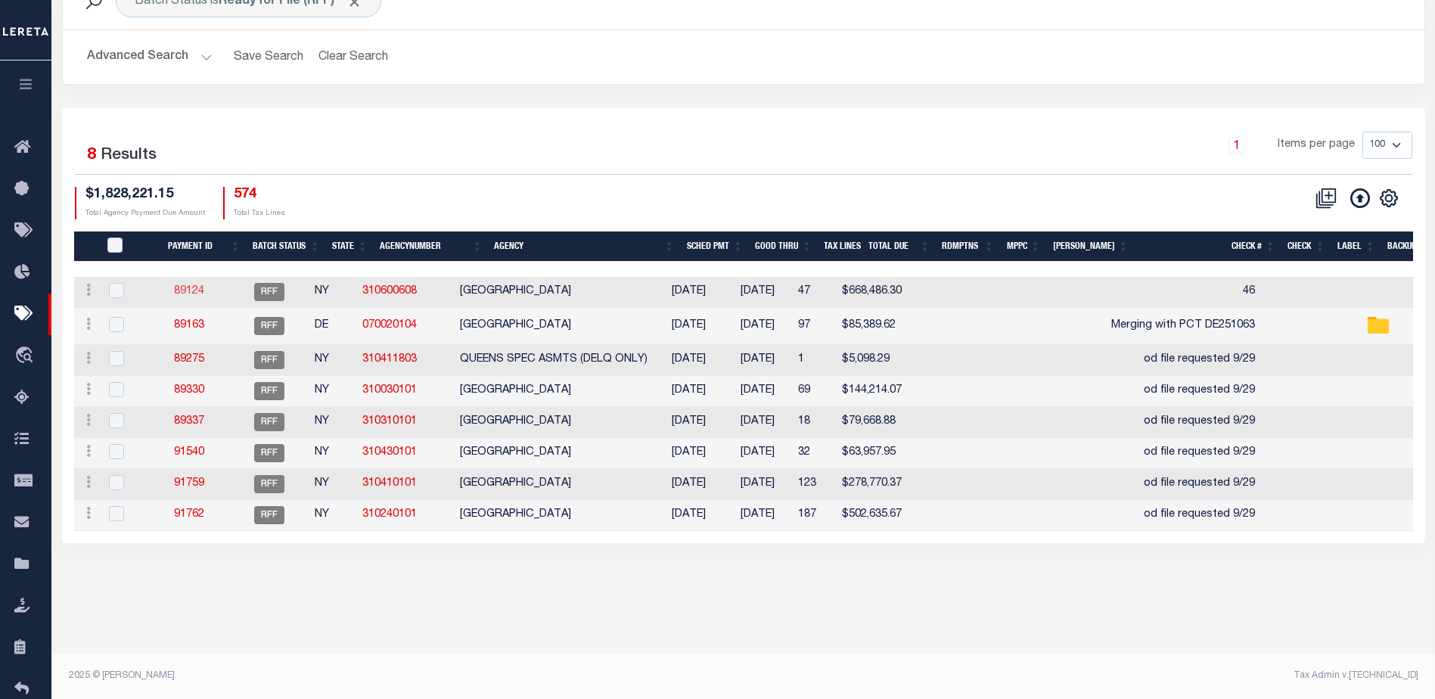
click at [193, 290] on link "89124" at bounding box center [189, 291] width 30 height 11
drag, startPoint x: 204, startPoint y: 290, endPoint x: 228, endPoint y: 278, distance: 26.7
click at [204, 289] on link "89124" at bounding box center [189, 291] width 30 height 11
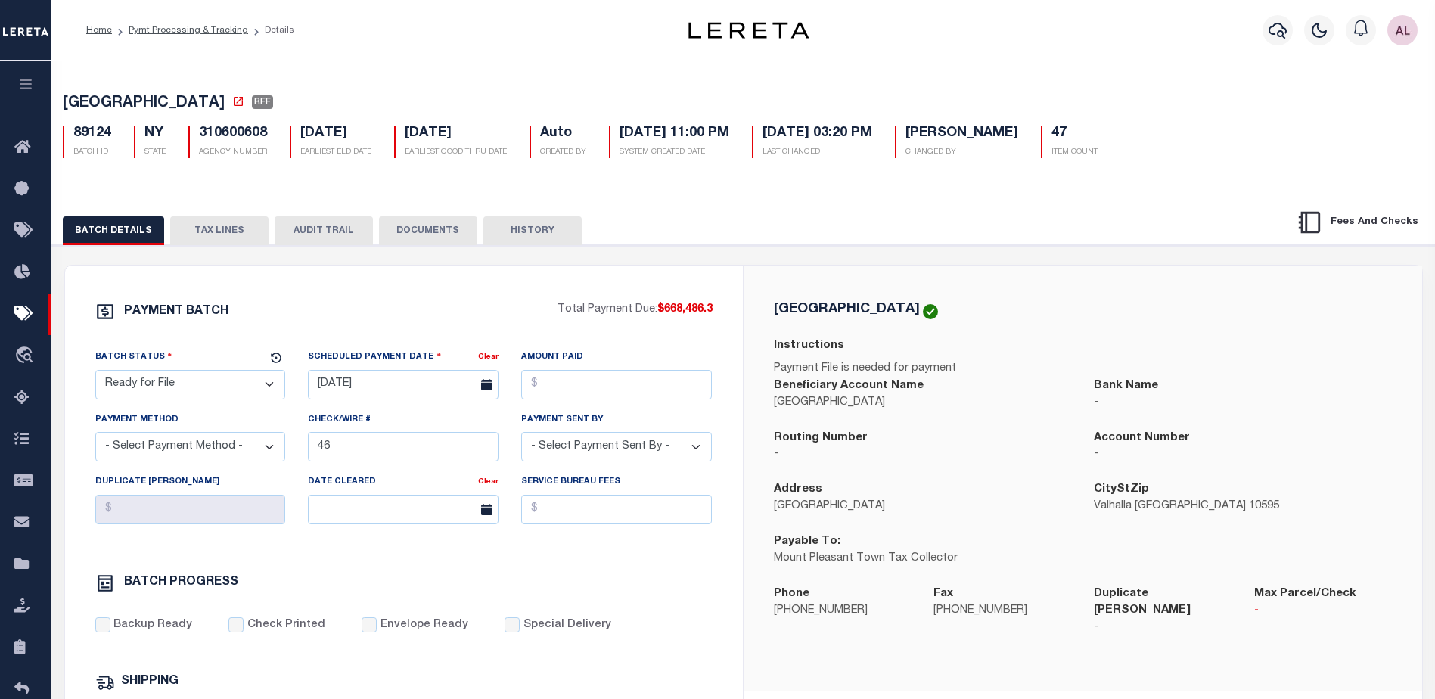
click at [240, 232] on button "TAX LINES" at bounding box center [219, 230] width 98 height 29
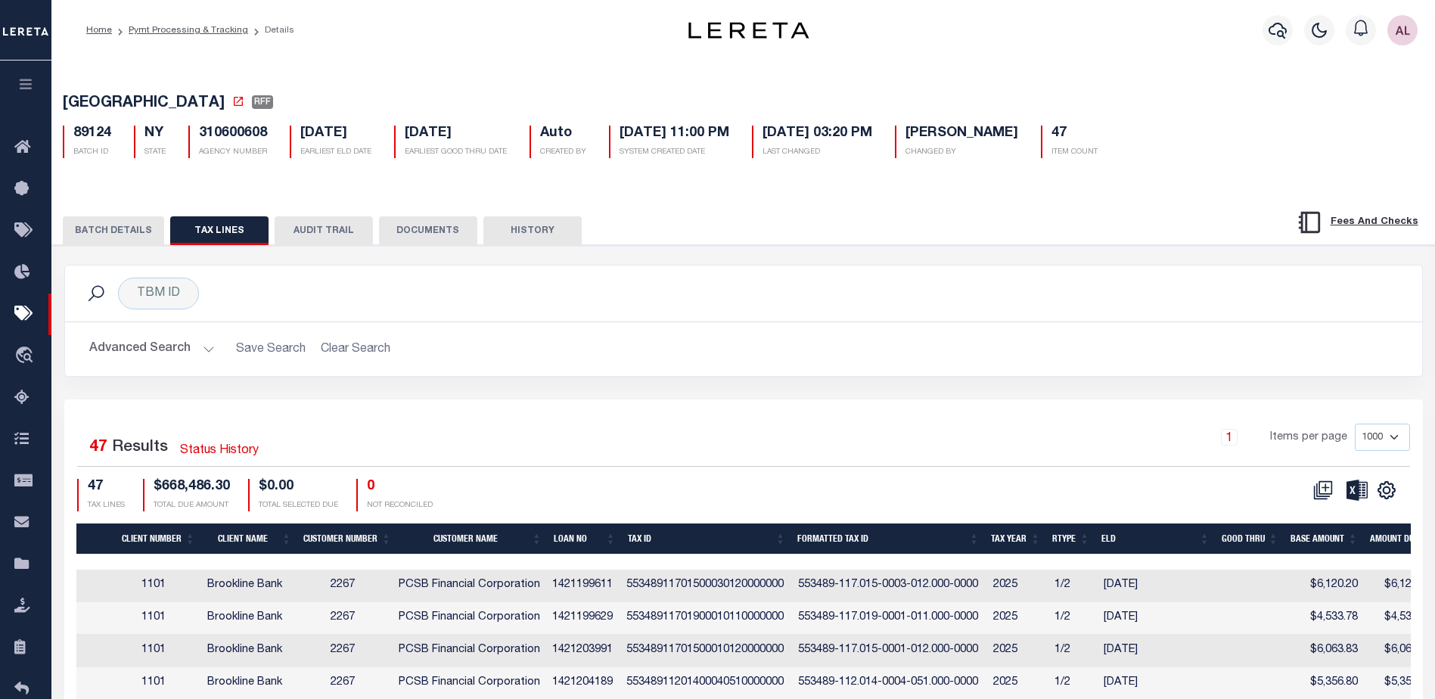
scroll to position [0, 558]
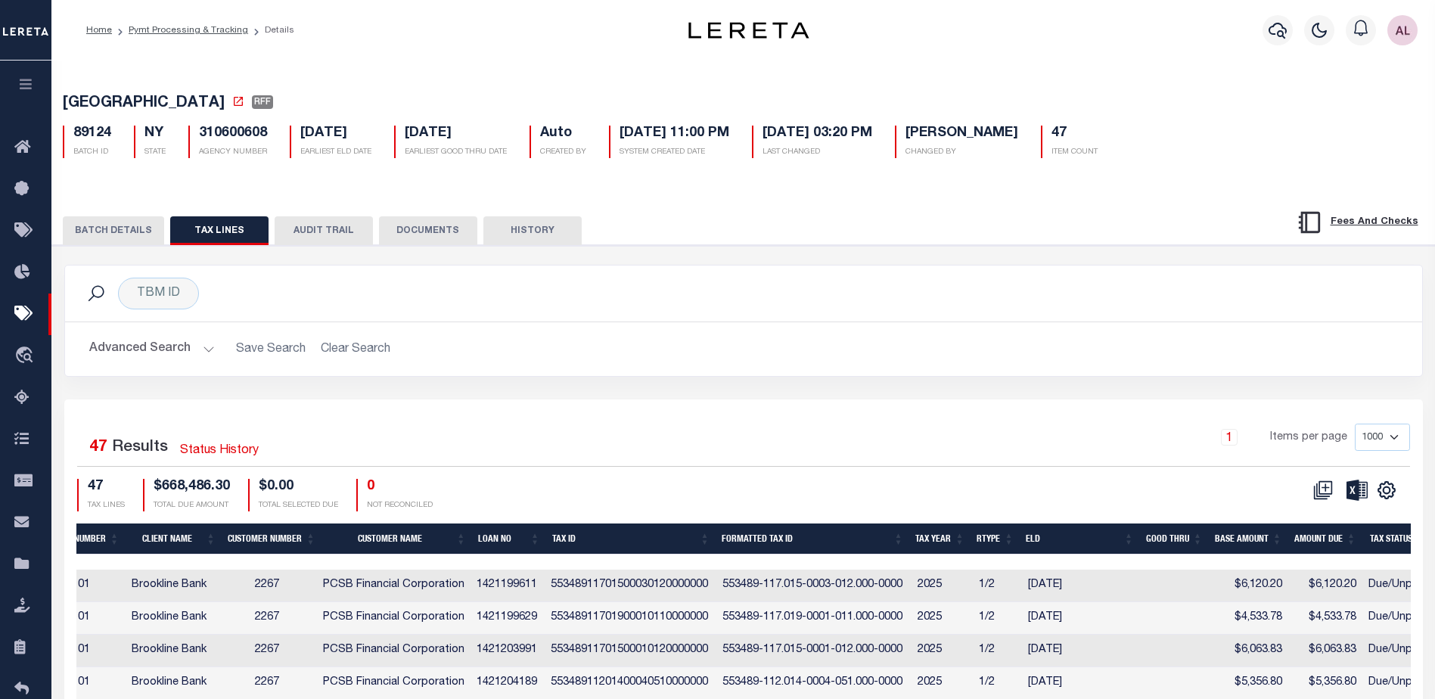
drag, startPoint x: 329, startPoint y: 102, endPoint x: 10, endPoint y: 96, distance: 319.2
copy div "Batch Status is Ready for File (RFF) Search Advanced Search Save Search Clear S…"
click at [26, 562] on icon at bounding box center [26, 564] width 24 height 19
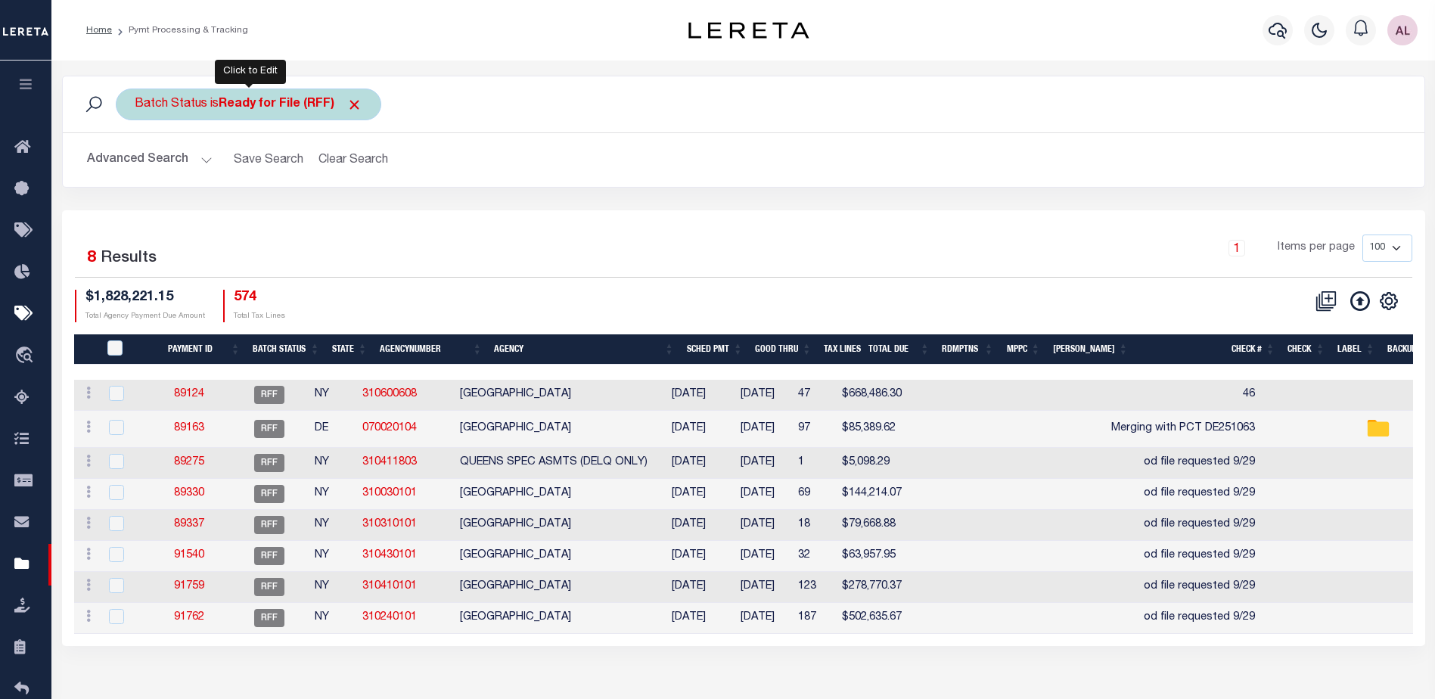
click at [268, 104] on b "Ready for File (RFF)" at bounding box center [291, 104] width 144 height 12
select select "RFF"
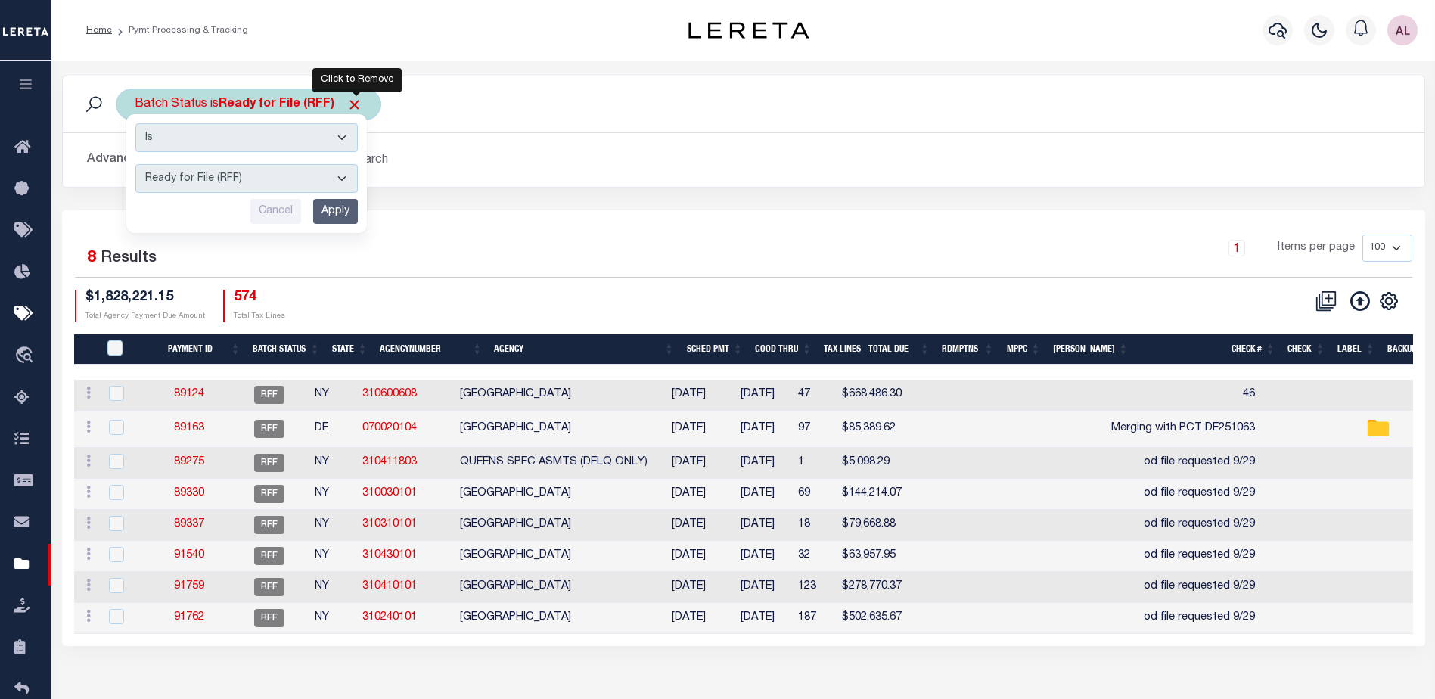
click at [355, 101] on span "Click to Remove" at bounding box center [354, 105] width 16 height 16
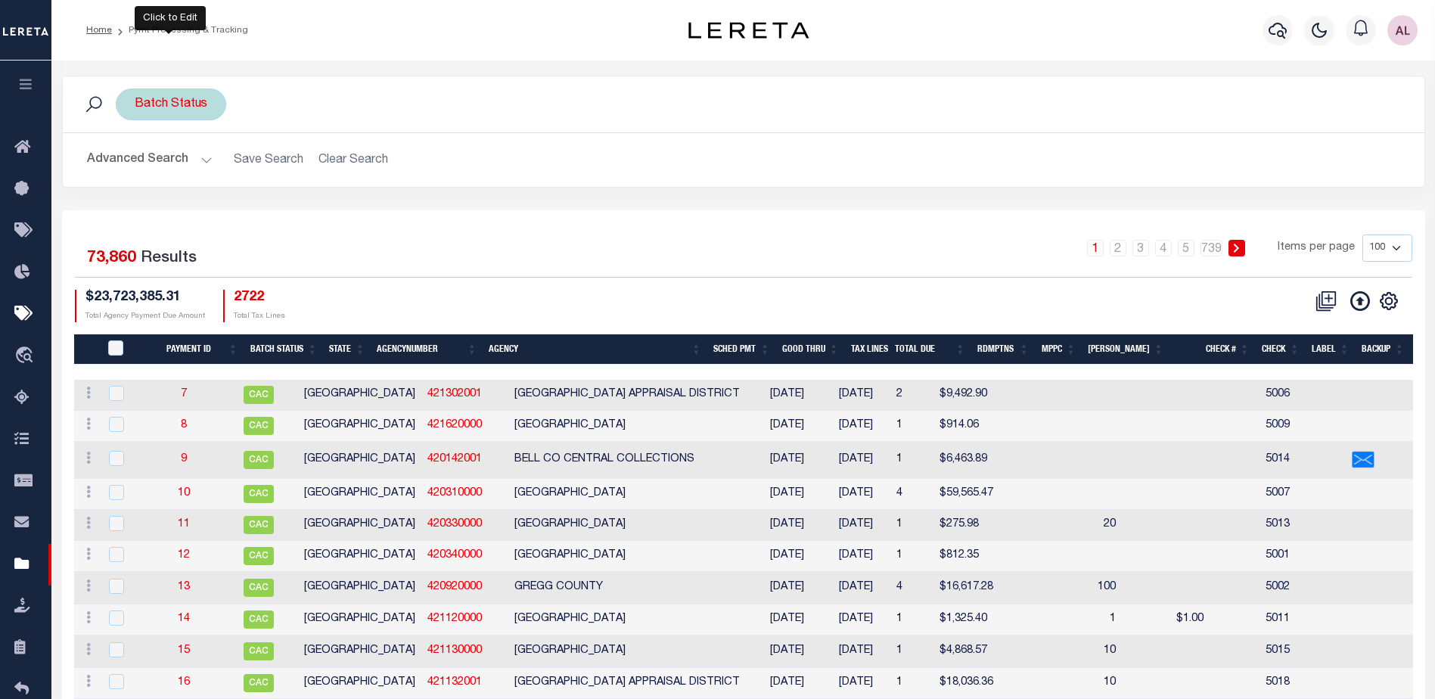
click at [194, 101] on div "Batch Status" at bounding box center [171, 104] width 110 height 32
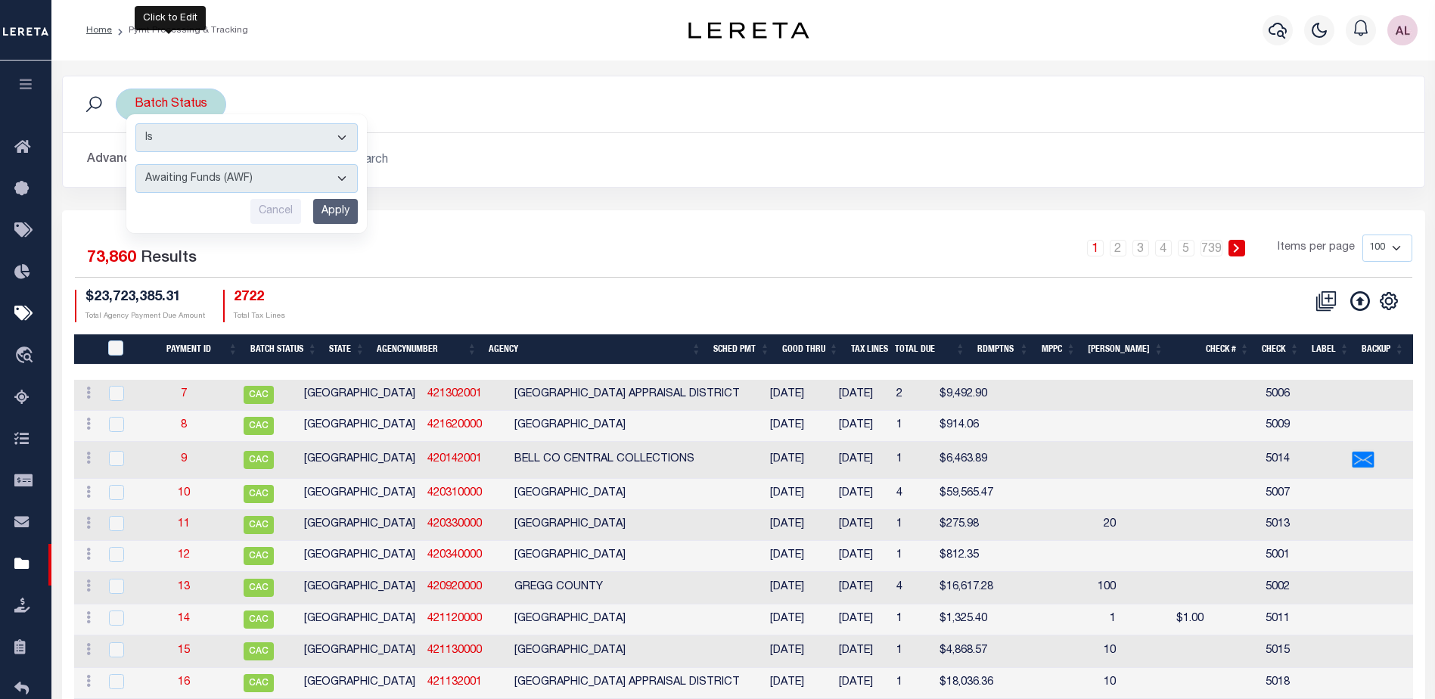
click at [200, 184] on select "Awaiting Funds (AWF) Cleared and Complete (CAC) New Check Needed (NCN) Payment …" at bounding box center [246, 178] width 222 height 29
click at [135, 164] on select "Awaiting Funds (AWF) Cleared and Complete (CAC) New Check Needed (NCN) Payment …" at bounding box center [246, 178] width 222 height 29
click at [240, 176] on select "Awaiting Funds (AWF) Cleared and Complete (CAC) New Check Needed (NCN) Payment …" at bounding box center [246, 178] width 222 height 29
select select "RFP"
click at [135, 164] on select "Awaiting Funds (AWF) Cleared and Complete (CAC) New Check Needed (NCN) Payment …" at bounding box center [246, 178] width 222 height 29
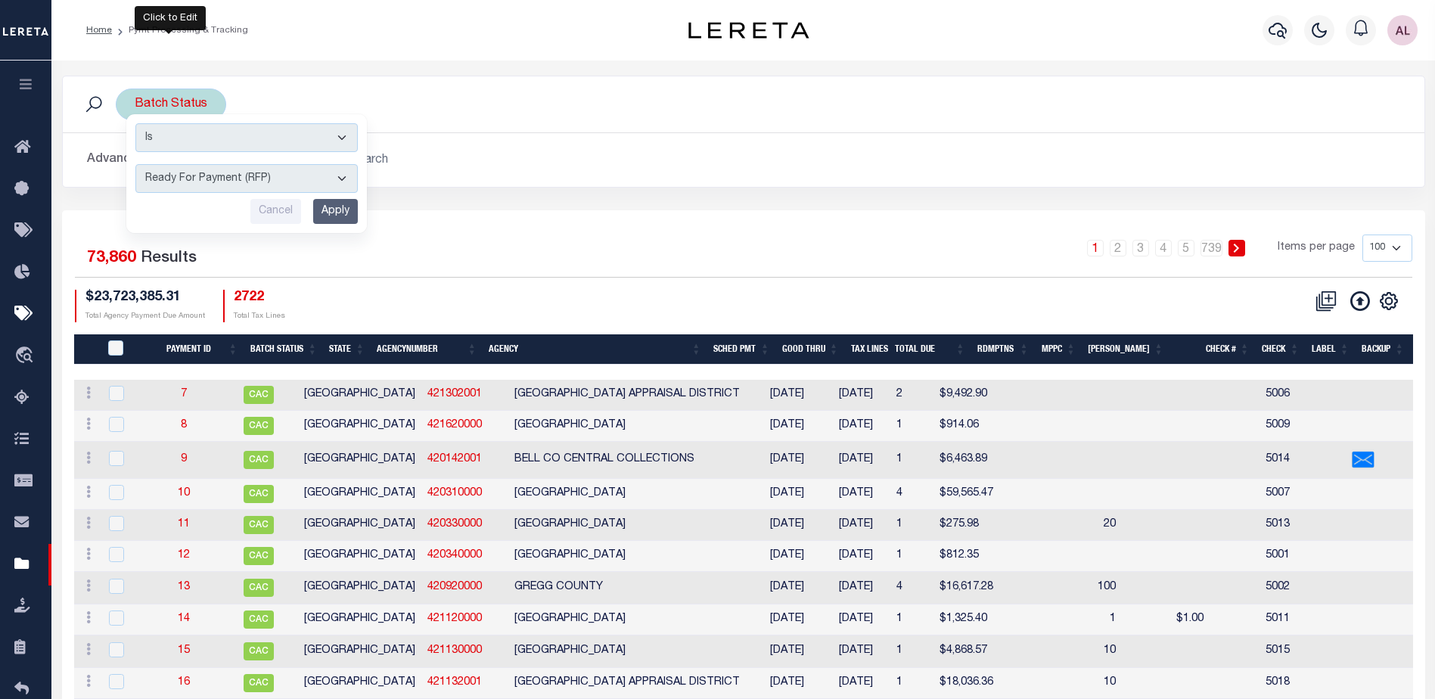
click at [337, 217] on input "Apply" at bounding box center [335, 211] width 45 height 25
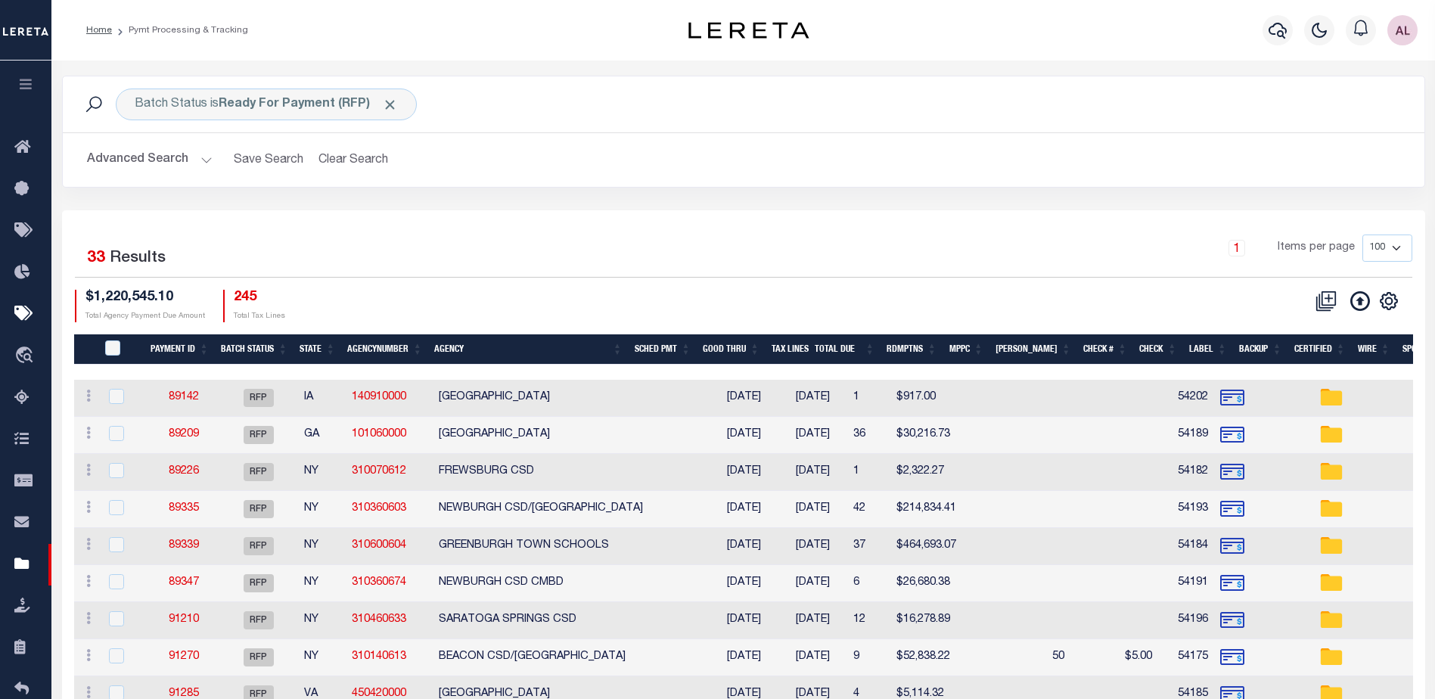
click at [507, 344] on th "Agency" at bounding box center [528, 349] width 200 height 31
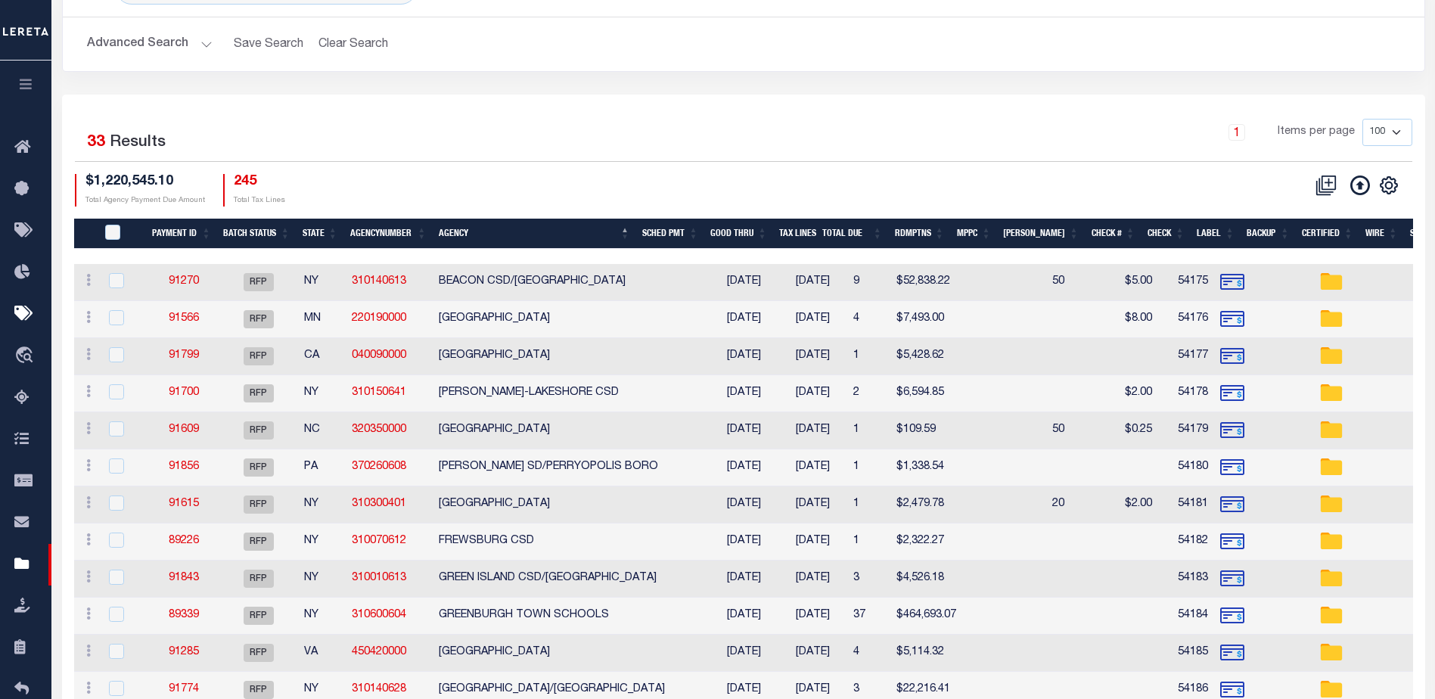
scroll to position [227, 0]
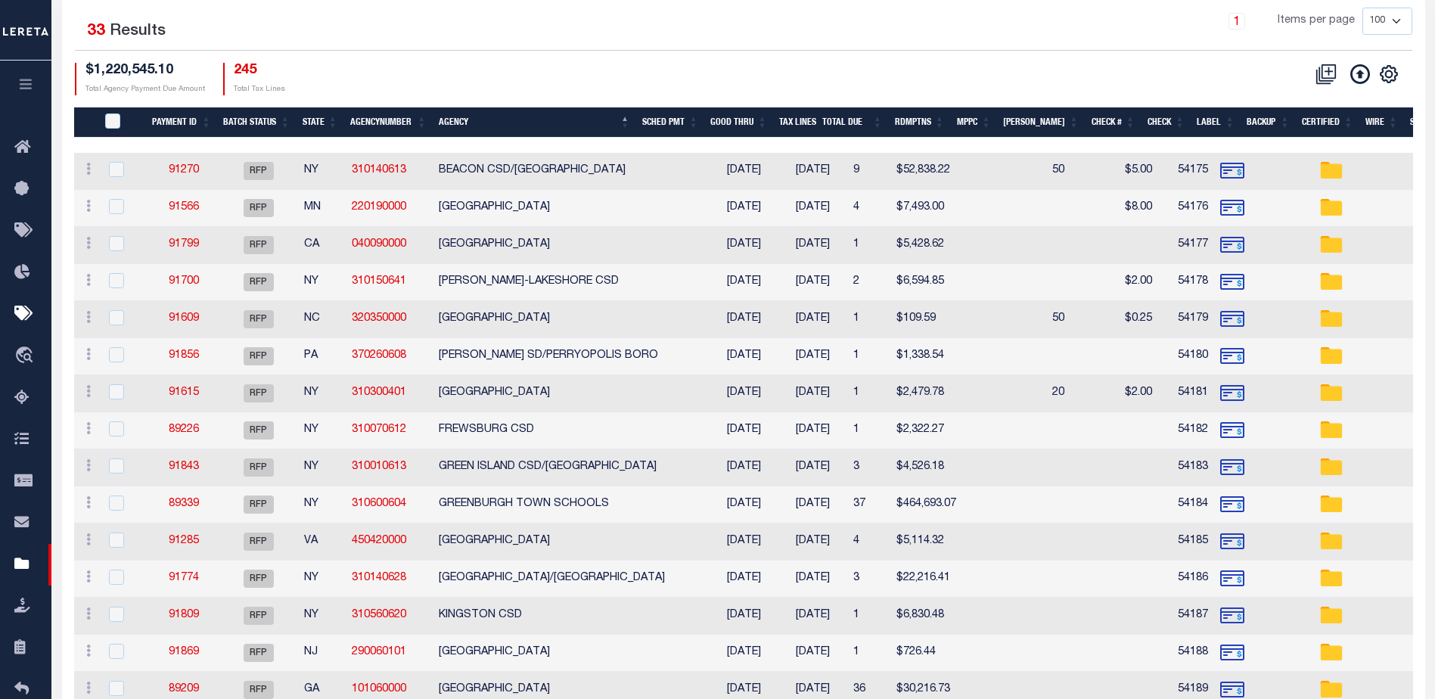
click at [319, 120] on th "State" at bounding box center [320, 122] width 48 height 31
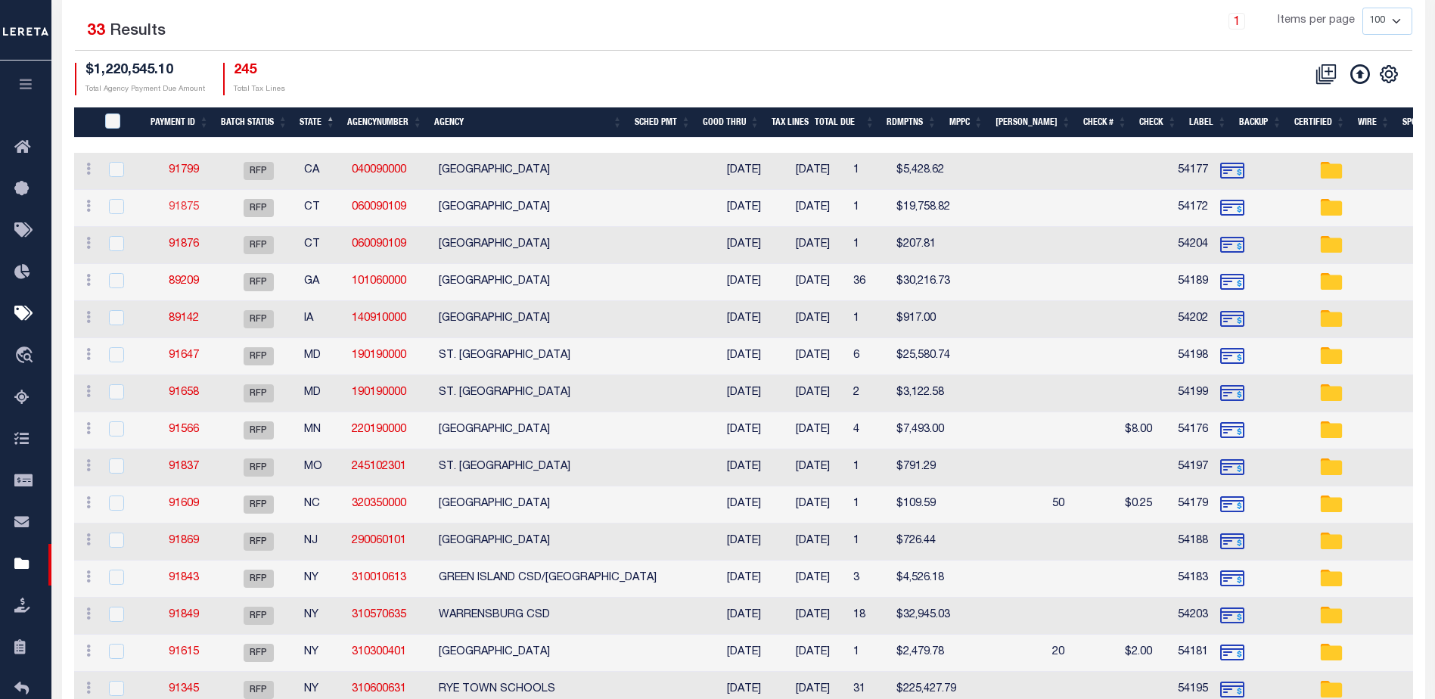
click at [177, 206] on link "91875" at bounding box center [184, 207] width 30 height 11
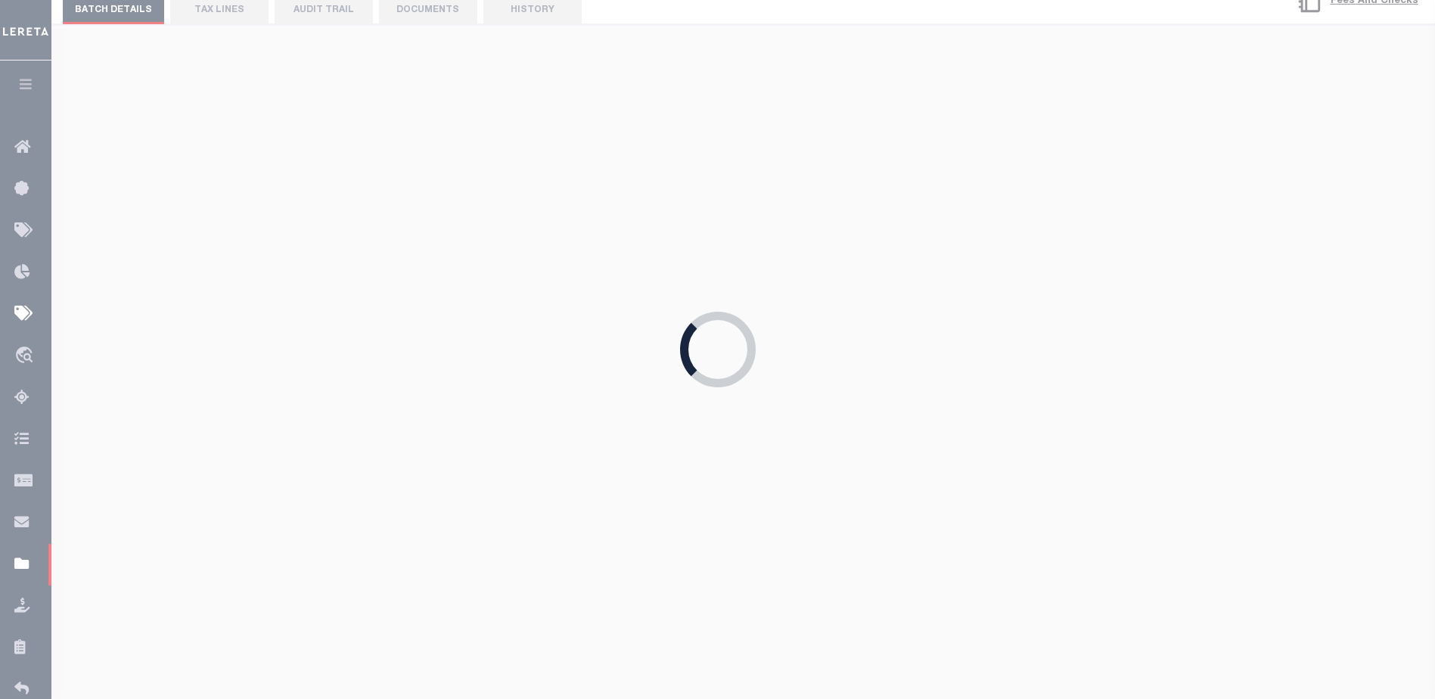
select select "RFP"
type input "[DATE]"
type input "$19,758.82"
select select "CHK"
type input "54172"
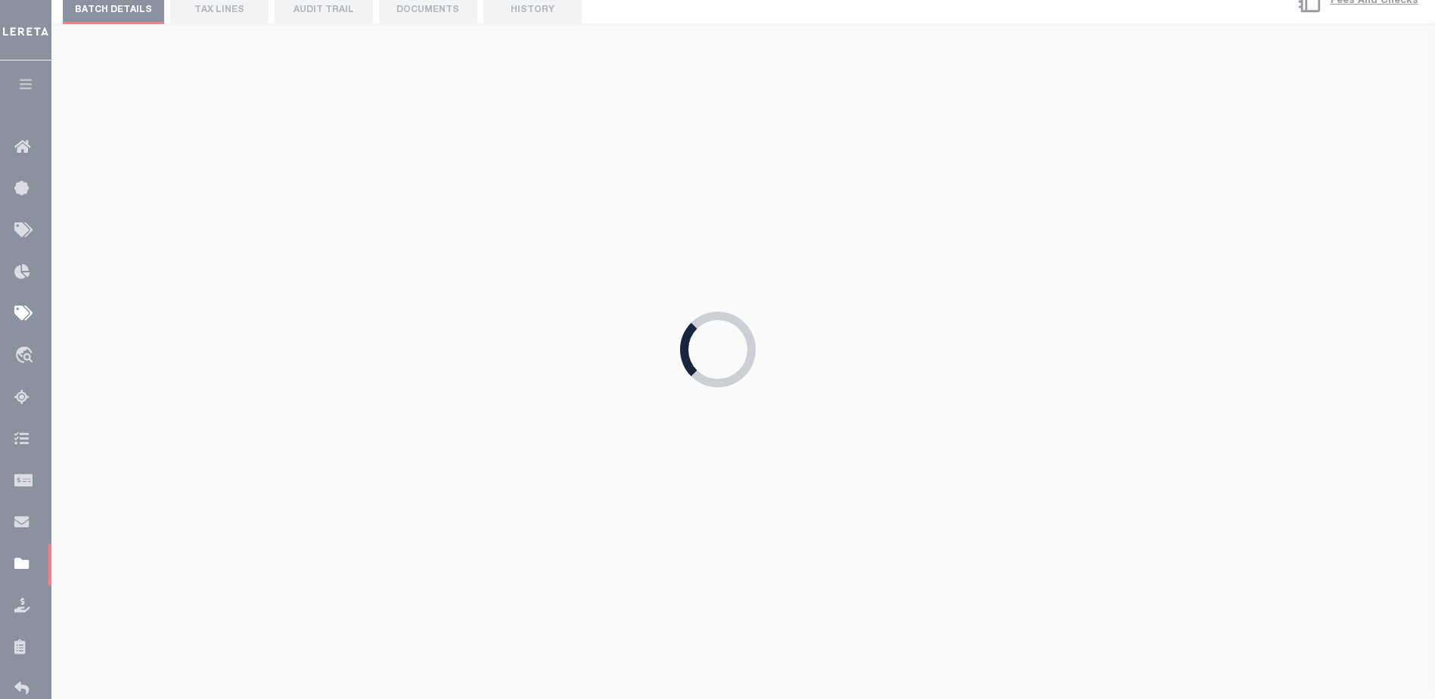
select select "[PERSON_NAME]"
checkbox input "true"
select select
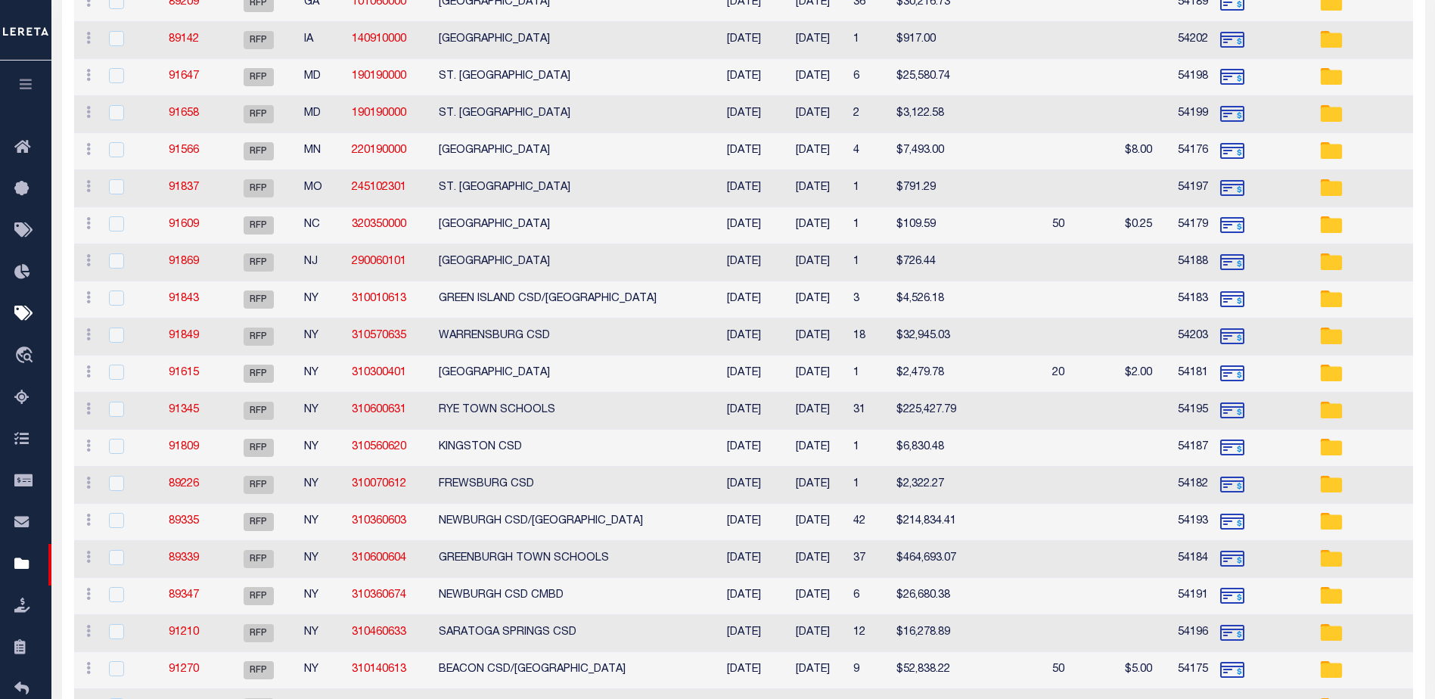
scroll to position [200, 0]
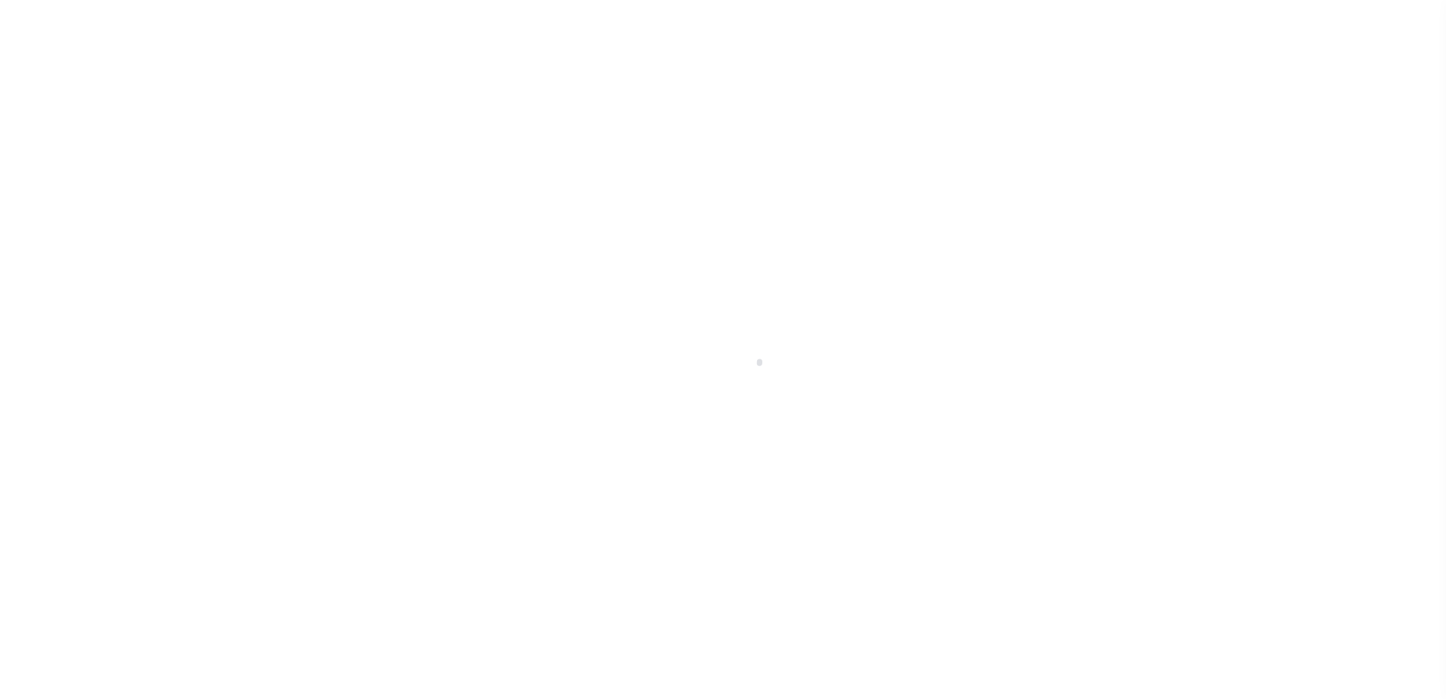
scroll to position [38, 0]
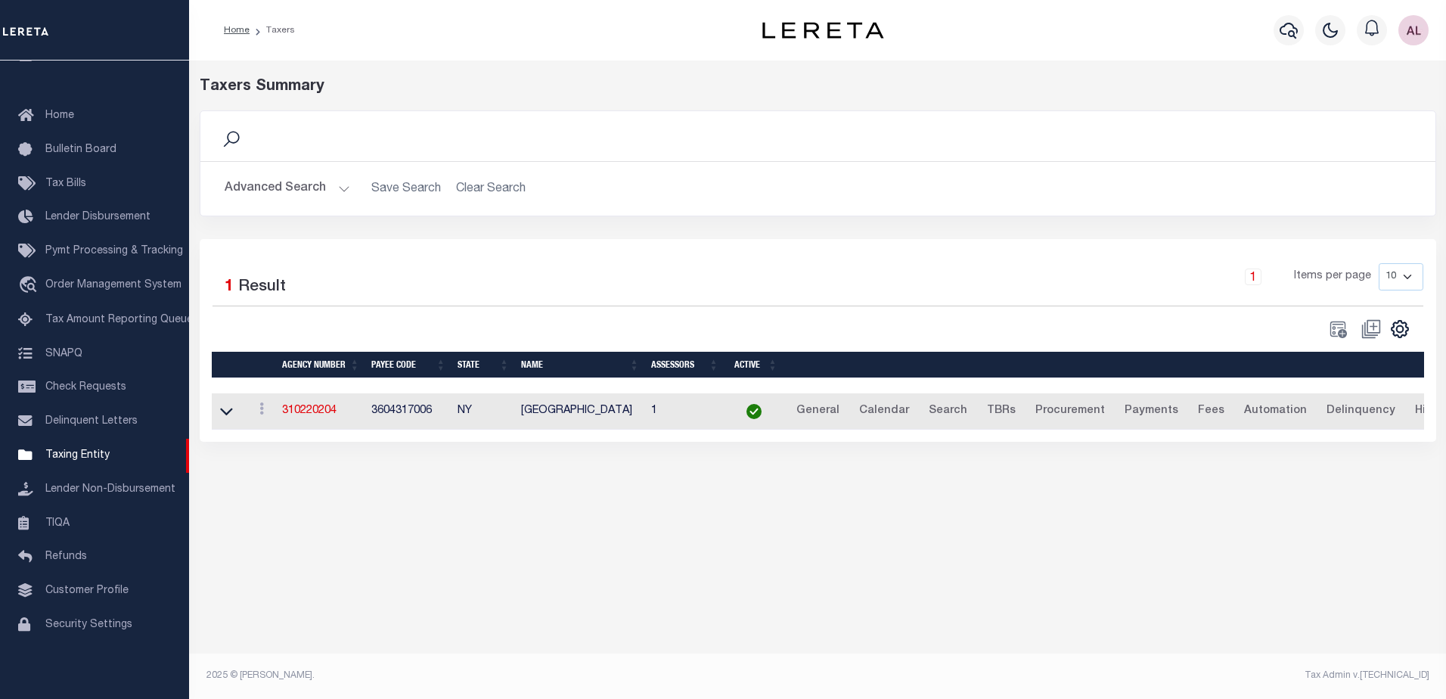
click at [349, 188] on h2 "Advanced Search Save Search Clear Search tblPayees_dynamictable_____DefaultSave…" at bounding box center [818, 188] width 1211 height 29
click at [338, 186] on button "Advanced Search" at bounding box center [288, 188] width 126 height 29
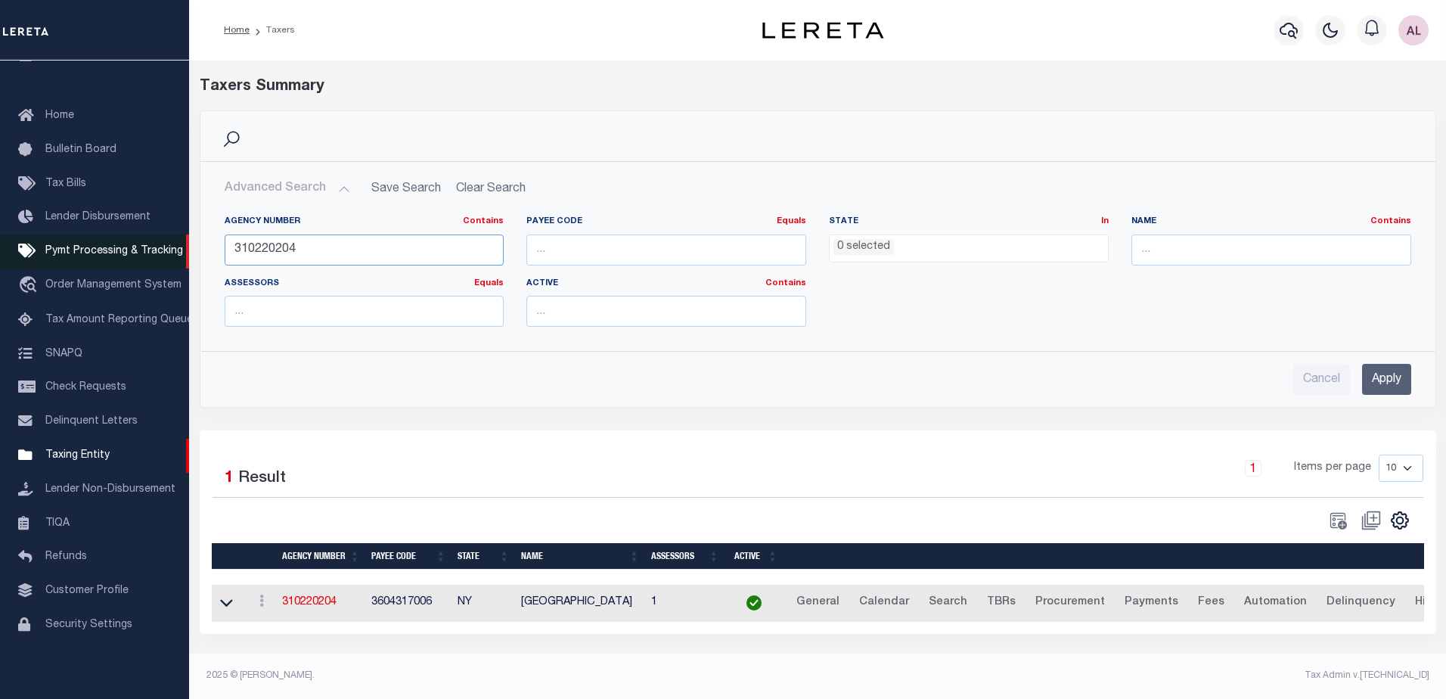
drag, startPoint x: 335, startPoint y: 251, endPoint x: 176, endPoint y: 247, distance: 158.9
click at [176, 247] on div "Home Taxers Profile" at bounding box center [723, 345] width 1446 height 690
click at [857, 244] on li "0 selected" at bounding box center [863, 247] width 61 height 17
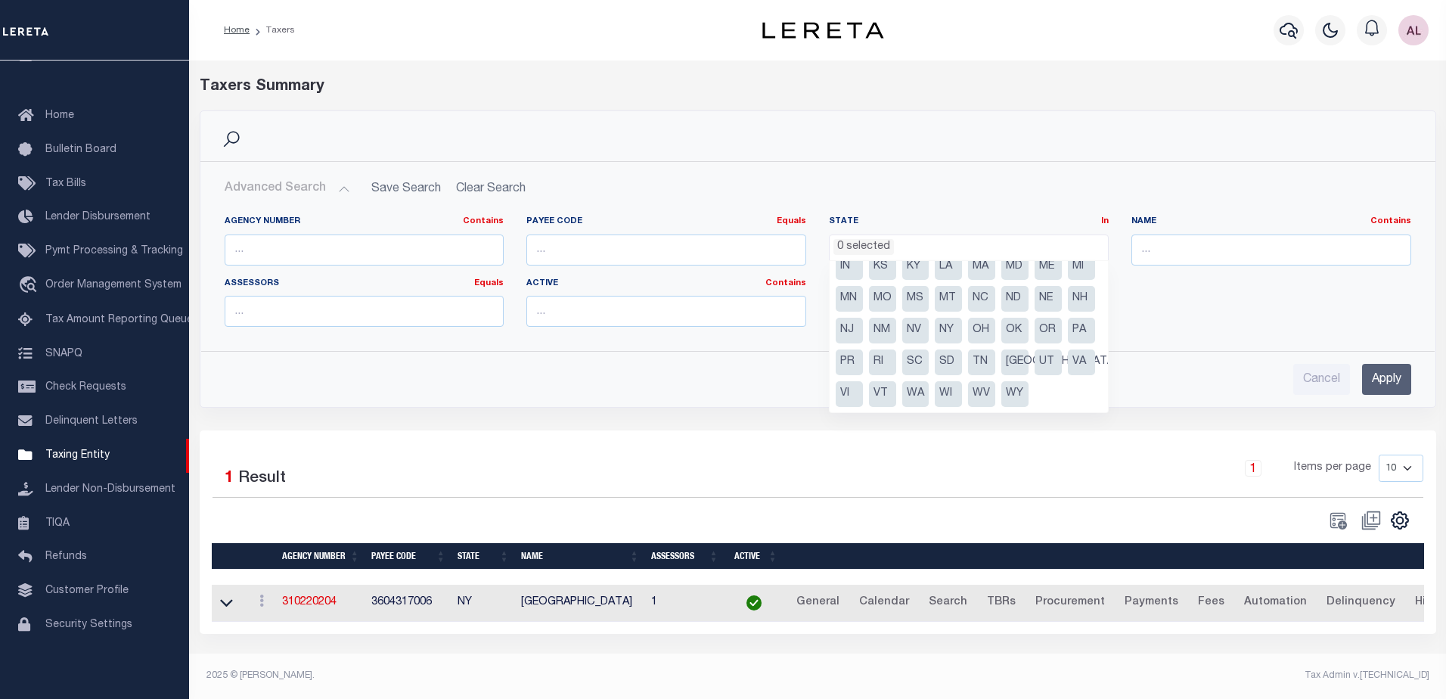
scroll to position [108, 0]
click at [935, 331] on li "NY" at bounding box center [948, 331] width 27 height 26
select select "NY"
click at [1170, 244] on input "text" at bounding box center [1271, 249] width 280 height 31
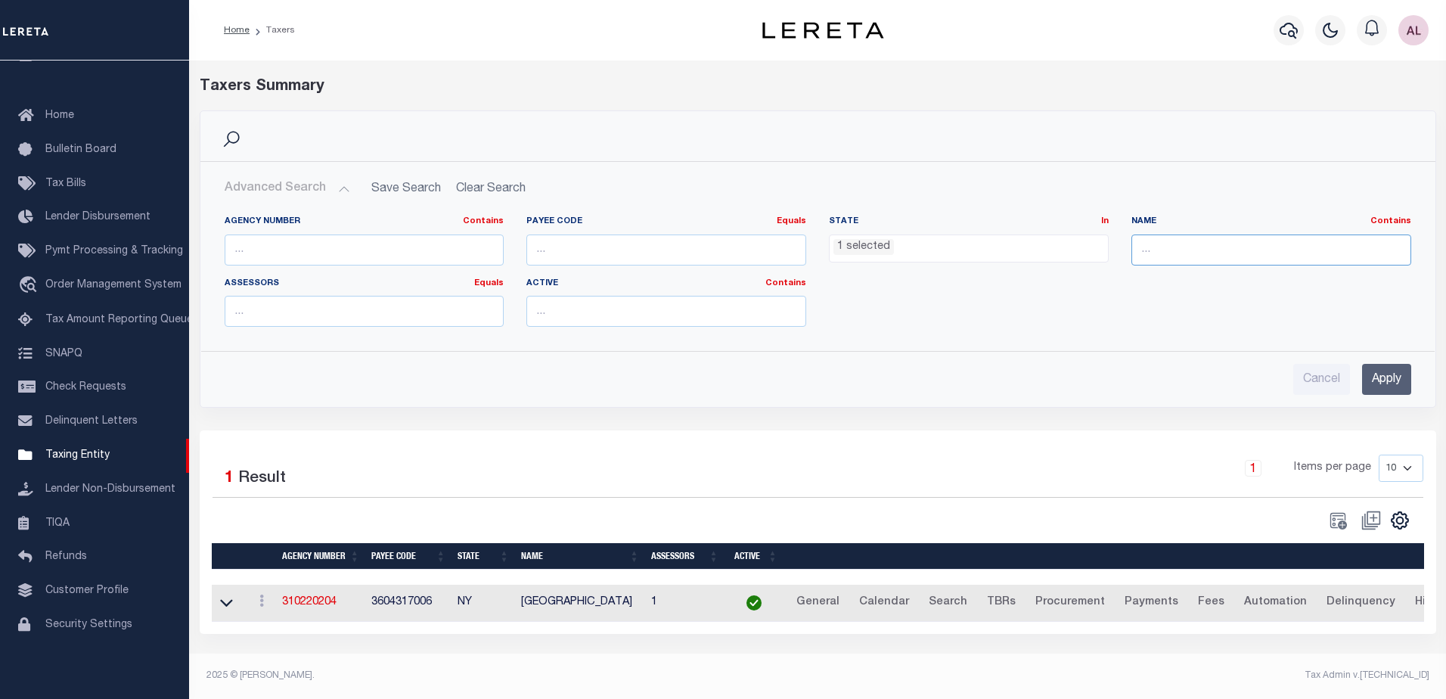
paste input "[GEOGRAPHIC_DATA]"
drag, startPoint x: 1145, startPoint y: 248, endPoint x: 1061, endPoint y: 256, distance: 84.3
click at [1061, 256] on div "Agency Number Contains Contains Is Payee Code Equals Equals Is Not Equal To Is …" at bounding box center [817, 277] width 1209 height 123
type input "[GEOGRAPHIC_DATA]"
click at [1385, 384] on input "Apply" at bounding box center [1386, 379] width 49 height 31
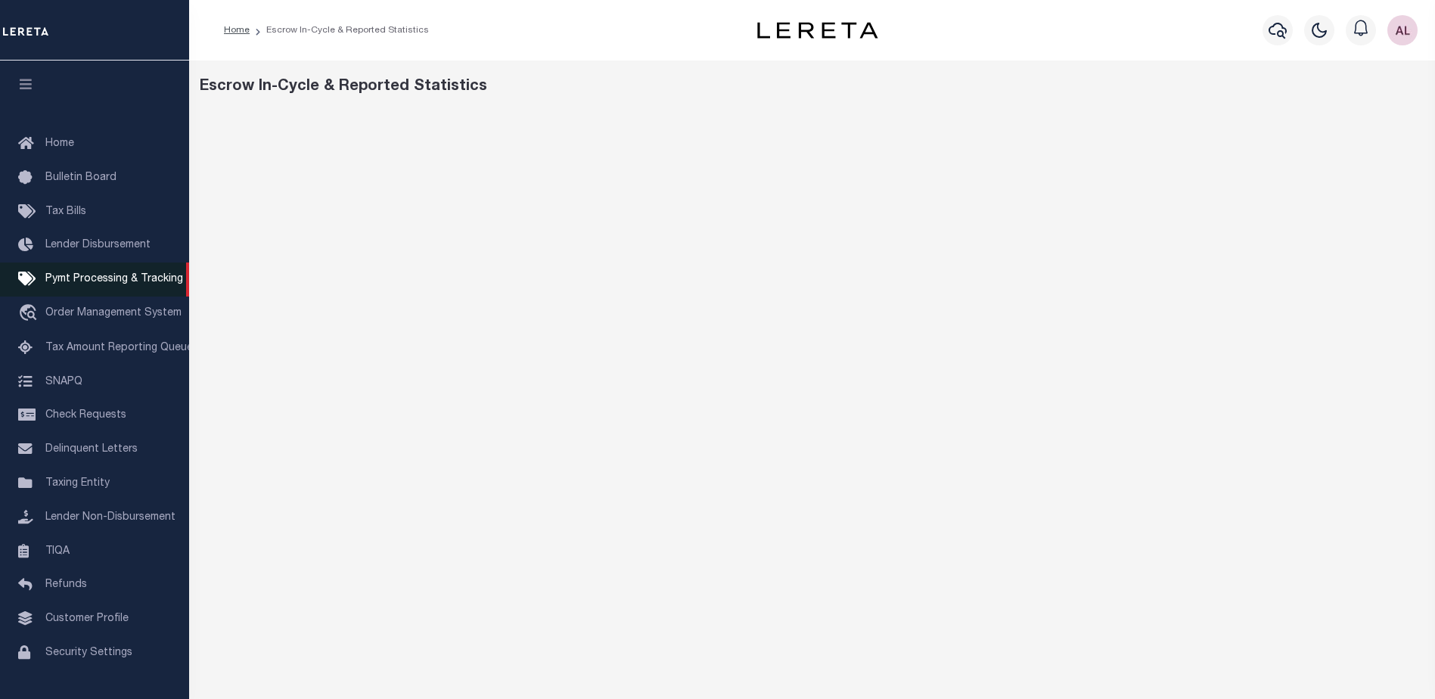
click at [99, 283] on span "Pymt Processing & Tracking" at bounding box center [114, 279] width 138 height 11
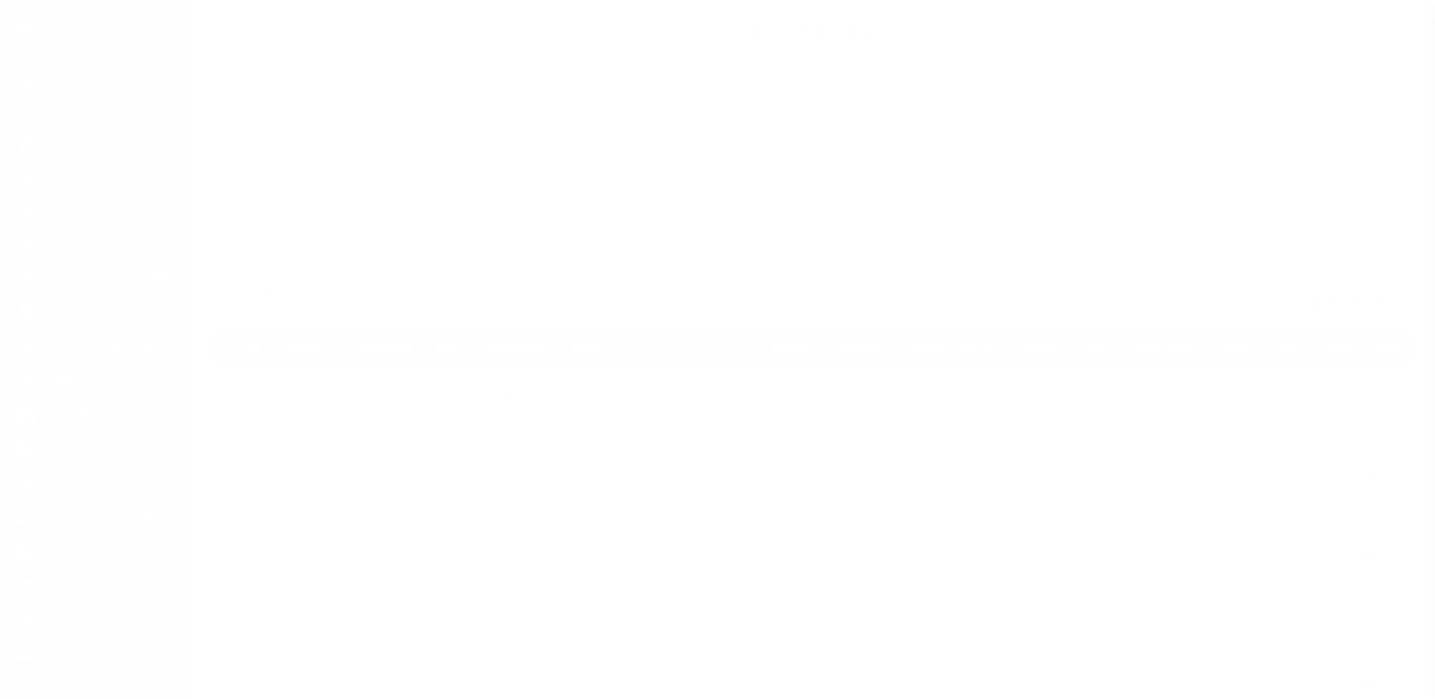
scroll to position [38, 0]
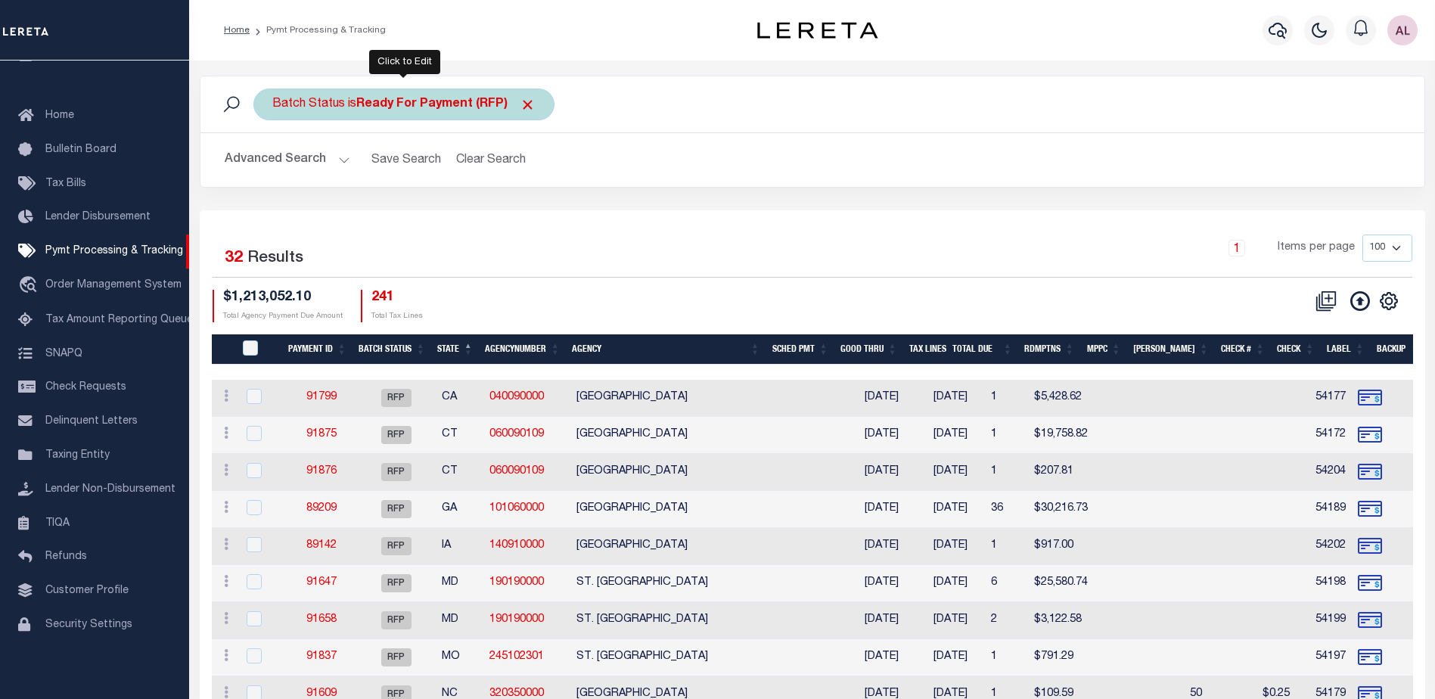
click at [396, 98] on b "Ready For Payment (RFP)" at bounding box center [445, 104] width 179 height 12
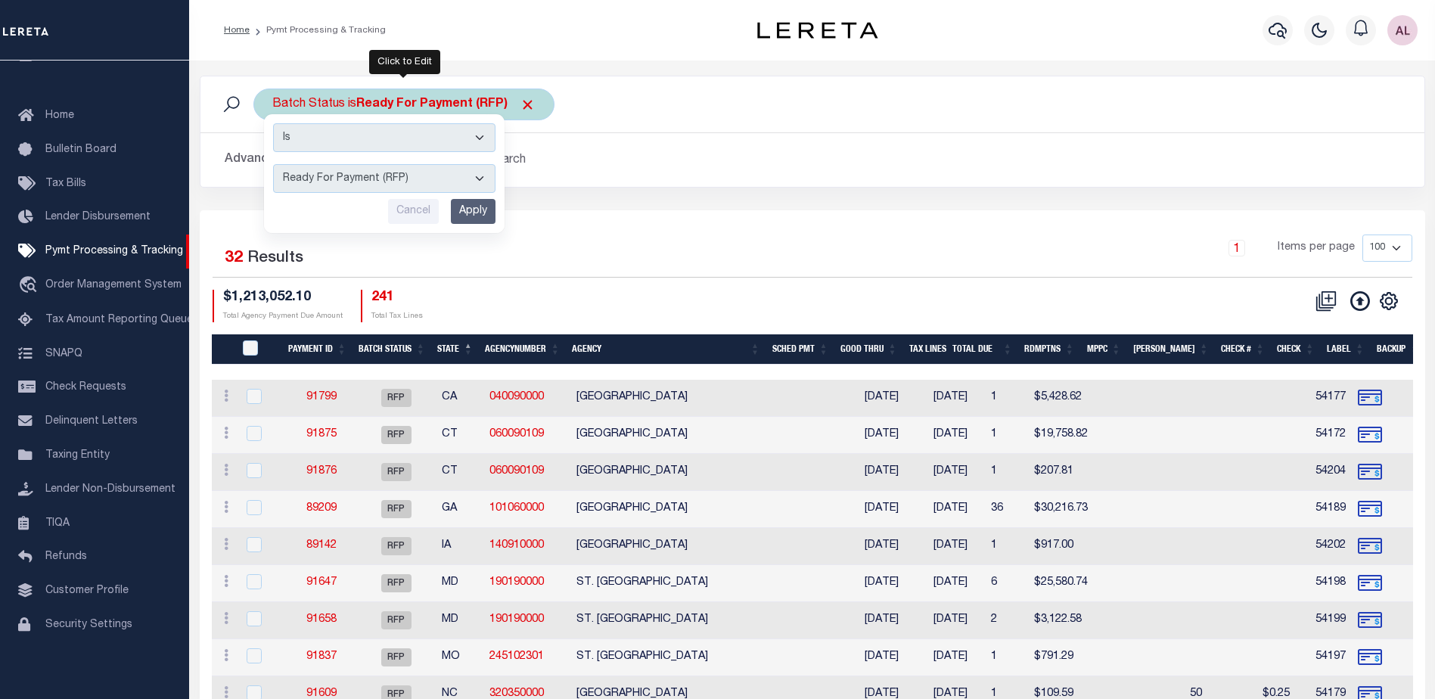
click at [349, 176] on select "Awaiting Funds (AWF) Cleared and Complete (CAC) New Check Needed (NCN) Payment …" at bounding box center [384, 178] width 222 height 29
select select "SFP"
click at [273, 164] on select "Awaiting Funds (AWF) Cleared and Complete (CAC) New Check Needed (NCN) Payment …" at bounding box center [384, 178] width 222 height 29
click at [470, 212] on input "Apply" at bounding box center [473, 211] width 45 height 25
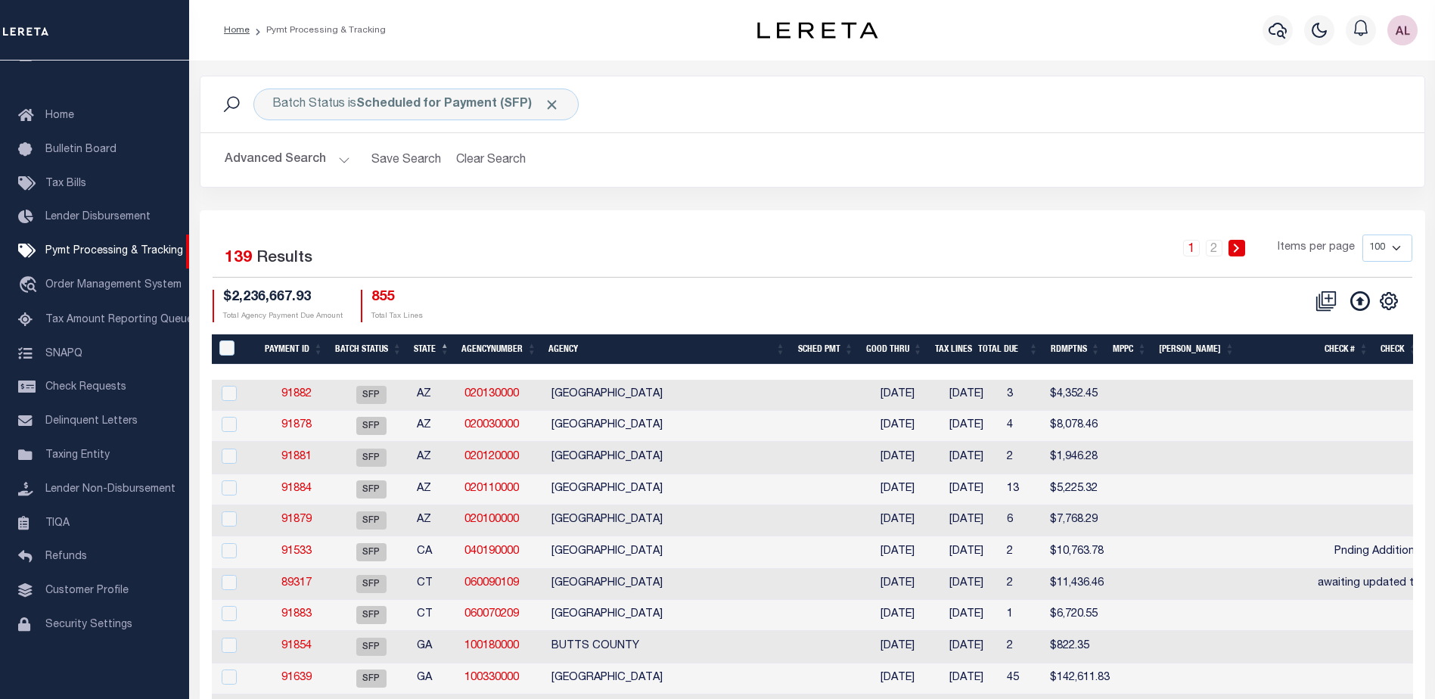
scroll to position [0, 5]
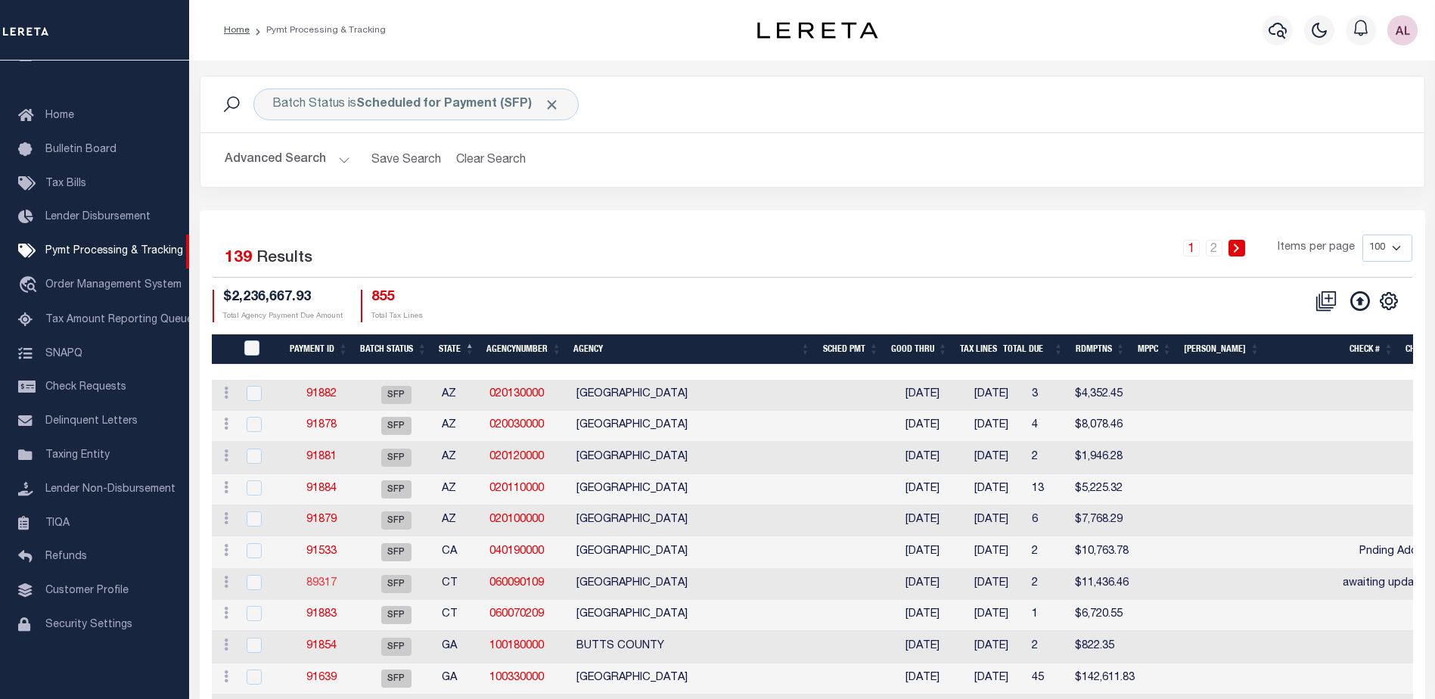
click at [322, 584] on link "89317" at bounding box center [321, 583] width 30 height 11
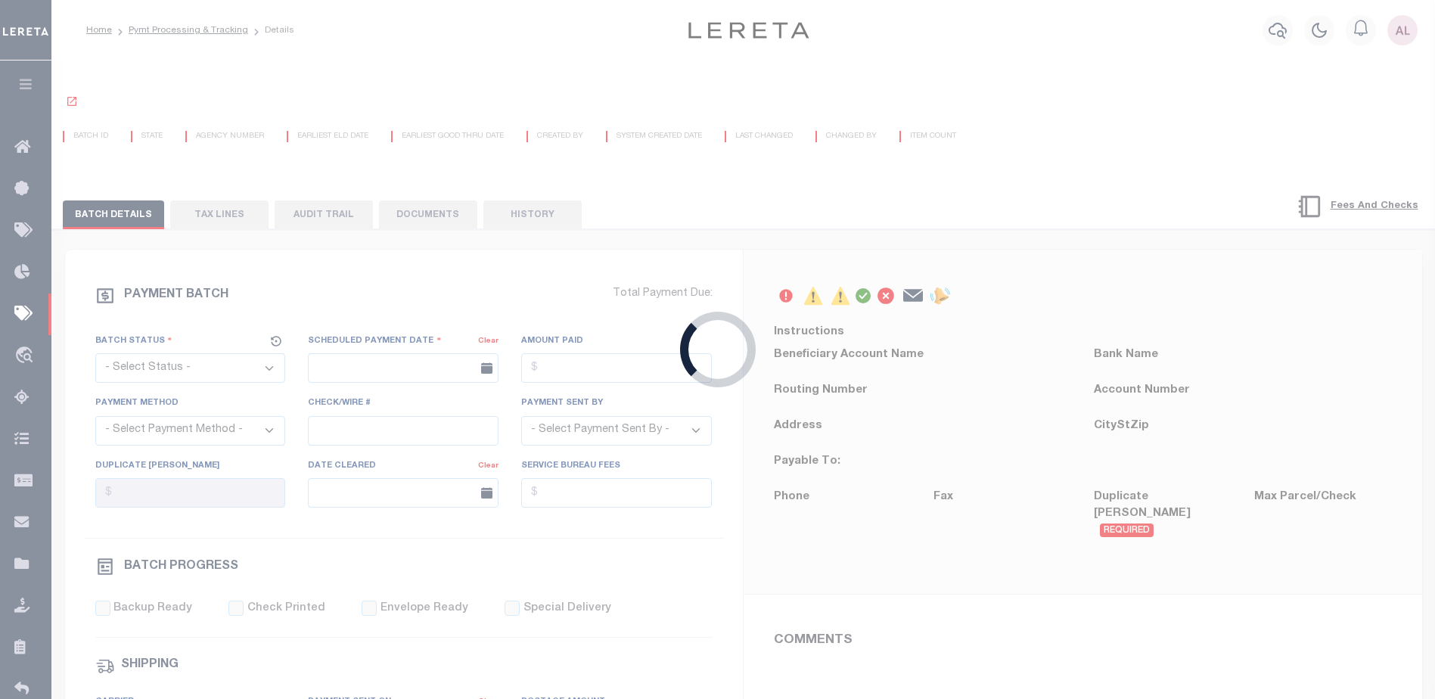
select select "SFP"
type input "[DATE]"
type input "awaiting updated tax amts"
type input "[PERSON_NAME]"
select select
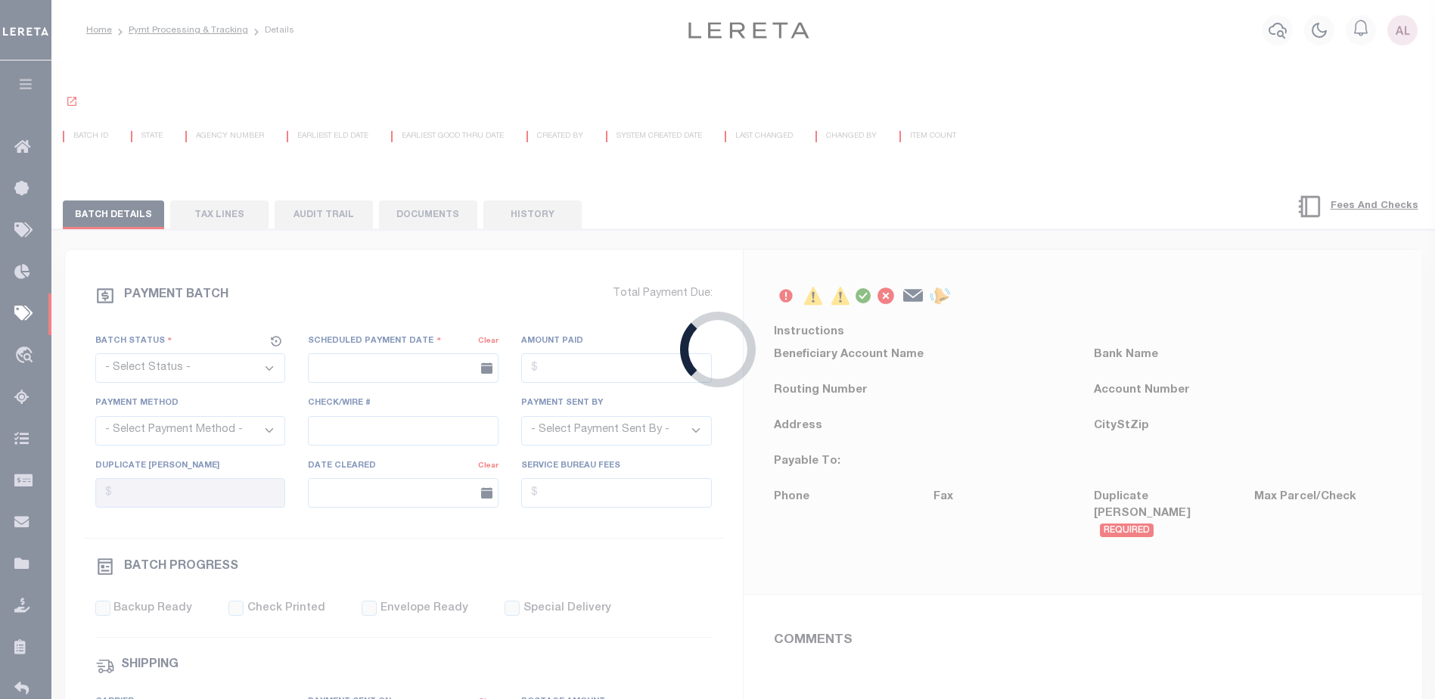
type input "N"
radio input "true"
